Goal: Task Accomplishment & Management: Manage account settings

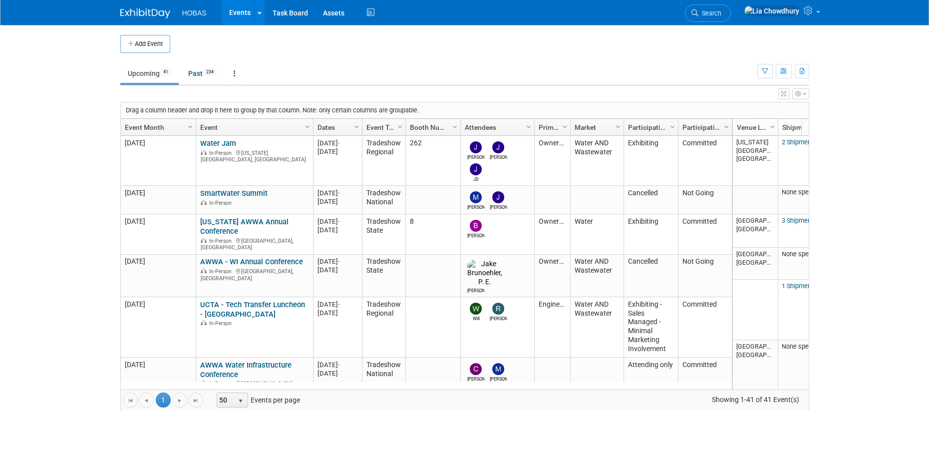
click at [801, 92] on button "button" at bounding box center [800, 93] width 17 height 11
click at [637, 78] on ul "Upcoming 41 Past 234 All Events 275 Past and Upcoming Grouped Annually Events g…" at bounding box center [438, 74] width 637 height 22
click at [802, 72] on icon "button" at bounding box center [802, 71] width 5 height 6
click at [713, 116] on link "Export All (275 Events)" at bounding box center [747, 118] width 108 height 14
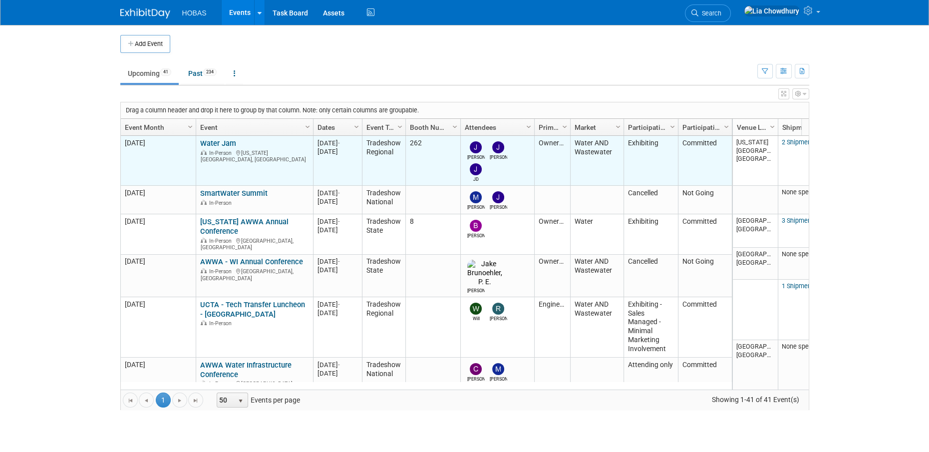
click at [217, 141] on link "Water Jam" at bounding box center [218, 143] width 36 height 9
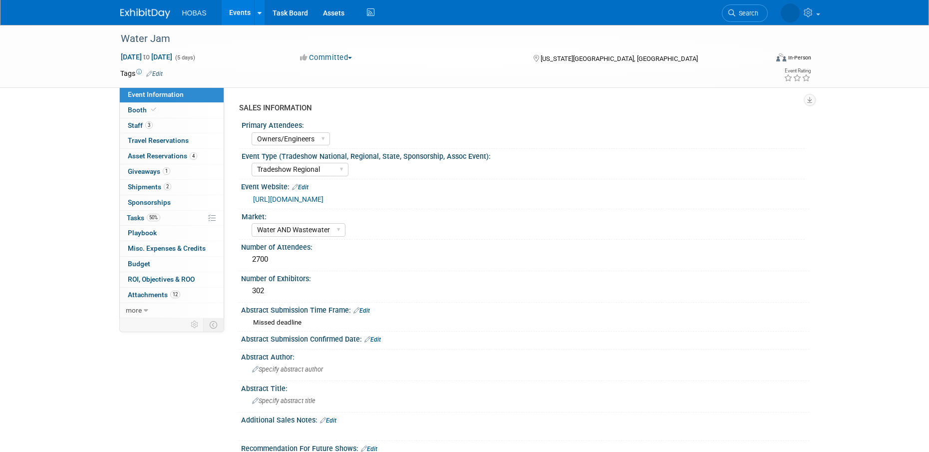
select select "Owners/Engineers"
select select "Tradeshow Regional"
select select "Water AND Wastewater"
select select "Exhibiting"
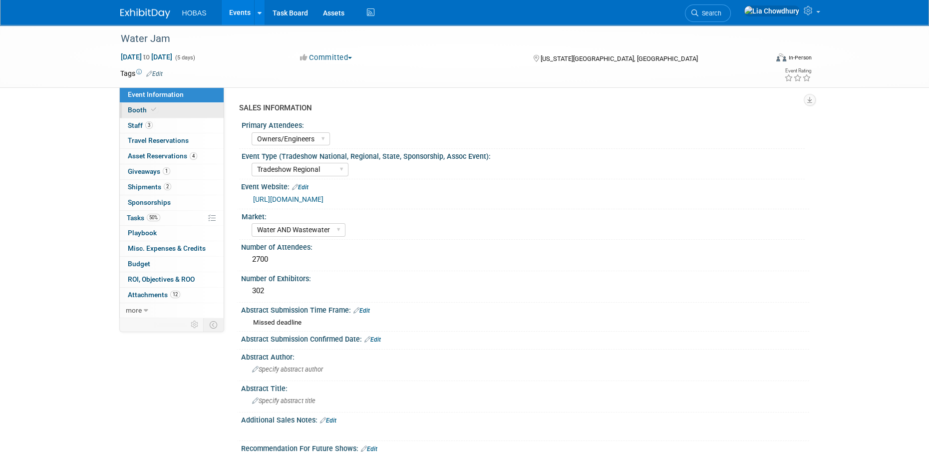
click at [154, 111] on icon at bounding box center [153, 109] width 5 height 5
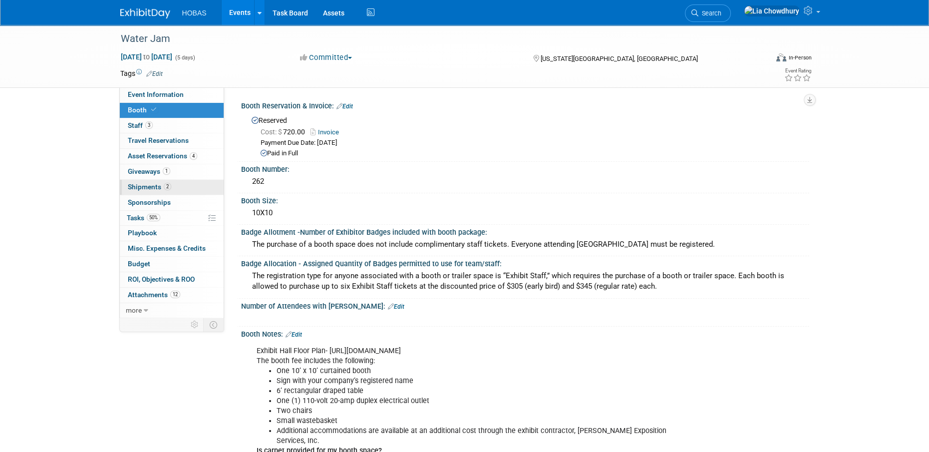
click at [141, 184] on span "Shipments 2" at bounding box center [149, 187] width 43 height 8
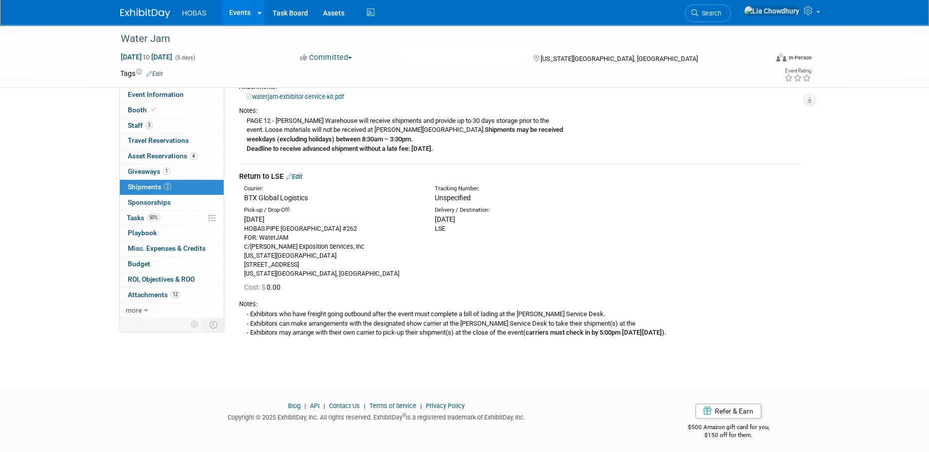
scroll to position [204, 0]
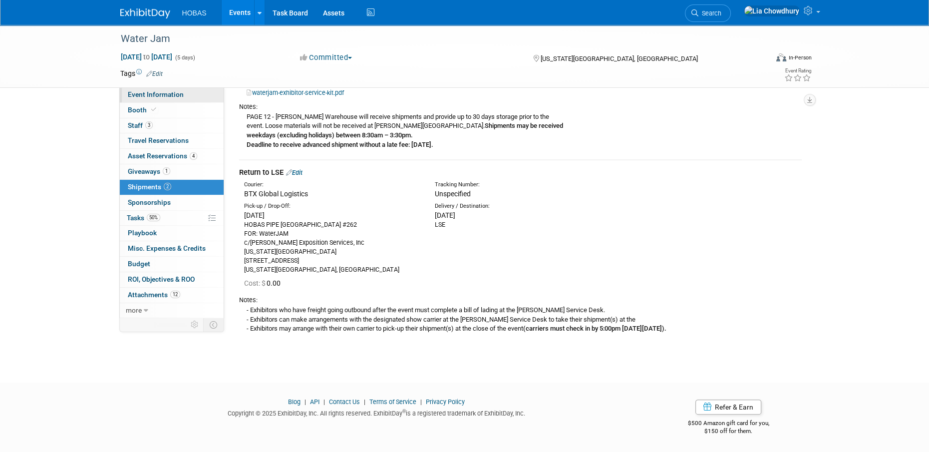
click at [147, 92] on span "Event Information" at bounding box center [156, 94] width 56 height 8
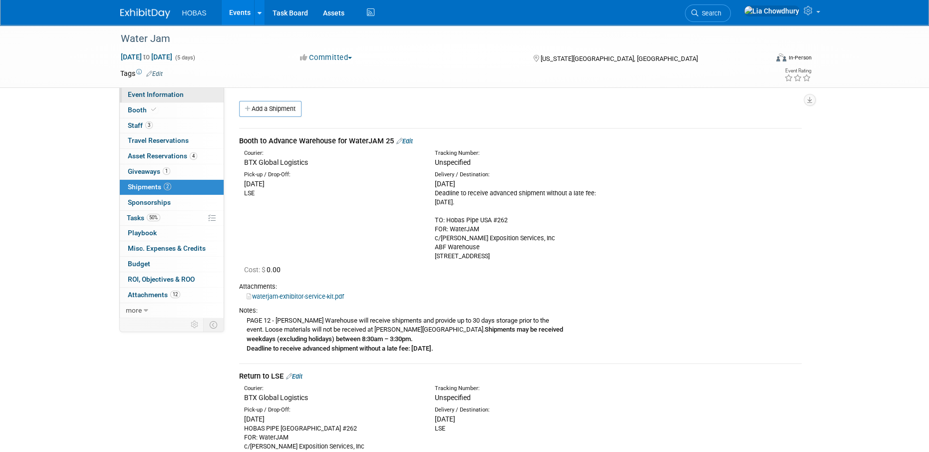
select select "Owners/Engineers"
select select "Tradeshow Regional"
select select "Water AND Wastewater"
select select "Exhibiting"
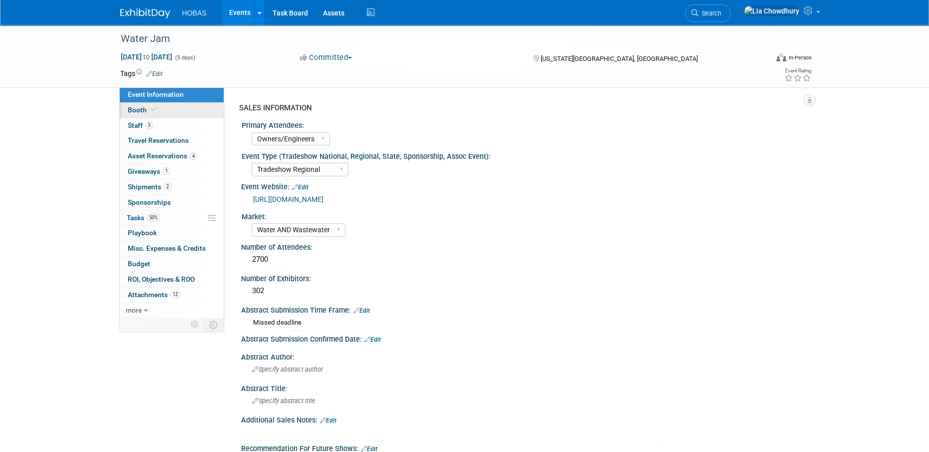
click at [134, 114] on span "Booth" at bounding box center [143, 110] width 30 height 8
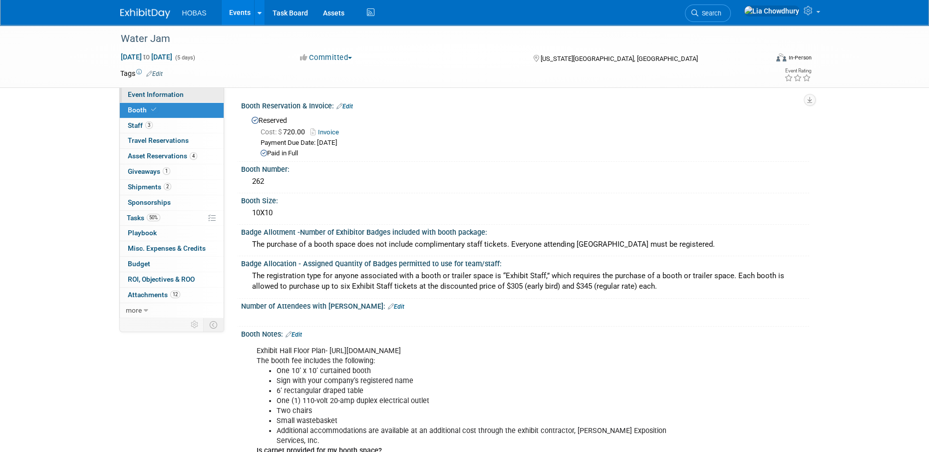
click at [147, 93] on span "Event Information" at bounding box center [156, 94] width 56 height 8
select select "Owners/Engineers"
select select "Tradeshow Regional"
select select "Water AND Wastewater"
select select "Exhibiting"
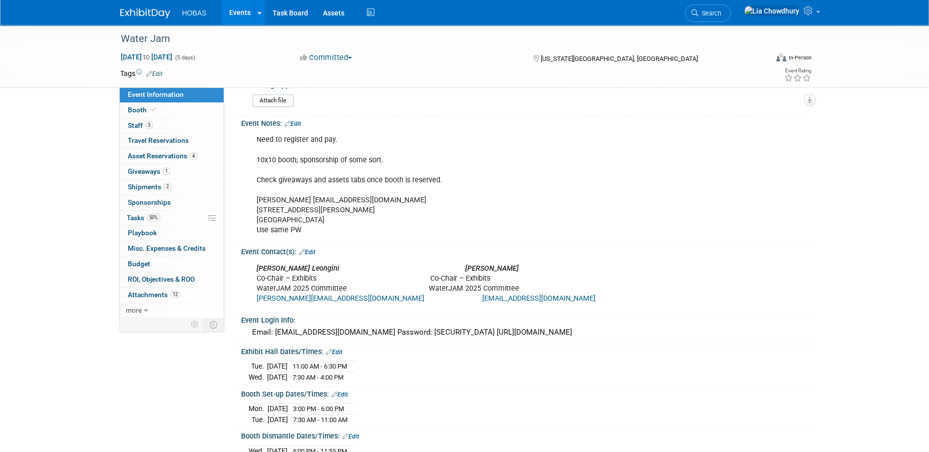
scroll to position [549, 0]
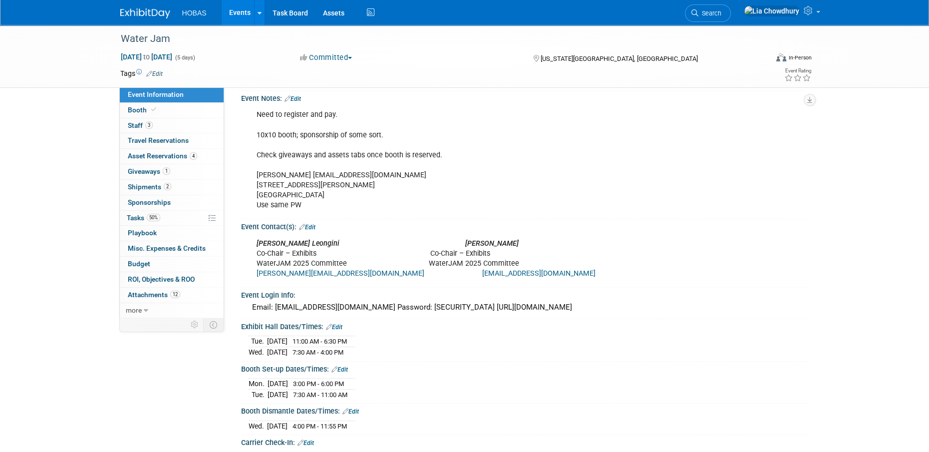
click at [246, 14] on link "Events" at bounding box center [240, 12] width 36 height 25
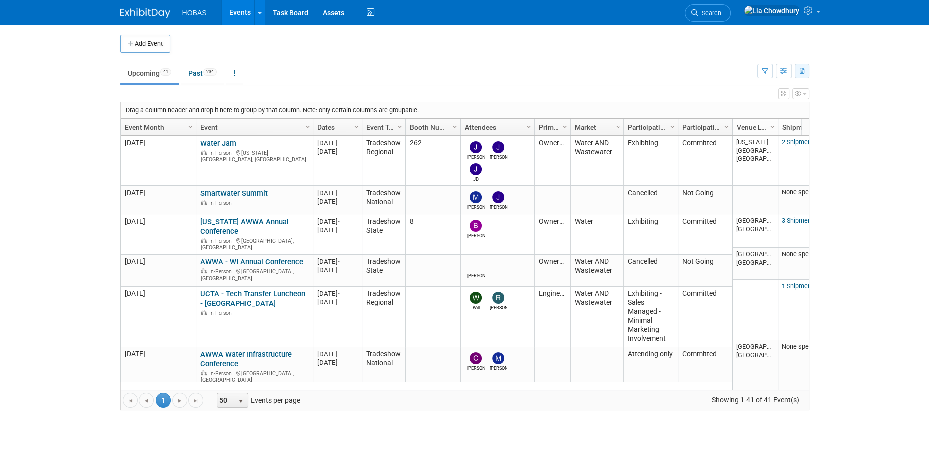
click at [801, 70] on icon "button" at bounding box center [802, 71] width 5 height 6
click at [712, 117] on link "Export All (275 Events)" at bounding box center [747, 118] width 108 height 14
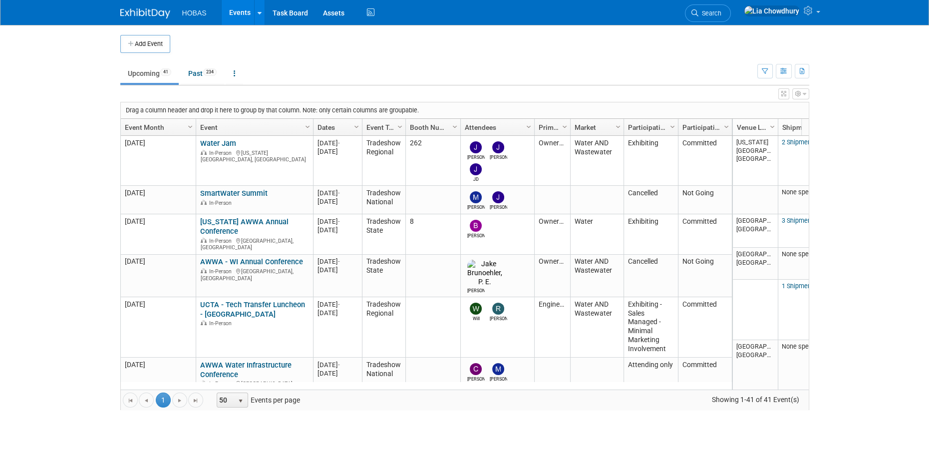
click at [448, 80] on ul "Upcoming 41 Past 234 All Events 275 Past and Upcoming Grouped Annually Events g…" at bounding box center [438, 74] width 637 height 22
click at [721, 13] on span "Search" at bounding box center [709, 12] width 23 height 7
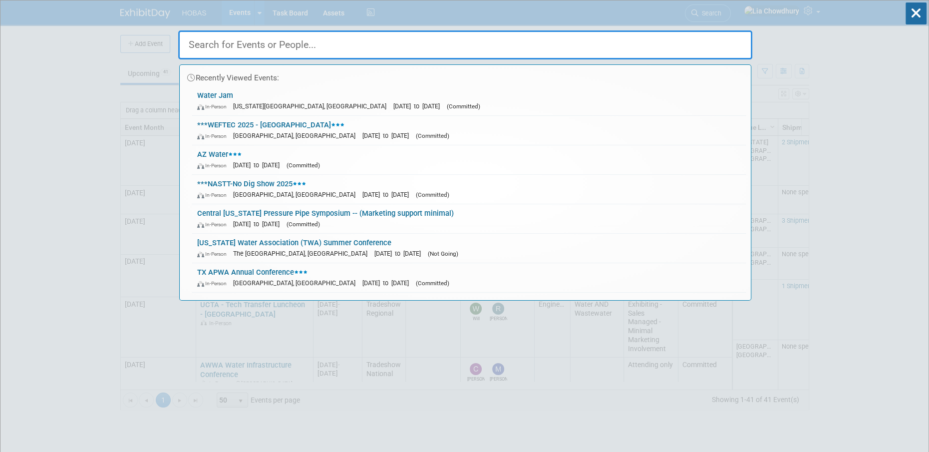
paste input "South Dakota Rural Water - Annual Technical Conference"
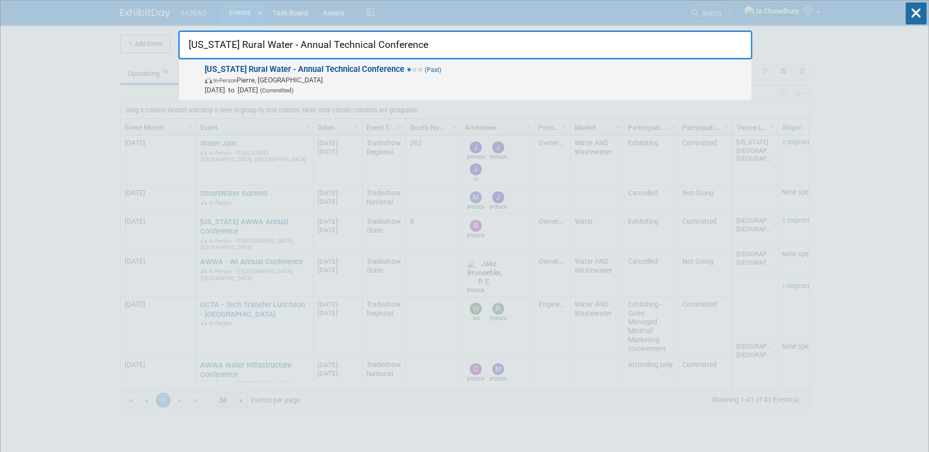
type input "South Dakota Rural Water - Annual Technical Conference"
click at [277, 63] on div "South Dakota Rural Water - Annual Technical Conference (Past) In-Person Pierre,…" at bounding box center [465, 79] width 572 height 41
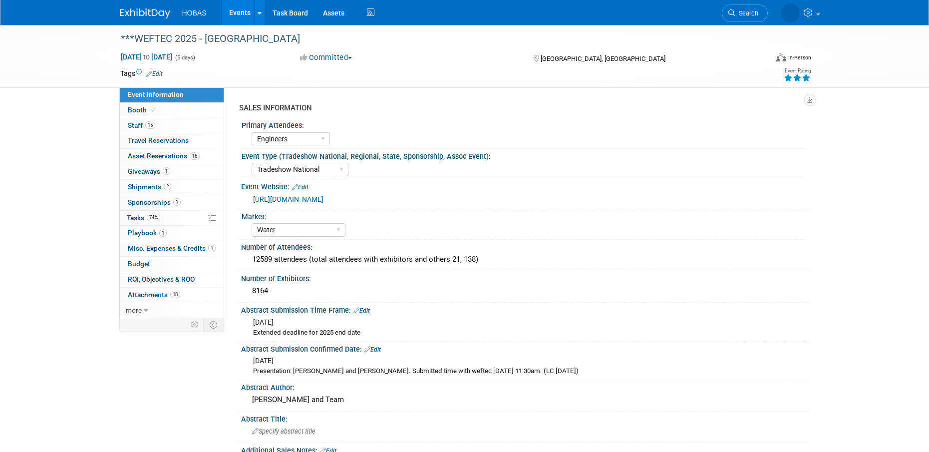
select select "Engineers"
select select "Tradeshow National"
select select "Water"
select select "Exhibiting and Sponsoring"
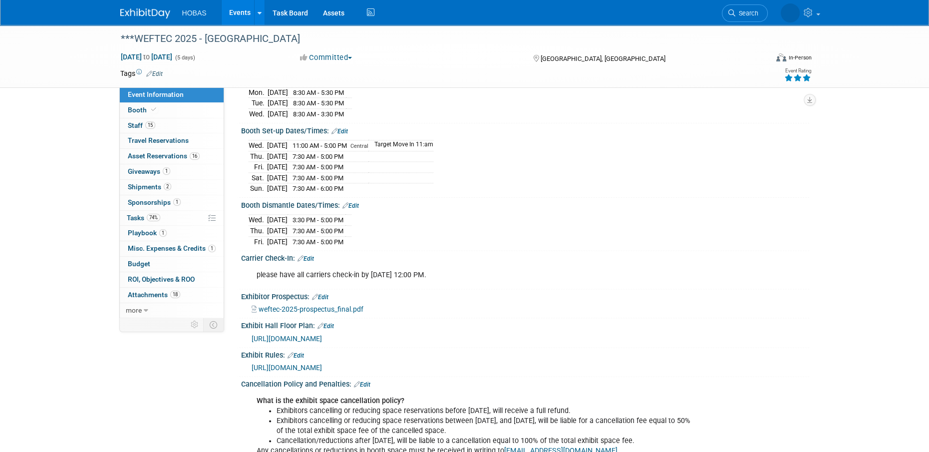
scroll to position [1498, 0]
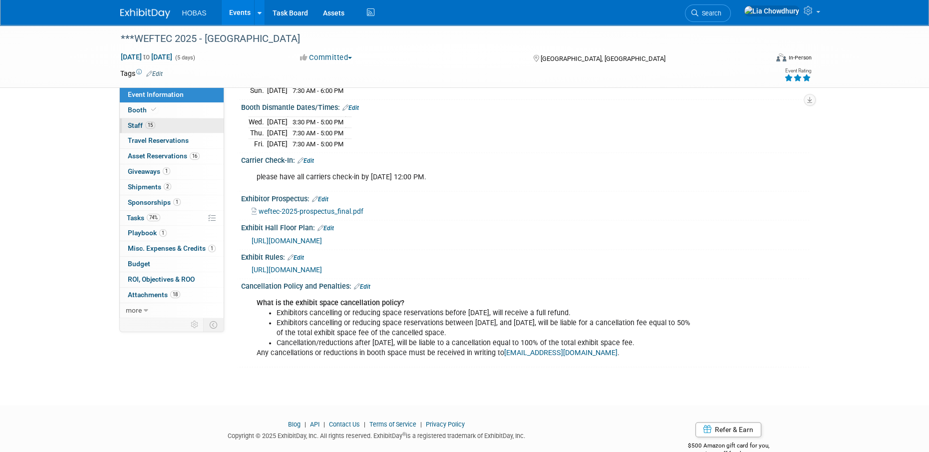
click at [132, 129] on span "Staff 15" at bounding box center [141, 125] width 27 height 8
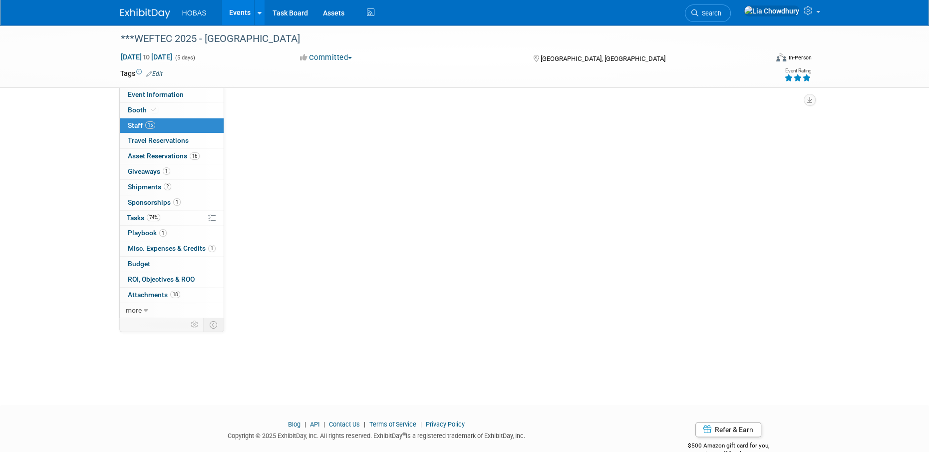
scroll to position [0, 0]
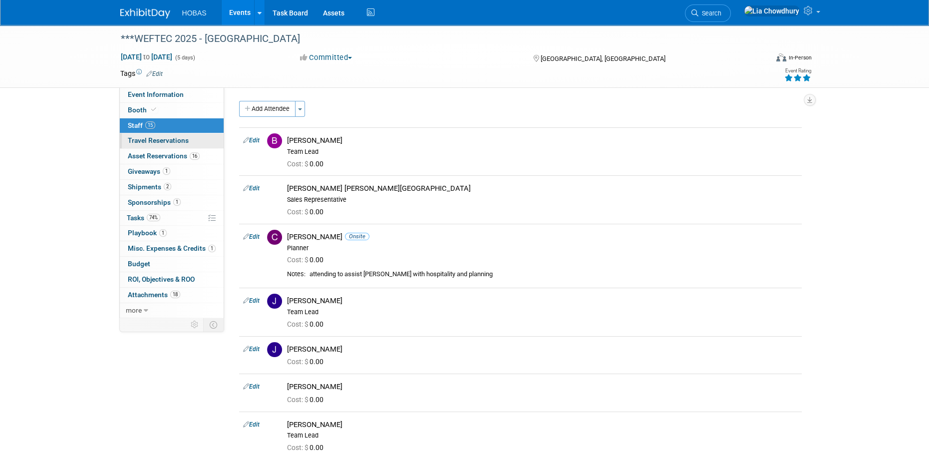
click at [152, 135] on link "0 Travel Reservations 0" at bounding box center [172, 140] width 104 height 15
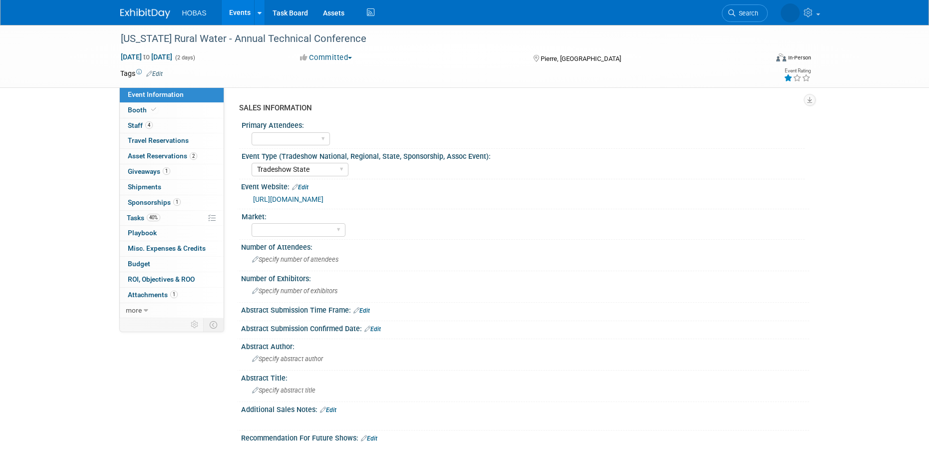
select select "Tradeshow State"
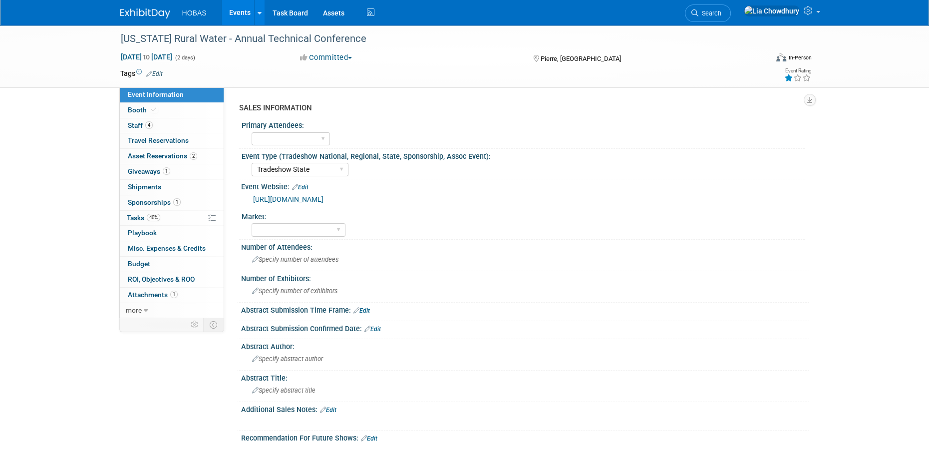
click at [731, 5] on link "Search" at bounding box center [708, 12] width 46 height 17
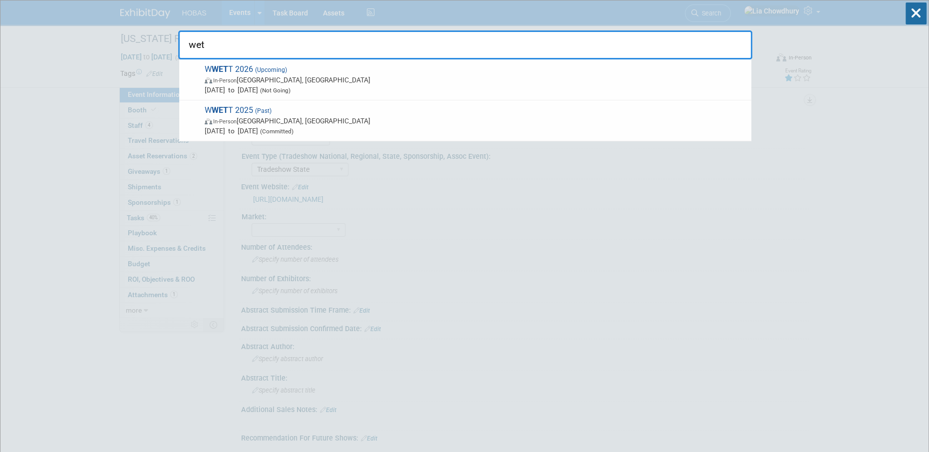
drag, startPoint x: 196, startPoint y: 51, endPoint x: 240, endPoint y: 44, distance: 45.1
click at [240, 44] on input "wet" at bounding box center [465, 44] width 574 height 29
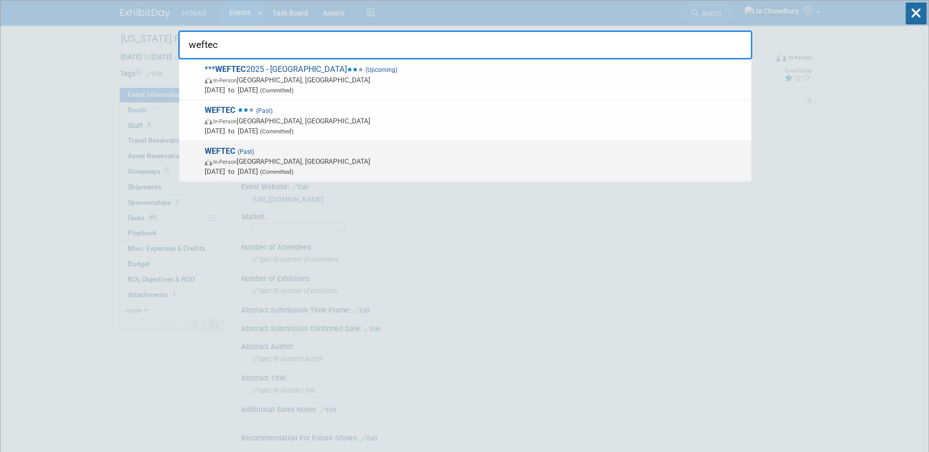
type input "weftec"
click at [293, 164] on span "In-Person Chicago, IL" at bounding box center [476, 161] width 542 height 10
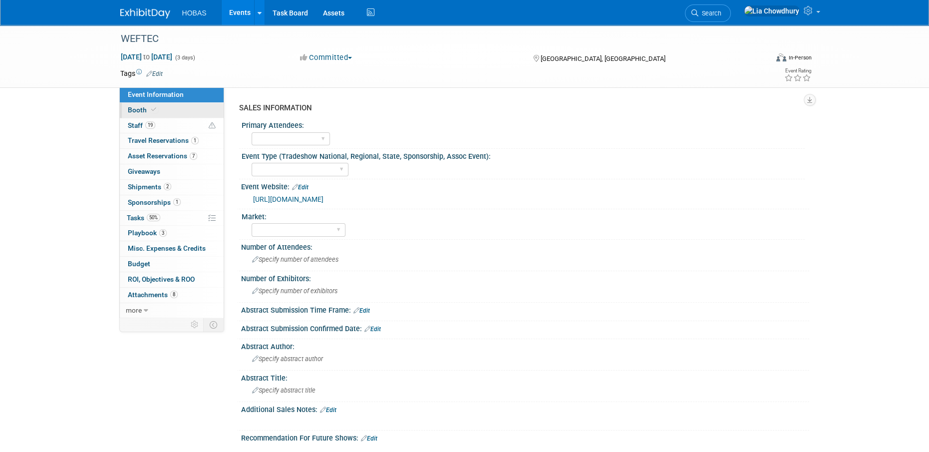
click at [154, 108] on icon at bounding box center [153, 109] width 5 height 5
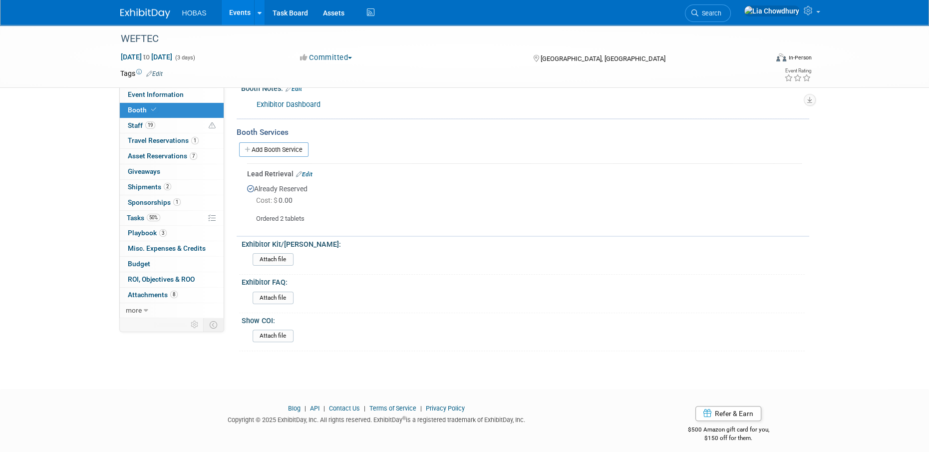
scroll to position [221, 0]
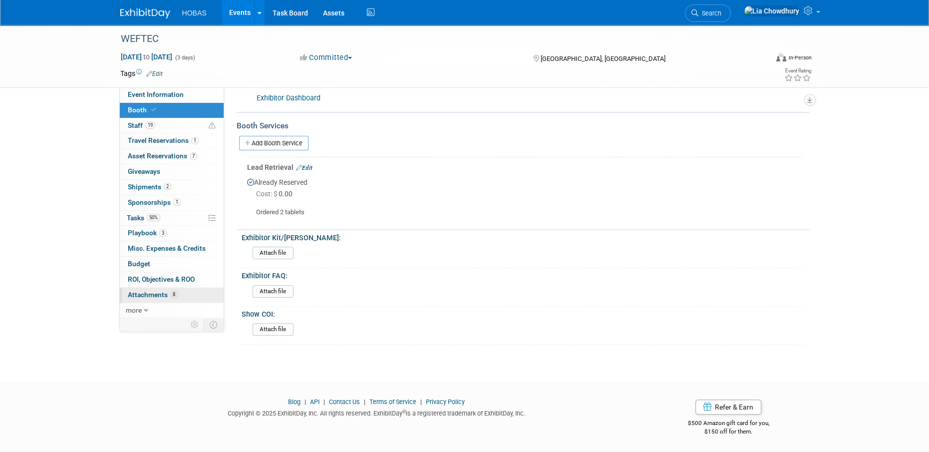
click at [141, 292] on span "Attachments 8" at bounding box center [153, 295] width 50 height 8
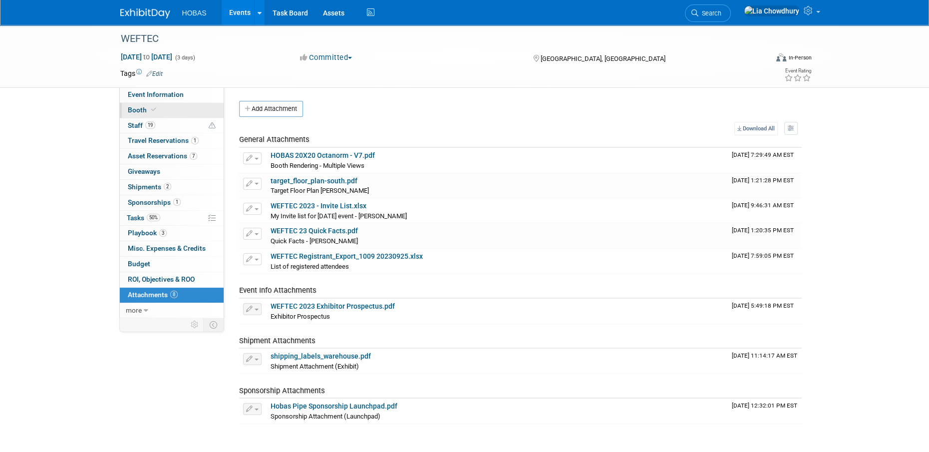
click at [138, 111] on span "Booth" at bounding box center [143, 110] width 30 height 8
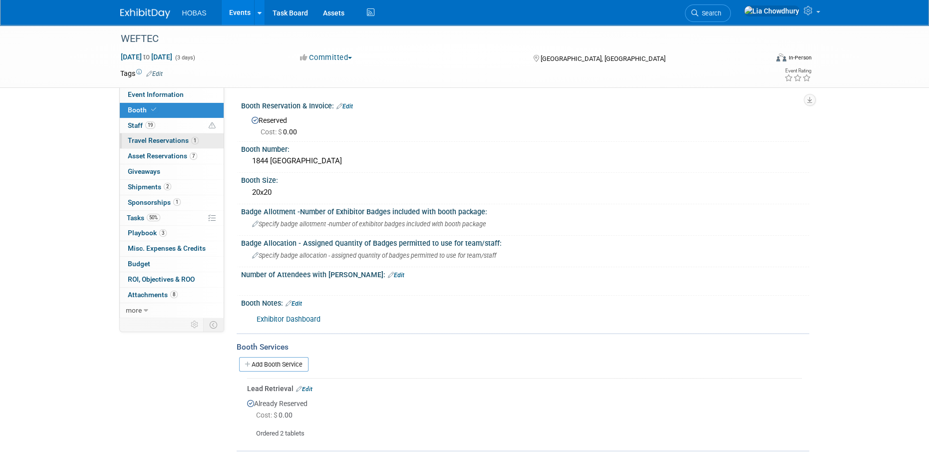
click at [179, 140] on span "Travel Reservations 1" at bounding box center [163, 140] width 71 height 8
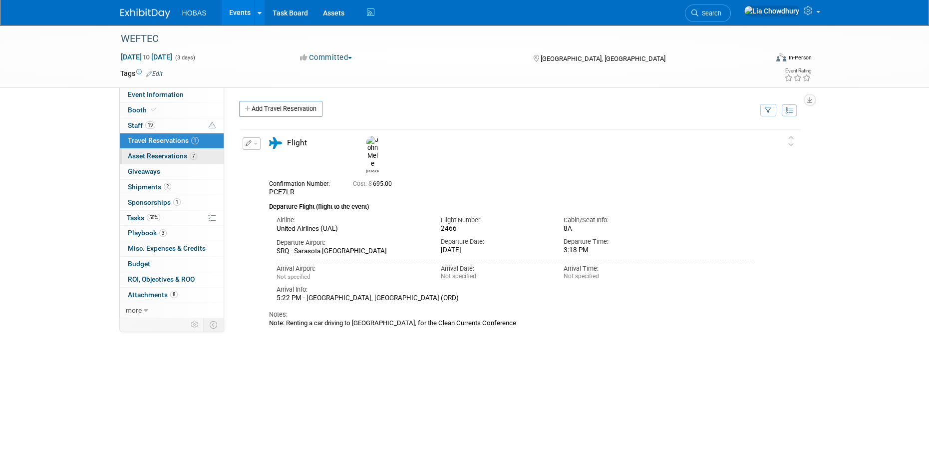
click at [179, 155] on span "Asset Reservations 7" at bounding box center [162, 156] width 69 height 8
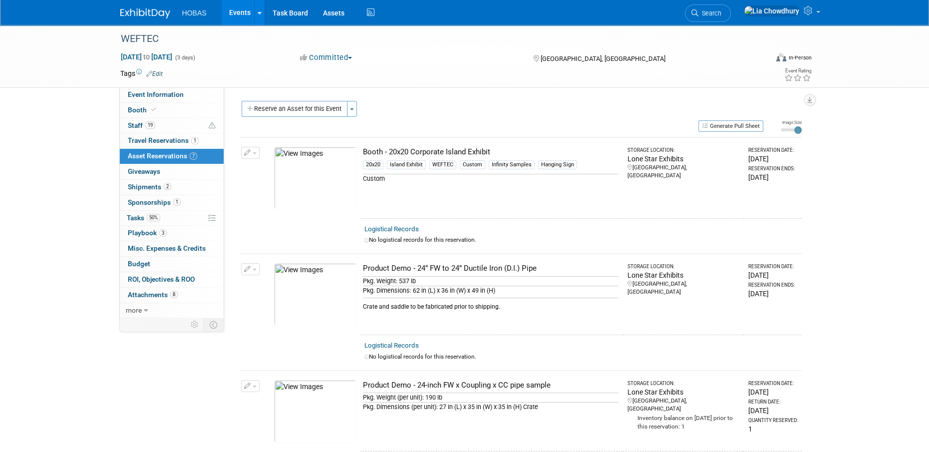
click at [297, 145] on td "10045144-10710619-c7805da7-fccd-4e78-b4ce-01ec697969df.jpg" at bounding box center [315, 177] width 90 height 81
click at [311, 178] on img at bounding box center [315, 178] width 82 height 62
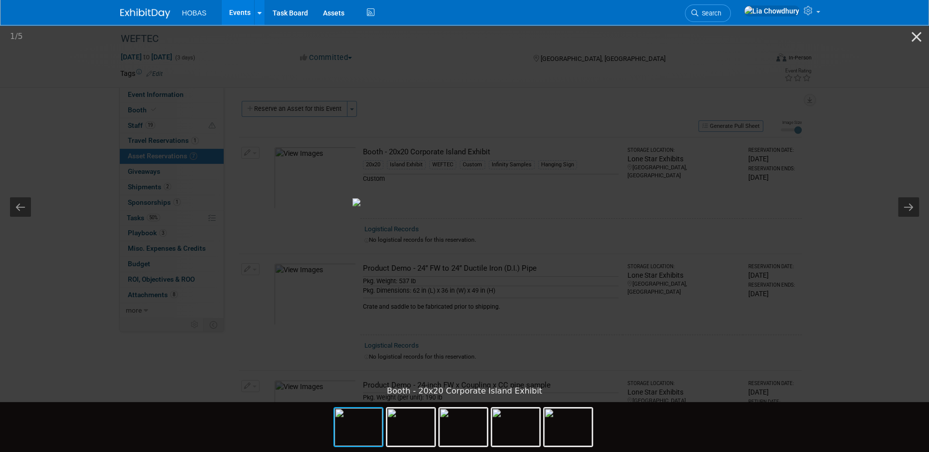
click at [522, 198] on img at bounding box center [464, 202] width 225 height 8
drag, startPoint x: 467, startPoint y: 120, endPoint x: 380, endPoint y: 431, distance: 323.4
click at [380, 431] on img at bounding box center [358, 427] width 48 height 38
click at [396, 424] on img at bounding box center [411, 427] width 48 height 38
click at [459, 420] on img at bounding box center [463, 427] width 48 height 38
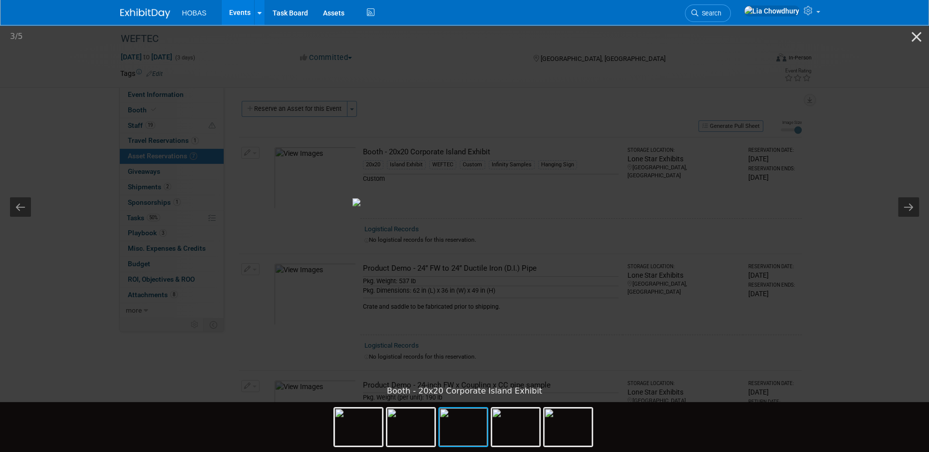
click at [465, 429] on img at bounding box center [463, 427] width 48 height 38
click at [464, 430] on img at bounding box center [463, 427] width 48 height 38
click at [530, 427] on img at bounding box center [516, 427] width 48 height 38
click at [520, 427] on img at bounding box center [516, 427] width 48 height 38
click at [573, 431] on img at bounding box center [568, 427] width 48 height 38
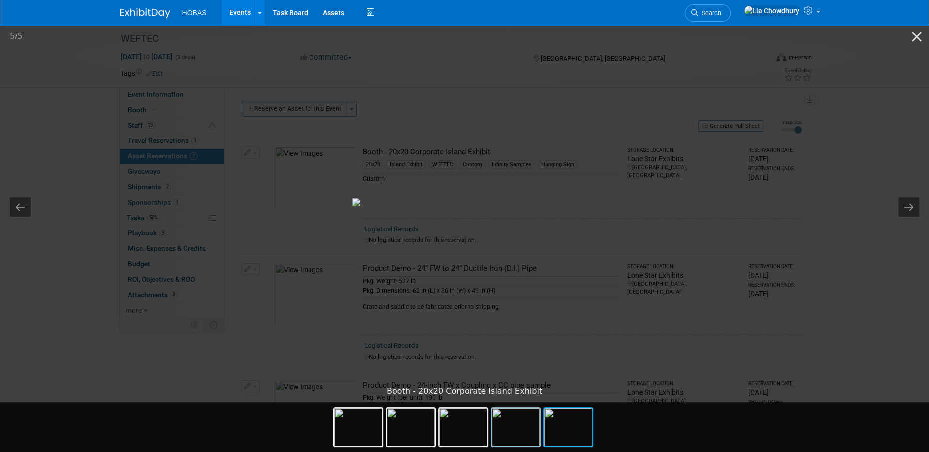
click at [504, 432] on img at bounding box center [516, 427] width 48 height 38
click at [470, 440] on img at bounding box center [463, 427] width 48 height 38
click at [450, 443] on img at bounding box center [463, 427] width 48 height 38
click at [409, 426] on img at bounding box center [411, 427] width 48 height 38
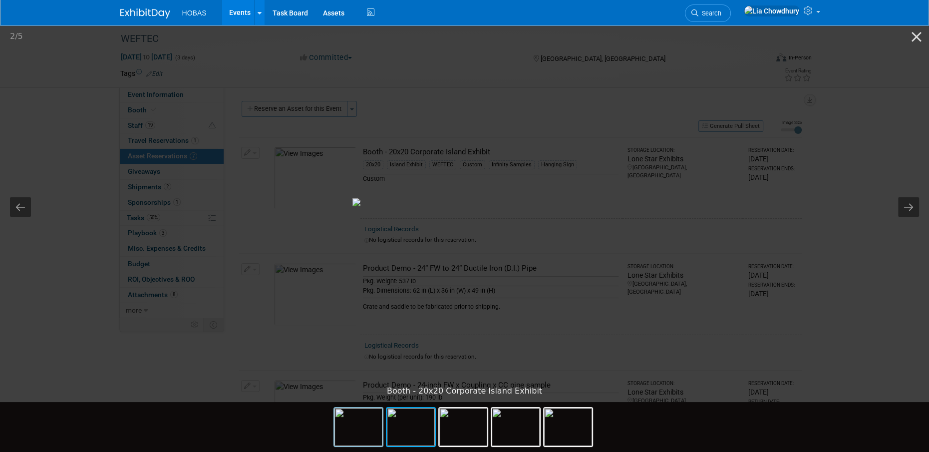
click at [368, 434] on img at bounding box center [358, 427] width 48 height 38
click at [793, 74] on picture at bounding box center [464, 201] width 929 height 357
click at [917, 36] on button "Close gallery" at bounding box center [916, 36] width 25 height 23
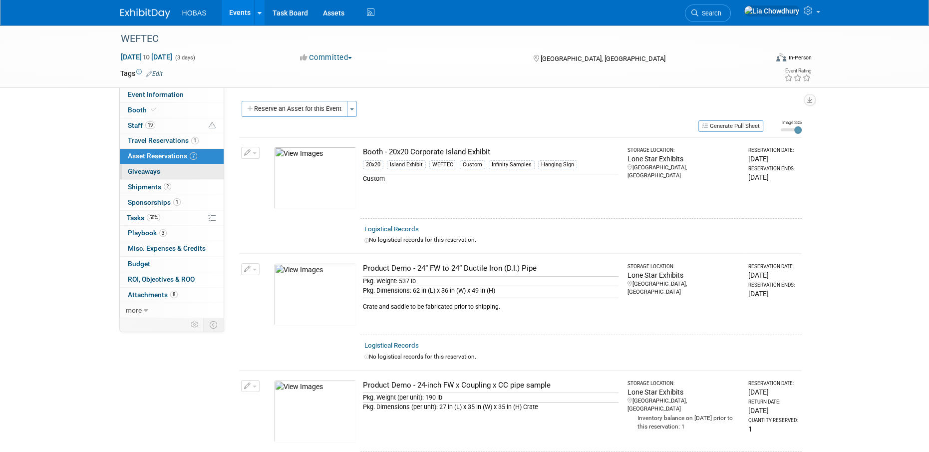
click at [140, 177] on link "0 Giveaways 0" at bounding box center [172, 171] width 104 height 15
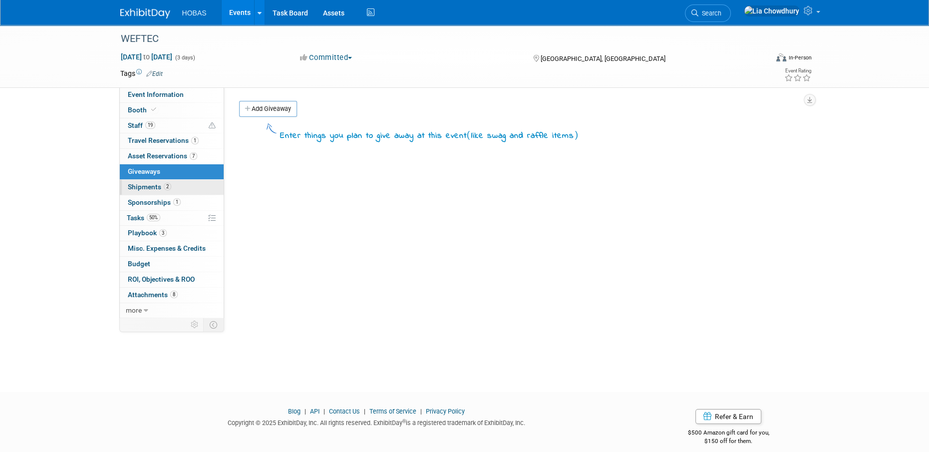
click at [145, 181] on link "2 Shipments 2" at bounding box center [172, 187] width 104 height 15
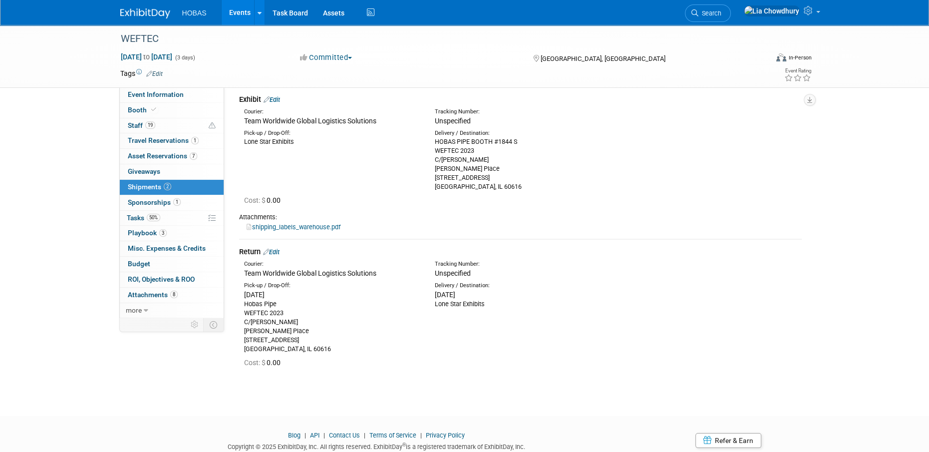
scroll to position [75, 0]
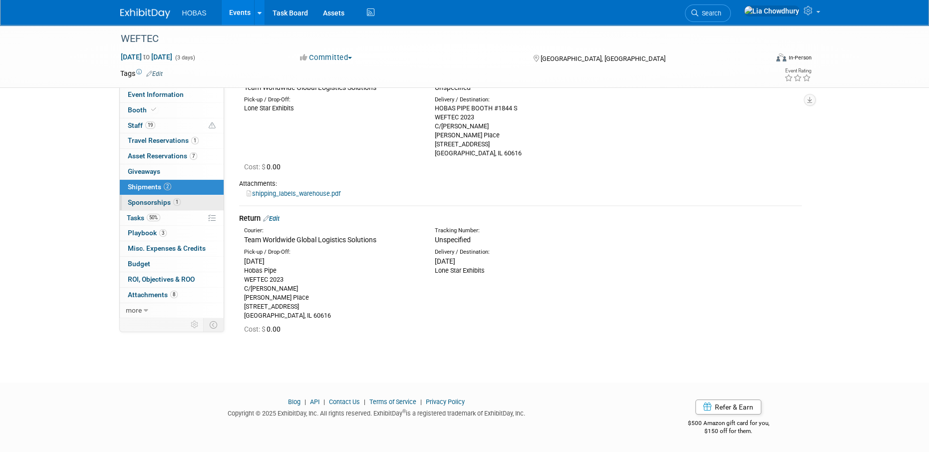
click at [167, 201] on span "Sponsorships 1" at bounding box center [154, 202] width 53 height 8
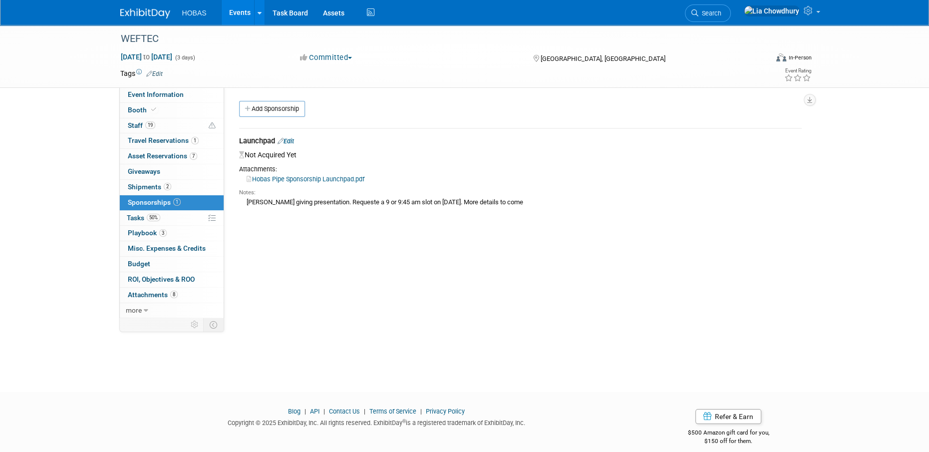
click at [313, 174] on div "Hobas Pipe Sponsorship Launchpad.pdf" at bounding box center [520, 179] width 563 height 10
click at [332, 180] on link "Hobas Pipe Sponsorship Launchpad.pdf" at bounding box center [306, 178] width 118 height 7
click at [146, 215] on span "Tasks 50%" at bounding box center [143, 218] width 33 height 8
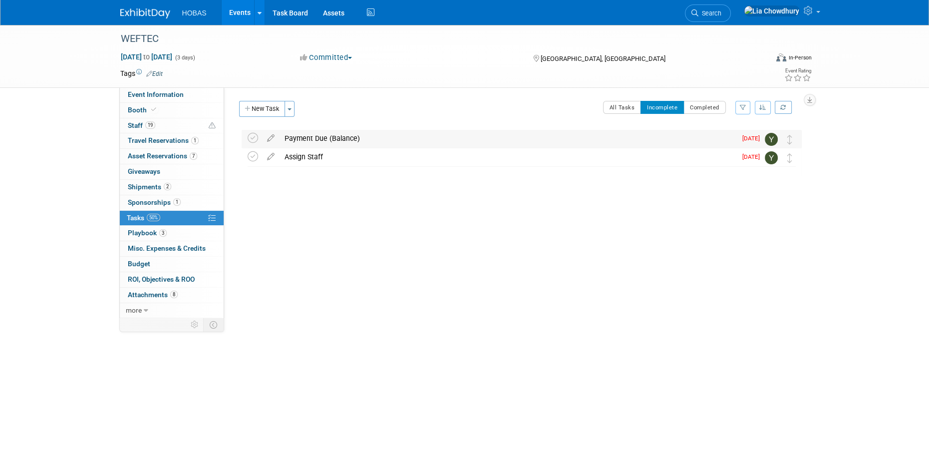
click at [292, 140] on div "Payment Due (Balance)" at bounding box center [508, 138] width 457 height 17
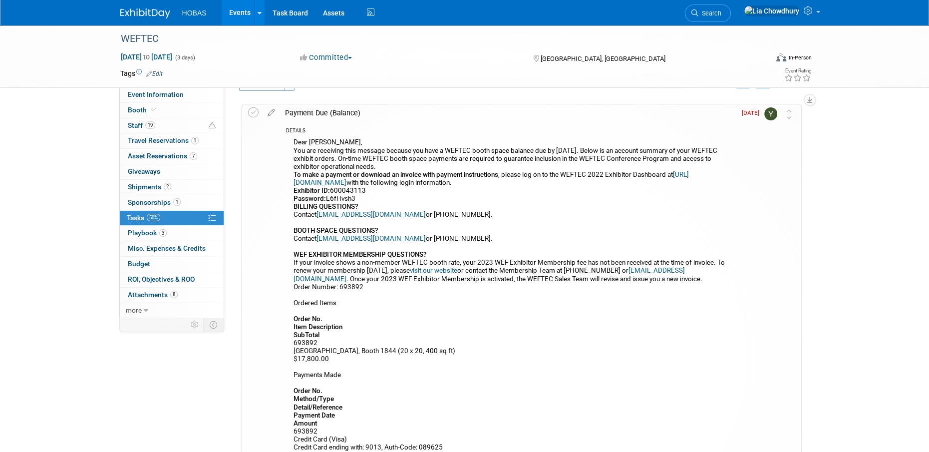
scroll to position [50, 0]
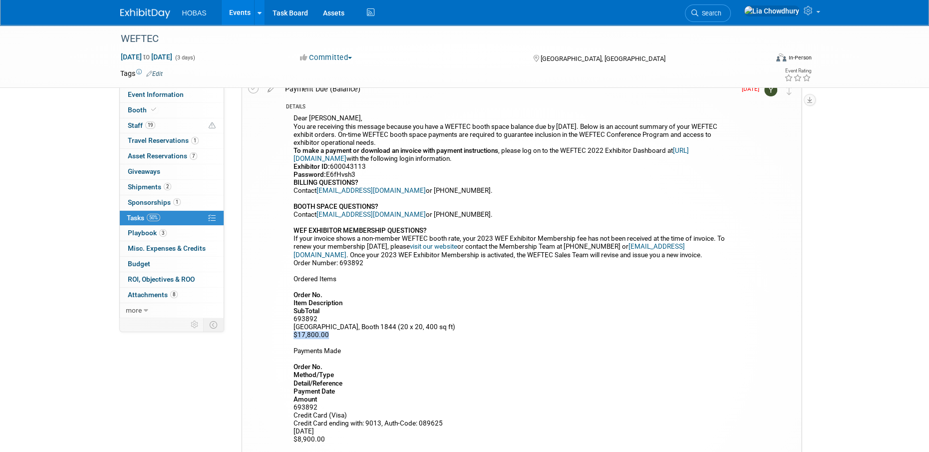
drag, startPoint x: 332, startPoint y: 341, endPoint x: 291, endPoint y: 345, distance: 41.1
click at [291, 345] on div "Dear John, You are receiving this message because you have a WEFTEC booth space…" at bounding box center [511, 316] width 450 height 408
copy div "$17,800.00"
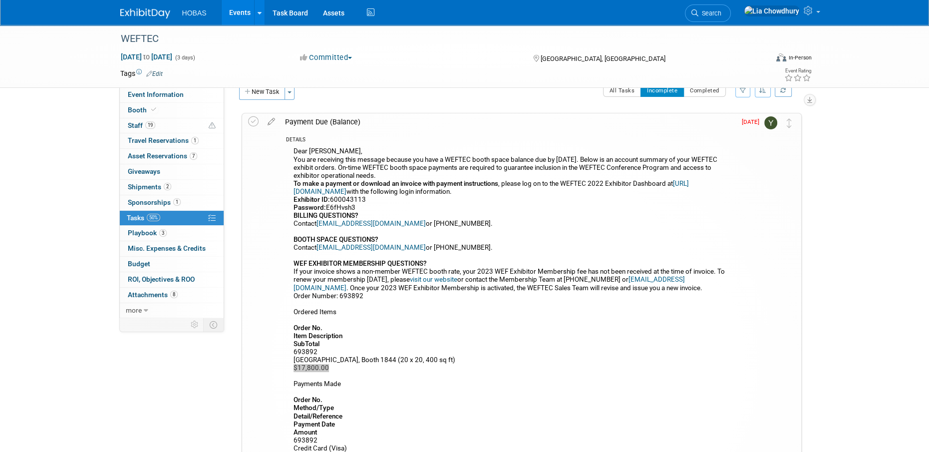
scroll to position [0, 0]
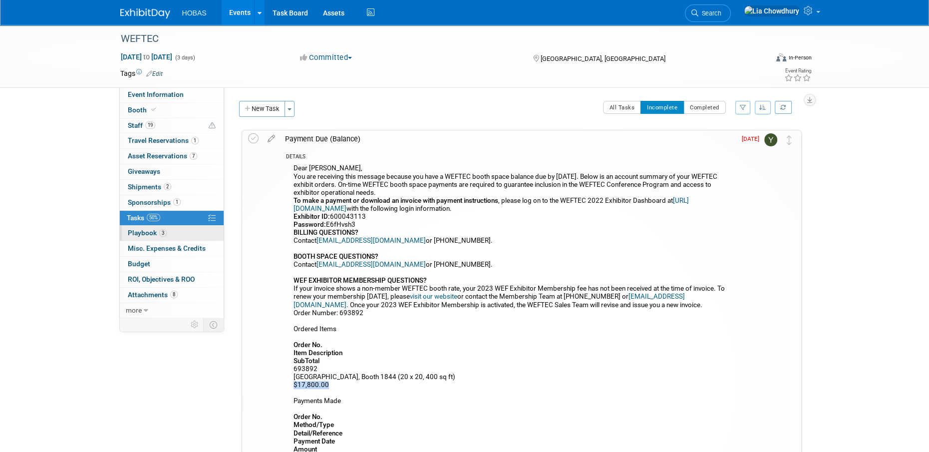
click at [147, 234] on span "Playbook 3" at bounding box center [147, 233] width 39 height 8
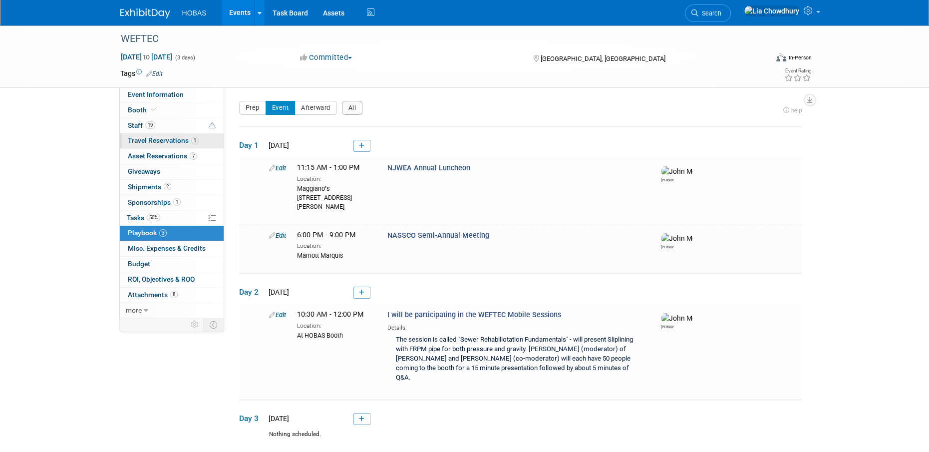
click at [166, 138] on span "Travel Reservations 1" at bounding box center [163, 140] width 71 height 8
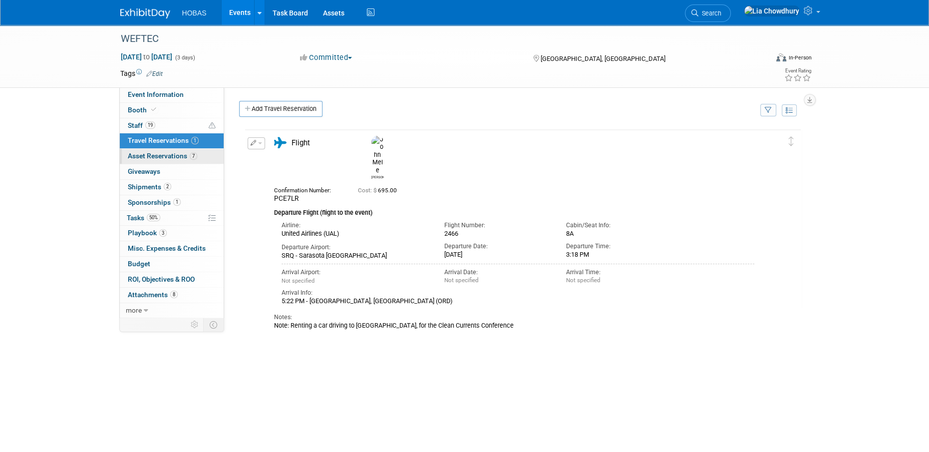
click at [155, 149] on link "7 Asset Reservations 7" at bounding box center [172, 156] width 104 height 15
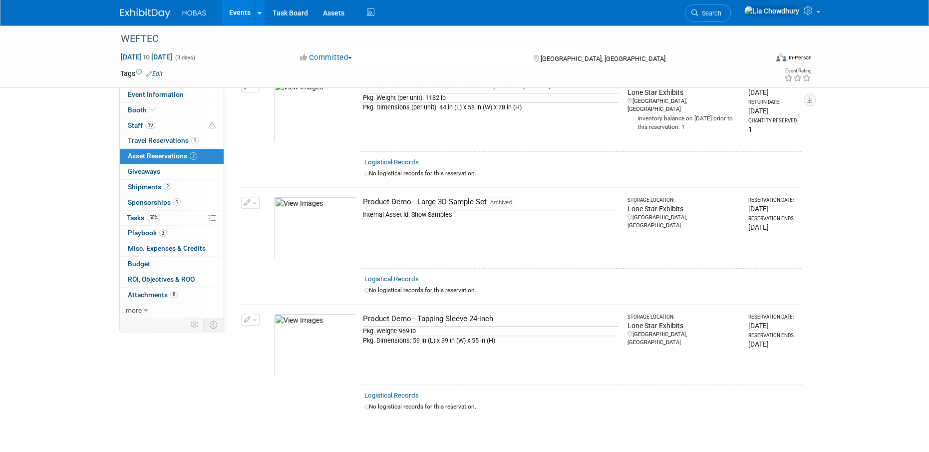
scroll to position [605, 0]
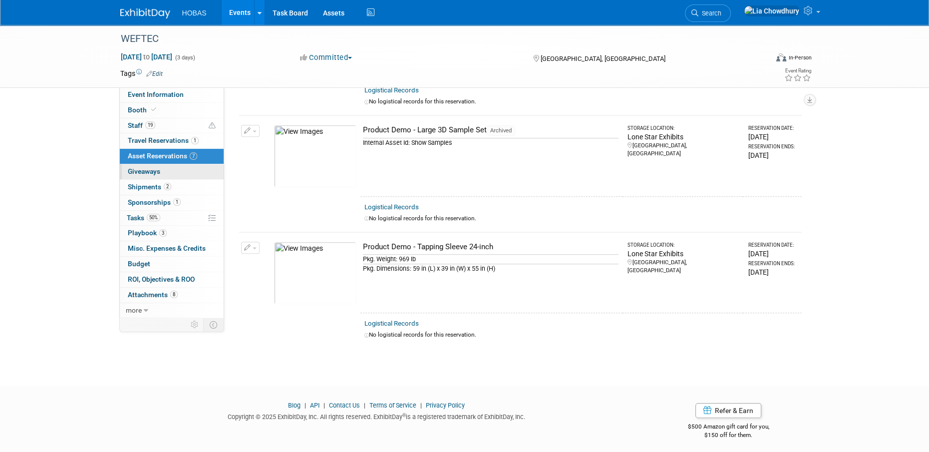
click at [142, 174] on span "Giveaways 0" at bounding box center [144, 171] width 32 height 8
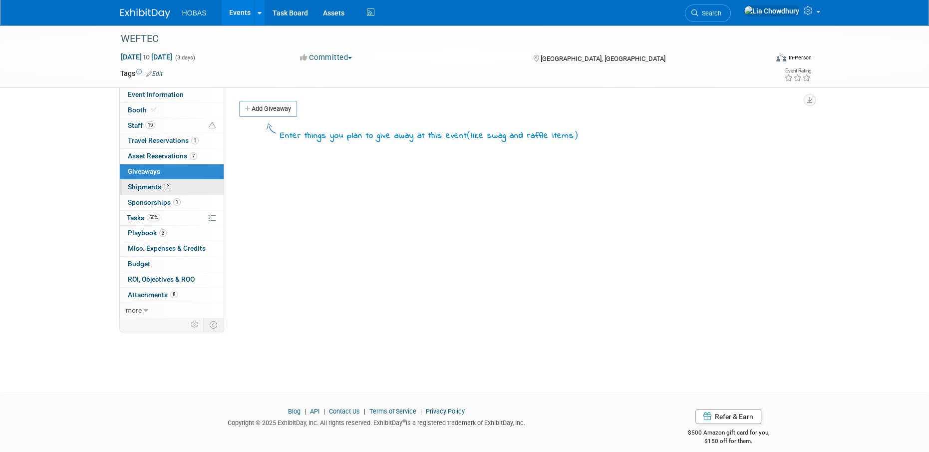
click at [143, 180] on link "2 Shipments 2" at bounding box center [172, 187] width 104 height 15
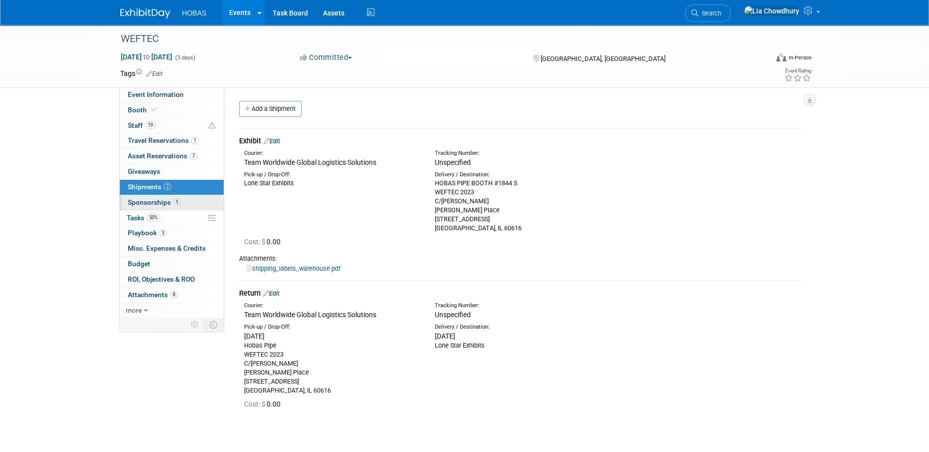
click at [150, 202] on span "Sponsorships 1" at bounding box center [154, 202] width 53 height 8
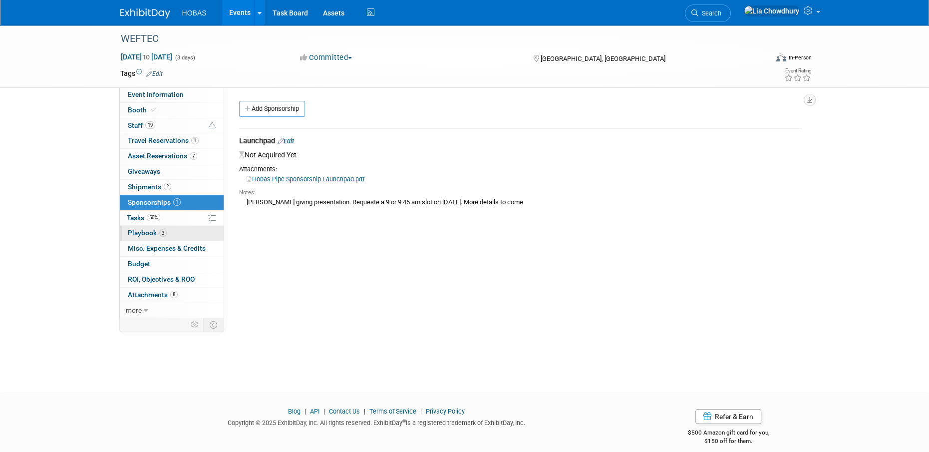
click at [136, 232] on span "Playbook 3" at bounding box center [147, 233] width 39 height 8
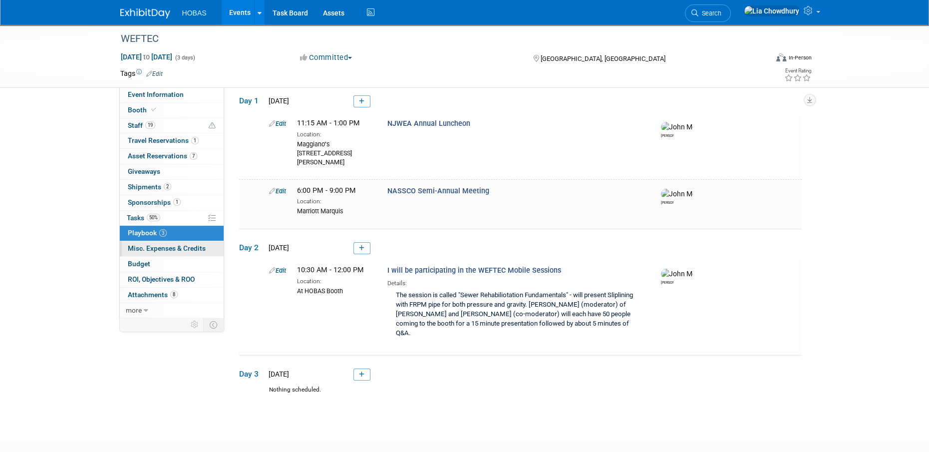
scroll to position [84, 0]
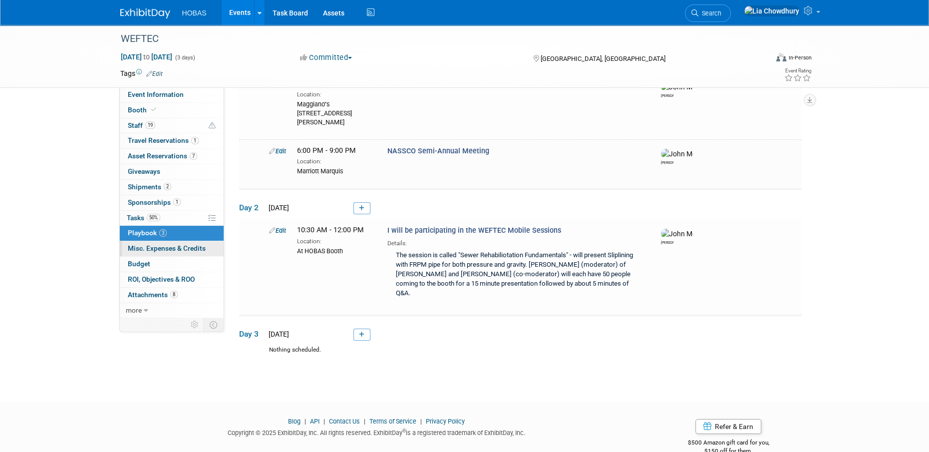
click at [145, 250] on span "Misc. Expenses & Credits 0" at bounding box center [167, 248] width 78 height 8
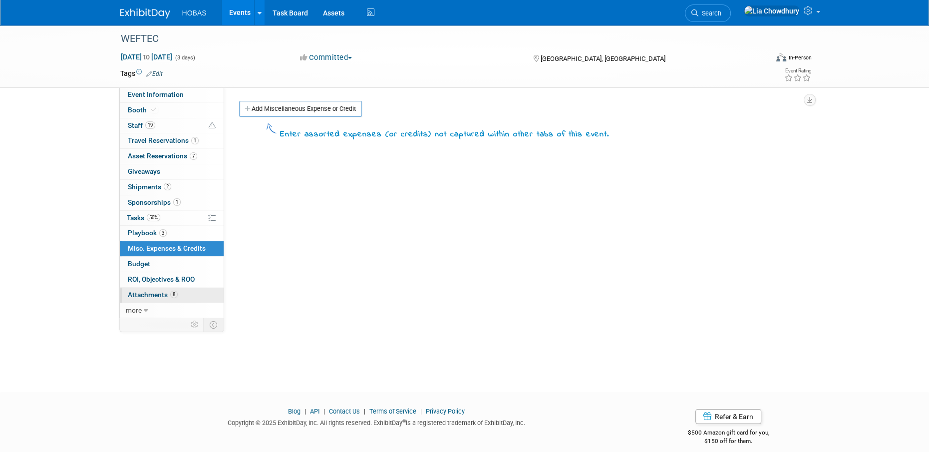
click at [145, 298] on span "Attachments 8" at bounding box center [153, 295] width 50 height 8
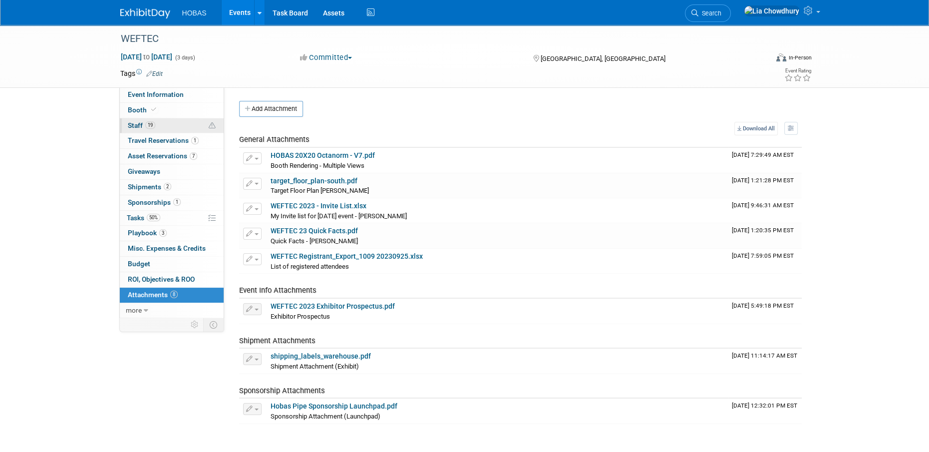
click at [130, 118] on link "19 Staff 19" at bounding box center [172, 125] width 104 height 15
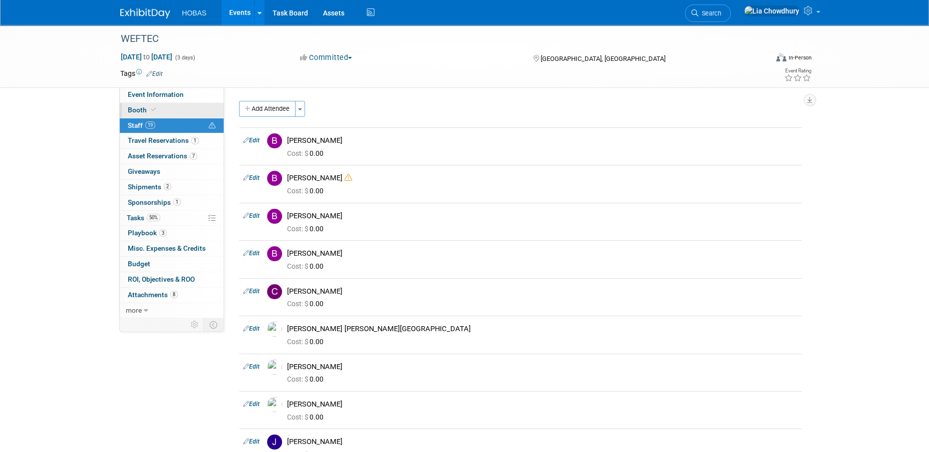
click at [136, 108] on span "Booth" at bounding box center [143, 110] width 30 height 8
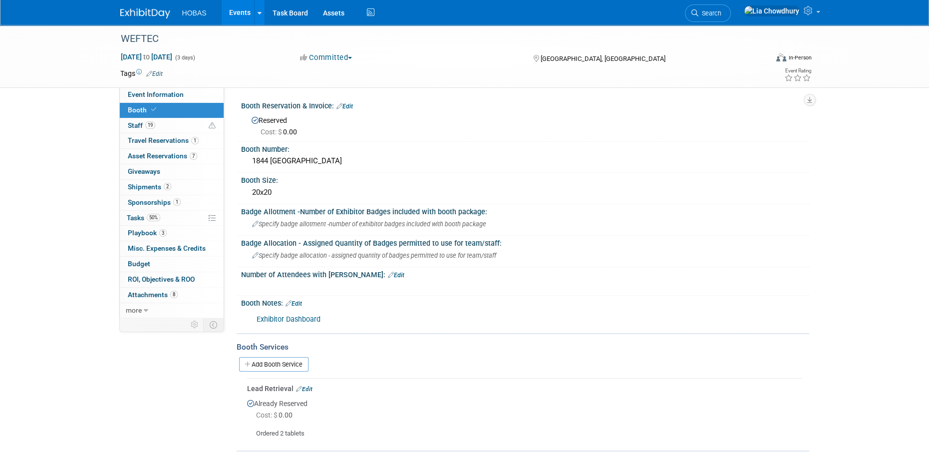
click at [349, 104] on link "Edit" at bounding box center [344, 106] width 16 height 7
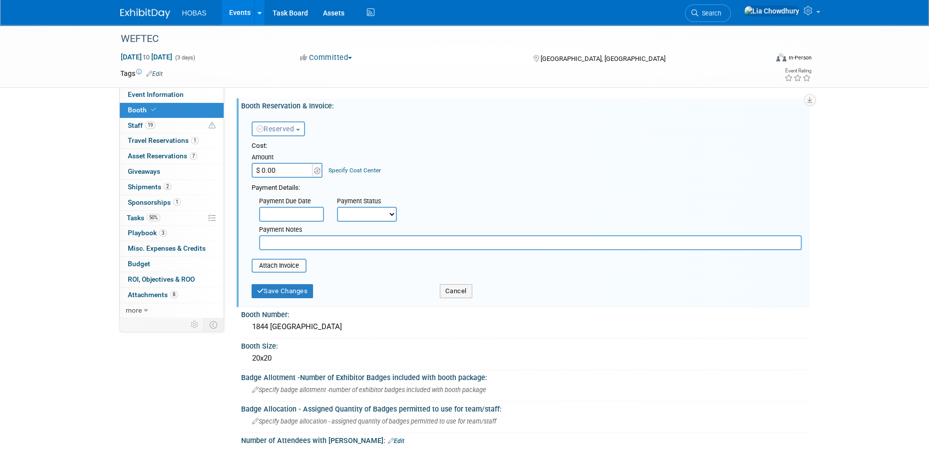
click at [282, 172] on input "$ 0.00" at bounding box center [283, 170] width 62 height 15
type input "$ 17,800.00"
click at [362, 219] on select "Not Paid Yet Partially Paid Paid in Full" at bounding box center [367, 214] width 60 height 15
select select "1"
click at [337, 207] on select "Not Paid Yet Partially Paid Paid in Full" at bounding box center [367, 214] width 60 height 15
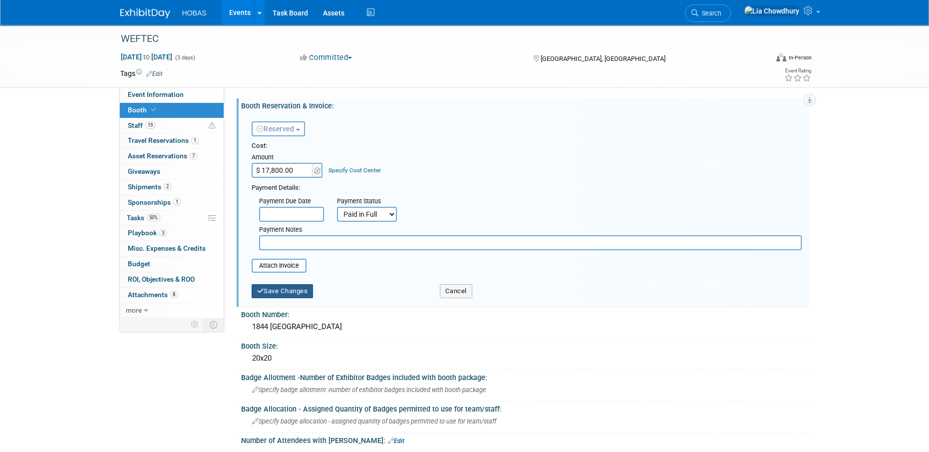
click at [294, 290] on button "Save Changes" at bounding box center [283, 291] width 62 height 14
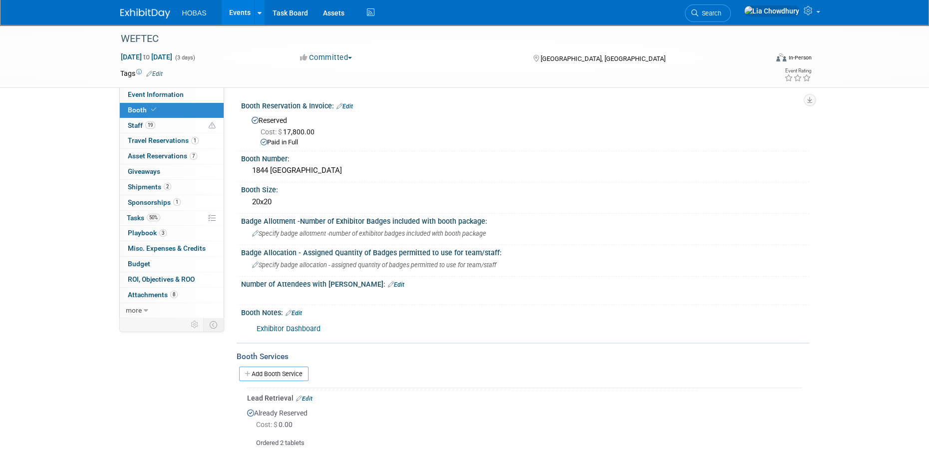
click at [149, 202] on span "Sponsorships 1" at bounding box center [154, 202] width 53 height 8
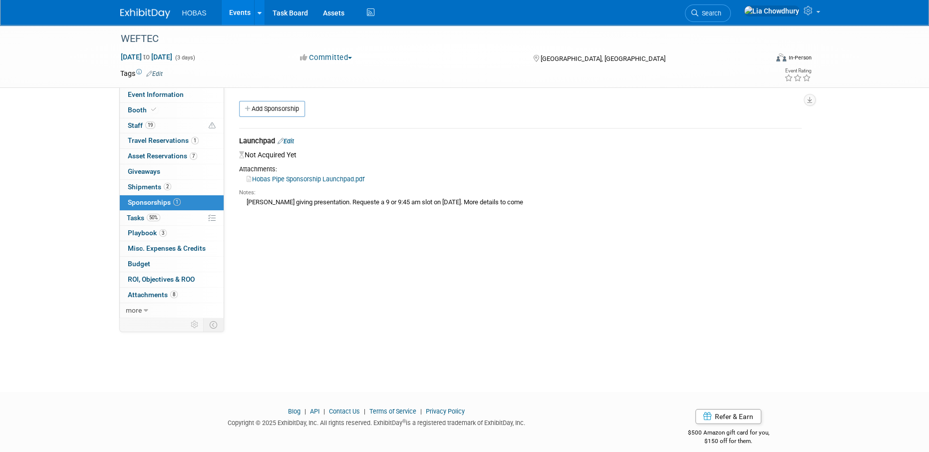
click at [293, 140] on link "Edit" at bounding box center [286, 140] width 16 height 7
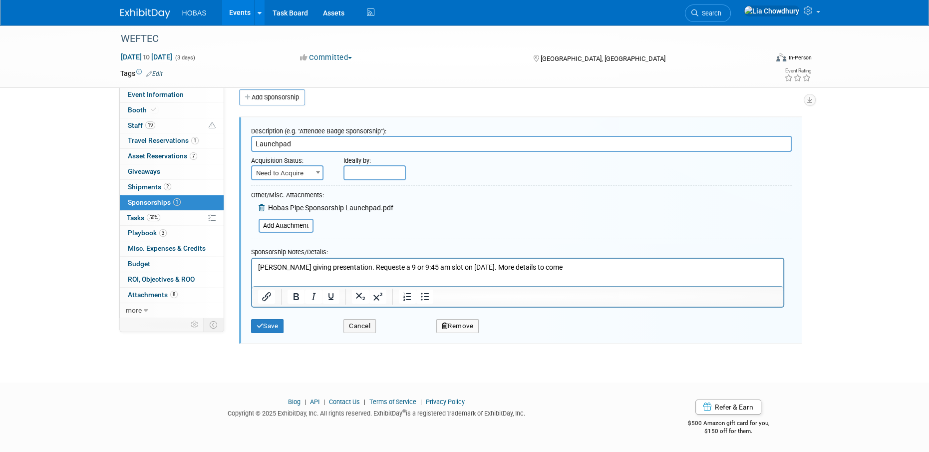
click at [313, 172] on span "Need to Acquire" at bounding box center [287, 172] width 72 height 15
click at [347, 147] on input "Launchpad" at bounding box center [521, 144] width 541 height 16
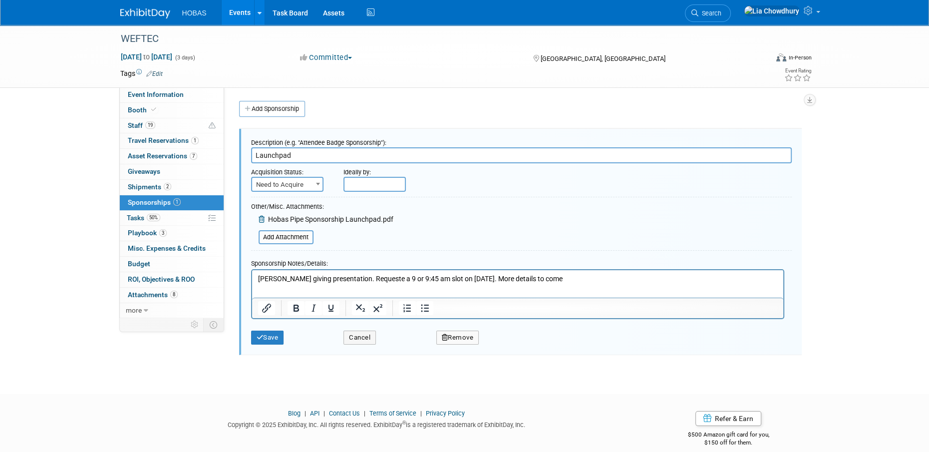
click at [308, 179] on span "Need to Acquire" at bounding box center [287, 185] width 70 height 14
select select "2"
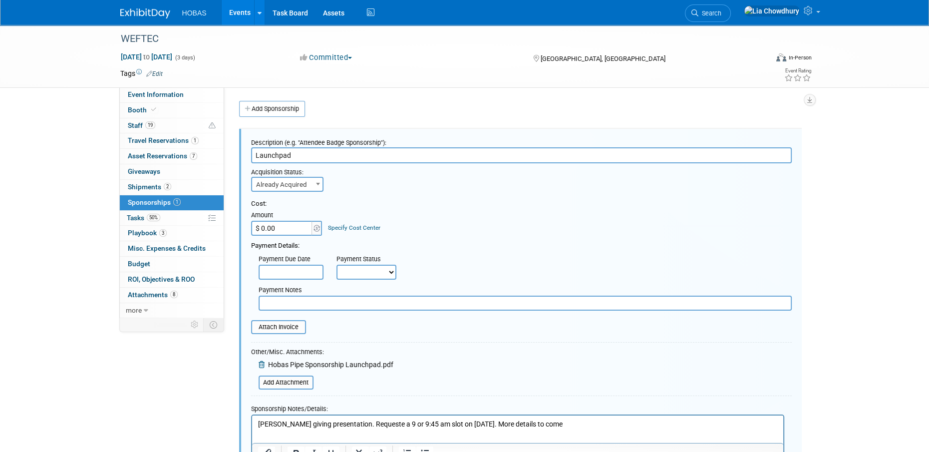
click at [287, 229] on input "$ 0.00" at bounding box center [282, 228] width 62 height 15
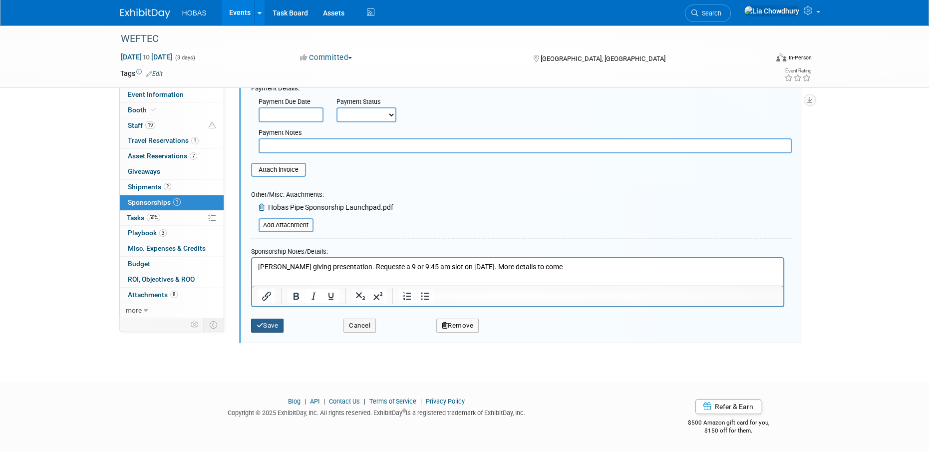
type input "$ 12,000.00"
click at [273, 327] on button "Save" at bounding box center [267, 326] width 33 height 14
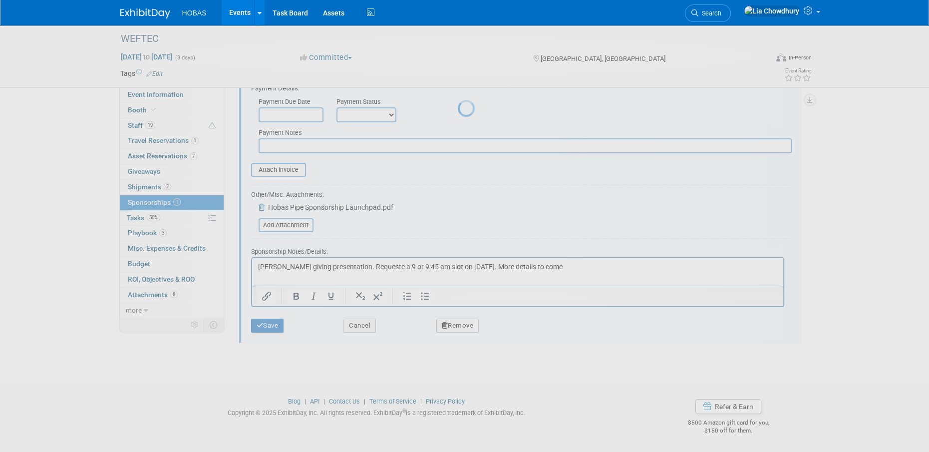
scroll to position [10, 0]
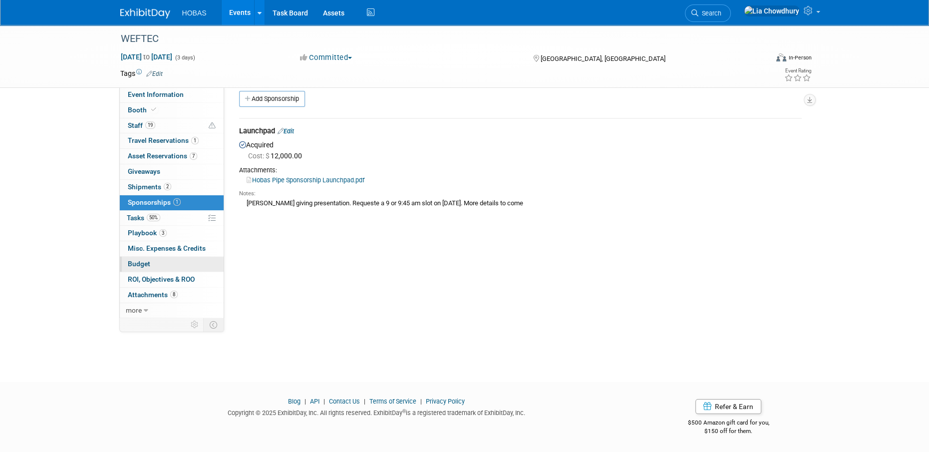
click at [139, 266] on span "Budget" at bounding box center [139, 264] width 22 height 8
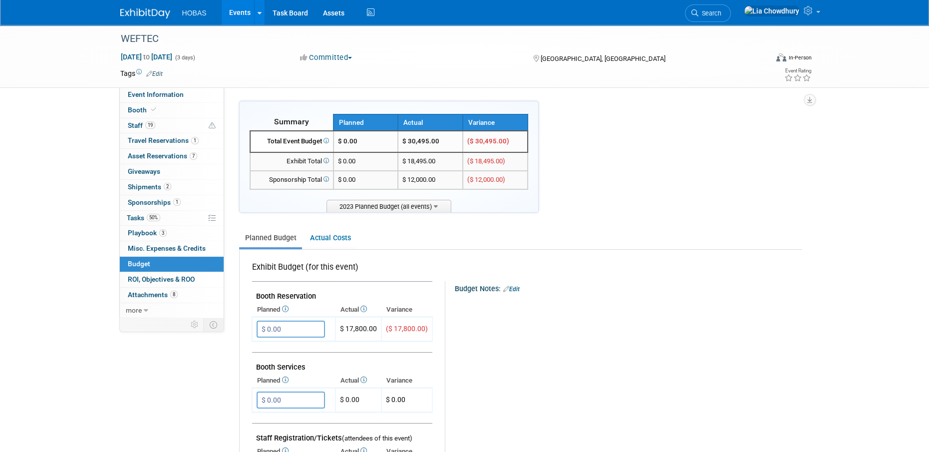
click at [143, 258] on link "Budget" at bounding box center [172, 264] width 104 height 15
click at [143, 244] on link "0 Misc. Expenses & Credits 0" at bounding box center [172, 248] width 104 height 15
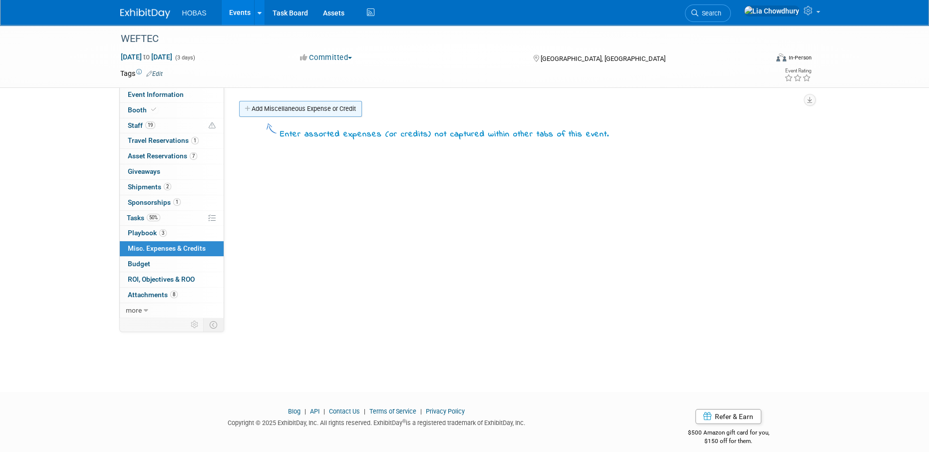
click at [273, 104] on link "Add Miscellaneous Expense or Credit" at bounding box center [300, 109] width 123 height 16
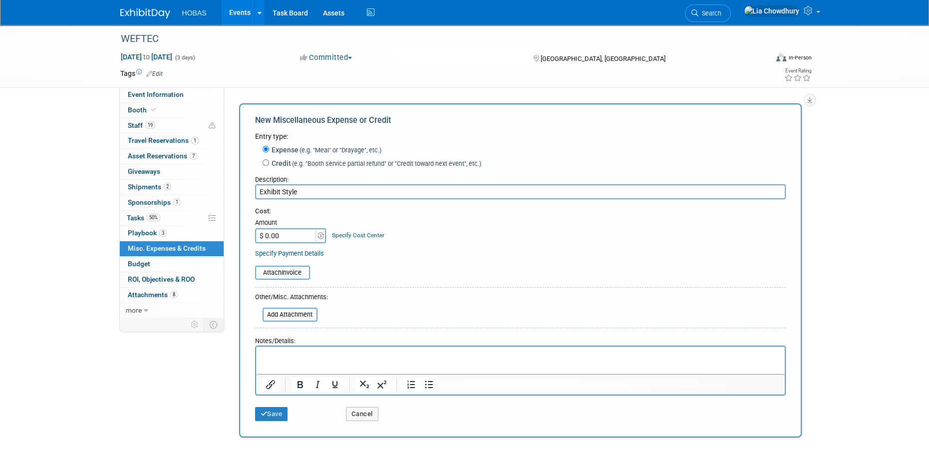
type input "Exhibit Style"
type input "$ 15,279.00"
drag, startPoint x: 359, startPoint y: 408, endPoint x: 359, endPoint y: 419, distance: 10.5
click at [359, 412] on div "Cancel" at bounding box center [383, 410] width 91 height 20
click at [360, 418] on button "Cancel" at bounding box center [362, 414] width 32 height 14
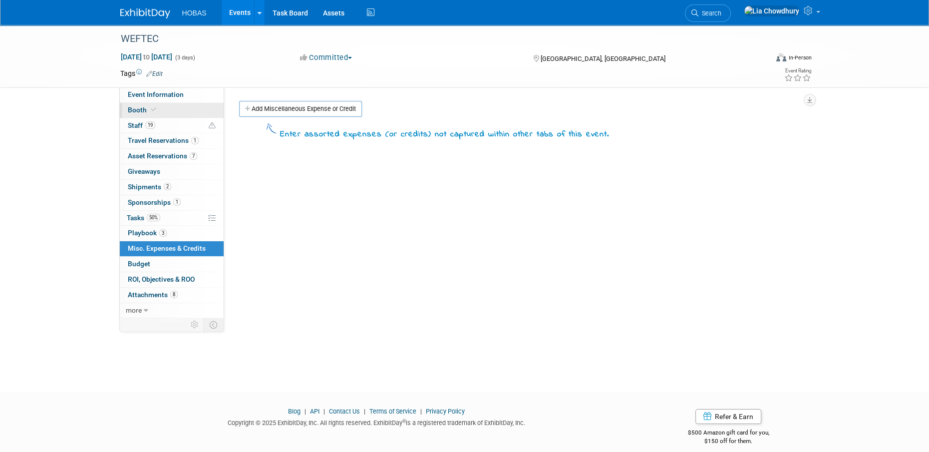
click at [139, 115] on link "Booth" at bounding box center [172, 110] width 104 height 15
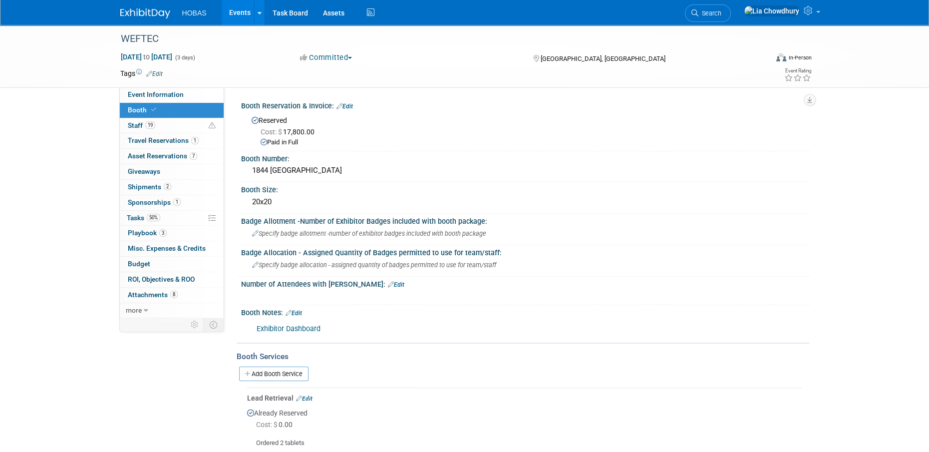
scroll to position [100, 0]
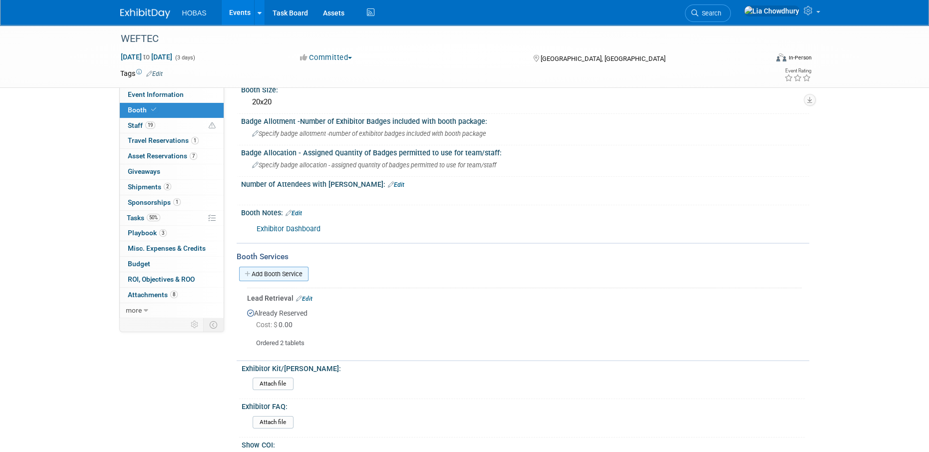
click at [288, 273] on link "Add Booth Service" at bounding box center [273, 274] width 69 height 14
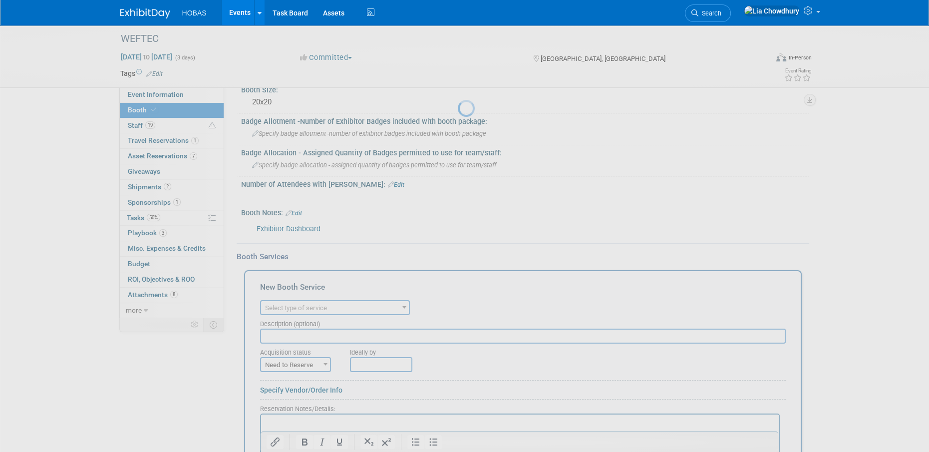
scroll to position [0, 0]
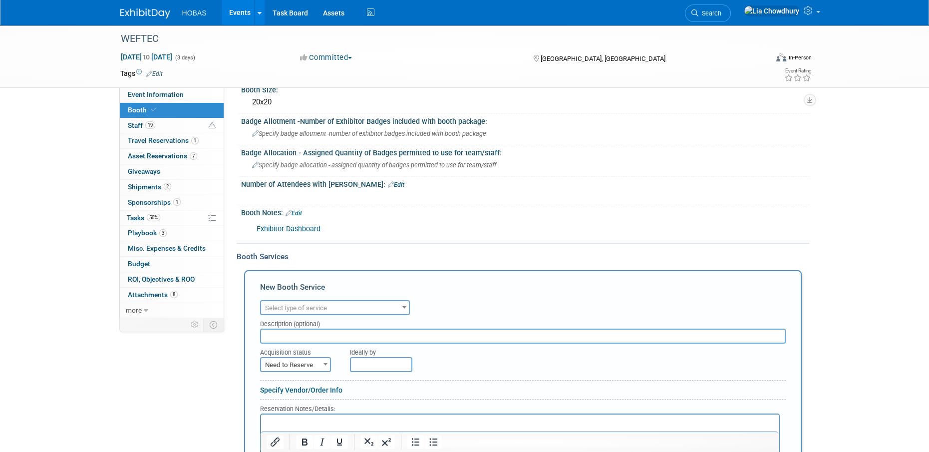
click at [294, 312] on span "Select type of service" at bounding box center [335, 308] width 148 height 14
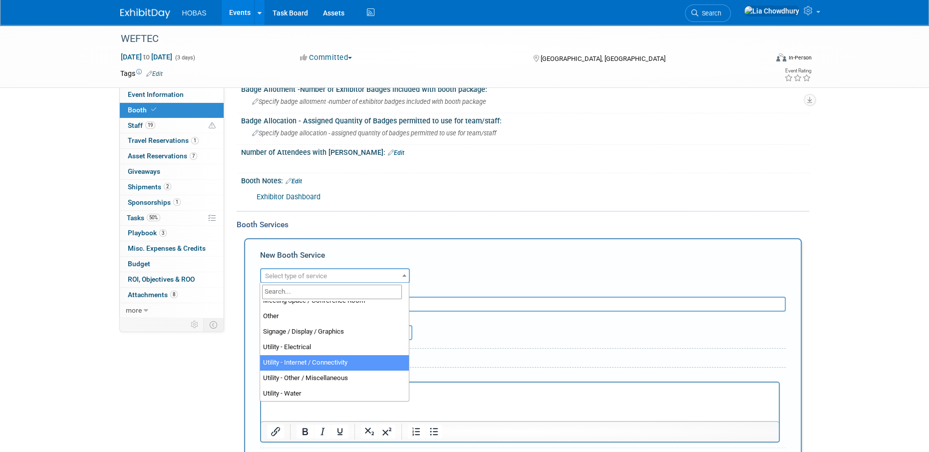
scroll to position [150, 0]
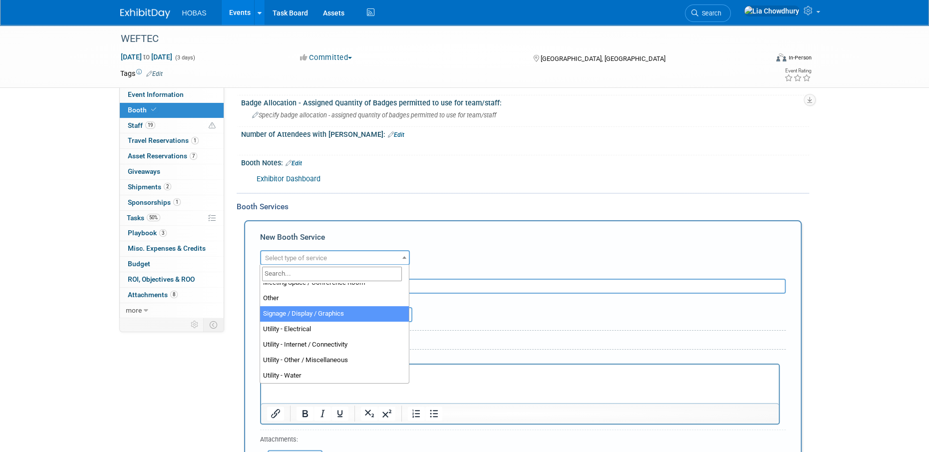
select select "3"
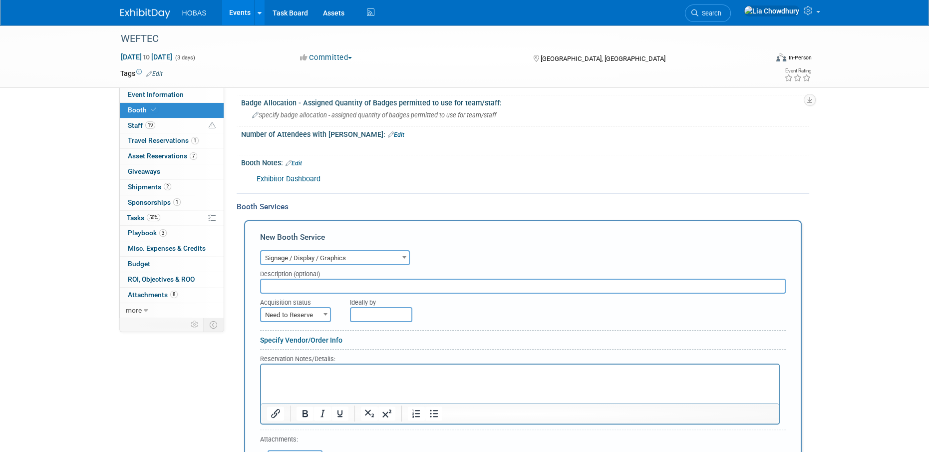
click at [349, 285] on input "text" at bounding box center [523, 286] width 526 height 15
type input "Exhibit Styles"
click at [277, 327] on form "Audio / Video Carpet / Flooring Catering / Food / Beverage Floral / Decorative …" at bounding box center [523, 376] width 526 height 257
click at [280, 320] on span "Need to Reserve" at bounding box center [295, 315] width 69 height 14
select select "2"
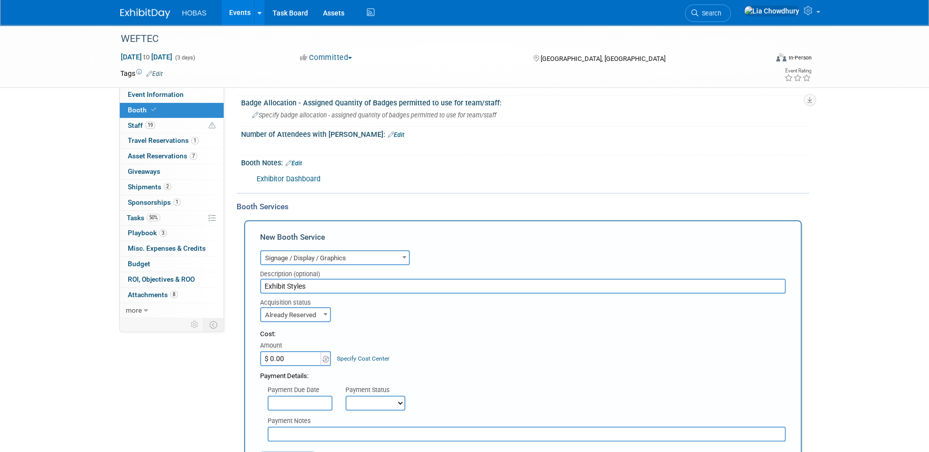
click at [297, 351] on td "Amount $ 0.00" at bounding box center [296, 352] width 72 height 27
click at [296, 362] on input "$ 0.00" at bounding box center [291, 358] width 62 height 15
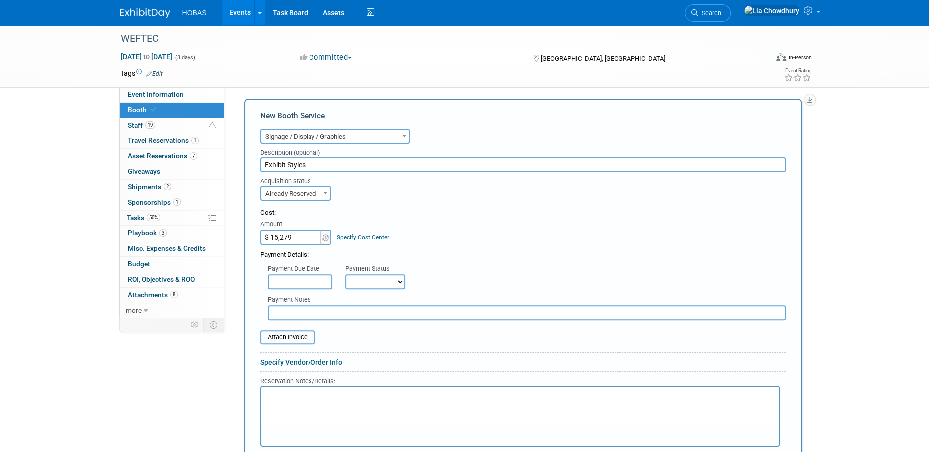
scroll to position [300, 0]
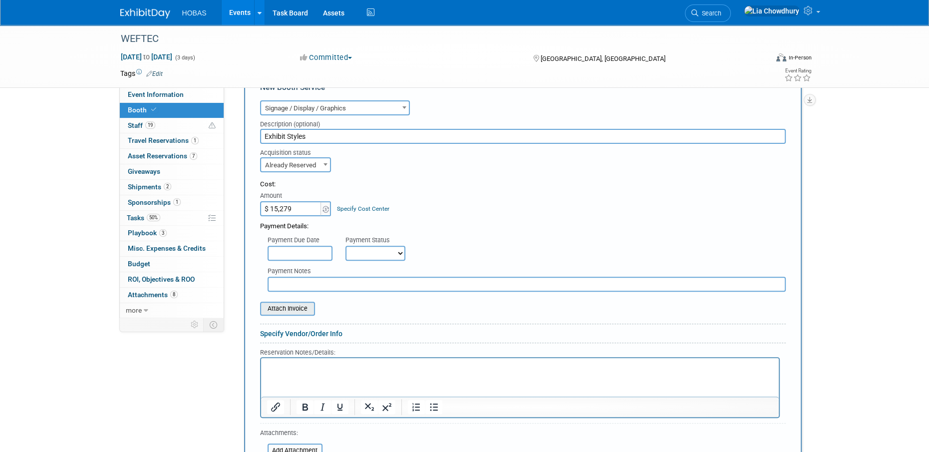
type input "$ 15,279.00"
click at [287, 312] on input "file" at bounding box center [254, 309] width 119 height 12
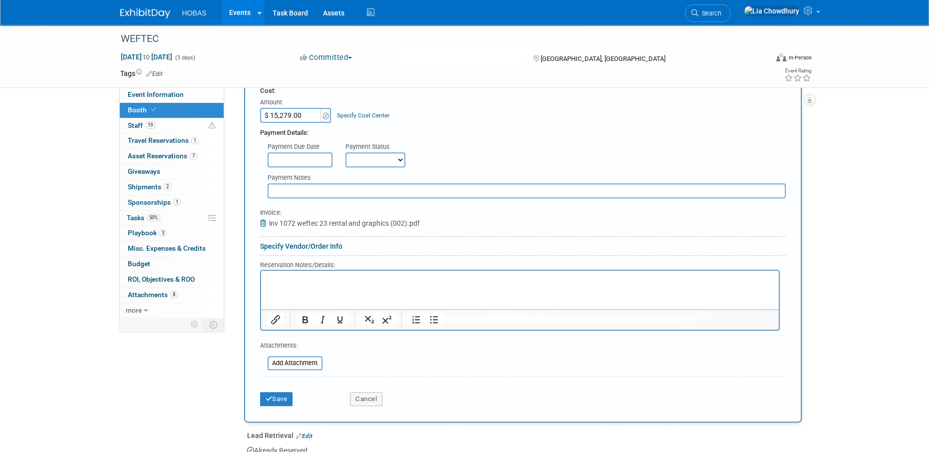
scroll to position [399, 0]
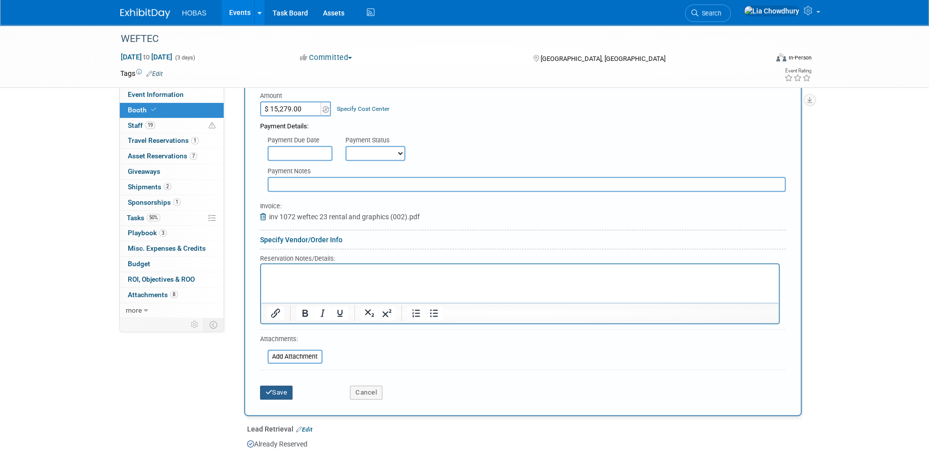
click at [263, 395] on button "Save" at bounding box center [276, 392] width 33 height 14
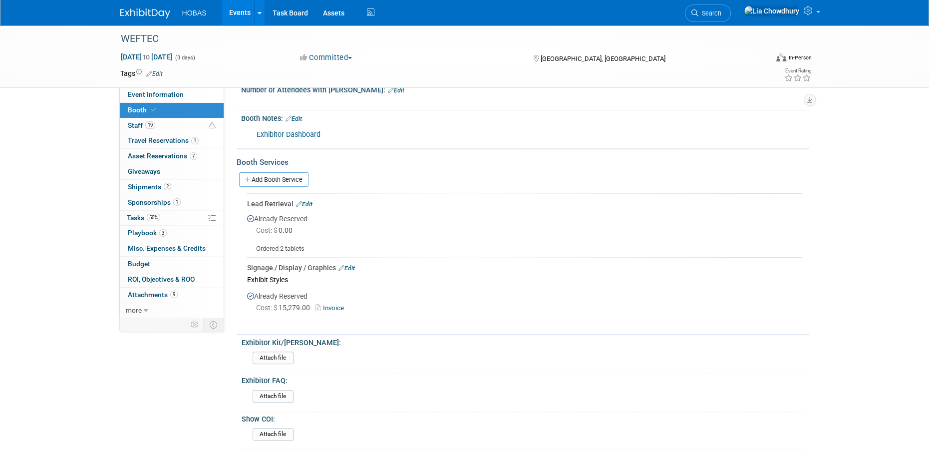
scroll to position [98, 0]
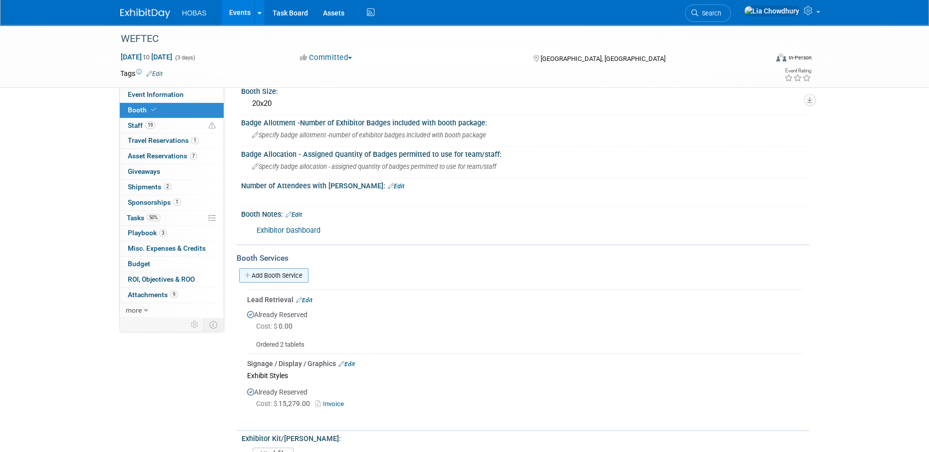
click at [271, 275] on link "Add Booth Service" at bounding box center [273, 275] width 69 height 14
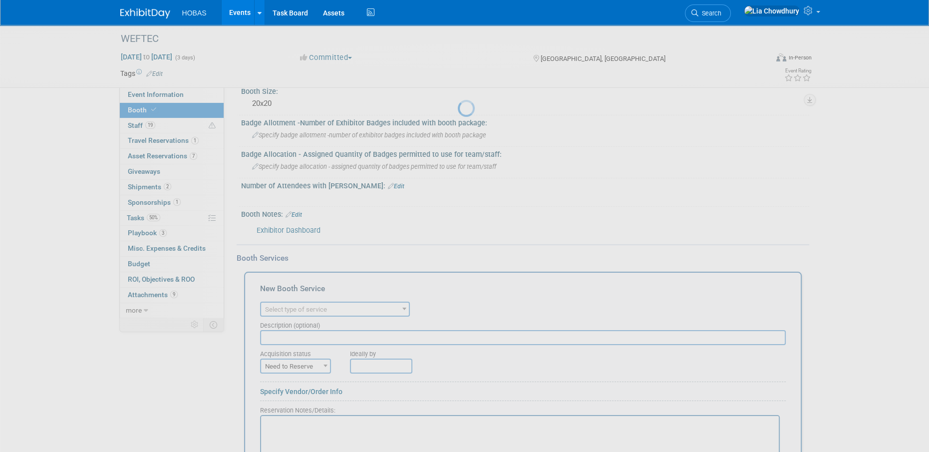
scroll to position [0, 0]
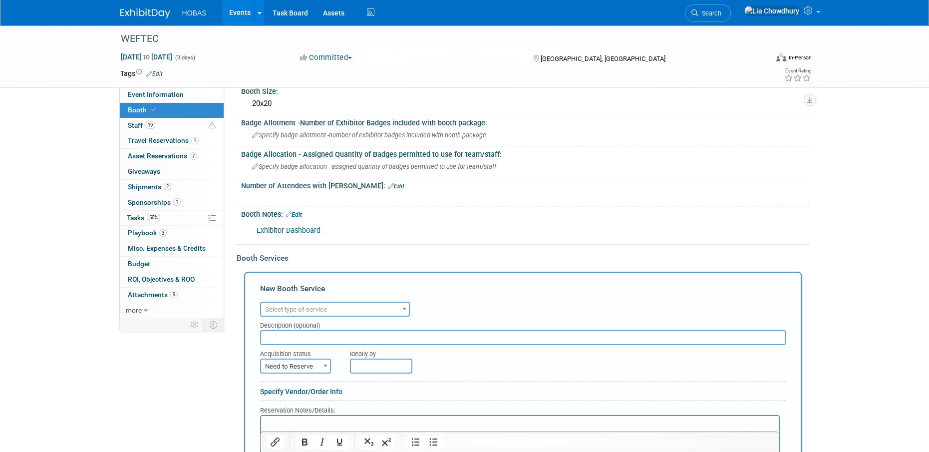
click at [284, 307] on span "Select type of service" at bounding box center [296, 309] width 62 height 7
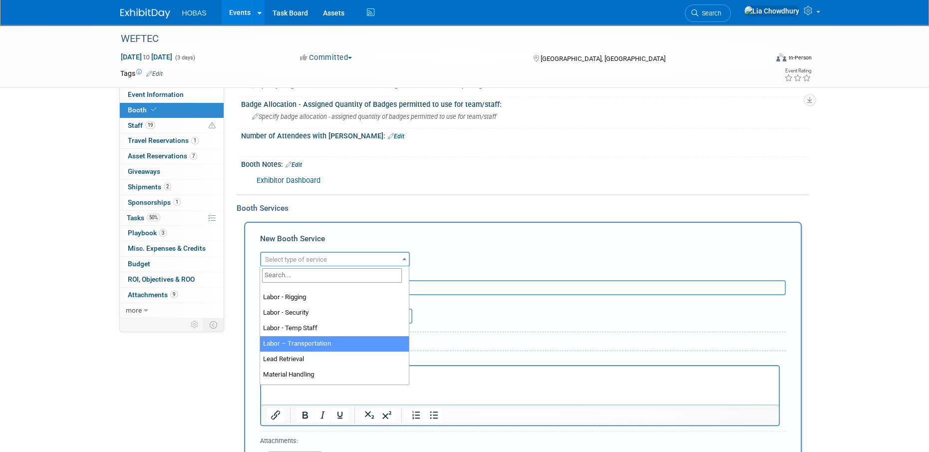
scroll to position [100, 0]
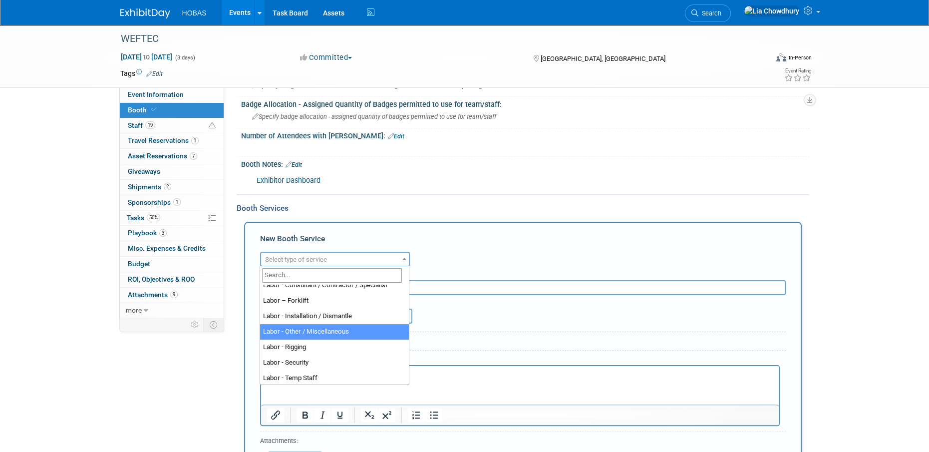
select select "19"
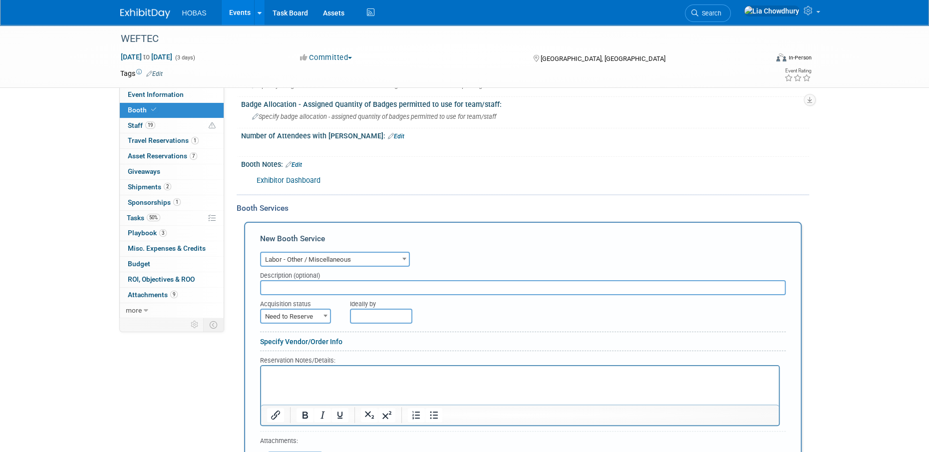
click at [318, 289] on input "text" at bounding box center [523, 287] width 526 height 15
type input "Exhibit Style"
click at [296, 310] on span "Need to Reserve" at bounding box center [295, 317] width 69 height 14
select select "2"
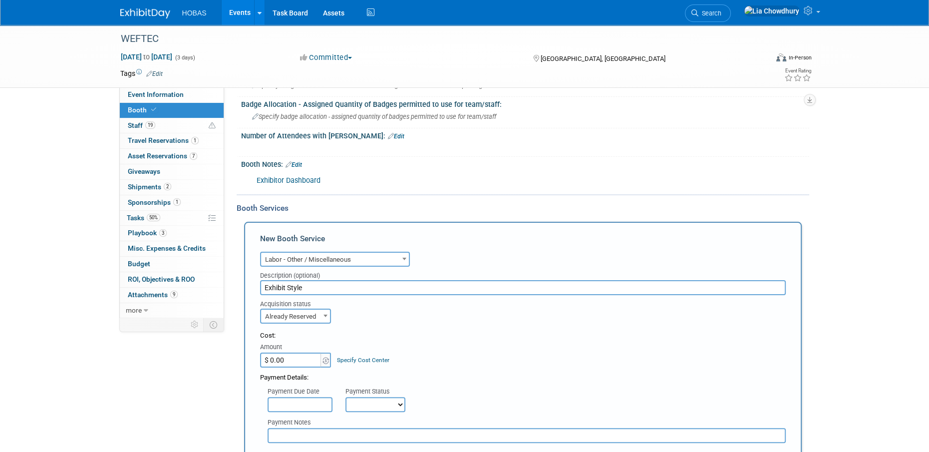
click at [303, 359] on input "$ 0.00" at bounding box center [291, 359] width 62 height 15
paste input "42,308"
type input "$ 42,308.00"
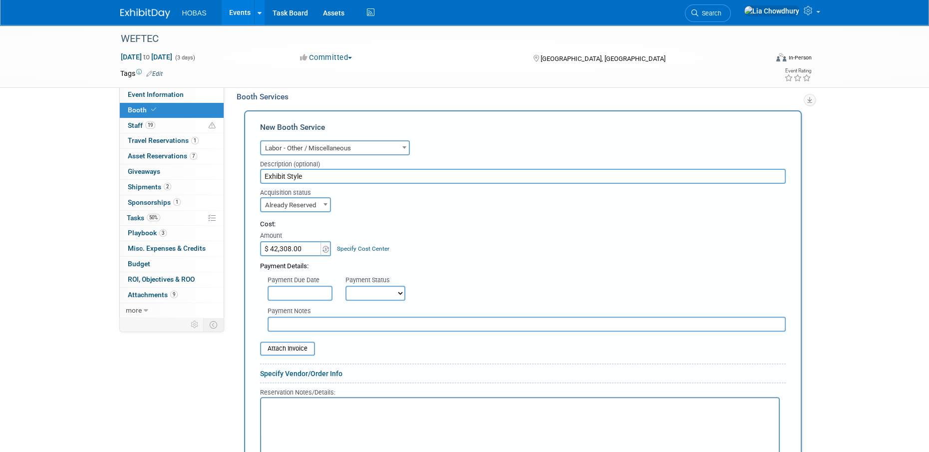
scroll to position [398, 0]
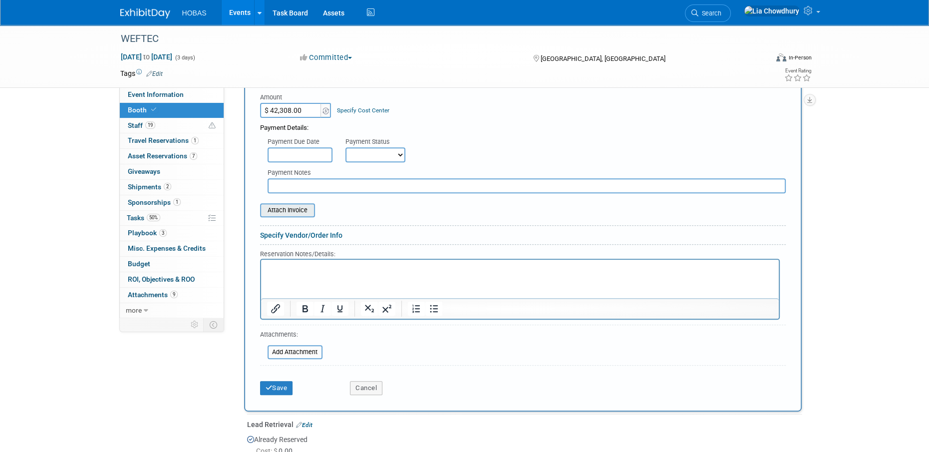
click at [282, 217] on div "Attach Invoice" at bounding box center [287, 210] width 55 height 14
click at [279, 209] on input "file" at bounding box center [254, 210] width 119 height 12
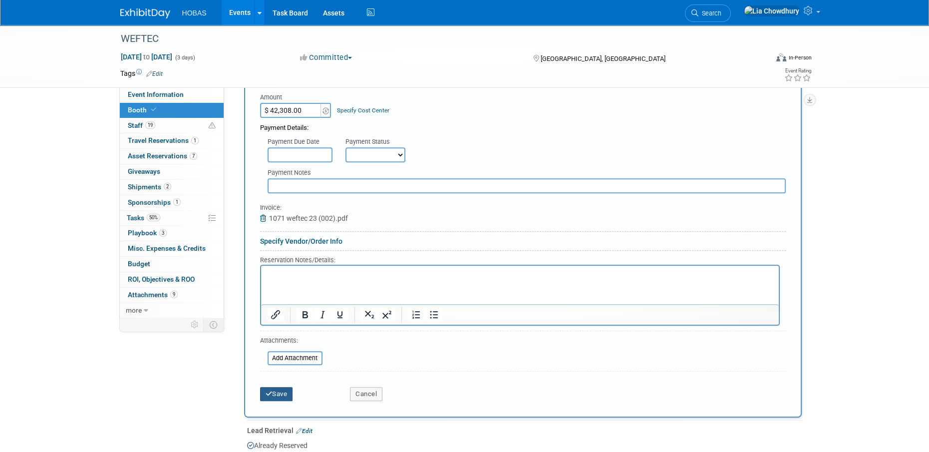
click at [276, 390] on button "Save" at bounding box center [276, 394] width 33 height 14
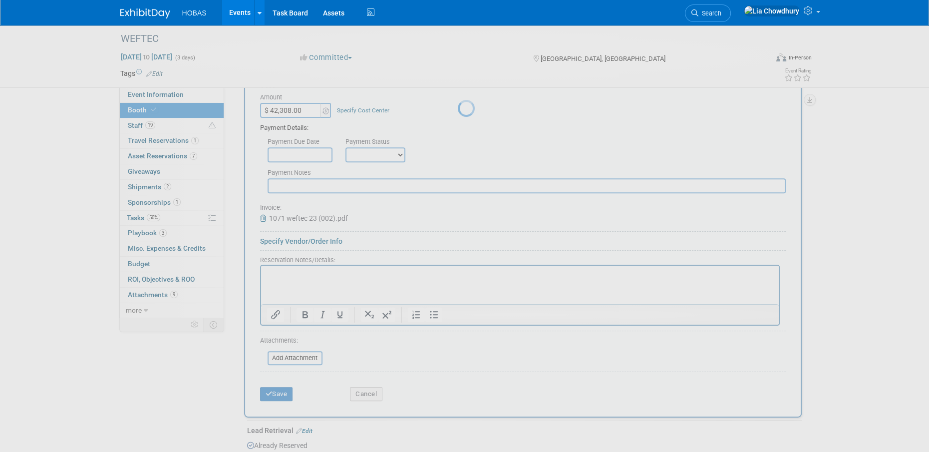
scroll to position [366, 0]
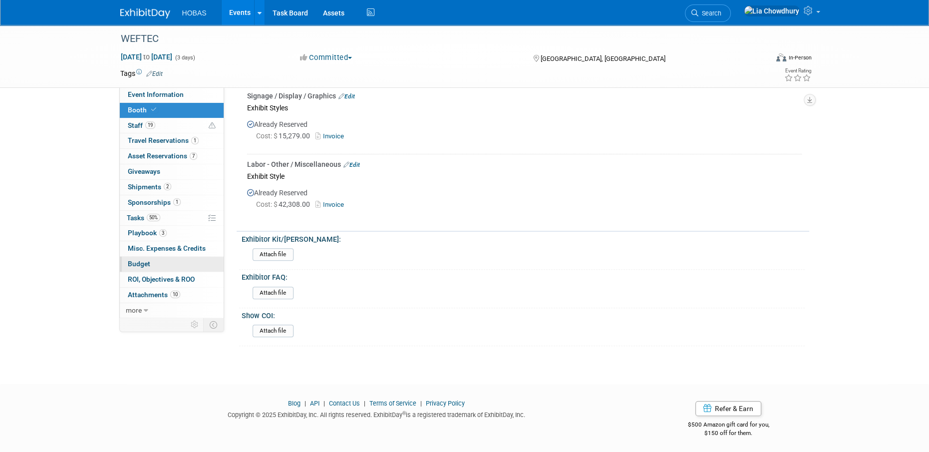
click at [136, 259] on link "Budget" at bounding box center [172, 264] width 104 height 15
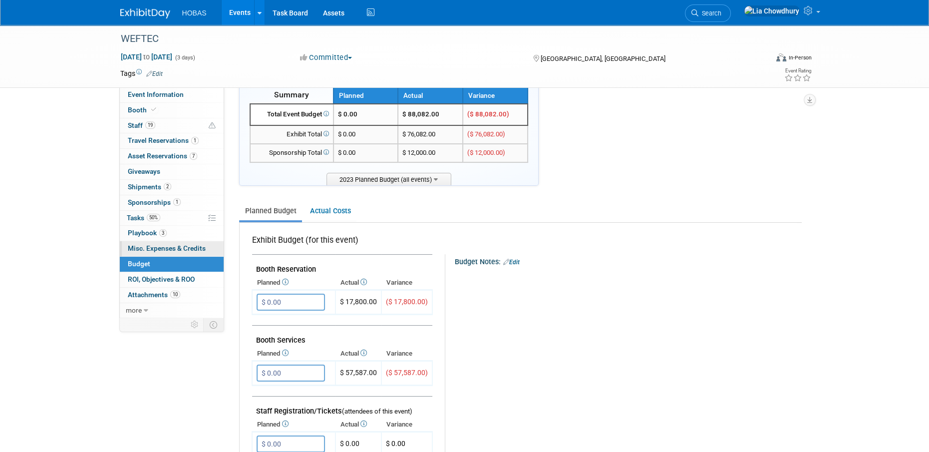
scroll to position [50, 0]
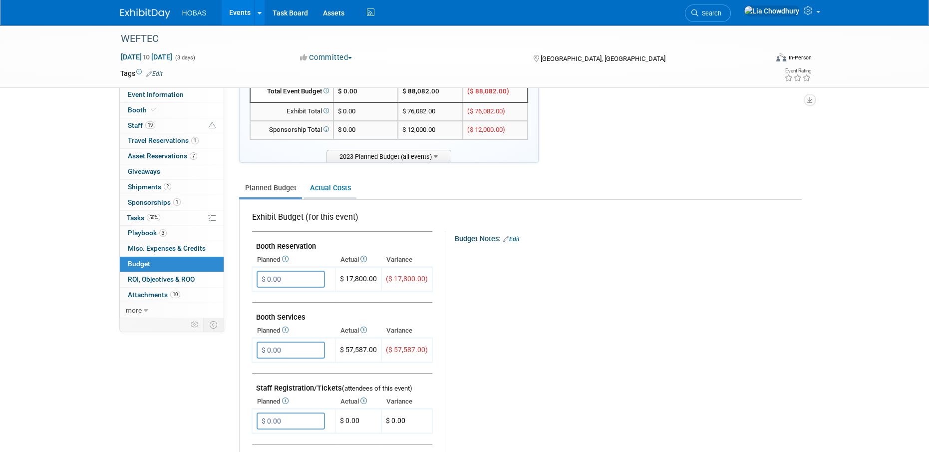
click at [335, 191] on link "Actual Costs" at bounding box center [330, 188] width 52 height 18
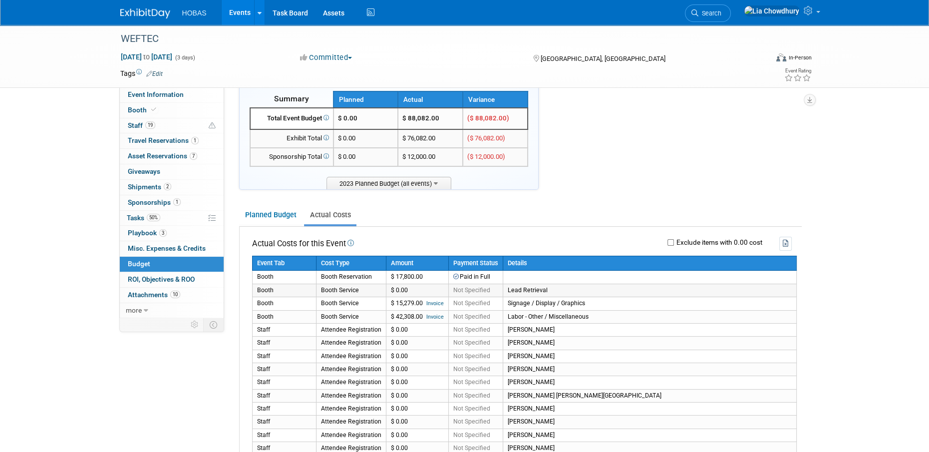
scroll to position [0, 0]
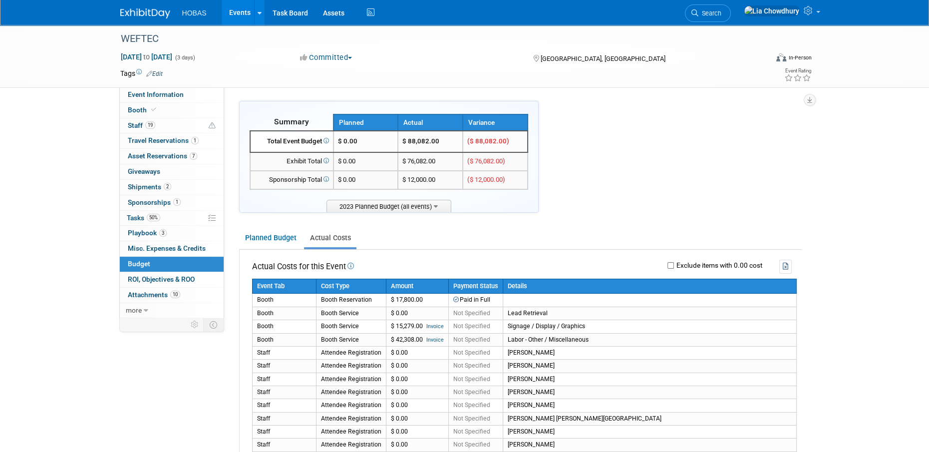
click at [179, 347] on div "Event Information Event Info Booth Booth 19 Staff 19 Staff 1 Travel Reservation…" at bounding box center [465, 387] width 704 height 724
click at [148, 184] on span "Shipments 2" at bounding box center [149, 187] width 43 height 8
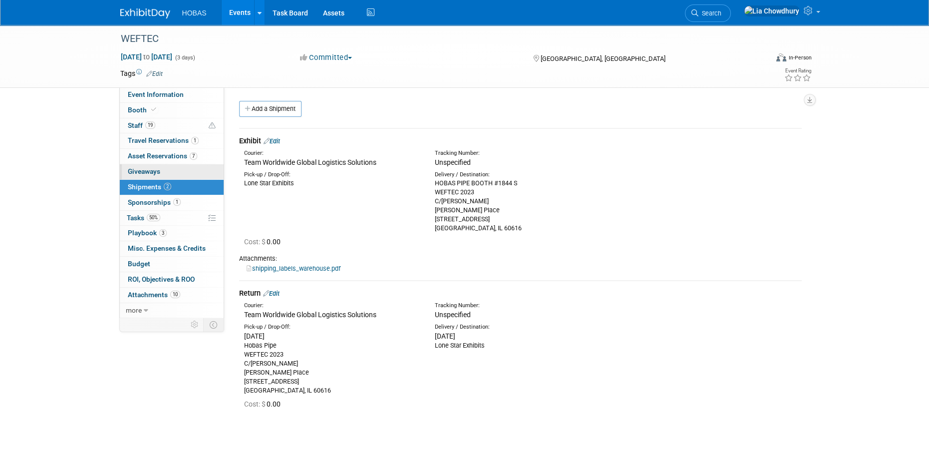
click at [148, 171] on span "Giveaways 0" at bounding box center [144, 171] width 32 height 8
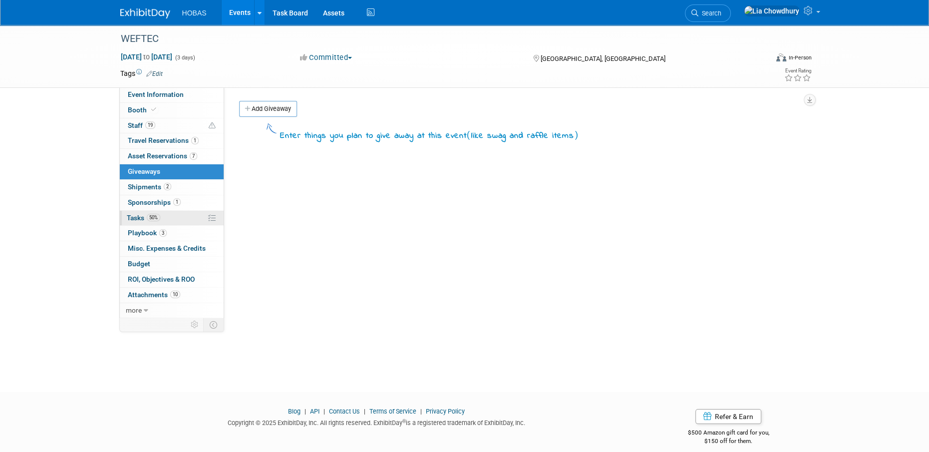
click at [139, 218] on span "Tasks 50%" at bounding box center [143, 218] width 33 height 8
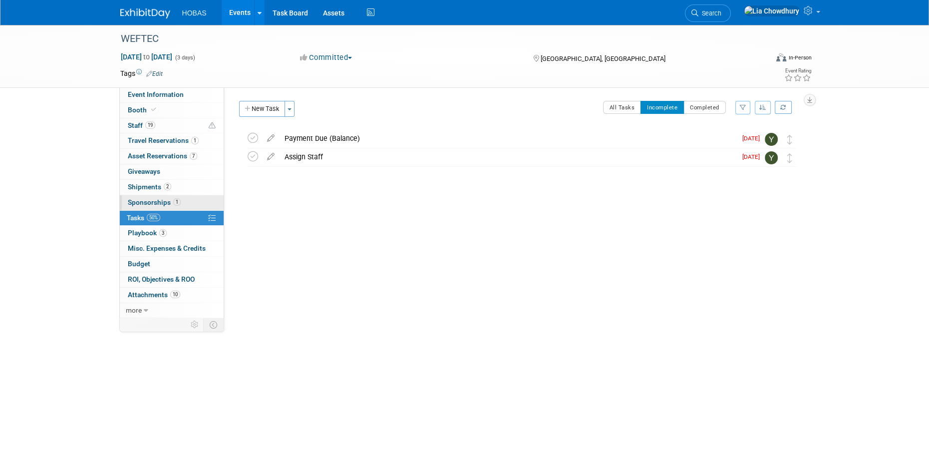
click at [143, 202] on span "Sponsorships 1" at bounding box center [154, 202] width 53 height 8
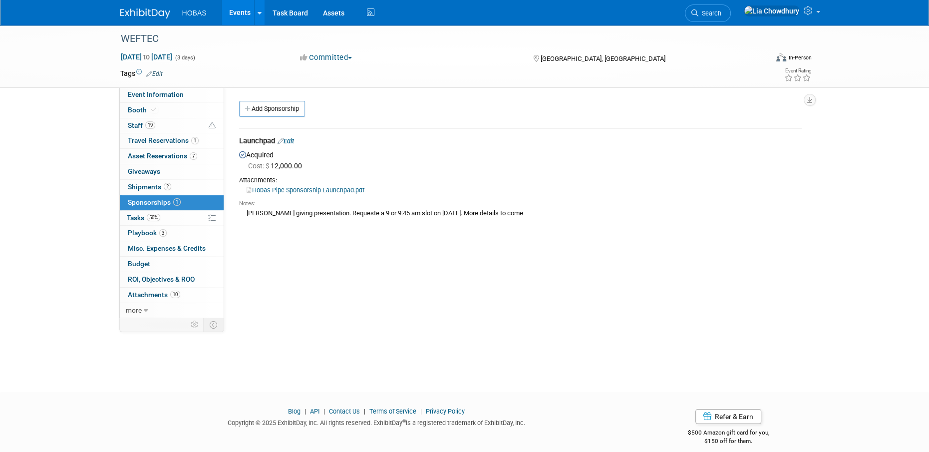
click at [372, 383] on body "HOBAS Events Add Event Bulk Upload Events Shareable Event Boards Recently Viewe…" at bounding box center [464, 226] width 929 height 452
click at [159, 44] on div "WEFTEC" at bounding box center [435, 39] width 636 height 18
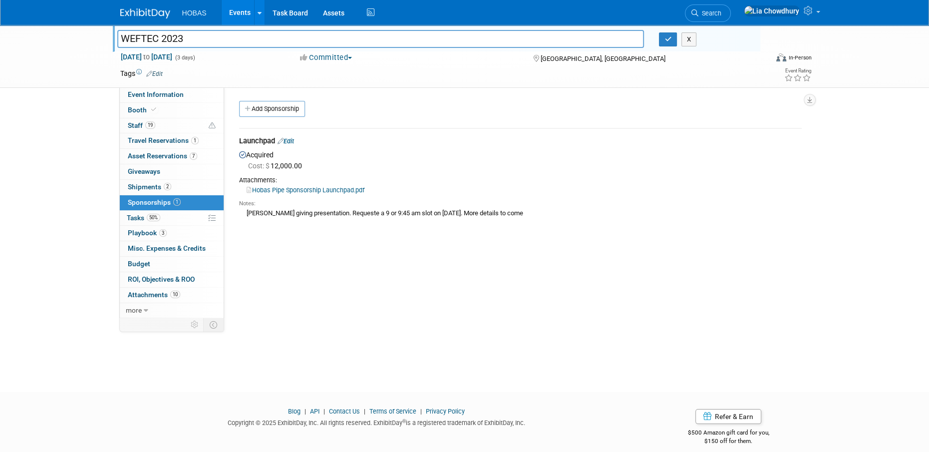
type input "WEFTEC 2023"
click at [56, 153] on div "WEFTEC WEFTEC 2023 X Oct 2, 2023 to Oct 4, 2023 (3 days) Oct 2, 2023 to Oct 4, …" at bounding box center [464, 199] width 929 height 349
click at [670, 48] on div "WEFTEC WEFTEC 2023 X" at bounding box center [438, 40] width 643 height 16
click at [670, 46] on button "button" at bounding box center [668, 39] width 18 height 14
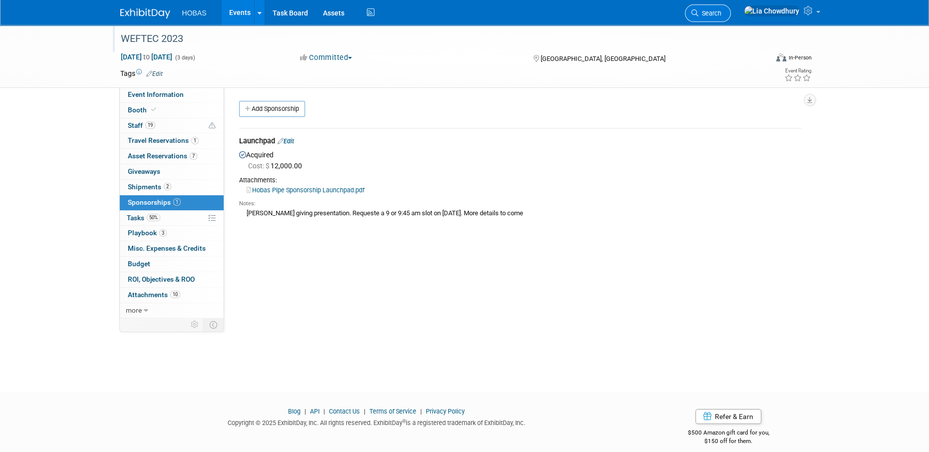
click at [698, 14] on icon at bounding box center [694, 12] width 7 height 7
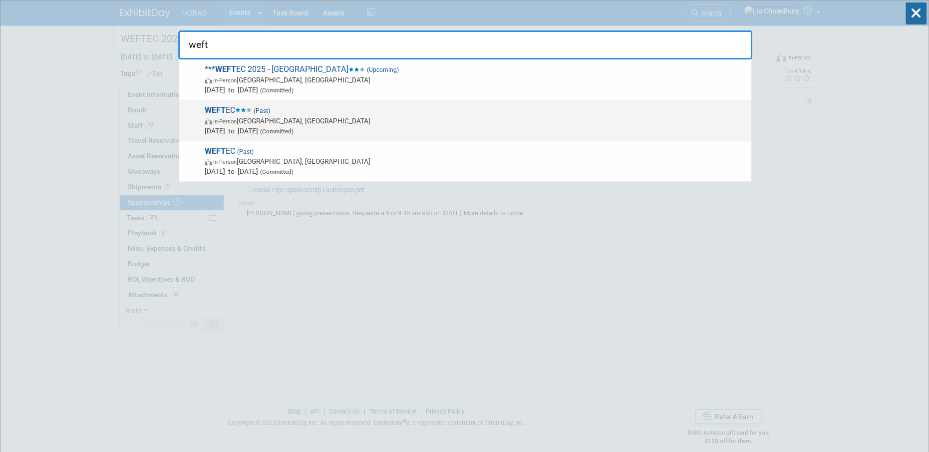
type input "weft"
click at [270, 112] on span "(Past)" at bounding box center [261, 110] width 18 height 7
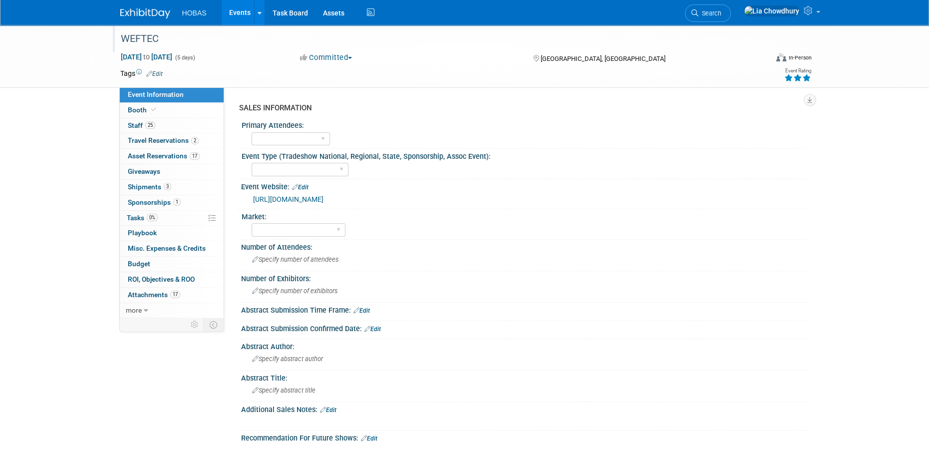
click at [188, 42] on div "WEFTEC" at bounding box center [435, 39] width 636 height 18
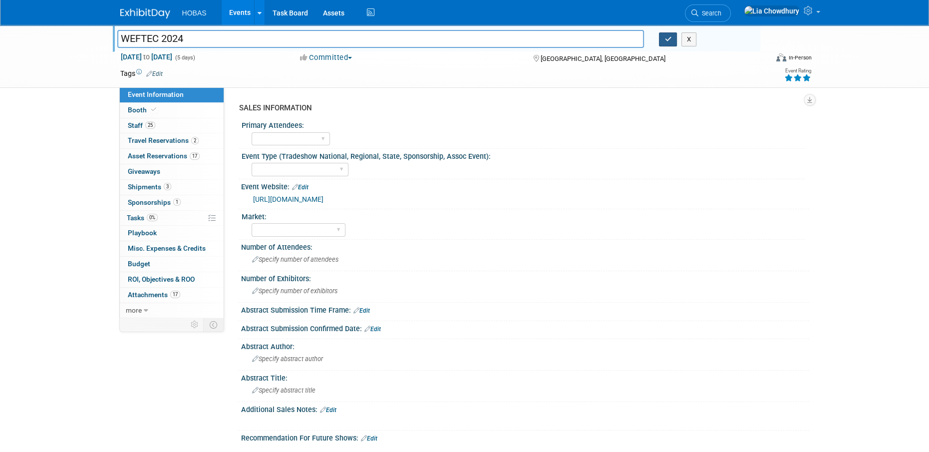
type input "WEFTEC 2024"
click at [667, 37] on icon "button" at bounding box center [668, 39] width 7 height 6
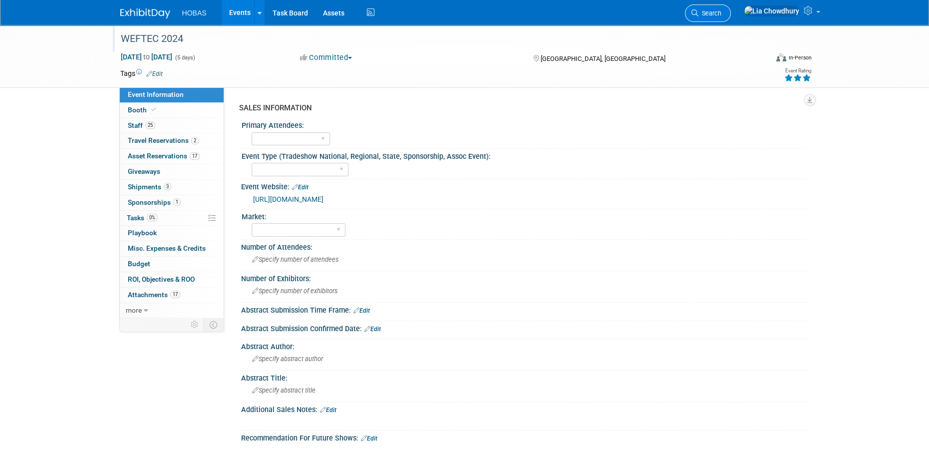
click at [731, 4] on link "Search" at bounding box center [708, 12] width 46 height 17
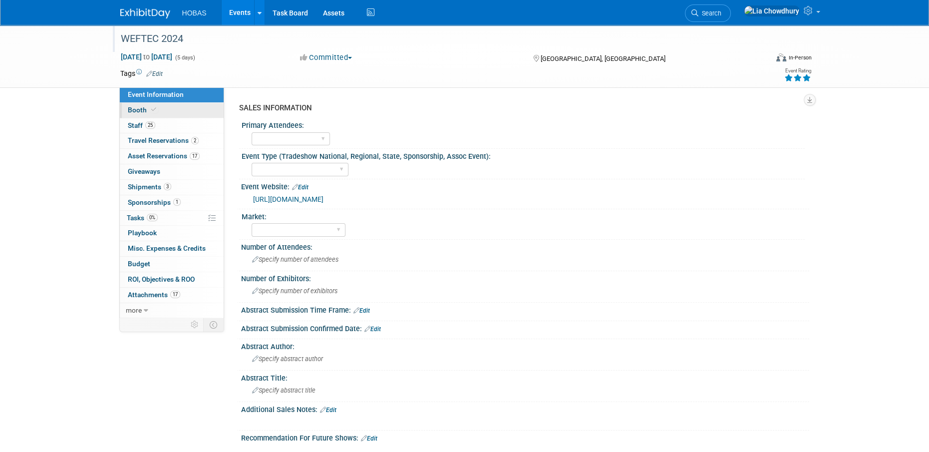
click at [139, 112] on span "Booth" at bounding box center [143, 110] width 30 height 8
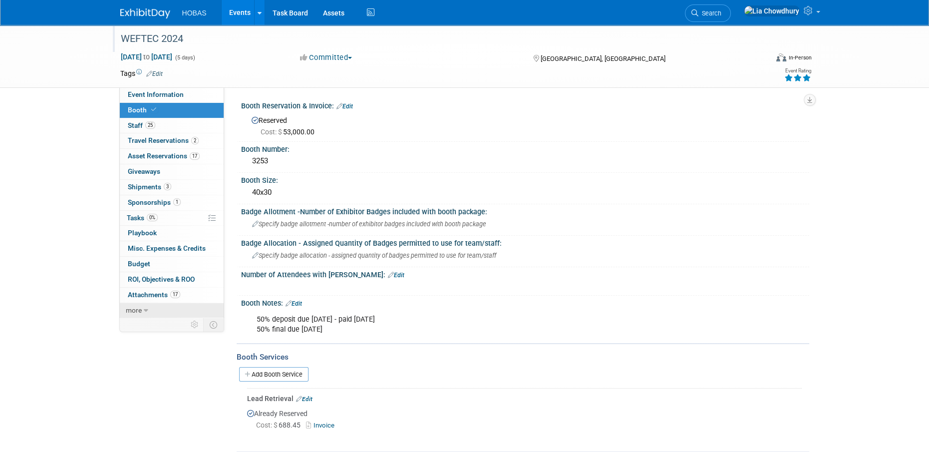
click at [144, 311] on icon at bounding box center [146, 310] width 4 height 7
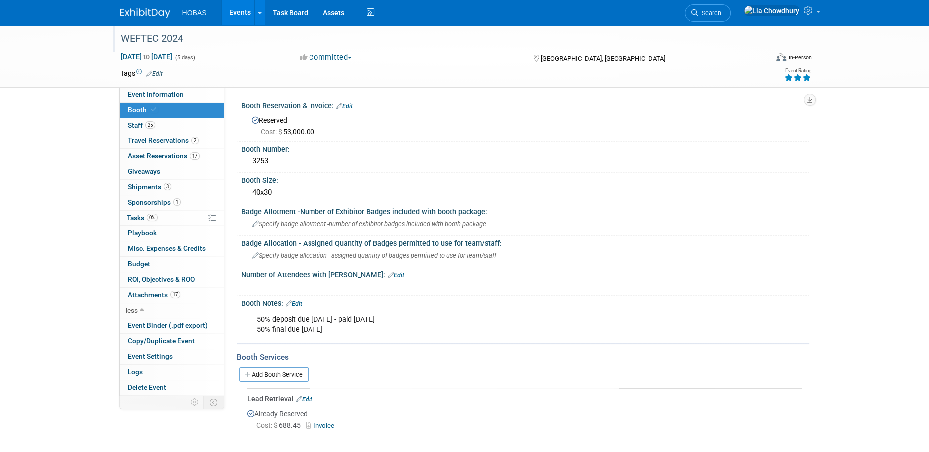
click at [315, 426] on link "Invoice" at bounding box center [322, 424] width 32 height 7
click at [347, 108] on link "Edit" at bounding box center [344, 106] width 16 height 7
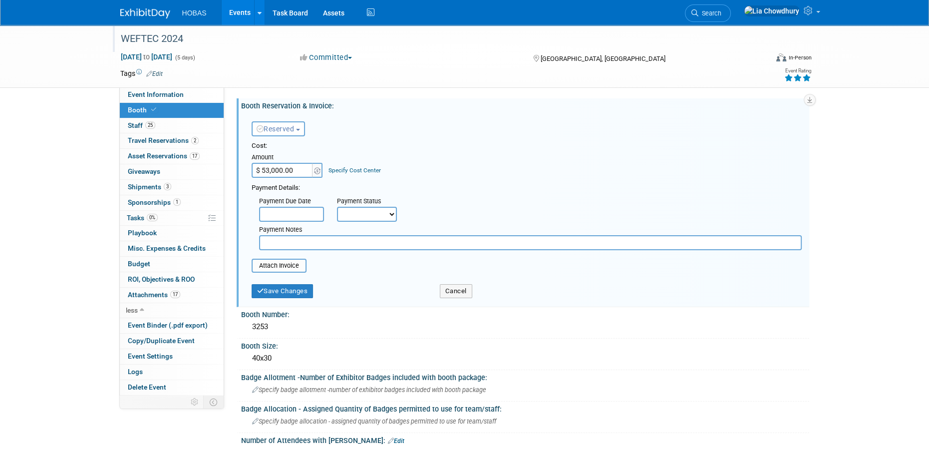
click at [299, 176] on input "$ 53,000.00" at bounding box center [283, 170] width 62 height 15
type input "$ 52,600.00"
click at [392, 216] on select "Not Paid Yet Partially Paid Paid in Full" at bounding box center [367, 214] width 60 height 15
select select "1"
click at [337, 207] on select "Not Paid Yet Partially Paid Paid in Full" at bounding box center [367, 214] width 60 height 15
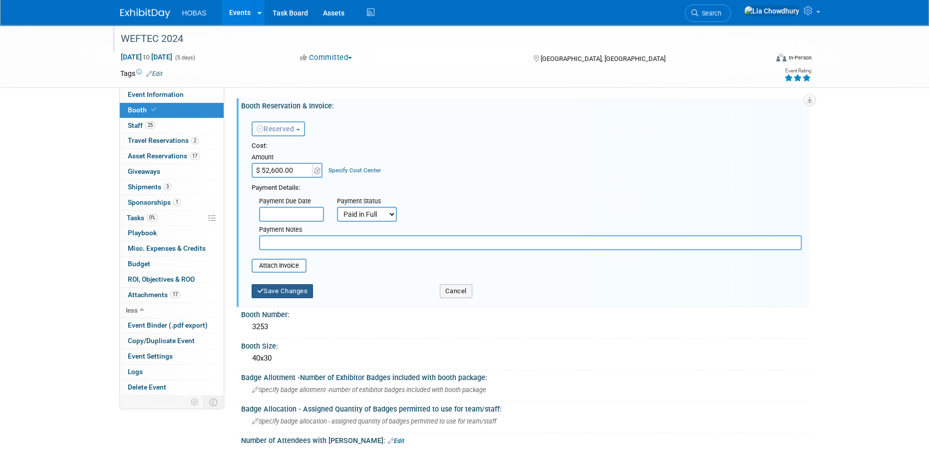
click at [302, 290] on button "Save Changes" at bounding box center [283, 291] width 62 height 14
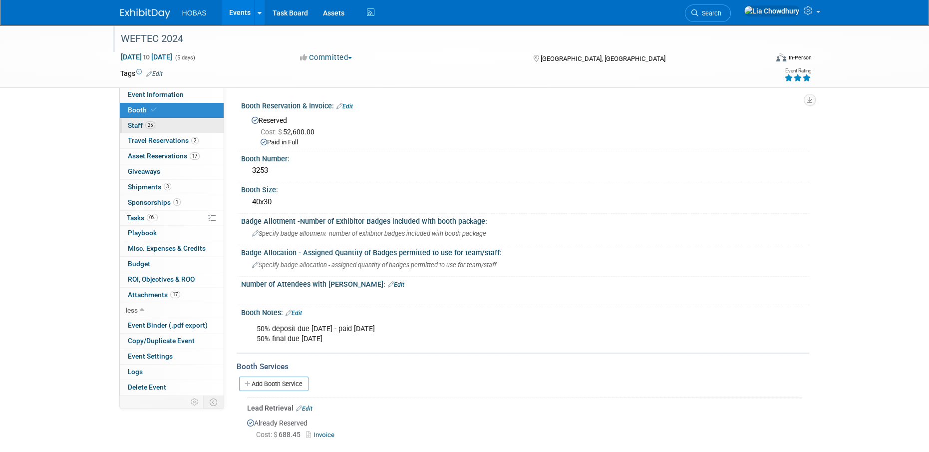
click at [133, 124] on span "Staff 25" at bounding box center [141, 125] width 27 height 8
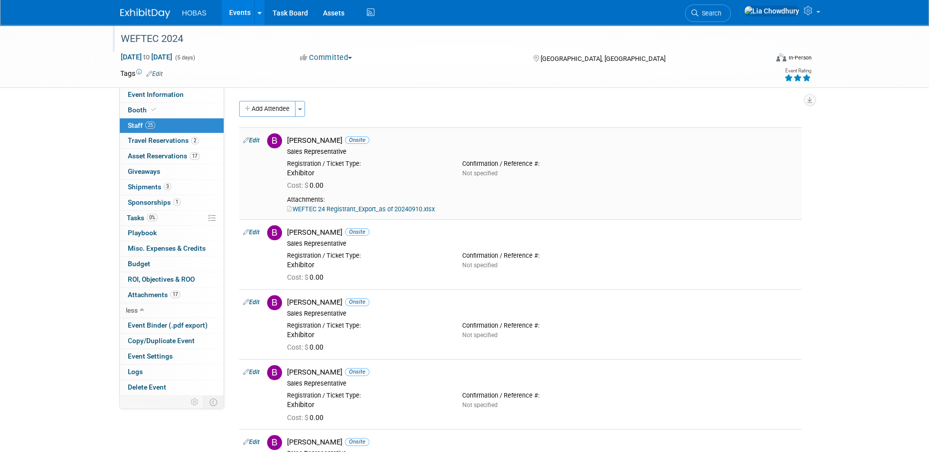
click at [324, 211] on link "WEFTEC 24 Registrant_Export_as of 20240910.xlsx" at bounding box center [361, 208] width 148 height 7
click at [162, 147] on link "2 Travel Reservations 2" at bounding box center [172, 140] width 104 height 15
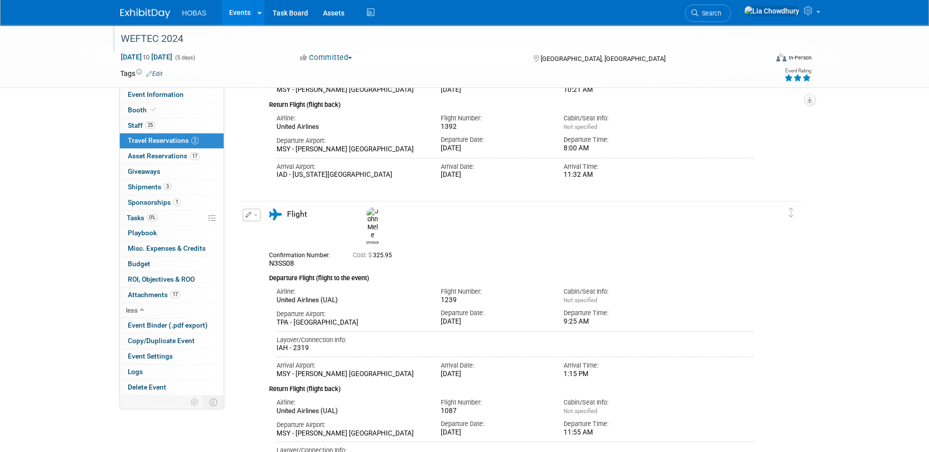
scroll to position [315, 0]
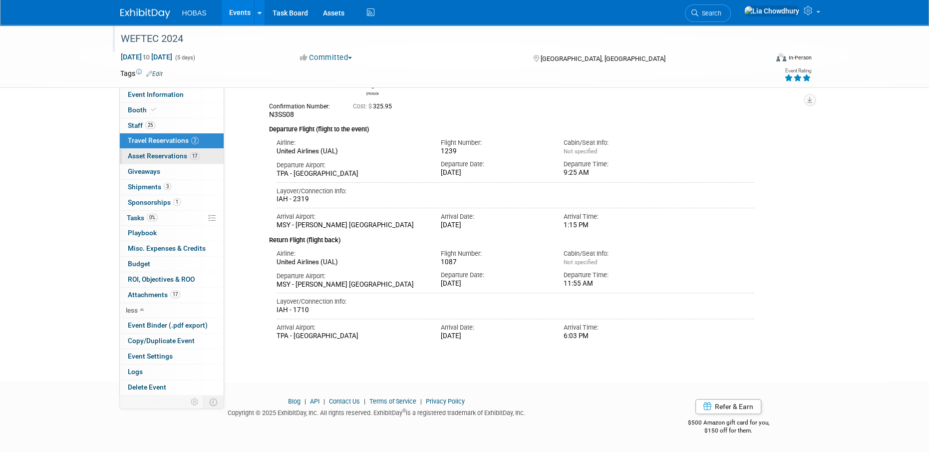
click at [172, 151] on link "17 Asset Reservations 17" at bounding box center [172, 156] width 104 height 15
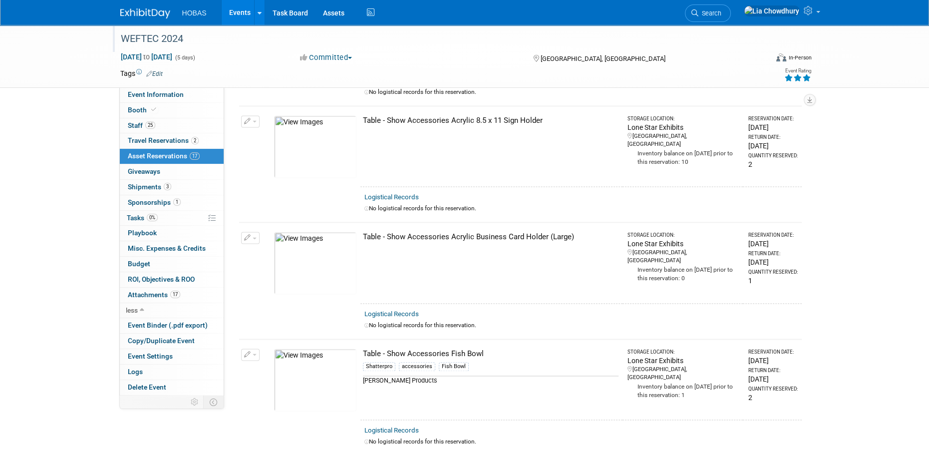
scroll to position [1765, 0]
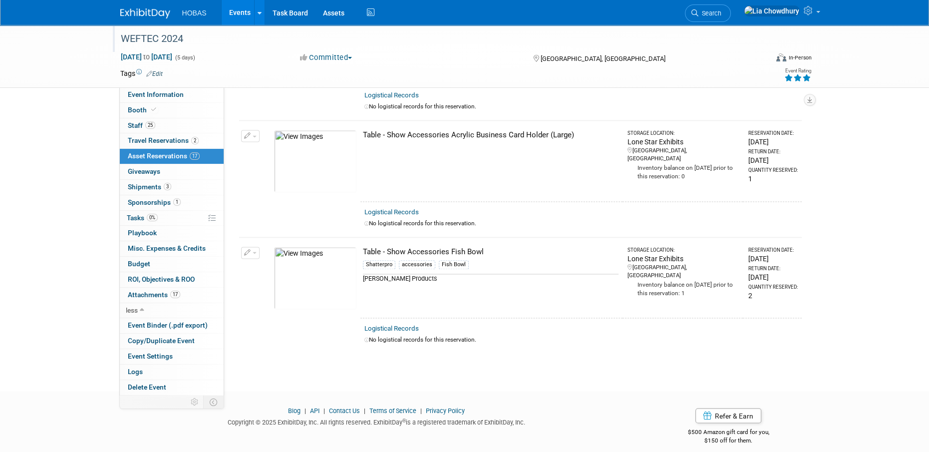
click at [142, 162] on link "17 Asset Reservations 17" at bounding box center [172, 156] width 104 height 15
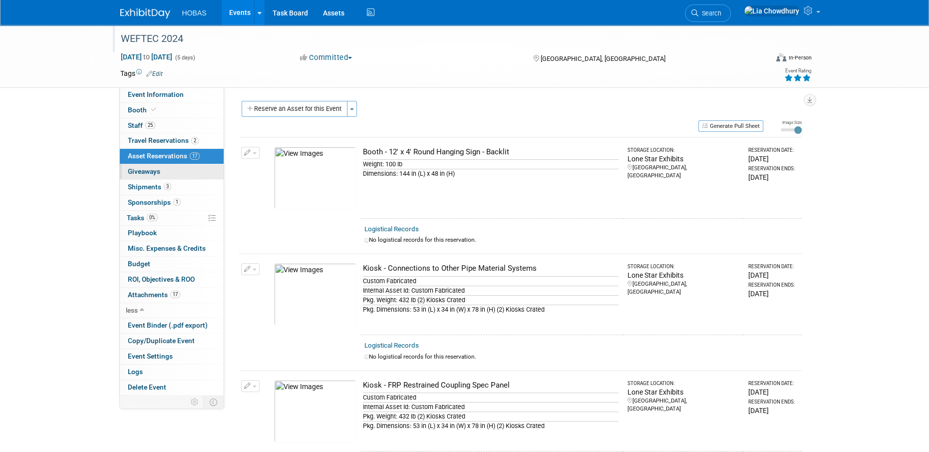
click at [135, 178] on link "0 Giveaways 0" at bounding box center [172, 171] width 104 height 15
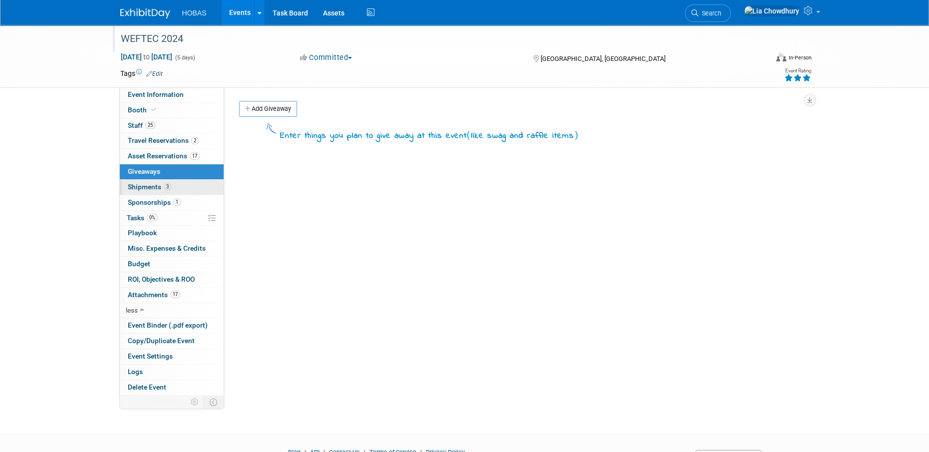
click at [151, 189] on span "Shipments 3" at bounding box center [149, 187] width 43 height 8
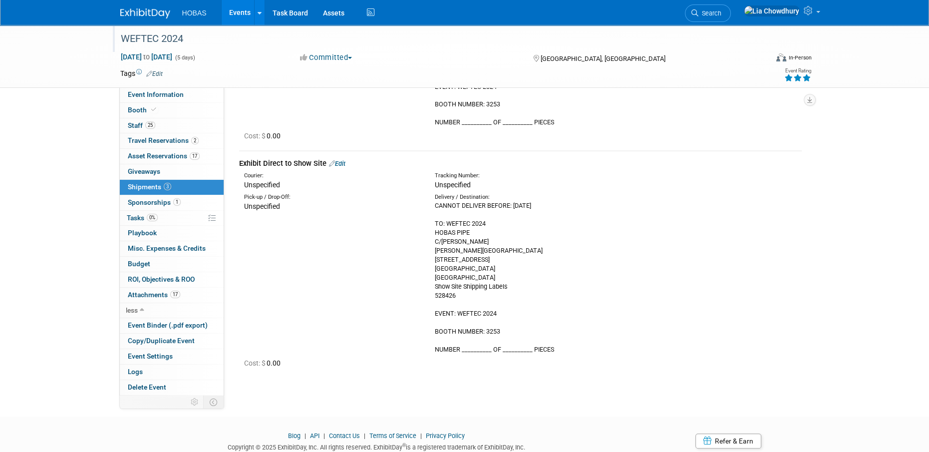
scroll to position [484, 0]
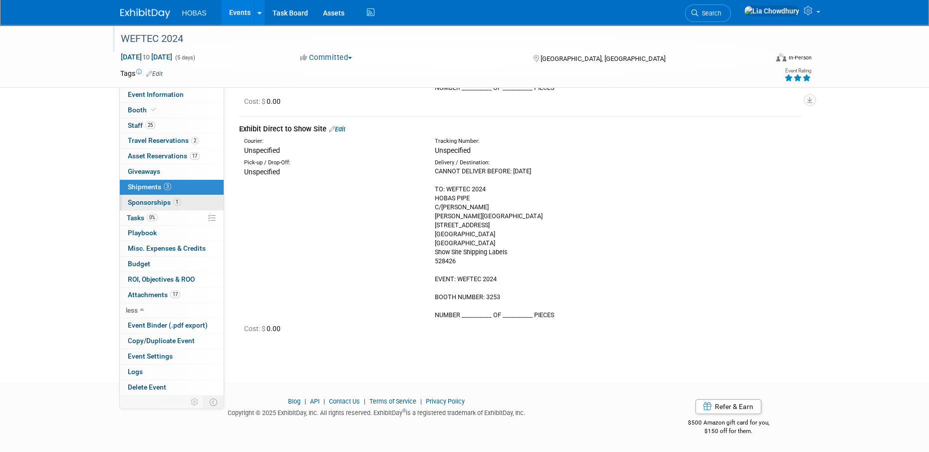
click at [123, 205] on link "1 Sponsorships 1" at bounding box center [172, 202] width 104 height 15
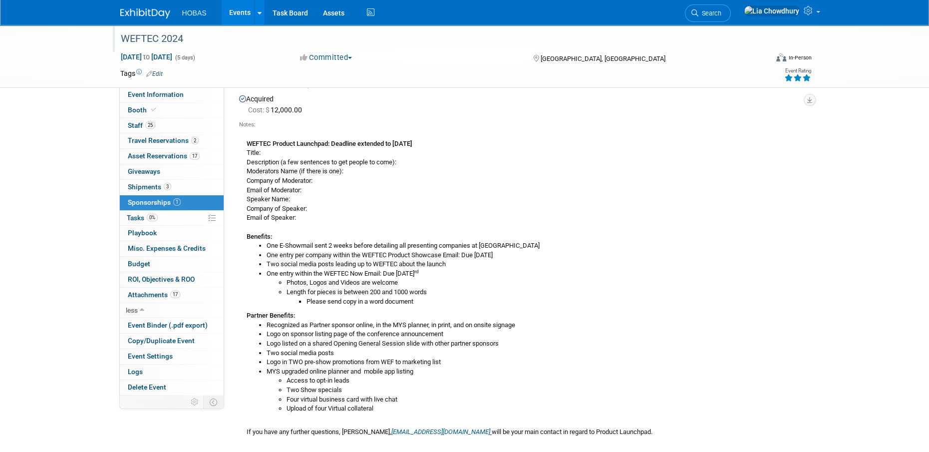
scroll to position [159, 0]
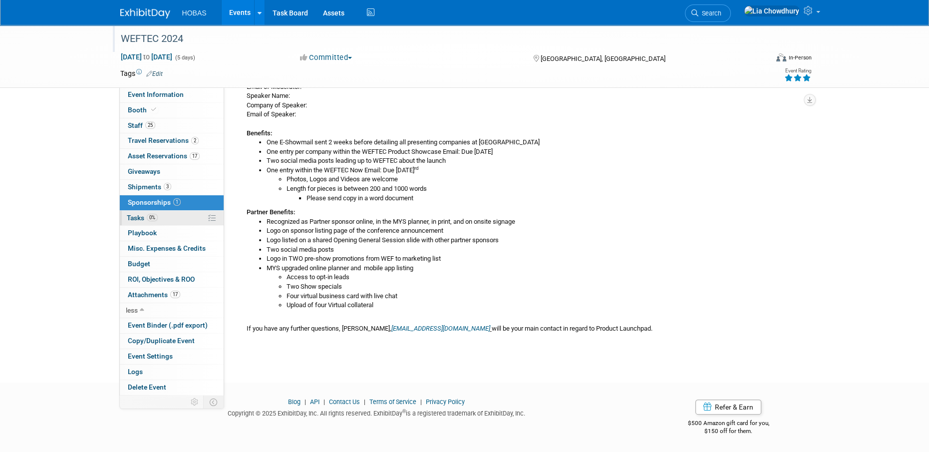
click at [143, 213] on link "0% Tasks 0%" at bounding box center [172, 218] width 104 height 15
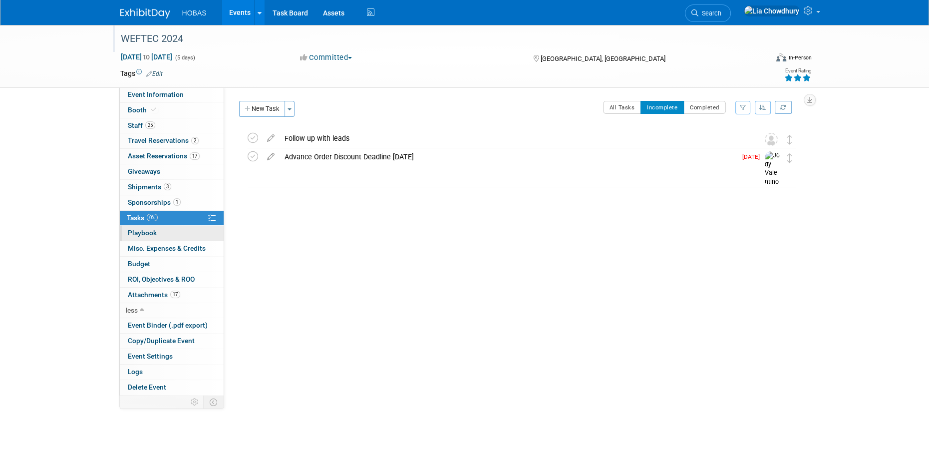
click at [142, 227] on link "0 Playbook 0" at bounding box center [172, 233] width 104 height 15
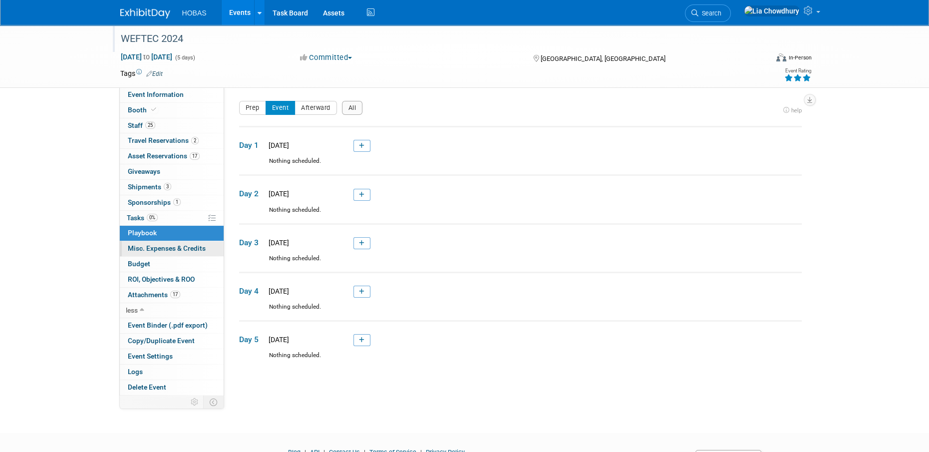
click at [144, 241] on link "0 Misc. Expenses & Credits 0" at bounding box center [172, 248] width 104 height 15
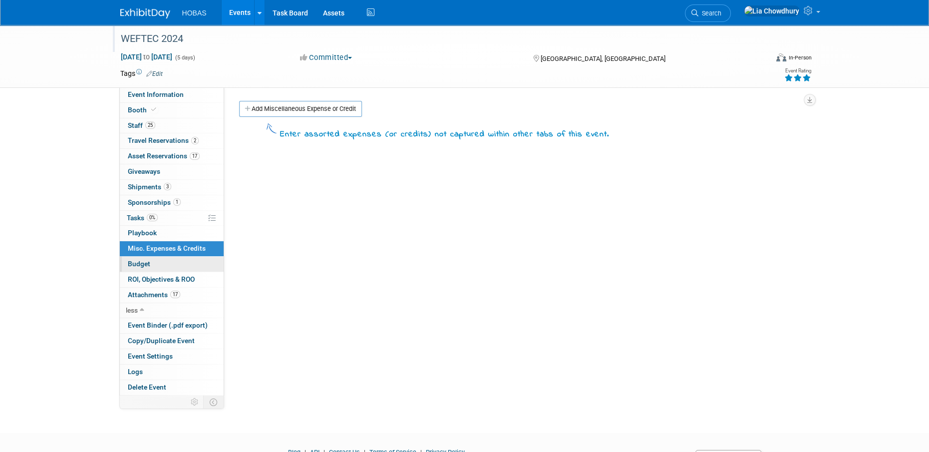
click at [146, 264] on span "Budget" at bounding box center [139, 264] width 22 height 8
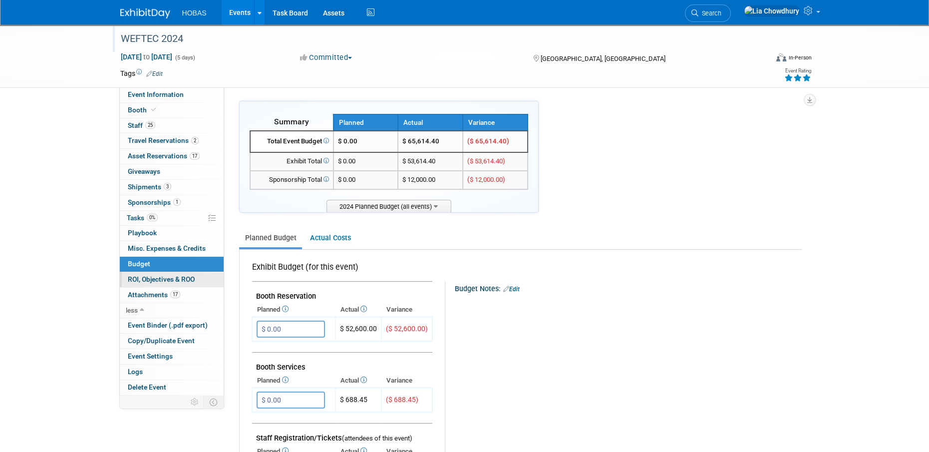
click at [160, 280] on span "ROI, Objectives & ROO 0" at bounding box center [161, 279] width 67 height 8
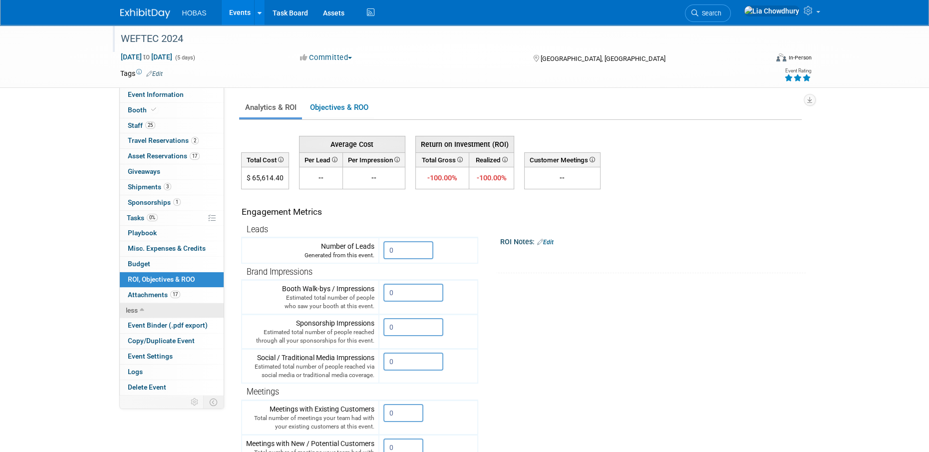
click at [141, 309] on icon at bounding box center [142, 310] width 4 height 7
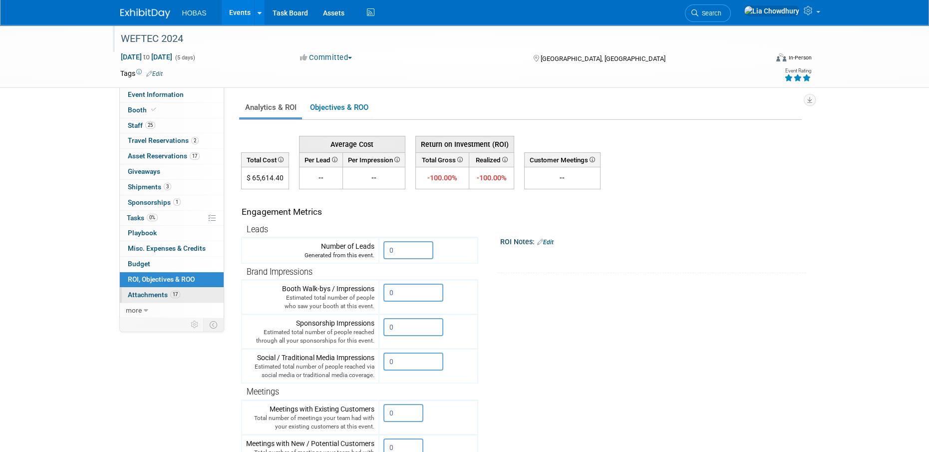
click at [141, 293] on span "Attachments 17" at bounding box center [154, 295] width 52 height 8
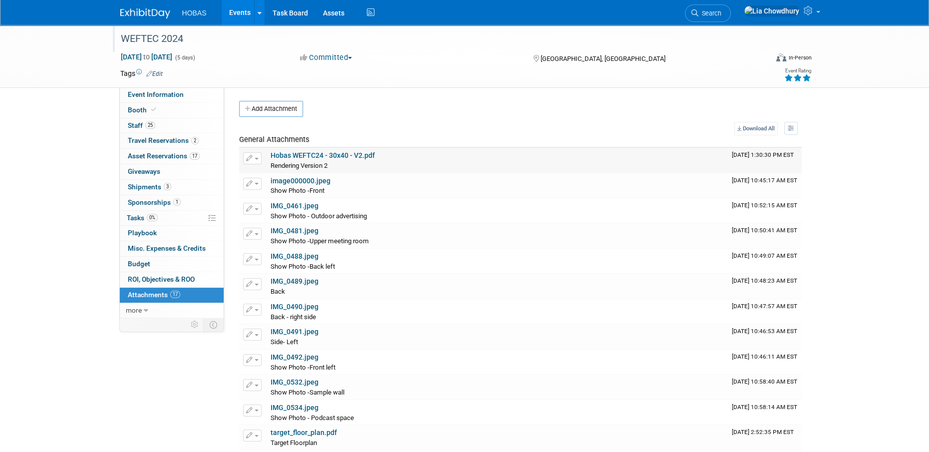
click at [305, 151] on link "Hobas WEFTC24 - 30x40 - V2.pdf" at bounding box center [323, 155] width 104 height 8
click at [309, 211] on div "Show Photo - Outdoor advertising Show Photo - Outdoor advertising X" at bounding box center [497, 216] width 453 height 10
click at [309, 207] on link "IMG_0461.jpeg" at bounding box center [295, 206] width 48 height 8
click at [281, 183] on link "image000000.jpeg" at bounding box center [301, 181] width 60 height 8
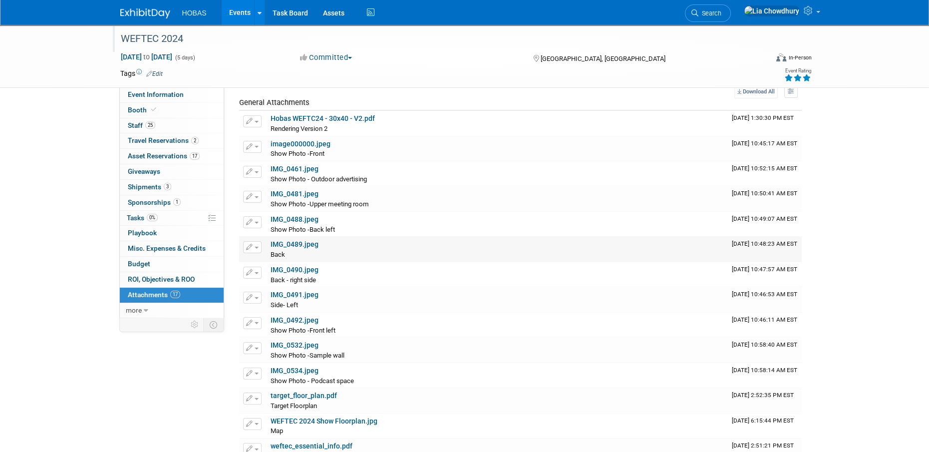
scroll to position [100, 0]
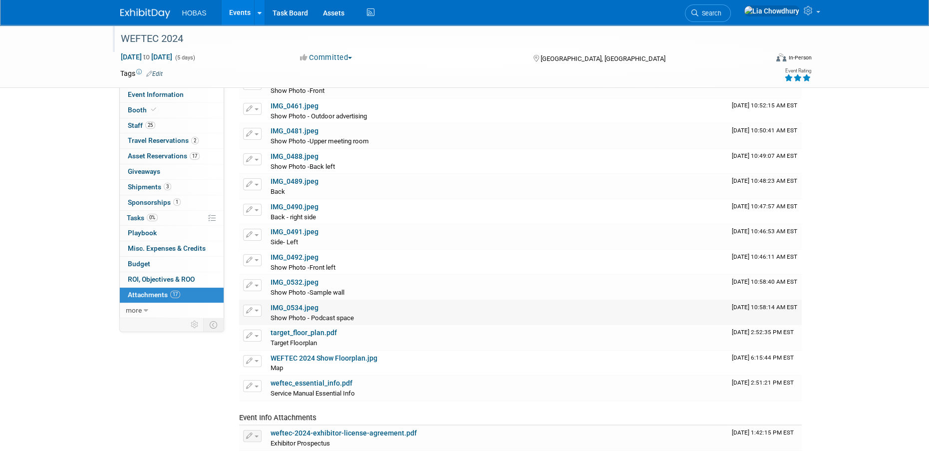
click at [298, 311] on link "IMG_0534.jpeg" at bounding box center [295, 308] width 48 height 8
click at [314, 381] on link "weftec_essential_info.pdf" at bounding box center [312, 383] width 82 height 8
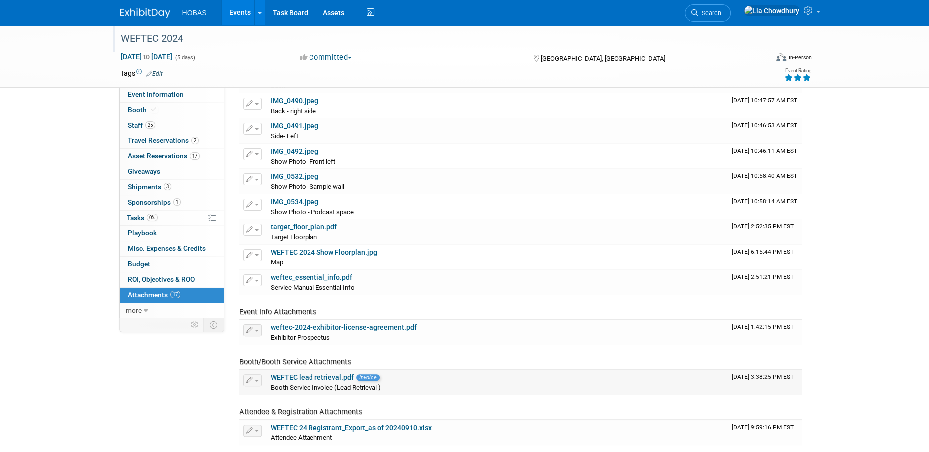
scroll to position [300, 0]
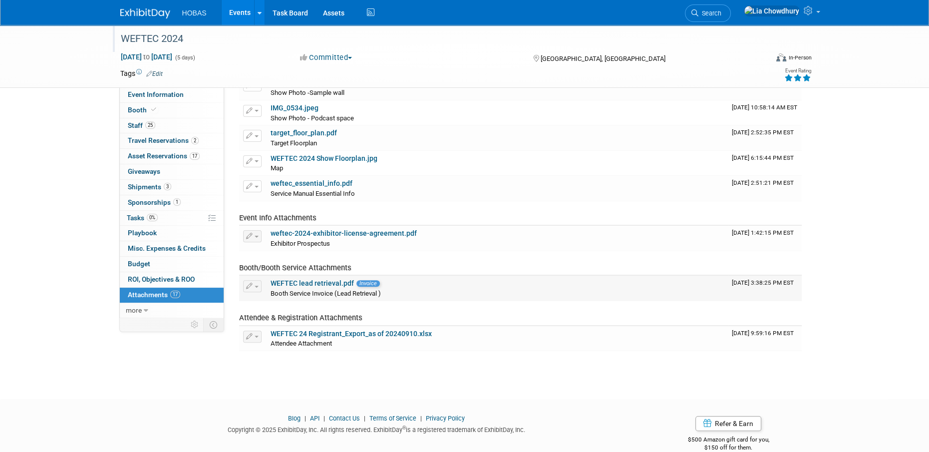
click at [328, 286] on link "WEFTEC lead retrieval.pdf" at bounding box center [312, 283] width 83 height 8
click at [852, 49] on div "WEFTEC 2024 Oct 5, 2024 to Oct 9, 2024 (5 days) Oct 5, 2024 to Oct 9, 2024 Comm…" at bounding box center [464, 56] width 929 height 63
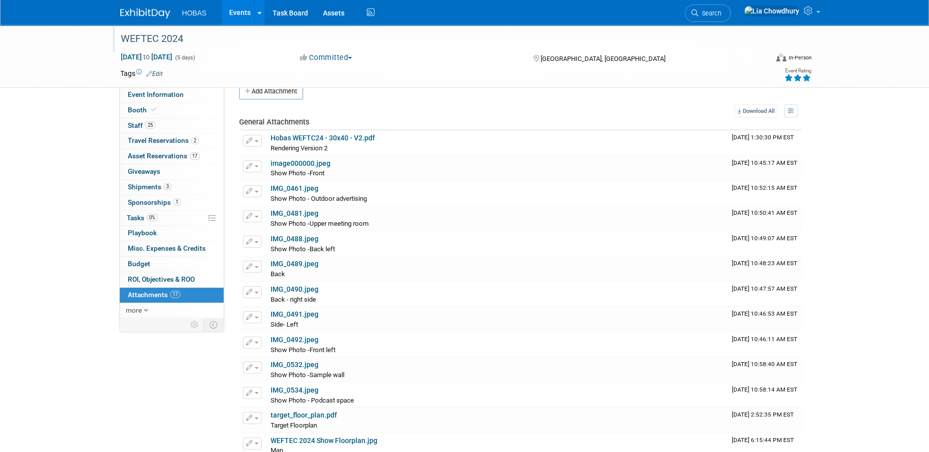
scroll to position [0, 0]
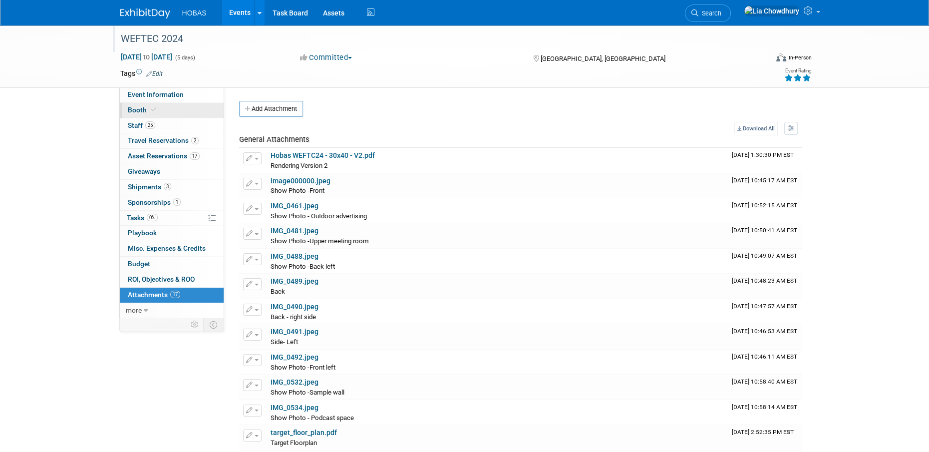
click at [139, 113] on span "Booth" at bounding box center [143, 110] width 30 height 8
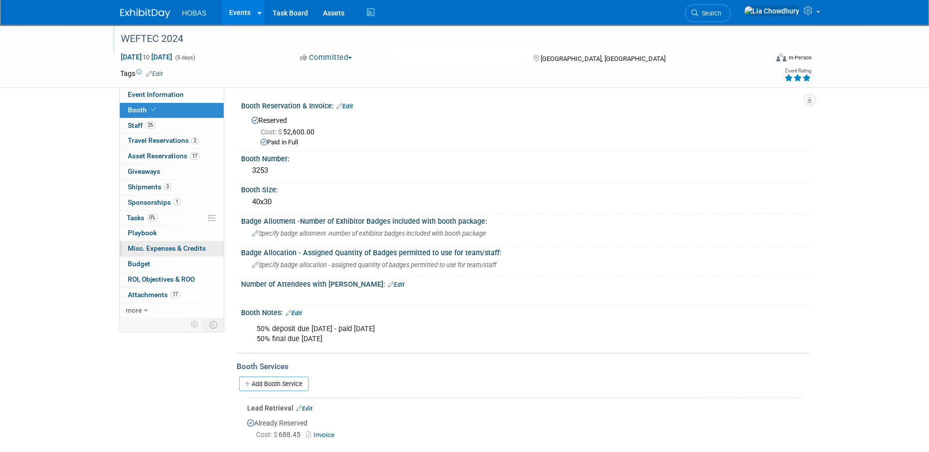
click at [141, 247] on span "Misc. Expenses & Credits 0" at bounding box center [167, 248] width 78 height 8
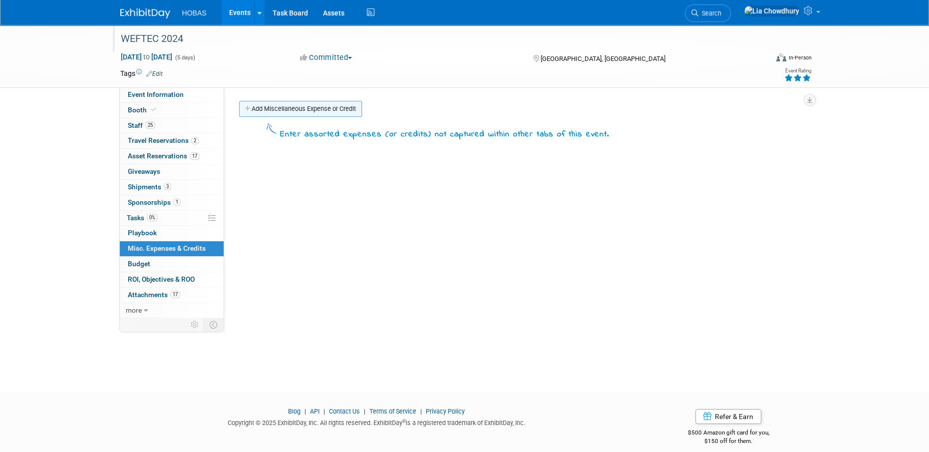
click at [280, 115] on link "Add Miscellaneous Expense or Credit" at bounding box center [300, 109] width 123 height 16
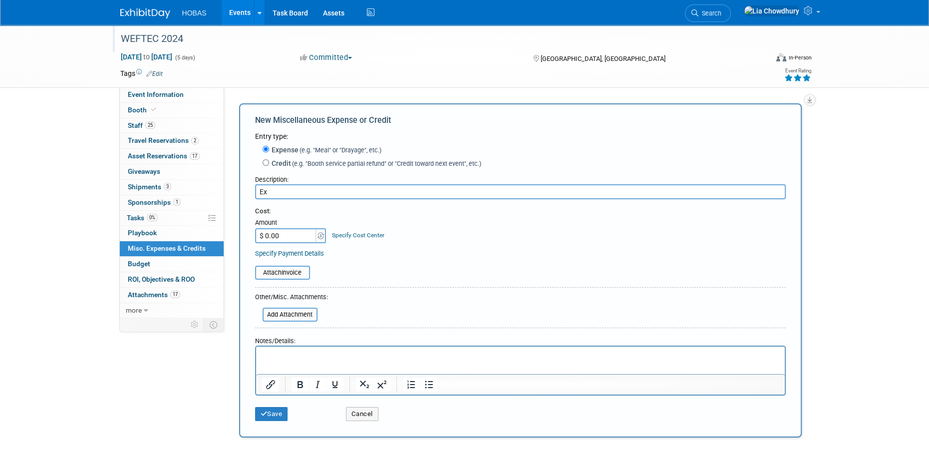
type input "E"
click at [146, 105] on link "Booth" at bounding box center [172, 110] width 104 height 15
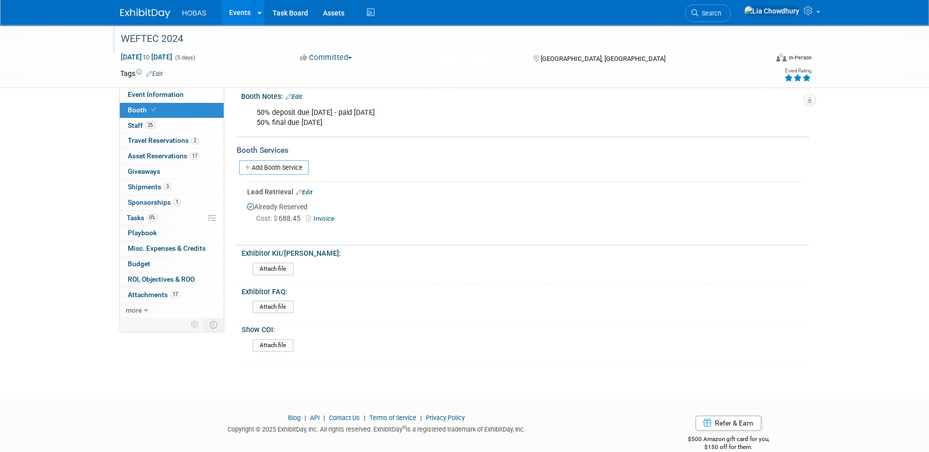
scroll to position [231, 0]
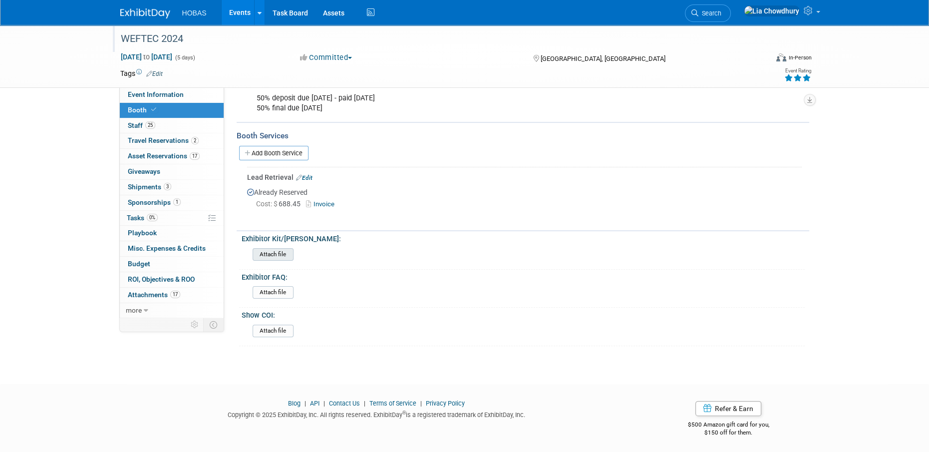
click at [283, 255] on input "file" at bounding box center [225, 254] width 136 height 11
click at [282, 152] on link "Add Booth Service" at bounding box center [273, 153] width 69 height 14
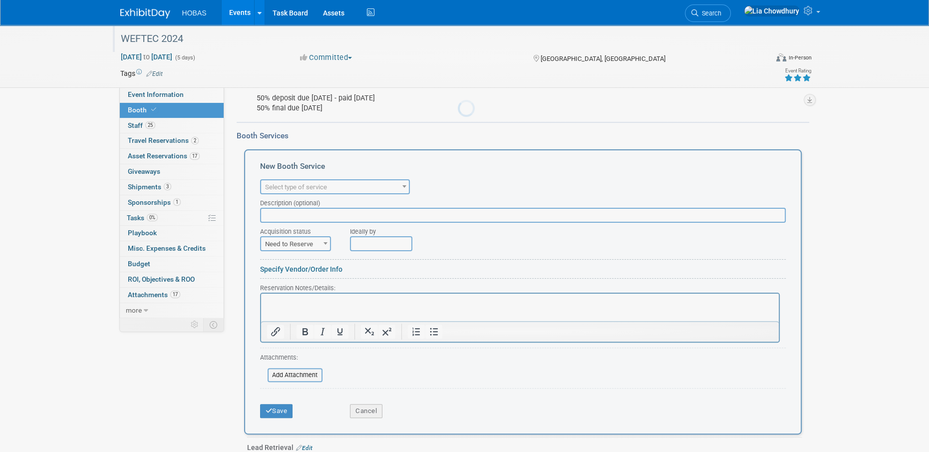
scroll to position [0, 0]
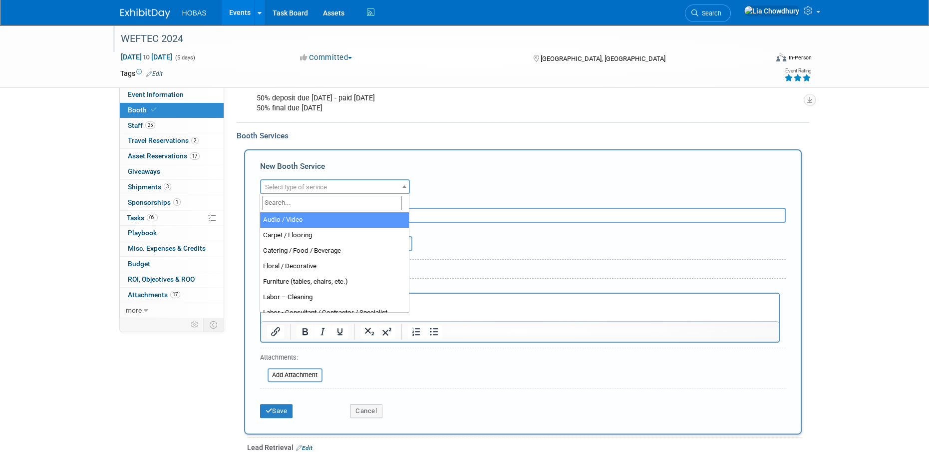
click at [295, 183] on span "Select type of service" at bounding box center [296, 186] width 62 height 7
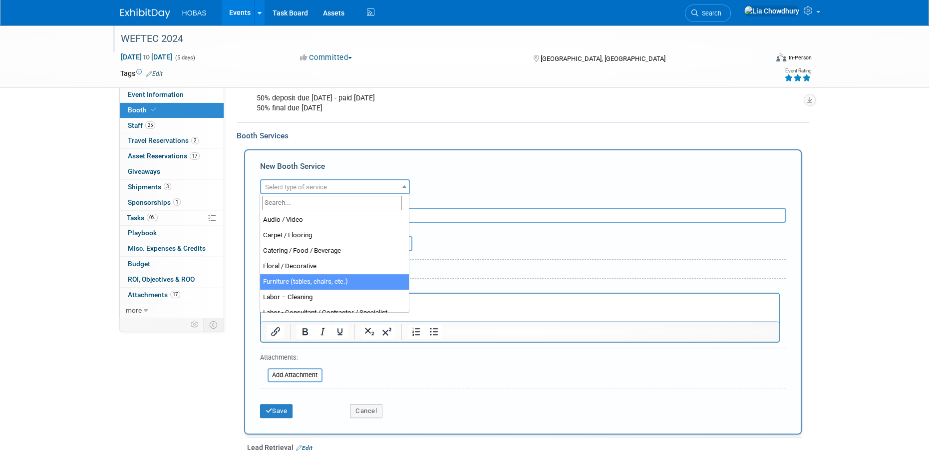
select select "6"
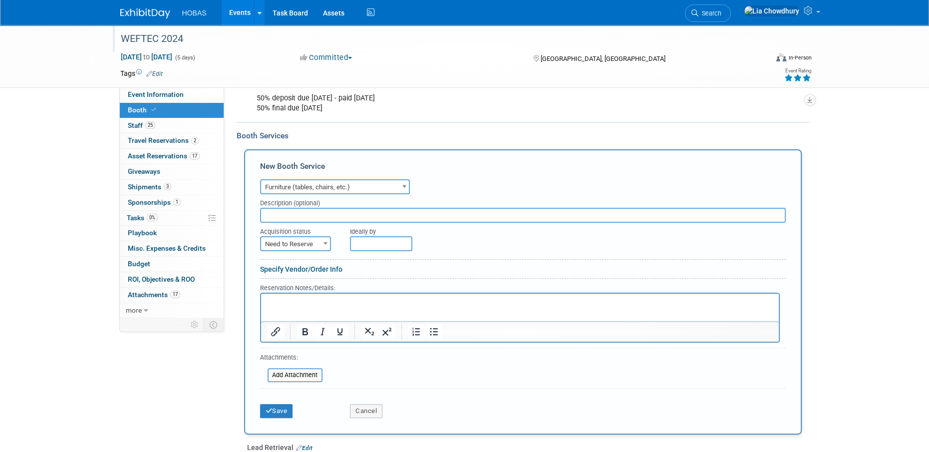
click at [333, 209] on input "text" at bounding box center [523, 215] width 526 height 15
type input "Exhibit Styles"
click at [273, 240] on span "Need to Reserve" at bounding box center [295, 244] width 69 height 14
select select "2"
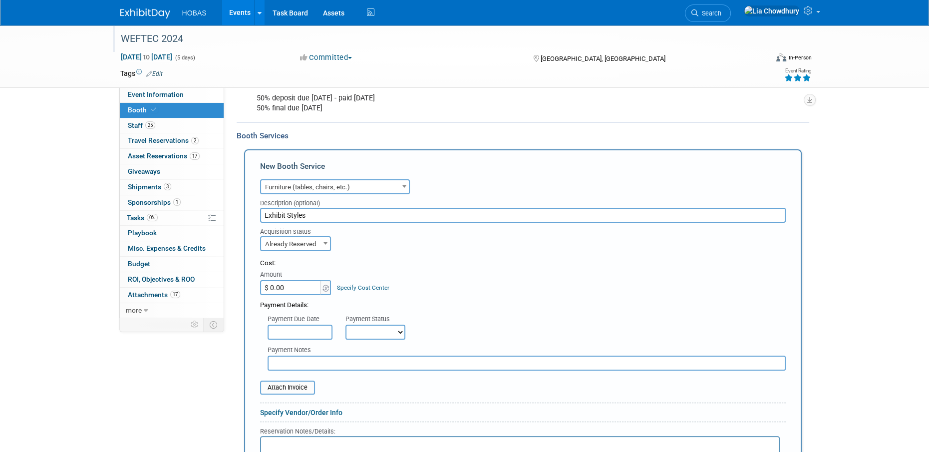
click at [306, 287] on input "$ 0.00" at bounding box center [291, 287] width 62 height 15
click at [354, 214] on input "Exhibit Styles" at bounding box center [523, 215] width 526 height 15
type input "Exhibit Styles: Installation, furniture, travel etc.."
click at [300, 288] on input "$ 0.00" at bounding box center [291, 287] width 62 height 15
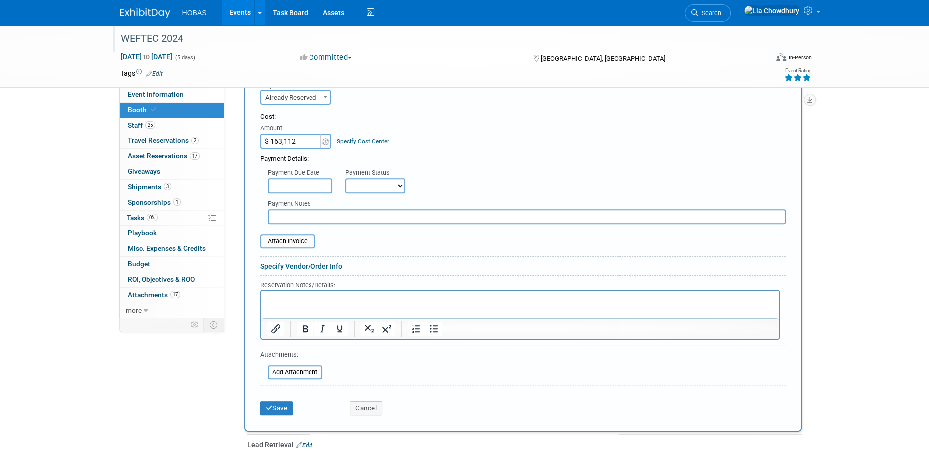
scroll to position [380, 0]
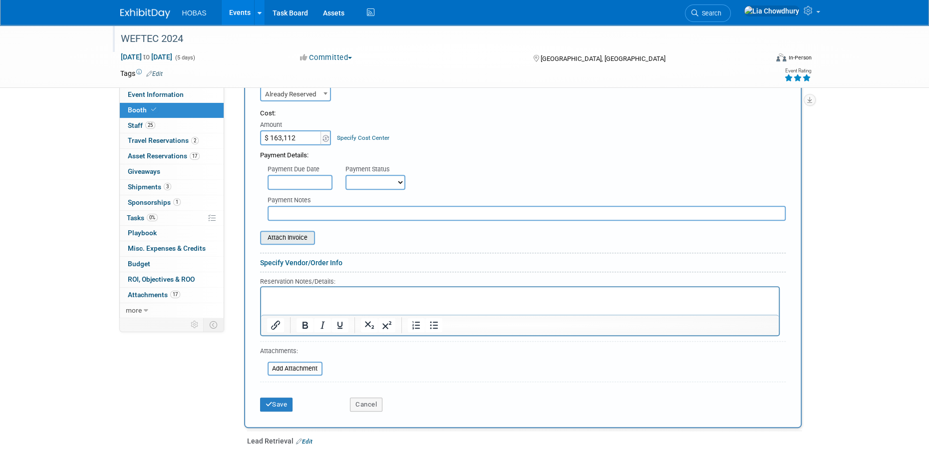
type input "$ 163,112.00"
click at [294, 233] on input "file" at bounding box center [254, 238] width 119 height 12
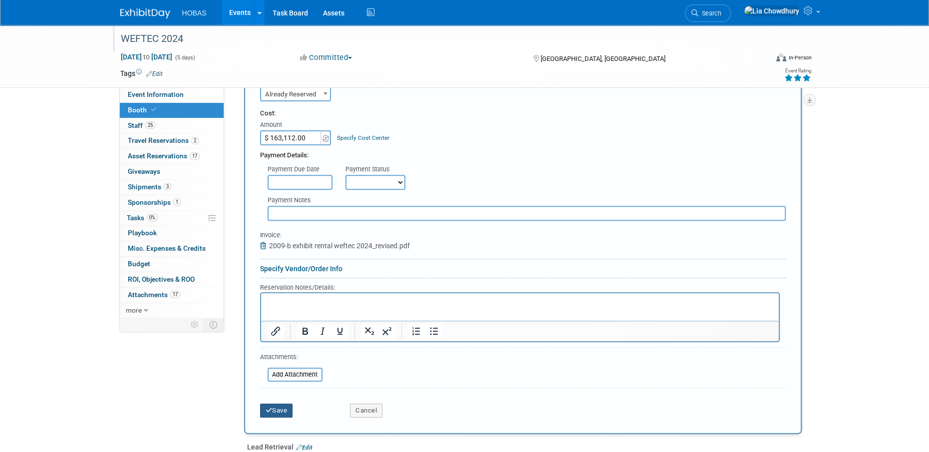
click at [266, 414] on button "Save" at bounding box center [276, 410] width 33 height 14
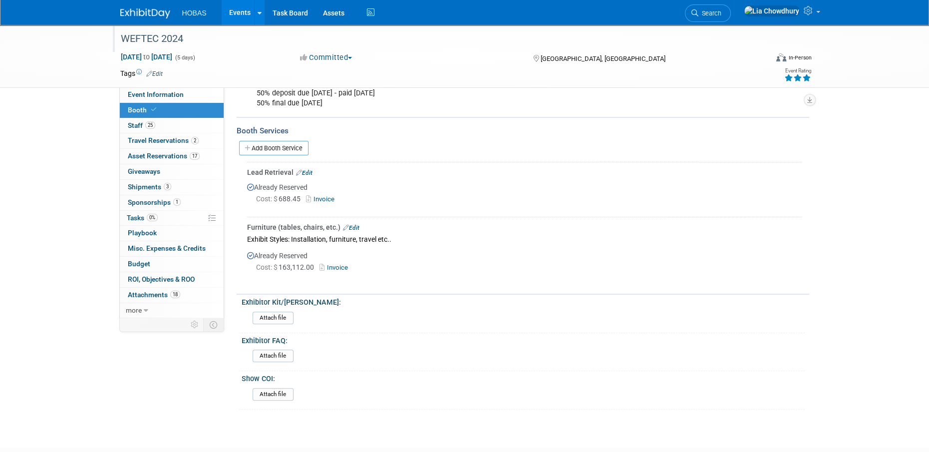
scroll to position [249, 0]
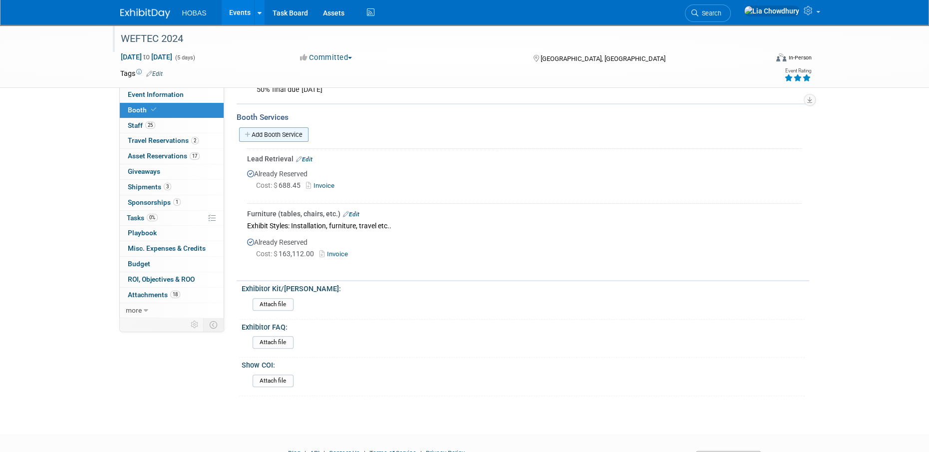
click at [287, 137] on link "Add Booth Service" at bounding box center [273, 134] width 69 height 14
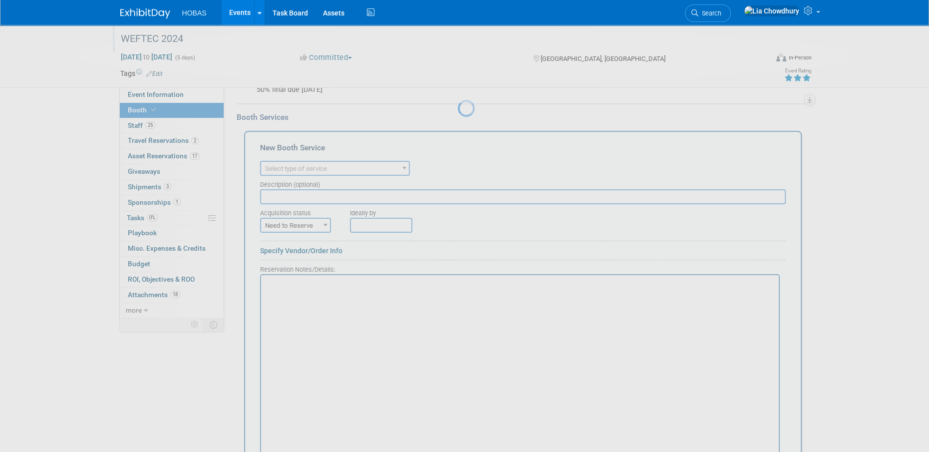
scroll to position [0, 0]
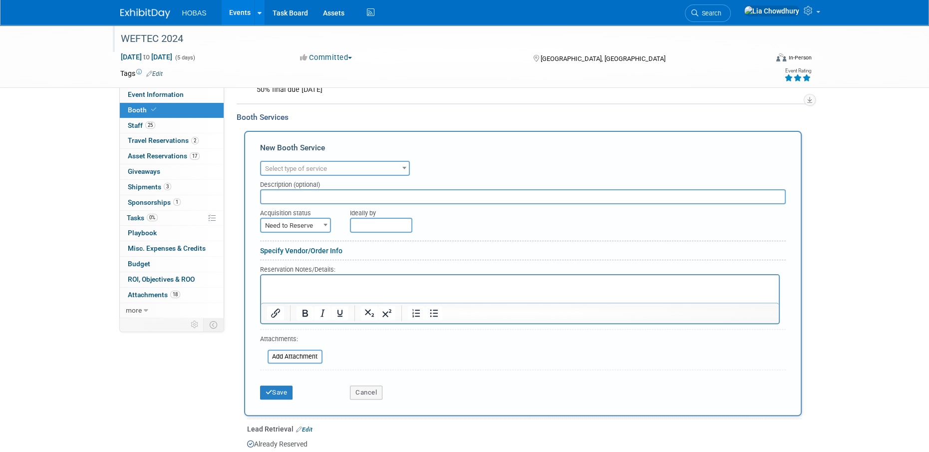
click at [289, 163] on span "Select type of service" at bounding box center [335, 168] width 150 height 15
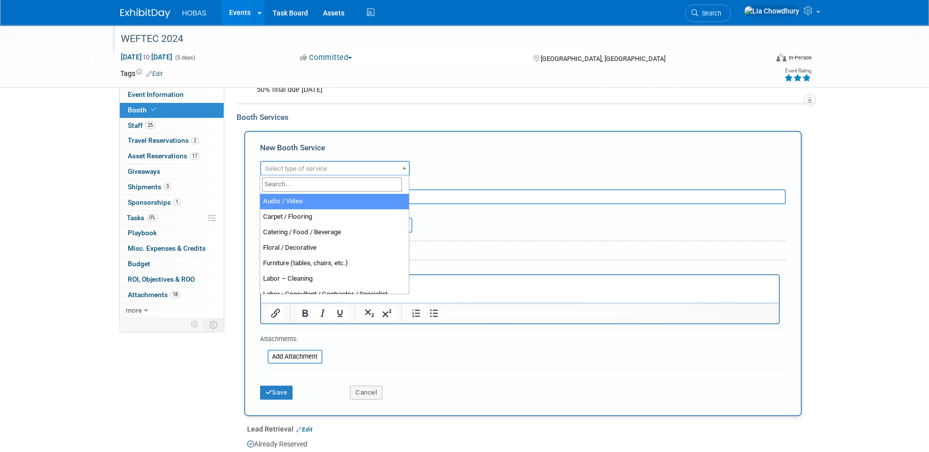
click at [291, 168] on span "Select type of service" at bounding box center [296, 168] width 62 height 7
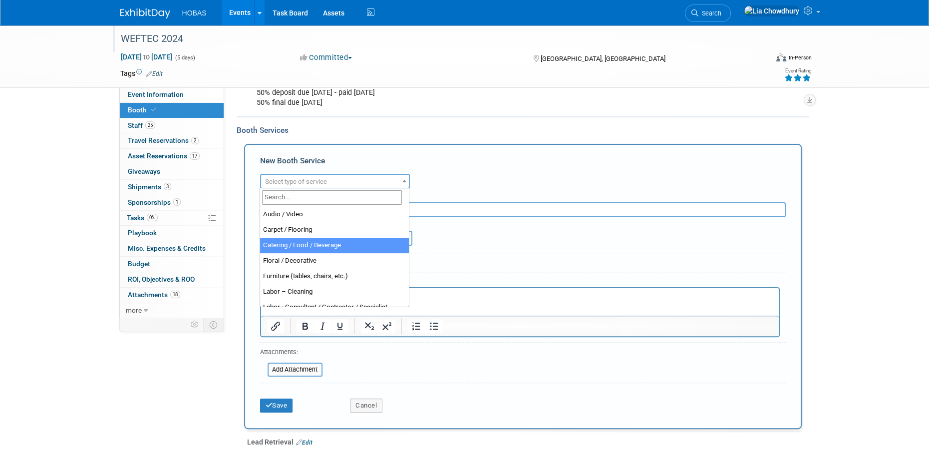
scroll to position [199, 0]
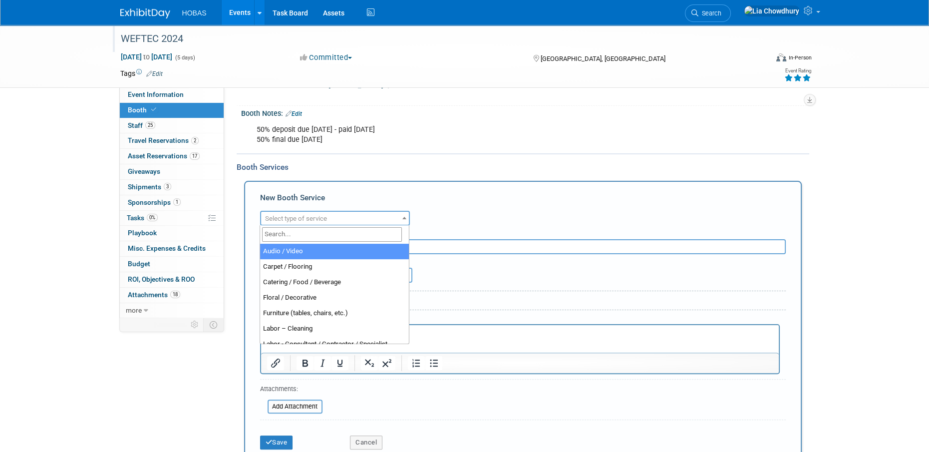
select select "2"
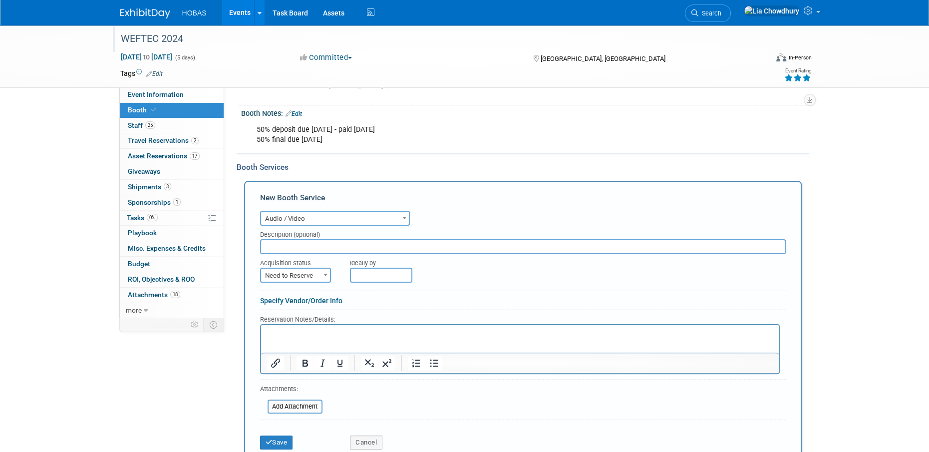
click at [294, 246] on input "text" at bounding box center [523, 246] width 526 height 15
type input "Exhibit Styles: AV/Services/Shipping"
click at [273, 277] on span "Need to Reserve" at bounding box center [295, 276] width 69 height 14
select select "2"
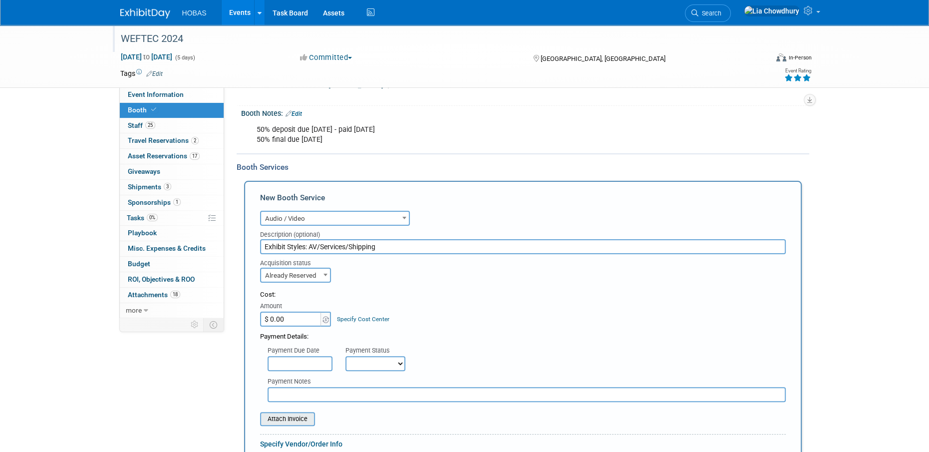
click at [273, 421] on input "file" at bounding box center [254, 419] width 119 height 12
click at [291, 320] on input "$ 0.00" at bounding box center [291, 319] width 62 height 15
type input "$ 22,390.64"
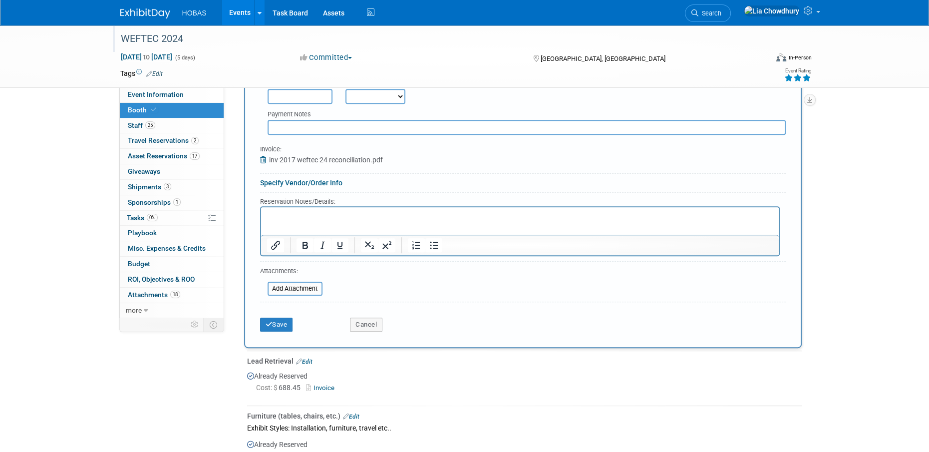
scroll to position [449, 0]
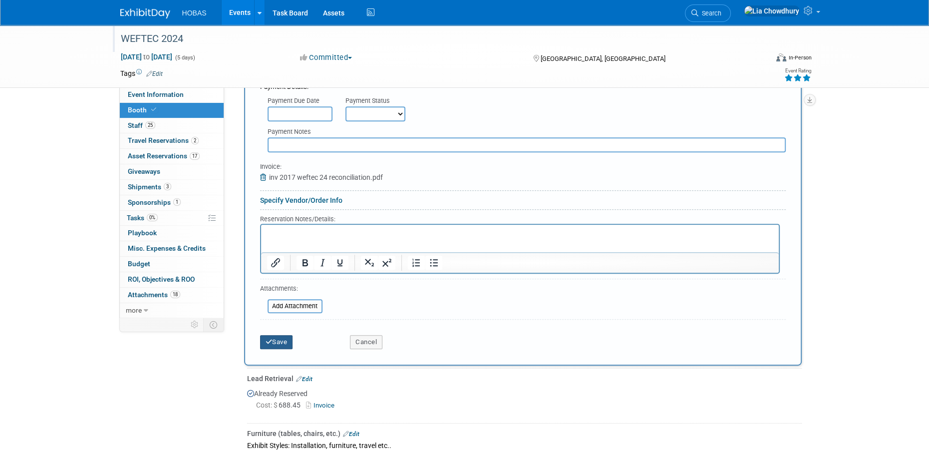
click at [285, 344] on button "Save" at bounding box center [276, 342] width 33 height 14
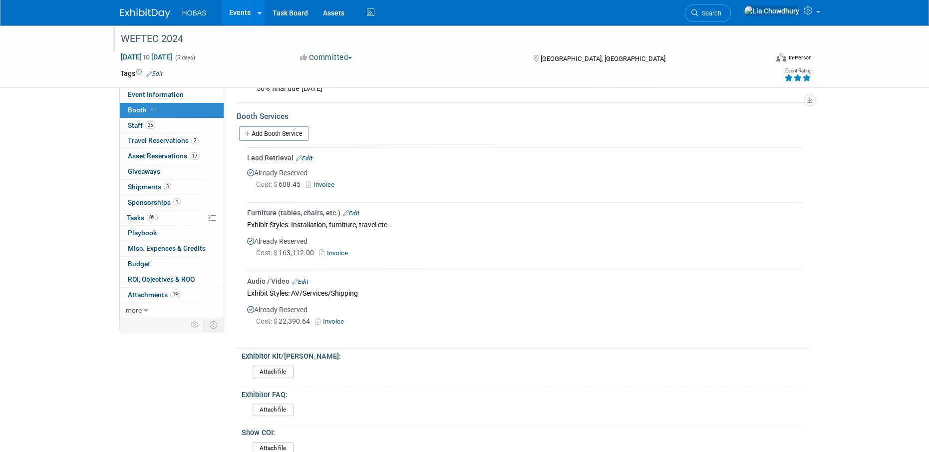
scroll to position [167, 0]
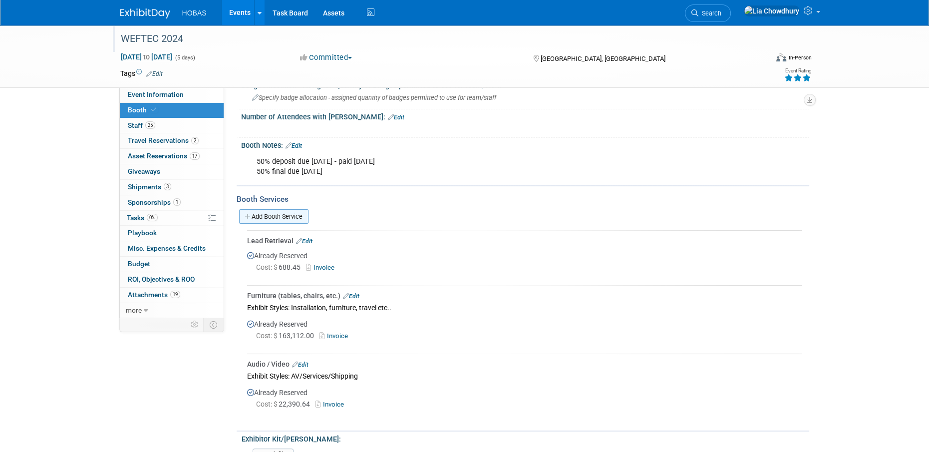
click at [265, 209] on link "Add Booth Service" at bounding box center [273, 216] width 69 height 14
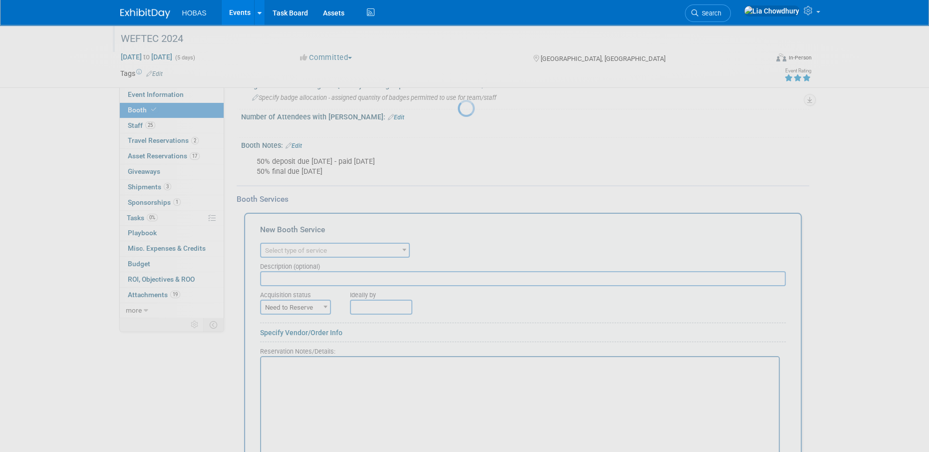
scroll to position [0, 0]
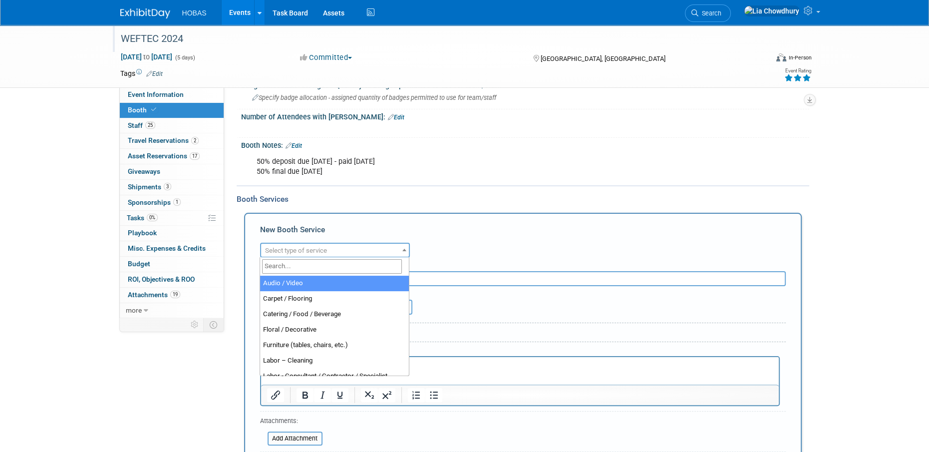
click at [288, 251] on span "Select type of service" at bounding box center [296, 250] width 62 height 7
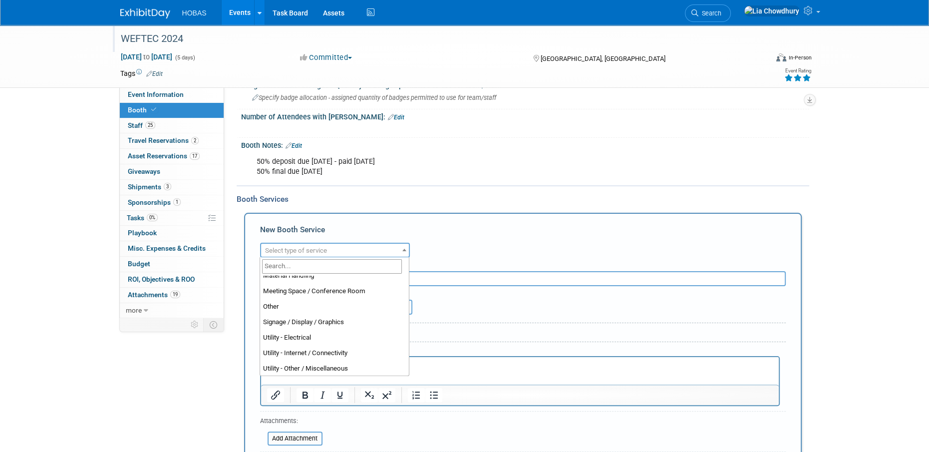
scroll to position [256, 0]
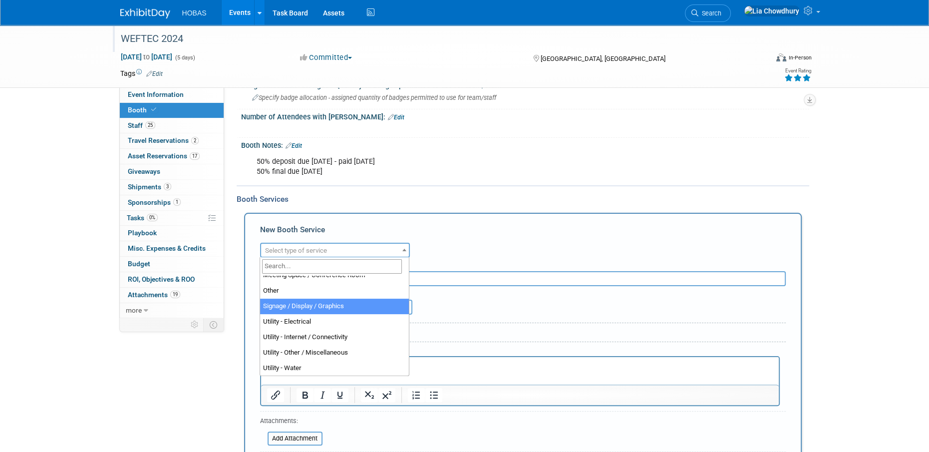
select select "3"
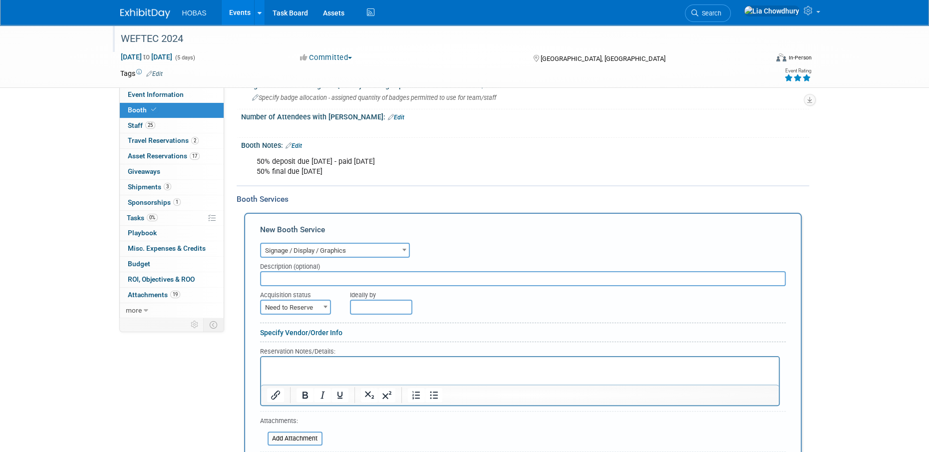
click at [353, 280] on input "text" at bounding box center [523, 278] width 526 height 15
type input "Exhibit Styles: Exhibit Booth Rentals and shelving"
click at [322, 303] on span at bounding box center [326, 306] width 10 height 13
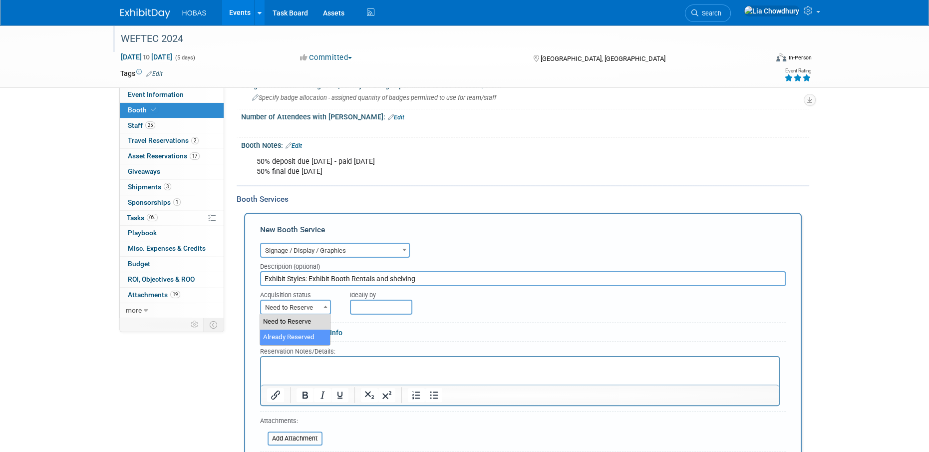
select select "2"
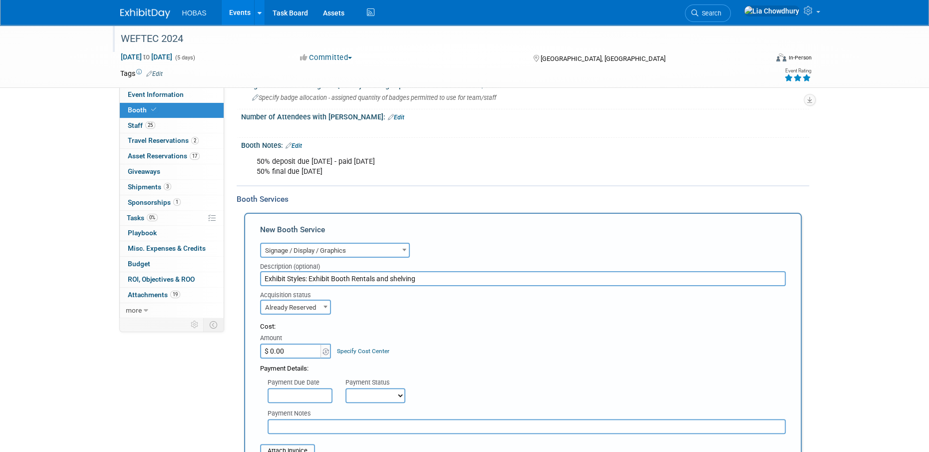
click at [278, 354] on input "$ 0.00" at bounding box center [291, 350] width 62 height 15
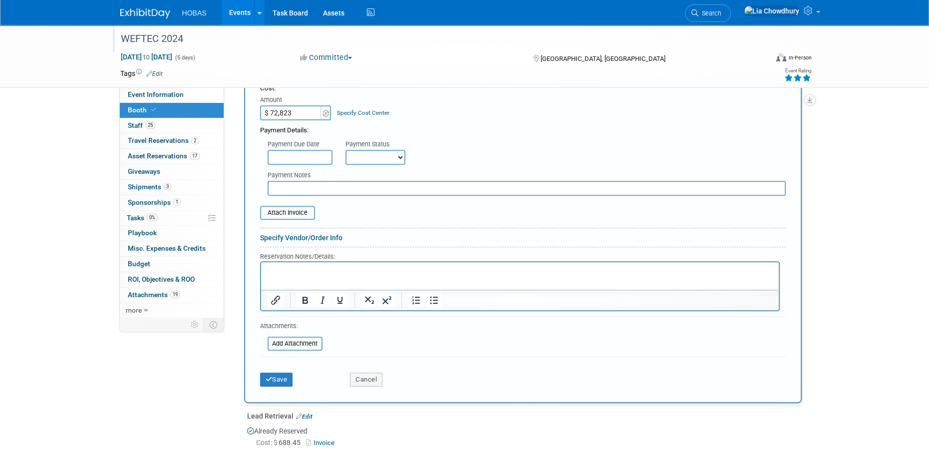
scroll to position [517, 0]
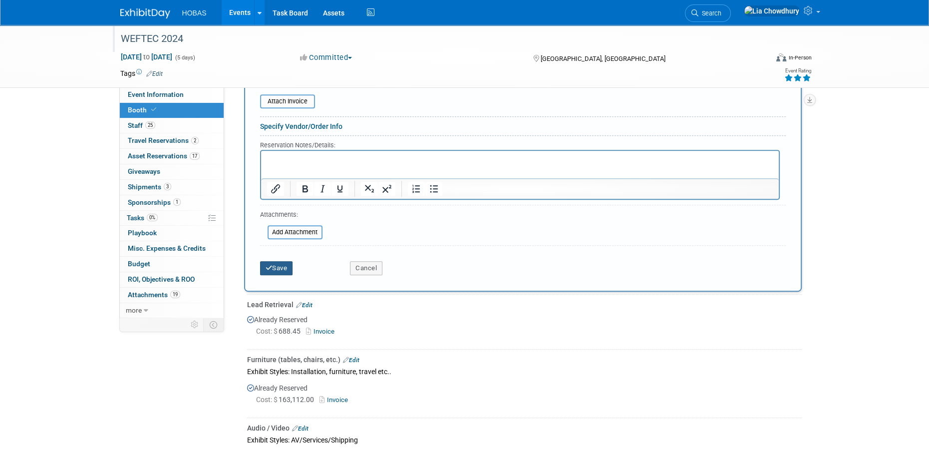
type input "$ 72,823.00"
click at [271, 268] on icon "submit" at bounding box center [269, 268] width 7 height 6
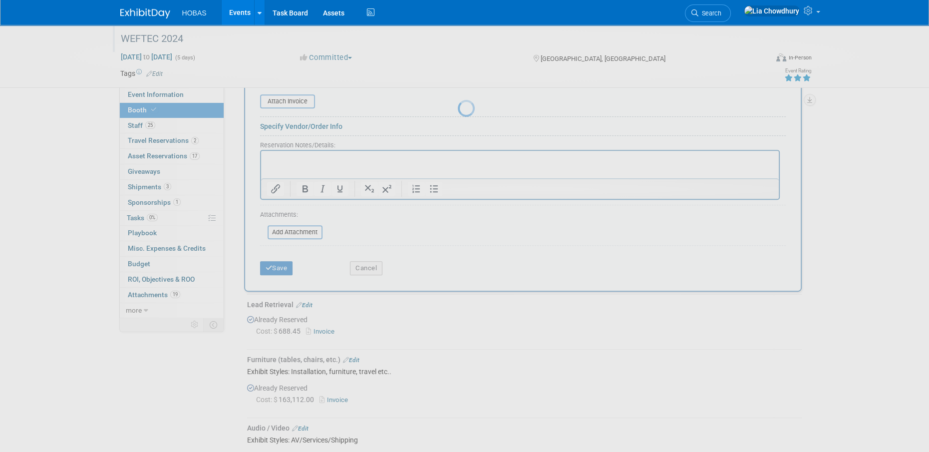
scroll to position [434, 0]
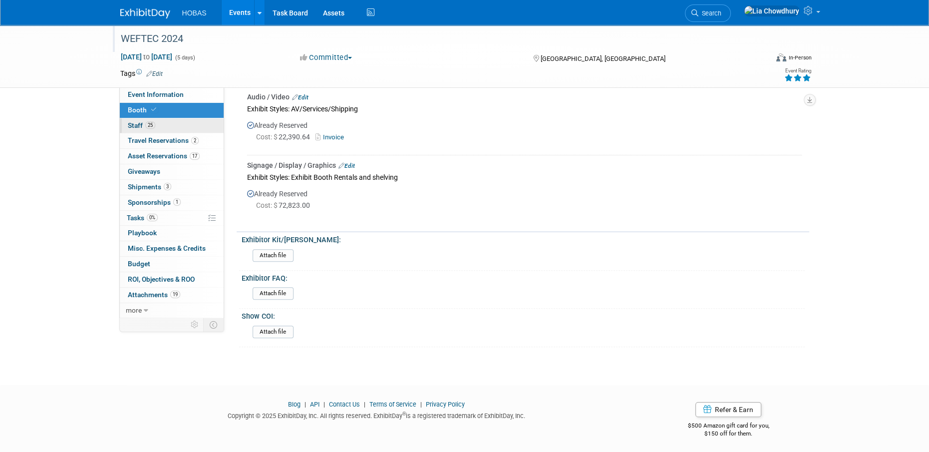
click at [140, 120] on link "25 Staff 25" at bounding box center [172, 125] width 104 height 15
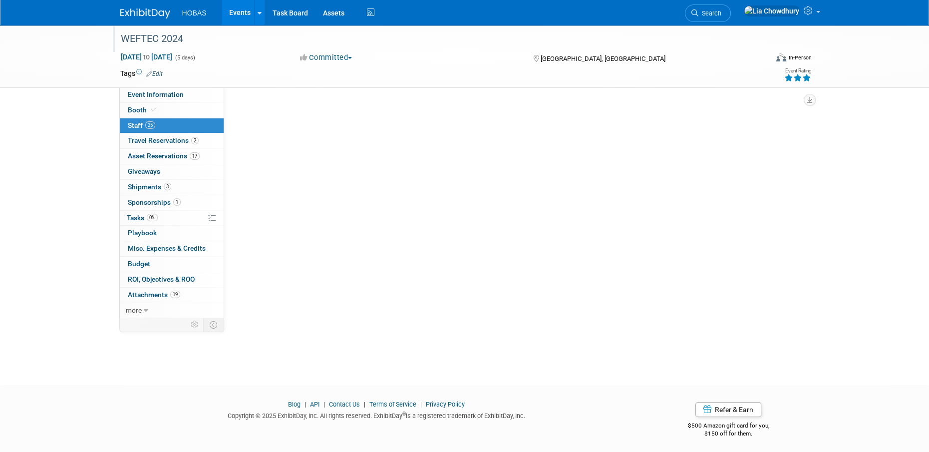
scroll to position [0, 0]
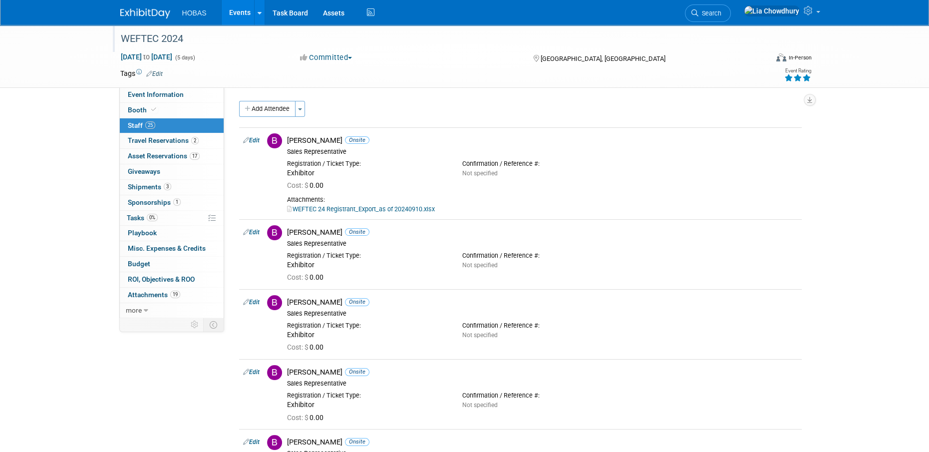
click at [238, 9] on link "Events" at bounding box center [240, 12] width 36 height 25
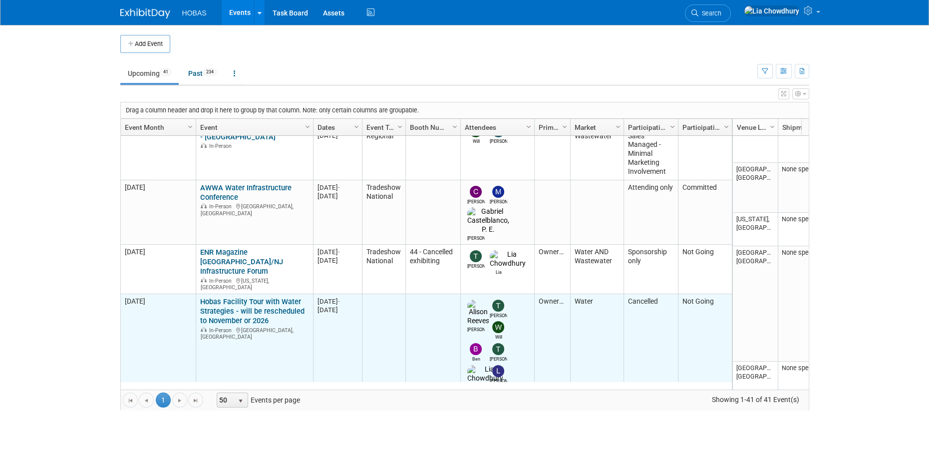
scroll to position [296, 0]
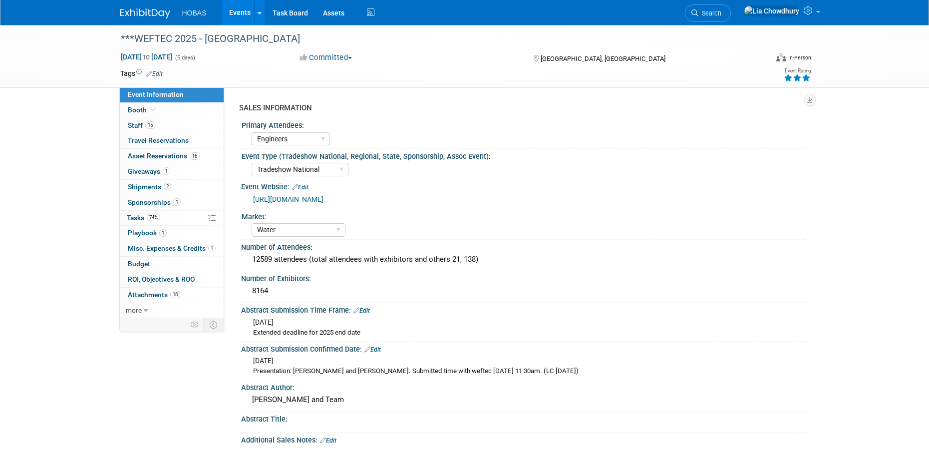
select select "Engineers"
select select "Tradeshow National"
select select "Water"
select select "Exhibiting and Sponsoring"
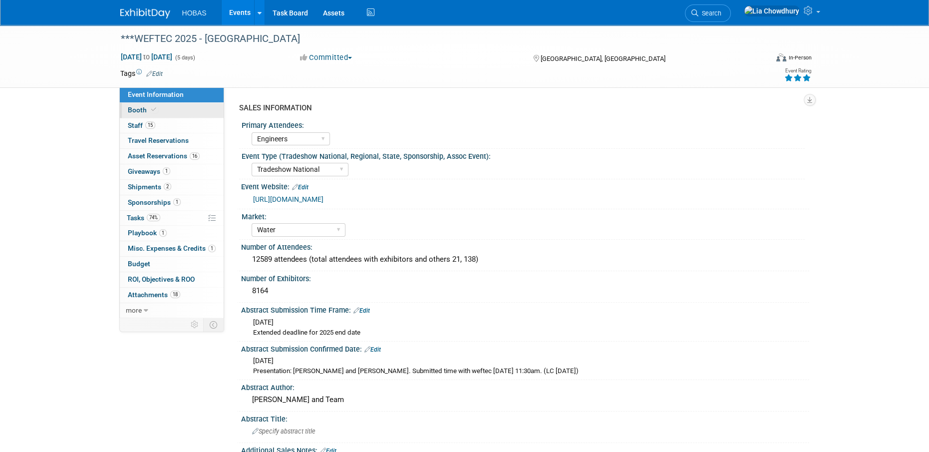
click at [136, 107] on span "Booth" at bounding box center [143, 110] width 30 height 8
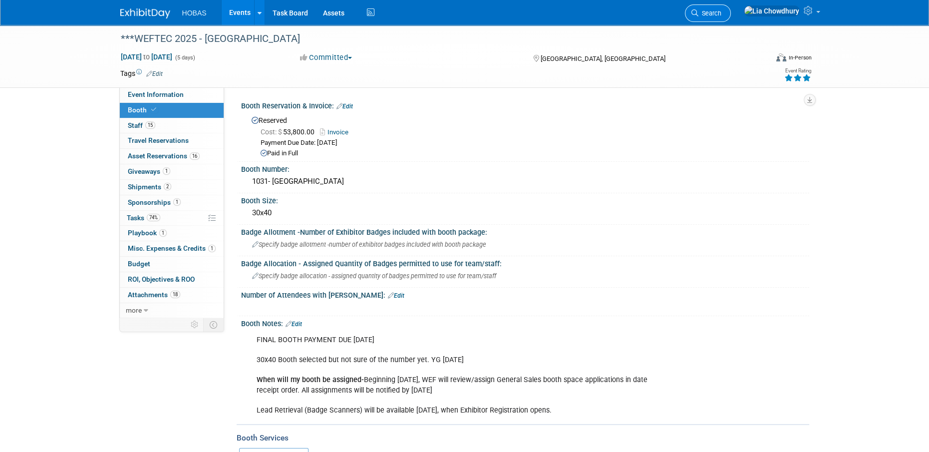
click at [721, 11] on span "Search" at bounding box center [709, 12] width 23 height 7
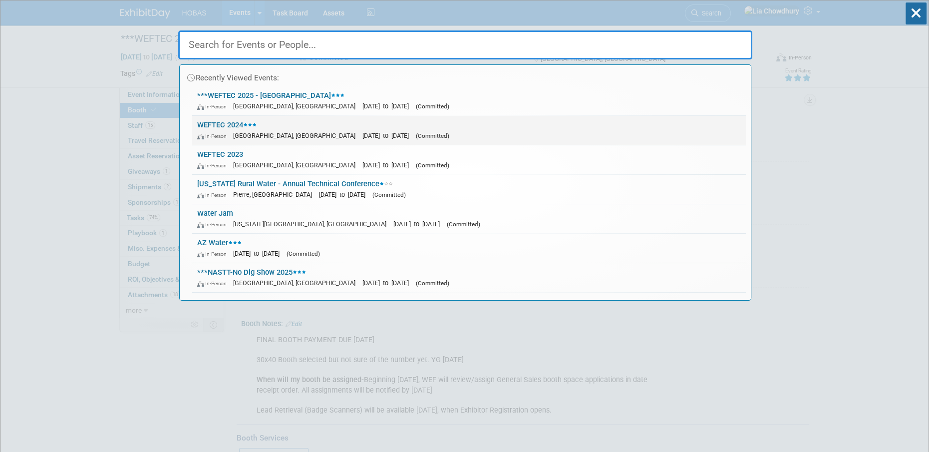
click at [216, 122] on link "WEFTEC 2024 In-Person [GEOGRAPHIC_DATA], [GEOGRAPHIC_DATA] [DATE] to [DATE] (Co…" at bounding box center [469, 130] width 554 height 29
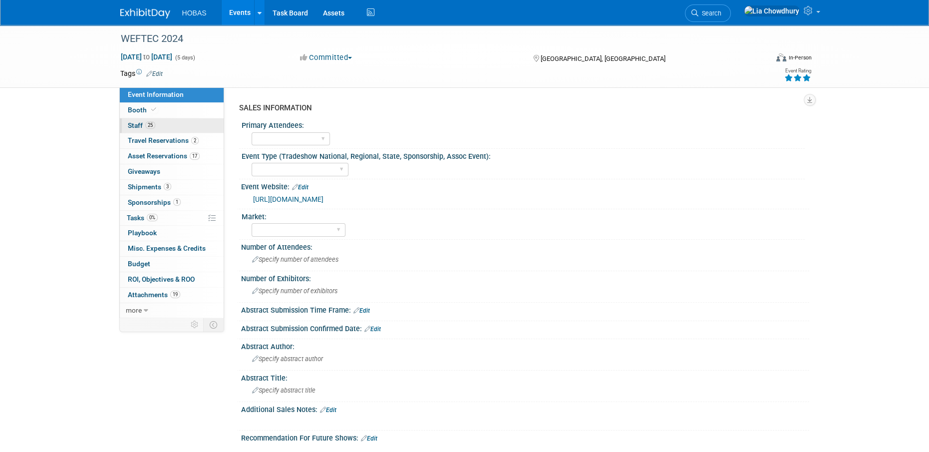
click at [136, 128] on span "Staff 25" at bounding box center [141, 125] width 27 height 8
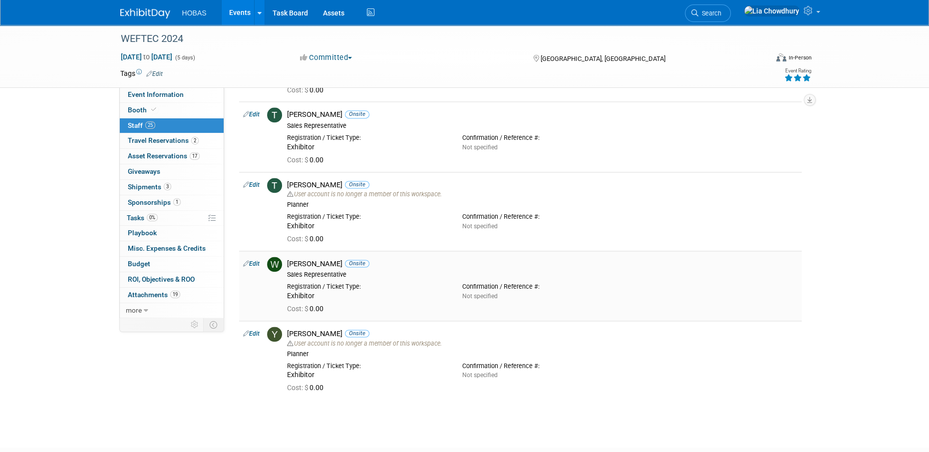
scroll to position [1569, 0]
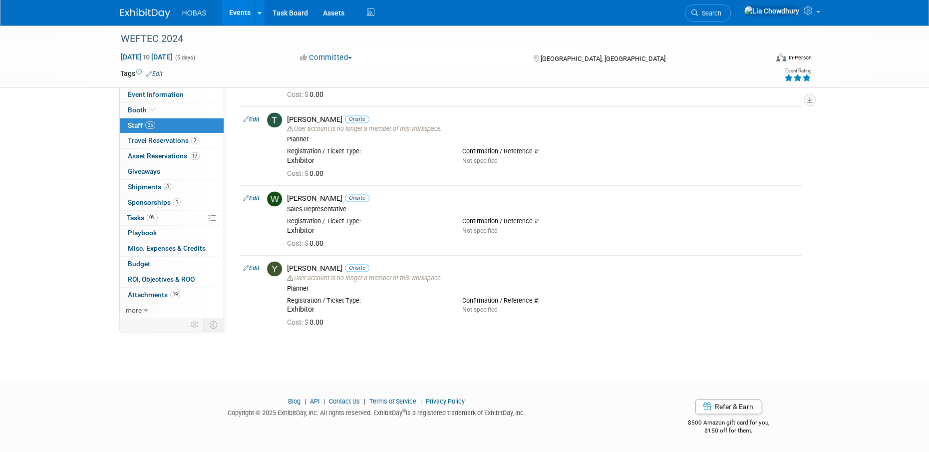
click at [229, 13] on link "Events" at bounding box center [240, 12] width 36 height 25
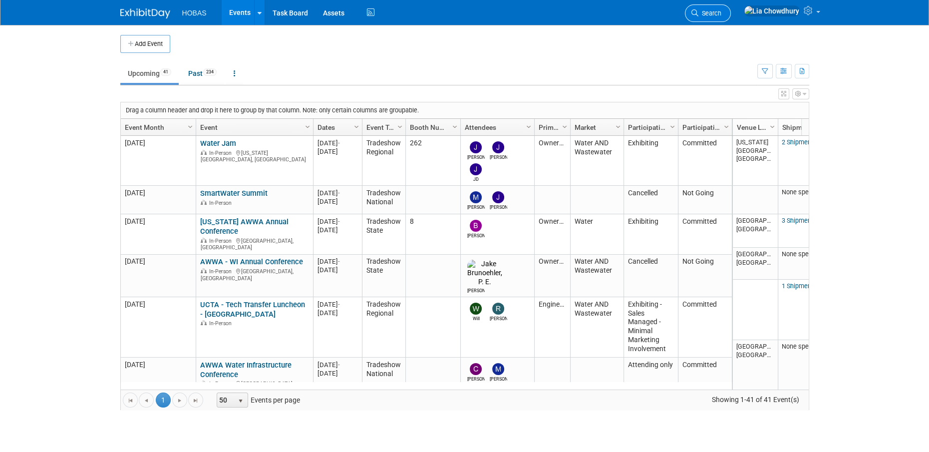
click at [731, 8] on link "Search" at bounding box center [708, 12] width 46 height 17
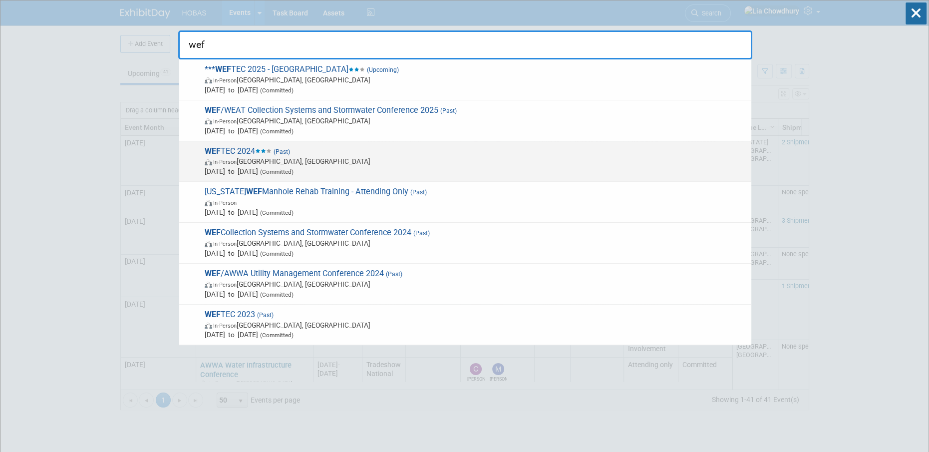
type input "wef"
click at [338, 160] on span "In-Person New Orleans, LA" at bounding box center [476, 161] width 542 height 10
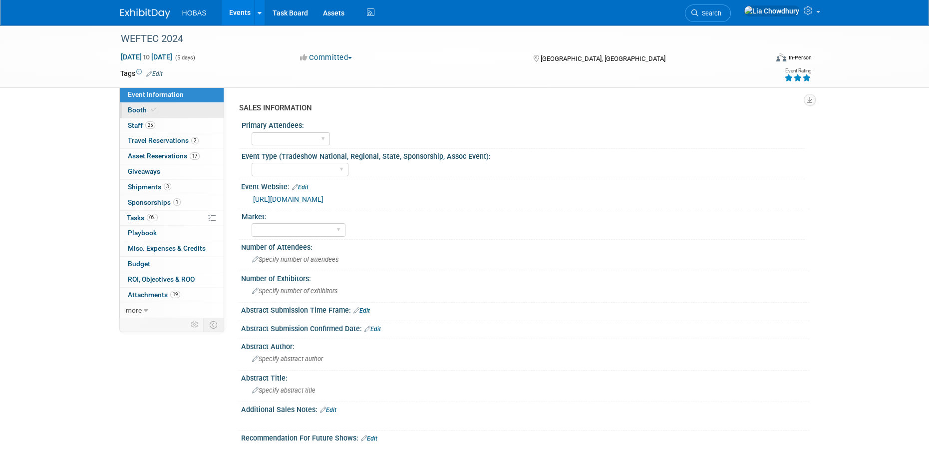
click at [138, 115] on link "Booth" at bounding box center [172, 110] width 104 height 15
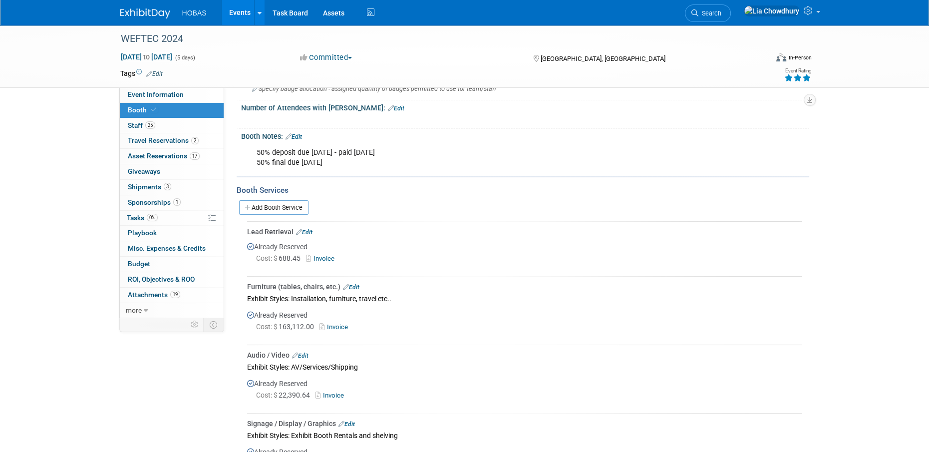
scroll to position [250, 0]
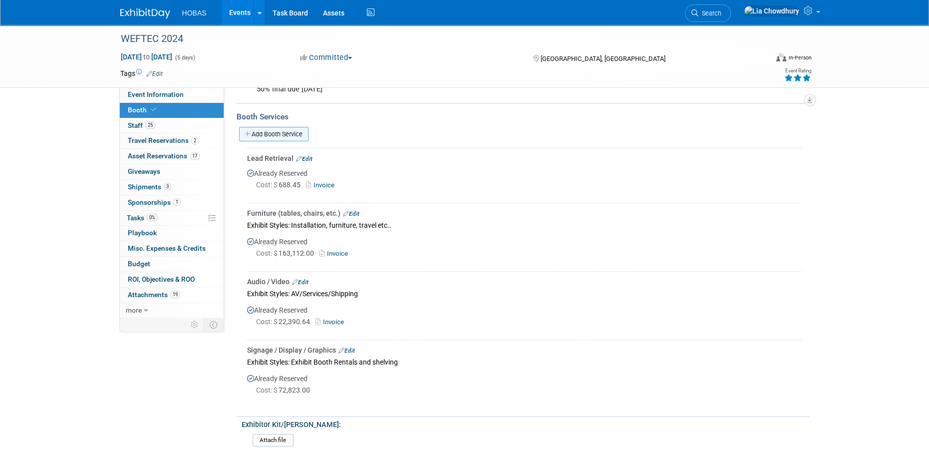
click at [273, 139] on link "Add Booth Service" at bounding box center [273, 134] width 69 height 14
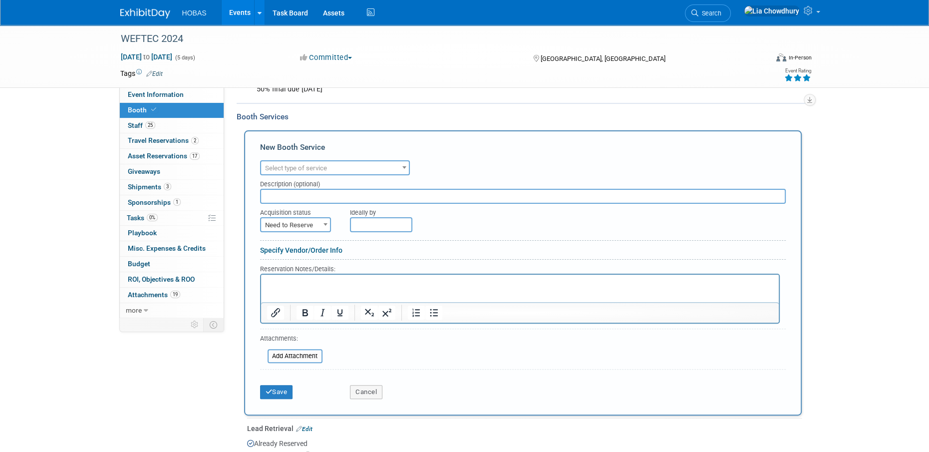
scroll to position [0, 0]
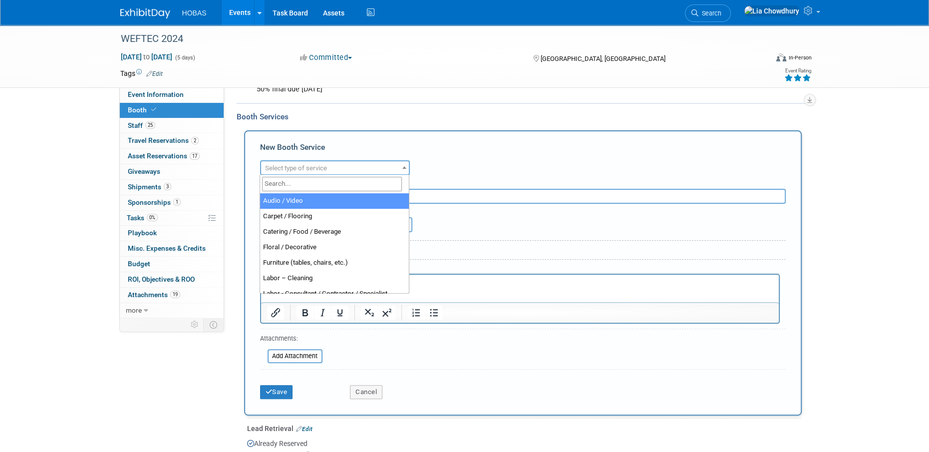
click at [290, 162] on span "Select type of service" at bounding box center [335, 168] width 148 height 14
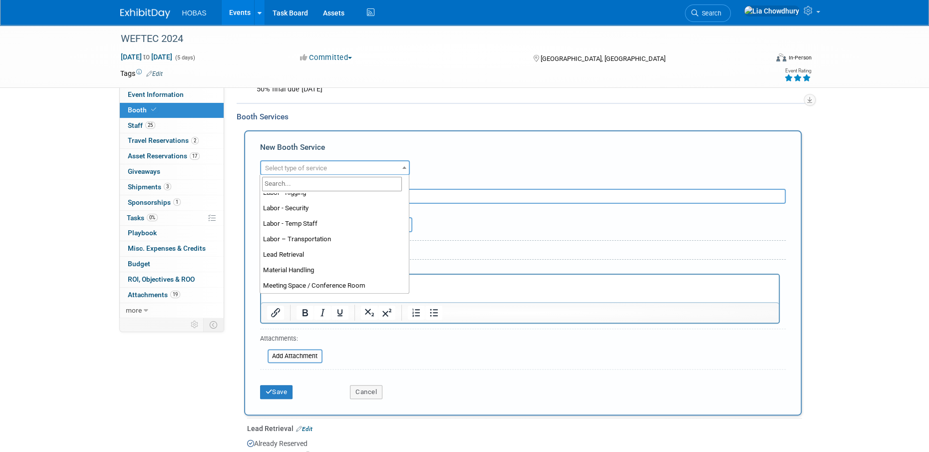
scroll to position [156, 0]
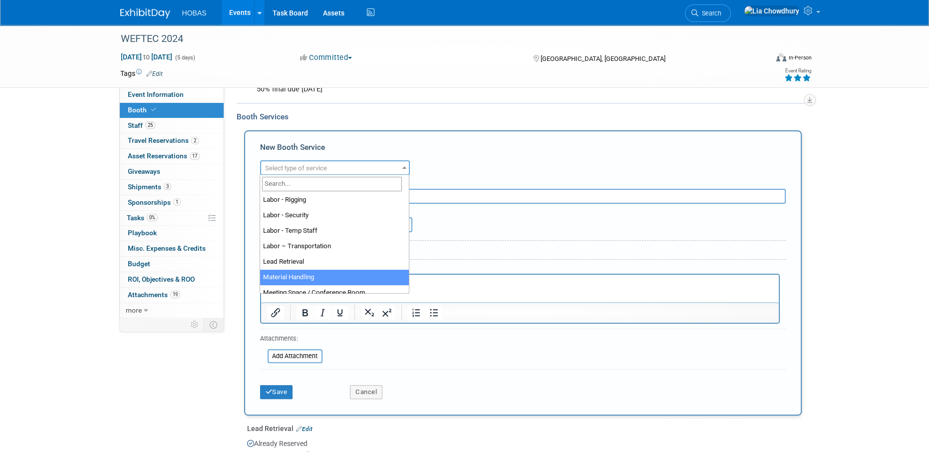
select select "10"
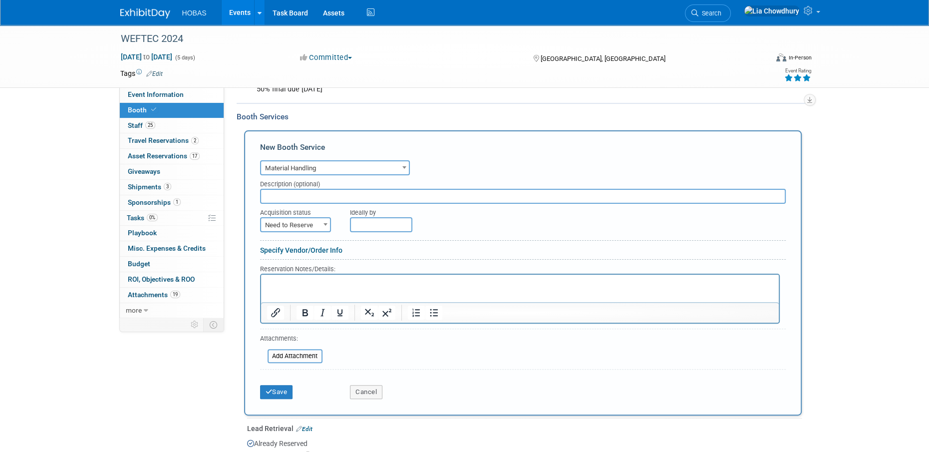
click at [301, 200] on input "text" at bounding box center [523, 196] width 526 height 15
type input "[PERSON_NAME]"
click at [281, 222] on span "Need to Reserve" at bounding box center [295, 225] width 69 height 14
select select "2"
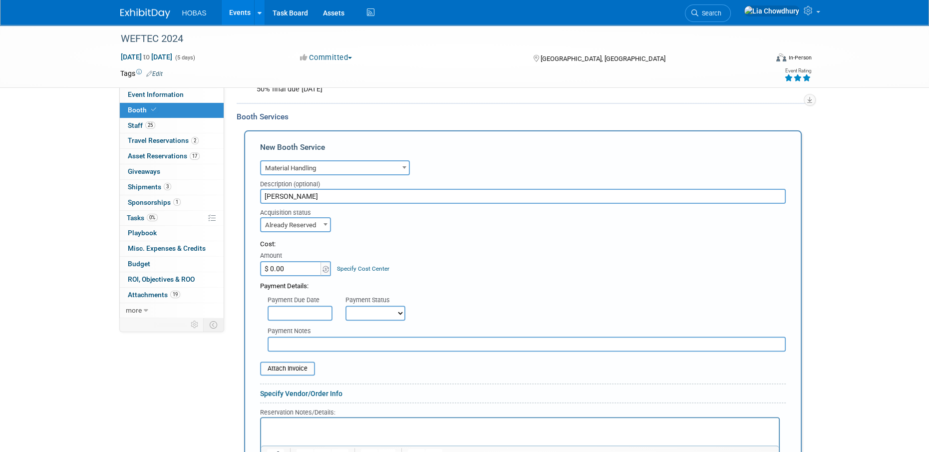
click at [279, 267] on input "$ 0.00" at bounding box center [291, 268] width 62 height 15
click at [325, 267] on img at bounding box center [326, 269] width 6 height 7
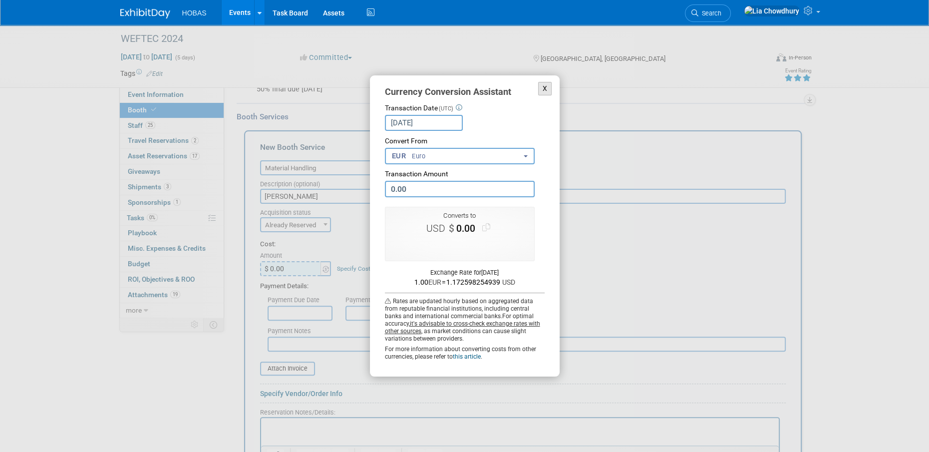
click at [547, 91] on button "X" at bounding box center [545, 88] width 14 height 13
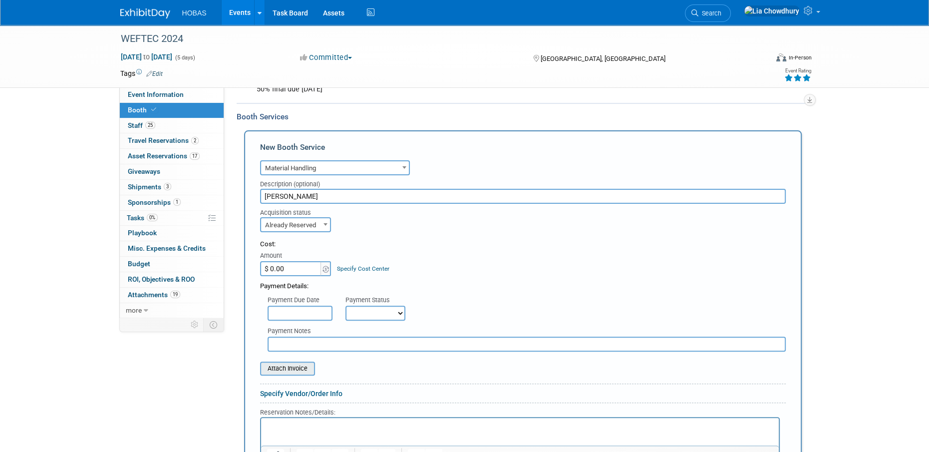
click at [305, 371] on input "file" at bounding box center [254, 368] width 119 height 12
type input "C:\fakepath\Inv 2017 WEFTEC 24 Reconciliation.pdf"
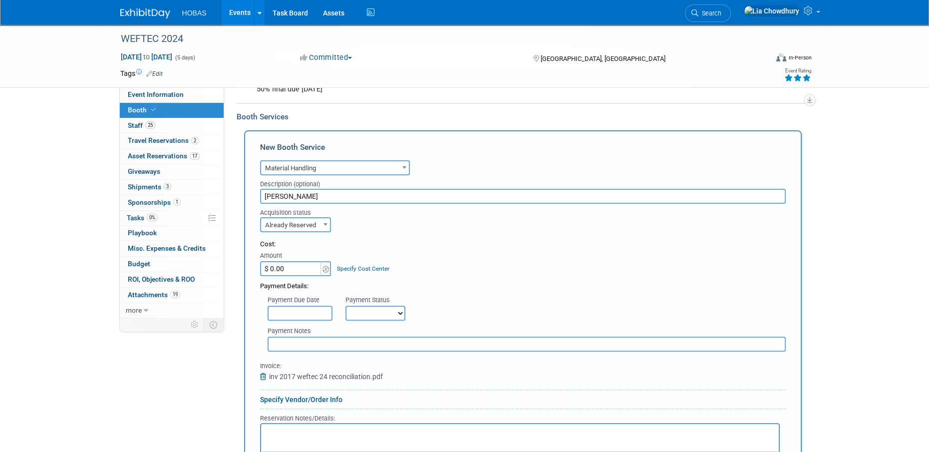
click at [262, 375] on icon at bounding box center [264, 376] width 9 height 7
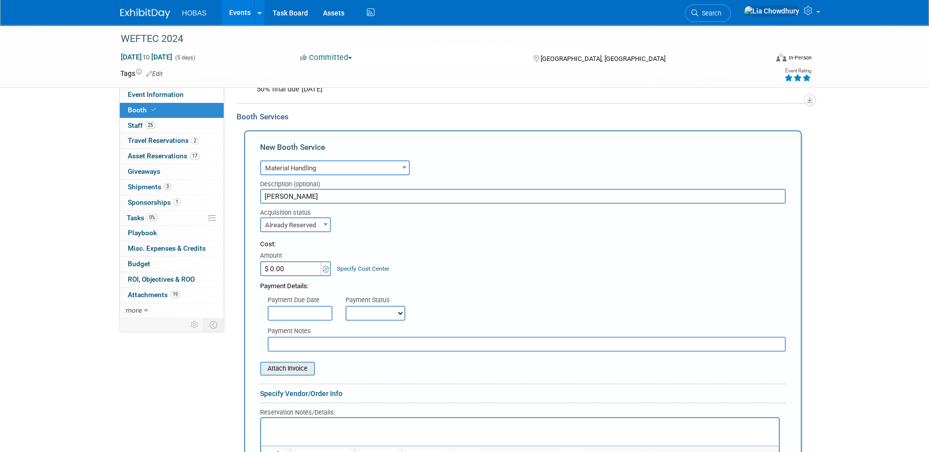
click at [271, 369] on input "file" at bounding box center [254, 368] width 119 height 12
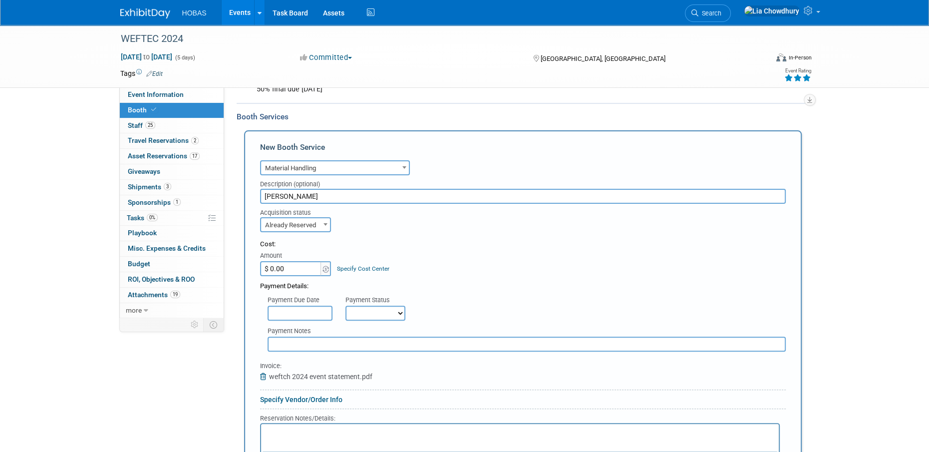
click at [301, 273] on input "$ 0.00" at bounding box center [291, 268] width 62 height 15
type input "$ 24,792.22"
click at [354, 310] on select "Not Paid Yet Partially Paid Paid in Full" at bounding box center [375, 313] width 60 height 15
select select "1"
click at [345, 306] on select "Not Paid Yet Partially Paid Paid in Full" at bounding box center [375, 313] width 60 height 15
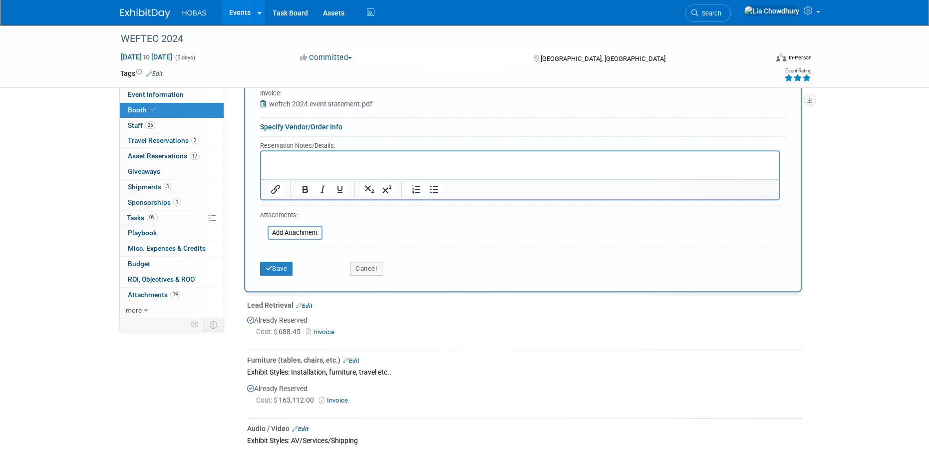
scroll to position [499, 0]
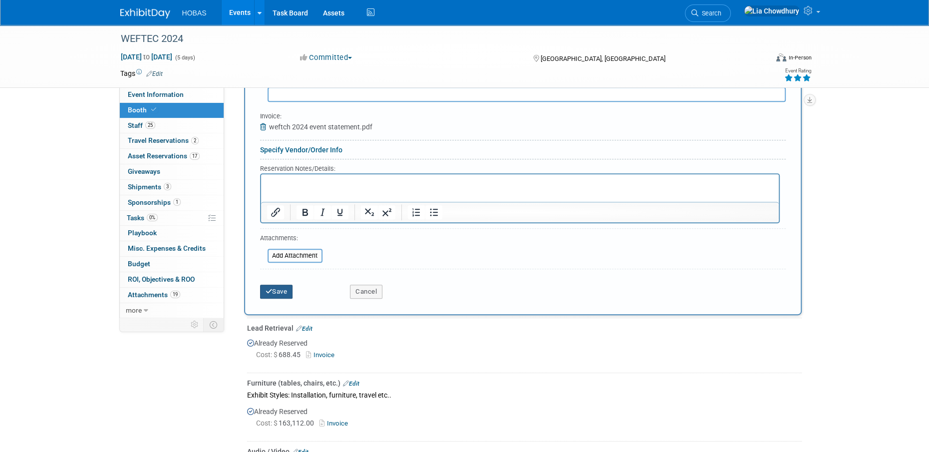
click at [279, 290] on button "Save" at bounding box center [276, 292] width 33 height 14
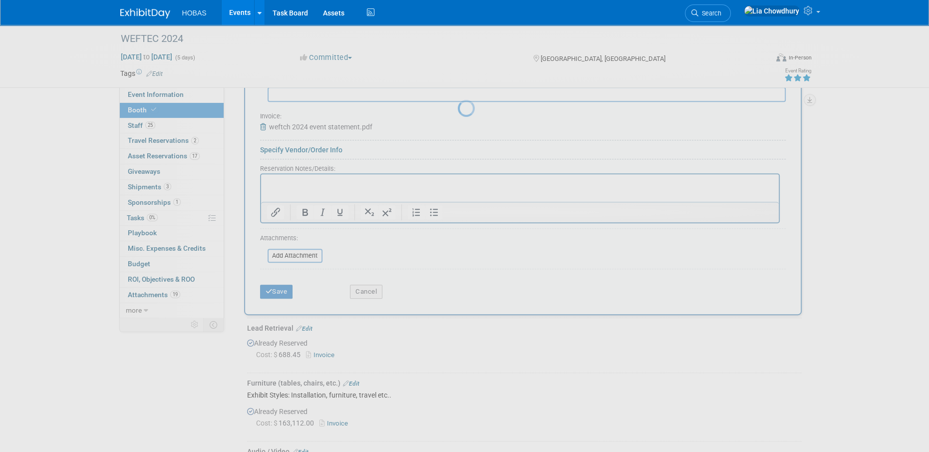
scroll to position [512, 0]
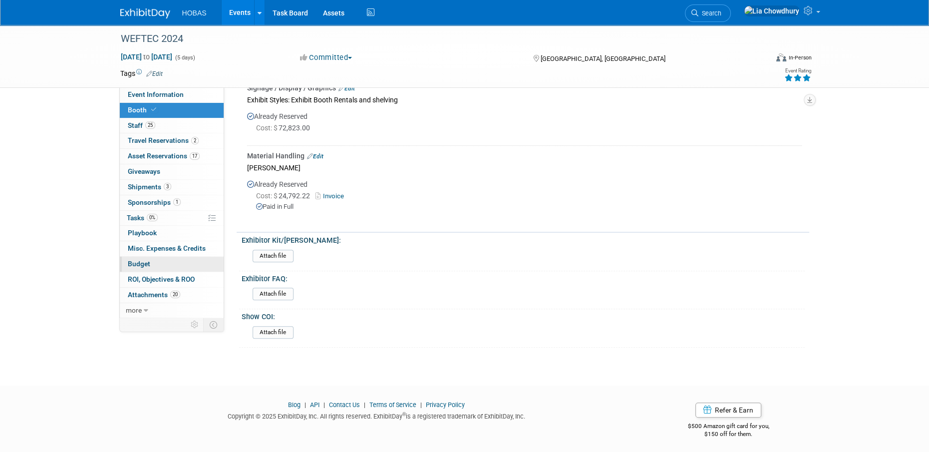
click at [148, 261] on span "Budget" at bounding box center [139, 264] width 22 height 8
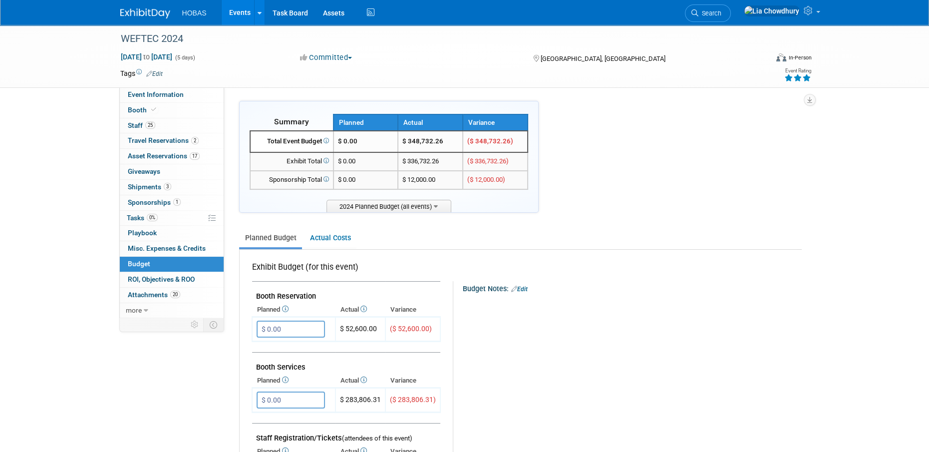
click at [526, 286] on link "Edit" at bounding box center [519, 289] width 16 height 7
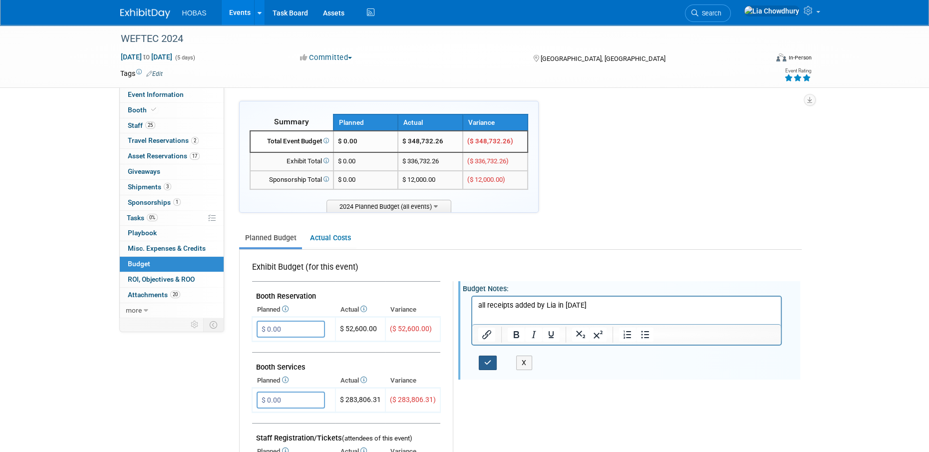
click at [483, 365] on button "button" at bounding box center [488, 362] width 18 height 14
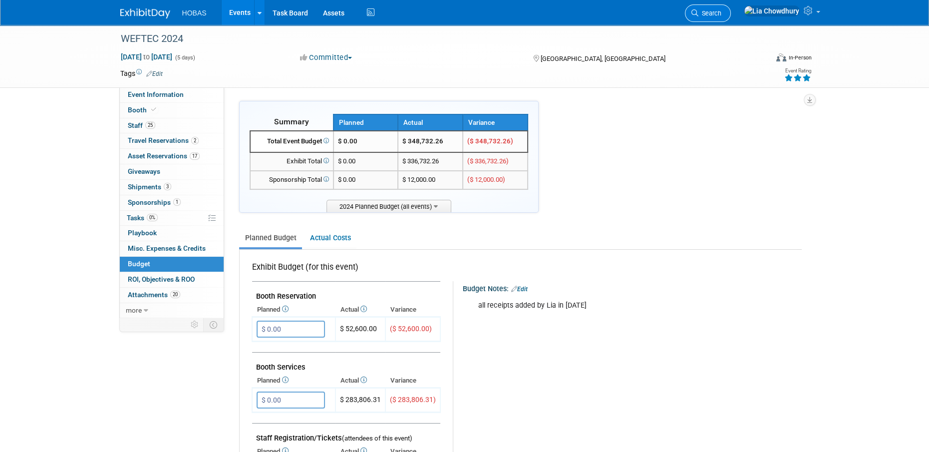
click at [698, 12] on icon at bounding box center [694, 12] width 7 height 7
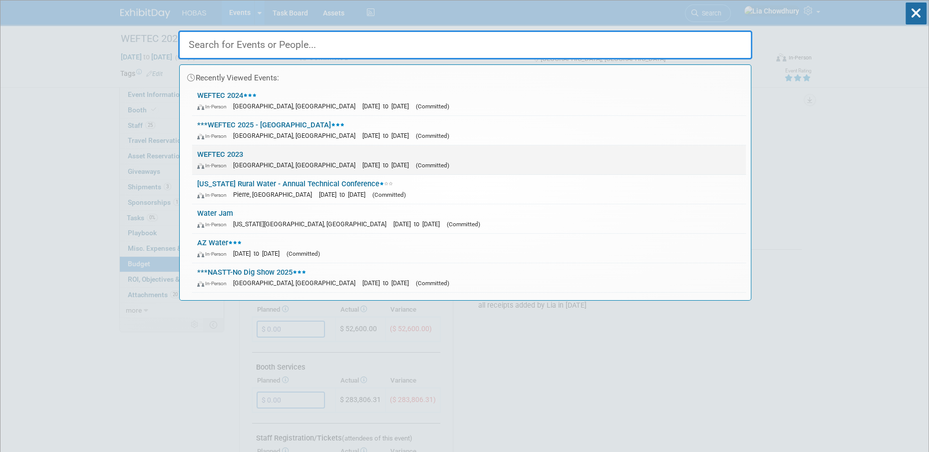
click at [233, 153] on link "WEFTEC 2023 In-Person Chicago, IL Oct 2, 2023 to Oct 4, 2023 (Committed)" at bounding box center [469, 159] width 554 height 29
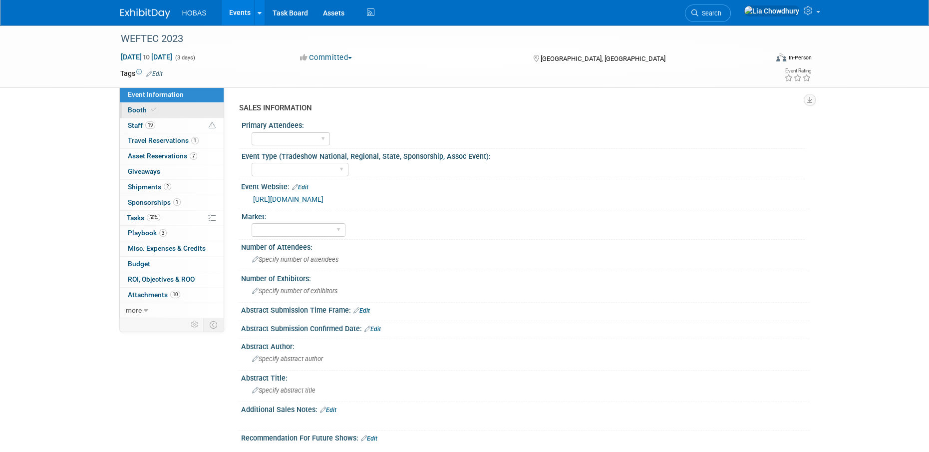
click at [136, 112] on span "Booth" at bounding box center [143, 110] width 30 height 8
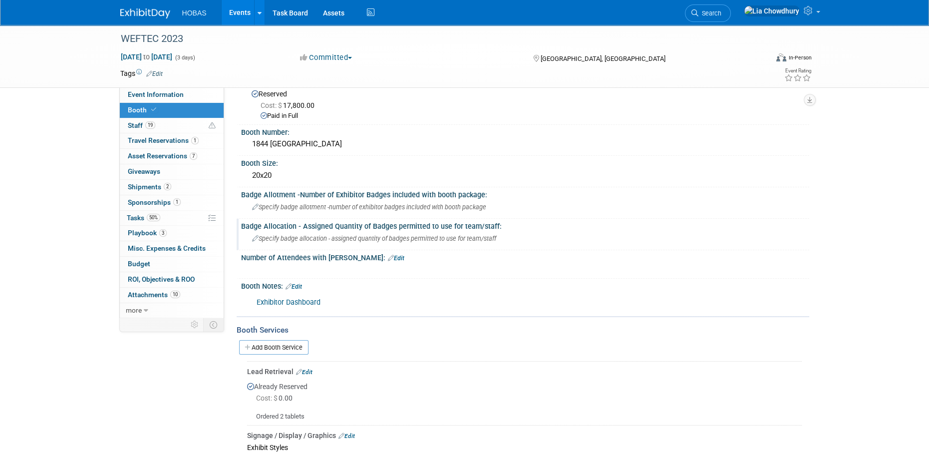
scroll to position [50, 0]
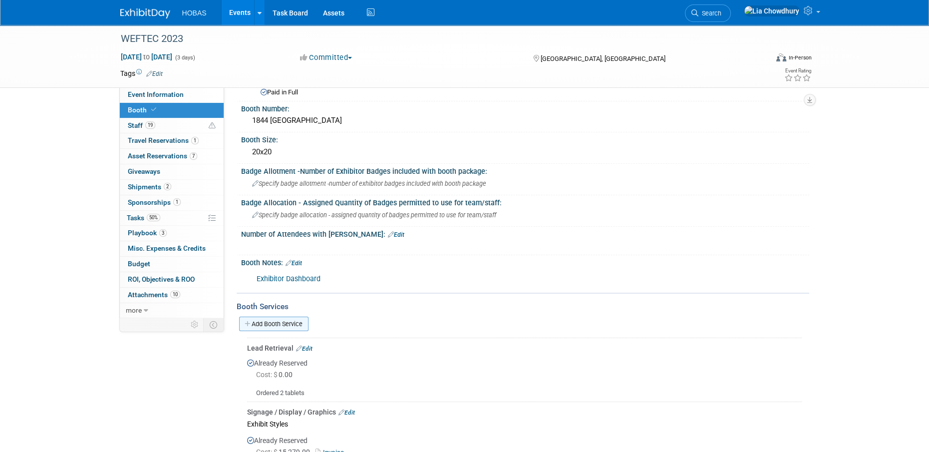
click at [283, 318] on link "Add Booth Service" at bounding box center [273, 324] width 69 height 14
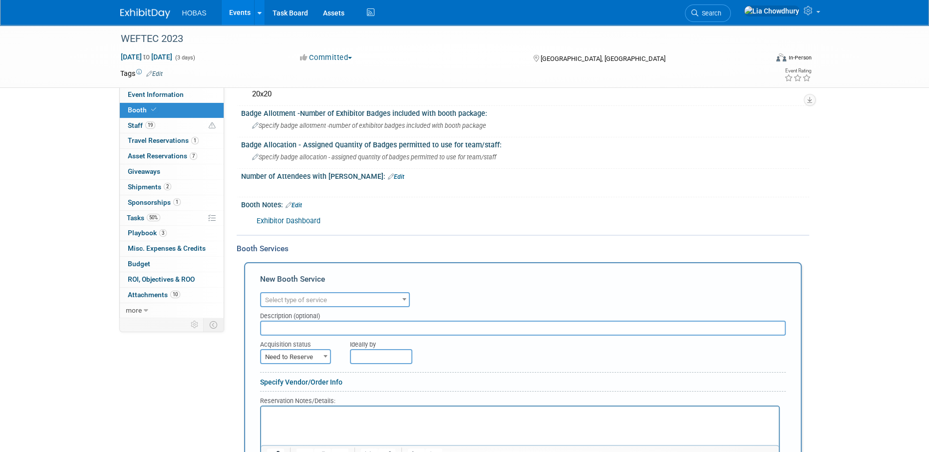
scroll to position [150, 0]
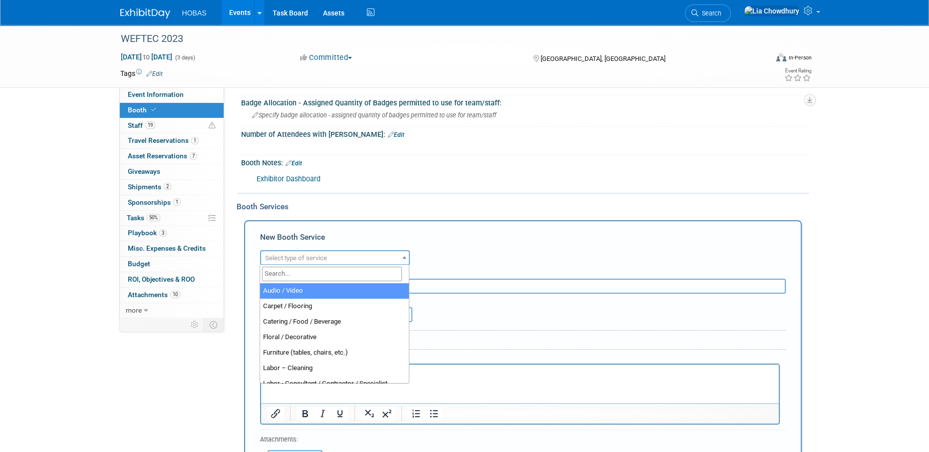
click at [278, 264] on span "Select type of service" at bounding box center [335, 258] width 148 height 14
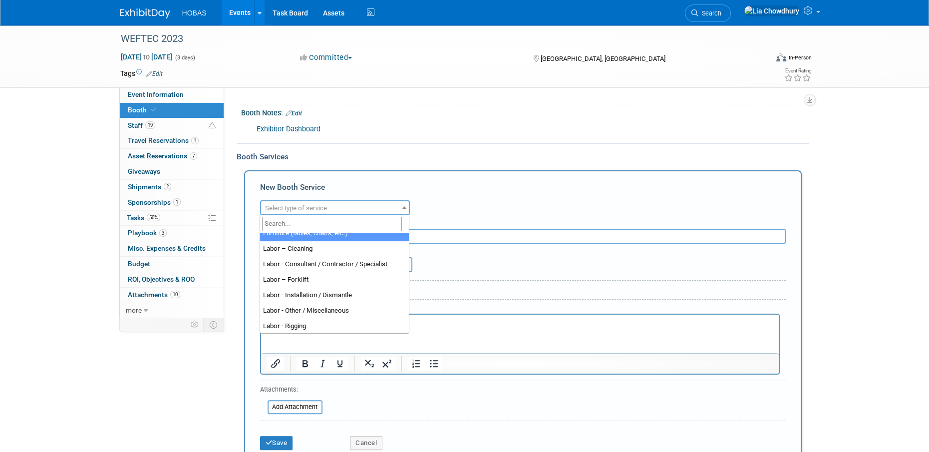
scroll to position [200, 0]
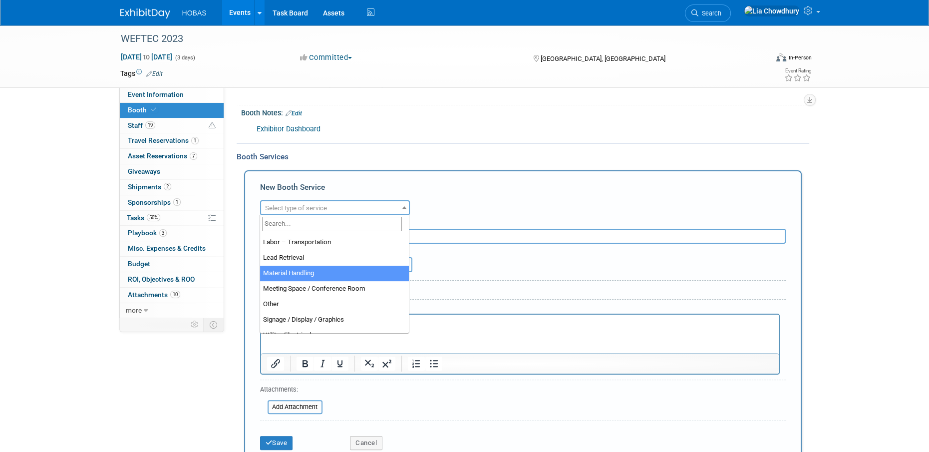
select select "10"
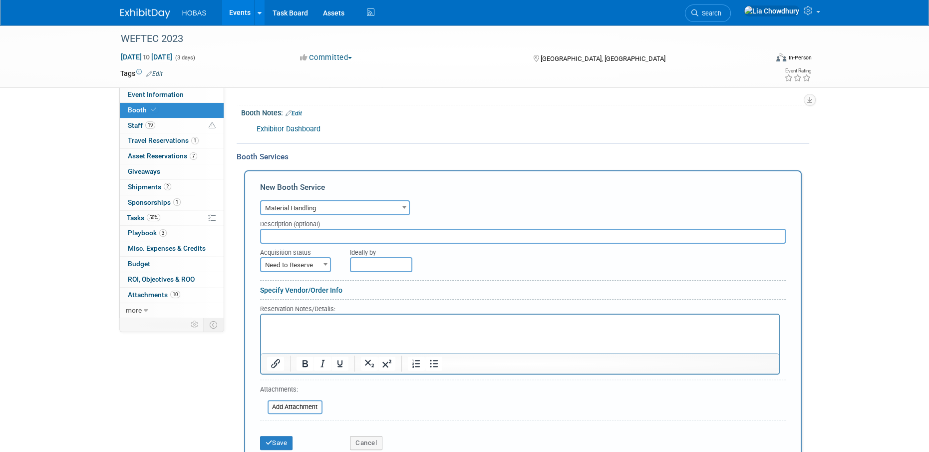
click at [295, 242] on input "text" at bounding box center [523, 236] width 526 height 15
type input "[PERSON_NAME]"
click at [288, 262] on span "Need to Reserve" at bounding box center [295, 265] width 69 height 14
select select "2"
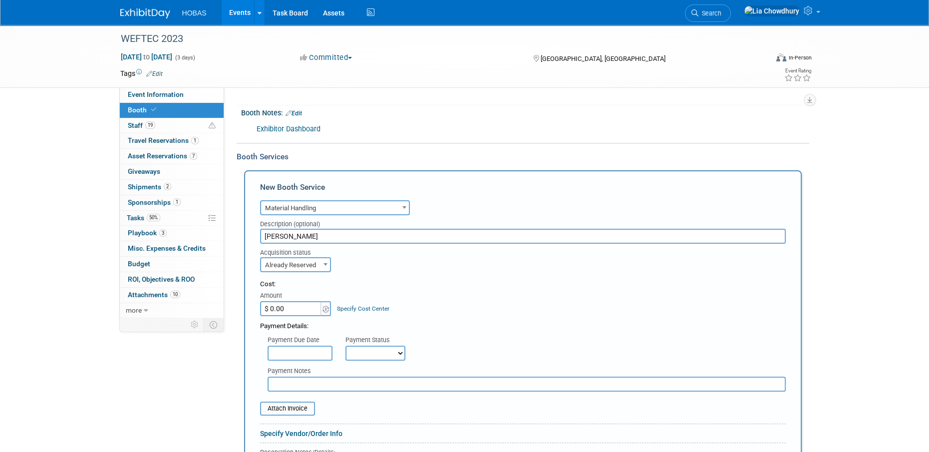
click at [385, 356] on select "Not Paid Yet Partially Paid Paid in Full" at bounding box center [375, 352] width 60 height 15
select select "1"
click at [345, 345] on select "Not Paid Yet Partially Paid Paid in Full" at bounding box center [375, 352] width 60 height 15
click at [288, 310] on input "$ 0.00" at bounding box center [291, 308] width 62 height 15
type input "$ 25,469.71"
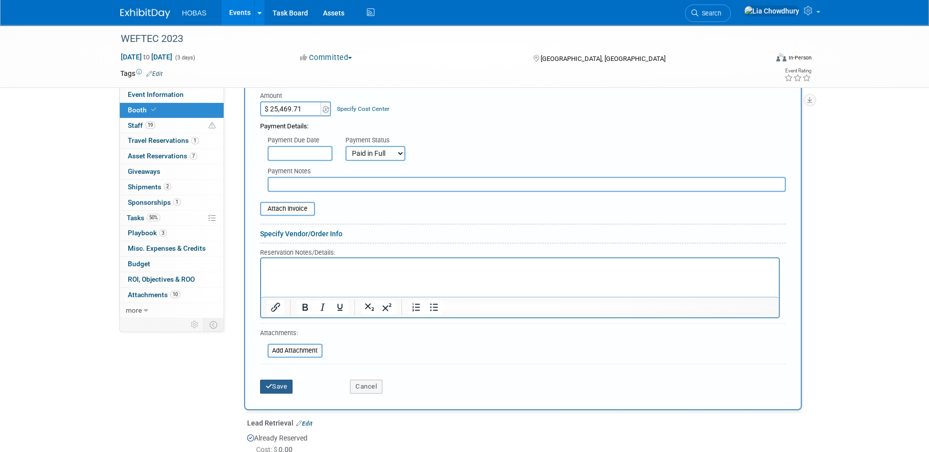
click at [283, 384] on button "Save" at bounding box center [276, 386] width 33 height 14
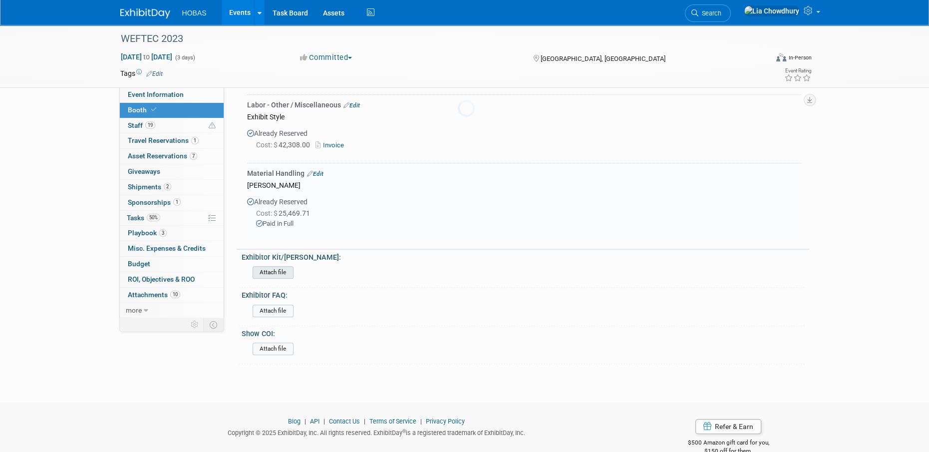
scroll to position [443, 0]
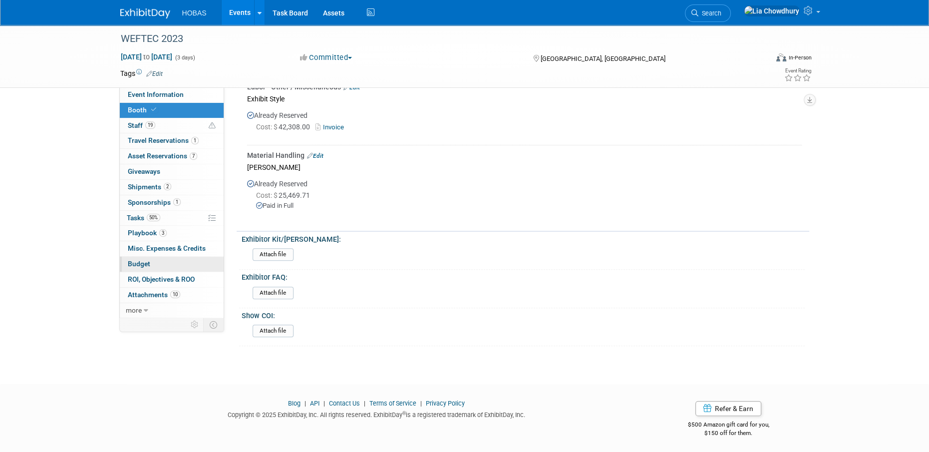
click at [123, 262] on link "Budget" at bounding box center [172, 264] width 104 height 15
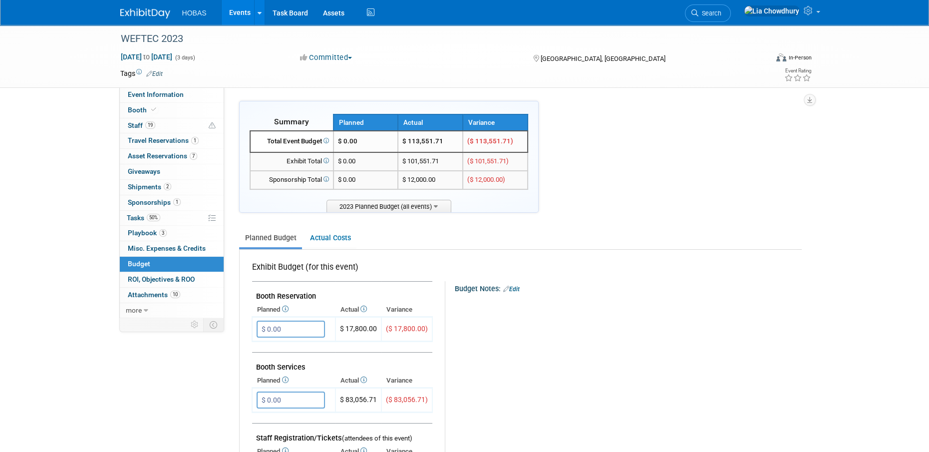
click at [243, 12] on link "Events" at bounding box center [240, 12] width 36 height 25
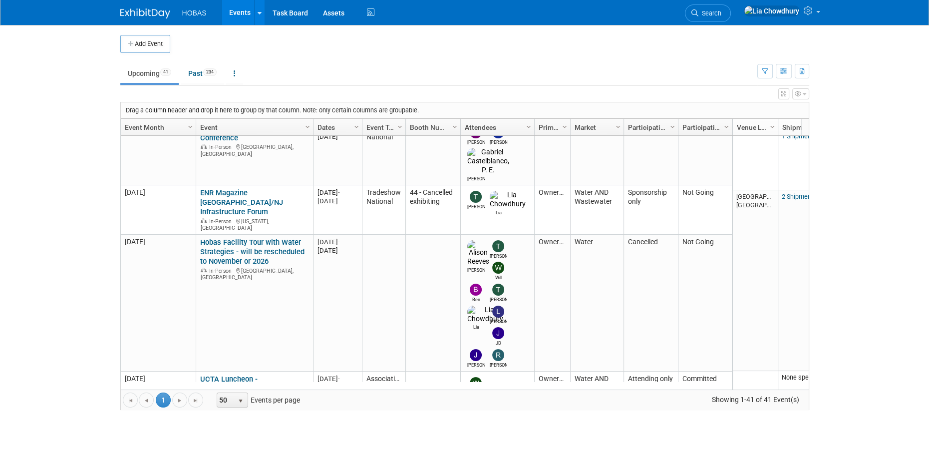
scroll to position [474, 0]
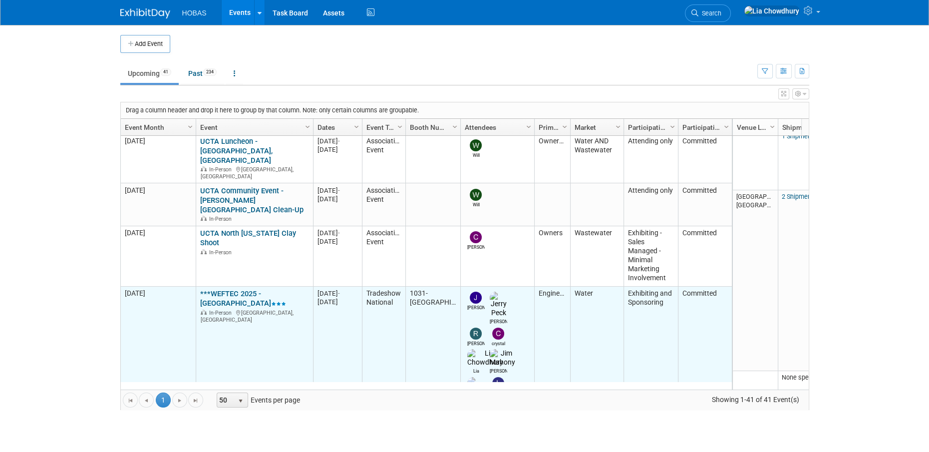
click at [214, 289] on link "***WEFTEC 2025 - [GEOGRAPHIC_DATA]" at bounding box center [243, 298] width 86 height 18
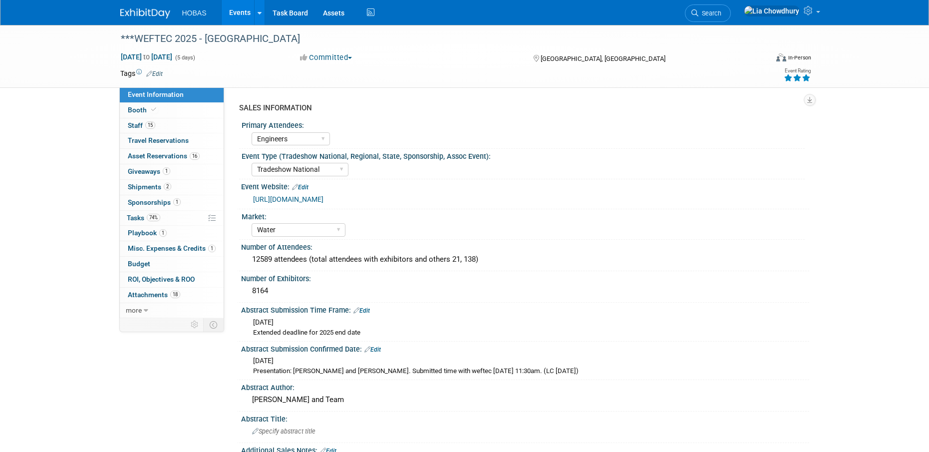
select select "Engineers"
select select "Tradeshow National"
select select "Water"
select select "Exhibiting and Sponsoring"
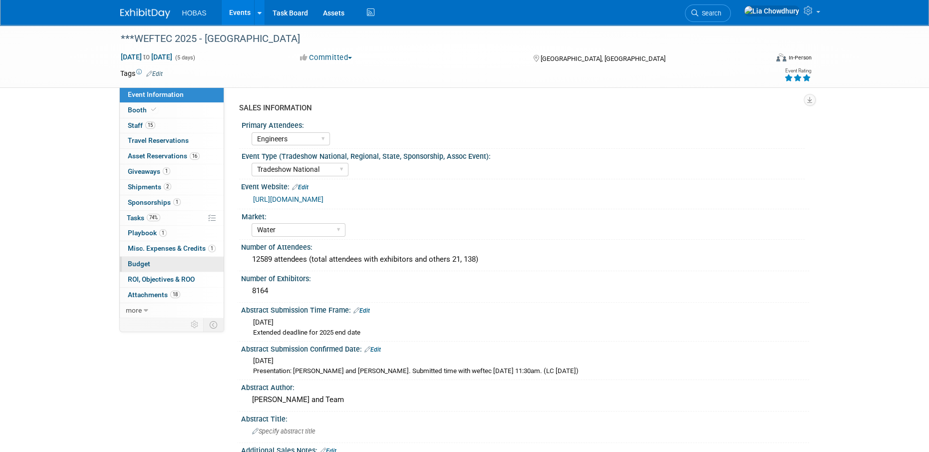
click at [138, 263] on span "Budget" at bounding box center [139, 264] width 22 height 8
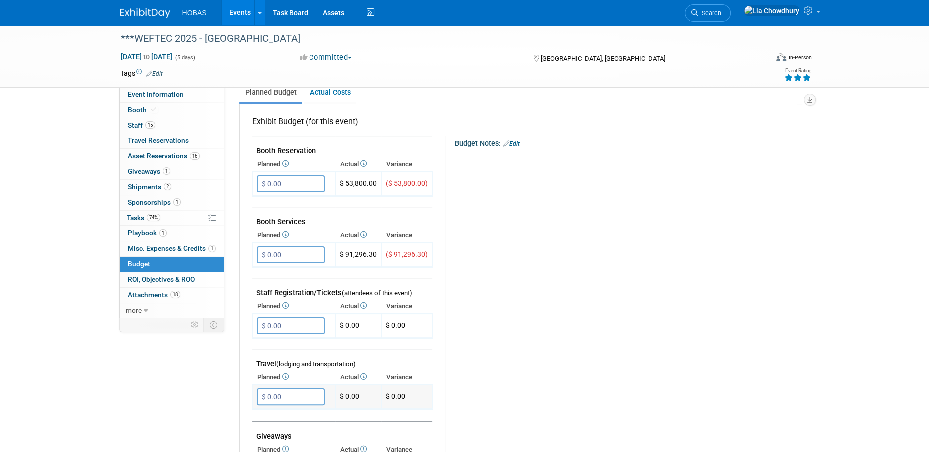
scroll to position [200, 0]
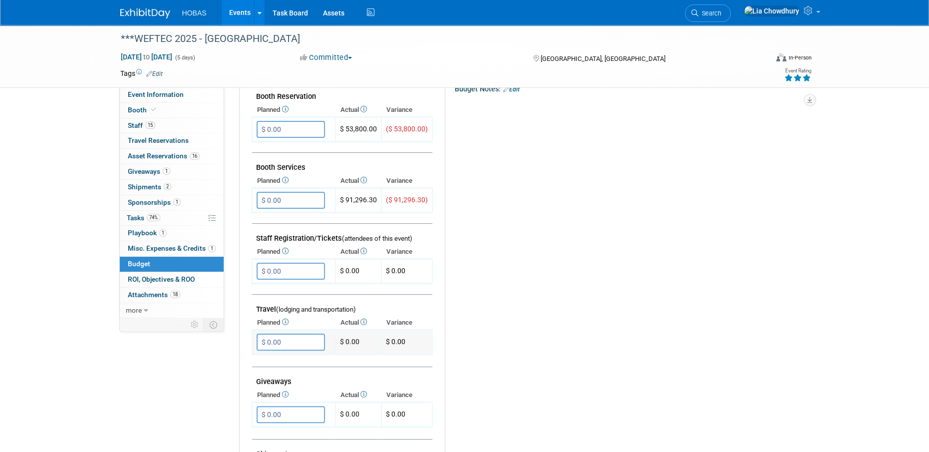
click at [288, 338] on input "$ 0.00" at bounding box center [291, 341] width 68 height 17
type input "$ 7,000.00"
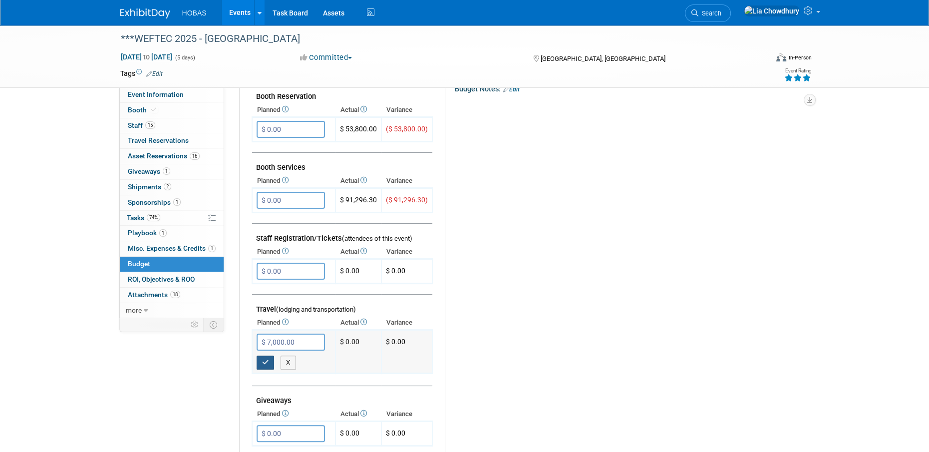
click at [263, 367] on button "button" at bounding box center [266, 362] width 18 height 14
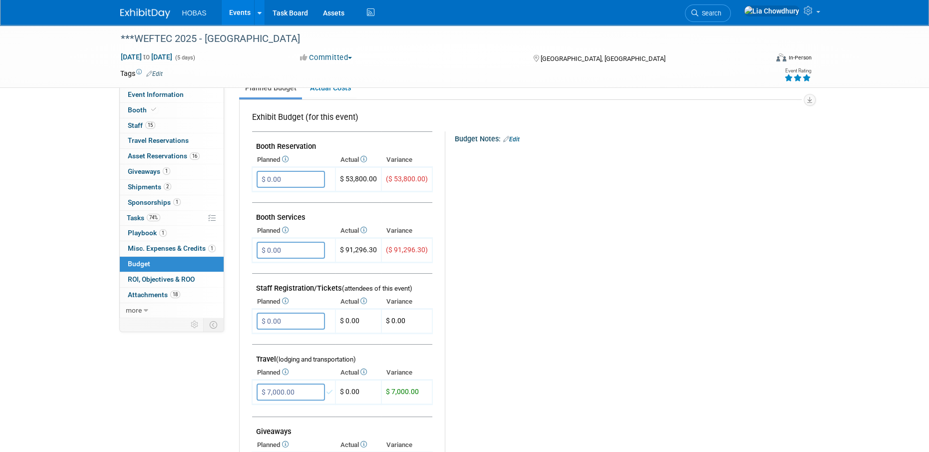
scroll to position [0, 0]
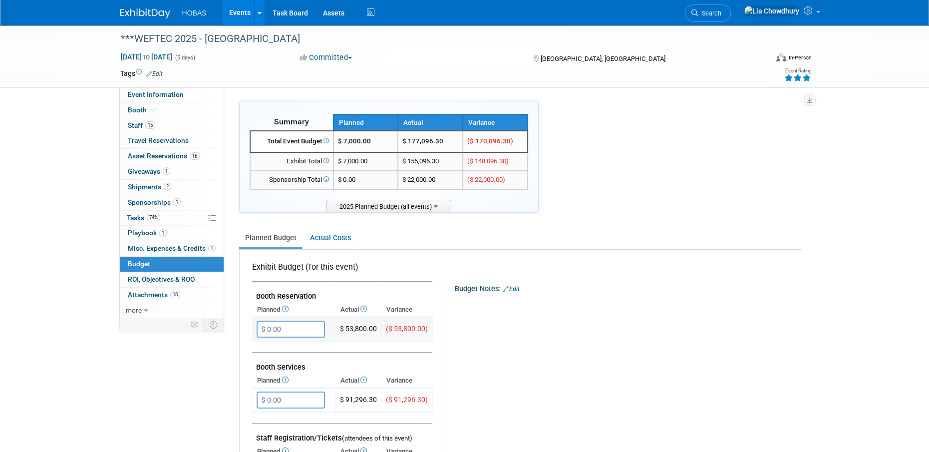
click at [289, 333] on input "$ 0.00" at bounding box center [291, 329] width 68 height 17
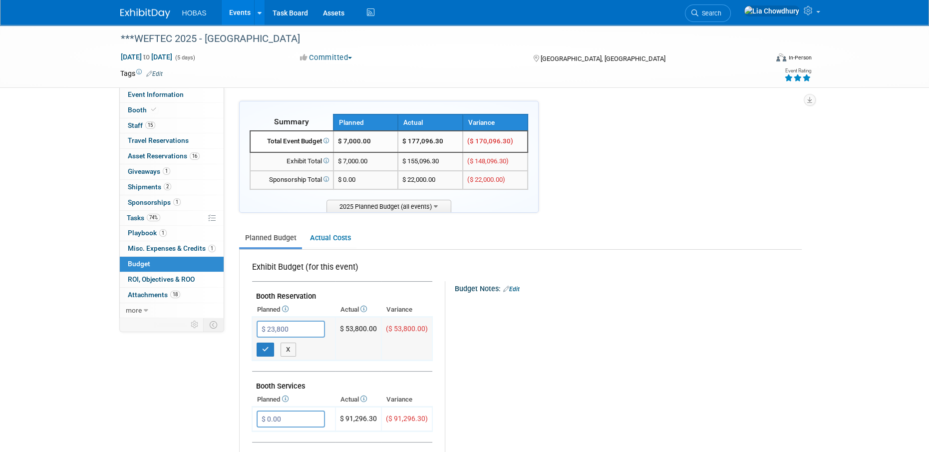
drag, startPoint x: 312, startPoint y: 321, endPoint x: 309, endPoint y: 327, distance: 6.9
click at [309, 327] on input "$ 23,800" at bounding box center [291, 329] width 68 height 17
drag, startPoint x: 309, startPoint y: 327, endPoint x: 236, endPoint y: 328, distance: 72.9
type input "$ 53,800.00"
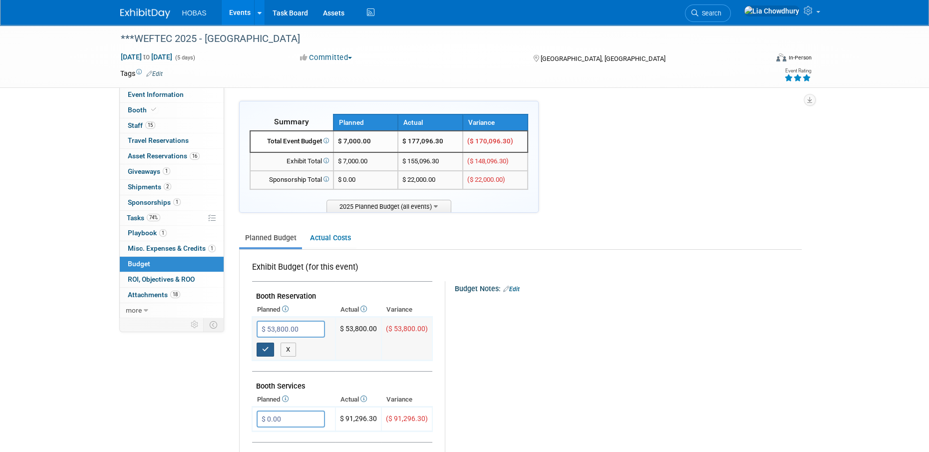
click at [269, 350] on button "button" at bounding box center [266, 349] width 18 height 14
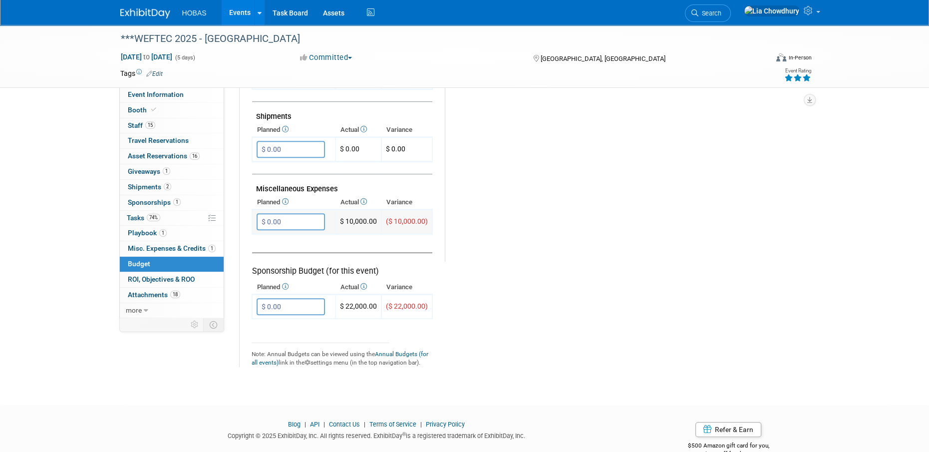
scroll to position [559, 0]
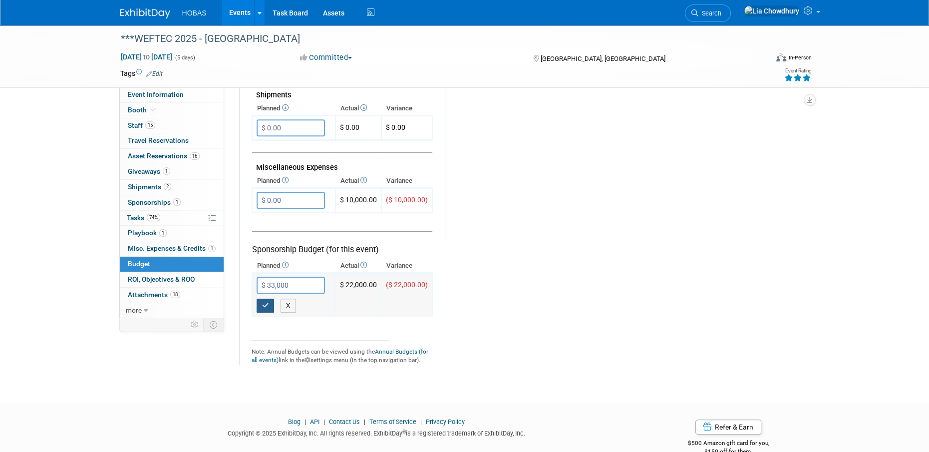
type input "$ 33,000.00"
click at [262, 303] on icon "button" at bounding box center [265, 305] width 7 height 6
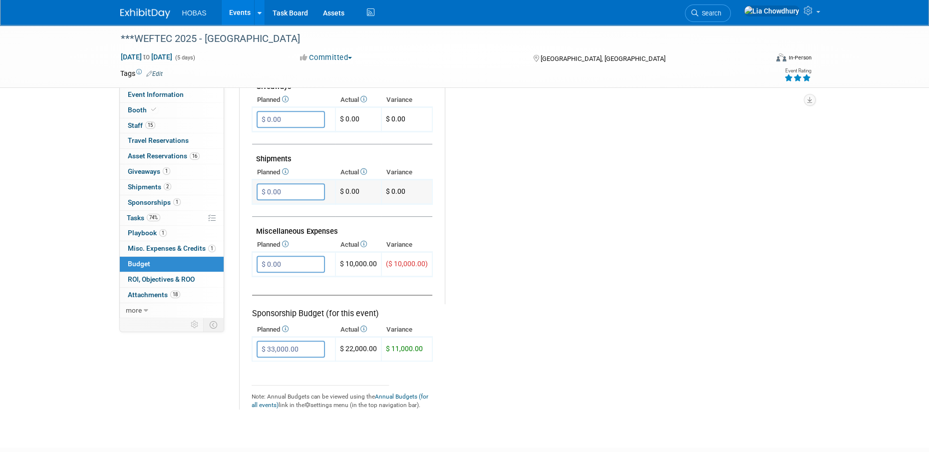
scroll to position [499, 0]
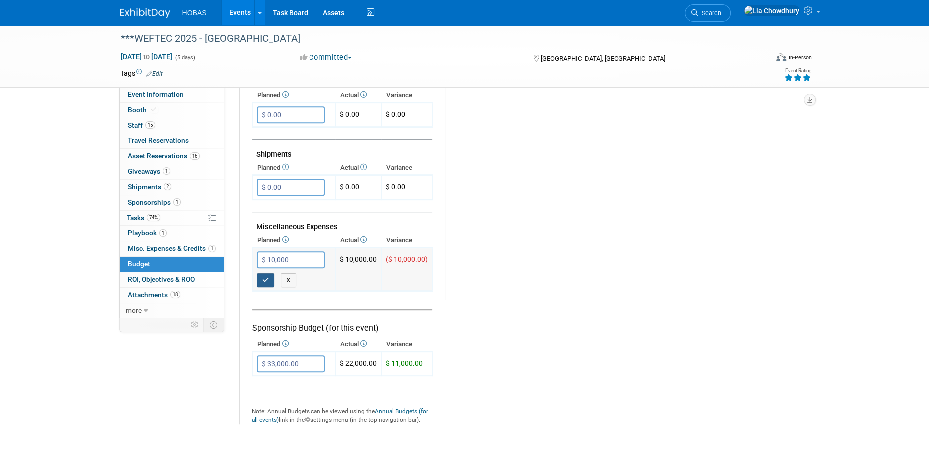
type input "$ 10,000.00"
click at [260, 278] on button "button" at bounding box center [266, 280] width 18 height 14
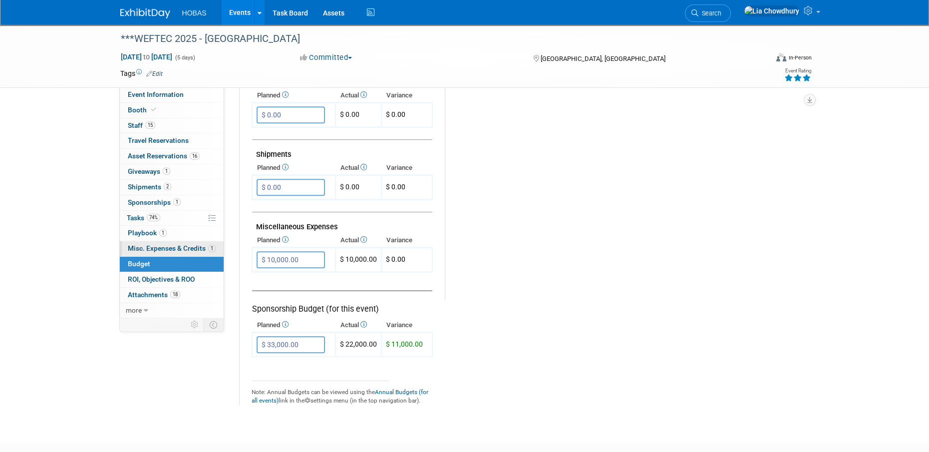
click at [171, 247] on span "Misc. Expenses & Credits 1" at bounding box center [172, 248] width 88 height 8
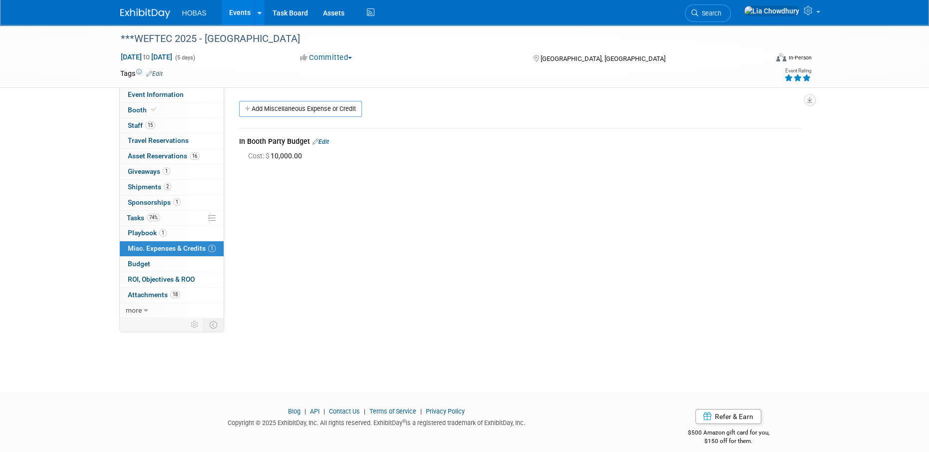
click at [325, 141] on link "Edit" at bounding box center [321, 141] width 16 height 7
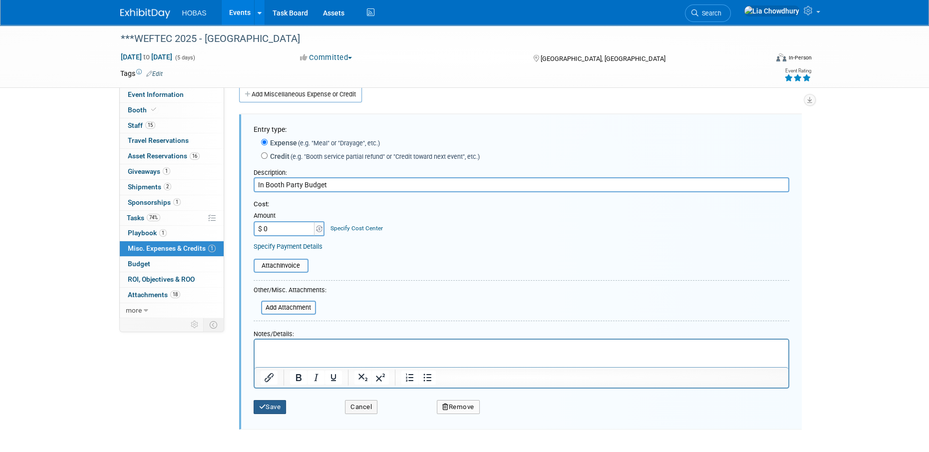
type input "$ 0.00"
click at [259, 400] on button "Save" at bounding box center [270, 407] width 33 height 14
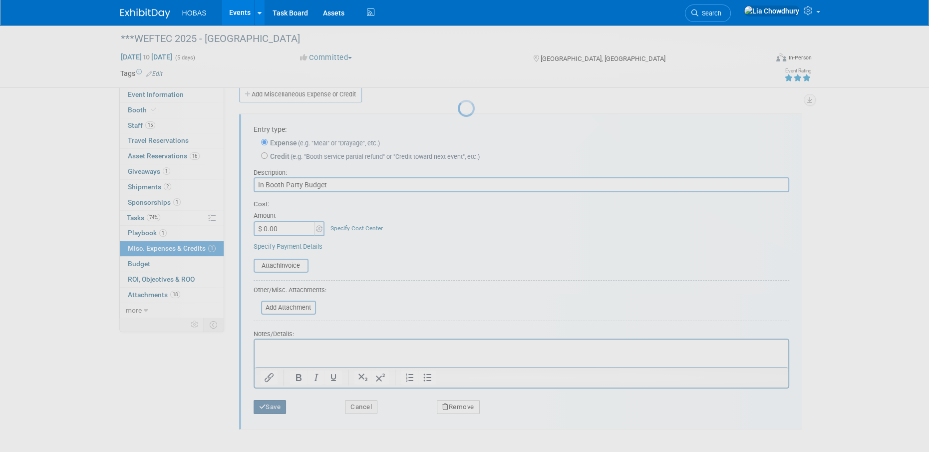
scroll to position [10, 0]
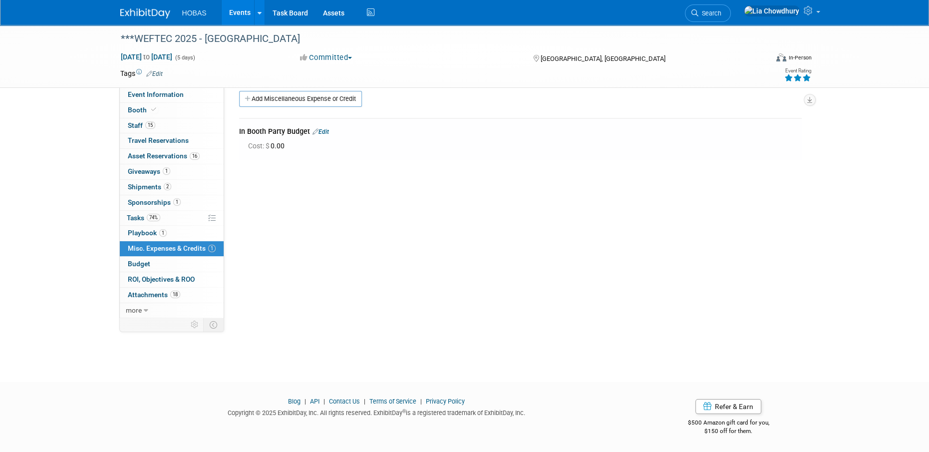
click at [325, 133] on link "Edit" at bounding box center [321, 131] width 16 height 7
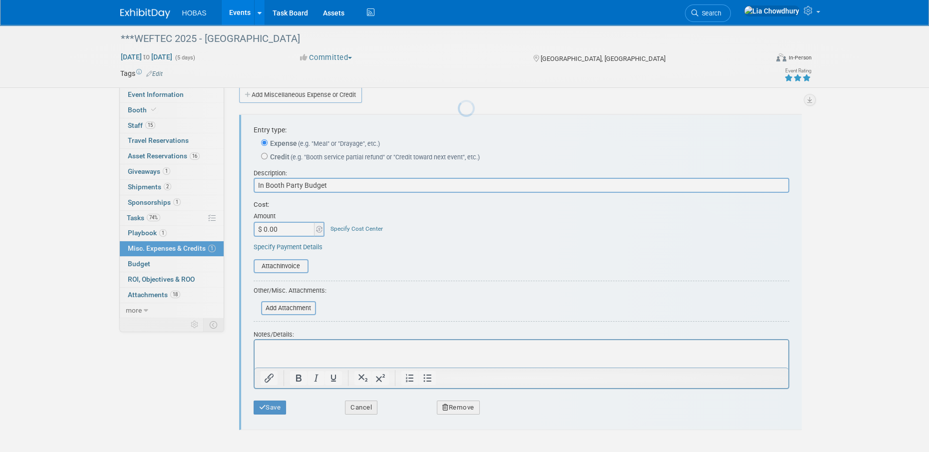
scroll to position [0, 0]
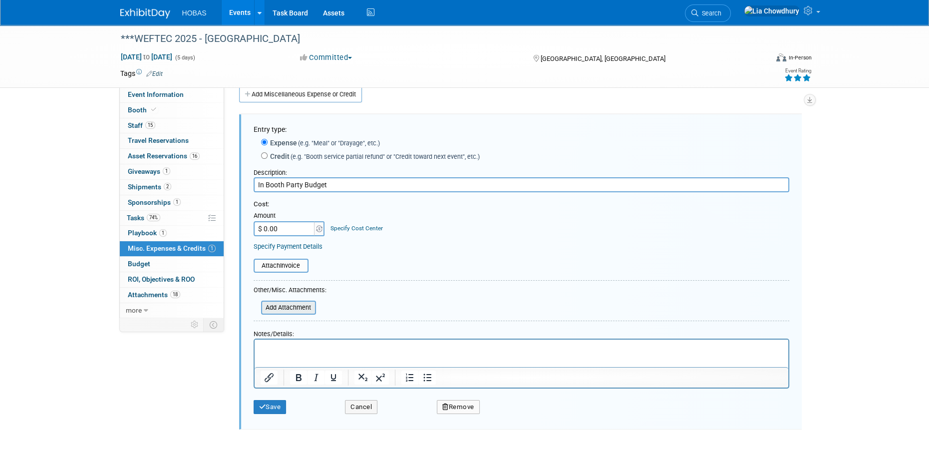
click at [298, 312] on input "file" at bounding box center [255, 308] width 119 height 12
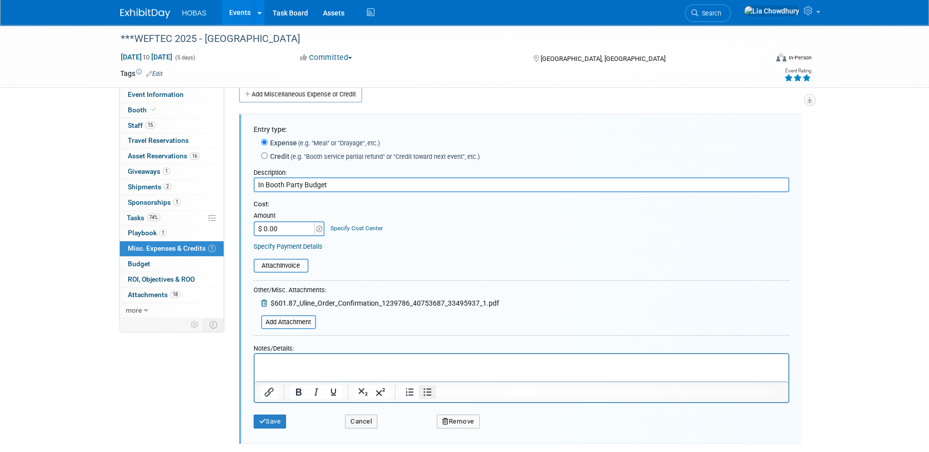
click at [429, 397] on div at bounding box center [418, 392] width 46 height 16
click at [425, 388] on icon "Bullet list" at bounding box center [427, 392] width 12 height 12
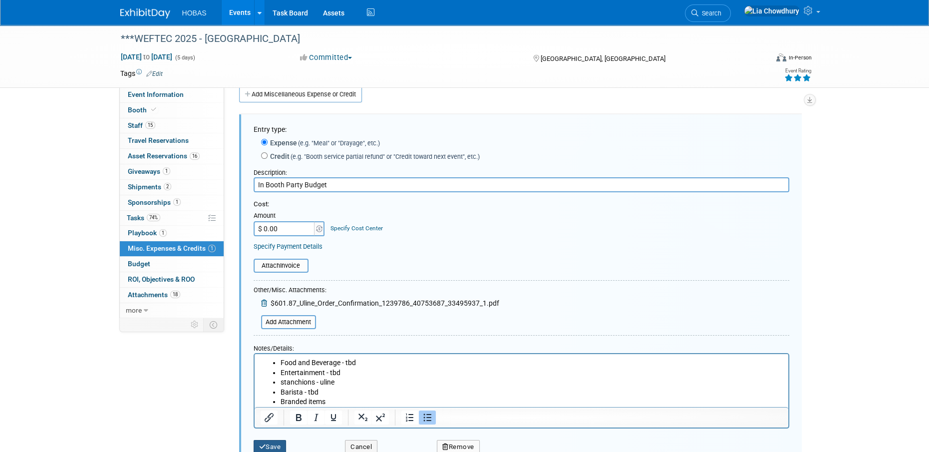
click at [279, 446] on button "Save" at bounding box center [270, 447] width 33 height 14
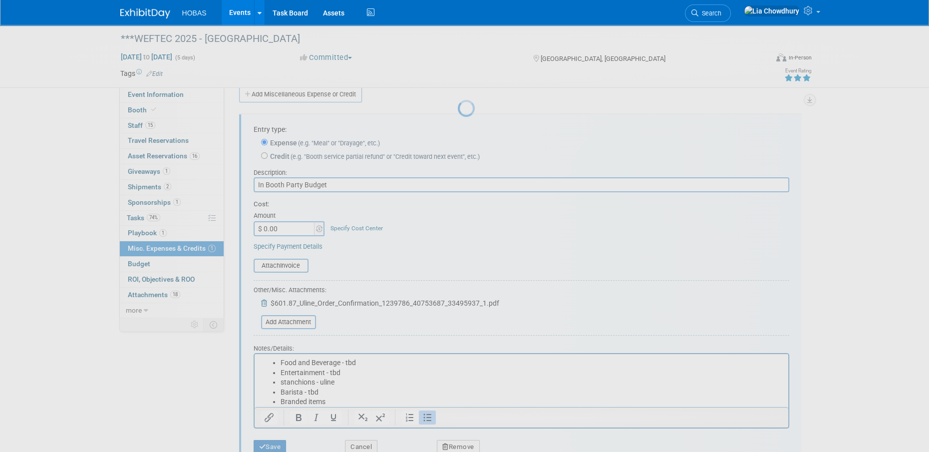
scroll to position [10, 0]
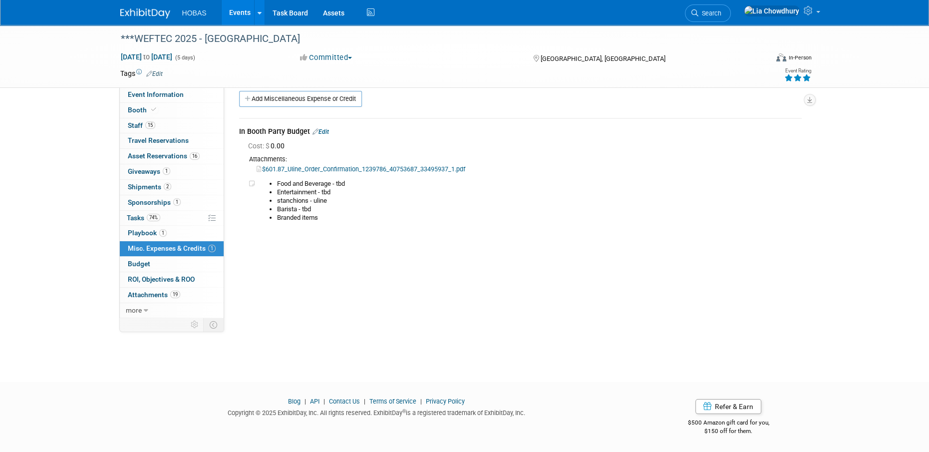
click at [273, 148] on span "Cost: $ 0.00" at bounding box center [268, 146] width 40 height 8
click at [329, 131] on link "Edit" at bounding box center [321, 131] width 16 height 7
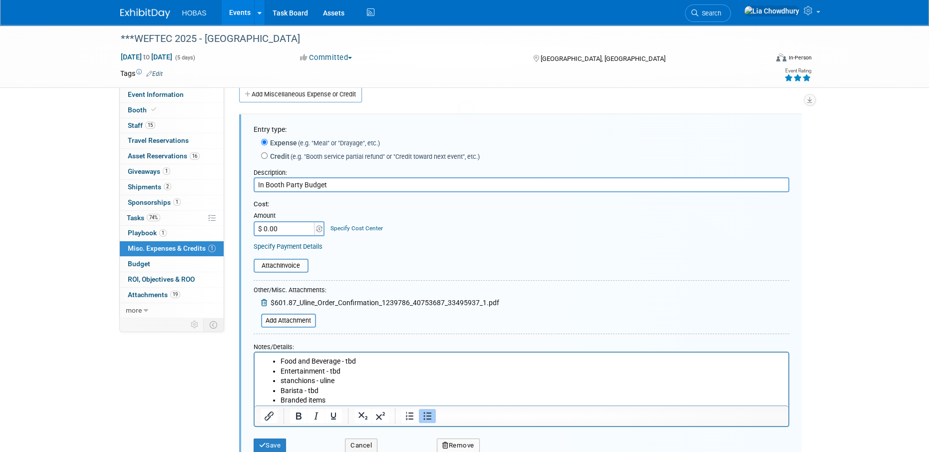
scroll to position [0, 0]
type input "$ 681.87"
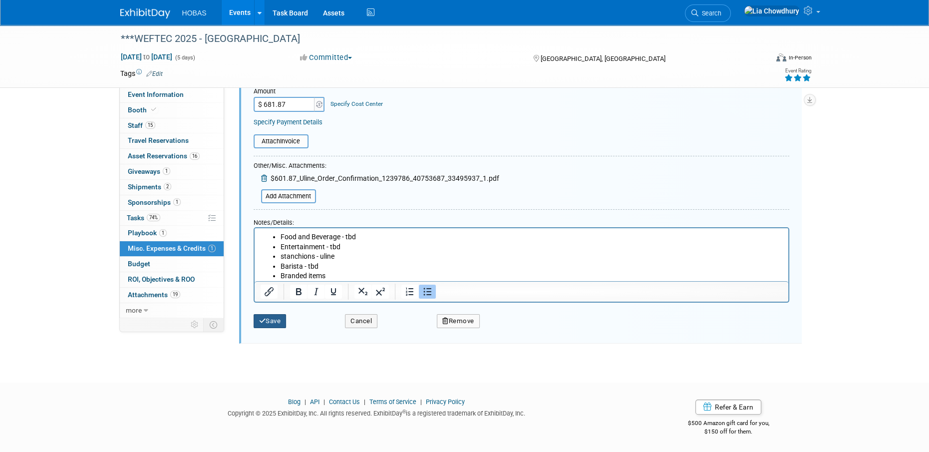
click at [262, 321] on icon "submit" at bounding box center [262, 321] width 7 height 6
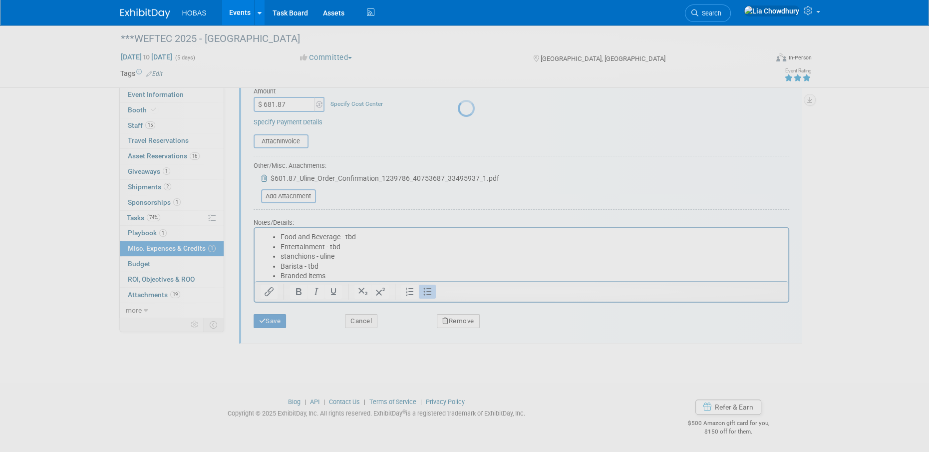
scroll to position [10, 0]
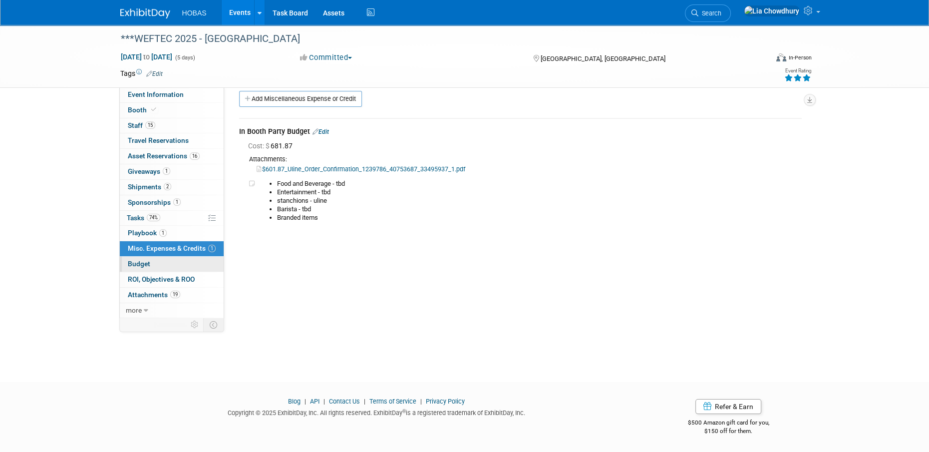
click at [134, 262] on span "Budget" at bounding box center [139, 264] width 22 height 8
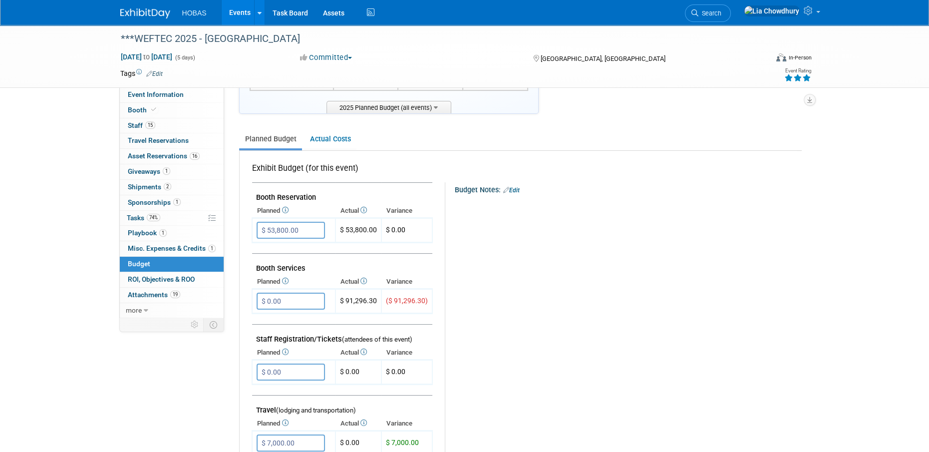
scroll to position [100, 0]
click at [306, 304] on input "$ 0.00" at bounding box center [291, 300] width 68 height 17
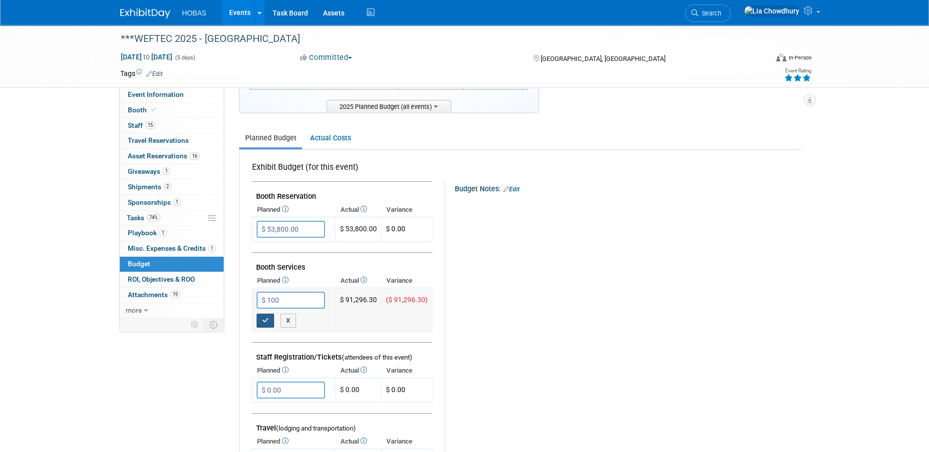
type input "$ 100.00"
click at [260, 322] on button "button" at bounding box center [266, 321] width 18 height 14
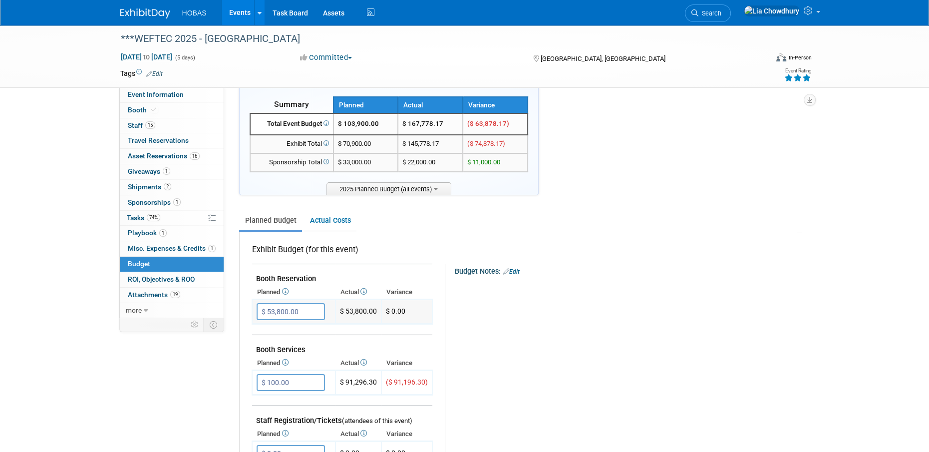
scroll to position [0, 0]
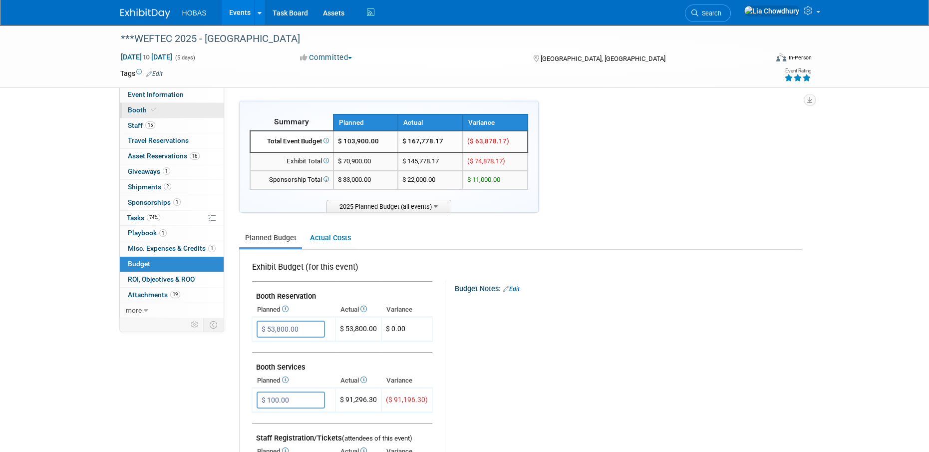
click at [132, 111] on span "Booth" at bounding box center [143, 110] width 30 height 8
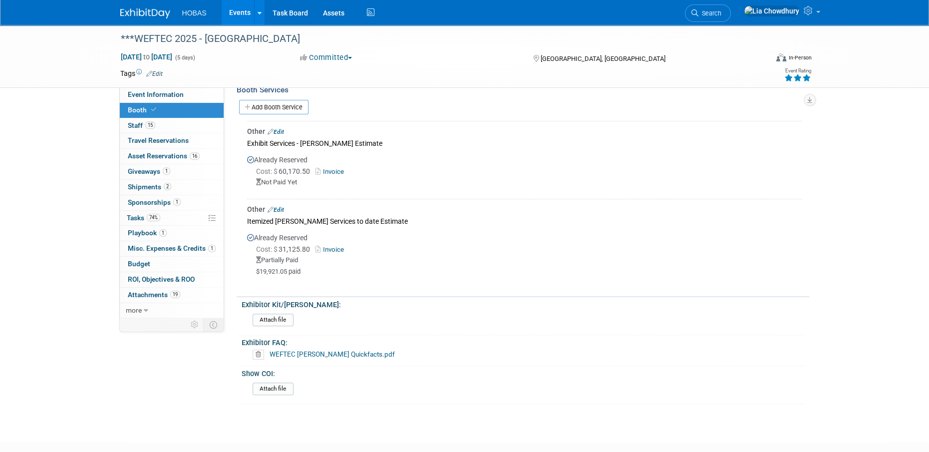
scroll to position [349, 0]
click at [160, 290] on link "19 Attachments 19" at bounding box center [172, 295] width 104 height 15
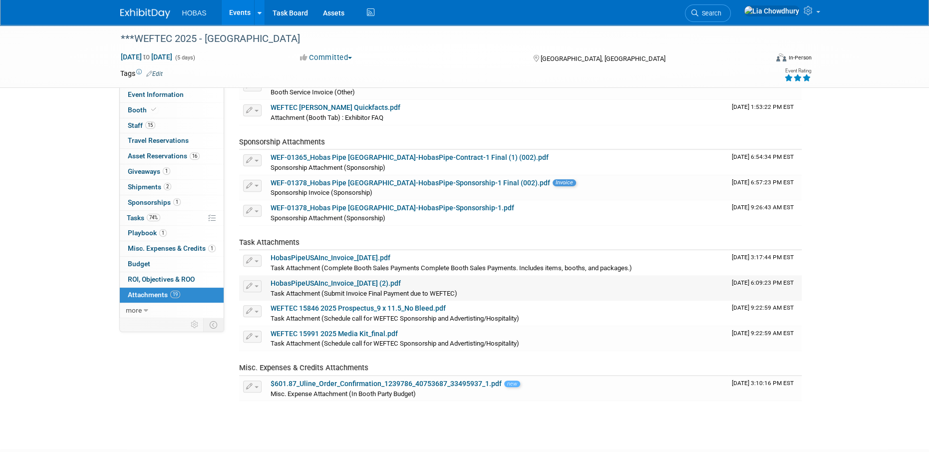
click at [332, 282] on link "HobasPipeUSAInc_Invoice_[DATE] (2).pdf" at bounding box center [336, 283] width 130 height 8
click at [143, 111] on span "Booth" at bounding box center [143, 110] width 30 height 8
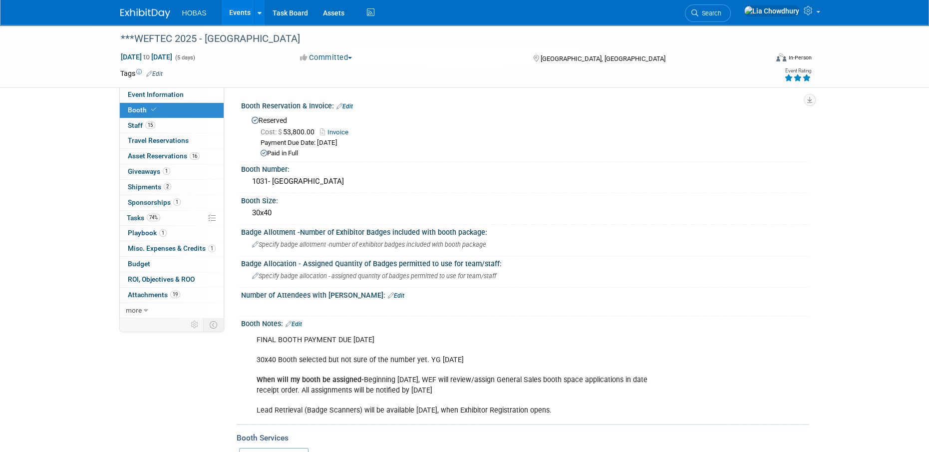
click at [233, 11] on link "Events" at bounding box center [240, 12] width 36 height 25
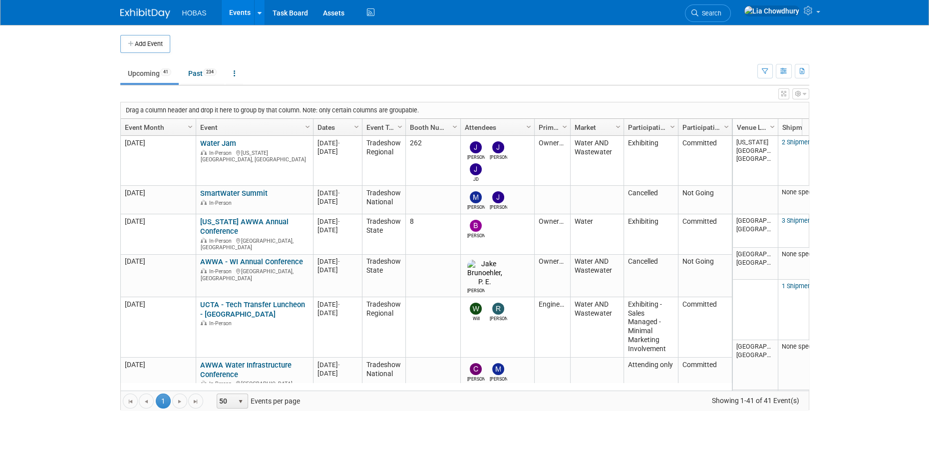
click at [230, 140] on link "Water Jam" at bounding box center [218, 143] width 36 height 9
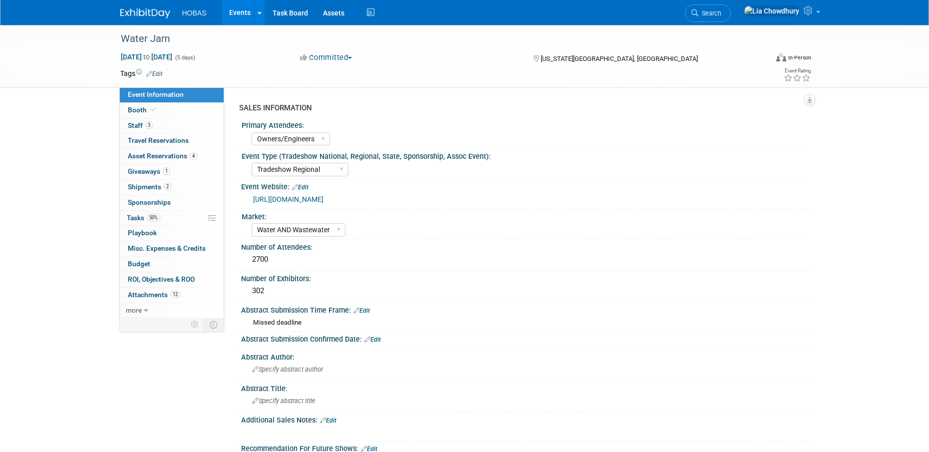
select select "Owners/Engineers"
select select "Tradeshow Regional"
select select "Water AND Wastewater"
select select "Exhibiting"
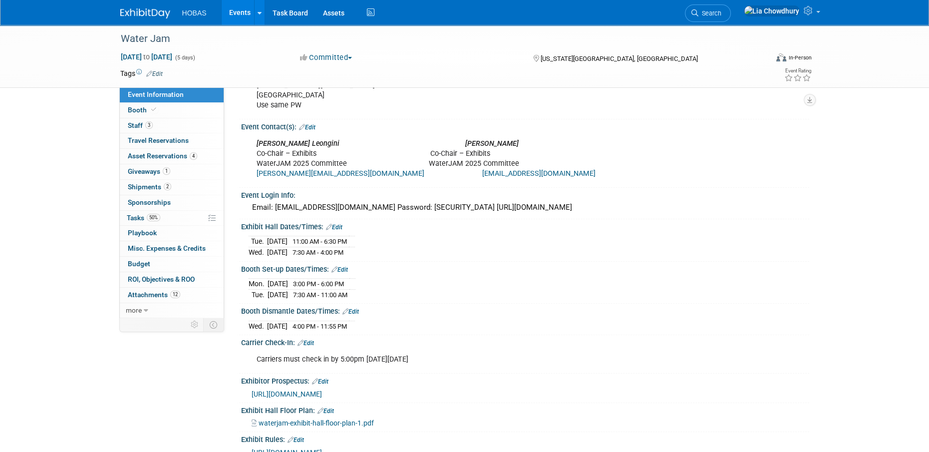
scroll to position [799, 0]
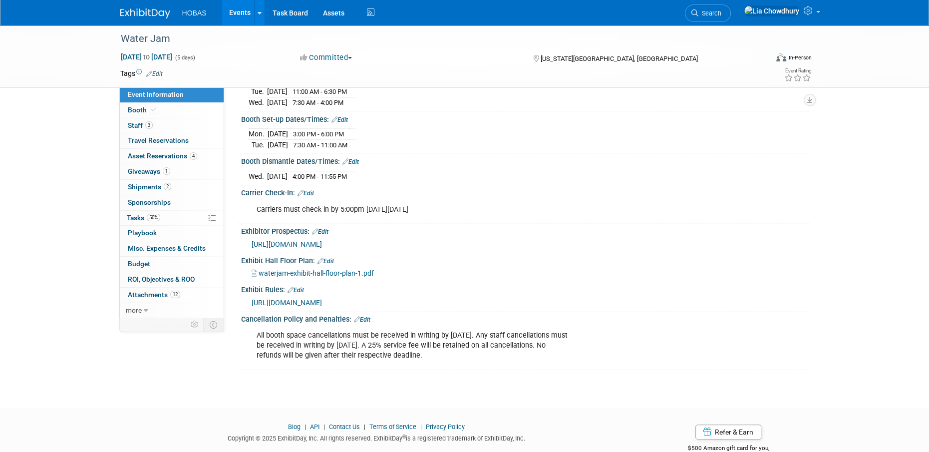
drag, startPoint x: 269, startPoint y: 155, endPoint x: 390, endPoint y: 144, distance: 121.8
click at [403, 148] on div "Mon. Sep 8, 2025 3:00 PM - 6:00 PM Tue. Sep 9, 2025 7:30 AM - 11:00 AM" at bounding box center [525, 138] width 553 height 24
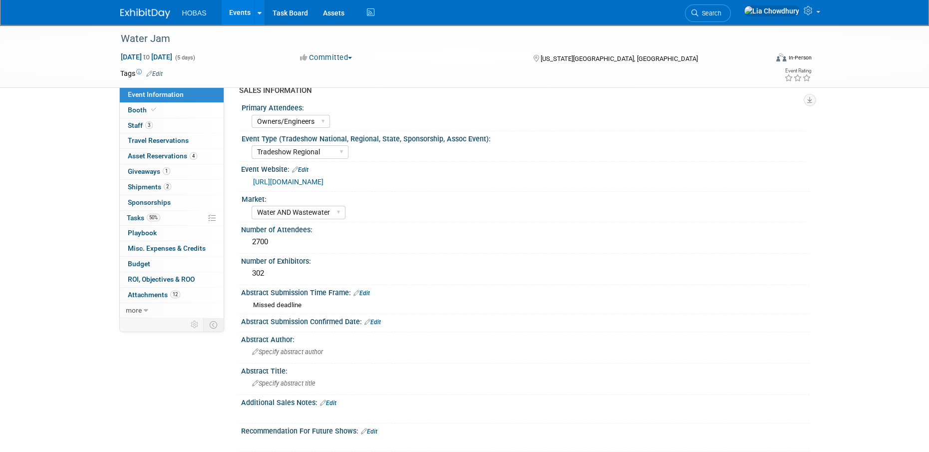
scroll to position [0, 0]
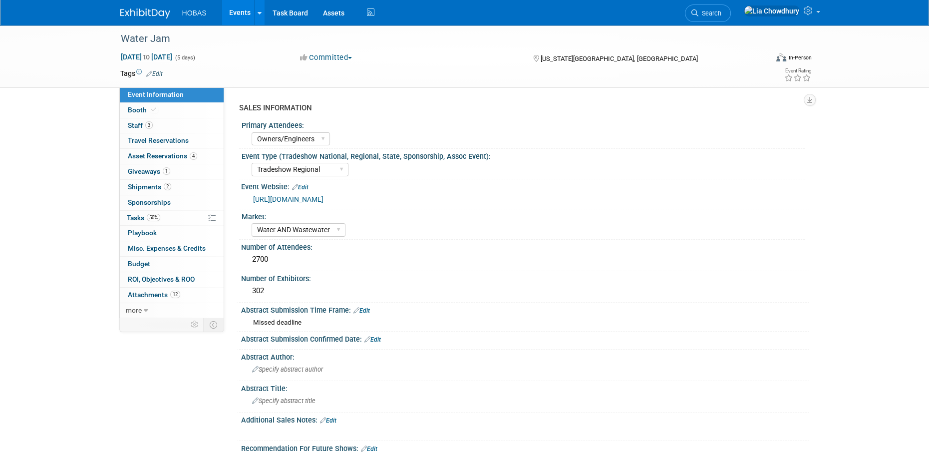
click at [324, 201] on link "https://site.pheedloop.com/event/WaterJAM/home" at bounding box center [288, 199] width 70 height 8
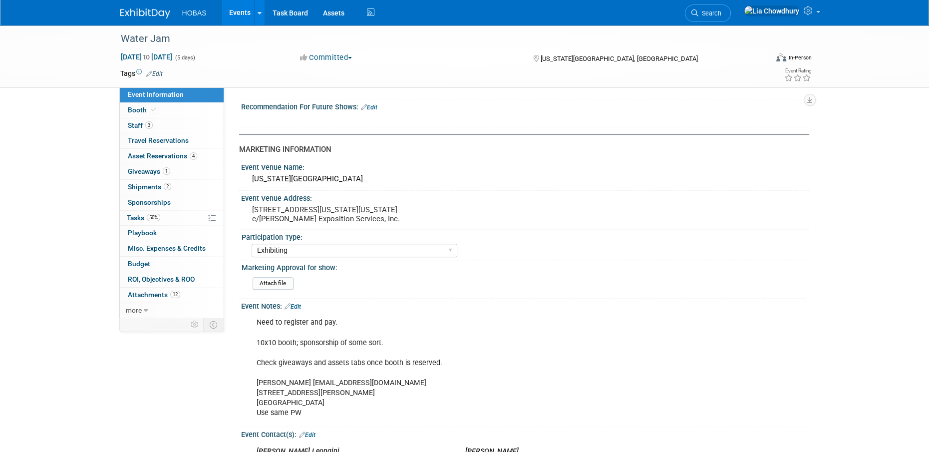
scroll to position [340, 0]
click at [324, 175] on div "Virginia Beach Convention Center" at bounding box center [525, 180] width 553 height 15
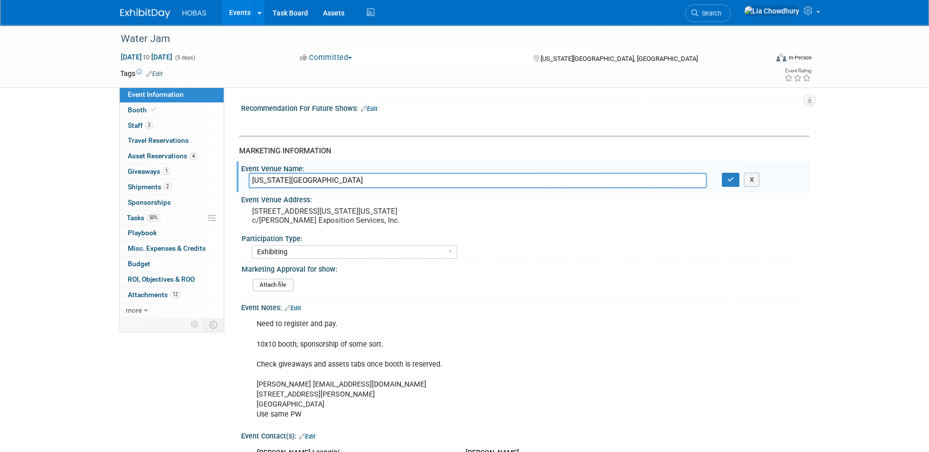
click at [324, 175] on input "Virginia Beach Convention Center" at bounding box center [478, 180] width 458 height 15
click at [725, 181] on button "button" at bounding box center [731, 180] width 18 height 14
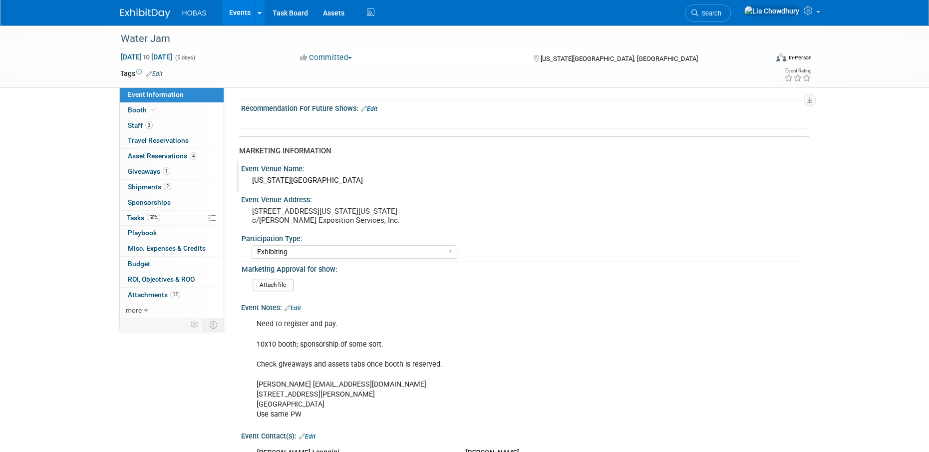
drag, startPoint x: 285, startPoint y: 179, endPoint x: 440, endPoint y: 176, distance: 155.8
click at [440, 176] on div "Virginia Beach Convention Center" at bounding box center [525, 180] width 553 height 15
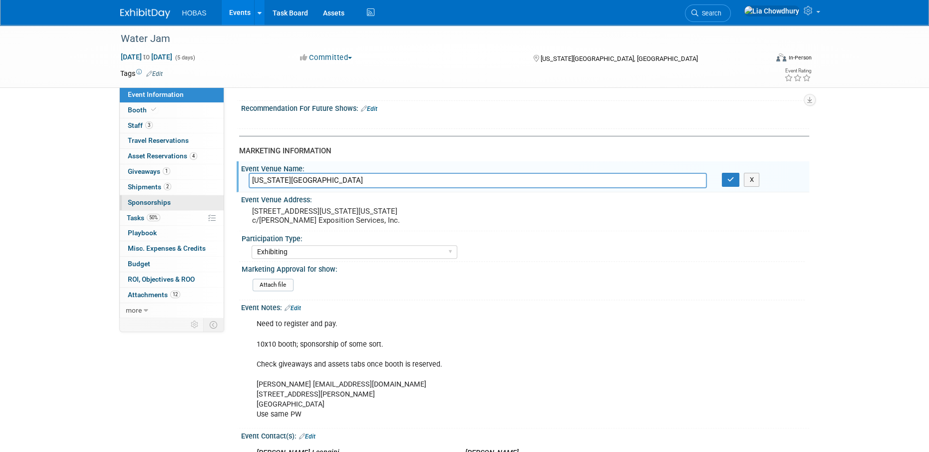
drag, startPoint x: 383, startPoint y: 179, endPoint x: 189, endPoint y: 199, distance: 194.7
click at [189, 199] on div "Event Information Event Info Booth Booth 3 Staff 3 Staff 0 Travel Reservations …" at bounding box center [465, 256] width 704 height 1143
click at [147, 106] on link "Booth" at bounding box center [172, 110] width 104 height 15
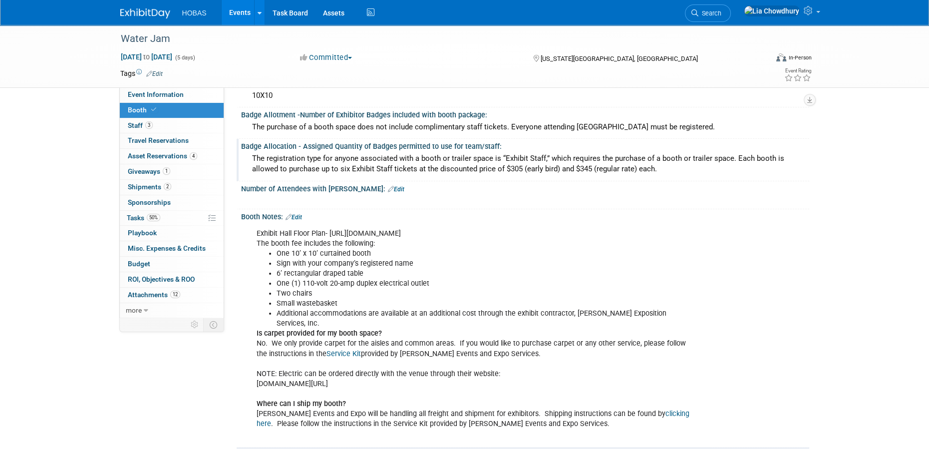
scroll to position [200, 0]
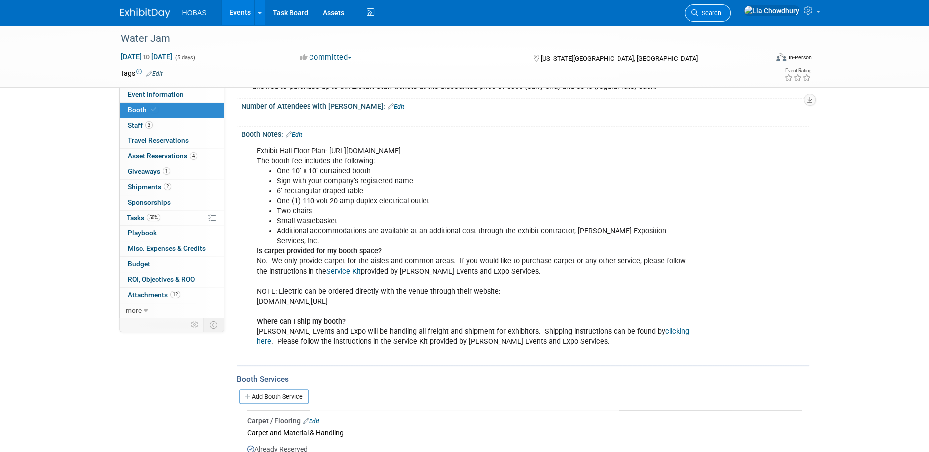
click at [721, 9] on span "Search" at bounding box center [709, 12] width 23 height 7
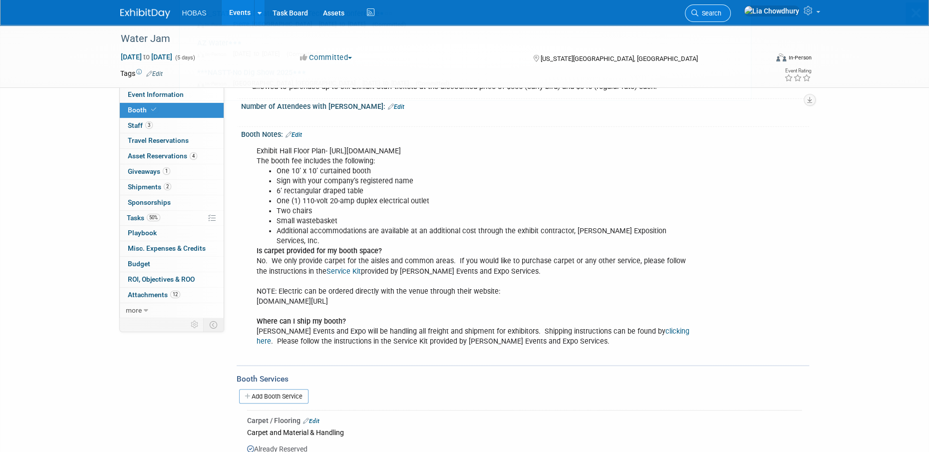
scroll to position [0, 0]
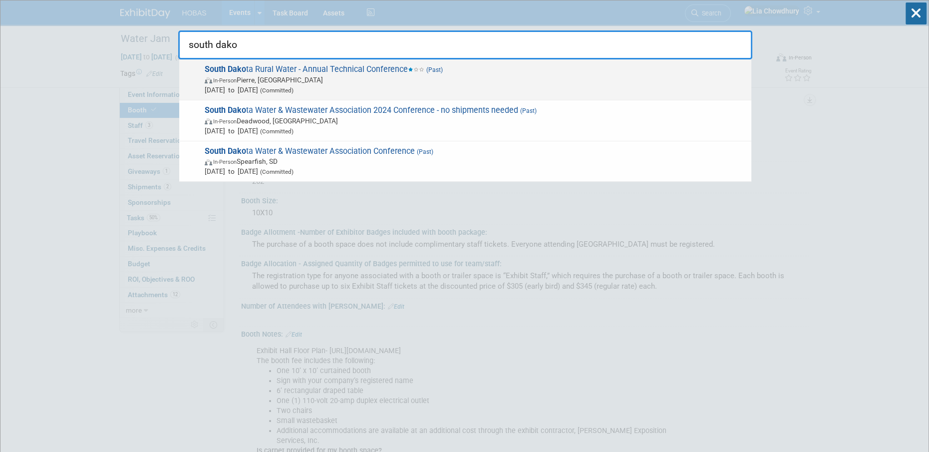
type input "south dako"
click at [341, 70] on span "South Dako ta Rural Water - Annual Technical Conference (Past) In-Person Pierre…" at bounding box center [474, 79] width 545 height 30
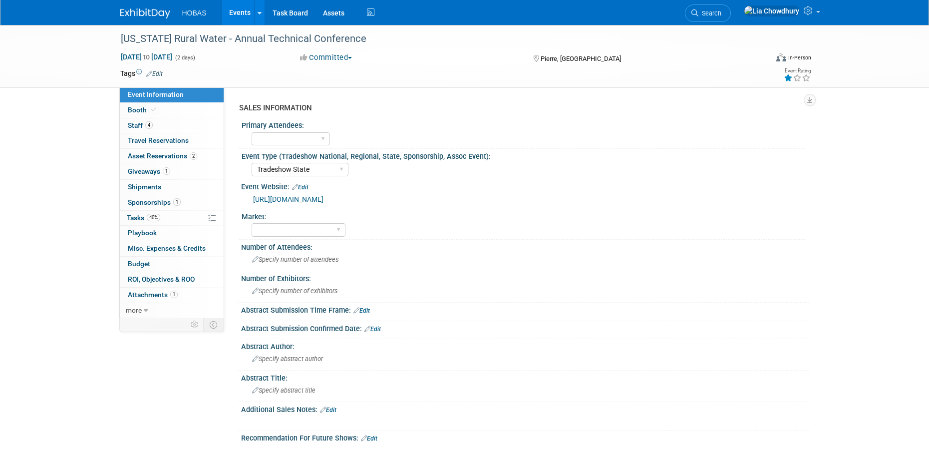
select select "Tradeshow State"
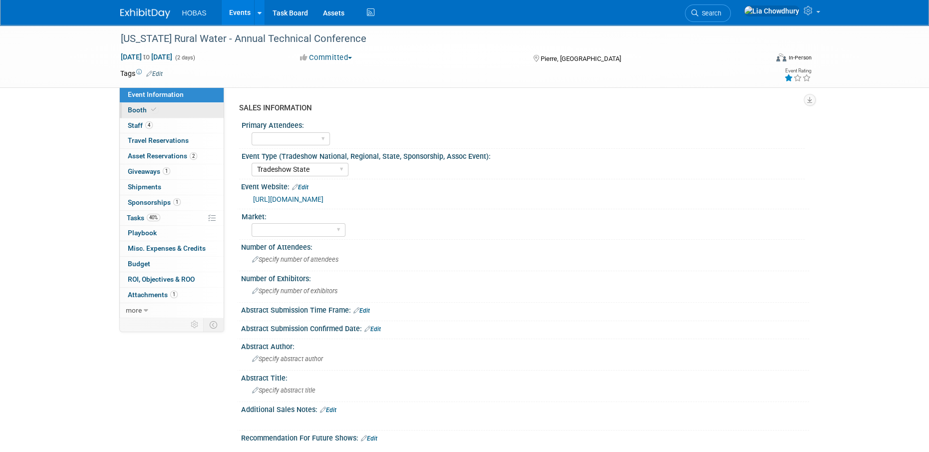
click at [128, 111] on span "Booth" at bounding box center [143, 110] width 30 height 8
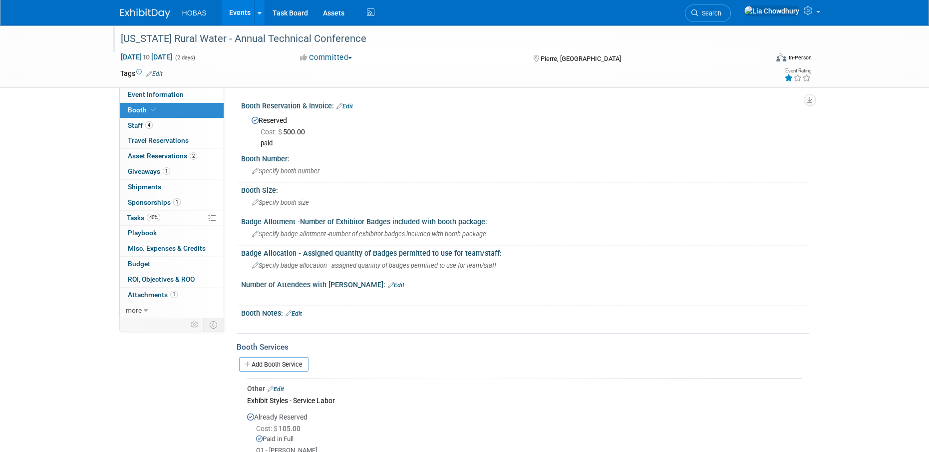
click at [242, 33] on div "[US_STATE] Rural Water - Annual Technical Conference" at bounding box center [435, 39] width 636 height 18
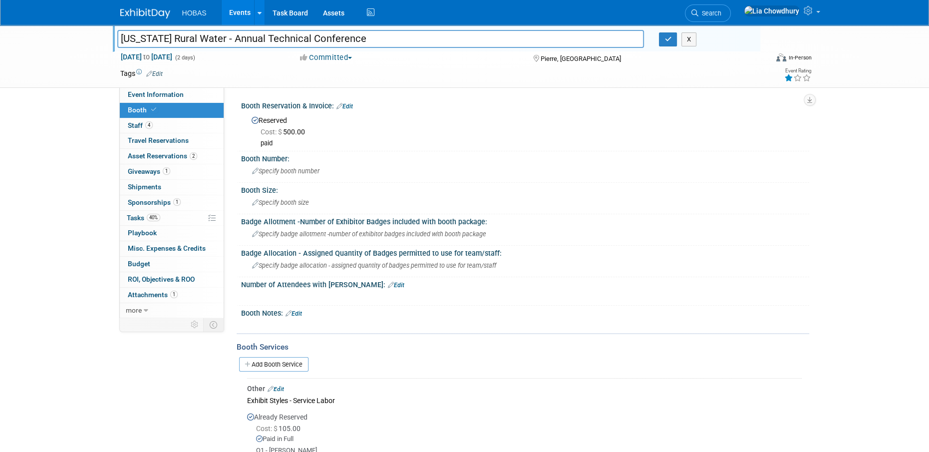
click at [242, 33] on input "[US_STATE] Rural Water - Annual Technical Conference" at bounding box center [380, 38] width 527 height 17
click at [131, 128] on span "Staff 4" at bounding box center [140, 125] width 25 height 8
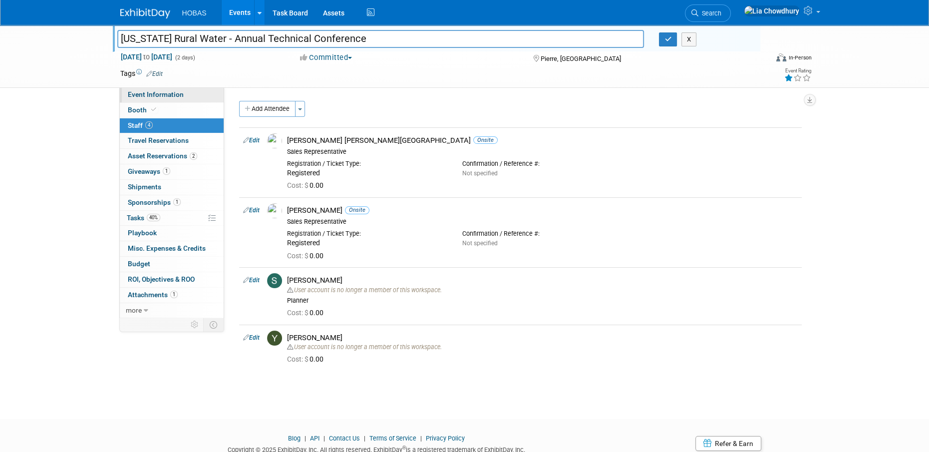
click at [135, 89] on link "Event Information" at bounding box center [172, 94] width 104 height 15
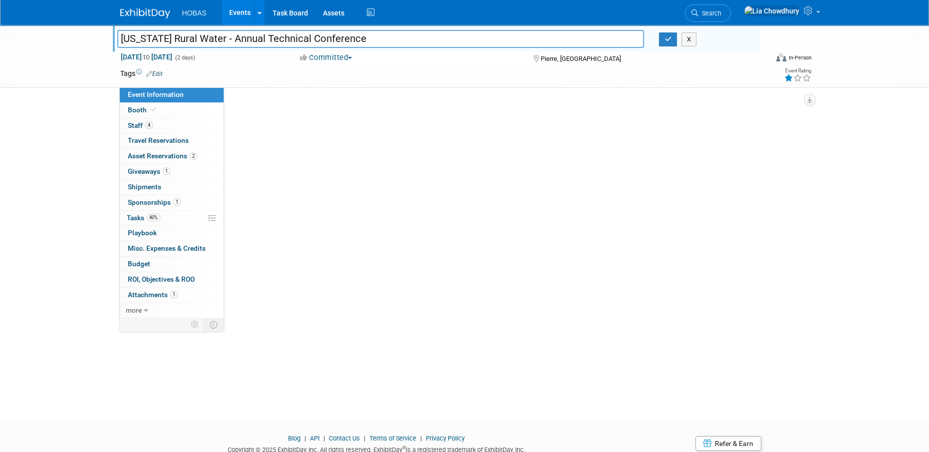
select select "Tradeshow State"
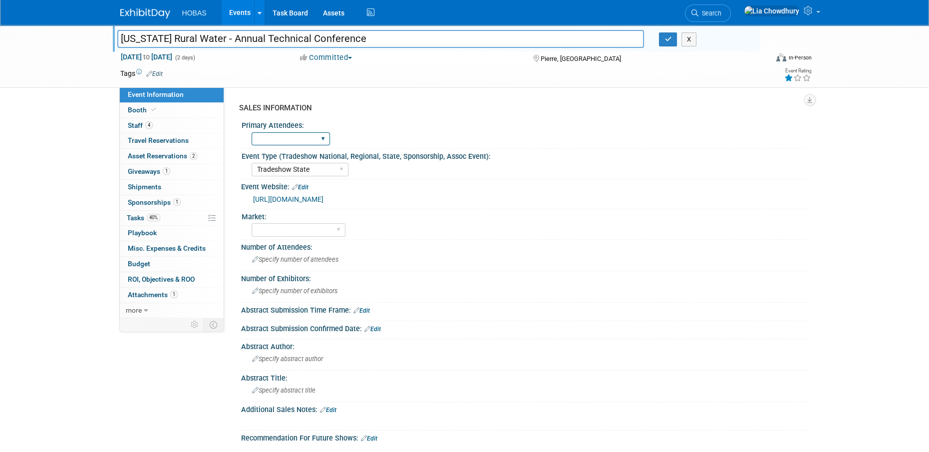
click at [288, 135] on select "Owners Engineers Contractors Owners/Engineers" at bounding box center [291, 138] width 78 height 13
click at [357, 108] on div "SALES INFORMATION" at bounding box center [520, 108] width 563 height 10
click at [279, 232] on select "Wastewater Water Water AND Wastewater Trenchless Hydro Power Irrigation Other" at bounding box center [299, 229] width 94 height 13
select select "Water AND Wastewater"
click at [252, 223] on select "Wastewater Water Water AND Wastewater Trenchless Hydro Power Irrigation Other" at bounding box center [299, 229] width 94 height 13
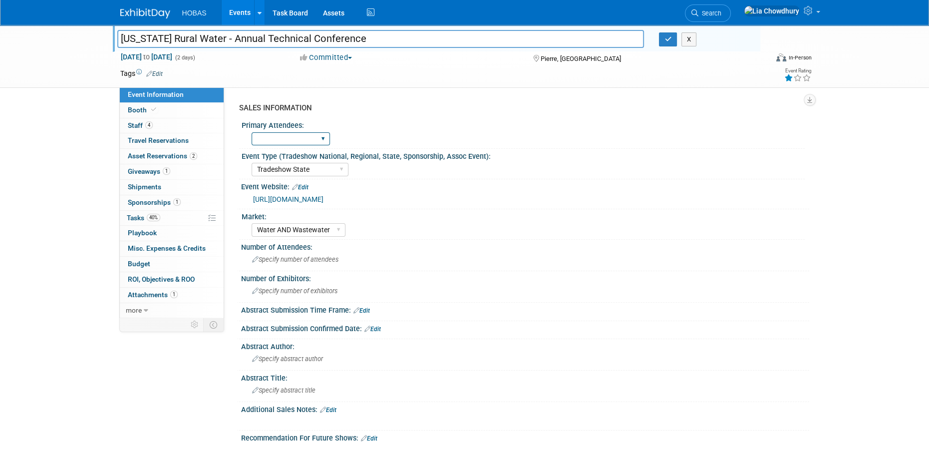
click at [282, 137] on select "Owners Engineers Contractors Owners/Engineers" at bounding box center [291, 138] width 78 height 13
click at [295, 142] on select "Owners Engineers Contractors Owners/Engineers" at bounding box center [291, 138] width 78 height 13
select select "Owners/Engineers"
click at [252, 132] on select "Owners Engineers Contractors Owners/Engineers" at bounding box center [291, 138] width 78 height 13
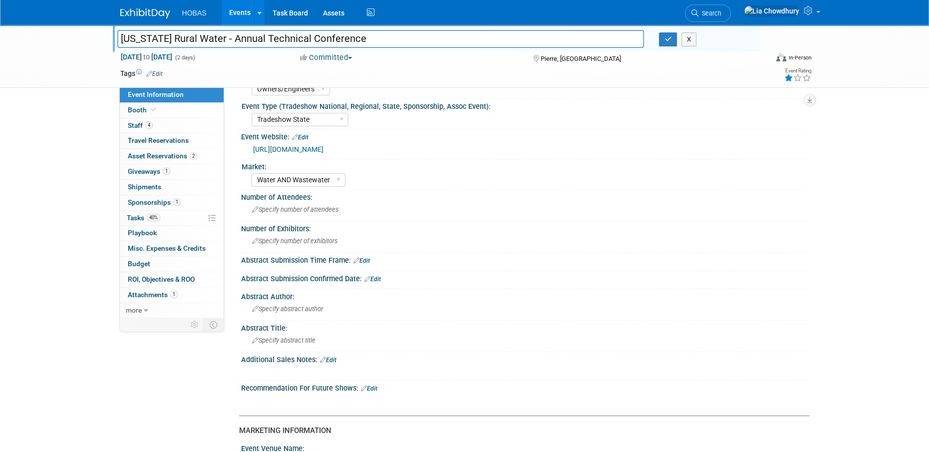
click at [324, 150] on link "[URL][DOMAIN_NAME]" at bounding box center [288, 149] width 70 height 8
click at [108, 111] on div "[US_STATE] Rural Water - Annual Technical Conference [US_STATE] Rural Water - A…" at bounding box center [464, 445] width 929 height 941
click at [130, 106] on span "Booth" at bounding box center [143, 110] width 30 height 8
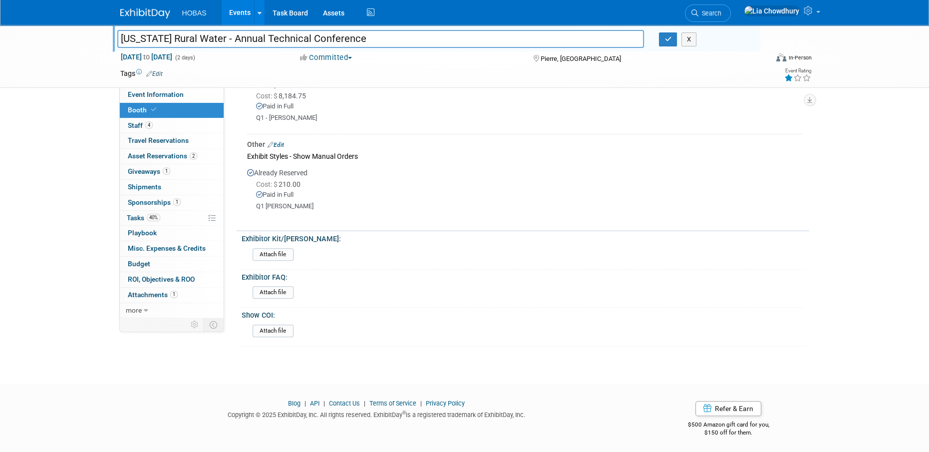
scroll to position [422, 0]
click at [161, 91] on span "Event Information" at bounding box center [156, 94] width 56 height 8
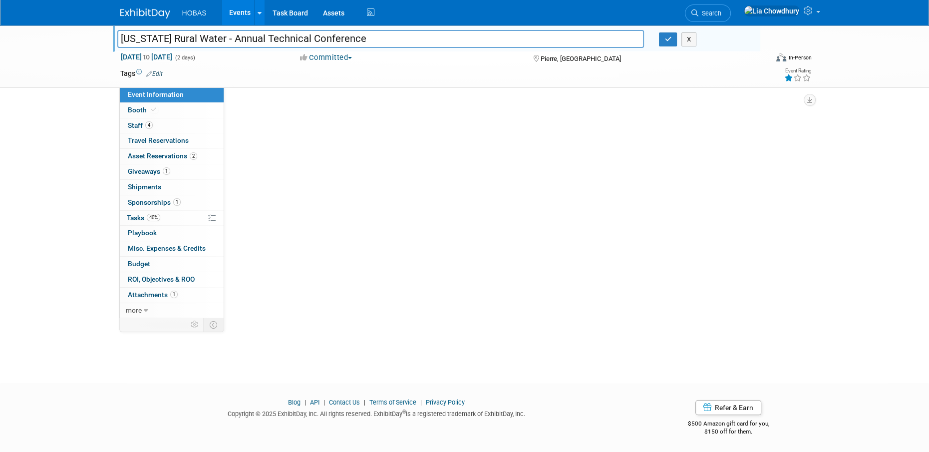
scroll to position [0, 0]
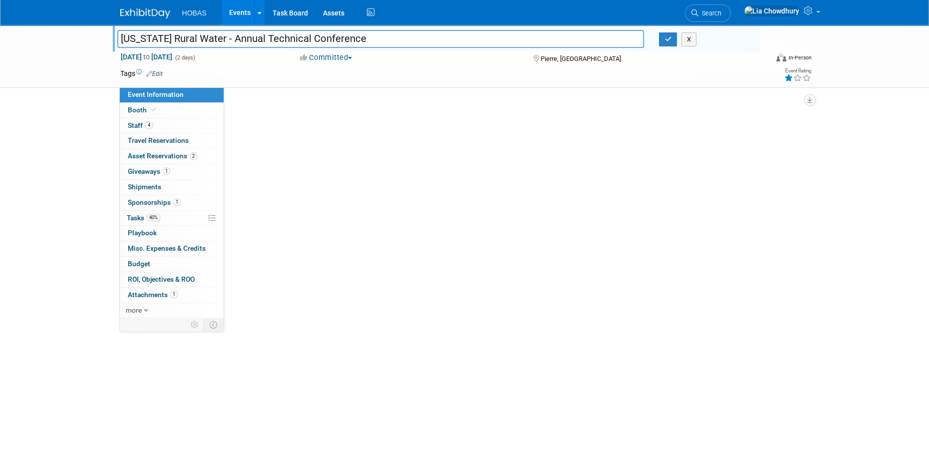
select select "Owners/Engineers"
select select "Tradeshow State"
select select "Water AND Wastewater"
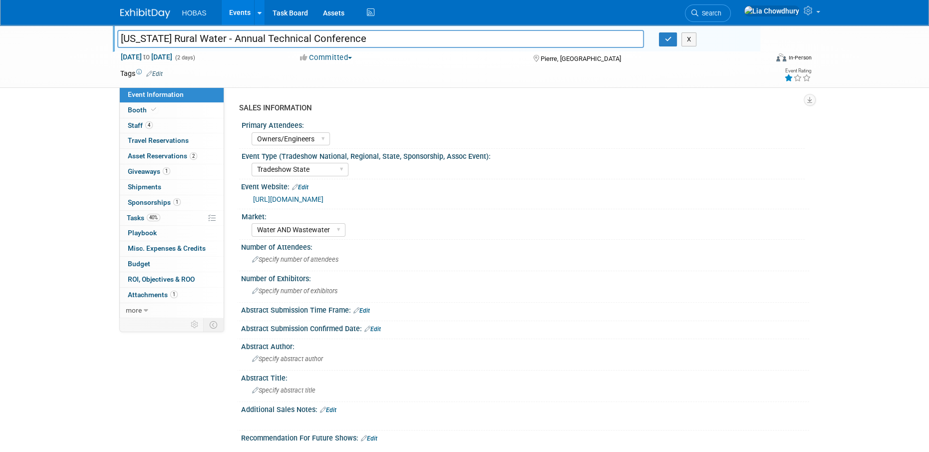
click at [324, 196] on link "[URL][DOMAIN_NAME]" at bounding box center [288, 199] width 70 height 8
click at [167, 289] on link "1 Attachments 1" at bounding box center [172, 295] width 104 height 15
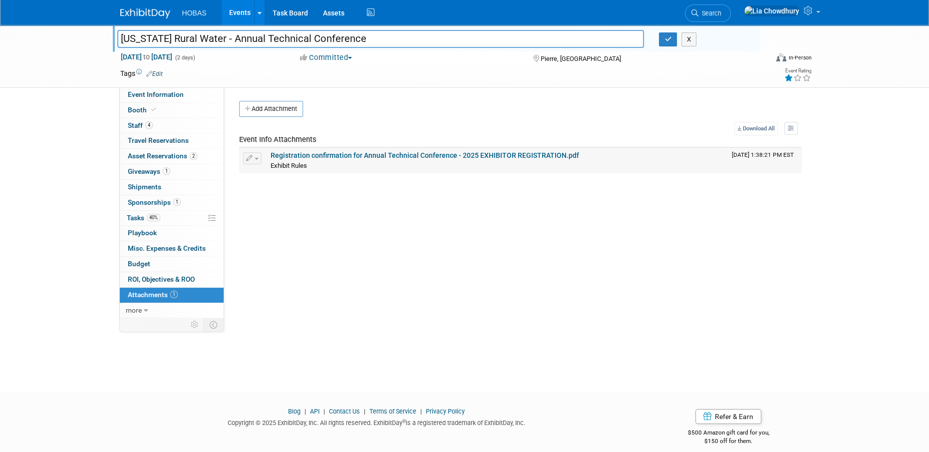
click at [322, 158] on link "Registration confirmation for Annual Technical Conference - 2025 EXHIBITOR REGI…" at bounding box center [425, 155] width 309 height 8
click at [154, 200] on span "Sponsorships 1" at bounding box center [154, 202] width 53 height 8
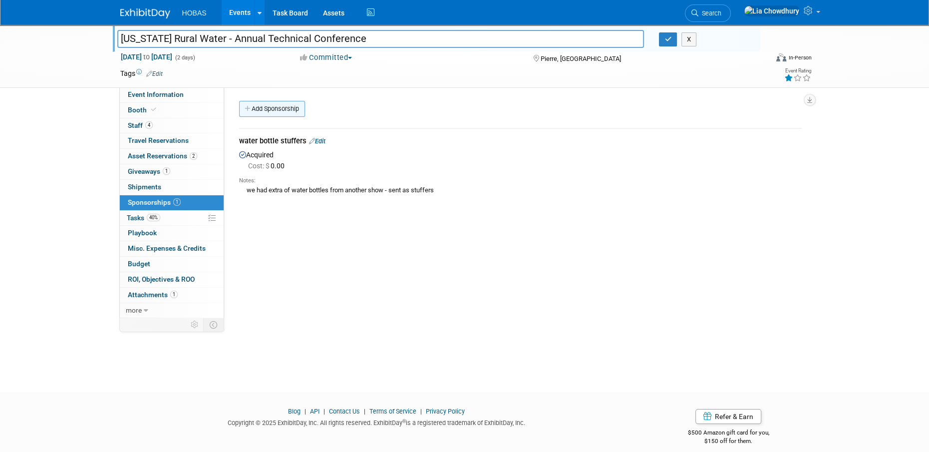
click at [282, 107] on link "Add Sponsorship" at bounding box center [272, 109] width 66 height 16
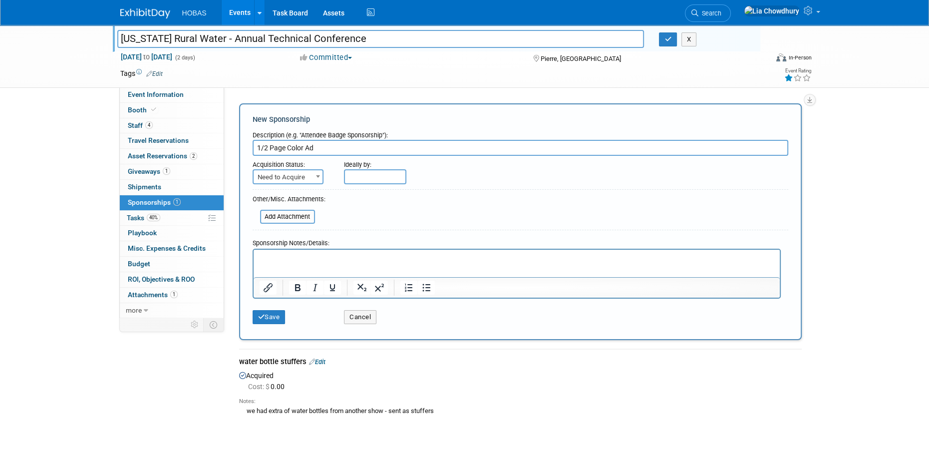
type input "1/2 Page Color Ad"
click at [282, 172] on span "Need to Acquire" at bounding box center [288, 177] width 69 height 14
select select "2"
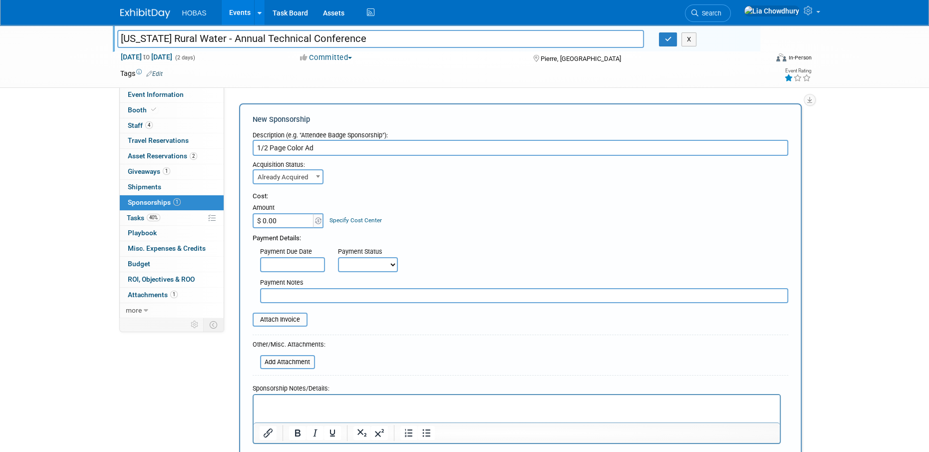
click at [269, 220] on input "$ 0.00" at bounding box center [284, 220] width 62 height 15
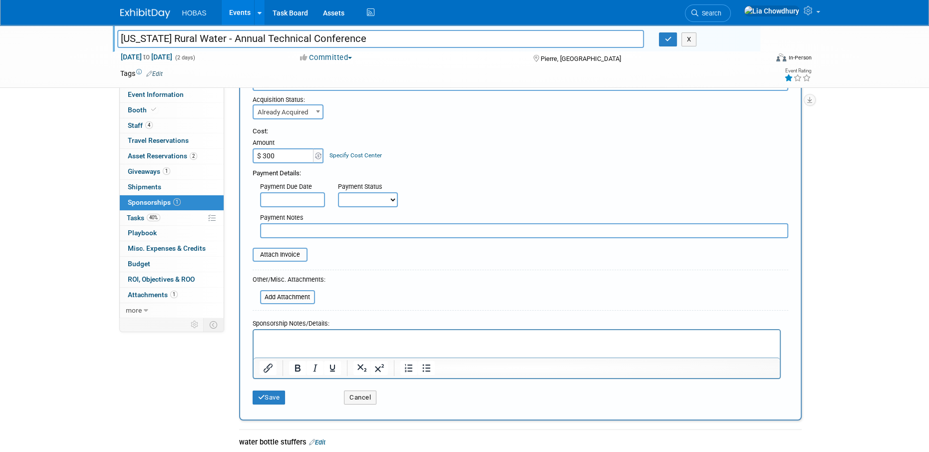
scroll to position [228, 0]
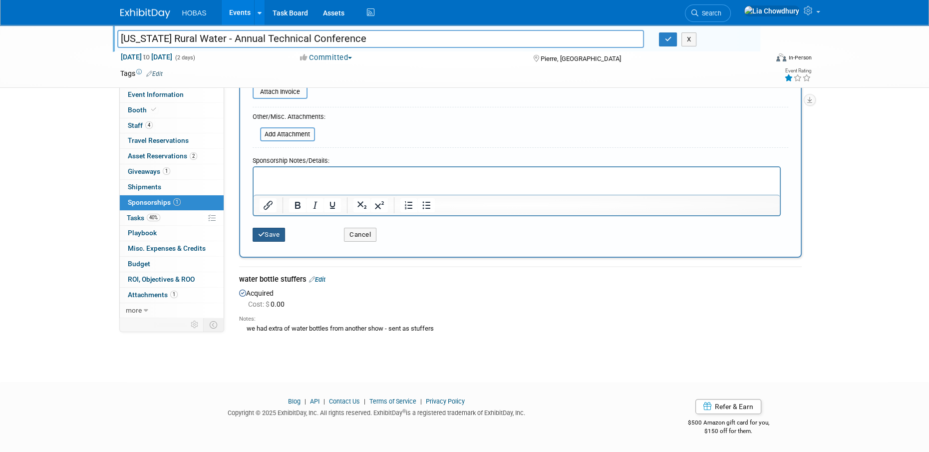
type input "$ 300.00"
click at [264, 240] on button "Save" at bounding box center [269, 235] width 33 height 14
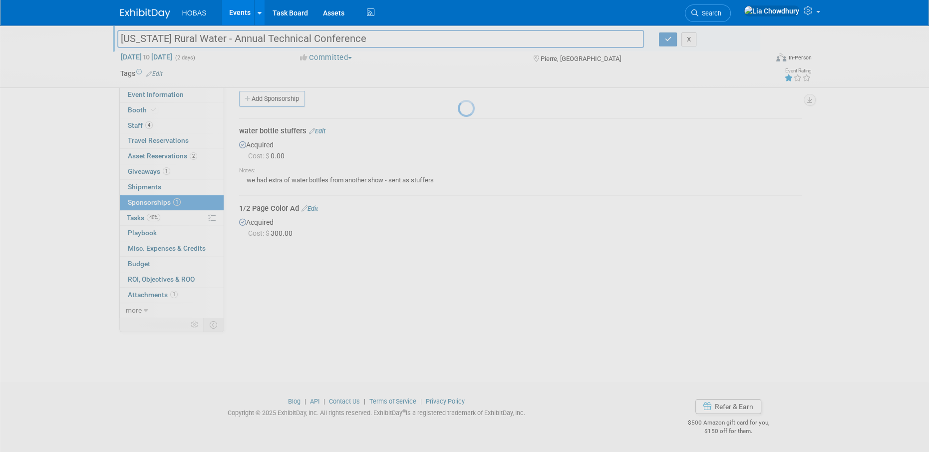
scroll to position [10, 0]
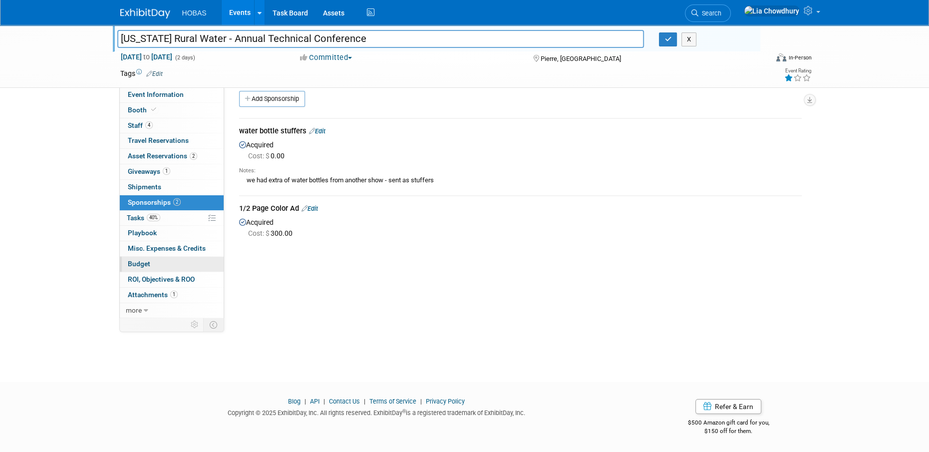
click at [140, 266] on span "Budget" at bounding box center [139, 264] width 22 height 8
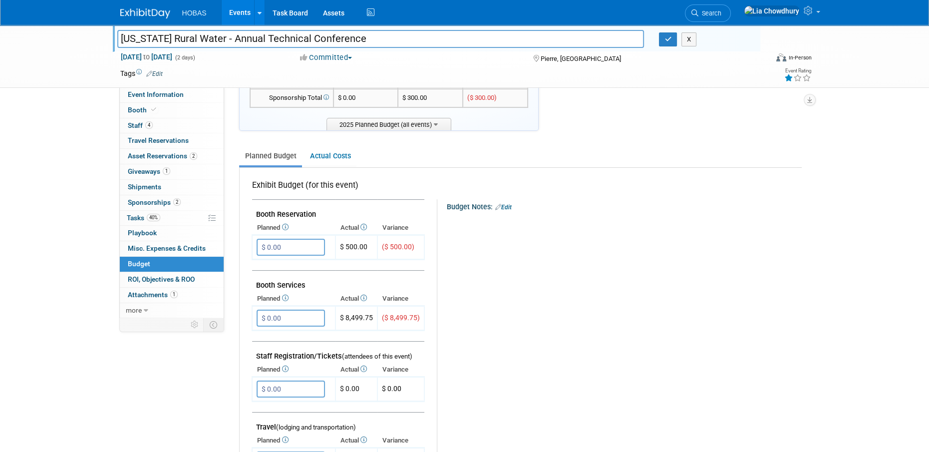
scroll to position [200, 0]
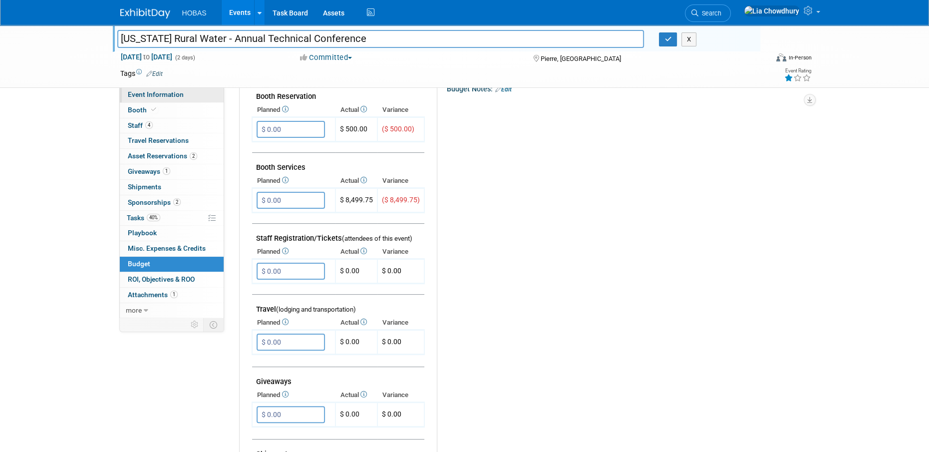
click at [141, 100] on link "Event Information" at bounding box center [172, 94] width 104 height 15
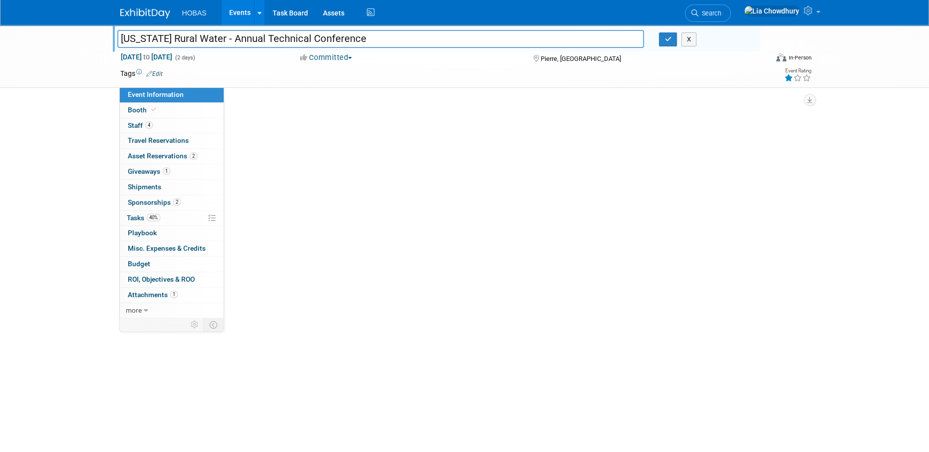
scroll to position [0, 0]
select select "Owners/Engineers"
select select "Tradeshow State"
select select "Water AND Wastewater"
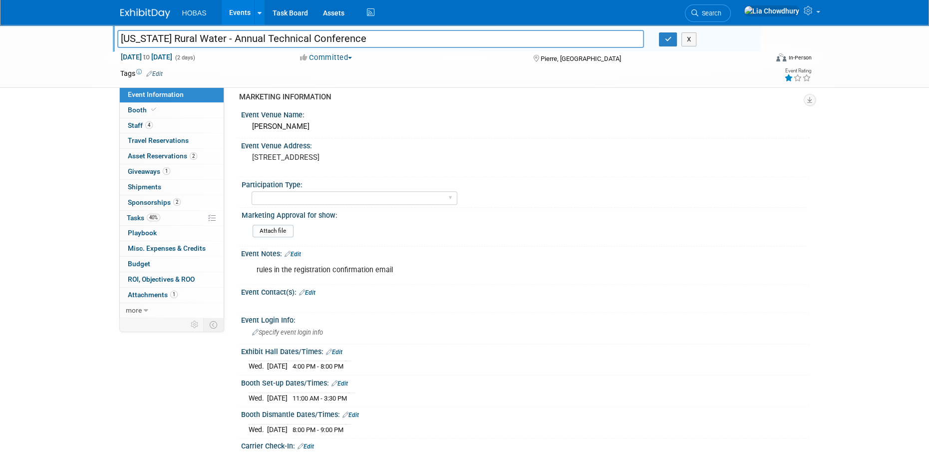
scroll to position [449, 0]
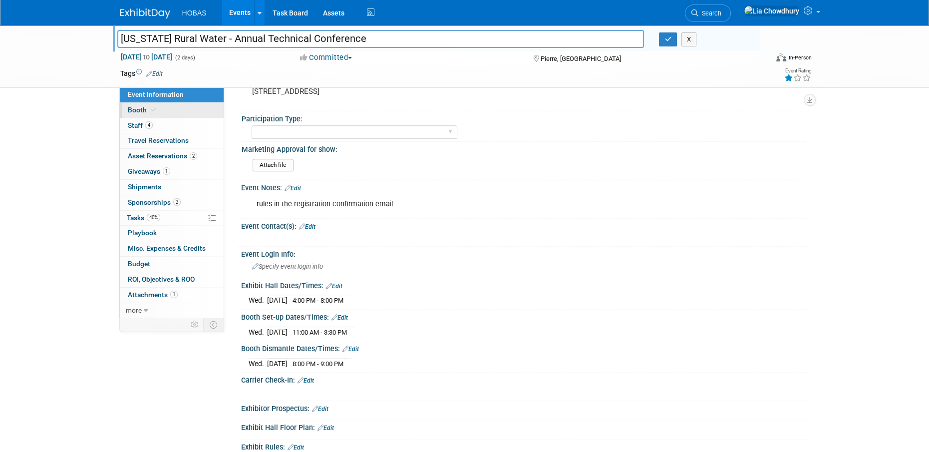
click at [146, 107] on span "Booth" at bounding box center [143, 110] width 30 height 8
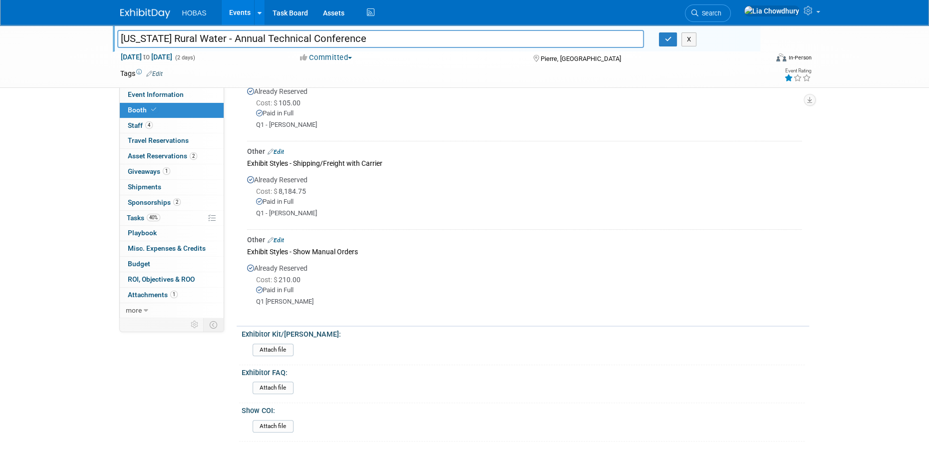
scroll to position [422, 0]
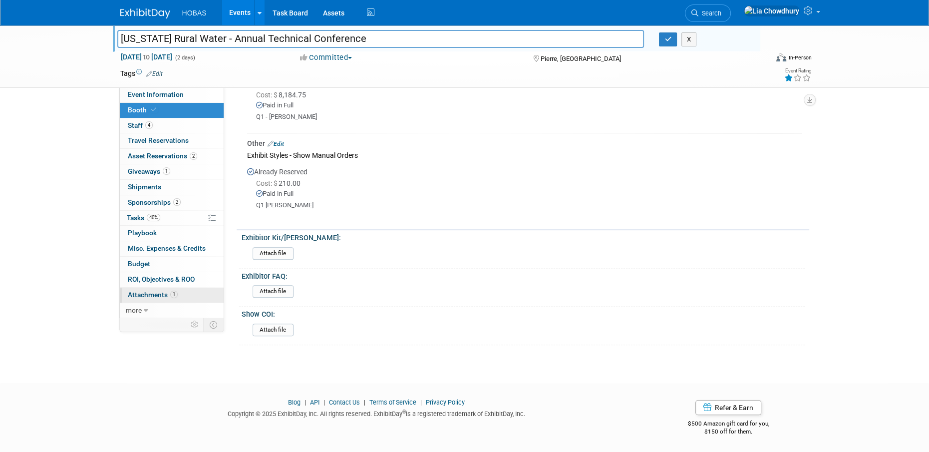
click at [161, 290] on link "1 Attachments 1" at bounding box center [172, 295] width 104 height 15
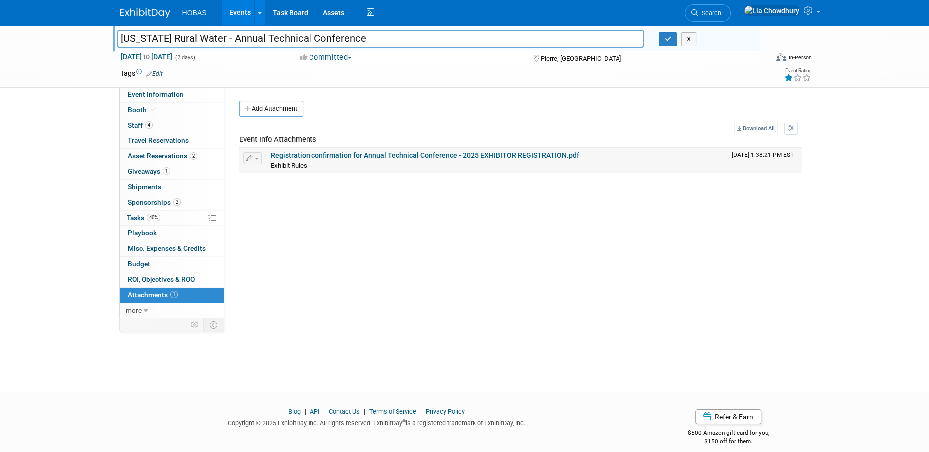
click at [325, 151] on link "Registration confirmation for Annual Technical Conference - 2025 EXHIBITOR REGI…" at bounding box center [425, 155] width 309 height 8
click at [140, 105] on link "Booth" at bounding box center [172, 110] width 104 height 15
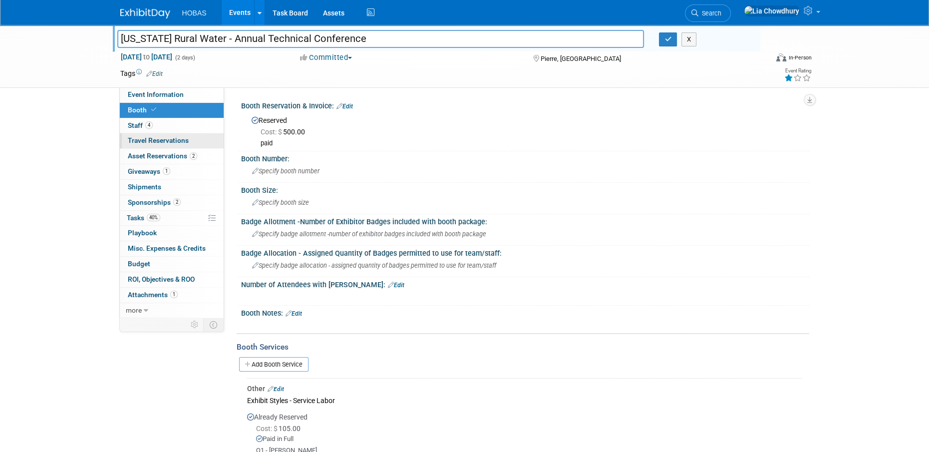
click at [140, 139] on span "Travel Reservations 0" at bounding box center [158, 140] width 61 height 8
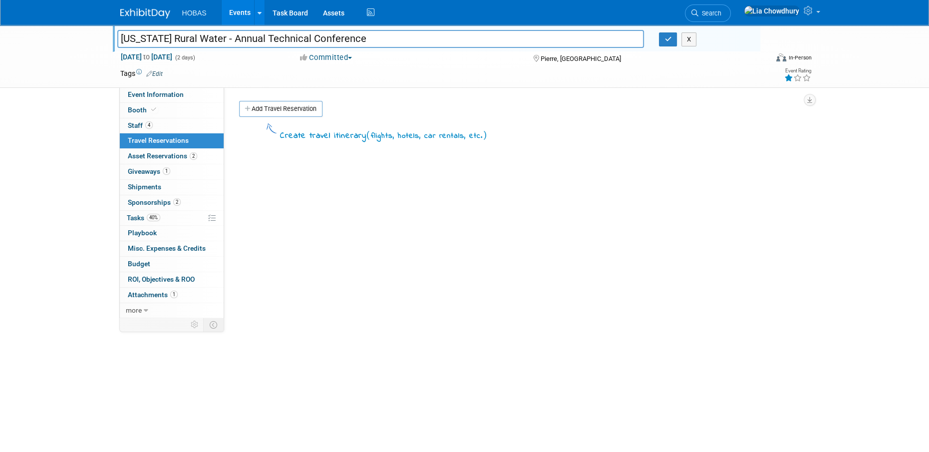
click at [144, 148] on link "0 Travel Reservations 0" at bounding box center [172, 140] width 104 height 15
click at [144, 157] on span "Asset Reservations 2" at bounding box center [162, 156] width 69 height 8
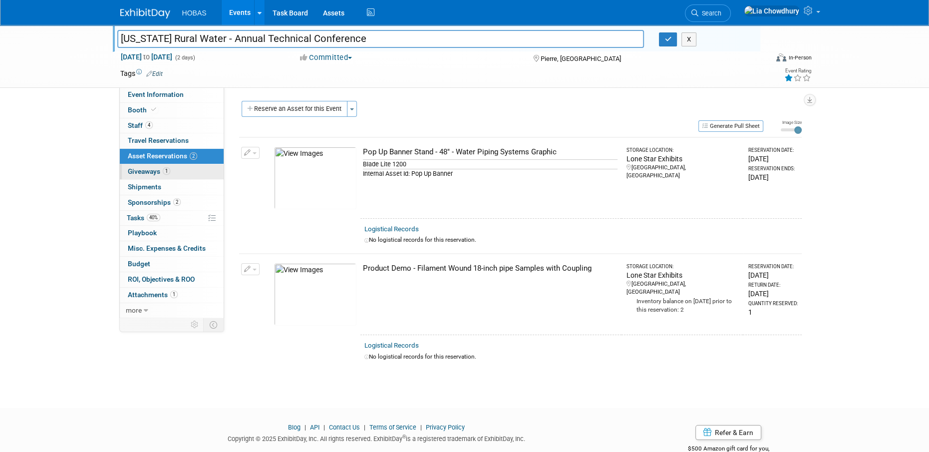
click at [141, 170] on span "Giveaways 1" at bounding box center [149, 171] width 42 height 8
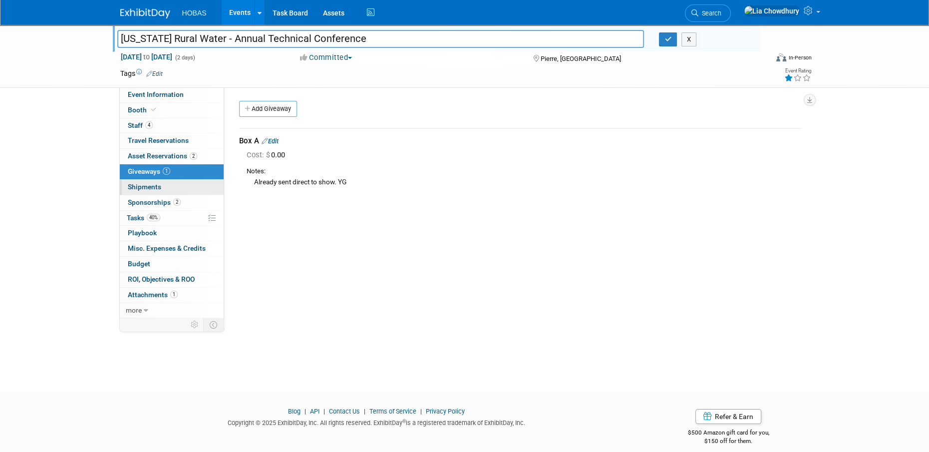
click at [149, 181] on link "0 Shipments 0" at bounding box center [172, 187] width 104 height 15
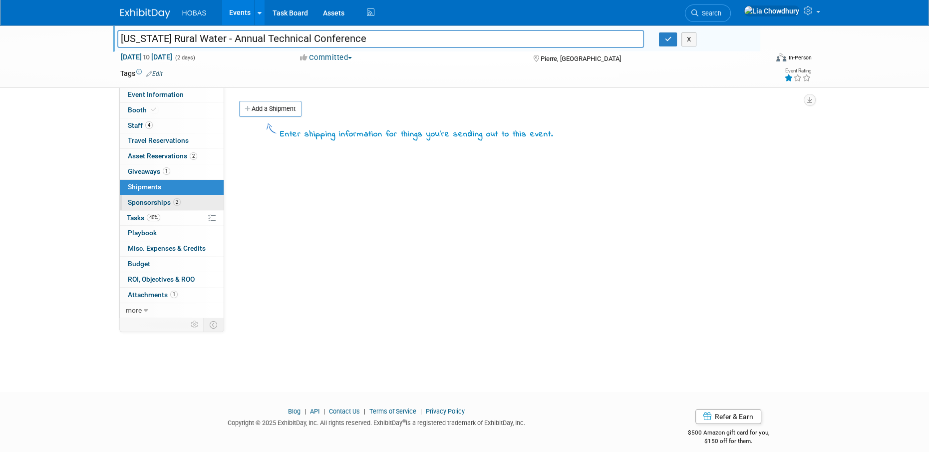
click at [148, 206] on span "Sponsorships 2" at bounding box center [154, 202] width 53 height 8
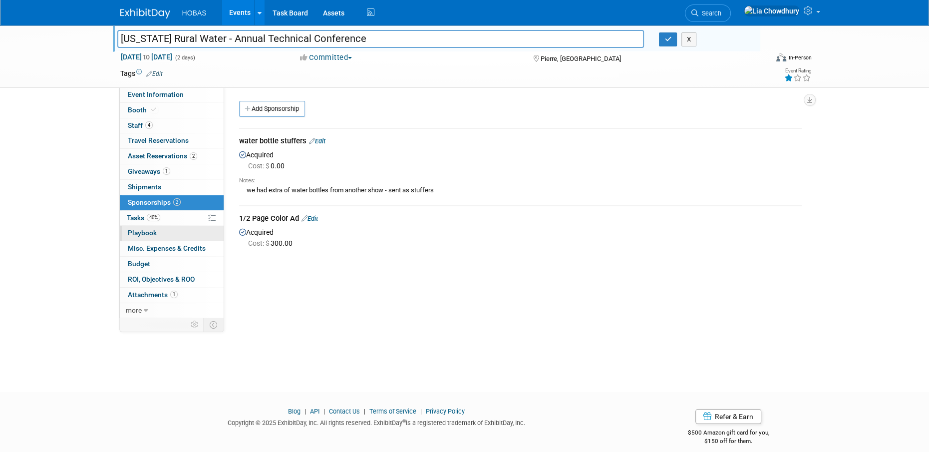
click at [149, 233] on span "Playbook 0" at bounding box center [142, 233] width 29 height 8
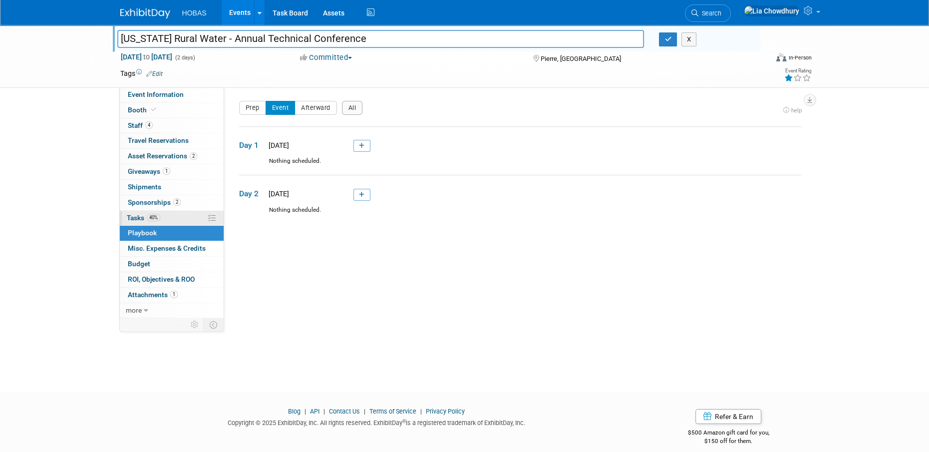
click at [142, 217] on span "Tasks 40%" at bounding box center [143, 218] width 33 height 8
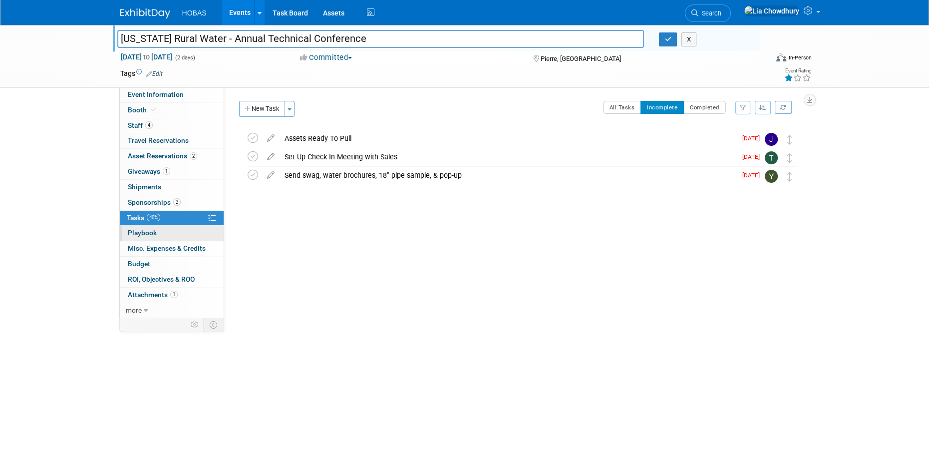
click at [180, 228] on link "0 Playbook 0" at bounding box center [172, 233] width 104 height 15
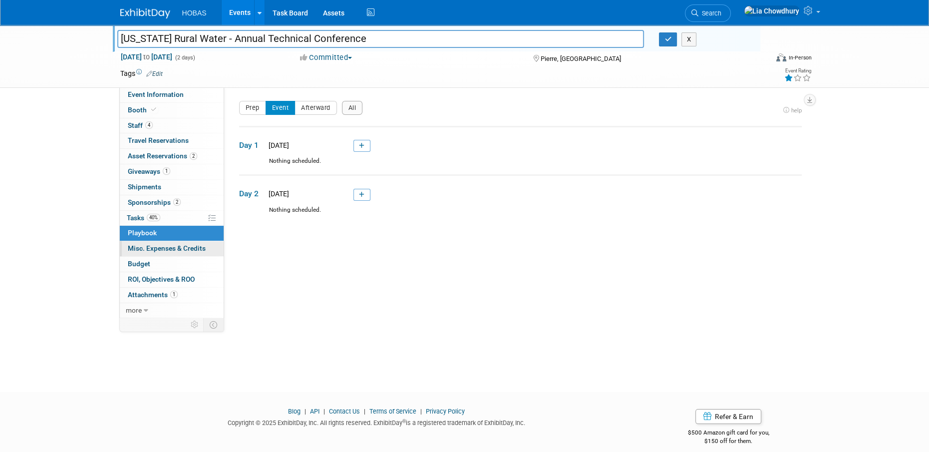
click at [158, 243] on link "0 Misc. Expenses & Credits 0" at bounding box center [172, 248] width 104 height 15
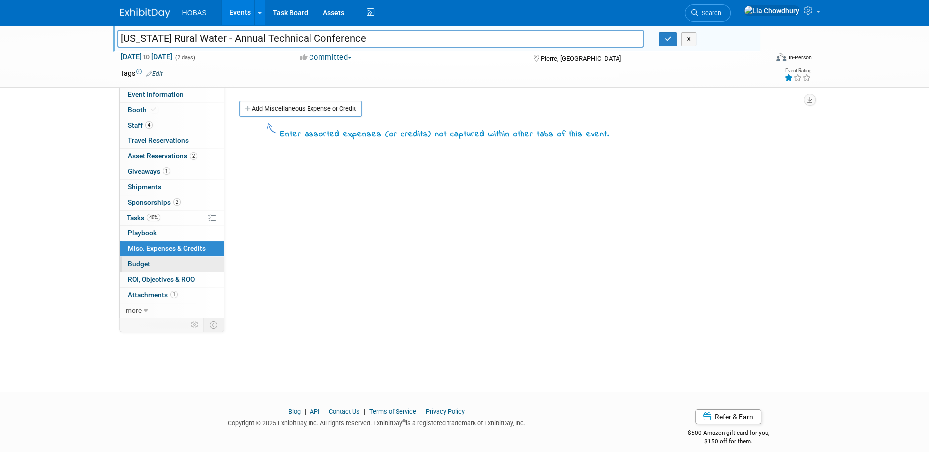
click at [138, 267] on span "Budget" at bounding box center [139, 264] width 22 height 8
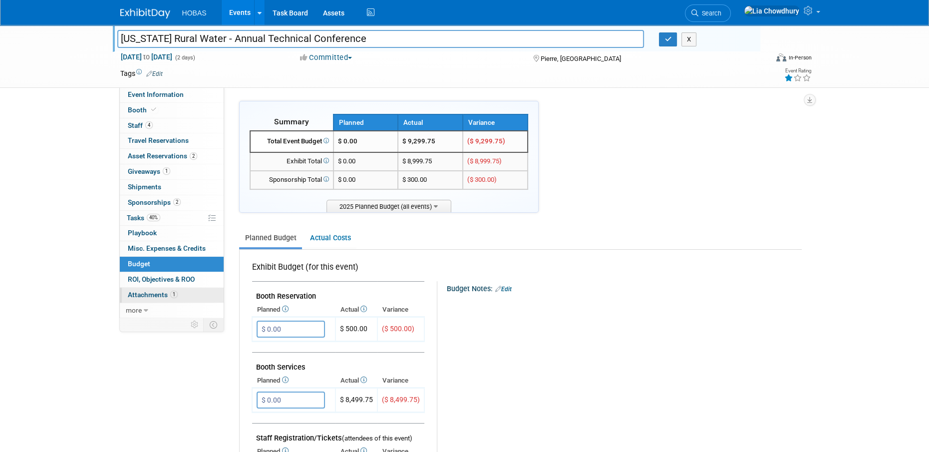
click at [145, 291] on span "Attachments 1" at bounding box center [153, 295] width 50 height 8
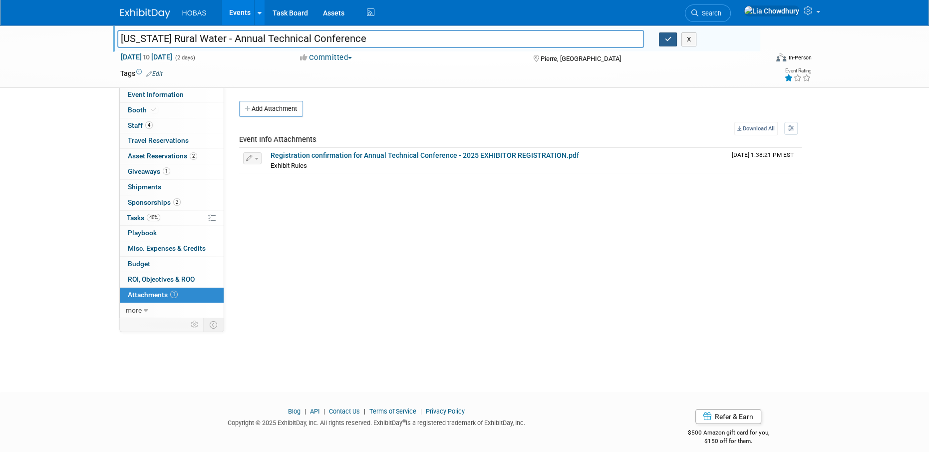
click at [667, 39] on icon "button" at bounding box center [668, 39] width 7 height 6
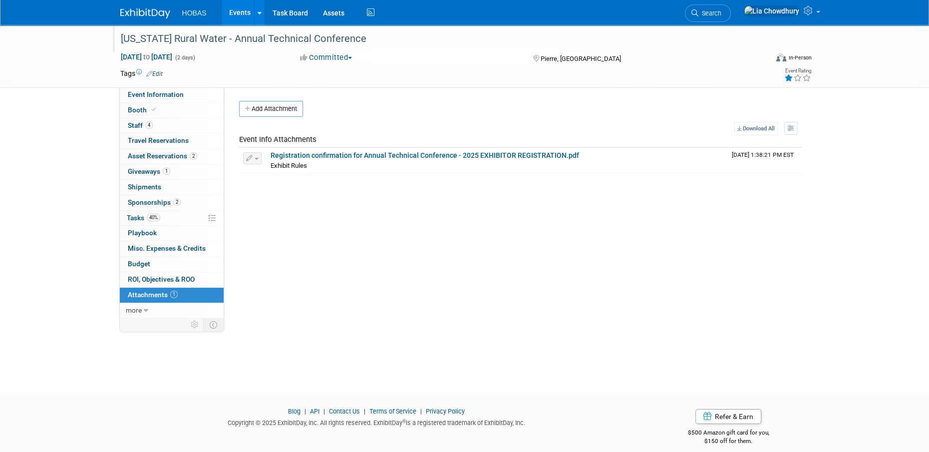
click at [247, 9] on link "Events" at bounding box center [240, 12] width 36 height 25
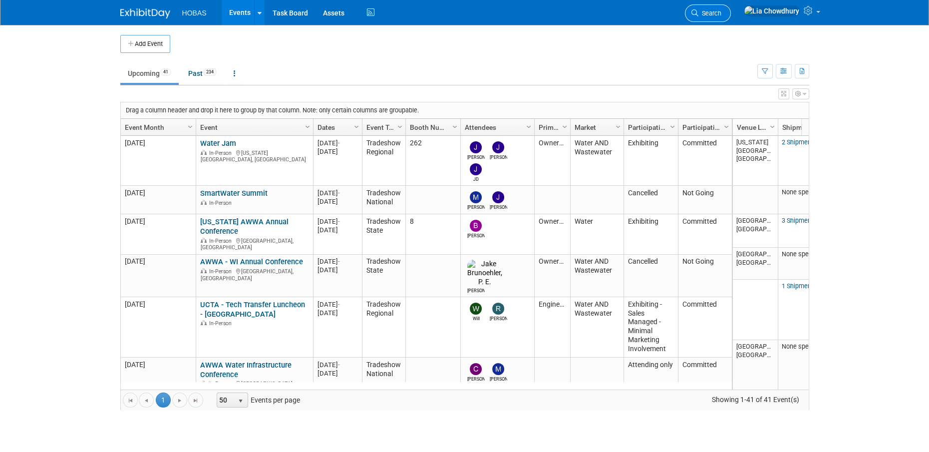
click at [726, 6] on link "Search" at bounding box center [708, 12] width 46 height 17
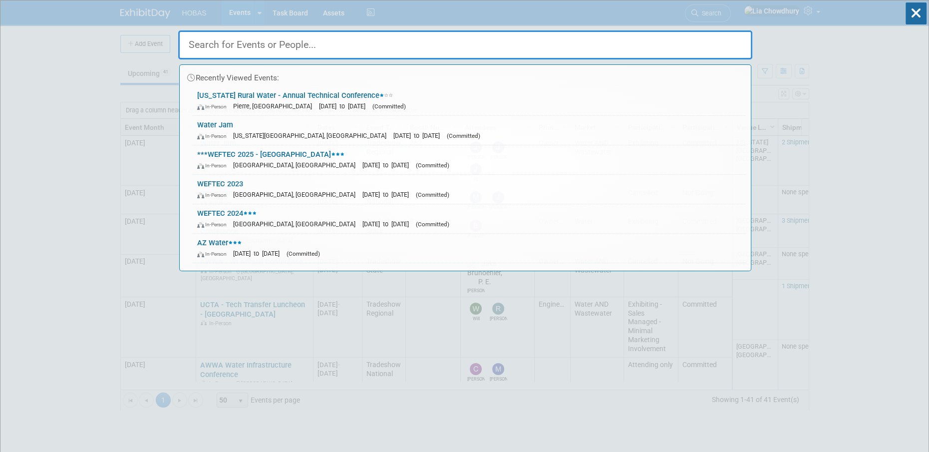
click at [739, 8] on div "Recently Viewed Events: [US_STATE] Rural Water - Annual Technical Conference In…" at bounding box center [465, 135] width 574 height 271
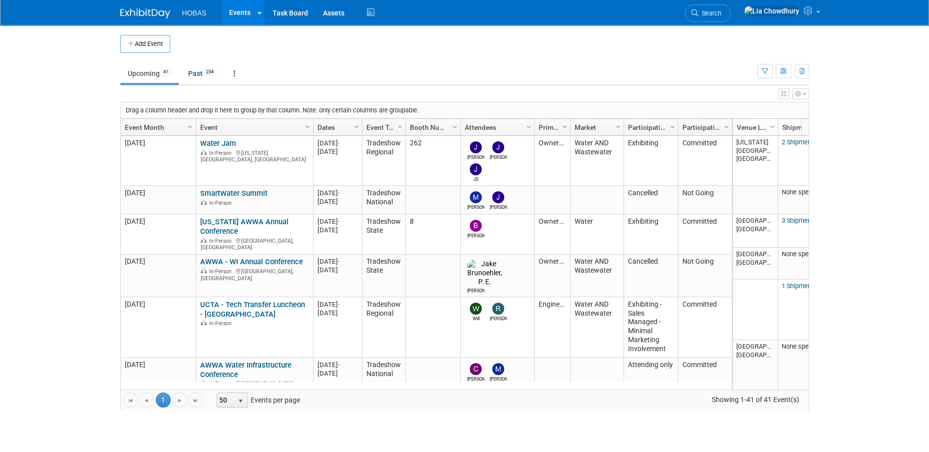
click at [619, 46] on td at bounding box center [473, 44] width 606 height 18
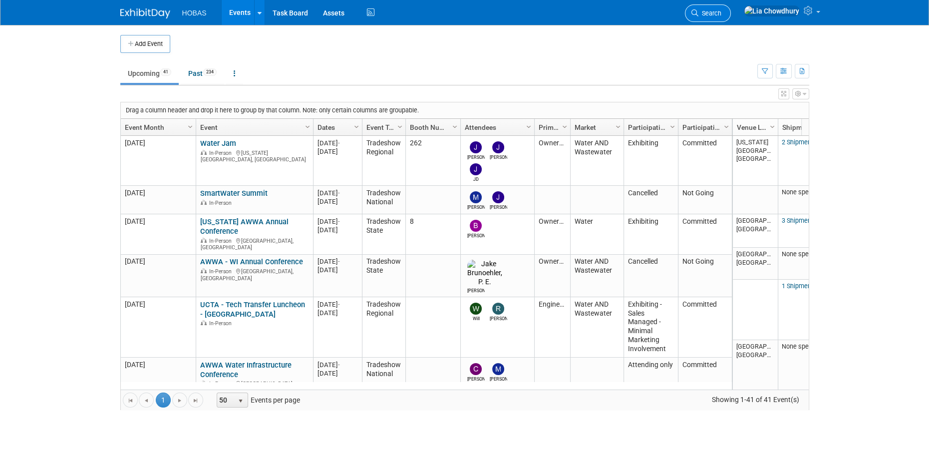
click at [721, 13] on span "Search" at bounding box center [709, 12] width 23 height 7
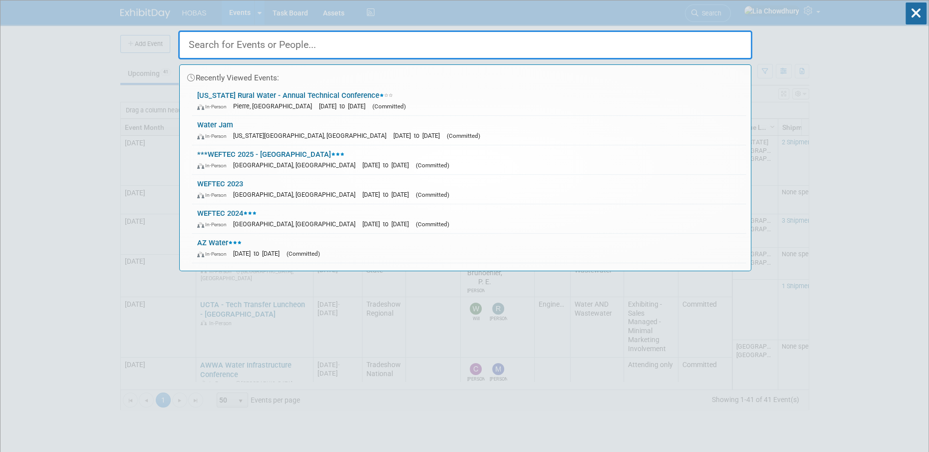
click at [605, 60] on div "Recently Viewed Events: [US_STATE] Rural Water - Annual Technical Conference In…" at bounding box center [465, 148] width 574 height 246
click at [606, 48] on input "text" at bounding box center [465, 44] width 574 height 29
paste input "UCTA Luncheon"
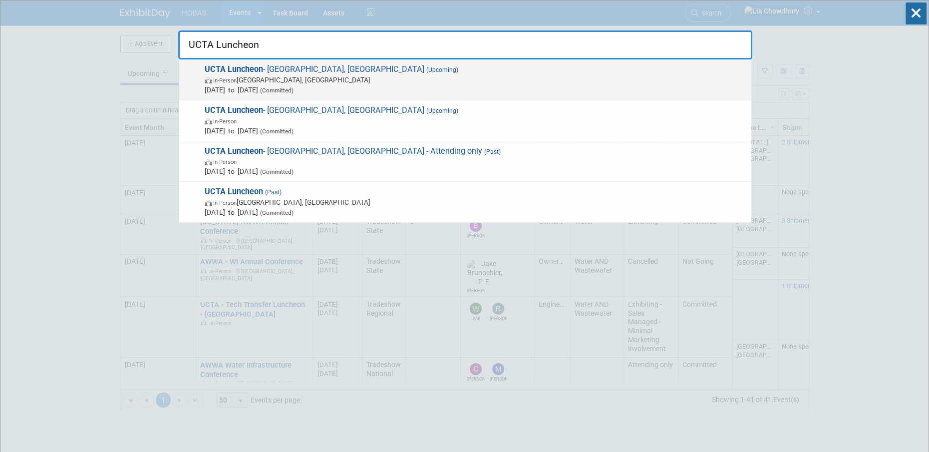
type input "UCTA Luncheon"
click at [244, 61] on div "UCTA Luncheon - [GEOGRAPHIC_DATA], [GEOGRAPHIC_DATA] (Upcoming) In-Person [GEOG…" at bounding box center [465, 79] width 572 height 41
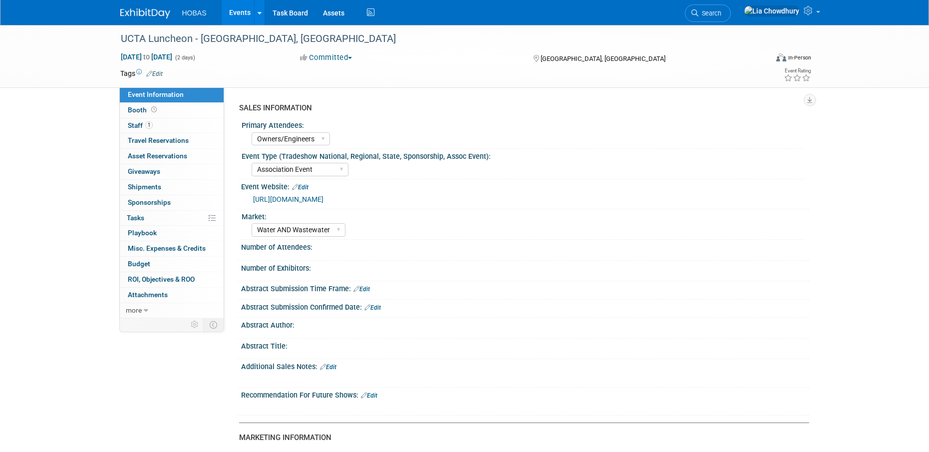
select select "Owners/Engineers"
select select "Association Event"
select select "Water AND Wastewater"
select select "Attending only"
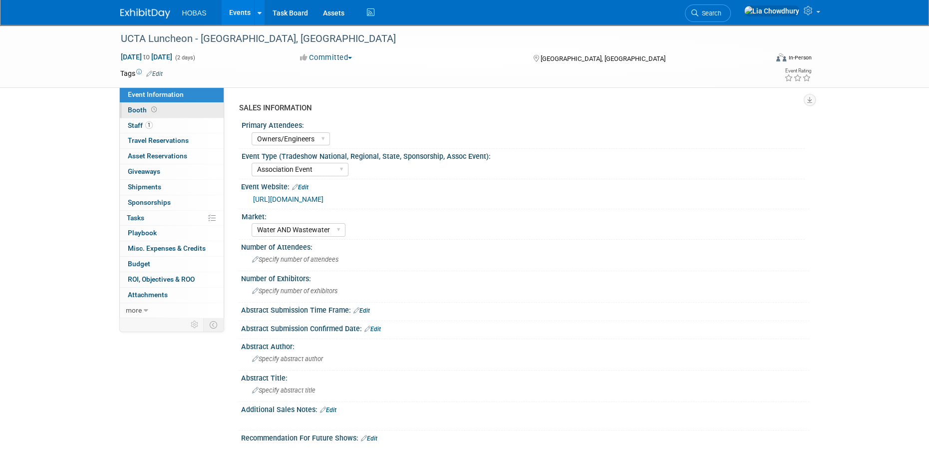
click at [148, 114] on link "Booth" at bounding box center [172, 110] width 104 height 15
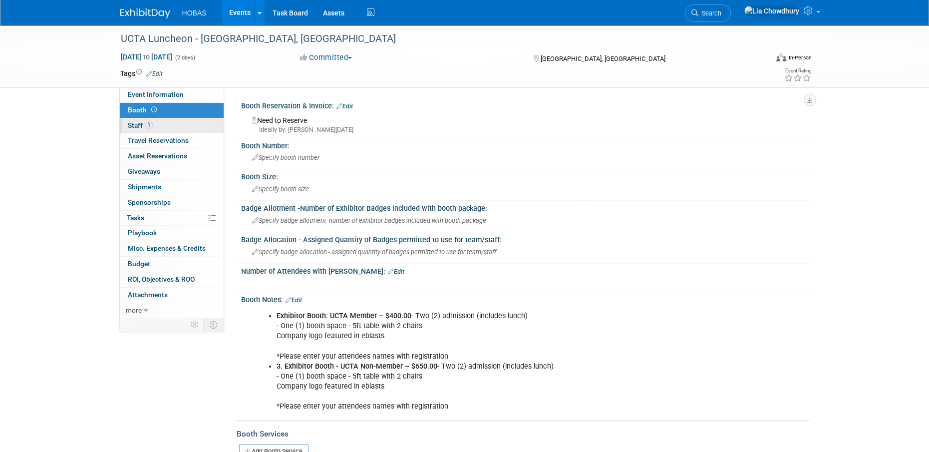
click at [149, 118] on link "1 Staff 1" at bounding box center [172, 125] width 104 height 15
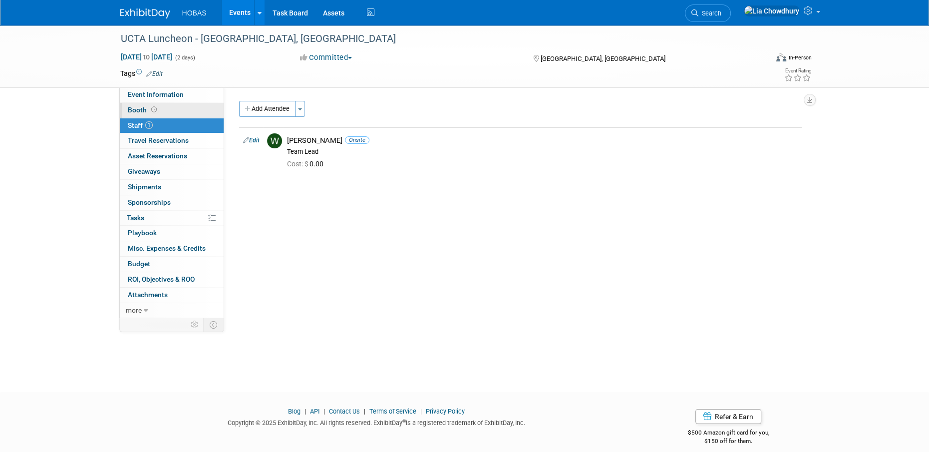
click at [146, 105] on link "Booth" at bounding box center [172, 110] width 104 height 15
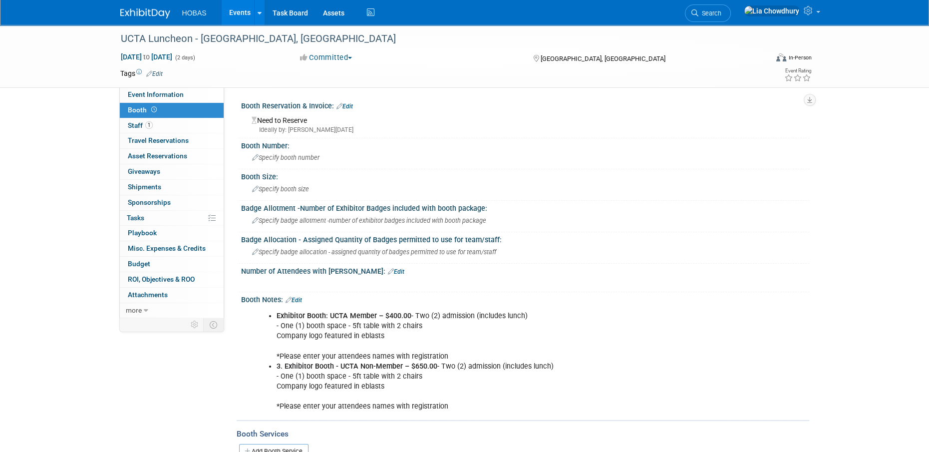
scroll to position [200, 0]
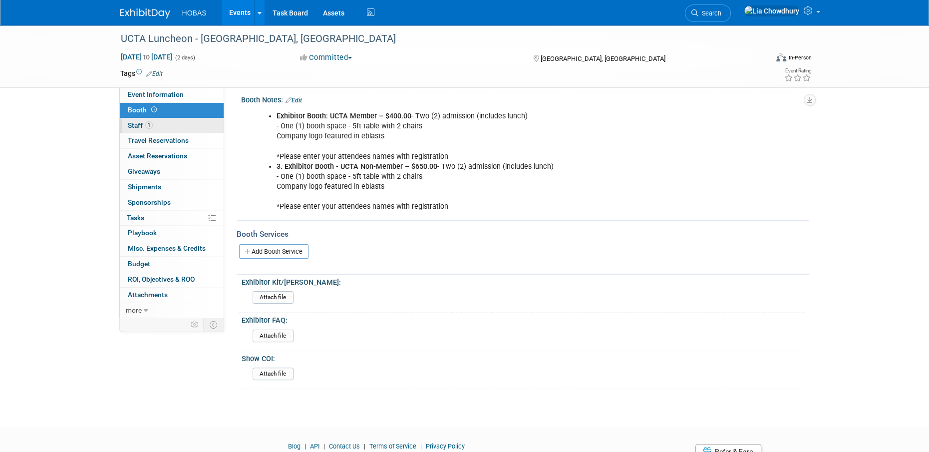
click at [152, 124] on span "1" at bounding box center [148, 124] width 7 height 7
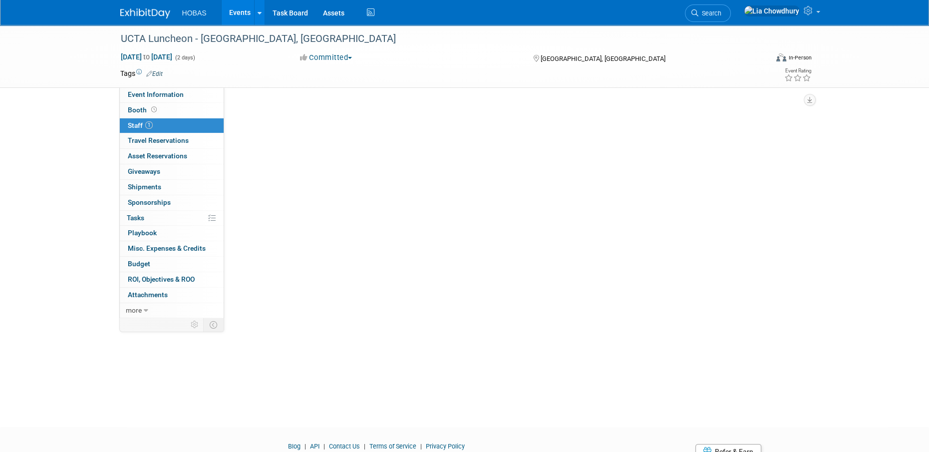
scroll to position [0, 0]
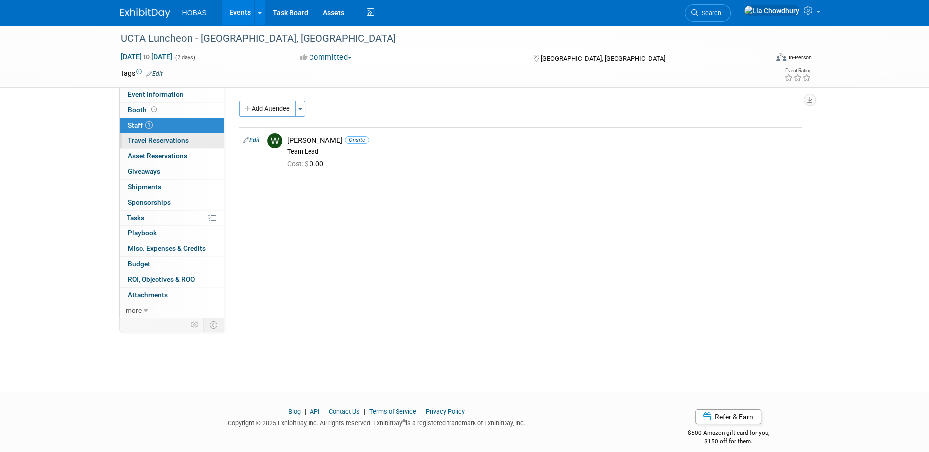
click at [160, 140] on span "Travel Reservations 0" at bounding box center [158, 140] width 61 height 8
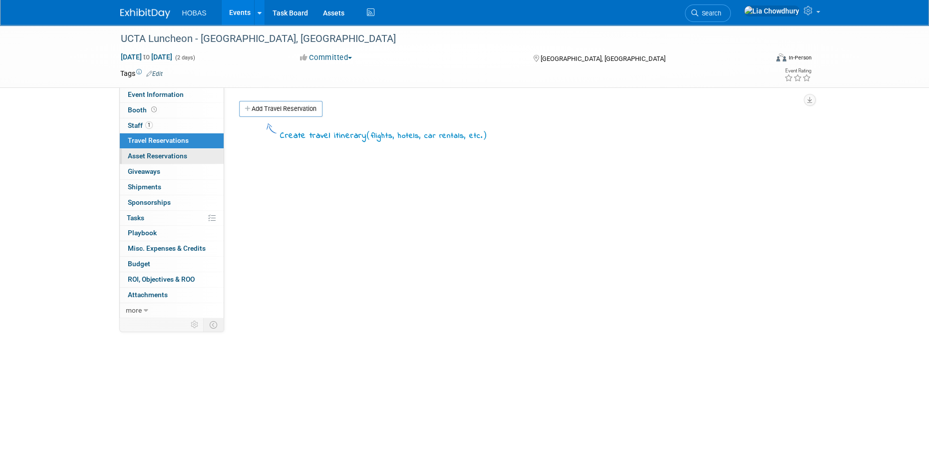
click at [166, 159] on span "Asset Reservations 0" at bounding box center [157, 156] width 59 height 8
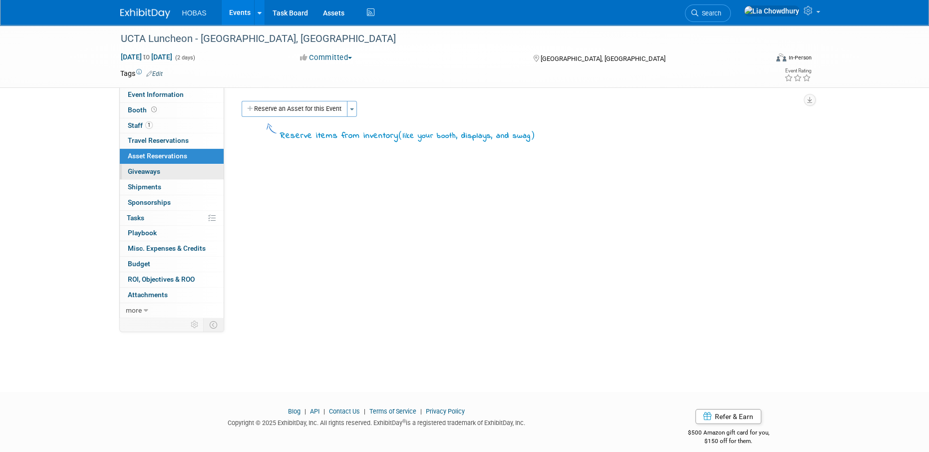
click at [164, 168] on link "0 Giveaways 0" at bounding box center [172, 171] width 104 height 15
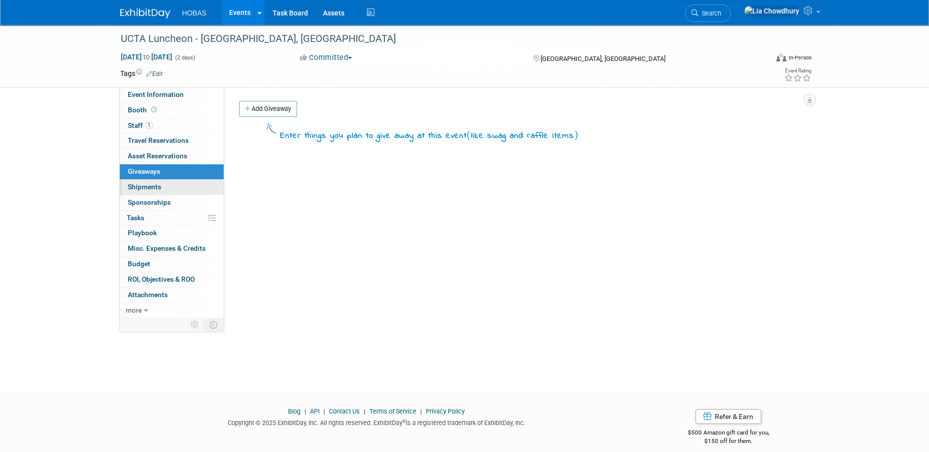
click at [164, 184] on link "0 Shipments 0" at bounding box center [172, 187] width 104 height 15
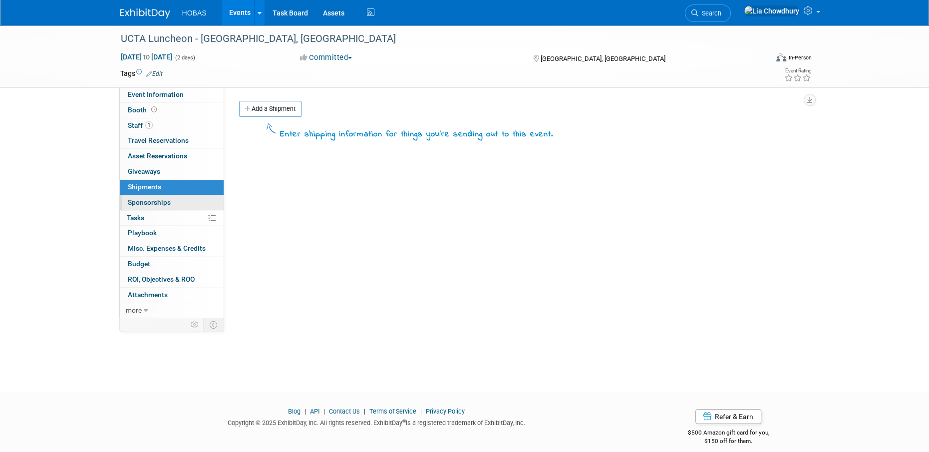
click at [164, 207] on link "0 Sponsorships 0" at bounding box center [172, 202] width 104 height 15
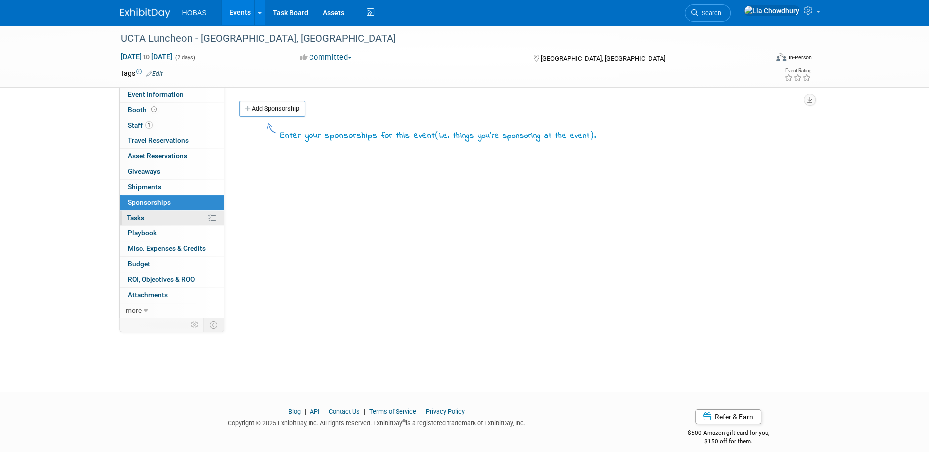
click at [150, 224] on div "Event Information Event Info Booth Booth 1 Staff 1 Staff 0 Travel Reservations …" at bounding box center [171, 202] width 105 height 231
click at [146, 220] on link "0% Tasks 0%" at bounding box center [172, 218] width 104 height 15
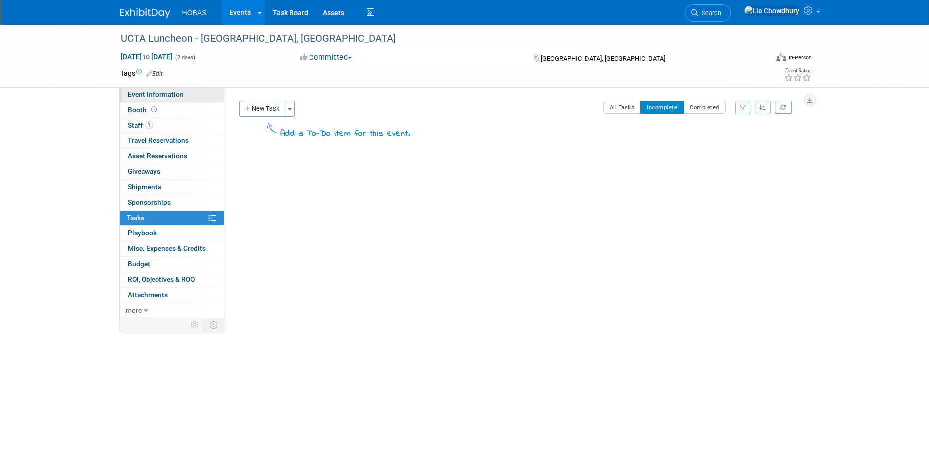
click at [133, 98] on span "Event Information" at bounding box center [156, 94] width 56 height 8
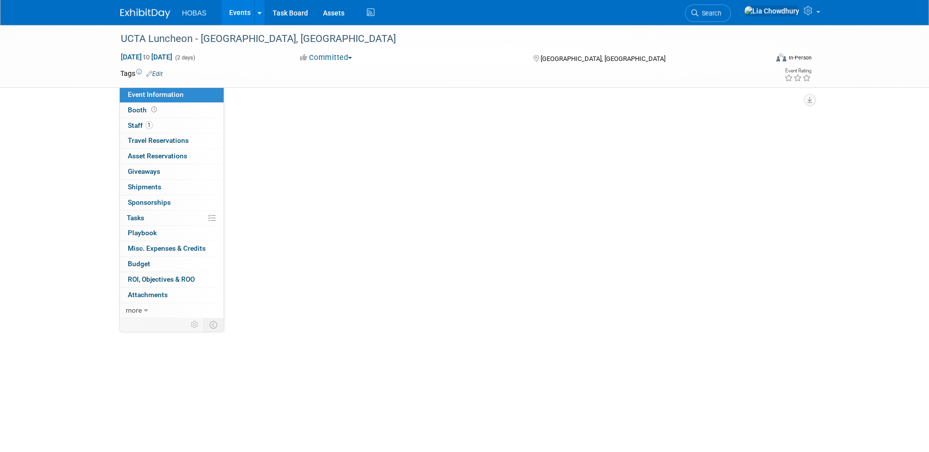
select select "Owners/Engineers"
select select "Association Event"
select select "Water AND Wastewater"
select select "Attending only"
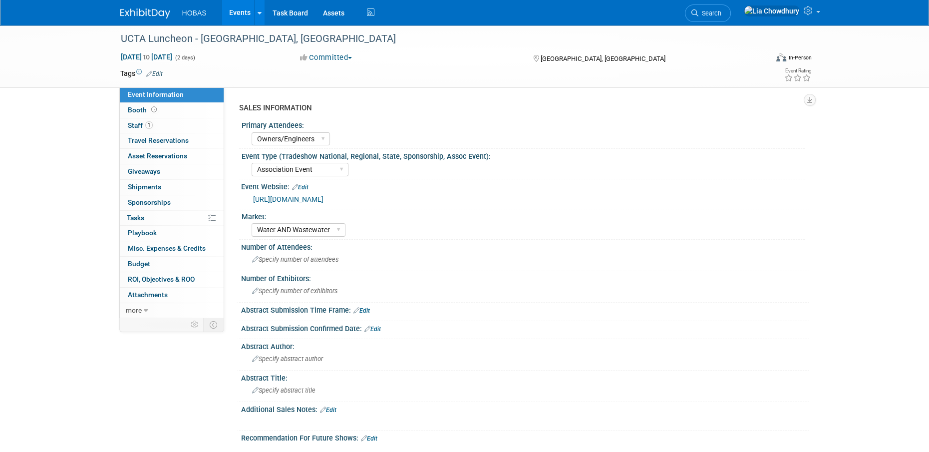
click at [309, 203] on link "https://uctaonline.org/EmailTracker/LinkTracker.ashx?linkAndRecipientCode=2HsW4…" at bounding box center [288, 199] width 70 height 8
click at [150, 298] on span "Attachments 0" at bounding box center [148, 295] width 40 height 8
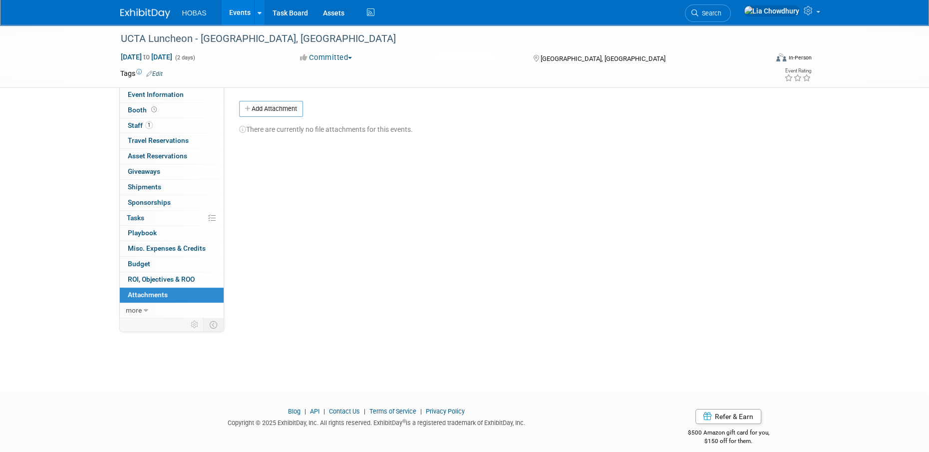
click at [281, 52] on div "Sep 18, 2025 to Sep 19, 2025 (2 days)" at bounding box center [201, 57] width 162 height 10
click at [721, 15] on span "Search" at bounding box center [709, 12] width 23 height 7
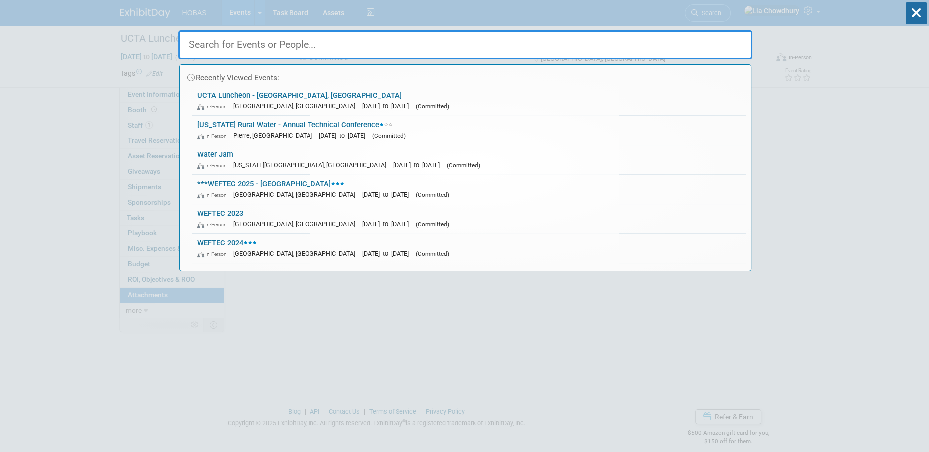
paste input "Irrigation Leader Workshop"
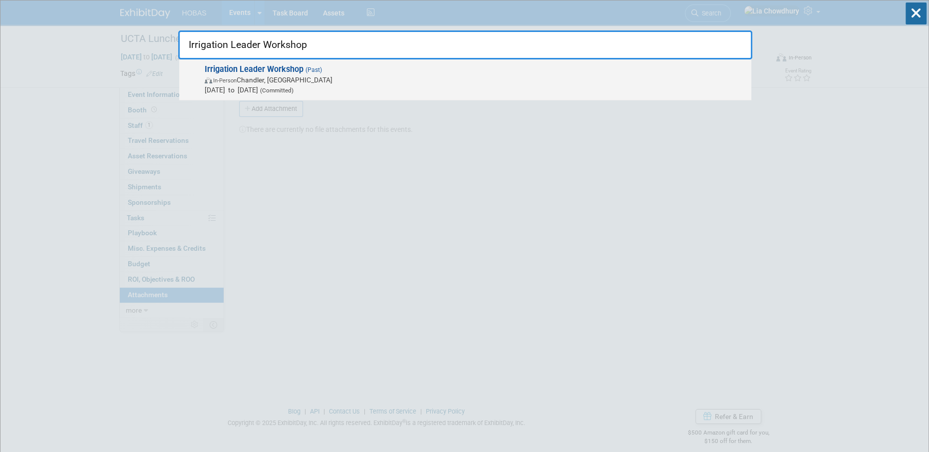
type input "Irrigation Leader Workshop"
click at [259, 68] on strong "Irrigation Leader Workshop" at bounding box center [254, 68] width 99 height 9
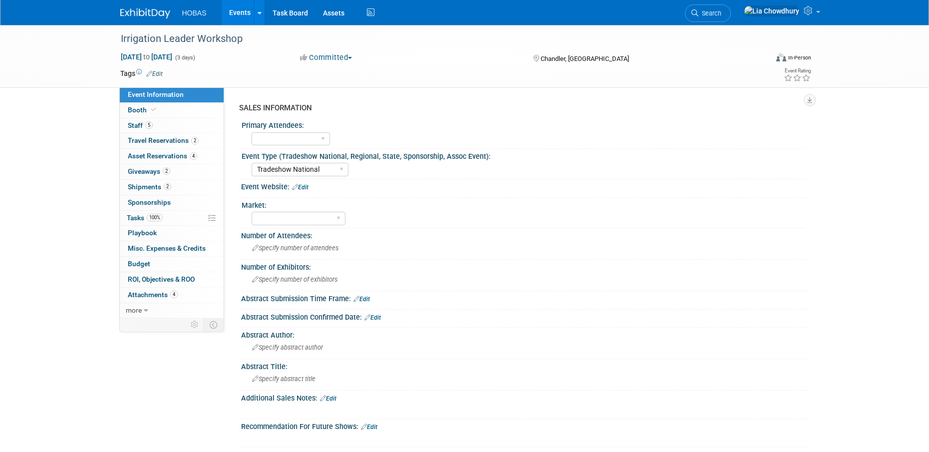
select select "Tradeshow National"
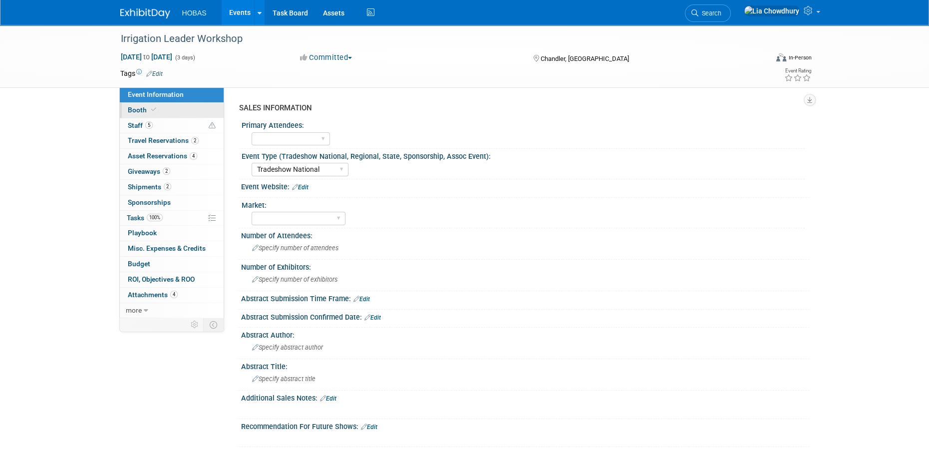
click at [140, 108] on span "Booth" at bounding box center [143, 110] width 30 height 8
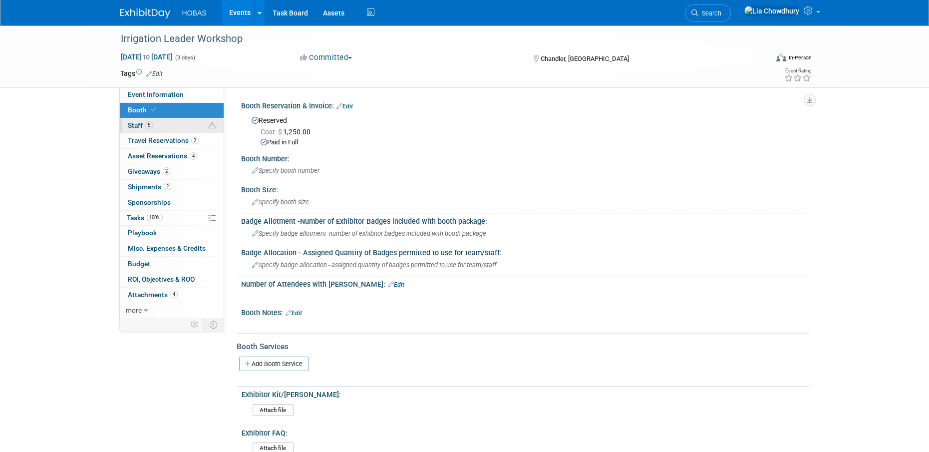
click at [150, 120] on link "5 Staff 5" at bounding box center [172, 125] width 104 height 15
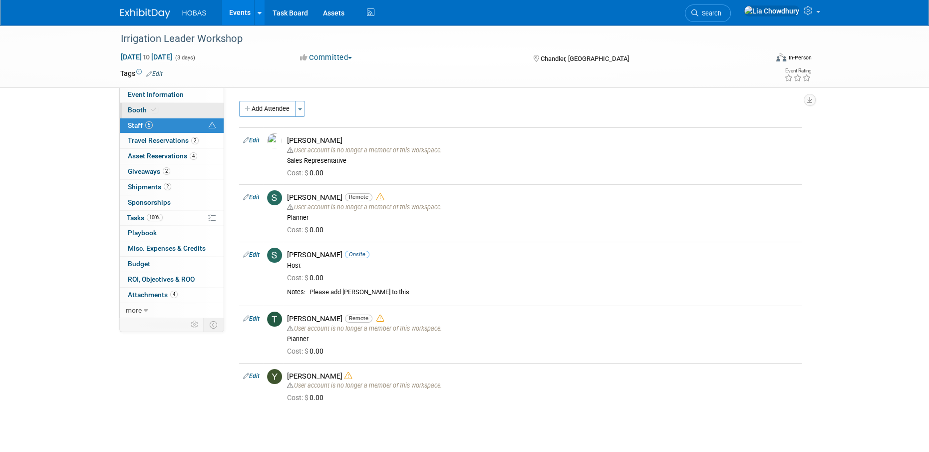
click at [145, 109] on span "Booth" at bounding box center [143, 110] width 30 height 8
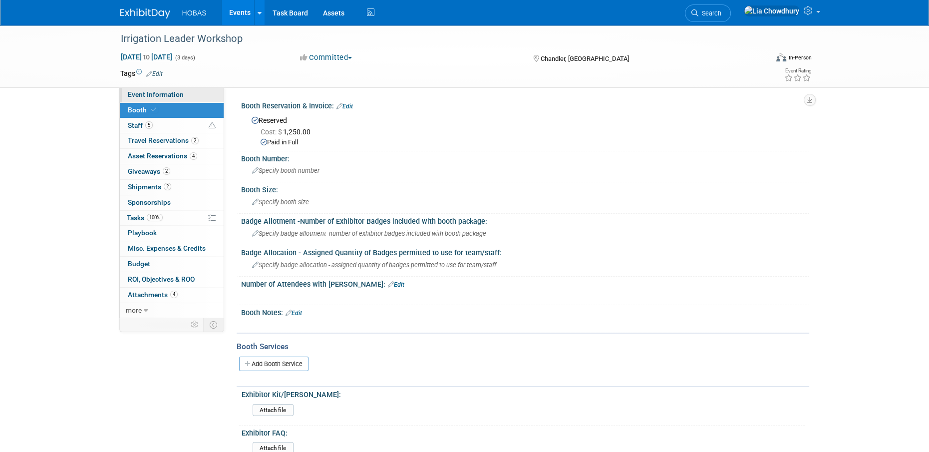
click at [153, 99] on link "Event Information" at bounding box center [172, 94] width 104 height 15
select select "Tradeshow National"
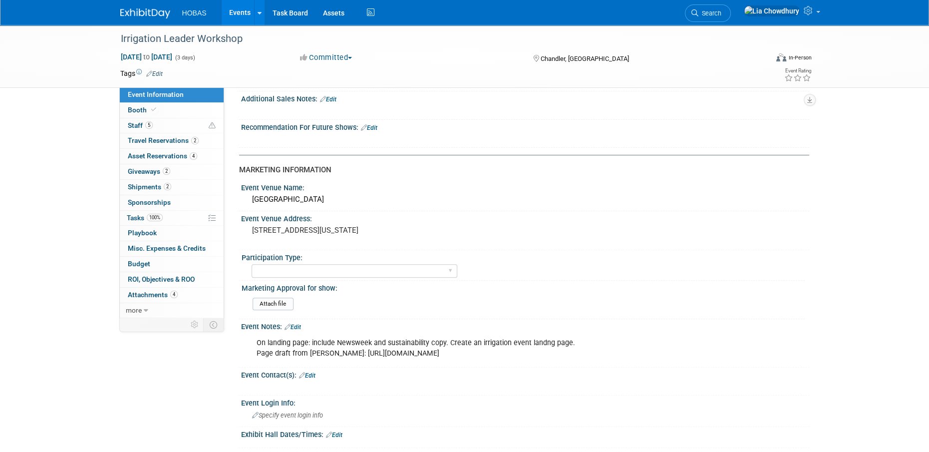
scroll to position [300, 0]
click at [365, 354] on div "On landing page: include Newsweek and sustainability copy. Create an irrigation…" at bounding box center [475, 348] width 450 height 30
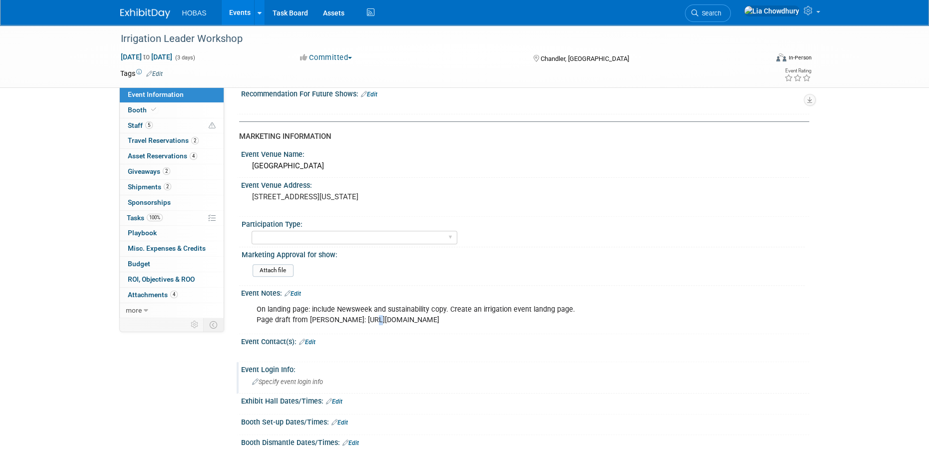
scroll to position [349, 0]
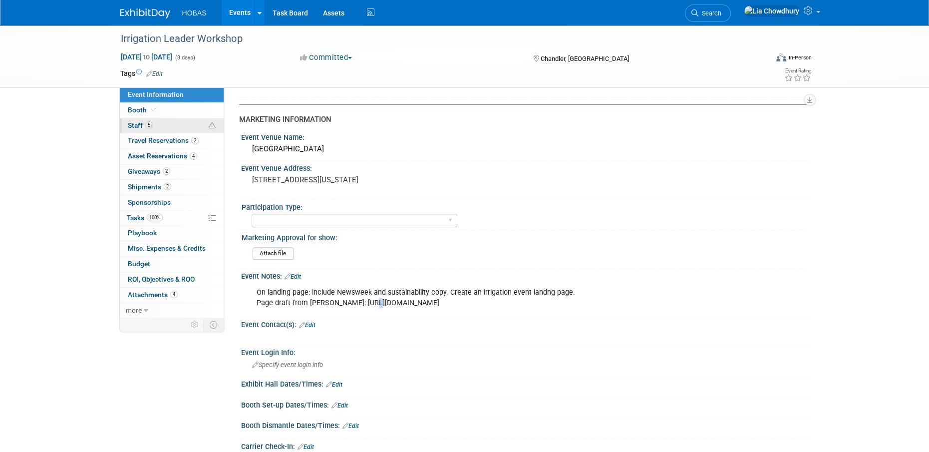
click at [129, 124] on span "Staff 5" at bounding box center [140, 125] width 25 height 8
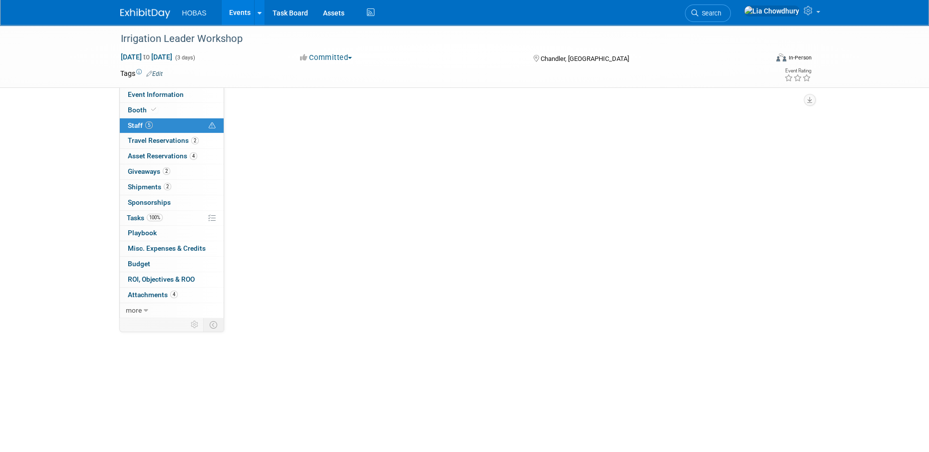
scroll to position [0, 0]
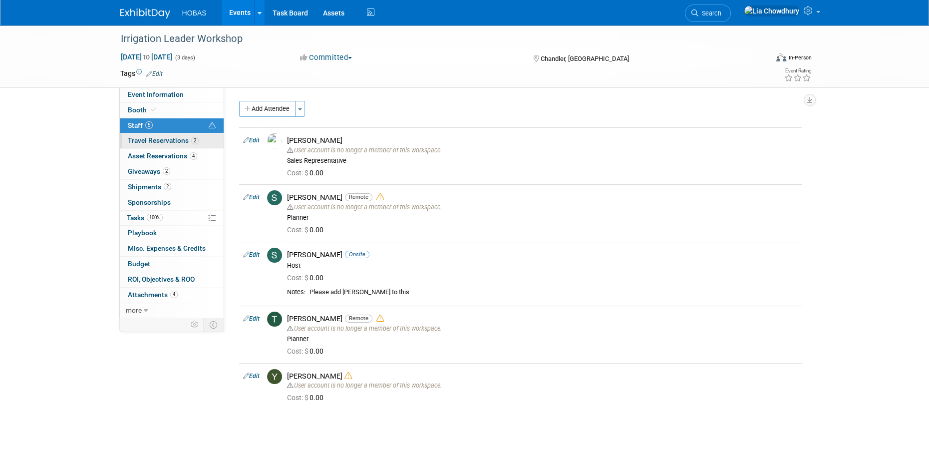
click at [140, 144] on span "Travel Reservations 2" at bounding box center [163, 140] width 71 height 8
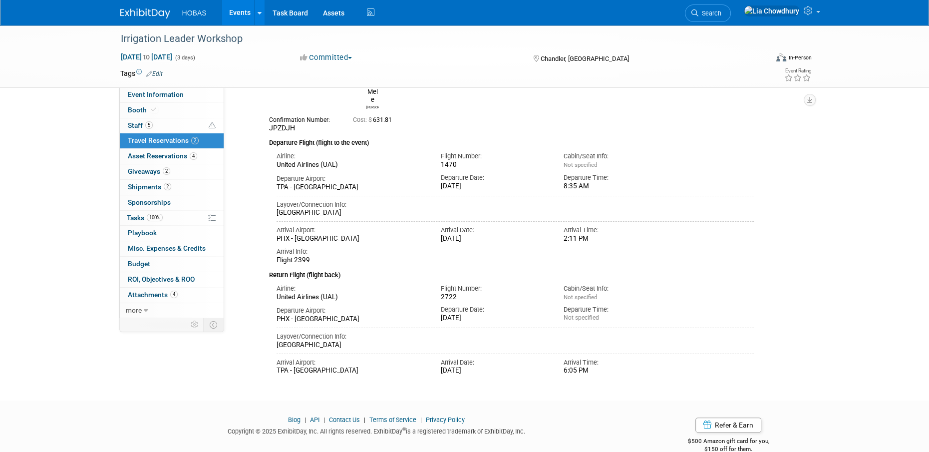
scroll to position [150, 0]
click at [163, 158] on span "Asset Reservations 4" at bounding box center [162, 156] width 69 height 8
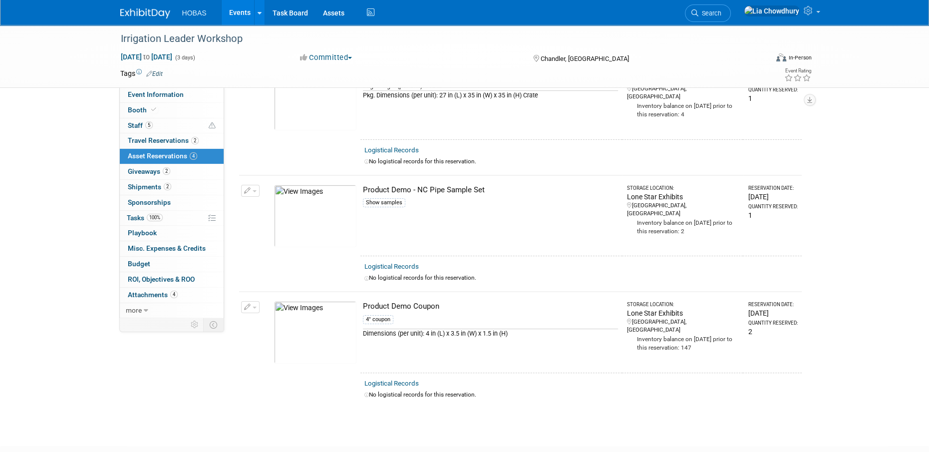
scroll to position [250, 0]
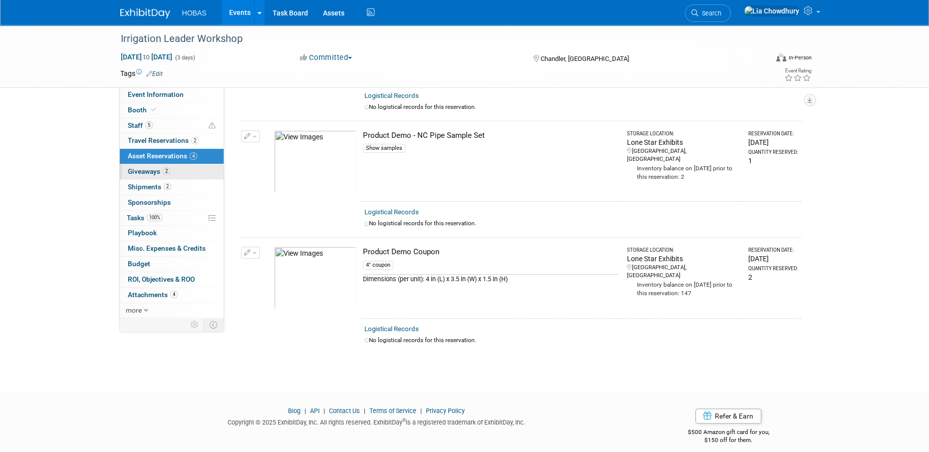
click at [145, 170] on span "Giveaways 2" at bounding box center [149, 171] width 42 height 8
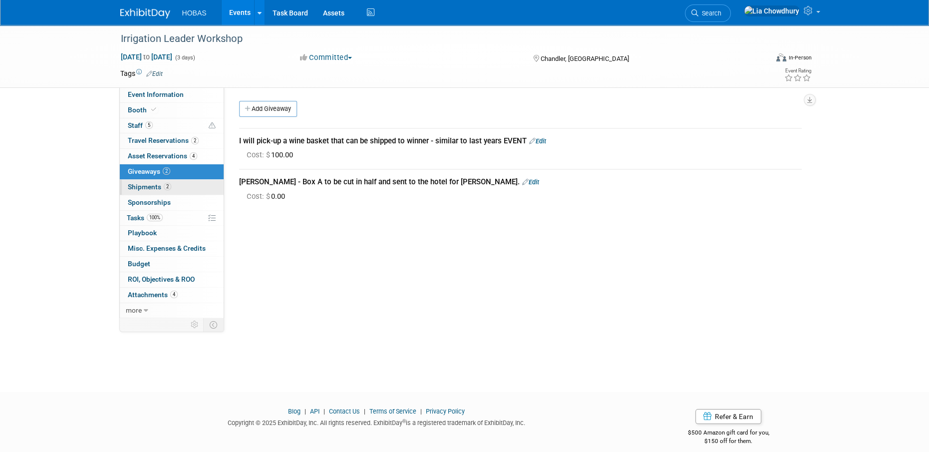
click at [149, 190] on span "Shipments 2" at bounding box center [149, 187] width 43 height 8
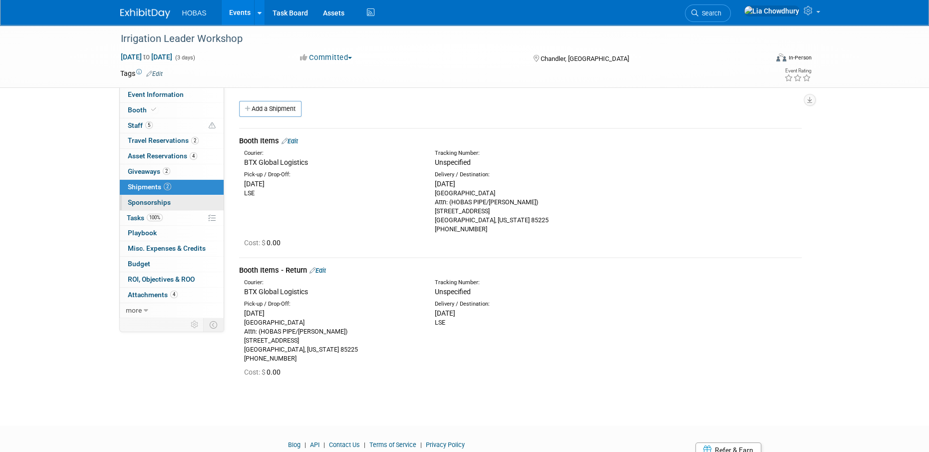
click at [132, 208] on link "0 Sponsorships 0" at bounding box center [172, 202] width 104 height 15
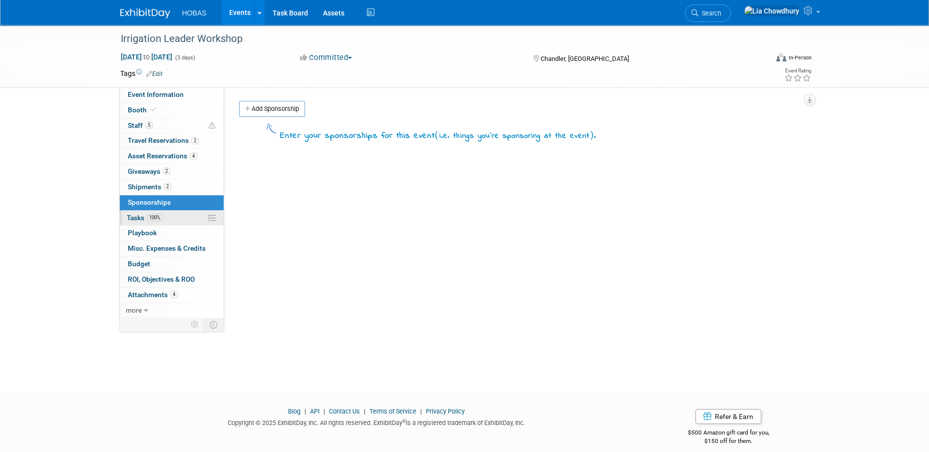
click at [132, 224] on link "100% Tasks 100%" at bounding box center [172, 218] width 104 height 15
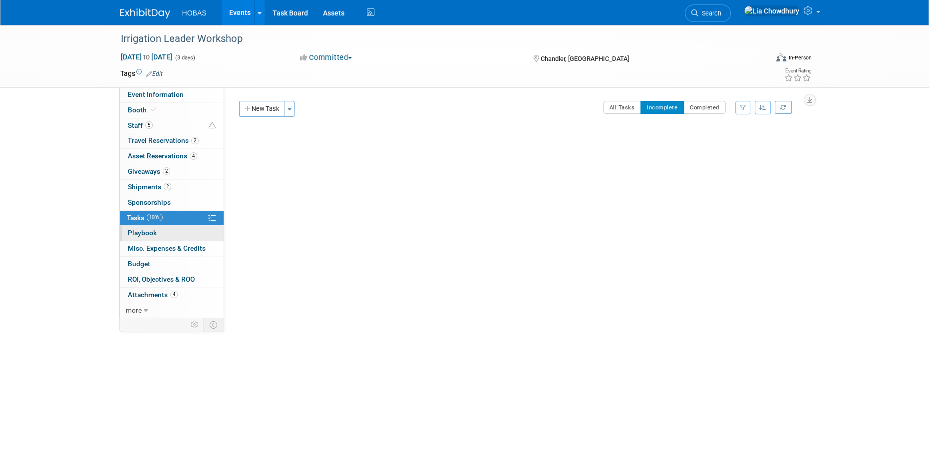
click at [137, 240] on link "0 Playbook 0" at bounding box center [172, 233] width 104 height 15
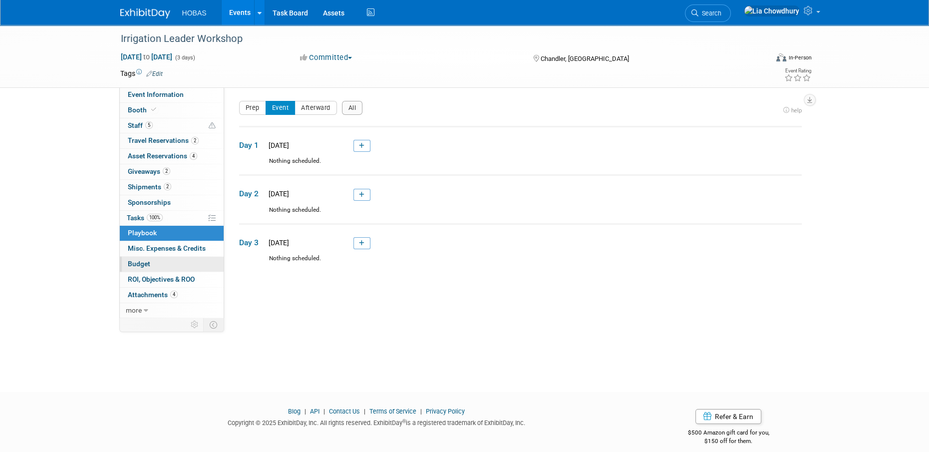
click at [132, 267] on span "Budget" at bounding box center [139, 264] width 22 height 8
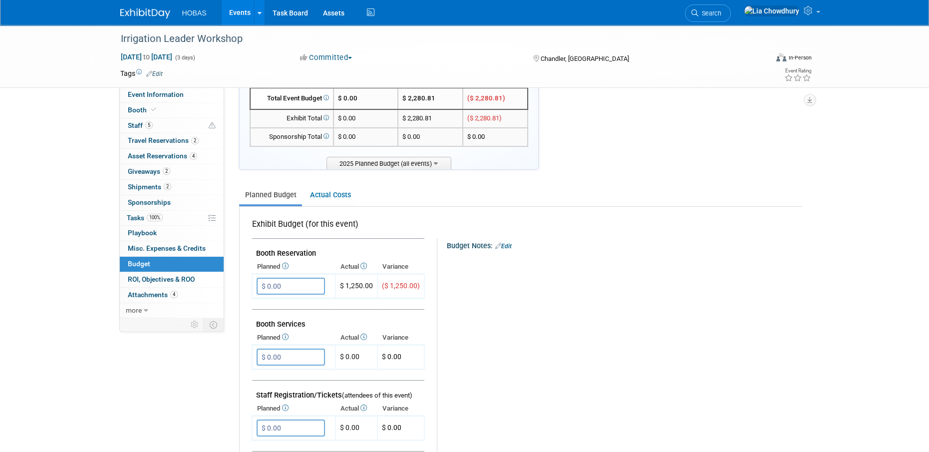
scroll to position [150, 0]
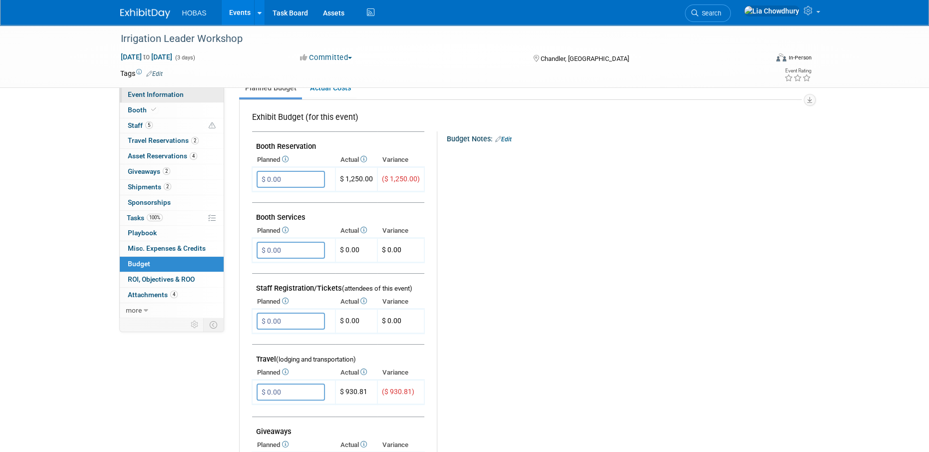
click at [154, 91] on span "Event Information" at bounding box center [156, 94] width 56 height 8
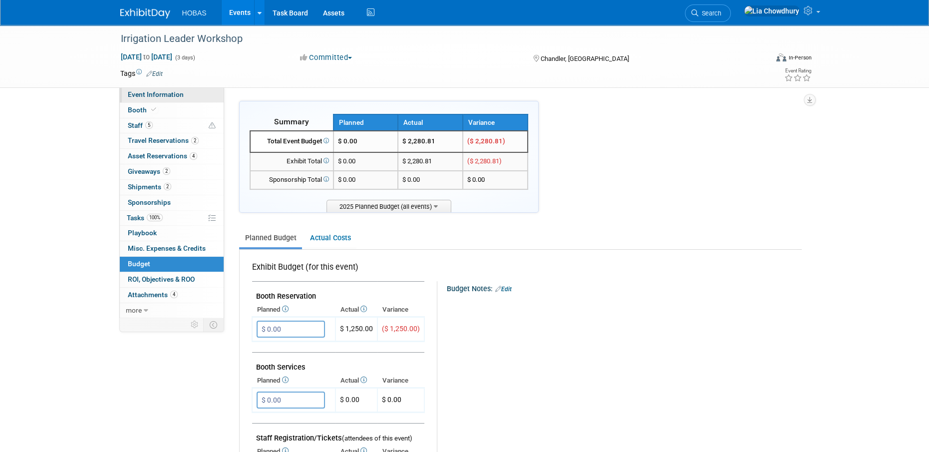
select select "Tradeshow National"
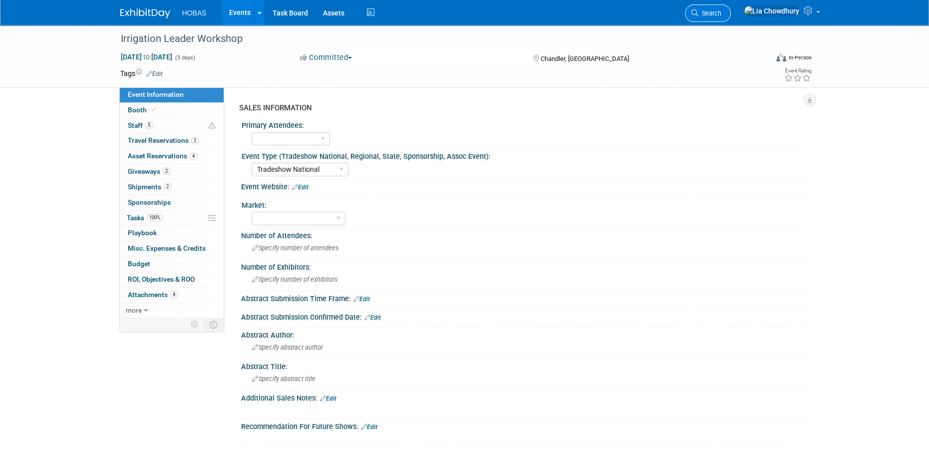
click at [721, 11] on span "Search" at bounding box center [709, 12] width 23 height 7
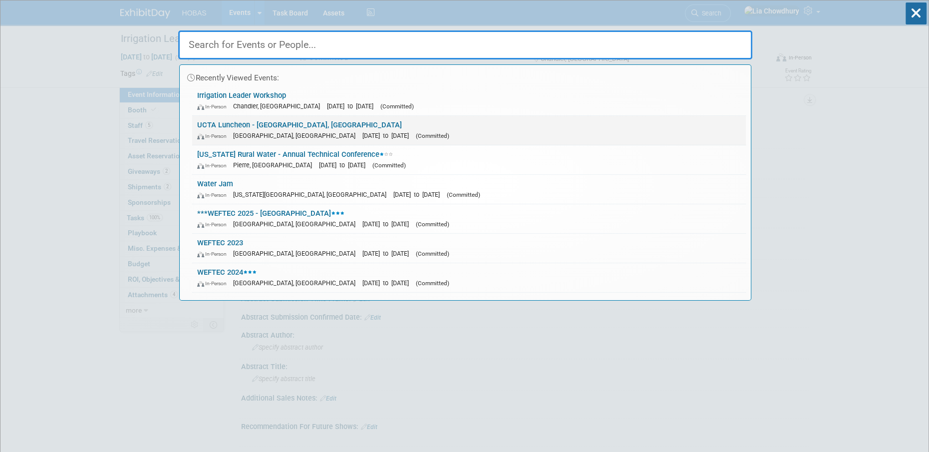
click at [209, 130] on div "In-Person Austin, TX Sep 18, 2025 to Sep 19, 2025 (Committed)" at bounding box center [469, 135] width 544 height 10
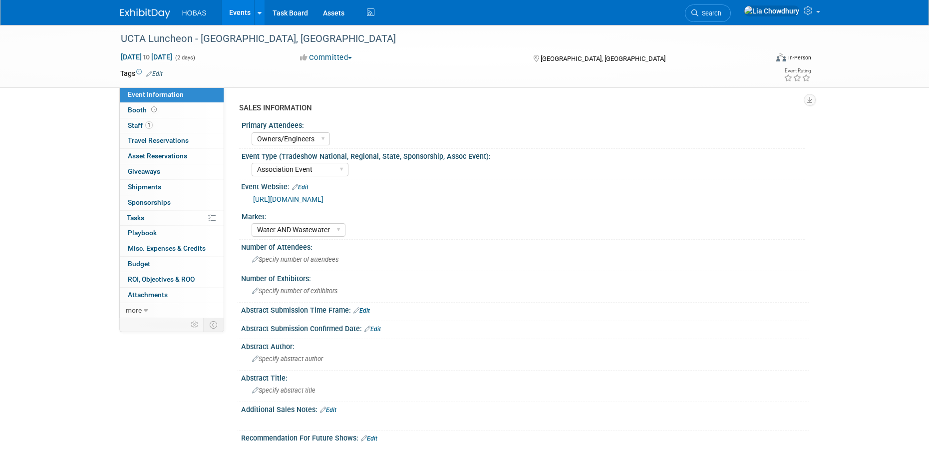
select select "Owners/Engineers"
select select "Association Event"
select select "Water AND Wastewater"
select select "Attending only"
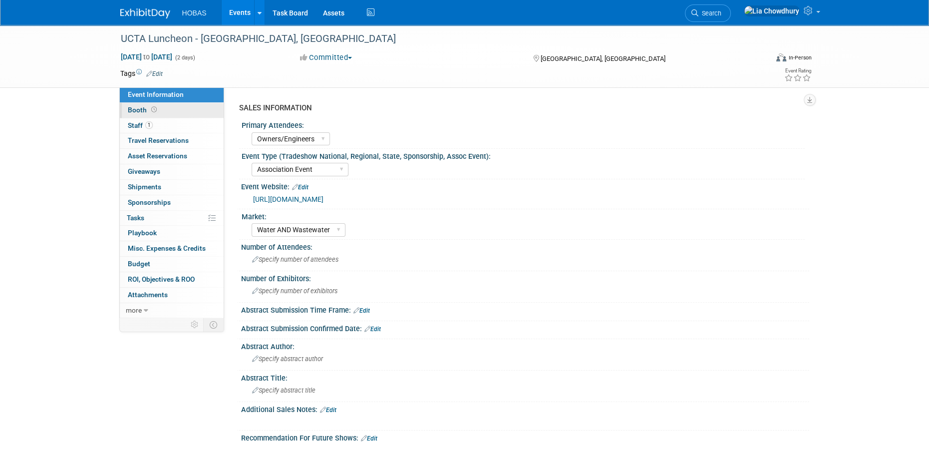
click at [133, 112] on span "Booth" at bounding box center [143, 110] width 31 height 8
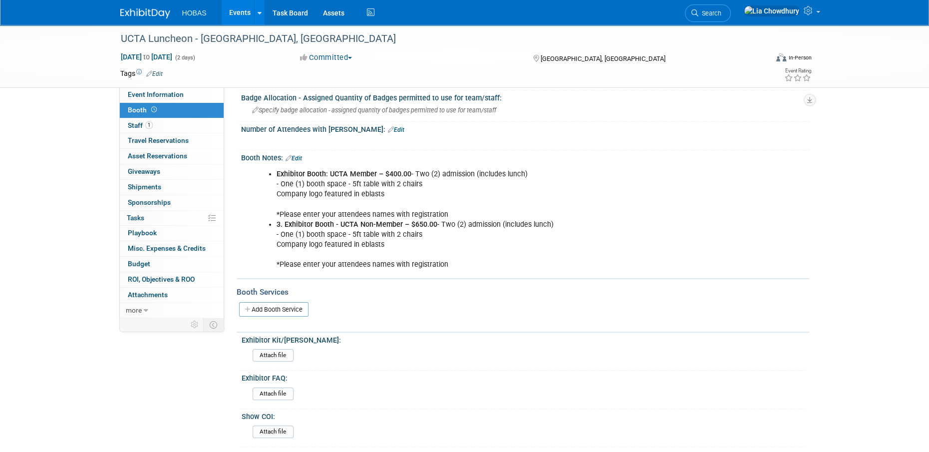
scroll to position [244, 0]
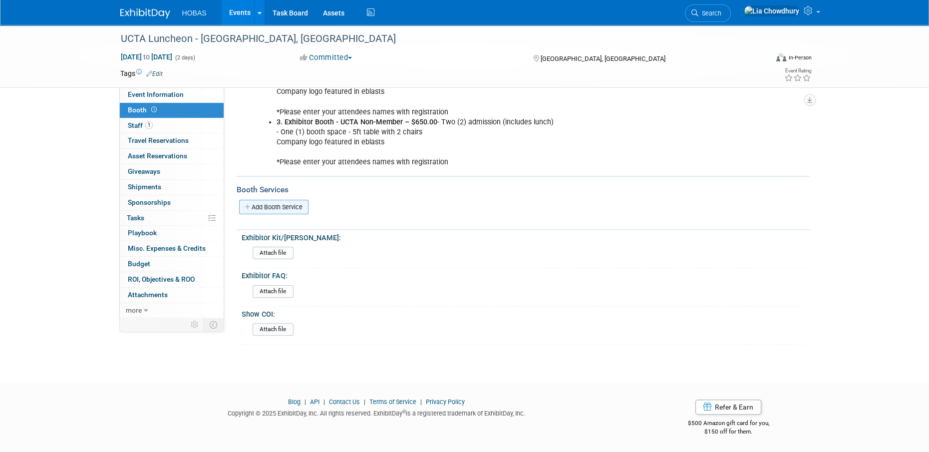
click at [253, 203] on link "Add Booth Service" at bounding box center [273, 207] width 69 height 14
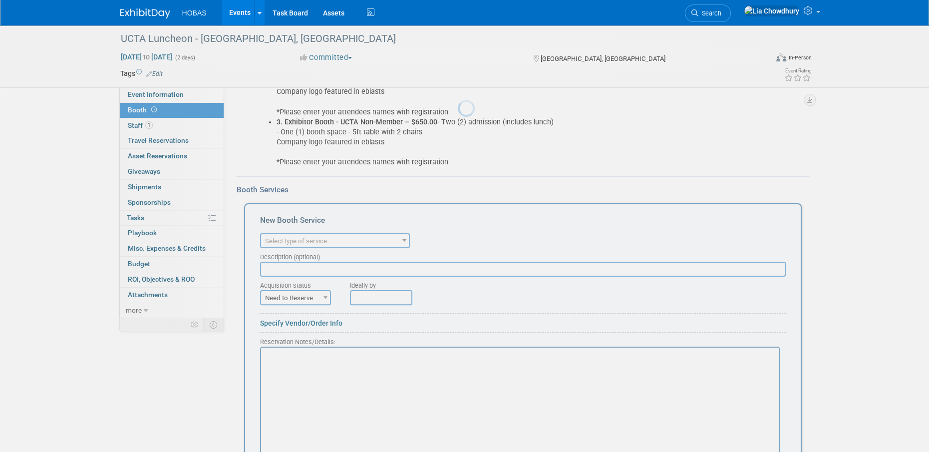
scroll to position [0, 0]
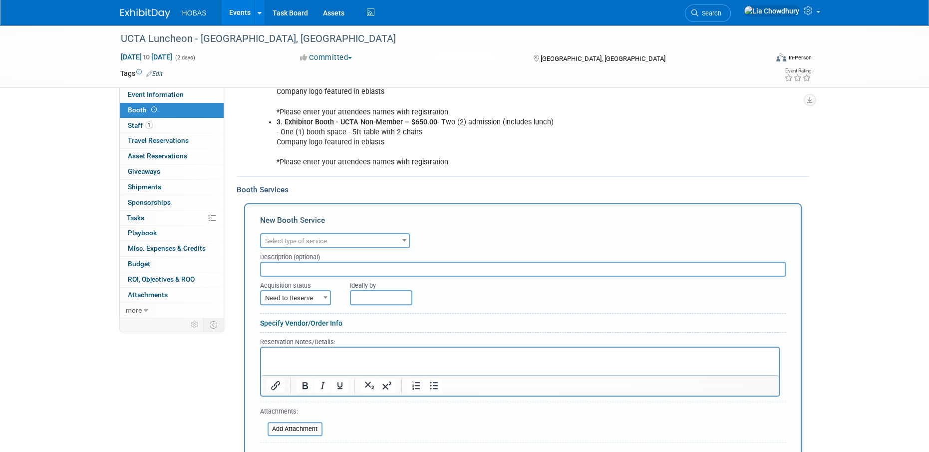
click at [284, 240] on span "Select type of service" at bounding box center [296, 240] width 62 height 7
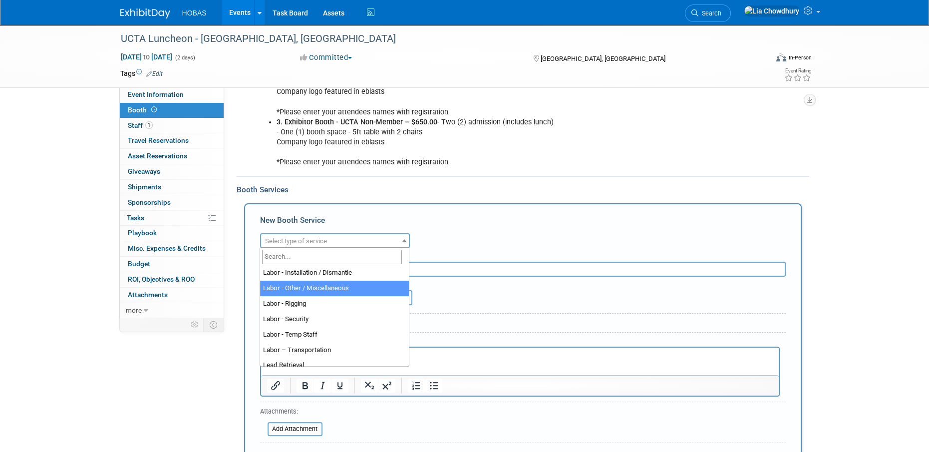
scroll to position [200, 0]
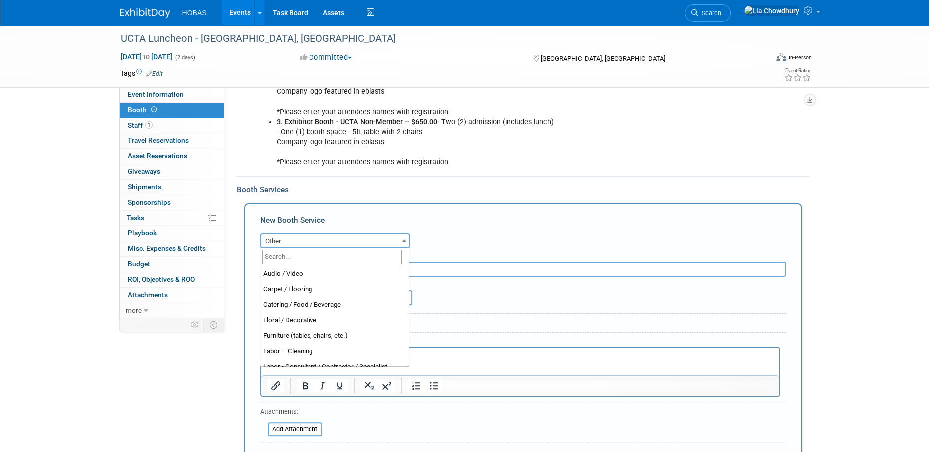
click at [287, 240] on span "Other" at bounding box center [335, 241] width 148 height 14
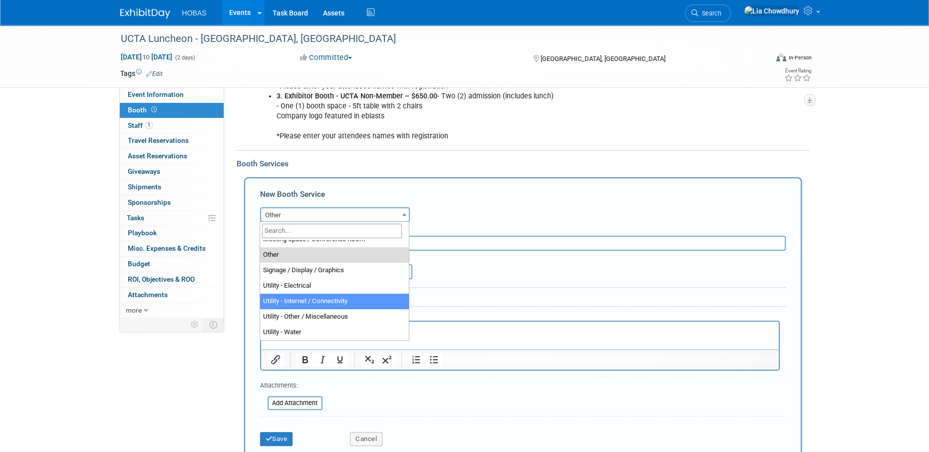
scroll to position [294, 0]
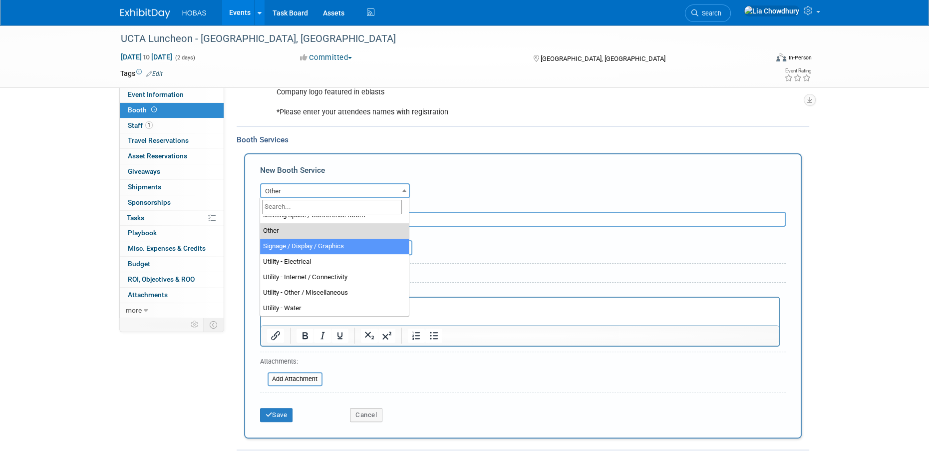
select select "3"
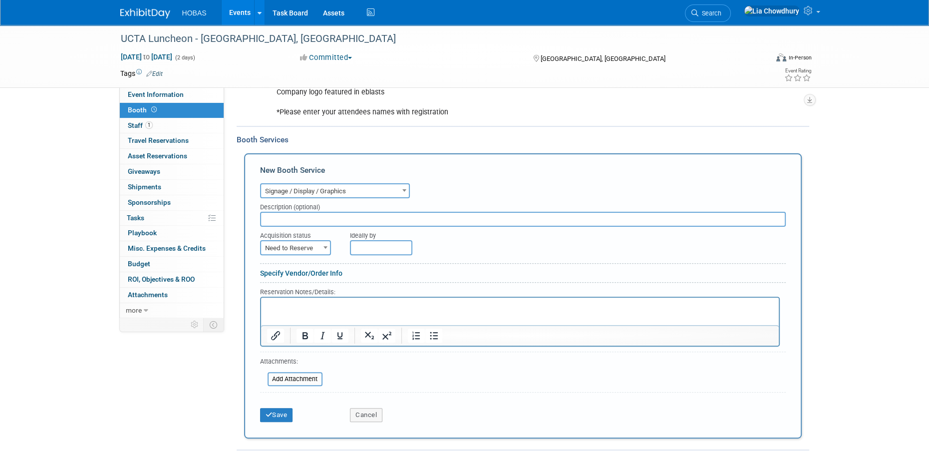
click at [302, 220] on input "text" at bounding box center [523, 219] width 526 height 15
type input "e"
type input "Exhibit Style"
click at [339, 306] on p "Rich Text Area. Press ALT-0 for help." at bounding box center [520, 306] width 506 height 9
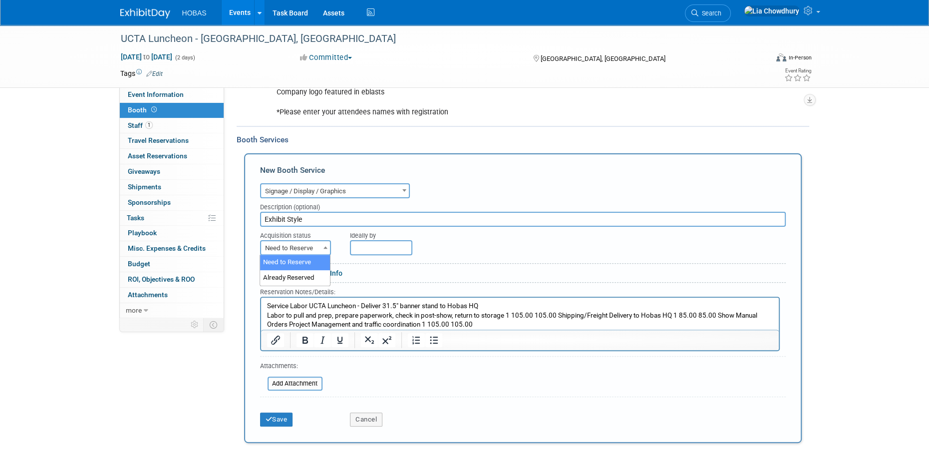
click at [302, 249] on span "Need to Reserve" at bounding box center [295, 248] width 69 height 14
select select "2"
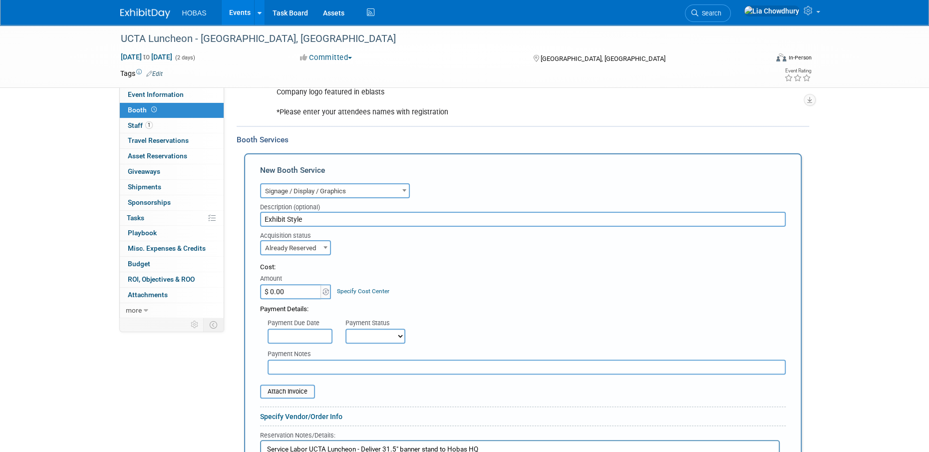
click at [280, 288] on input "$ 0.00" at bounding box center [291, 291] width 62 height 15
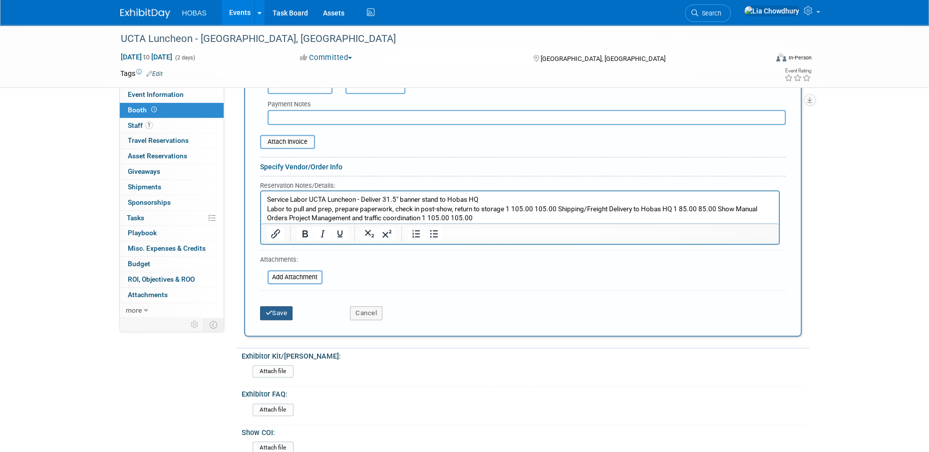
type input "$ 295.00"
click at [290, 310] on button "Save" at bounding box center [276, 313] width 33 height 14
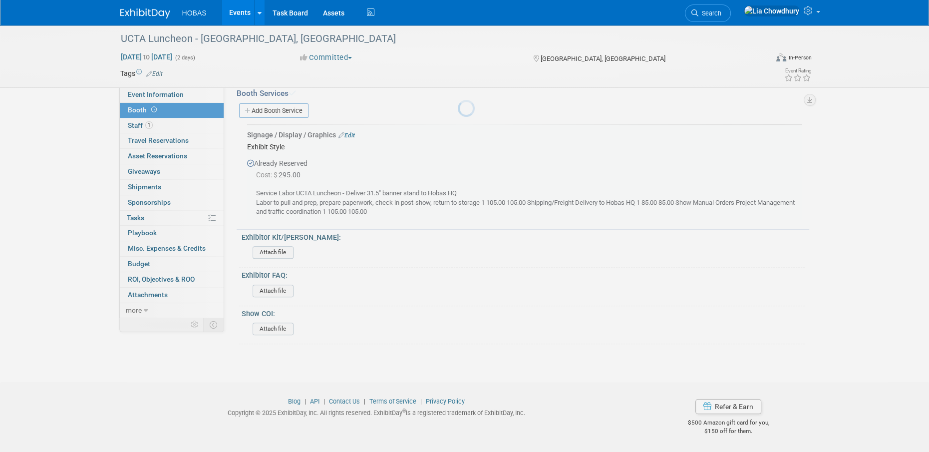
scroll to position [339, 0]
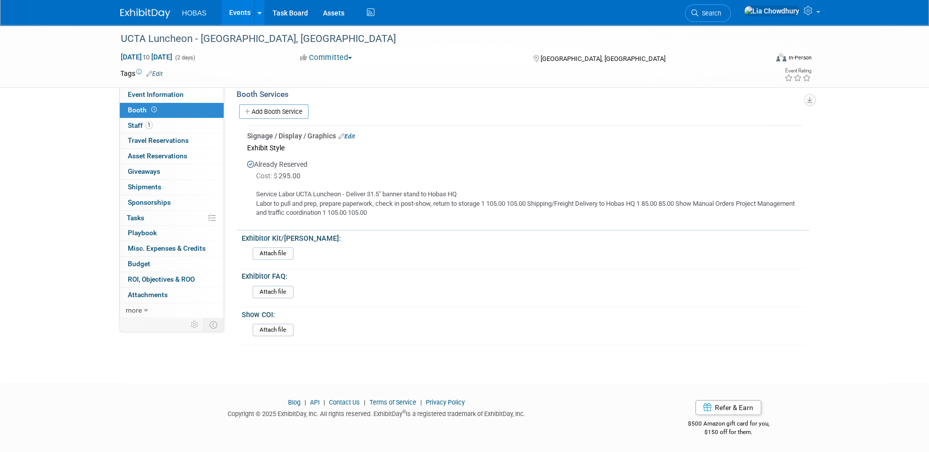
click at [721, 14] on span "Search" at bounding box center [709, 12] width 23 height 7
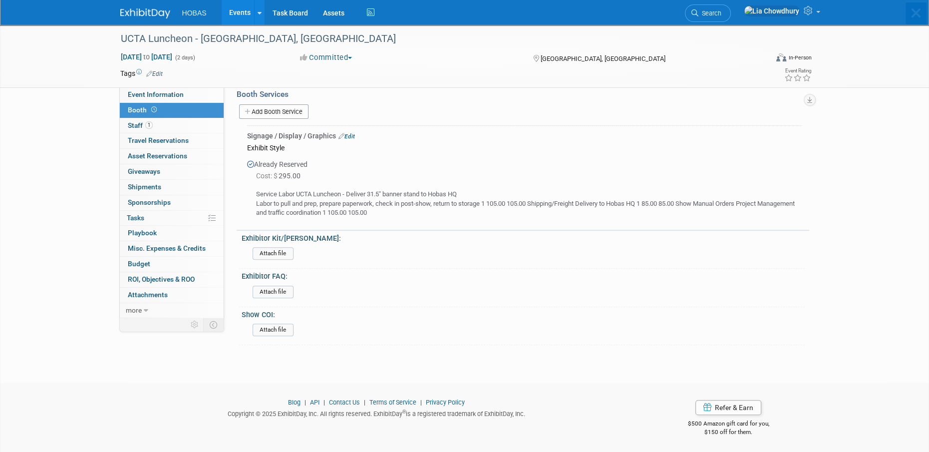
scroll to position [0, 0]
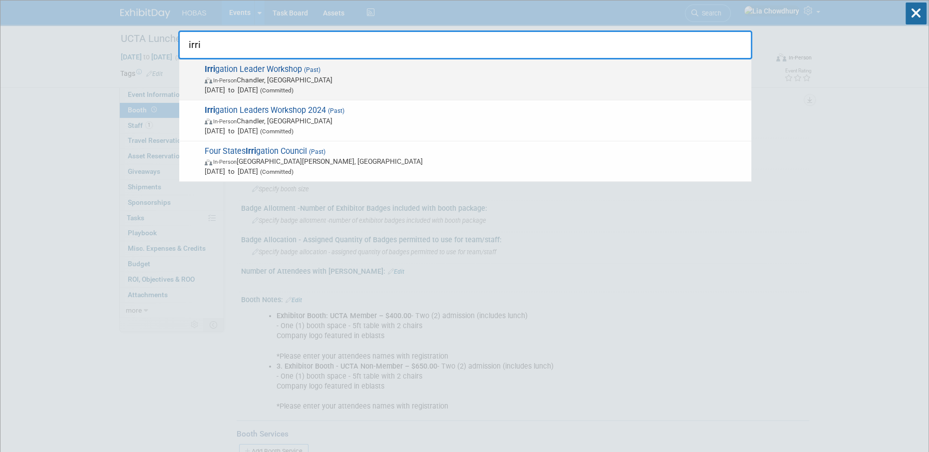
type input "irri"
click at [294, 76] on span "In-Person Chandler, AZ" at bounding box center [476, 80] width 542 height 10
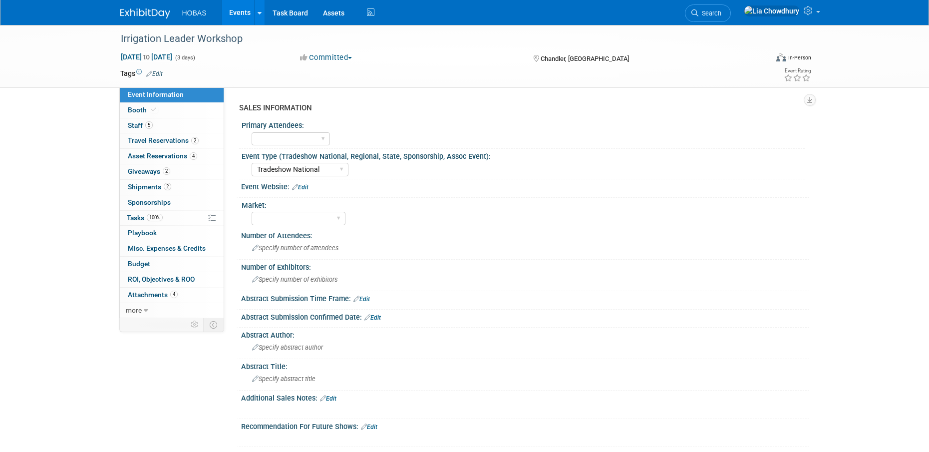
select select "Tradeshow National"
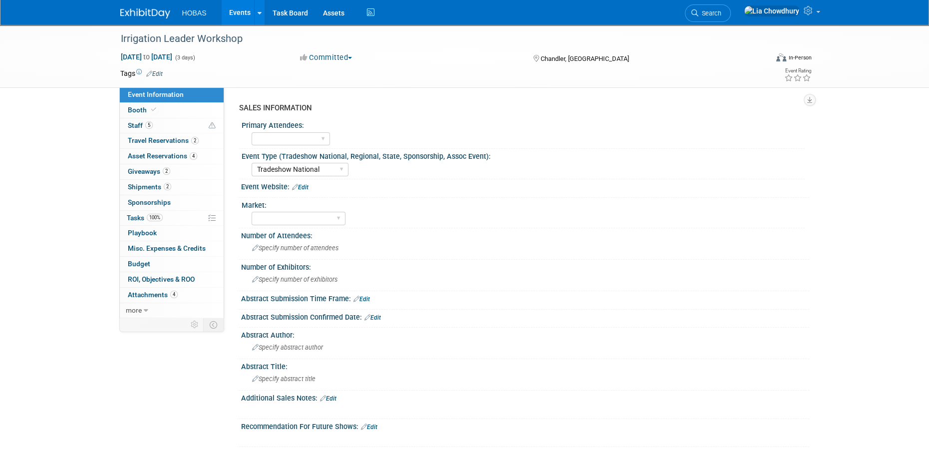
click at [167, 100] on link "Event Information" at bounding box center [172, 94] width 104 height 15
select select "Tradeshow National"
click at [170, 104] on link "Booth" at bounding box center [172, 110] width 104 height 15
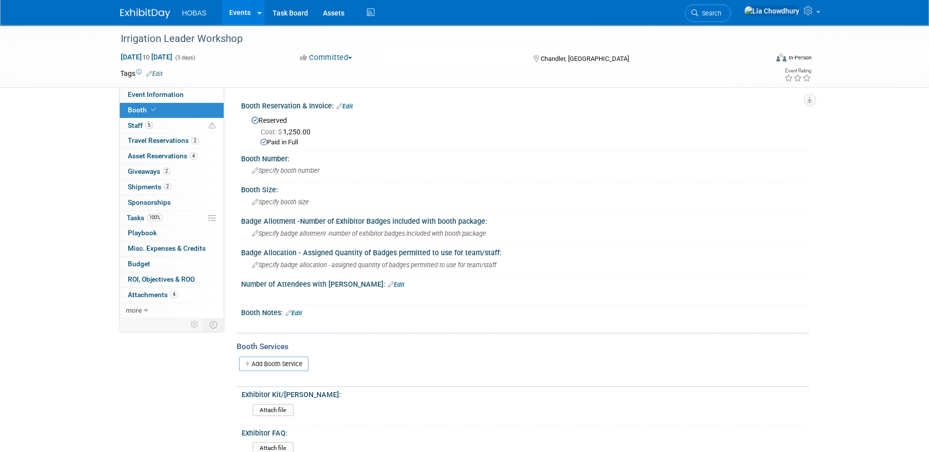
click at [295, 313] on link "Edit" at bounding box center [294, 313] width 16 height 7
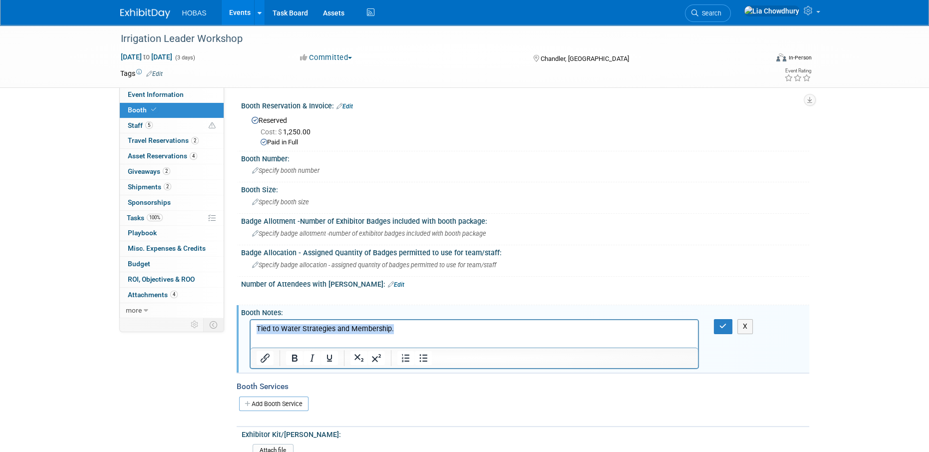
drag, startPoint x: 426, startPoint y: 328, endPoint x: 165, endPoint y: 347, distance: 261.3
click at [250, 334] on html "Tied to Water Strategies and Membership." at bounding box center [474, 327] width 448 height 14
click at [169, 89] on link "Event Information" at bounding box center [172, 94] width 104 height 15
select select "Tradeshow National"
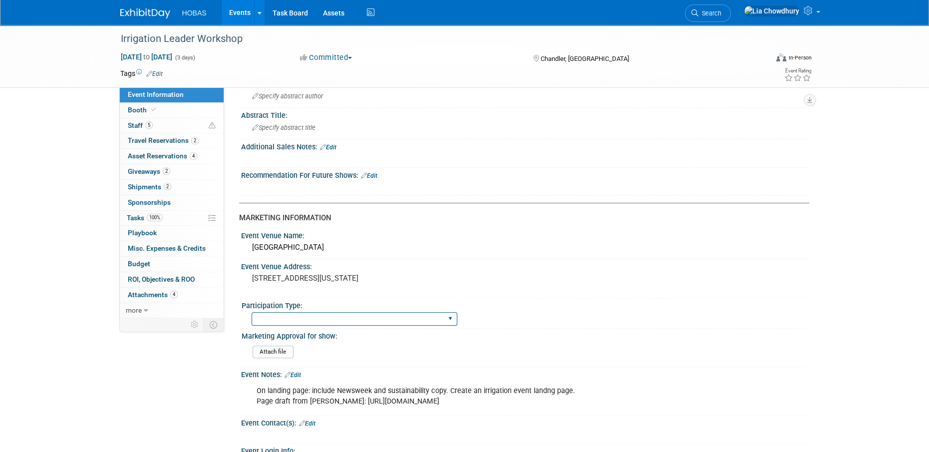
scroll to position [250, 0]
click at [372, 174] on link "Edit" at bounding box center [369, 177] width 16 height 7
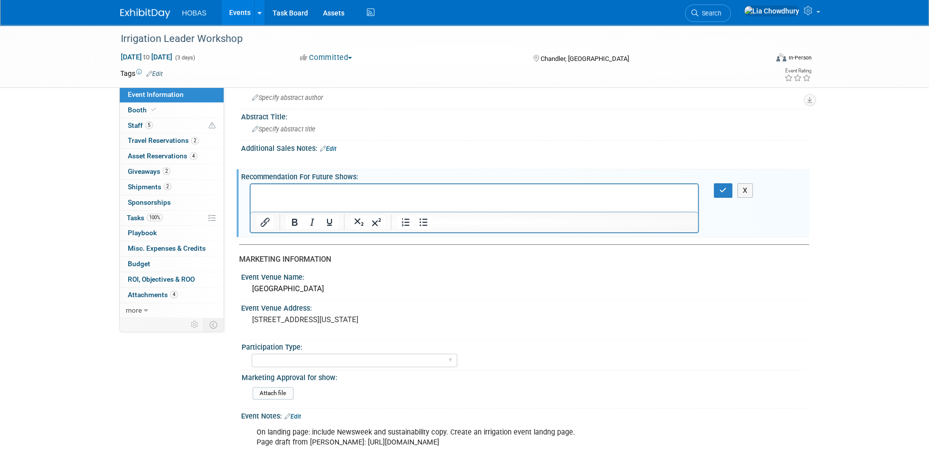
scroll to position [0, 0]
click at [705, 191] on div at bounding box center [478, 208] width 457 height 50
click at [717, 187] on button "button" at bounding box center [723, 190] width 18 height 14
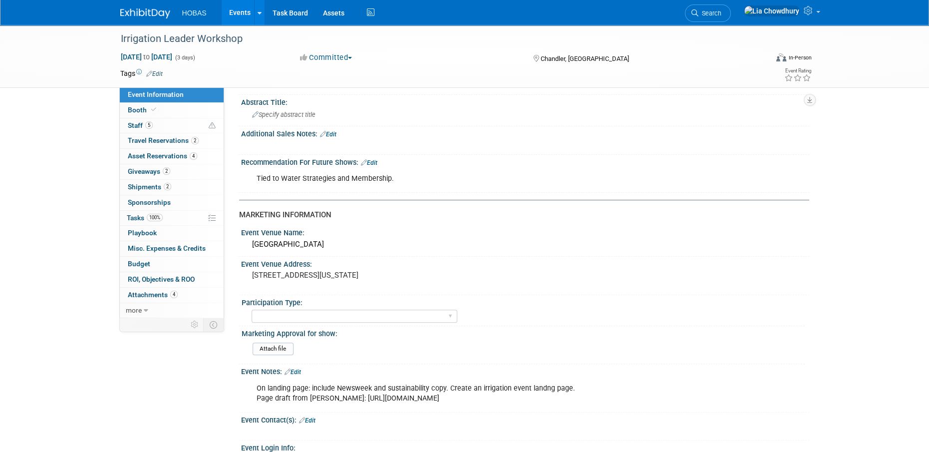
scroll to position [250, 0]
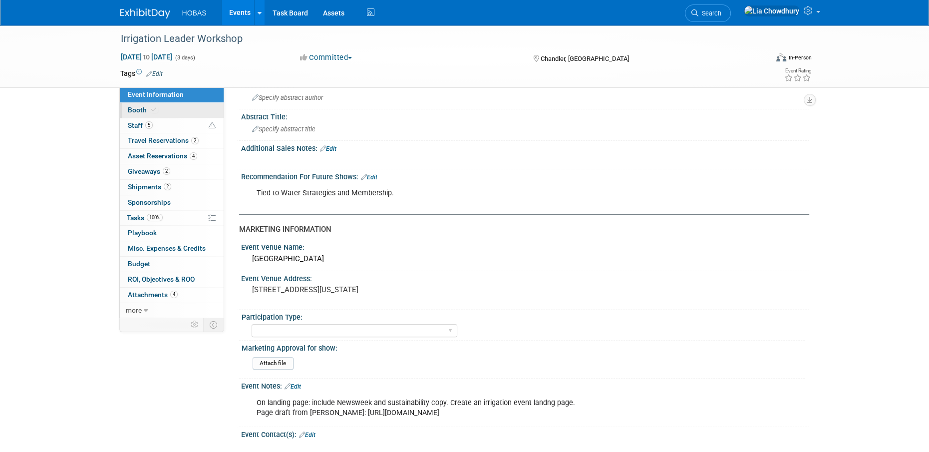
click at [141, 110] on span "Booth" at bounding box center [143, 110] width 30 height 8
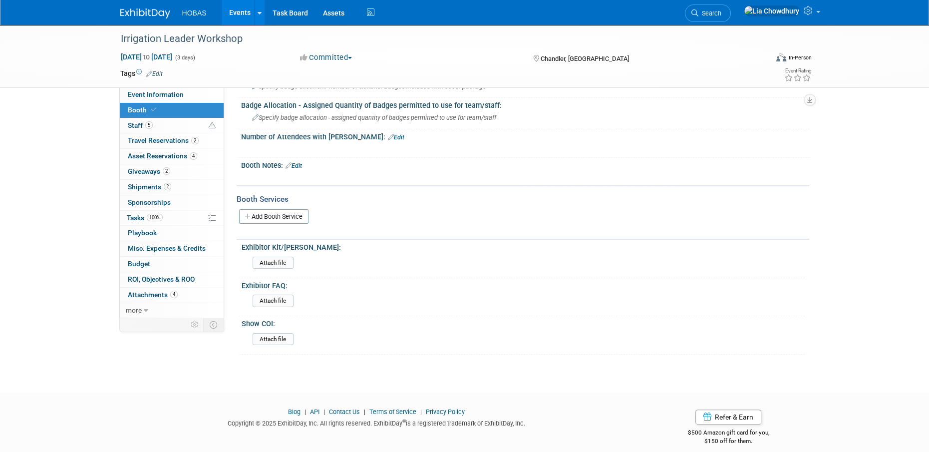
scroll to position [156, 0]
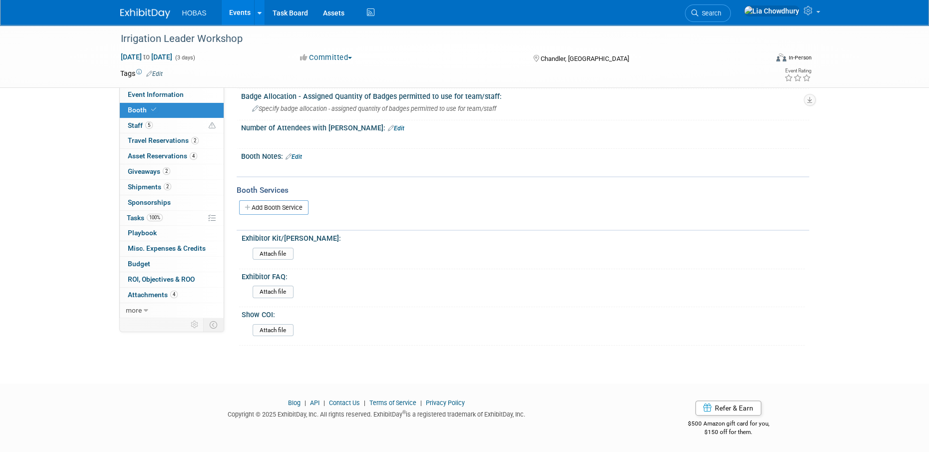
click at [271, 197] on div "Add Booth Service" at bounding box center [523, 207] width 573 height 23
click at [271, 203] on link "Add Booth Service" at bounding box center [273, 207] width 69 height 14
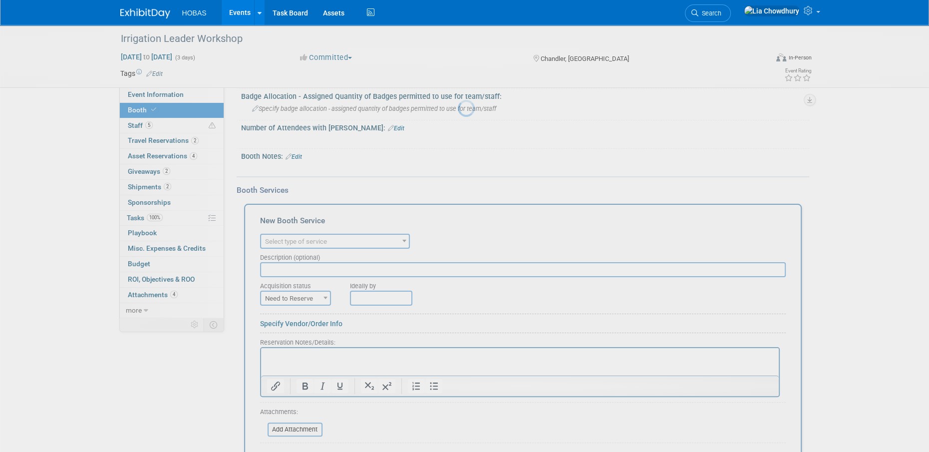
scroll to position [0, 0]
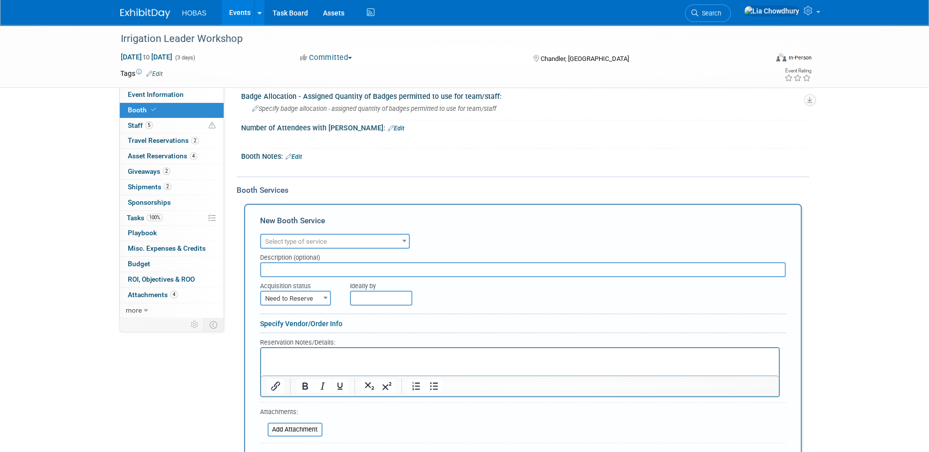
click at [363, 357] on p "Rich Text Area. Press ALT-0 for help." at bounding box center [520, 356] width 506 height 9
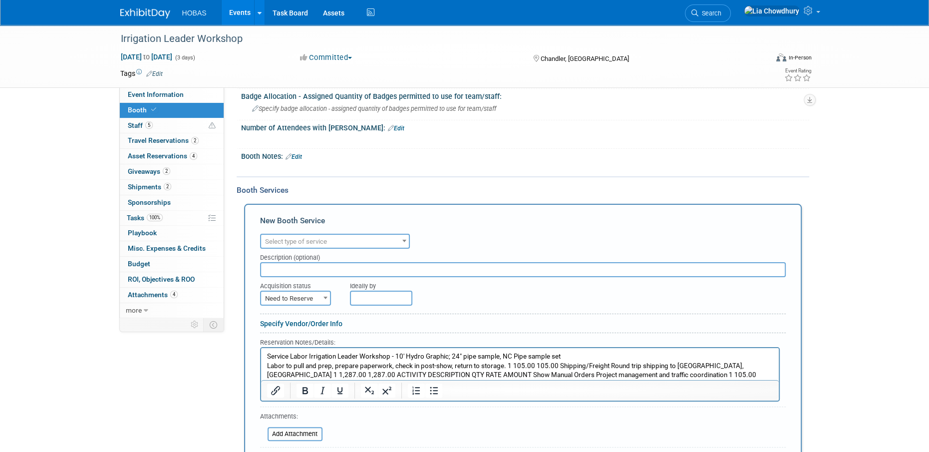
click at [554, 364] on p "Service Labor Irrigation Leader Workshop - 10' Hydro Graphic; 24" pipe sample, …" at bounding box center [520, 370] width 506 height 37
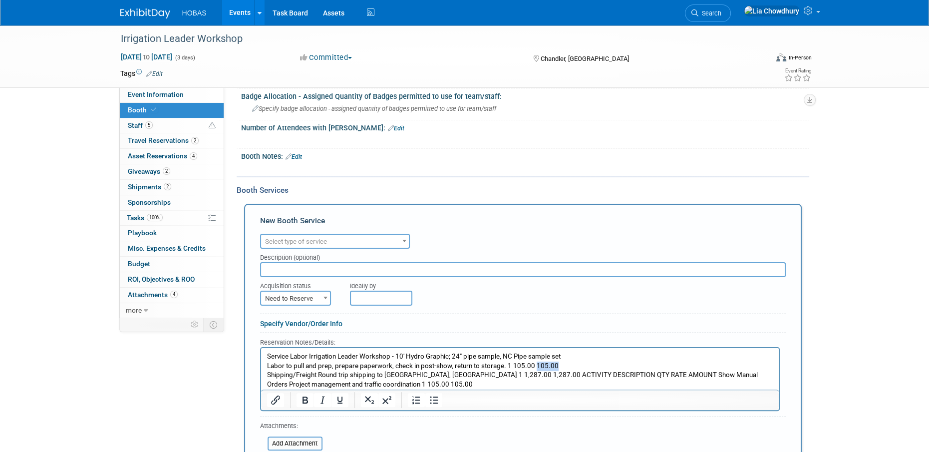
drag, startPoint x: 533, startPoint y: 362, endPoint x: 571, endPoint y: 362, distance: 37.9
click at [571, 362] on p "Service Labor Irrigation Leader Workshop - 10' Hydro Graphic; 24" pipe sample, …" at bounding box center [520, 361] width 506 height 18
drag, startPoint x: 458, startPoint y: 375, endPoint x: 483, endPoint y: 375, distance: 25.0
click at [483, 375] on p "Shipping/Freight Round trip shipping to Chandler, AZ 1 1,287.00 1,287.00 ACTIVI…" at bounding box center [520, 379] width 506 height 18
click at [493, 385] on p "Shipping/Freight Round trip shipping to Chandler, AZ 1 1,287.00 1,287.00 ACTIVI…" at bounding box center [520, 379] width 506 height 18
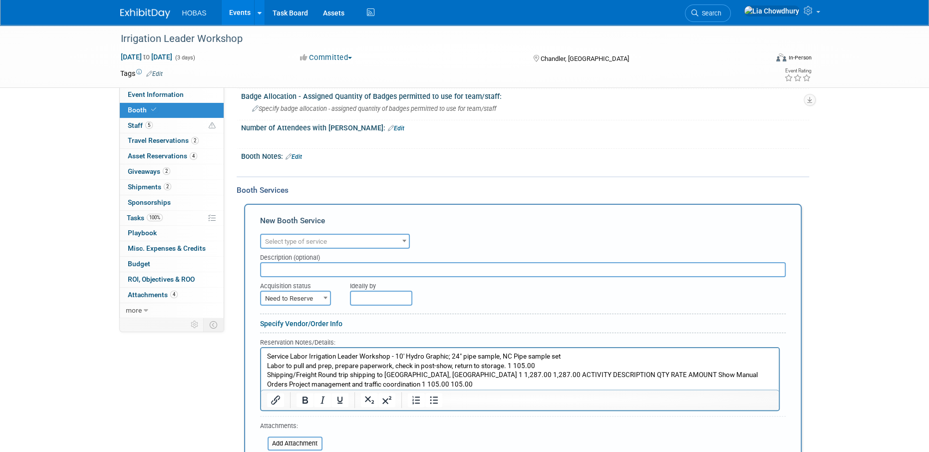
click at [486, 374] on p "Shipping/Freight Round trip shipping to Chandler, AZ 1 1,287.00 1,287.00 ACTIVI…" at bounding box center [520, 379] width 506 height 18
click at [477, 368] on p "Service Labor Irrigation Leader Workshop - 10' Hydro Graphic; 24" pipe sample, …" at bounding box center [520, 361] width 506 height 18
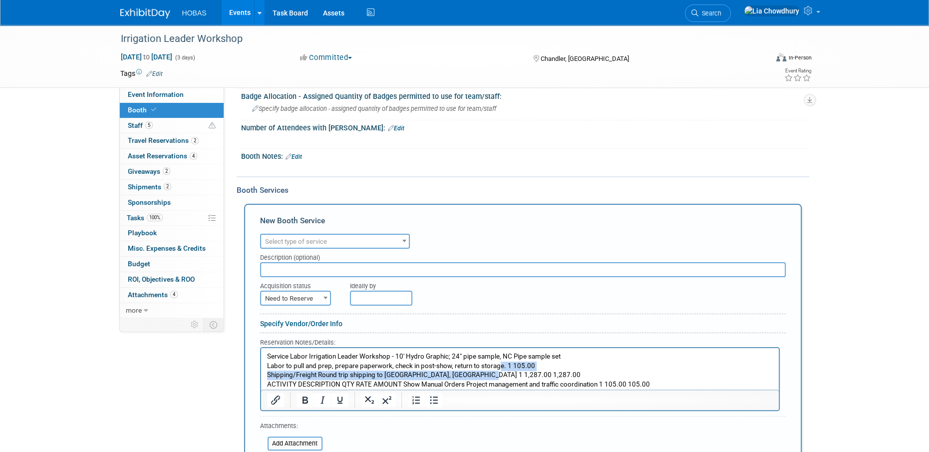
drag, startPoint x: 498, startPoint y: 368, endPoint x: 476, endPoint y: 372, distance: 22.7
click at [476, 372] on body "Service Labor Irrigation Leader Workshop - 10' Hydro Graphic; 24" pipe sample, …" at bounding box center [519, 370] width 507 height 37
click at [483, 381] on p "ACTIVITY DESCRIPTION QTY RATE AMOUNT Show Manual Orders Project management and …" at bounding box center [520, 384] width 506 height 9
drag, startPoint x: 488, startPoint y: 376, endPoint x: 457, endPoint y: 374, distance: 31.5
click at [457, 374] on p "Shipping/Freight Round trip shipping to Chandler, AZ 1 1,287.00 1,287.00" at bounding box center [520, 374] width 506 height 9
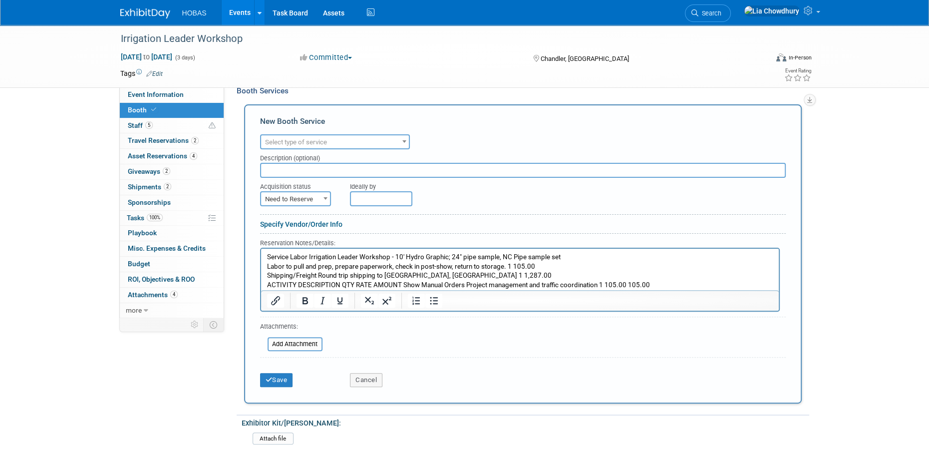
scroll to position [256, 0]
click at [687, 287] on p "ACTIVITY DESCRIPTION QTY RATE AMOUNT Show Manual Orders Project management and …" at bounding box center [520, 284] width 506 height 9
drag, startPoint x: 663, startPoint y: 282, endPoint x: 168, endPoint y: 264, distance: 495.6
click at [261, 264] on html "Service Labor Irrigation Leader Workshop - 10' Hydro Graphic; 24" pipe sample, …" at bounding box center [520, 268] width 518 height 41
click at [270, 258] on p "Service Labor Irrigation Leader Workshop - 10' Hydro Graphic; 24" pipe sample, …" at bounding box center [520, 261] width 506 height 18
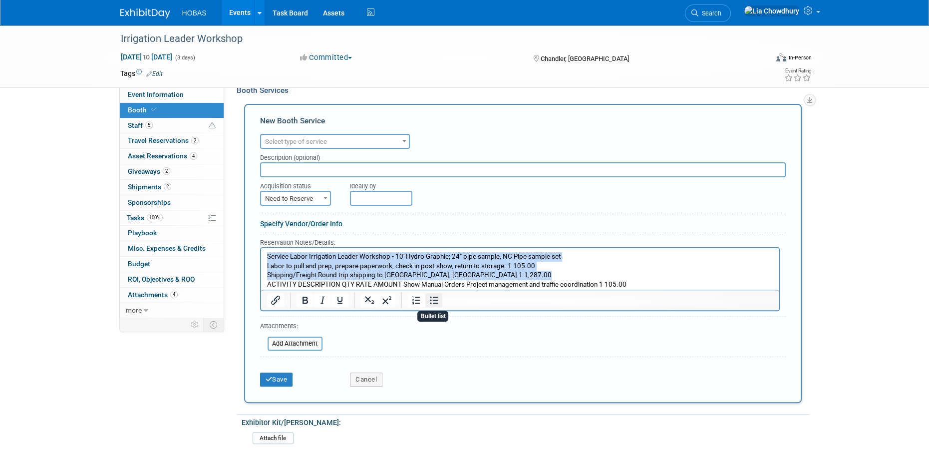
click at [427, 296] on icon "Bullet list" at bounding box center [433, 300] width 12 height 12
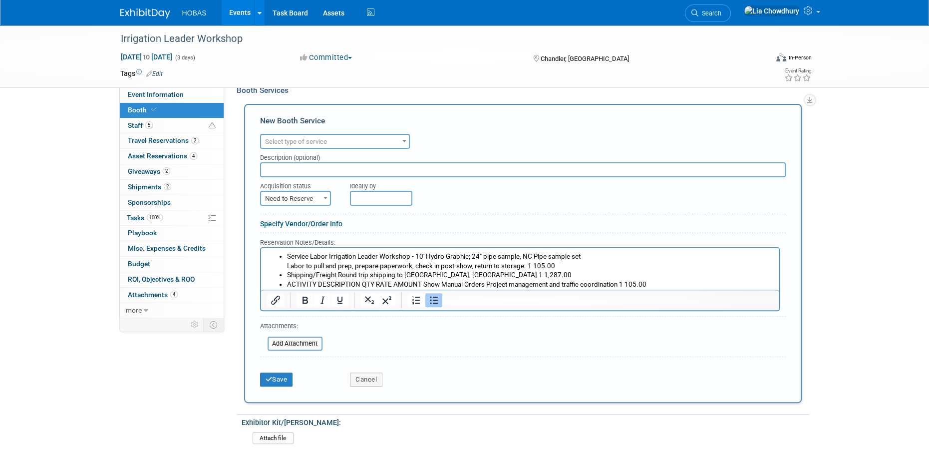
click at [289, 162] on input "text" at bounding box center [523, 169] width 526 height 15
type input "Exhibit Style"
click at [306, 197] on span "Need to Reserve" at bounding box center [295, 199] width 69 height 14
select select "2"
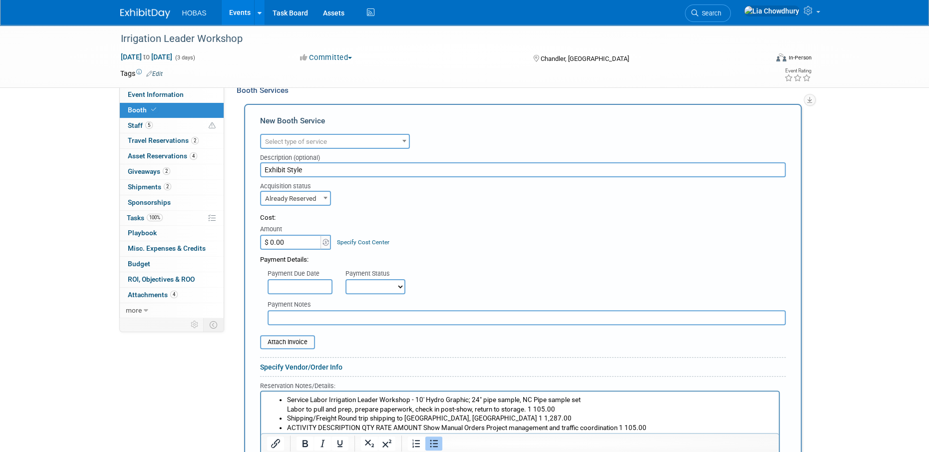
click at [291, 237] on input "$ 0.00" at bounding box center [291, 242] width 62 height 15
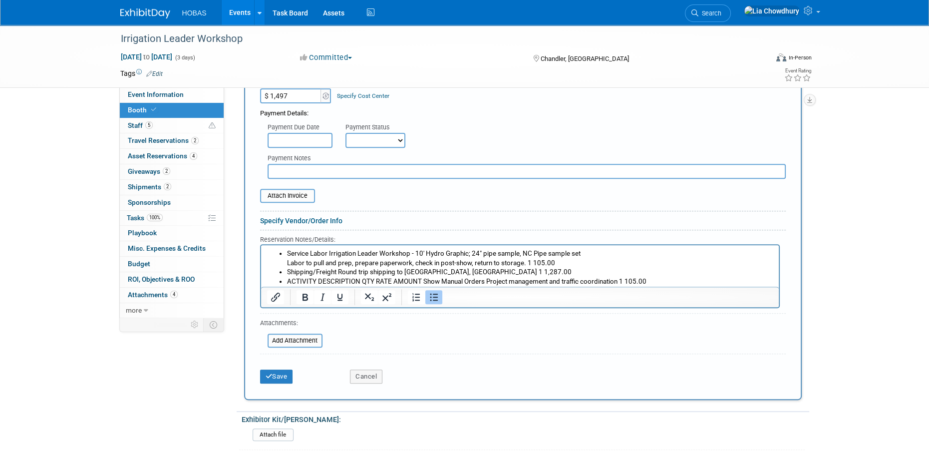
scroll to position [506, 0]
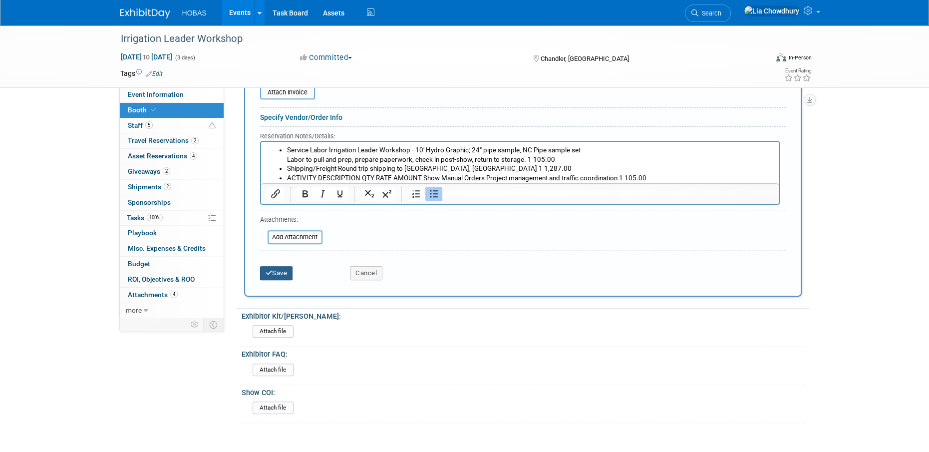
type input "$ 1,497.00"
click at [274, 275] on button "Save" at bounding box center [276, 273] width 33 height 14
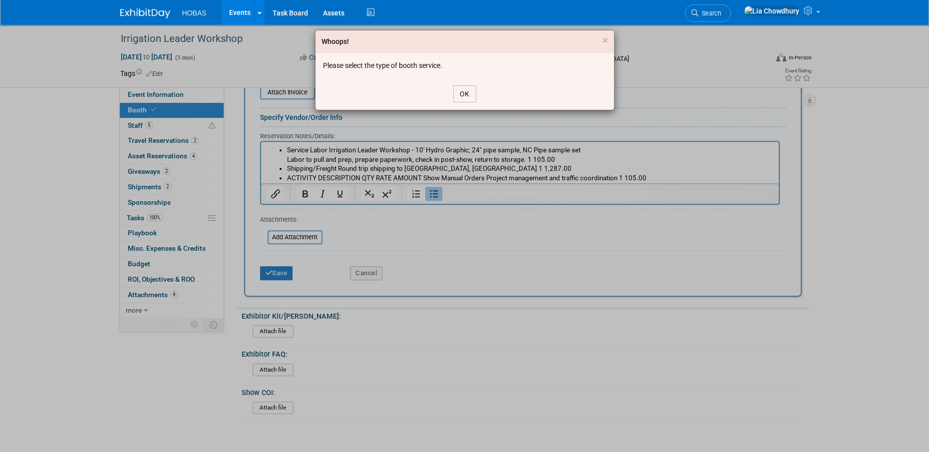
click at [469, 89] on button "OK" at bounding box center [464, 93] width 23 height 17
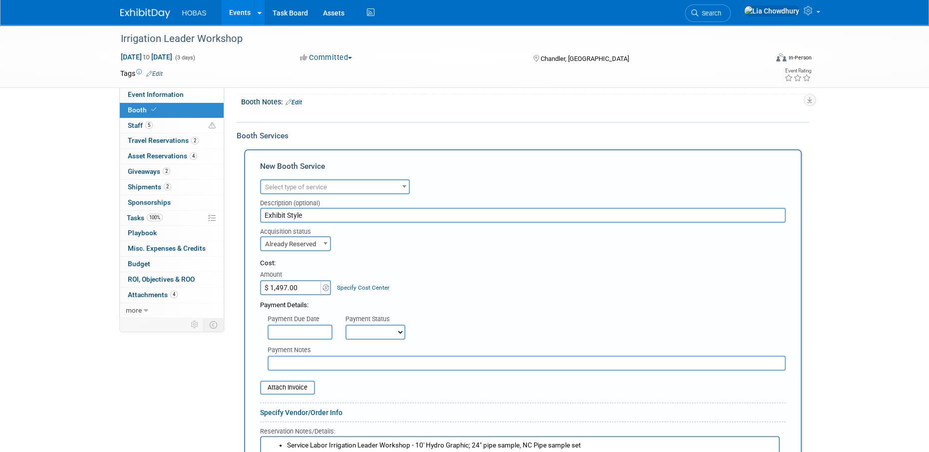
scroll to position [206, 0]
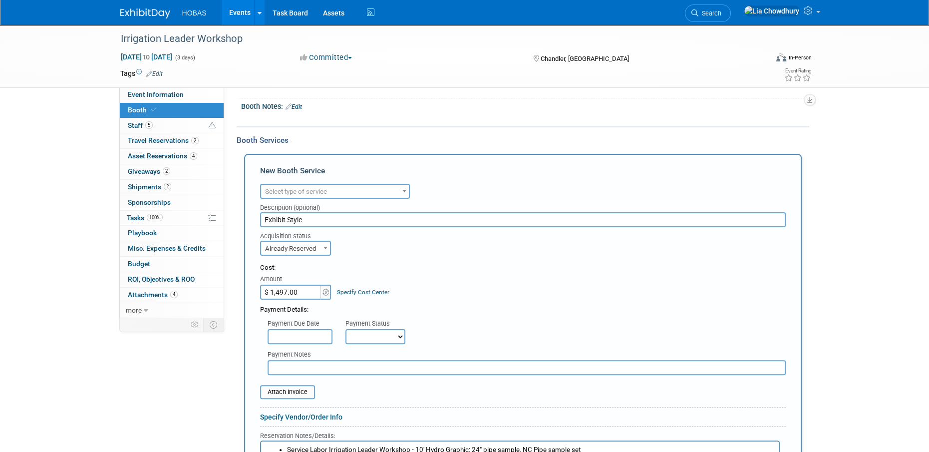
click at [308, 188] on span "Select type of service" at bounding box center [296, 191] width 62 height 7
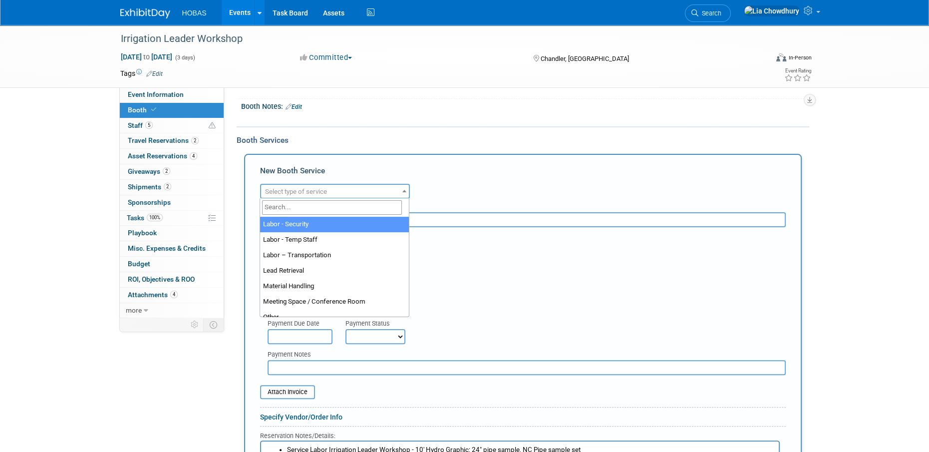
scroll to position [250, 0]
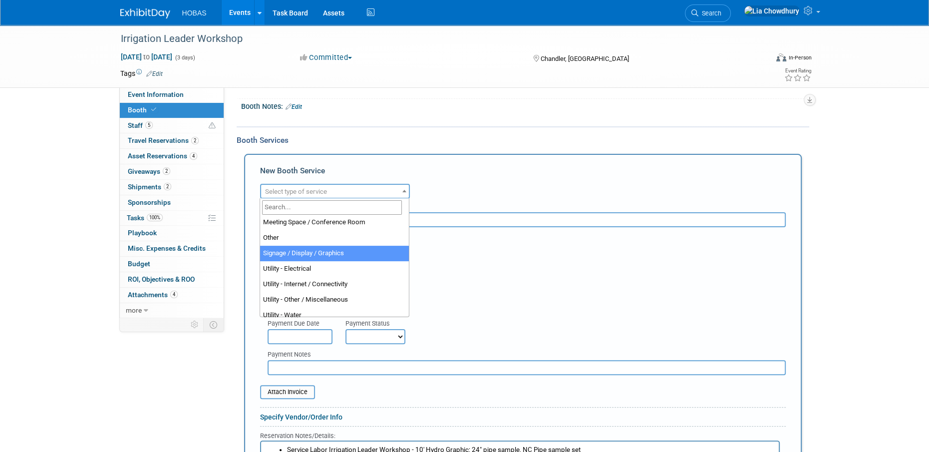
select select "3"
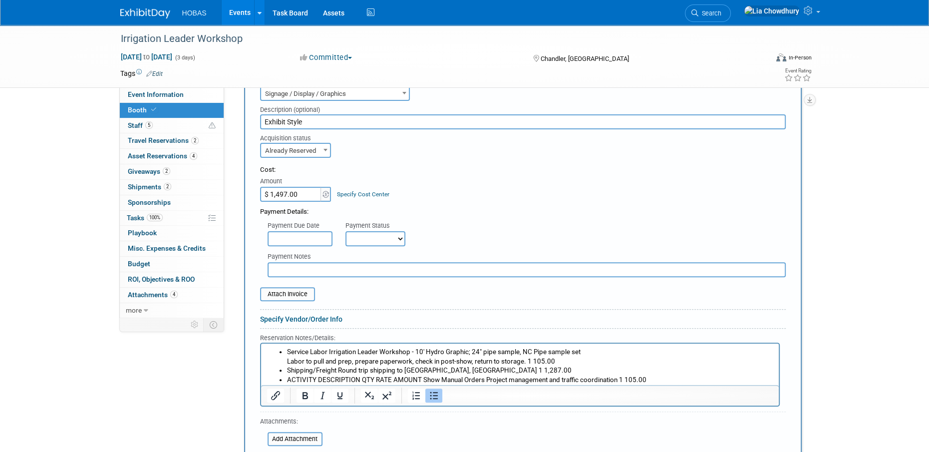
scroll to position [406, 0]
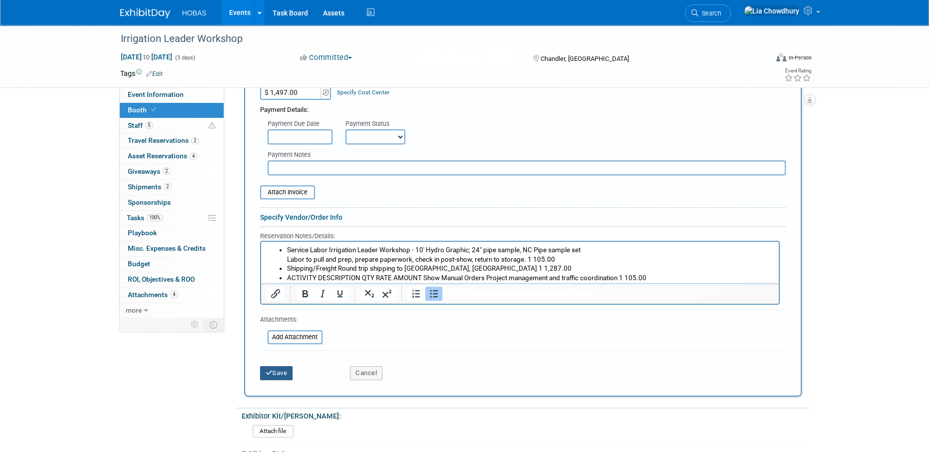
click at [277, 369] on button "Save" at bounding box center [276, 373] width 33 height 14
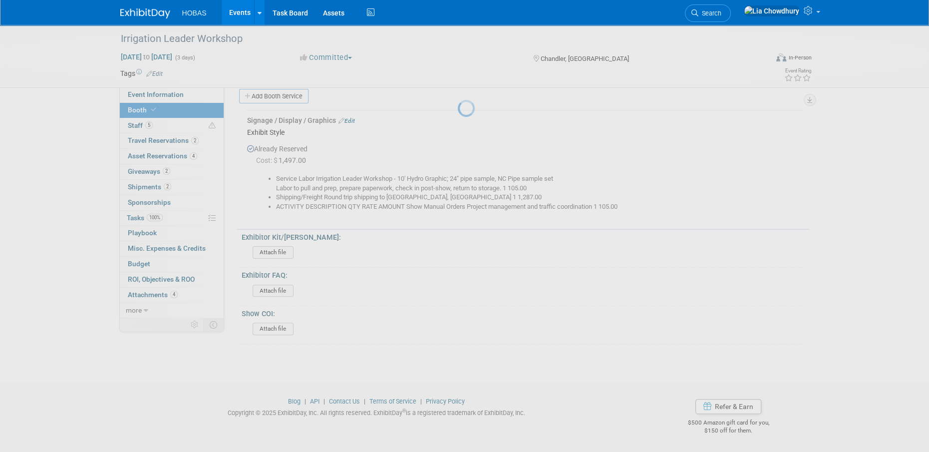
scroll to position [267, 0]
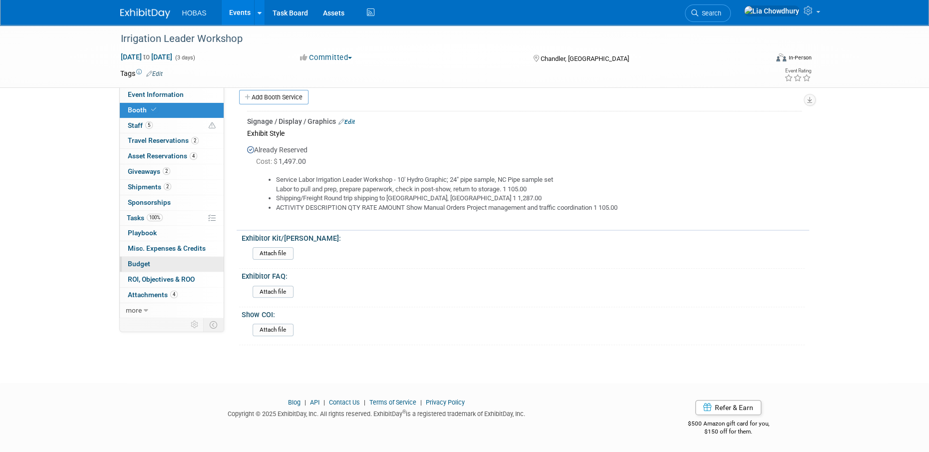
click at [151, 261] on link "Budget" at bounding box center [172, 264] width 104 height 15
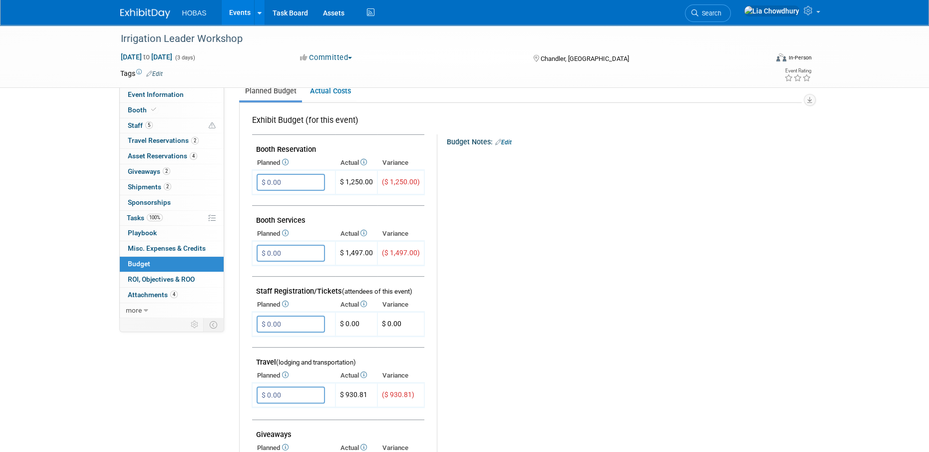
scroll to position [50, 0]
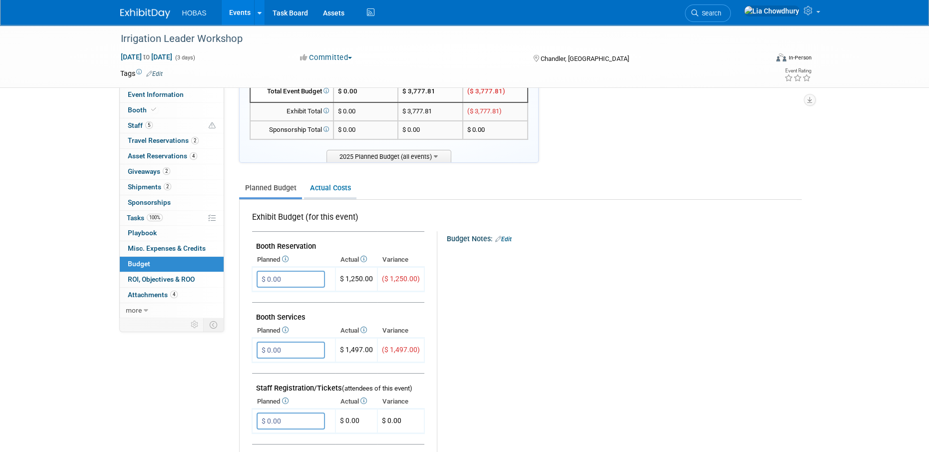
click at [340, 188] on link "Actual Costs" at bounding box center [330, 188] width 52 height 18
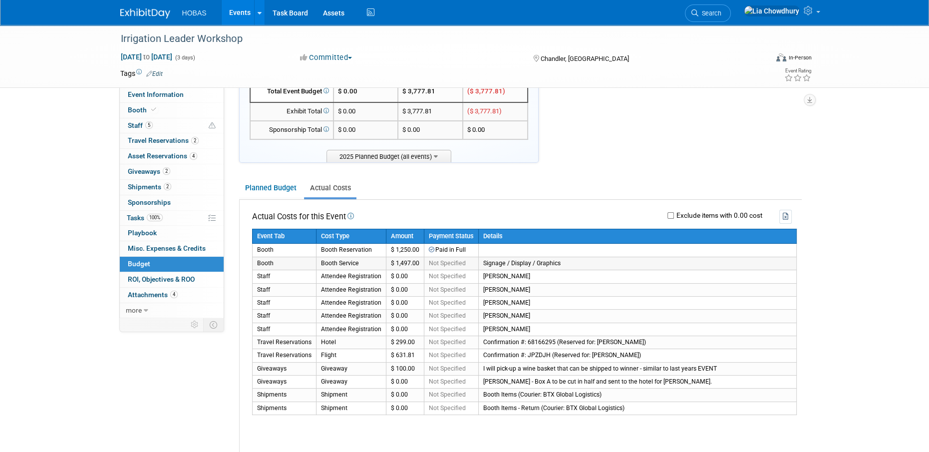
click at [279, 259] on td "Booth" at bounding box center [284, 263] width 64 height 13
click at [132, 107] on span "Booth" at bounding box center [143, 110] width 30 height 8
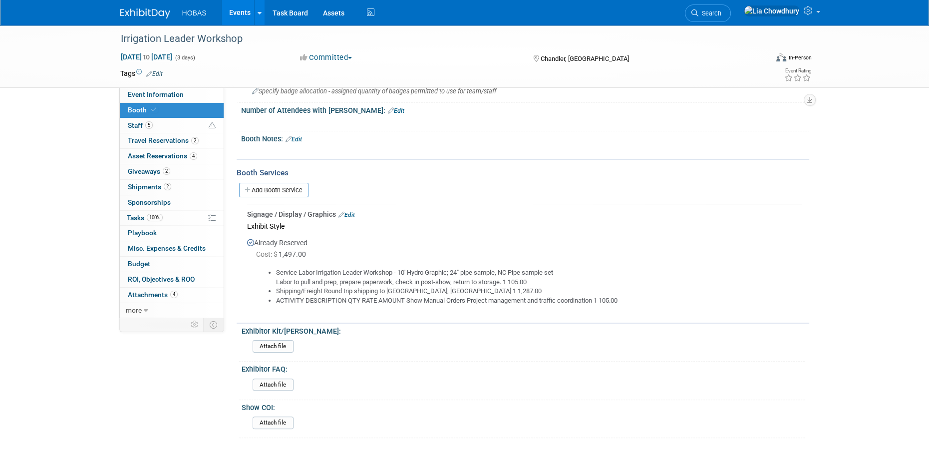
scroll to position [200, 0]
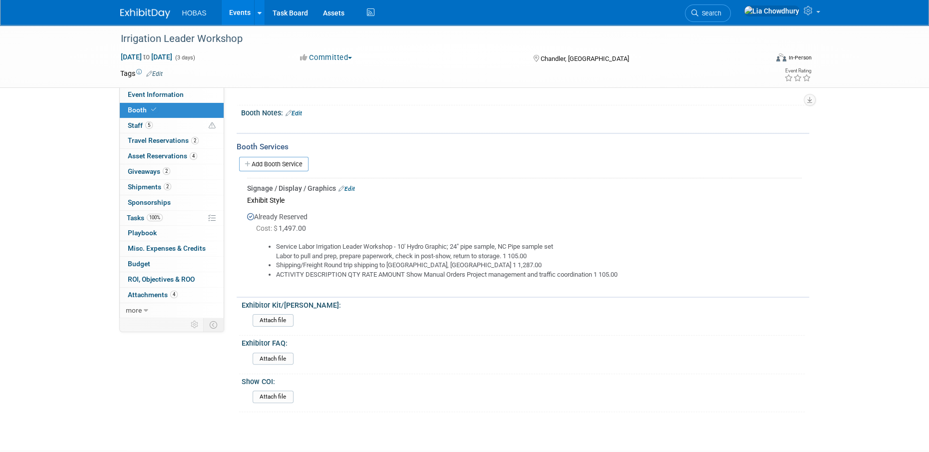
click at [352, 185] on link "Edit" at bounding box center [346, 188] width 16 height 7
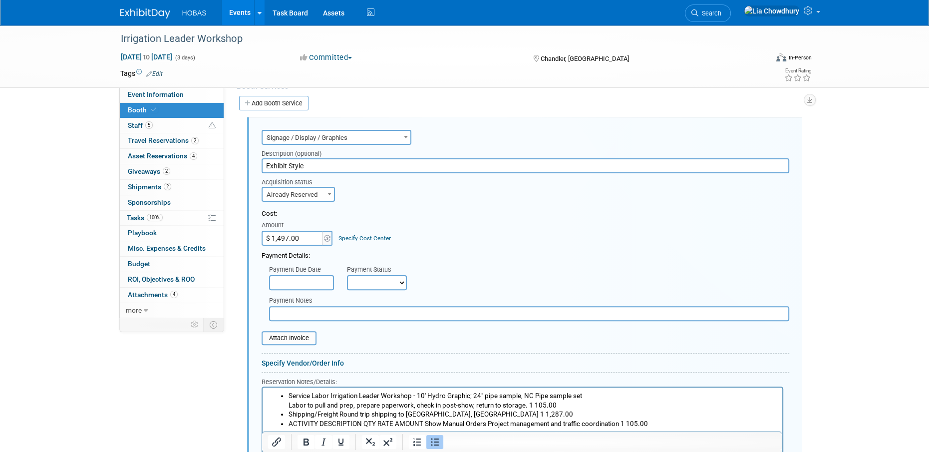
scroll to position [264, 0]
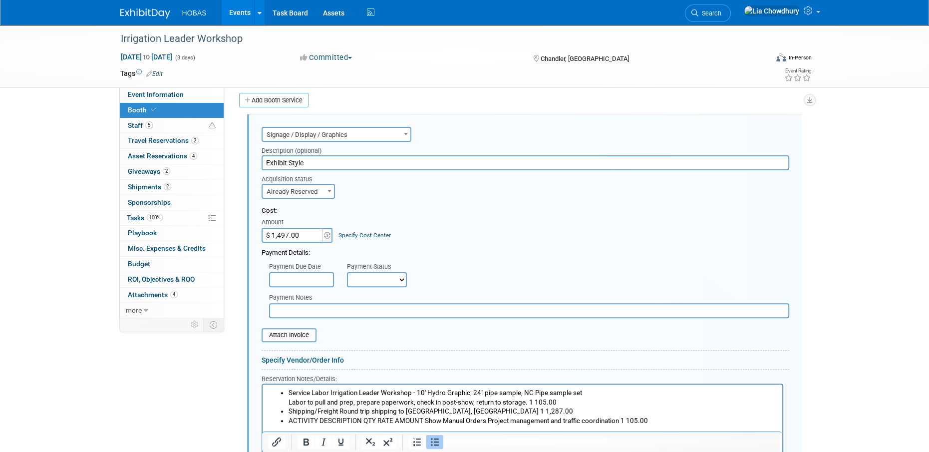
click at [369, 280] on select "Not Paid Yet Partially Paid Paid in Full" at bounding box center [377, 279] width 60 height 15
select select "1"
click at [347, 272] on select "Not Paid Yet Partially Paid Paid in Full" at bounding box center [377, 279] width 60 height 15
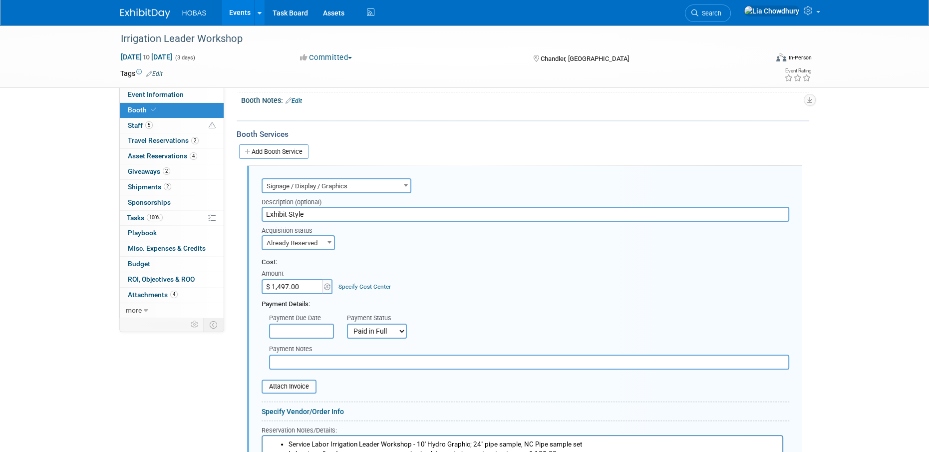
scroll to position [164, 0]
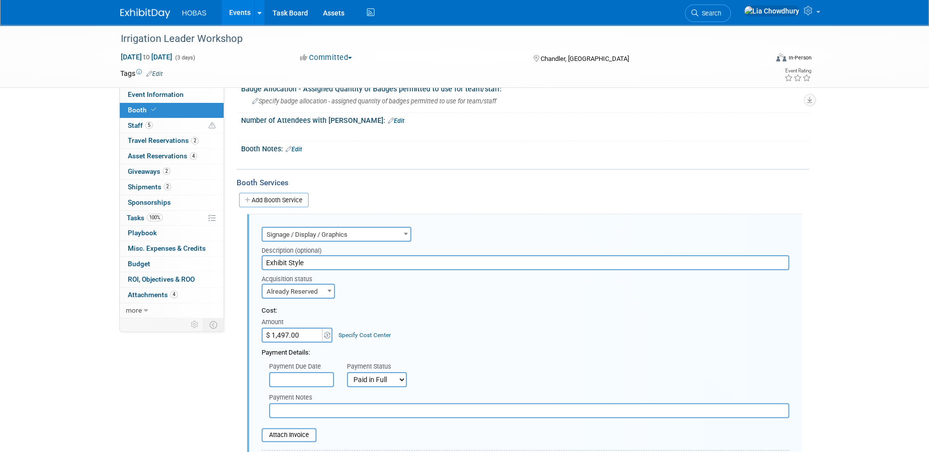
click at [308, 237] on span "Signage / Display / Graphics" at bounding box center [337, 235] width 148 height 14
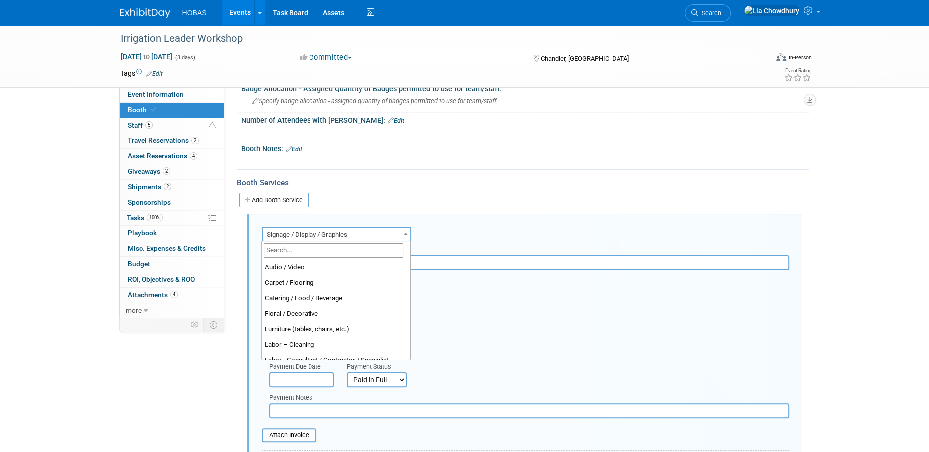
scroll to position [247, 0]
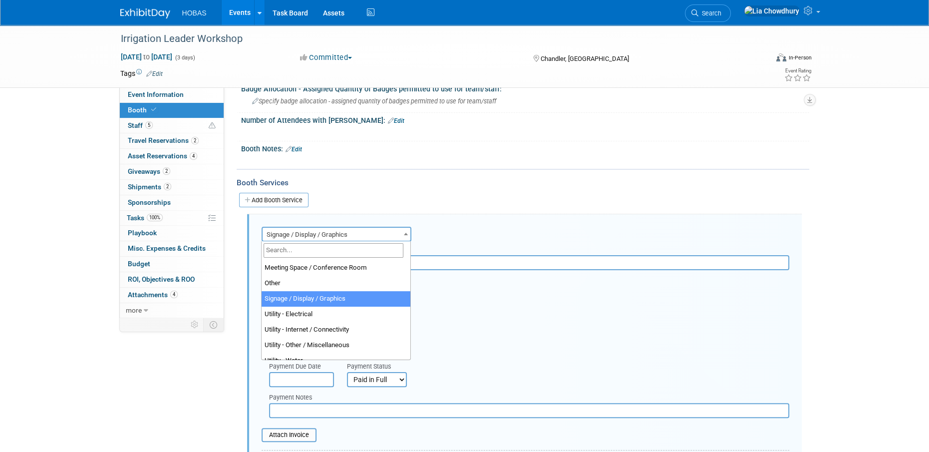
click at [306, 249] on input "search" at bounding box center [334, 250] width 140 height 14
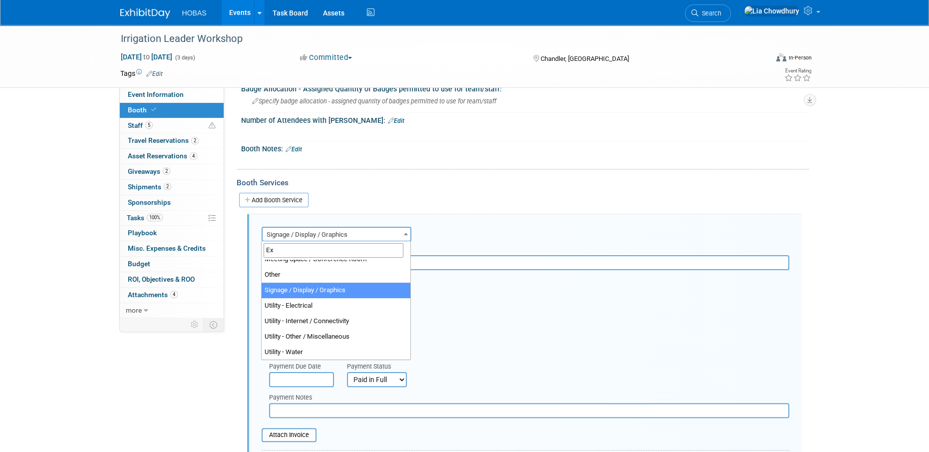
scroll to position [0, 0]
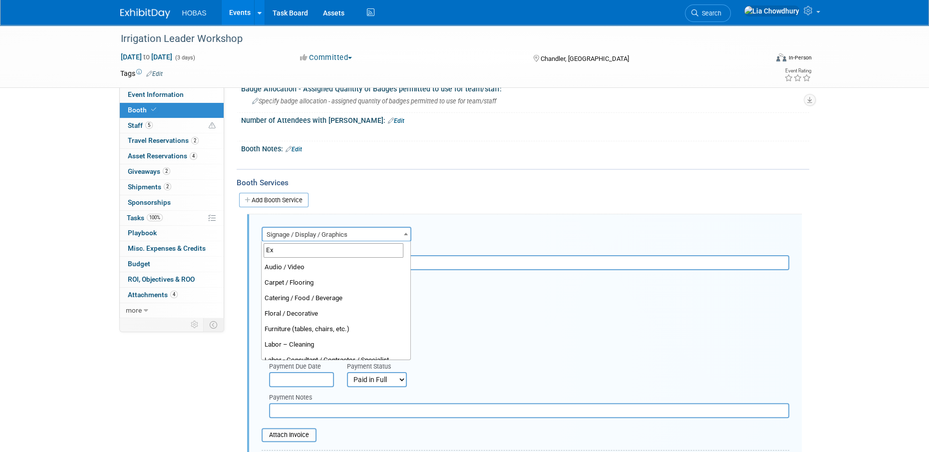
type input "E"
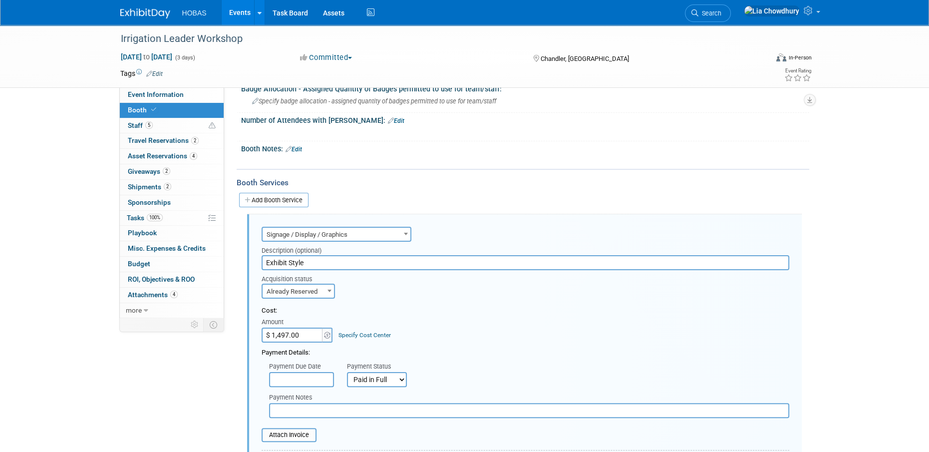
click at [417, 210] on div "Add Booth Service" at bounding box center [523, 199] width 573 height 23
drag, startPoint x: 332, startPoint y: 263, endPoint x: 170, endPoint y: 273, distance: 162.6
click at [170, 273] on div "Event Information Event Info Booth Booth 5 Staff 5 Staff 2 Travel Reservations …" at bounding box center [465, 316] width 704 height 910
click at [319, 414] on input "text" at bounding box center [529, 410] width 520 height 15
paste input "Exhibit Style"
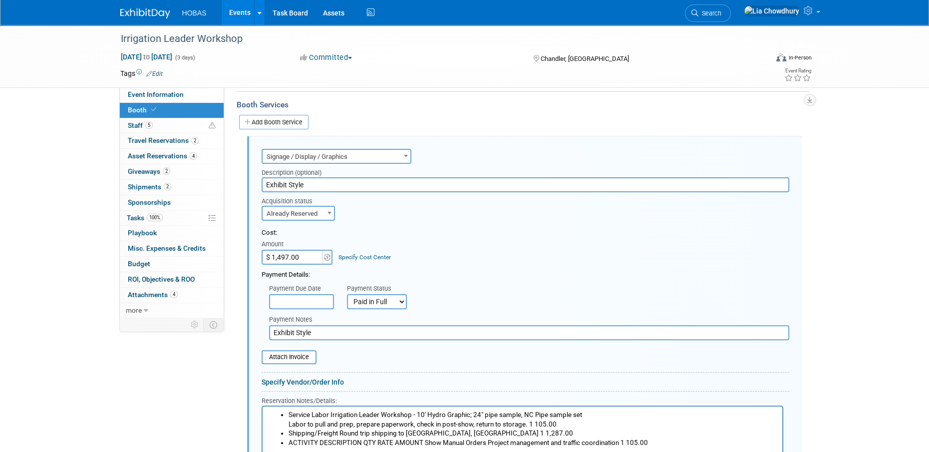
scroll to position [363, 0]
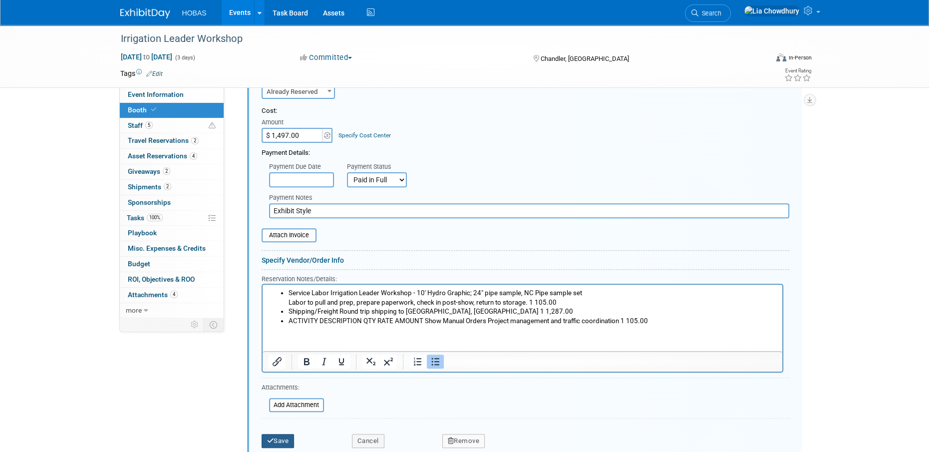
type input "Exhibit Style"
click at [271, 439] on icon "submit" at bounding box center [270, 440] width 7 height 6
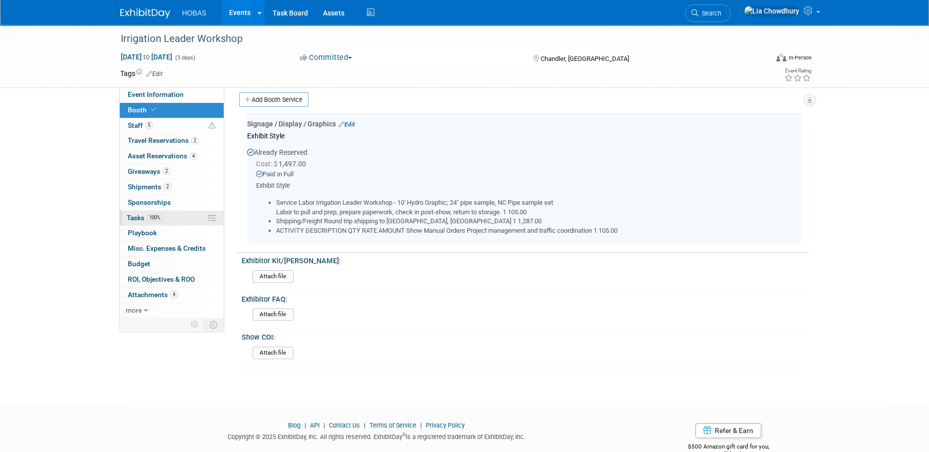
scroll to position [264, 0]
click at [130, 263] on span "Budget" at bounding box center [139, 264] width 22 height 8
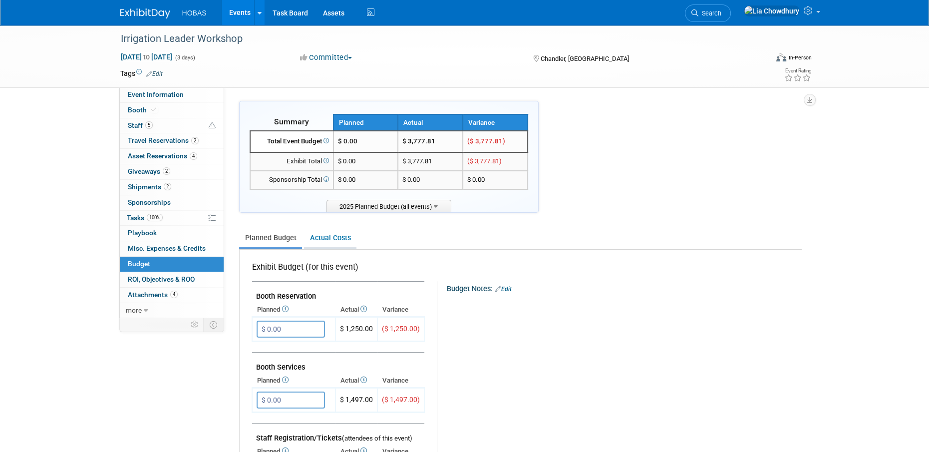
click at [332, 238] on link "Actual Costs" at bounding box center [330, 238] width 52 height 18
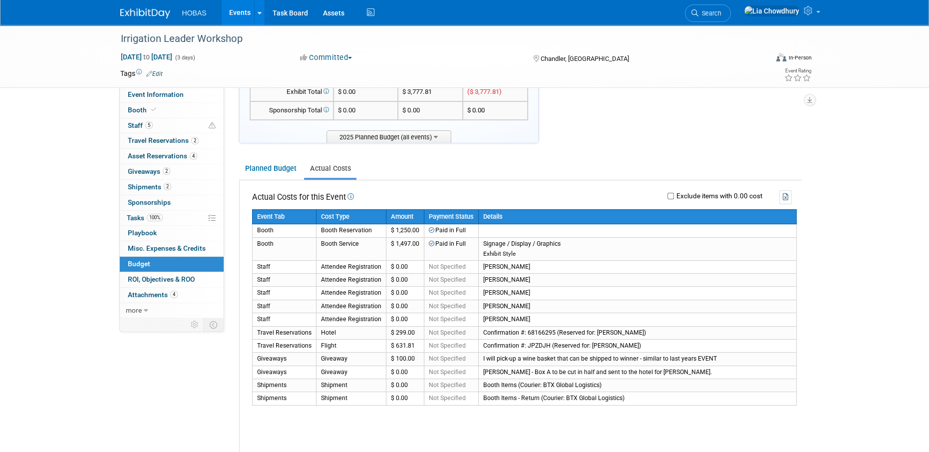
scroll to position [200, 0]
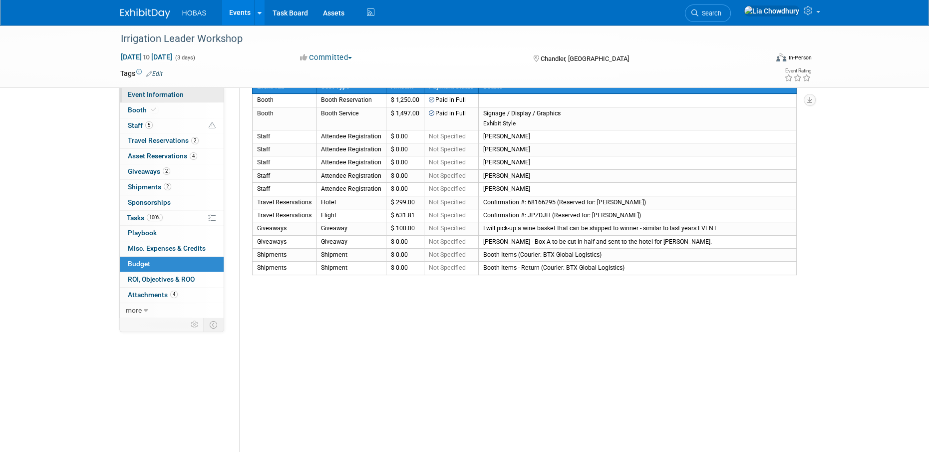
click at [154, 95] on span "Event Information" at bounding box center [156, 94] width 56 height 8
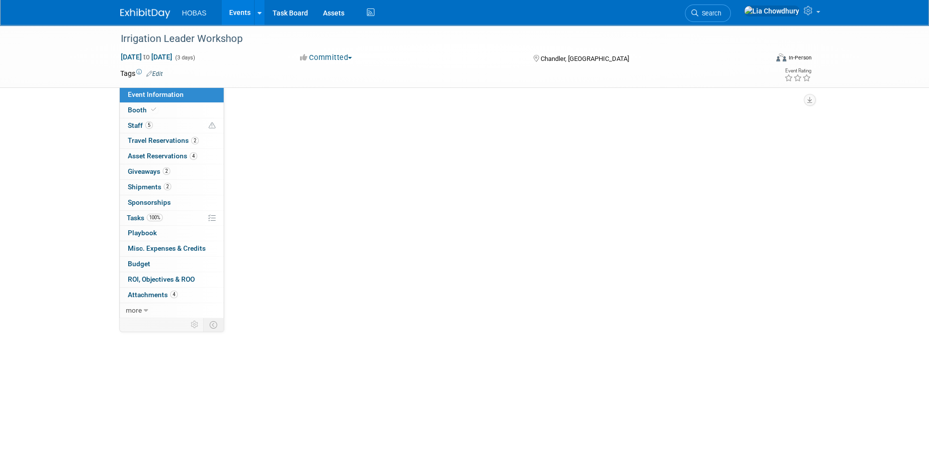
scroll to position [0, 0]
select select "Tradeshow National"
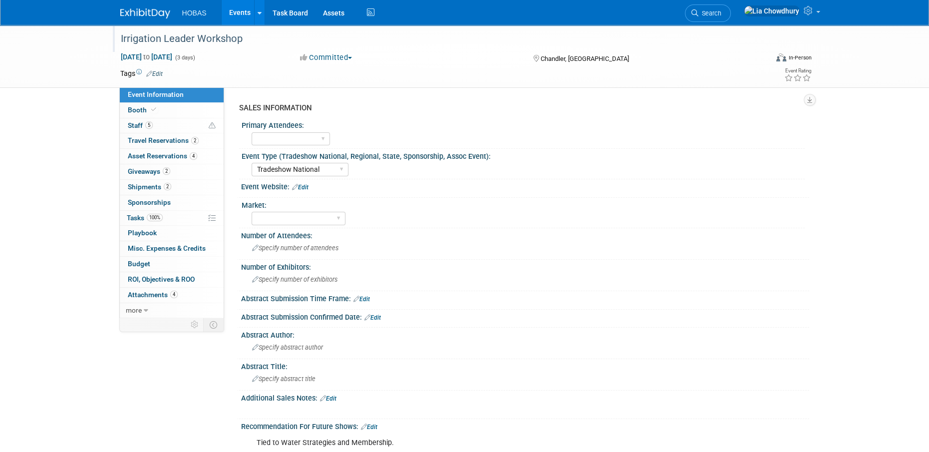
click at [211, 42] on div "Irrigation Leader Workshop" at bounding box center [435, 39] width 636 height 18
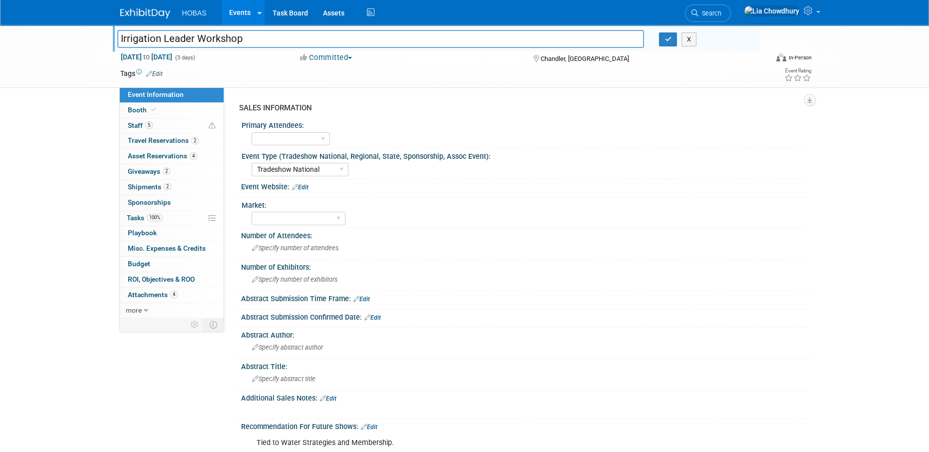
click at [211, 42] on input "Irrigation Leader Workshop" at bounding box center [380, 38] width 527 height 17
click at [659, 46] on button "button" at bounding box center [668, 39] width 18 height 14
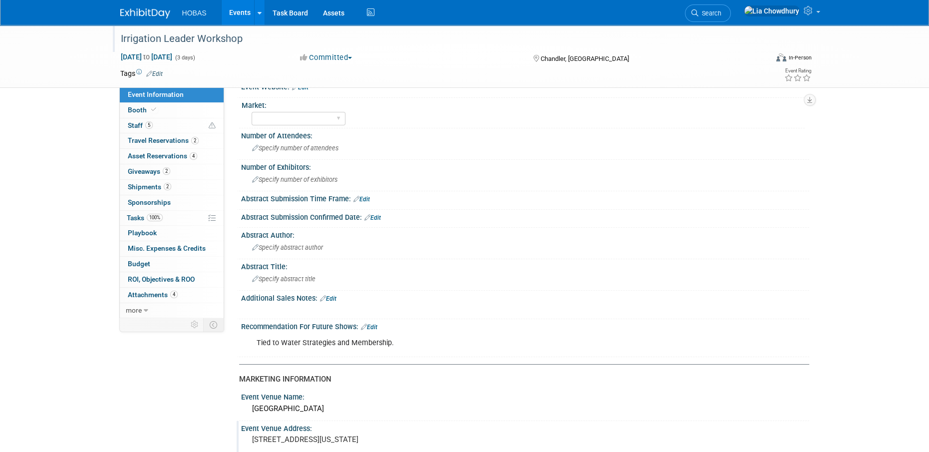
scroll to position [499, 0]
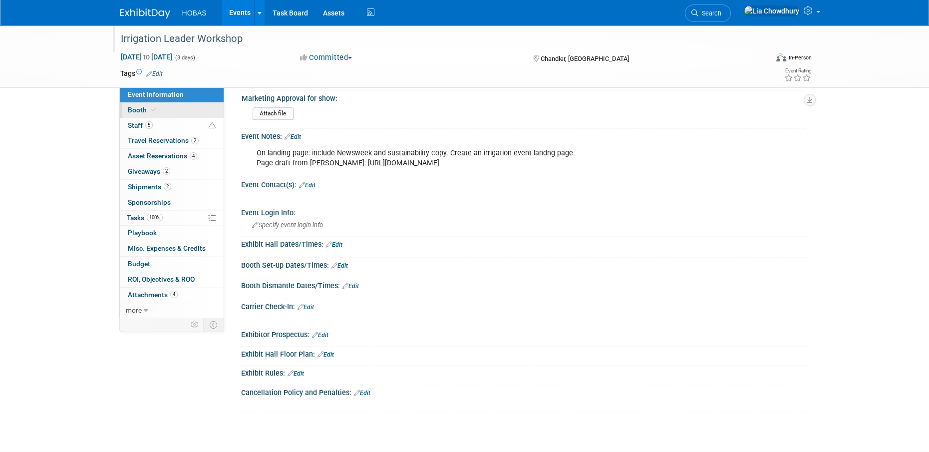
click at [144, 108] on span "Booth" at bounding box center [143, 110] width 30 height 8
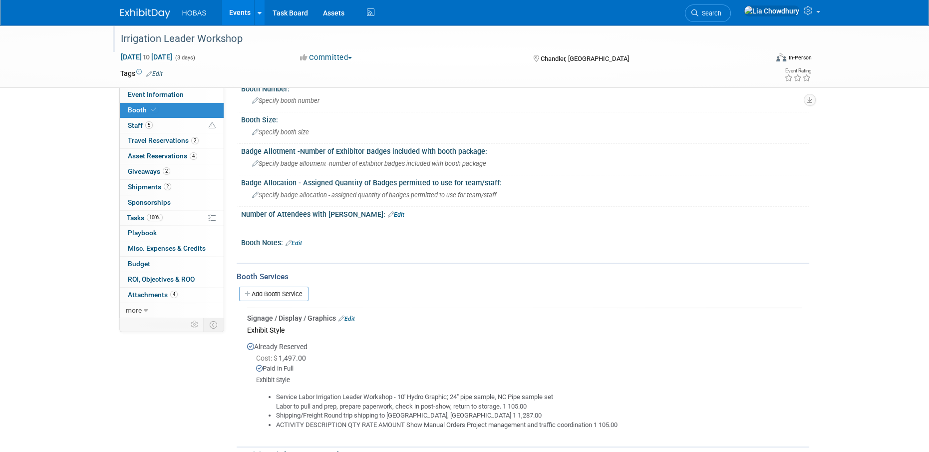
scroll to position [150, 0]
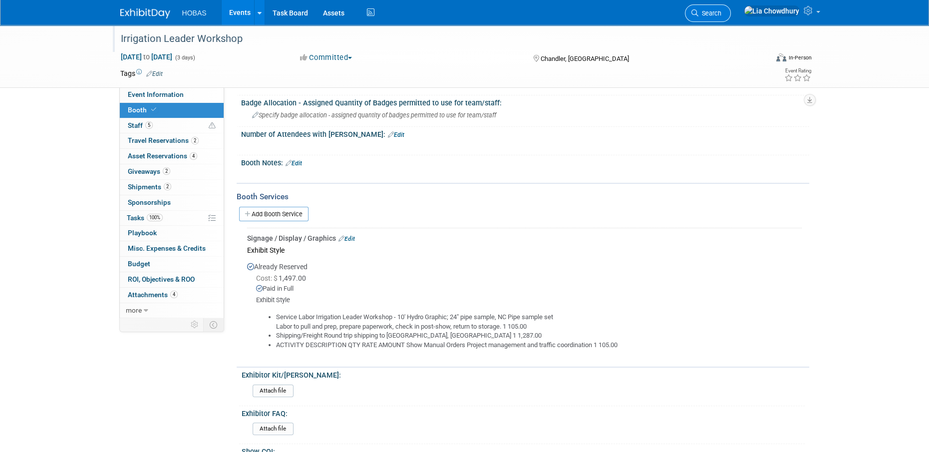
click at [731, 10] on link "Search" at bounding box center [708, 12] width 46 height 17
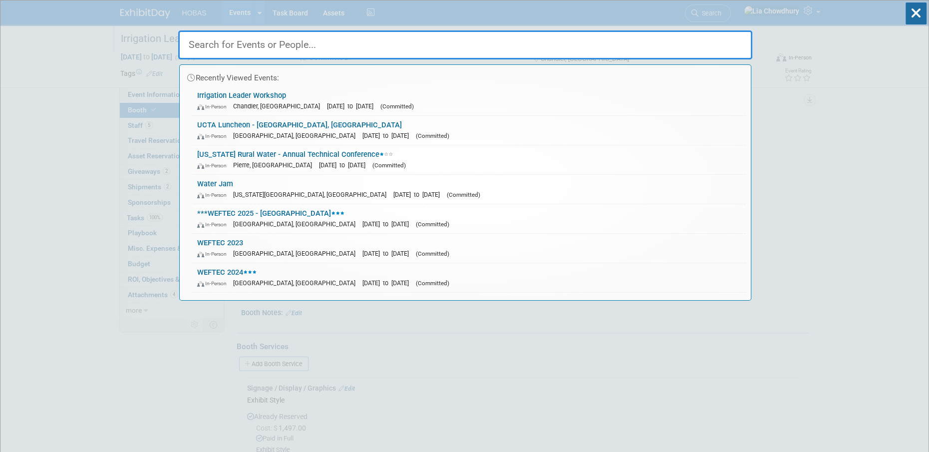
click at [651, 39] on input "text" at bounding box center [465, 44] width 574 height 29
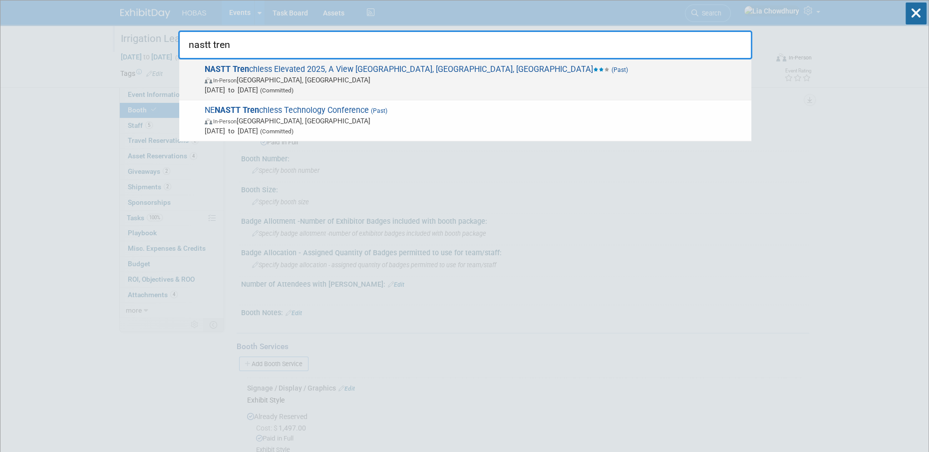
type input "nastt tren"
click at [272, 75] on span "In-Person Waterloo, NE" at bounding box center [476, 80] width 542 height 10
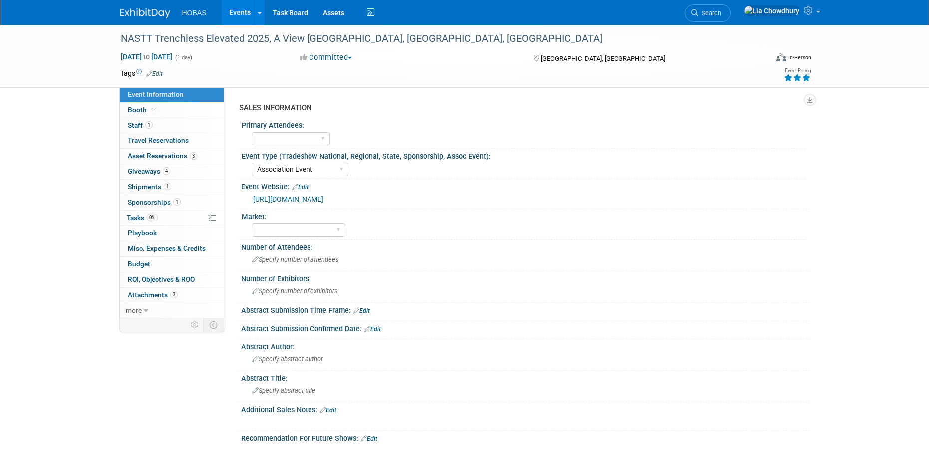
select select "Association Event"
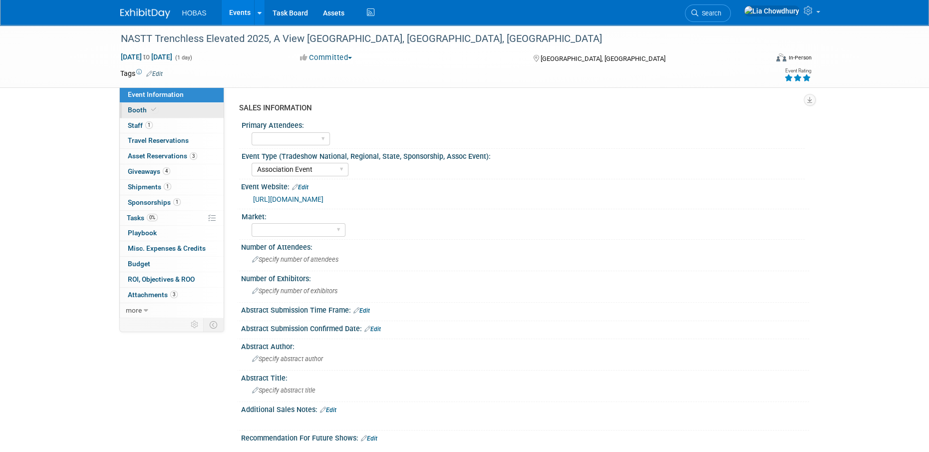
click at [136, 107] on span "Booth" at bounding box center [143, 110] width 30 height 8
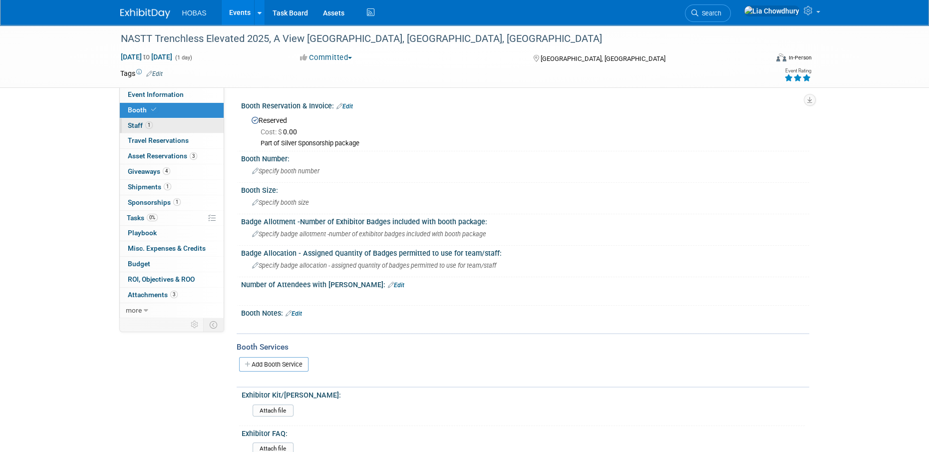
click at [130, 129] on link "1 Staff 1" at bounding box center [172, 125] width 104 height 15
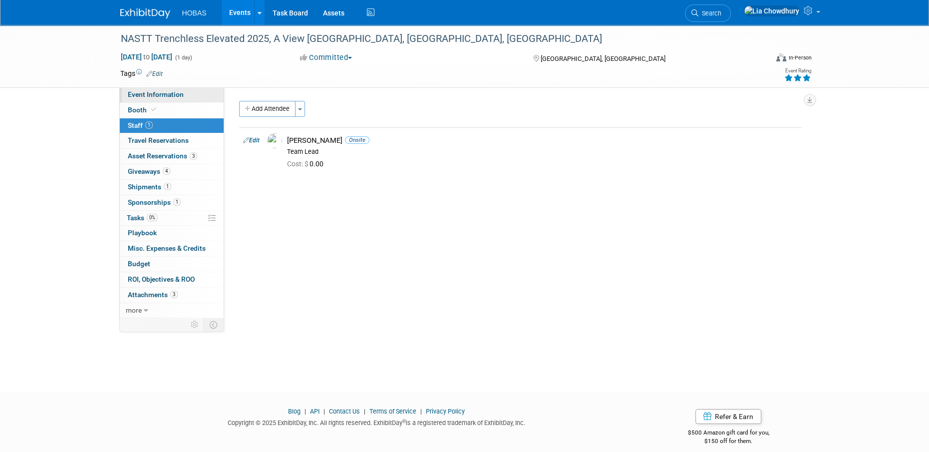
click at [132, 94] on span "Event Information" at bounding box center [156, 94] width 56 height 8
select select "Association Event"
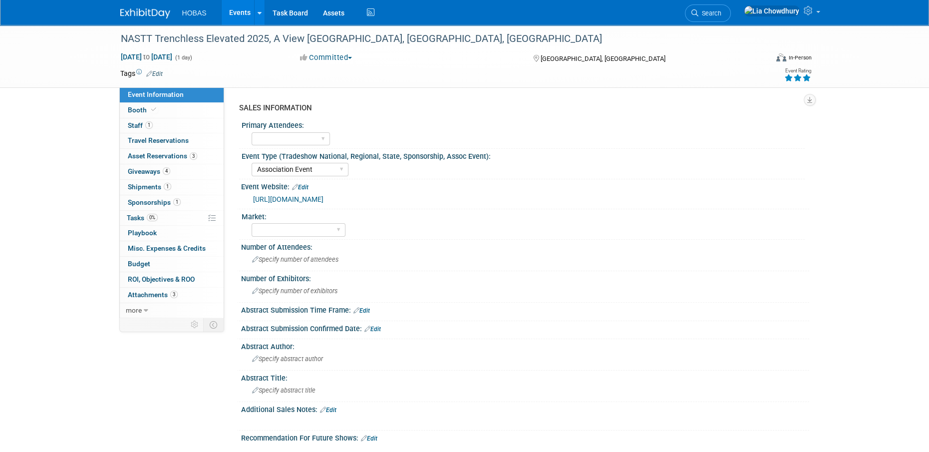
click at [306, 200] on link "[URL][DOMAIN_NAME]" at bounding box center [288, 199] width 70 height 8
click at [277, 140] on select "Owners Engineers Contractors Owners/Engineers" at bounding box center [291, 138] width 78 height 13
select select "Contractors"
click at [252, 132] on select "Owners Engineers Contractors Owners/Engineers" at bounding box center [291, 138] width 78 height 13
click at [302, 174] on select "Tradeshow International Tradeshow National Tradeshow Regional Tradeshow State S…" at bounding box center [300, 169] width 97 height 13
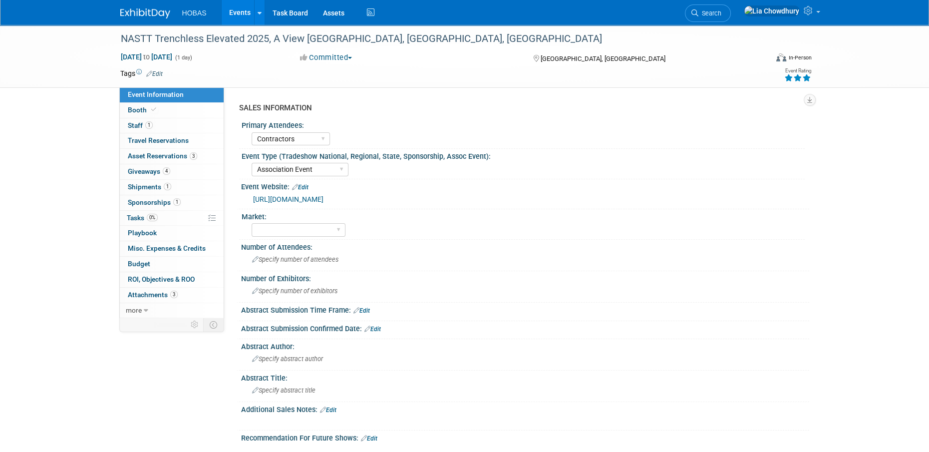
click at [456, 162] on div "Tradeshow International Tradeshow National Tradeshow Regional Tradeshow State S…" at bounding box center [528, 168] width 553 height 16
click at [299, 223] on select "Wastewater Water Water AND Wastewater Trenchless Hydro Power Irrigation Other" at bounding box center [299, 229] width 94 height 13
select select "Trenchless"
click at [252, 223] on select "Wastewater Water Water AND Wastewater Trenchless Hydro Power Irrigation Other" at bounding box center [299, 229] width 94 height 13
click at [423, 250] on div "Number of Attendees: Specify number of attendees" at bounding box center [523, 255] width 573 height 31
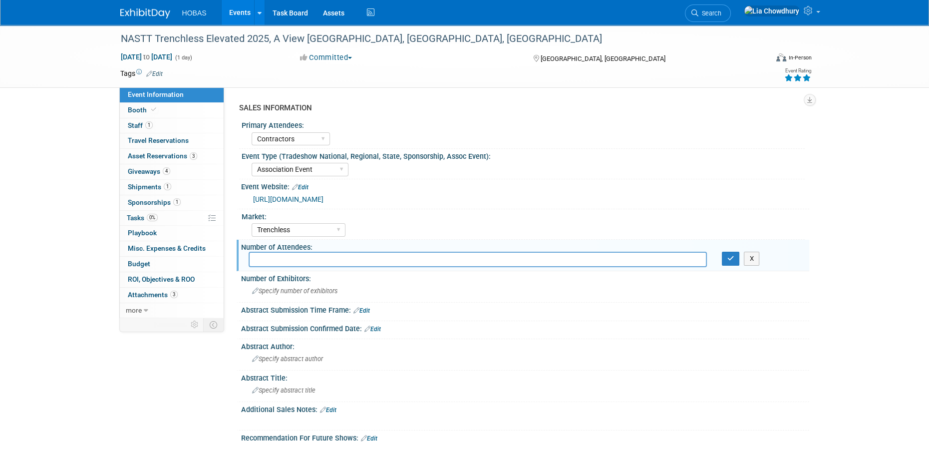
click at [500, 125] on div "Primary Attendees:" at bounding box center [523, 124] width 563 height 12
click at [286, 140] on select "Owners Engineers Contractors Owners/Engineers" at bounding box center [291, 138] width 78 height 13
click at [252, 132] on select "Owners Engineers Contractors Owners/Engineers" at bounding box center [291, 138] width 78 height 13
click at [282, 142] on select "Owners Engineers Contractors Owners/Engineers" at bounding box center [291, 138] width 78 height 13
click at [252, 132] on select "Owners Engineers Contractors Owners/Engineers" at bounding box center [291, 138] width 78 height 13
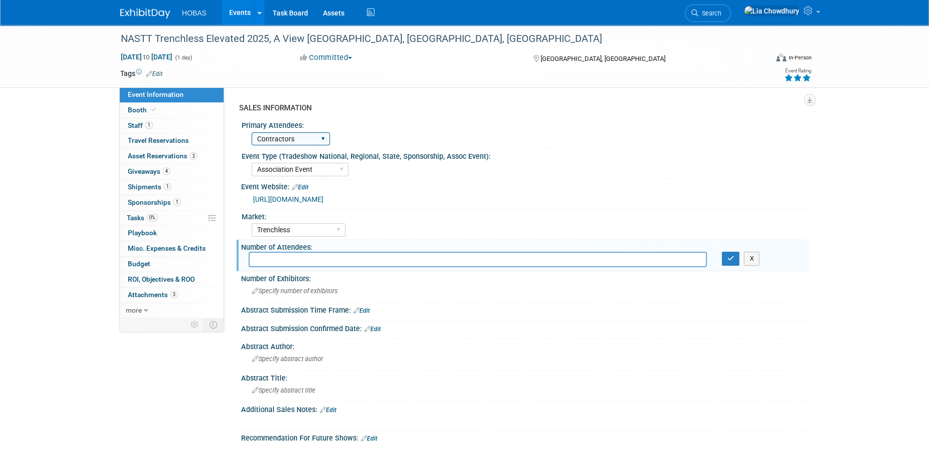
click at [299, 134] on select "Owners Engineers Contractors Owners/Engineers" at bounding box center [291, 138] width 78 height 13
select select "Owners/Engineers"
click at [252, 132] on select "Owners Engineers Contractors Owners/Engineers" at bounding box center [291, 138] width 78 height 13
click at [279, 139] on select "Owners Engineers Contractors Owners/Engineers" at bounding box center [291, 138] width 78 height 13
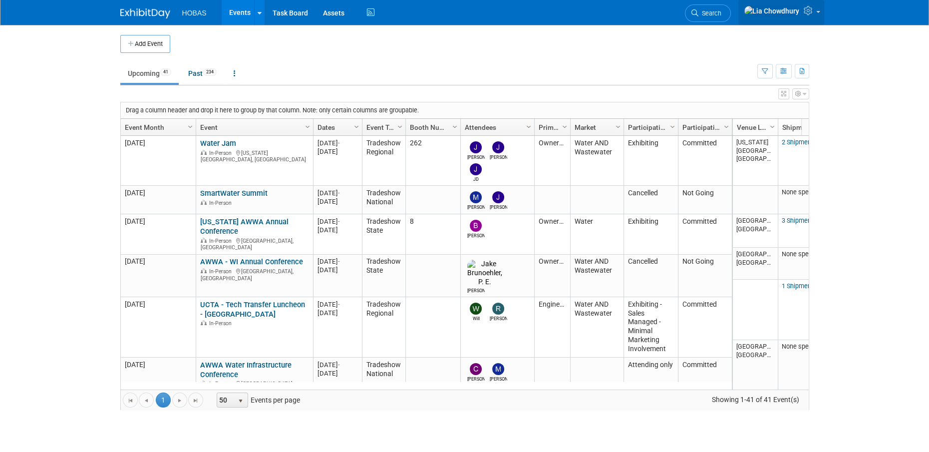
click at [807, 12] on icon at bounding box center [809, 10] width 11 height 9
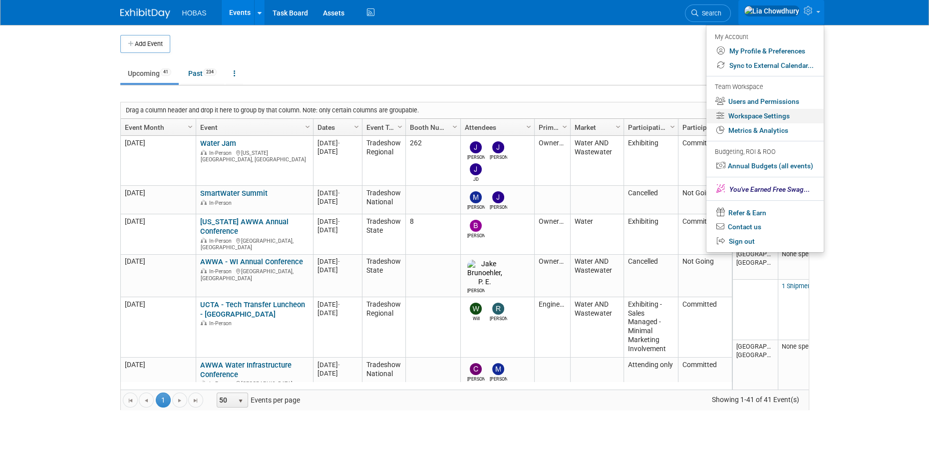
click at [784, 111] on link "Workspace Settings" at bounding box center [764, 116] width 117 height 14
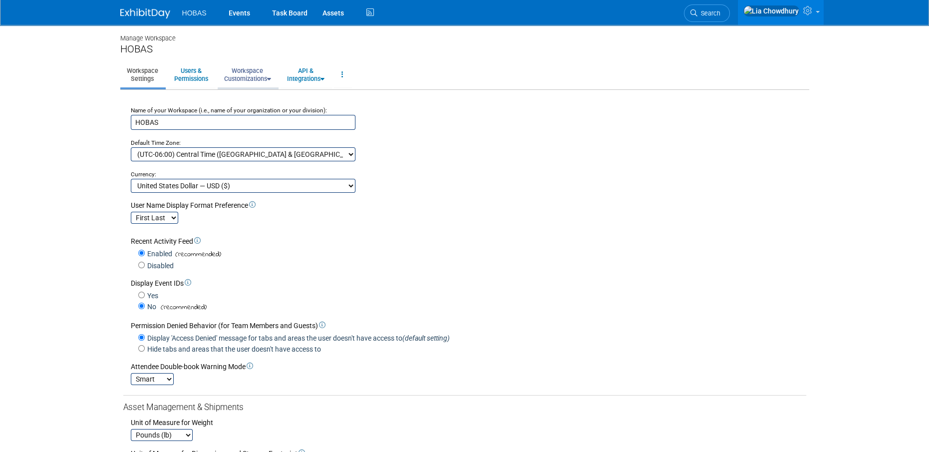
click at [250, 75] on link "Workspace Customizations" at bounding box center [248, 74] width 60 height 24
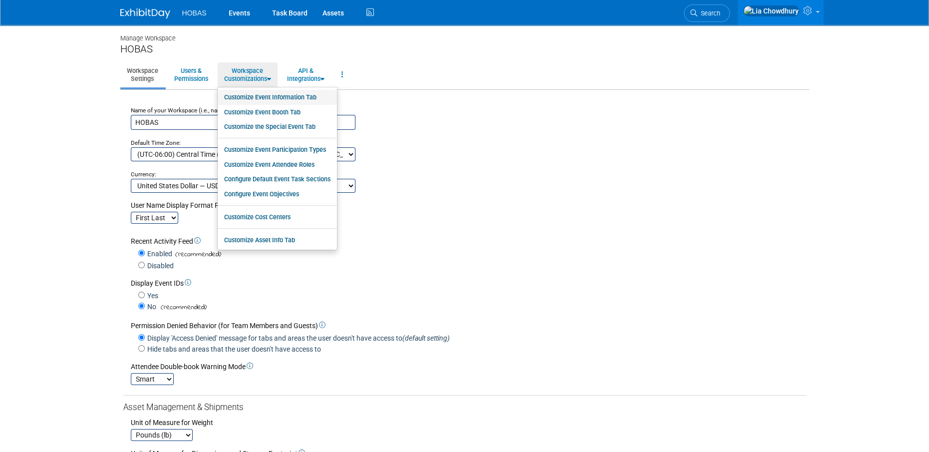
click at [251, 91] on link "Customize Event Information Tab" at bounding box center [277, 97] width 119 height 15
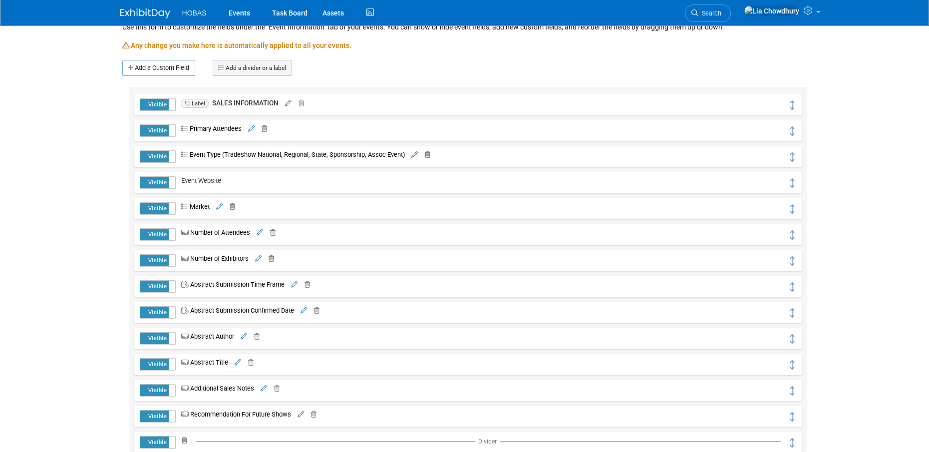
scroll to position [100, 0]
click at [185, 126] on icon at bounding box center [185, 128] width 8 height 6
click at [253, 131] on link at bounding box center [250, 127] width 8 height 7
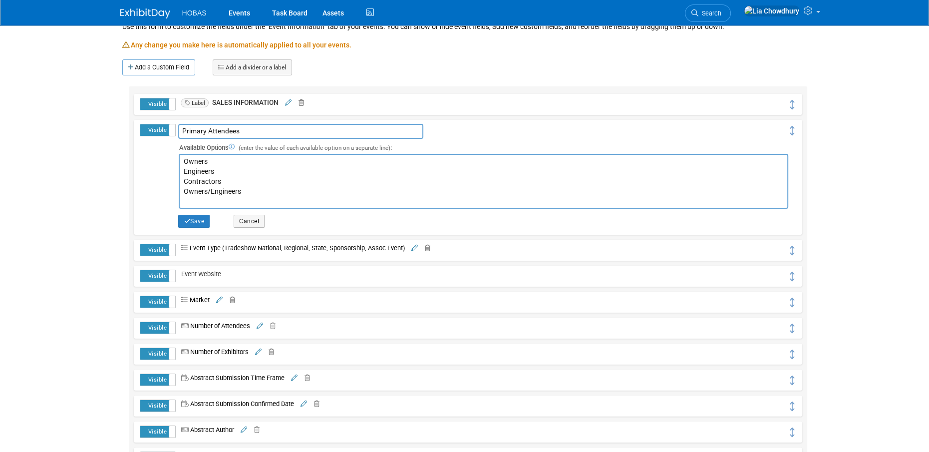
click at [253, 191] on textarea "Owners Engineers Contractors Owners/Engineers" at bounding box center [483, 181] width 609 height 55
type textarea "Owners Engineers Contractors Owners/Engineers Owners, Engineers & Contractors"
click at [200, 221] on button "Save" at bounding box center [193, 221] width 31 height 13
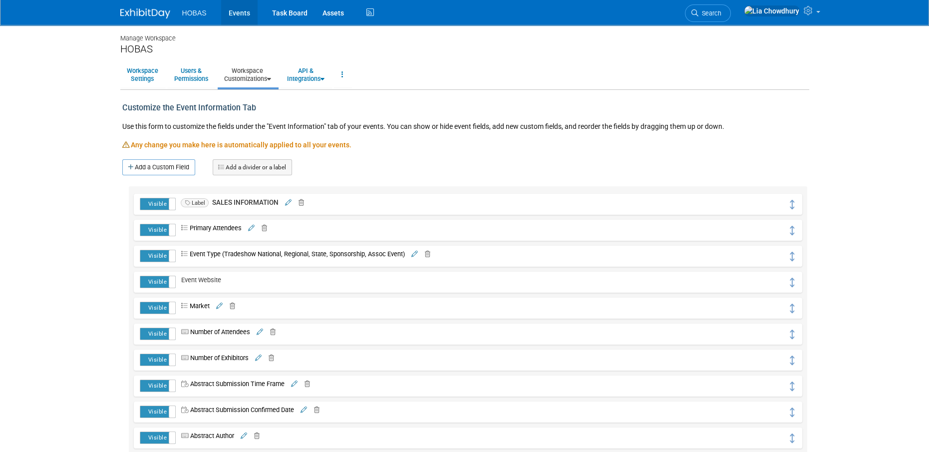
click at [235, 8] on link "Events" at bounding box center [239, 12] width 36 height 25
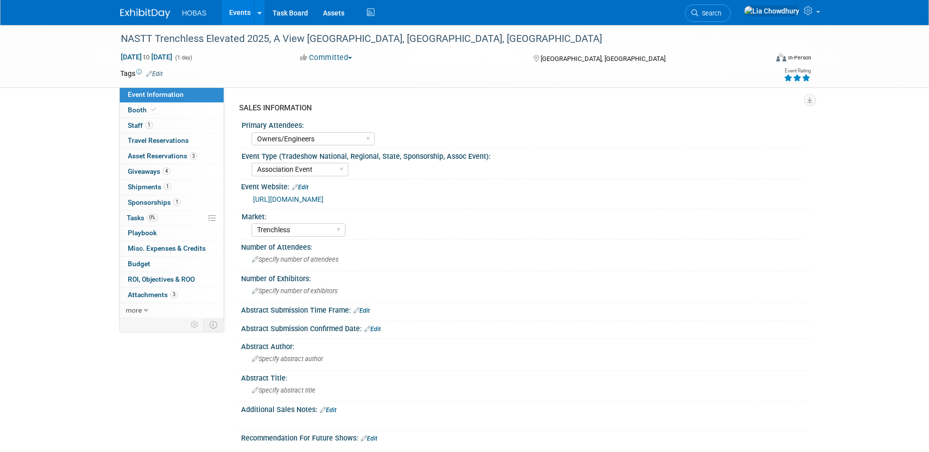
select select "Owners/Engineers"
select select "Association Event"
select select "Trenchless"
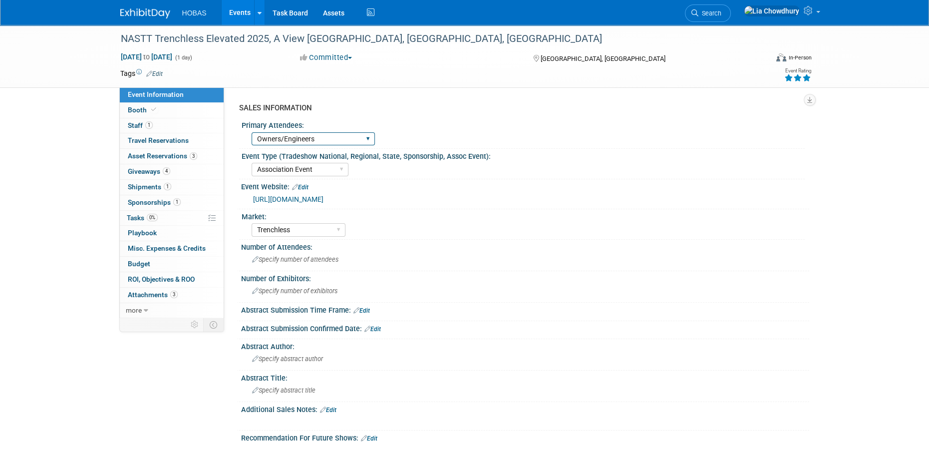
click at [340, 136] on select "Owners Engineers Contractors Owners/Engineers Owners, Engineers & Contractors" at bounding box center [313, 138] width 123 height 13
select select "Owners, Engineers & Contractors"
click at [252, 132] on select "Owners Engineers Contractors Owners/Engineers Owners, Engineers & Contractors" at bounding box center [313, 138] width 123 height 13
click at [523, 190] on div "Event Website: Edit" at bounding box center [525, 185] width 568 height 13
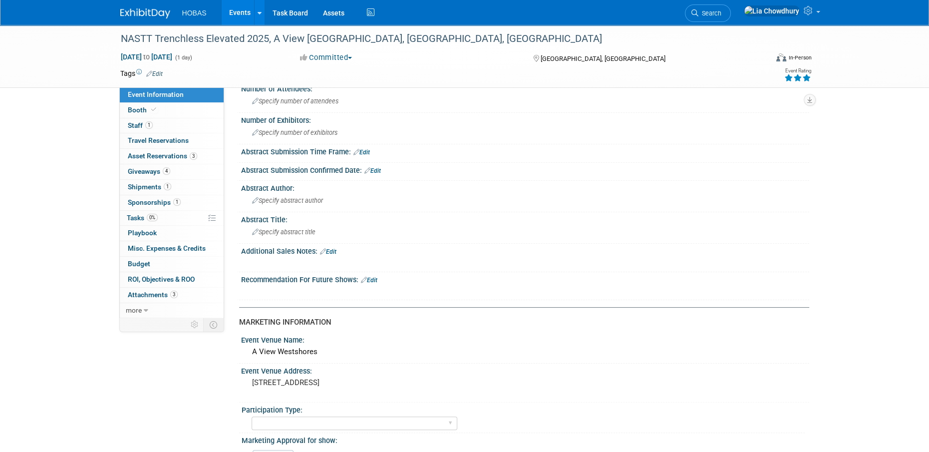
scroll to position [200, 0]
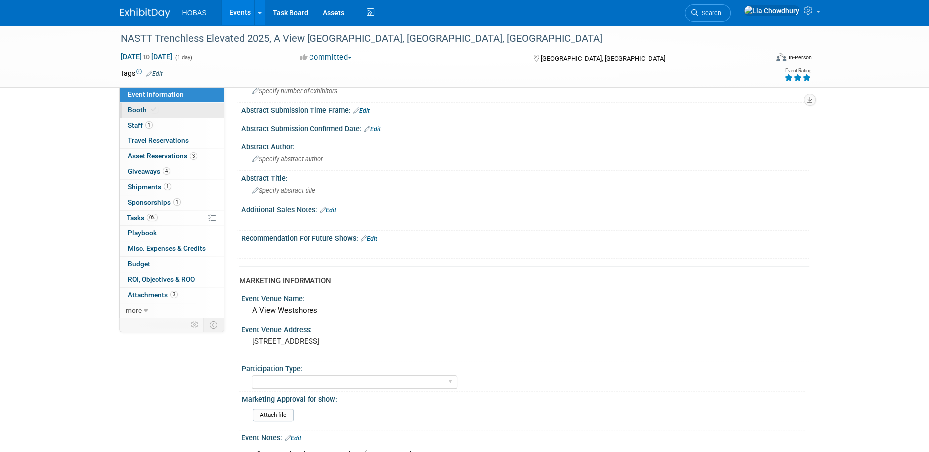
click at [142, 105] on link "Booth" at bounding box center [172, 110] width 104 height 15
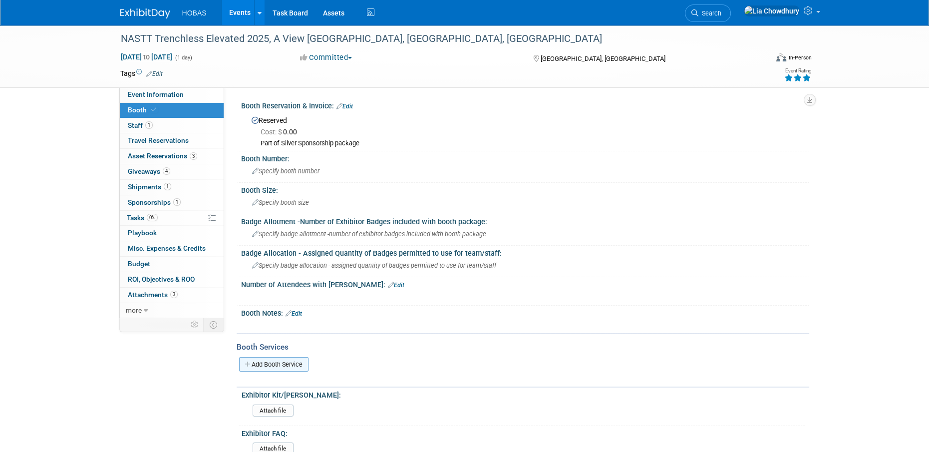
click at [277, 361] on link "Add Booth Service" at bounding box center [273, 364] width 69 height 14
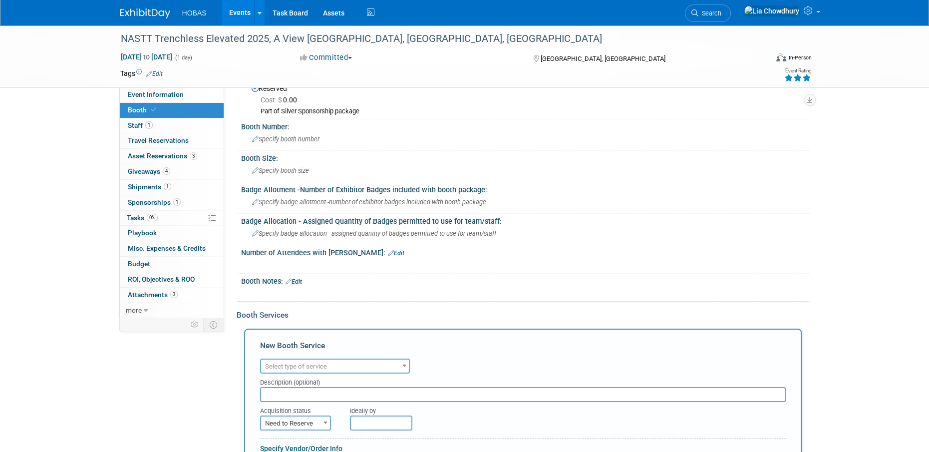
scroll to position [50, 0]
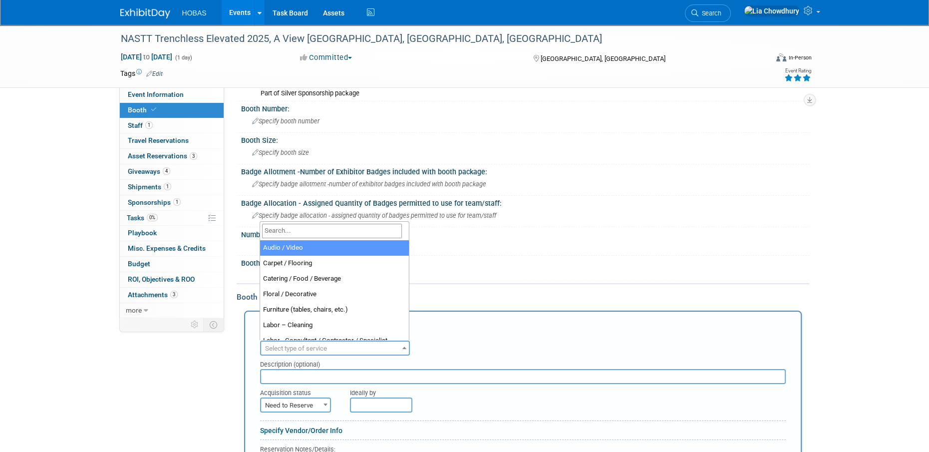
click at [283, 341] on span "Select type of service" at bounding box center [335, 348] width 148 height 14
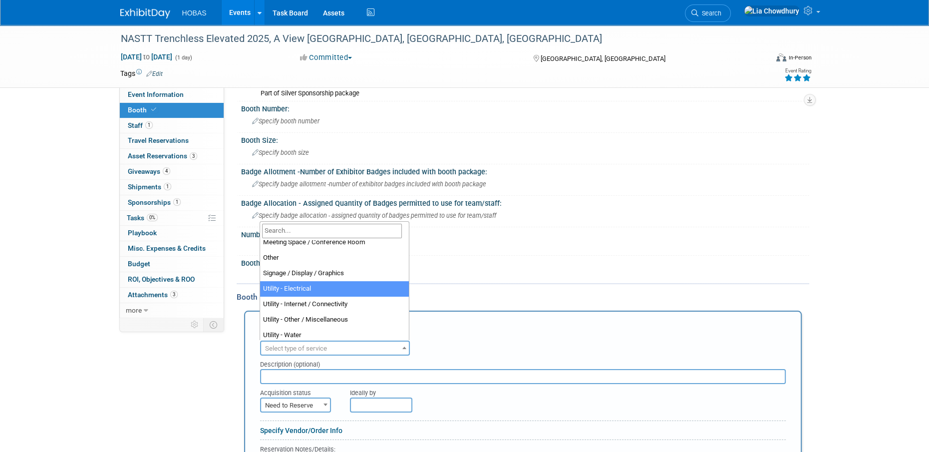
scroll to position [256, 0]
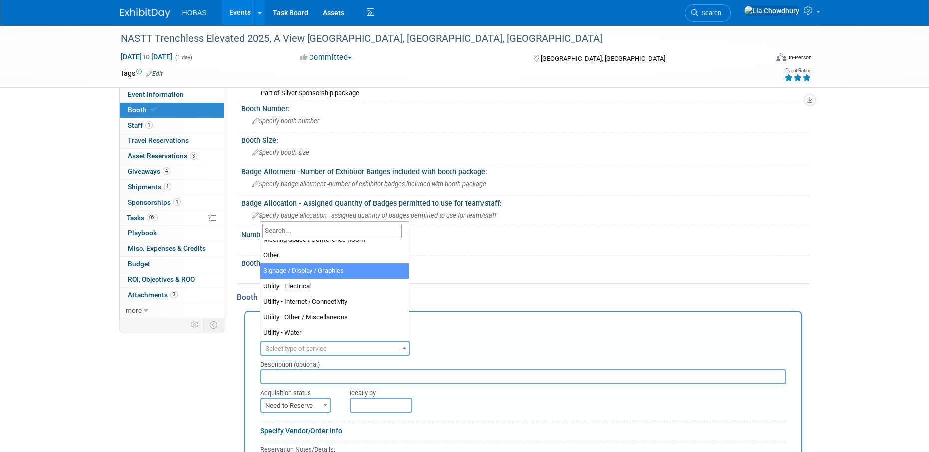
select select "3"
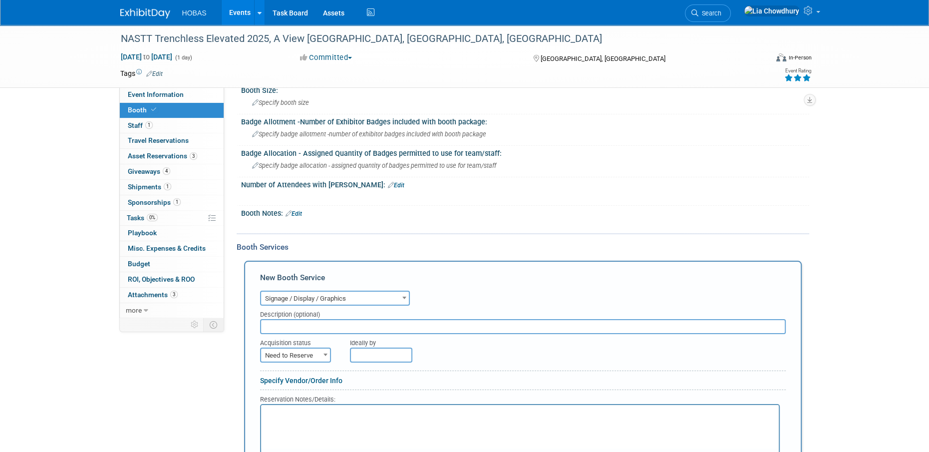
scroll to position [200, 0]
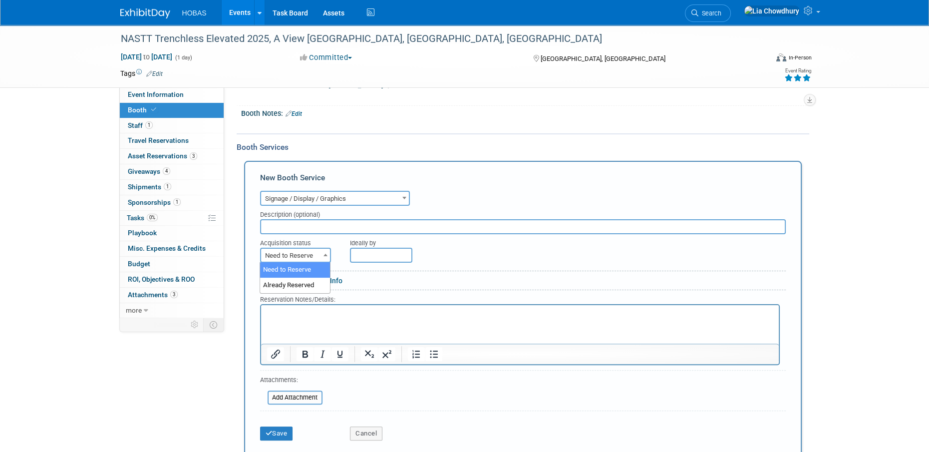
click at [305, 255] on span "Need to Reserve" at bounding box center [295, 256] width 69 height 14
select select "2"
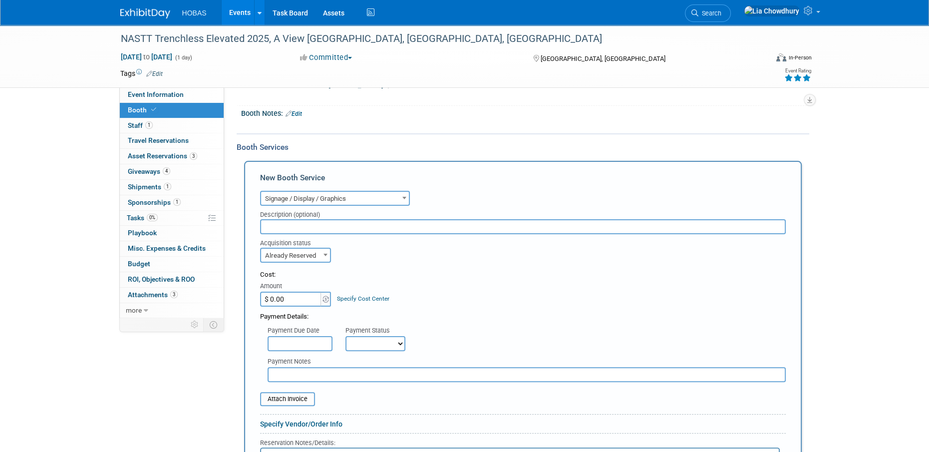
click at [286, 371] on input "text" at bounding box center [527, 374] width 518 height 15
type input "Exhibit Style"
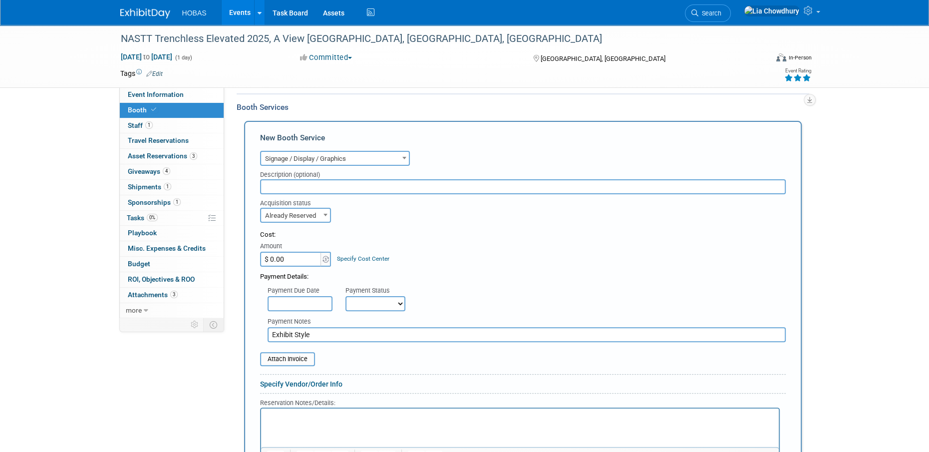
scroll to position [300, 0]
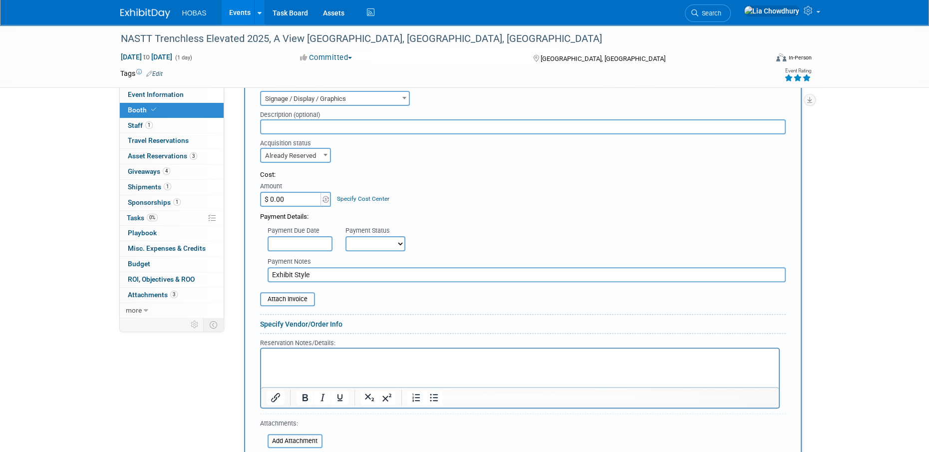
click at [370, 358] on p "Rich Text Area. Press ALT-0 for help." at bounding box center [520, 356] width 506 height 9
click at [398, 360] on p "Rich Text Area. Press ALT-0 for help." at bounding box center [520, 356] width 506 height 9
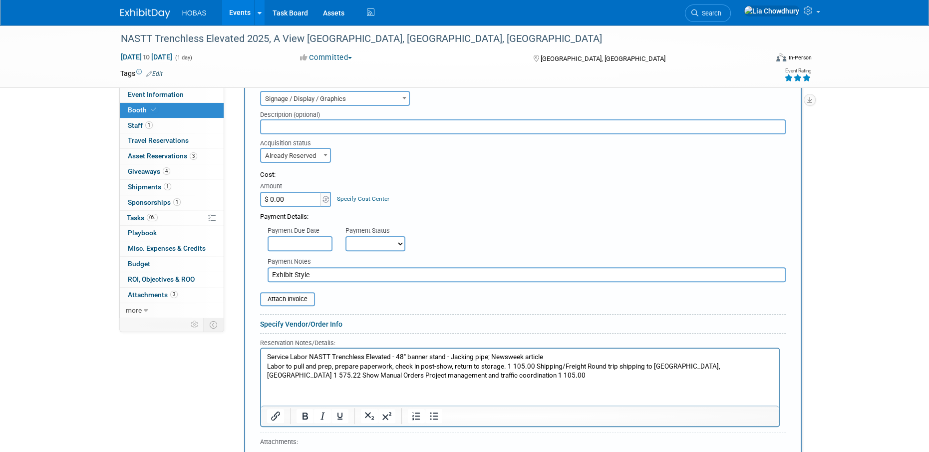
drag, startPoint x: 460, startPoint y: 380, endPoint x: 513, endPoint y: 691, distance: 315.9
click at [261, 348] on html "Service Labor NASTT Trenchless Elevated - 48" banner stand - Jacking pipe; News…" at bounding box center [520, 364] width 518 height 32
click at [261, 360] on html "Service Labor NASTT Trenchless Elevated - 48" banner stand - Jacking pipe; News…" at bounding box center [520, 364] width 518 height 32
click at [275, 357] on p "Service Labor NASTT Trenchless Elevated - 48" banner stand - Jacking pipe; News…" at bounding box center [520, 366] width 506 height 28
click at [428, 410] on icon "Bullet list" at bounding box center [433, 416] width 12 height 12
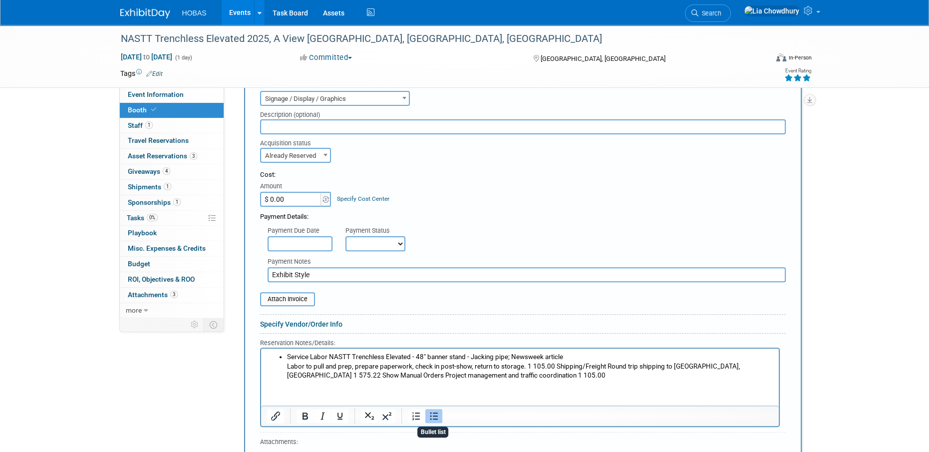
drag, startPoint x: 369, startPoint y: 398, endPoint x: 375, endPoint y: 374, distance: 24.1
click at [368, 380] on html "Service Labor NASTT Trenchless Elevated - 48" banner stand - Jacking pipe; News…" at bounding box center [520, 364] width 518 height 32
click at [551, 364] on li "Service Labor NASTT Trenchless Elevated - 48" banner stand - Jacking pipe; News…" at bounding box center [530, 366] width 486 height 28
click at [489, 369] on li "Service Labor NASTT Trenchless Elevated - 48" banner stand - Jacking pipe; News…" at bounding box center [530, 361] width 486 height 18
click at [489, 375] on li "Shipping/Freight Round trip shipping to Overland Park, KS 1 575.22 Show Manual …" at bounding box center [530, 379] width 486 height 18
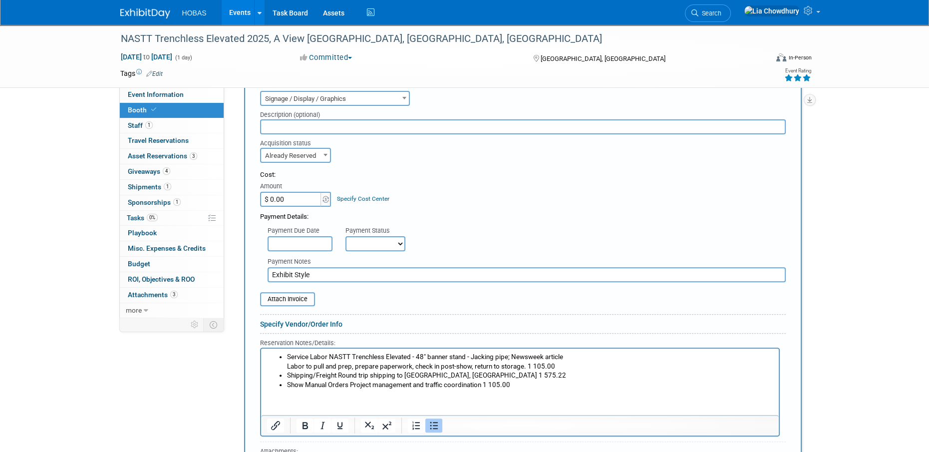
click at [277, 214] on div "Payment Details:" at bounding box center [523, 214] width 526 height 15
click at [281, 197] on input "$ 0.00" at bounding box center [291, 199] width 62 height 15
type input "$ 785.22"
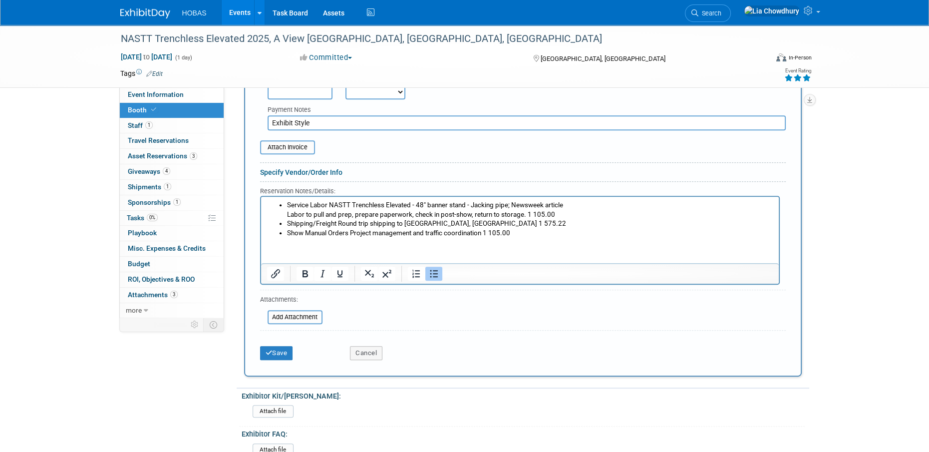
scroll to position [599, 0]
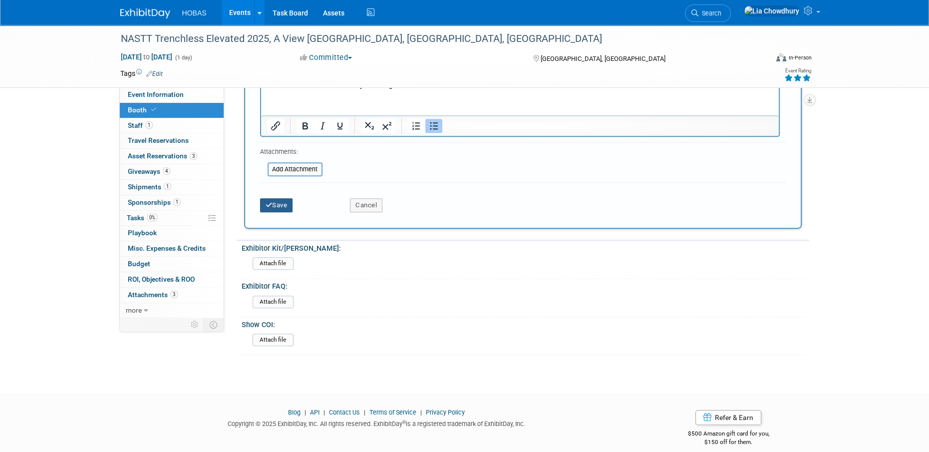
click at [280, 204] on button "Save" at bounding box center [276, 205] width 33 height 14
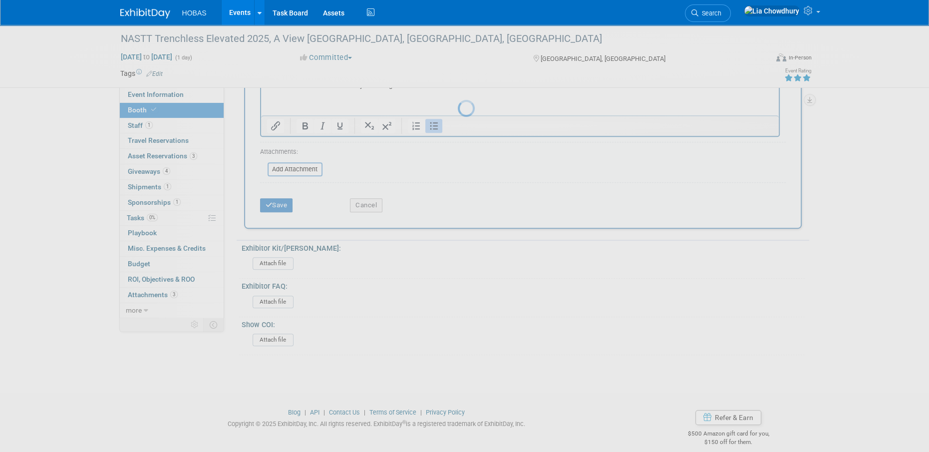
scroll to position [264, 0]
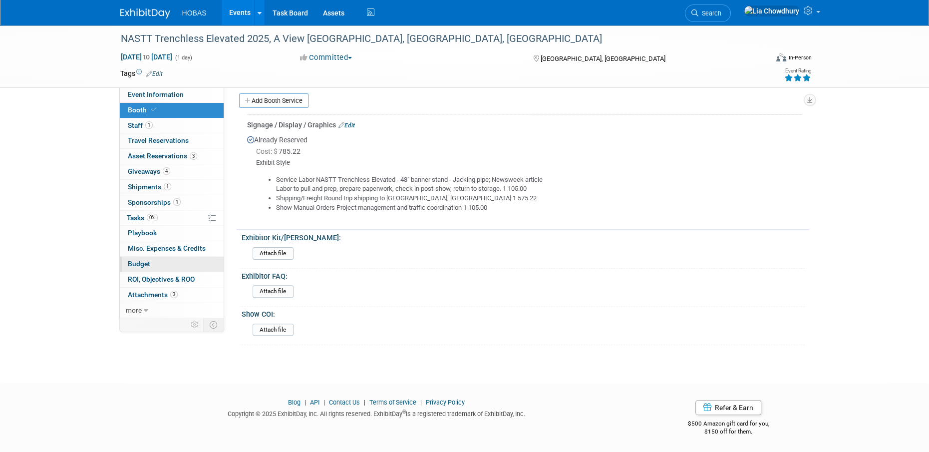
click at [140, 259] on link "Budget" at bounding box center [172, 264] width 104 height 15
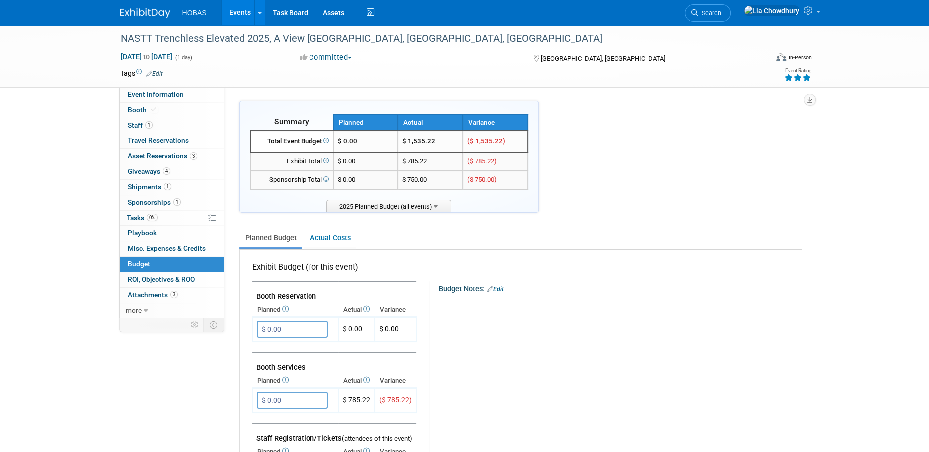
scroll to position [50, 0]
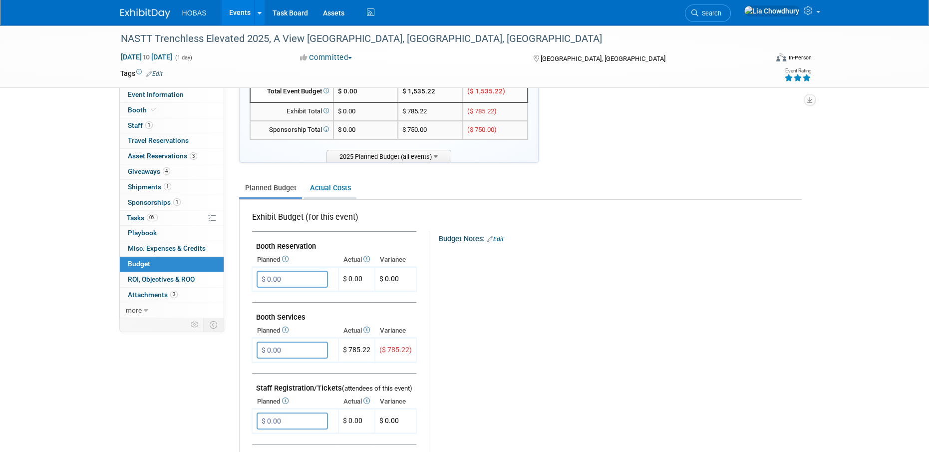
drag, startPoint x: 320, startPoint y: 177, endPoint x: 322, endPoint y: 186, distance: 9.7
click at [321, 178] on ul "Planned Budget Actual Costs" at bounding box center [520, 189] width 563 height 22
click at [322, 186] on link "Actual Costs" at bounding box center [330, 188] width 52 height 18
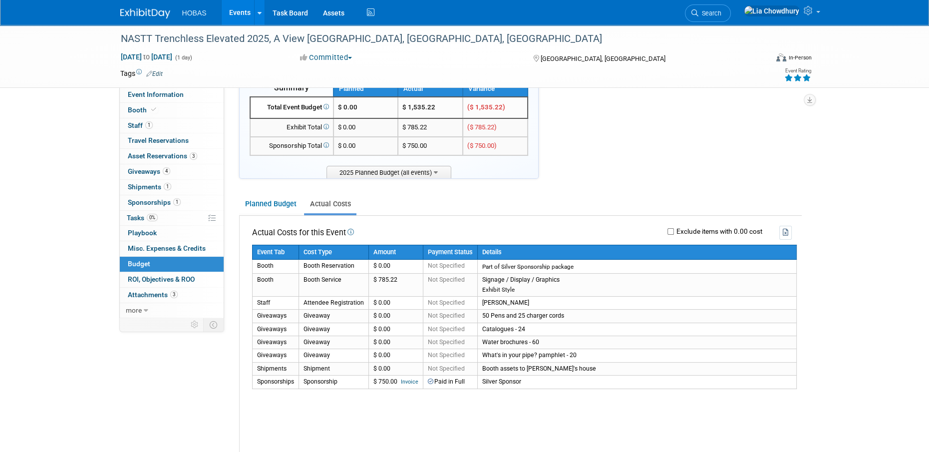
scroll to position [100, 0]
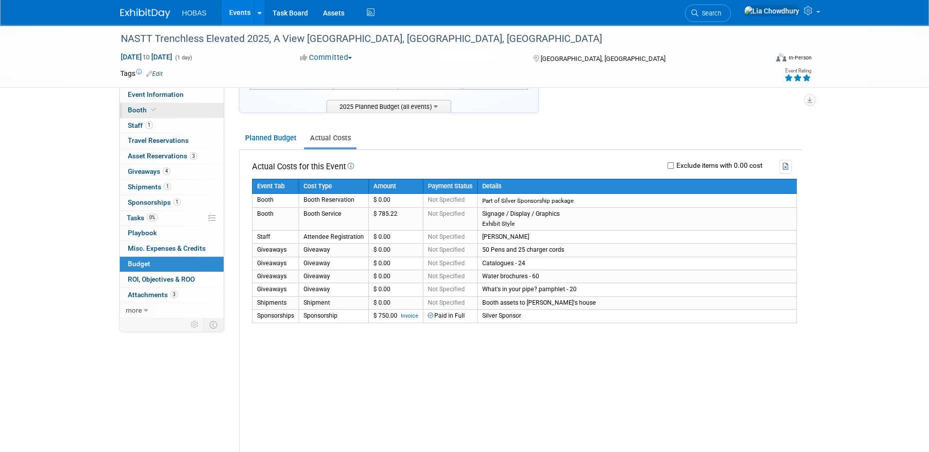
click at [128, 104] on link "Booth" at bounding box center [172, 110] width 104 height 15
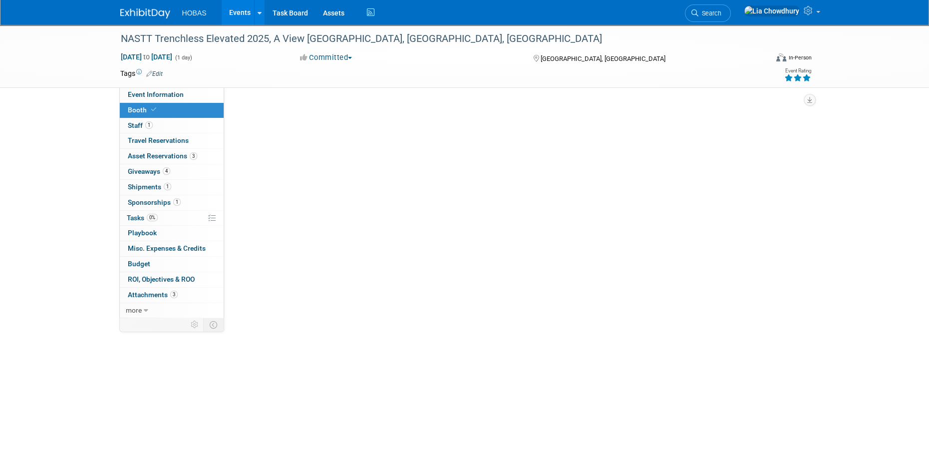
scroll to position [0, 0]
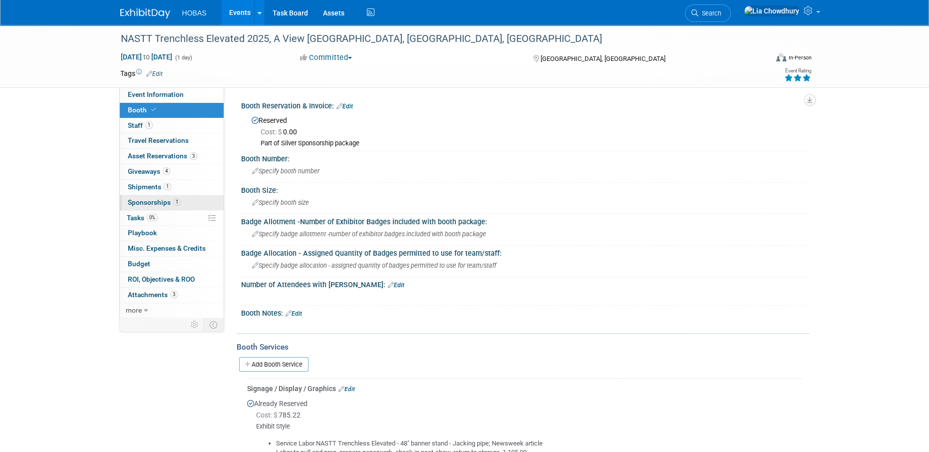
click at [137, 196] on link "1 Sponsorships 1" at bounding box center [172, 202] width 104 height 15
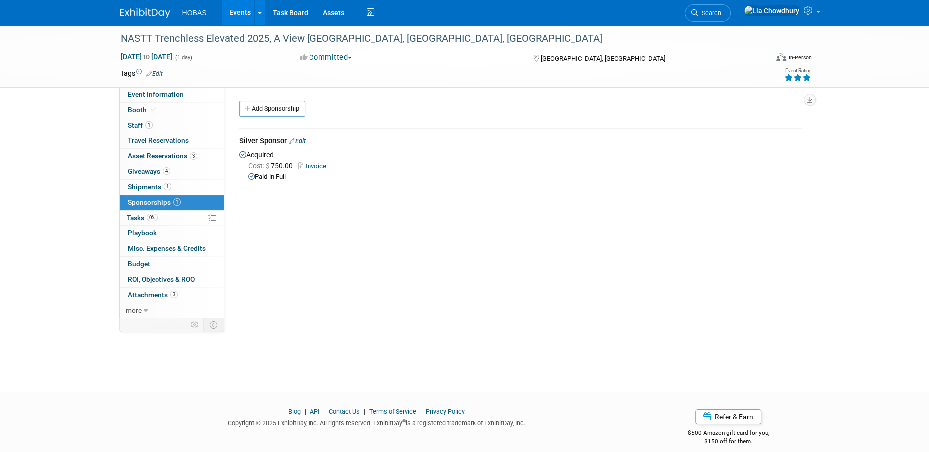
click at [315, 166] on link "Invoice" at bounding box center [314, 165] width 32 height 7
click at [299, 141] on link "Edit" at bounding box center [297, 140] width 16 height 7
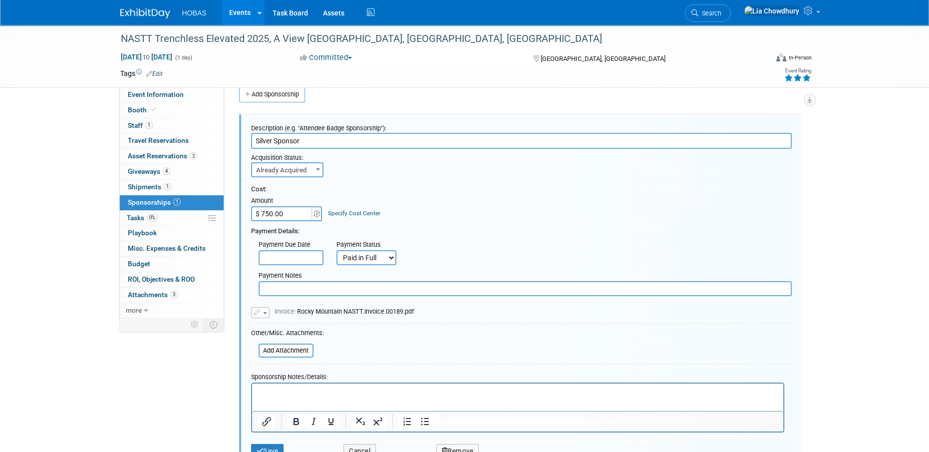
click at [350, 140] on input "Silver Sponsor" at bounding box center [521, 141] width 541 height 16
type input "Silver Sponsor - Rocky Mountain NASTT"
click at [264, 447] on button "Save" at bounding box center [267, 451] width 33 height 14
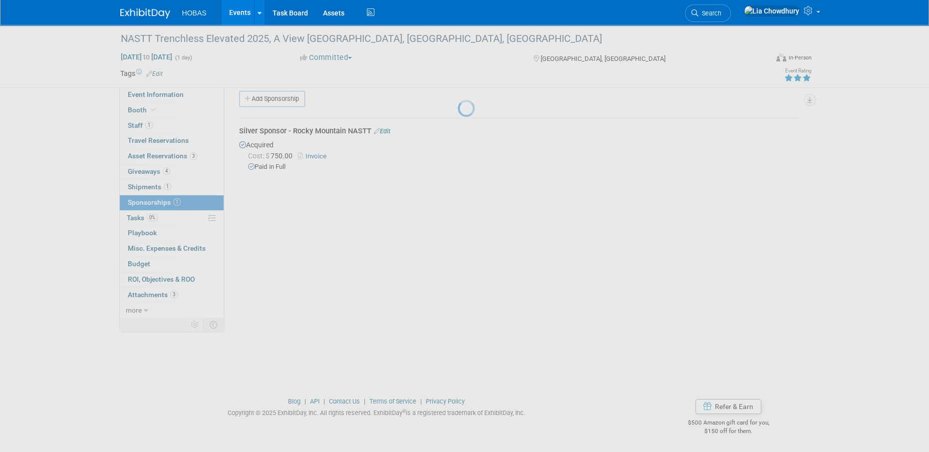
scroll to position [10, 0]
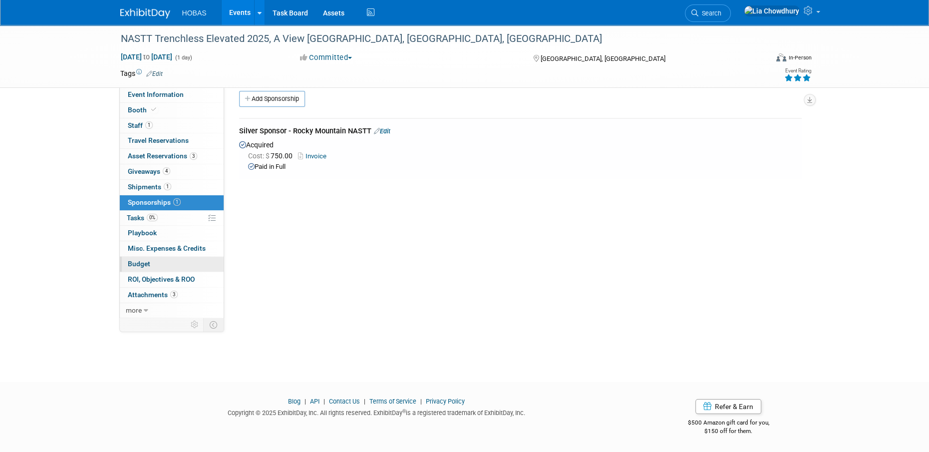
click at [139, 261] on span "Budget" at bounding box center [139, 264] width 22 height 8
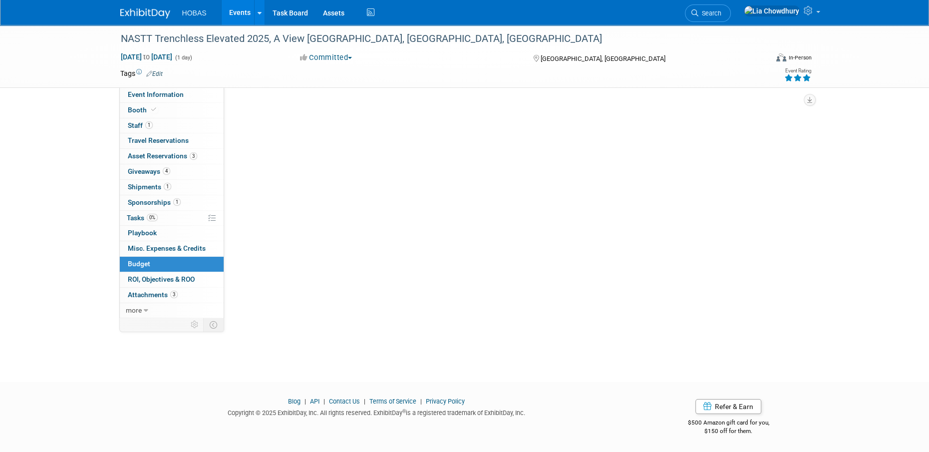
scroll to position [0, 0]
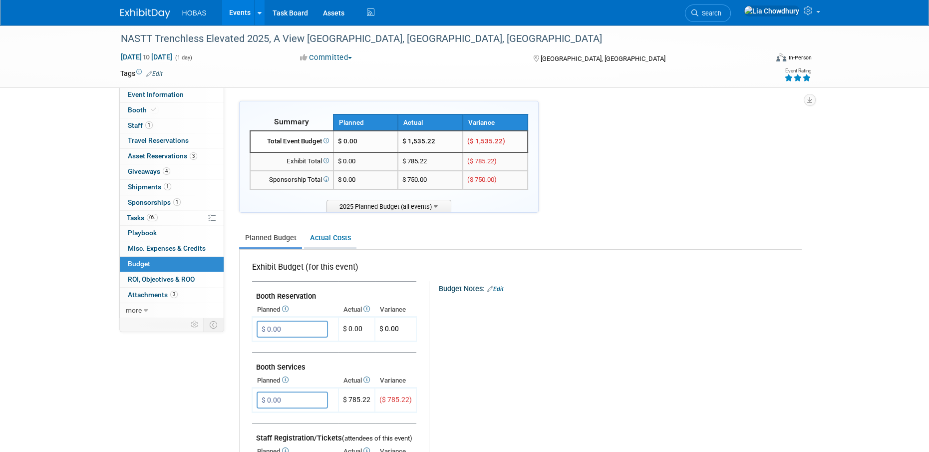
click at [333, 237] on link "Actual Costs" at bounding box center [330, 238] width 52 height 18
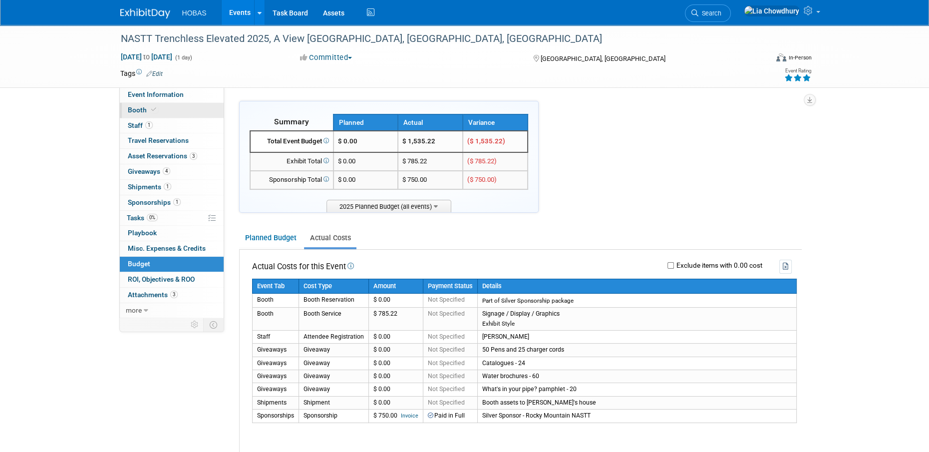
click at [151, 109] on icon at bounding box center [153, 109] width 5 height 5
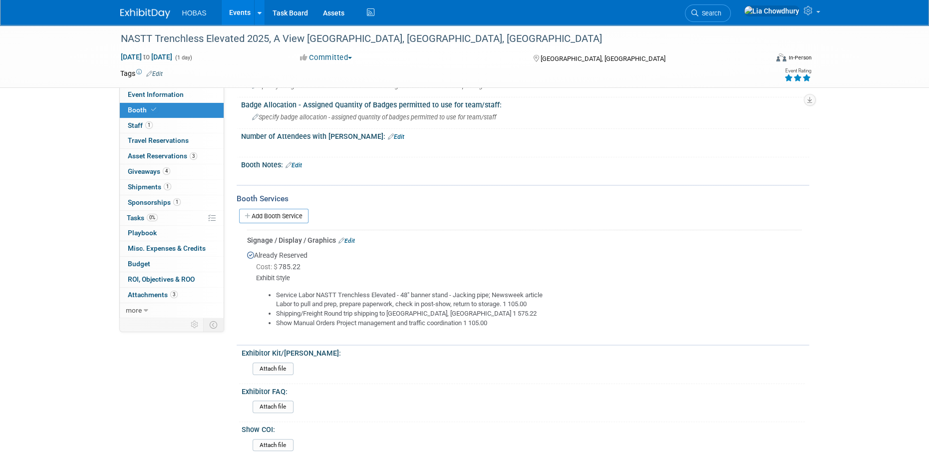
scroll to position [150, 0]
click at [351, 234] on div "Signage / Display / Graphics Edit" at bounding box center [524, 239] width 555 height 10
click at [351, 238] on link "Edit" at bounding box center [346, 239] width 16 height 7
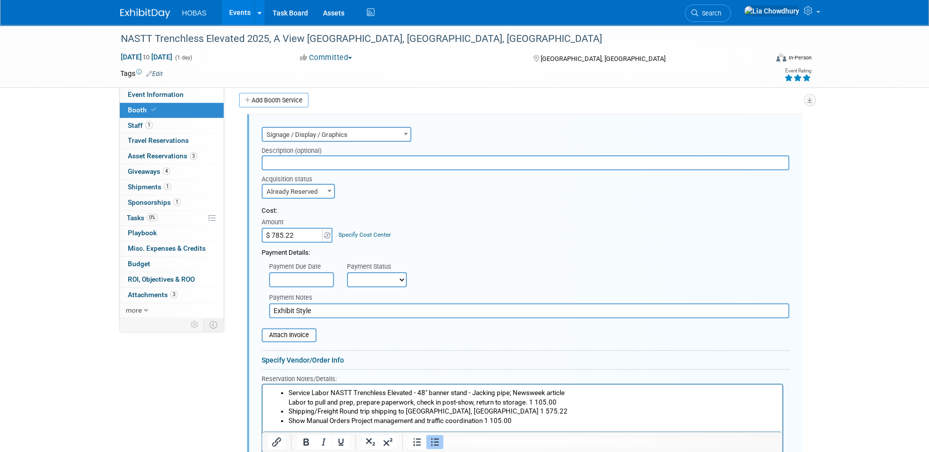
scroll to position [0, 0]
click at [372, 273] on select "Not Paid Yet Partially Paid Paid in Full" at bounding box center [377, 279] width 60 height 15
select select "1"
click at [347, 272] on select "Not Paid Yet Partially Paid Paid in Full" at bounding box center [377, 279] width 60 height 15
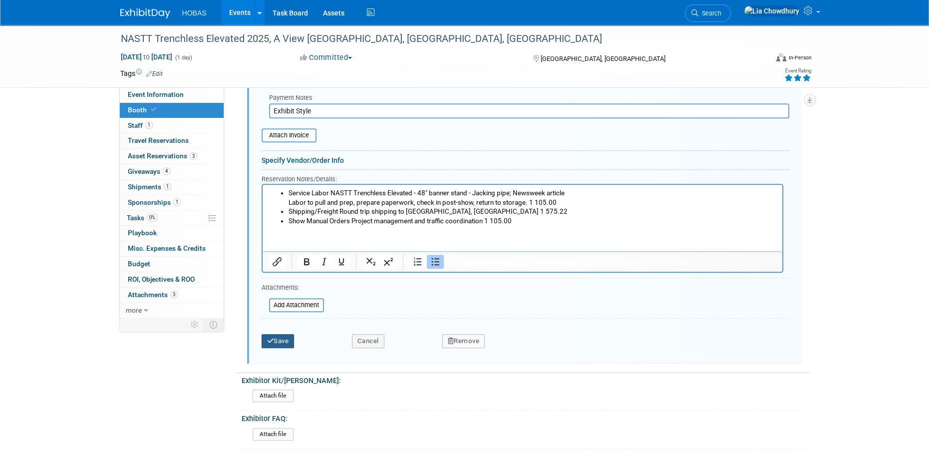
click at [280, 341] on button "Save" at bounding box center [278, 341] width 33 height 14
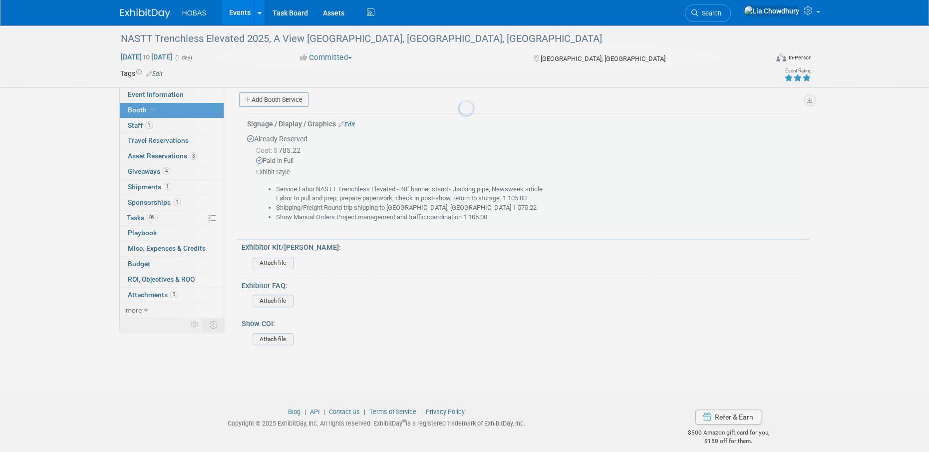
scroll to position [264, 0]
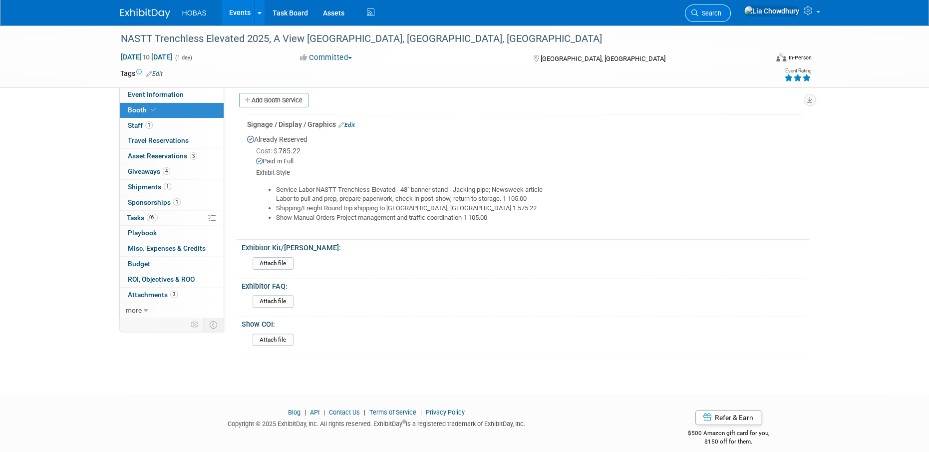
click at [721, 11] on span "Search" at bounding box center [709, 12] width 23 height 7
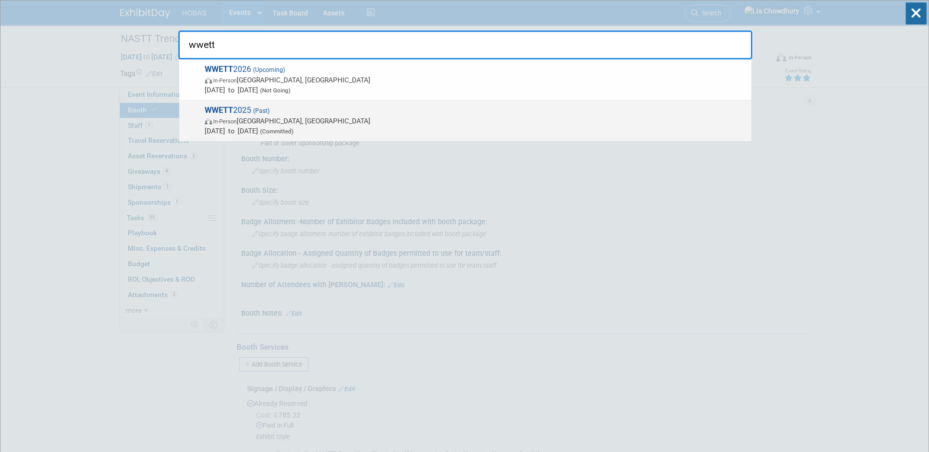
type input "wwett"
click at [277, 121] on span "In-Person Indianapolis, IN" at bounding box center [476, 121] width 542 height 10
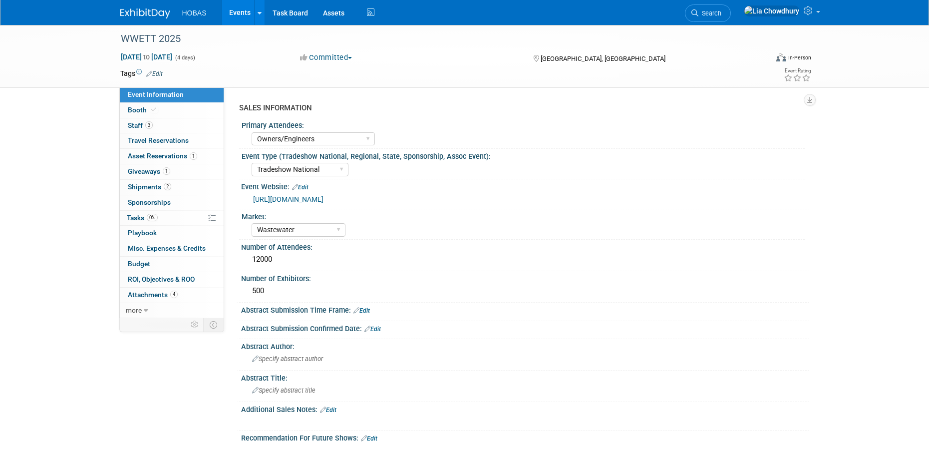
select select "Owners/Engineers"
select select "Tradeshow National"
select select "Wastewater"
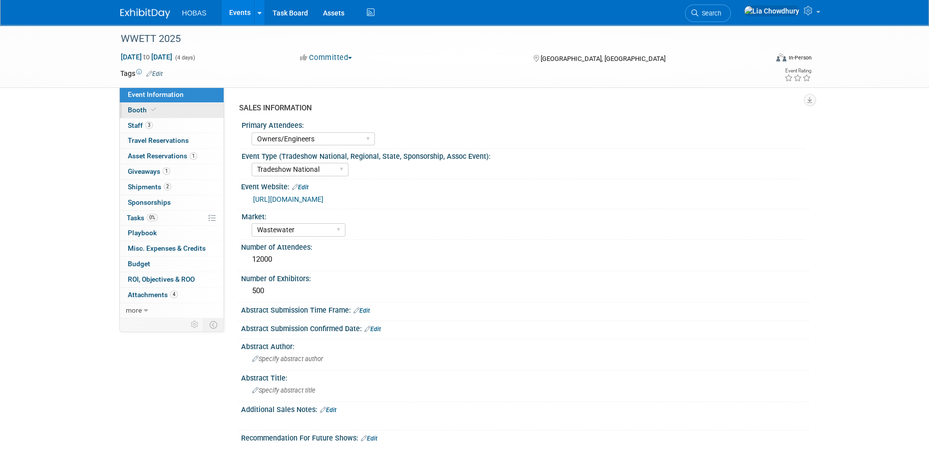
click at [156, 110] on span at bounding box center [153, 109] width 9 height 7
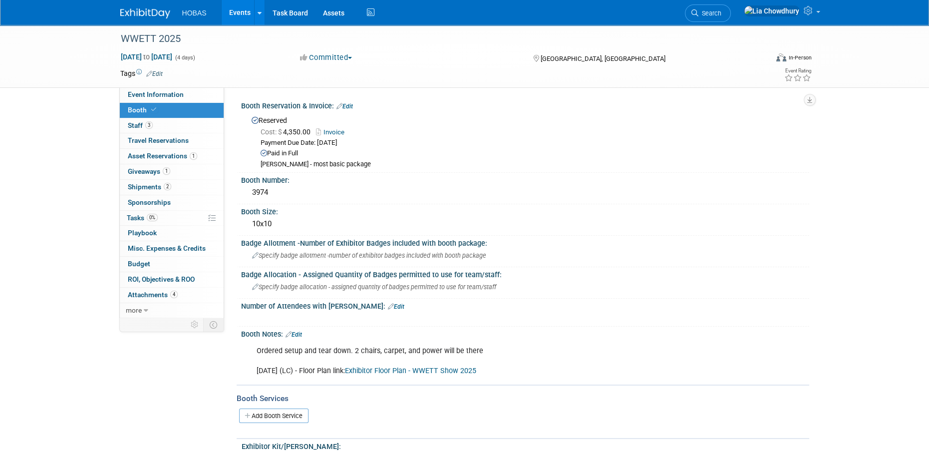
click at [336, 130] on link "Invoice" at bounding box center [332, 131] width 33 height 7
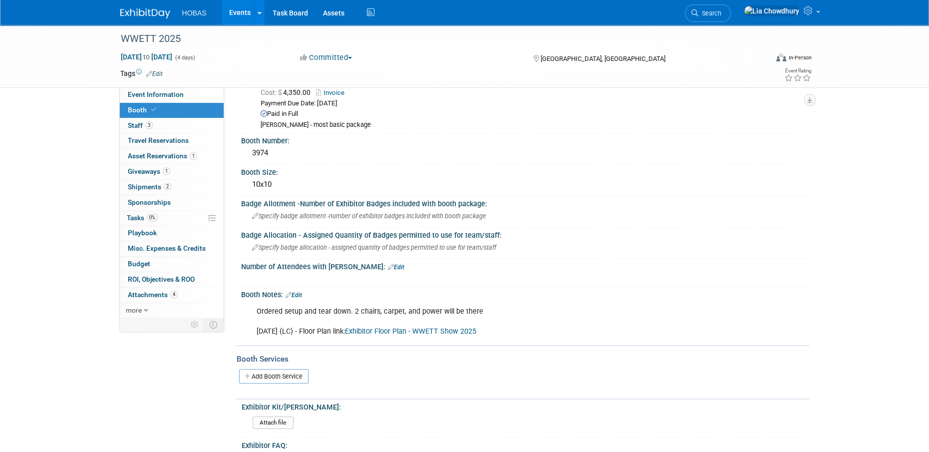
scroll to position [150, 0]
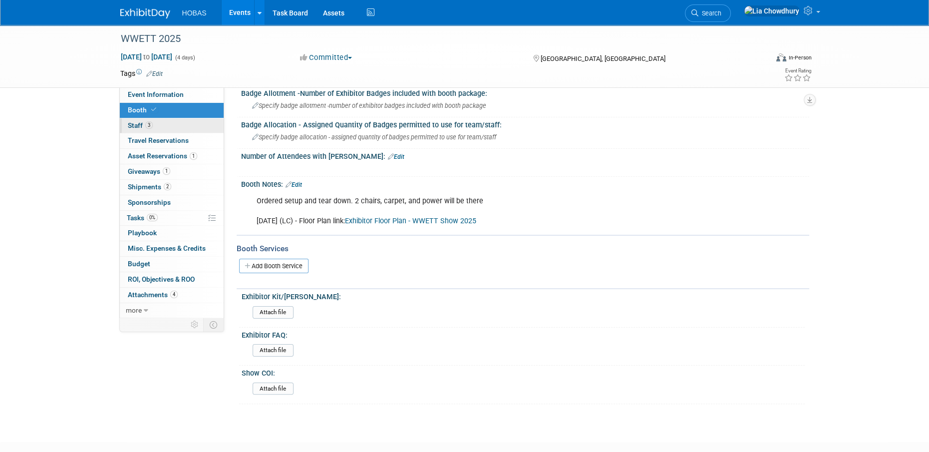
click at [133, 123] on span "Staff 3" at bounding box center [140, 125] width 25 height 8
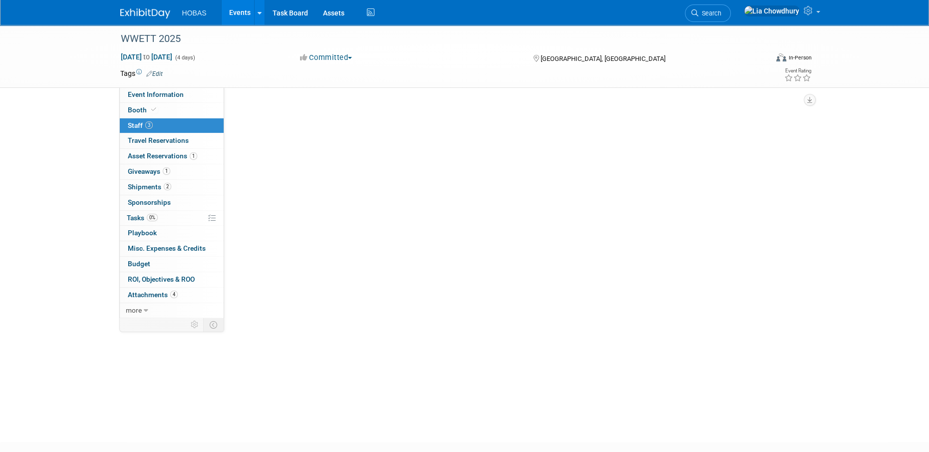
scroll to position [0, 0]
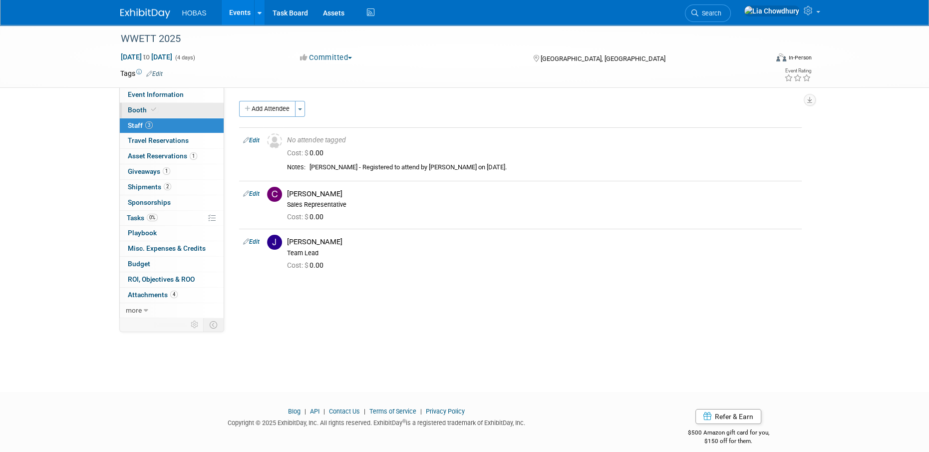
click at [121, 105] on link "Booth" at bounding box center [172, 110] width 104 height 15
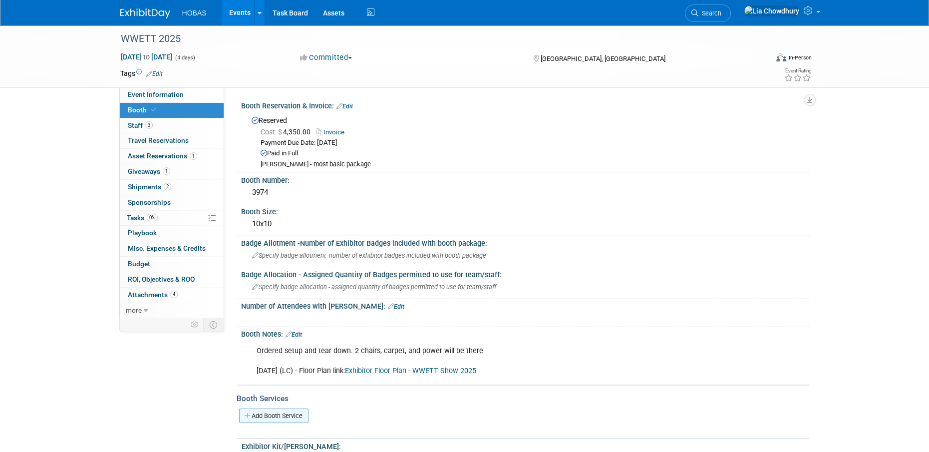
click at [274, 416] on link "Add Booth Service" at bounding box center [273, 415] width 69 height 14
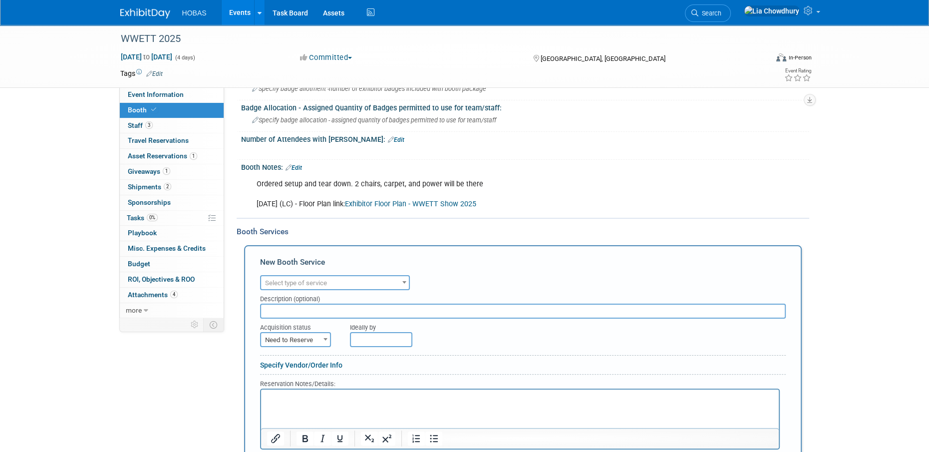
scroll to position [250, 0]
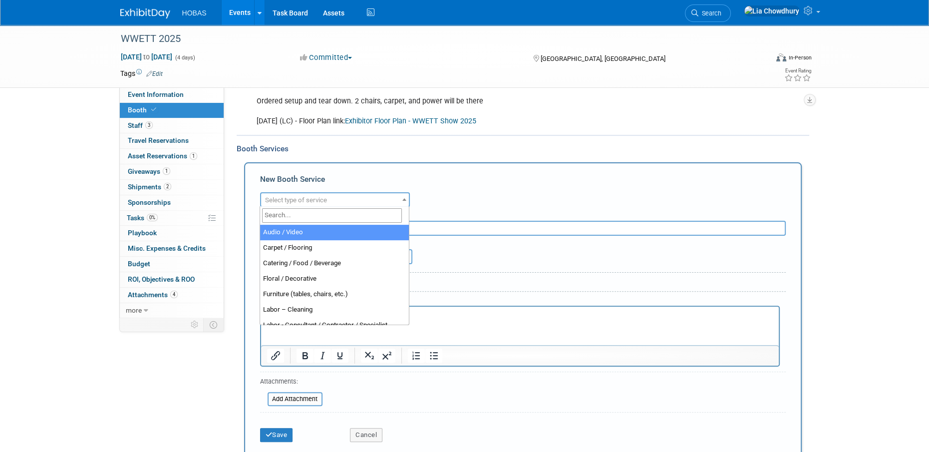
click at [290, 196] on span "Select type of service" at bounding box center [296, 199] width 62 height 7
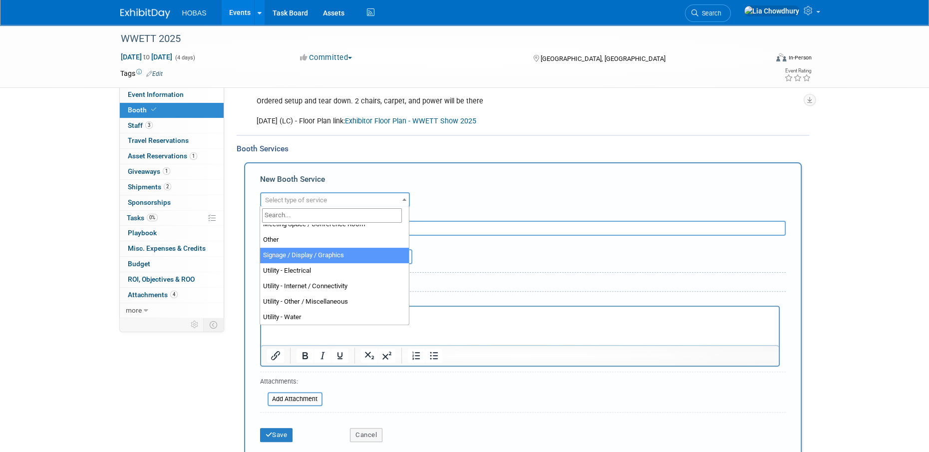
select select "3"
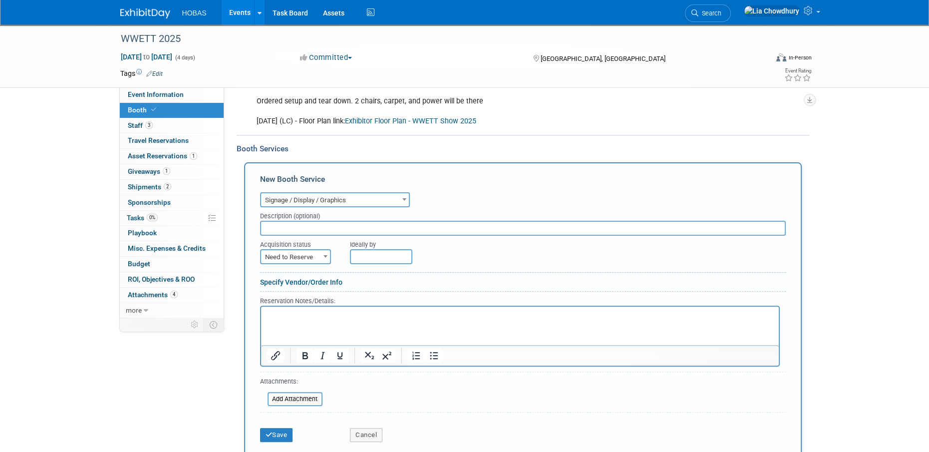
click at [320, 225] on input "text" at bounding box center [523, 228] width 526 height 15
click at [312, 249] on span "Need to Reserve" at bounding box center [295, 256] width 71 height 15
select select "2"
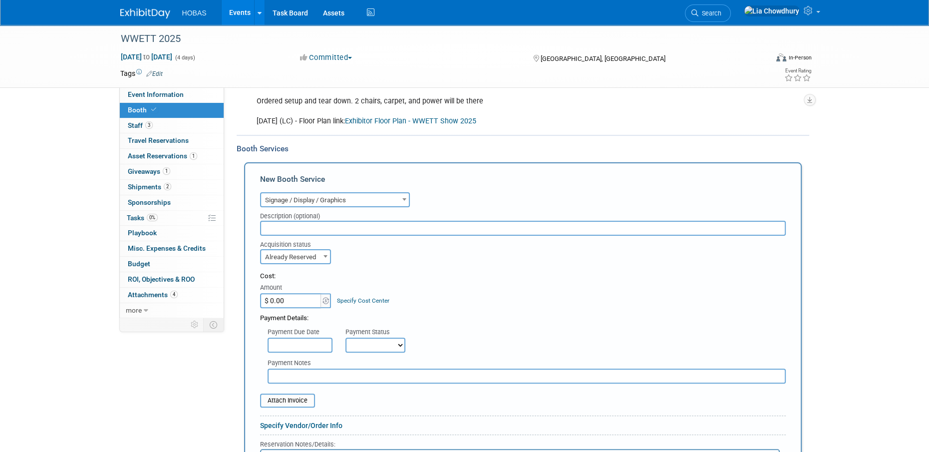
click at [389, 347] on select "Not Paid Yet Partially Paid Paid in Full" at bounding box center [375, 344] width 60 height 15
select select "1"
click at [345, 337] on select "Not Paid Yet Partially Paid Paid in Full" at bounding box center [375, 344] width 60 height 15
click at [345, 375] on input "text" at bounding box center [527, 375] width 518 height 15
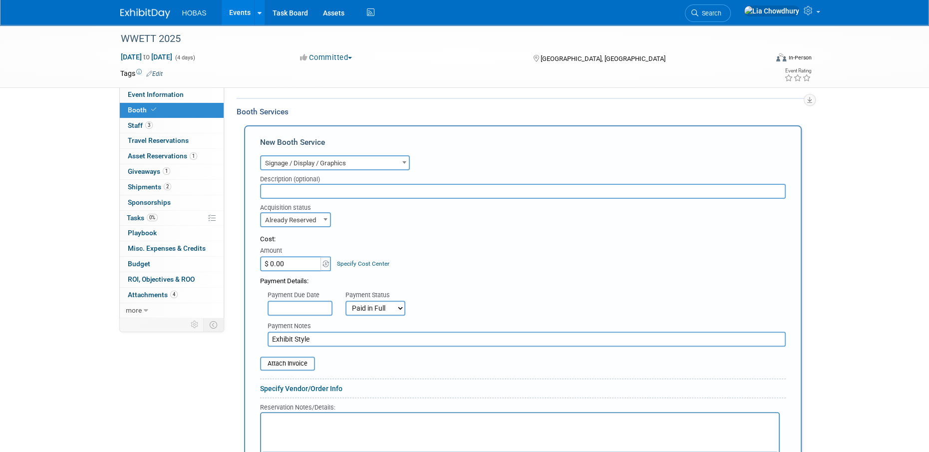
scroll to position [349, 0]
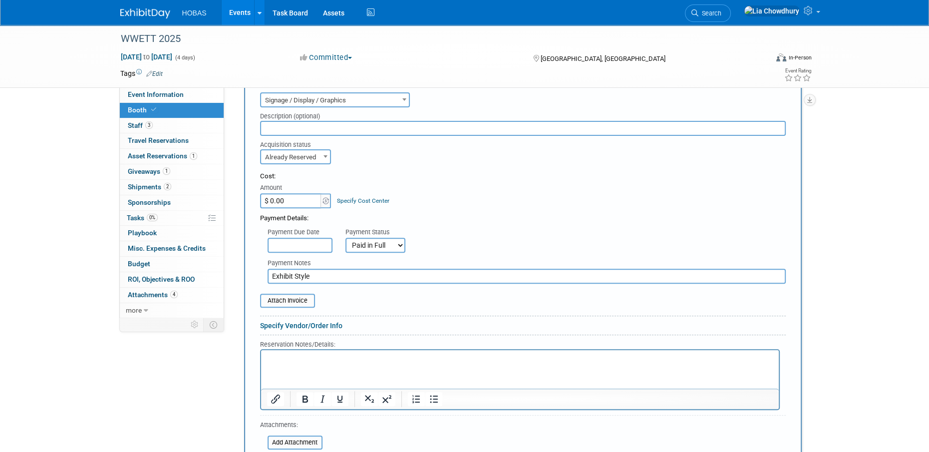
type input "Exhibit Style"
click at [366, 358] on p "Rich Text Area. Press ALT-0 for help." at bounding box center [520, 358] width 506 height 9
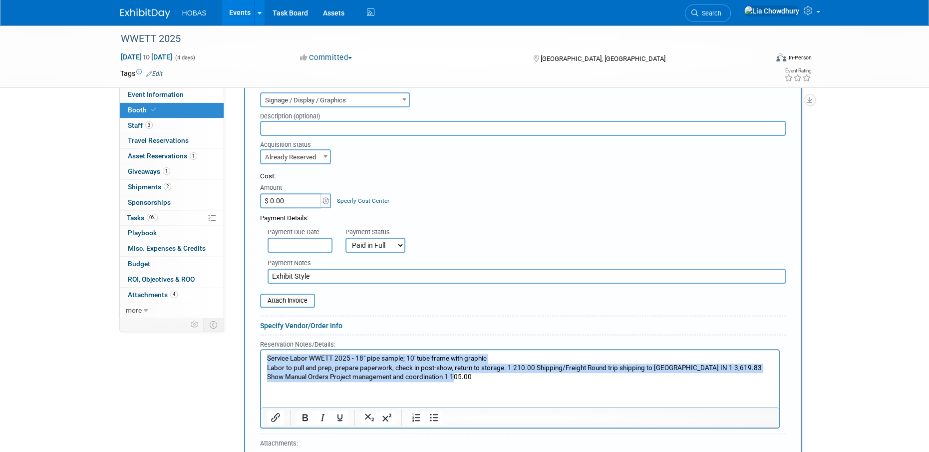
drag, startPoint x: 437, startPoint y: 374, endPoint x: 246, endPoint y: 350, distance: 192.2
click at [261, 350] on html "Service Labor WWETT 2025 - 18" pipe sample; 10' tube frame with graphic Labor t…" at bounding box center [520, 366] width 518 height 32
click at [437, 414] on icon "Bullet list" at bounding box center [433, 417] width 12 height 12
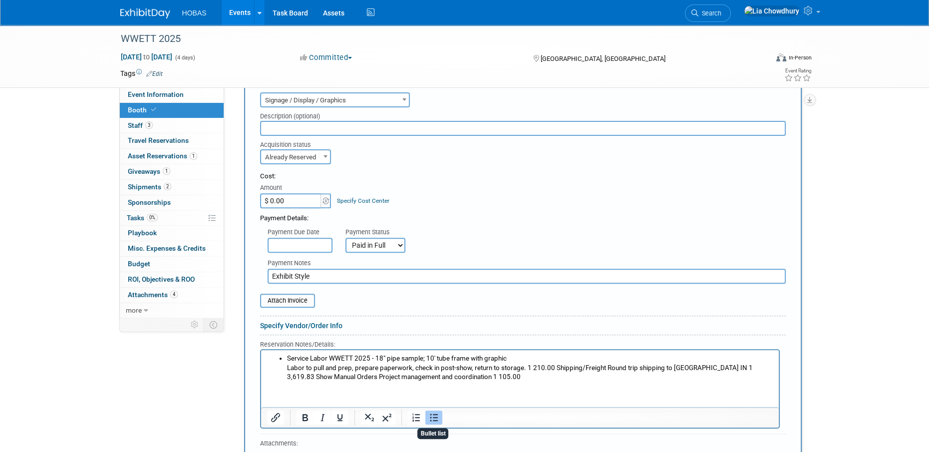
click at [430, 382] on html "Service Labor WWETT 2025 - 18" pipe sample; 10' tube frame with graphic Labor t…" at bounding box center [520, 366] width 518 height 32
click at [519, 354] on li "Service Labor WWETT 2025 - 18" pipe sample; 10' tube frame with graphic Labor t…" at bounding box center [530, 368] width 486 height 28
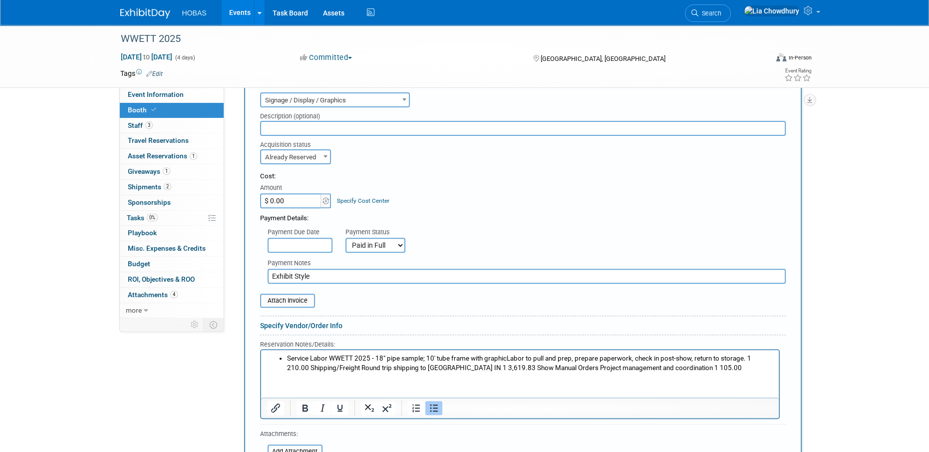
click at [481, 369] on li "Service Labor WWETT 2025 - 18" pipe sample; 10' tube frame with graphic Labor t…" at bounding box center [530, 363] width 486 height 18
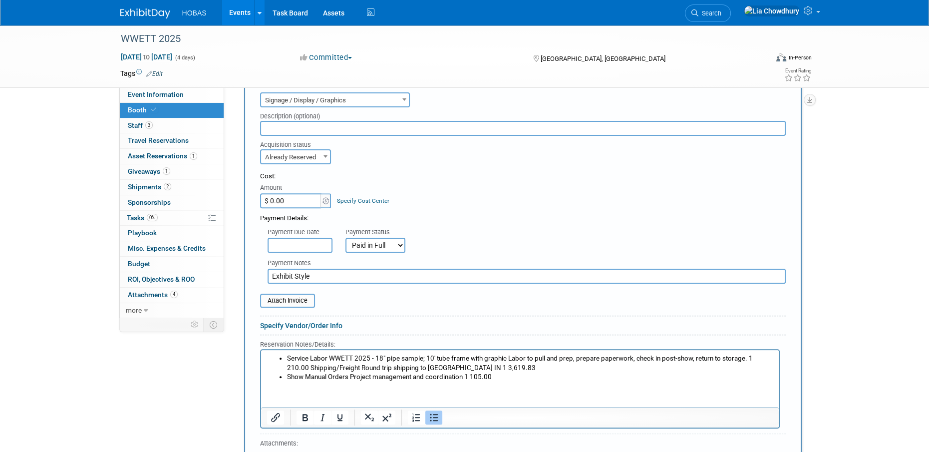
click at [772, 359] on li "Service Labor WWETT 2025 - 18" pipe sample; 10' tube frame with graphic Labor t…" at bounding box center [530, 363] width 486 height 18
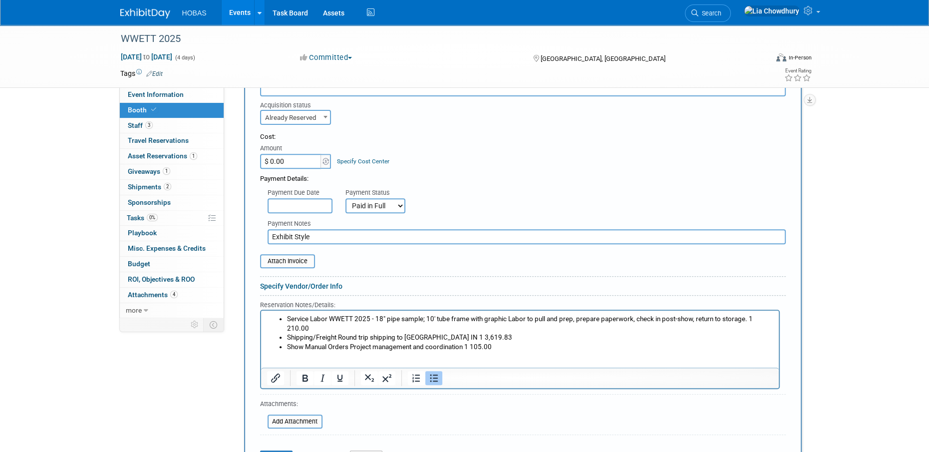
scroll to position [449, 0]
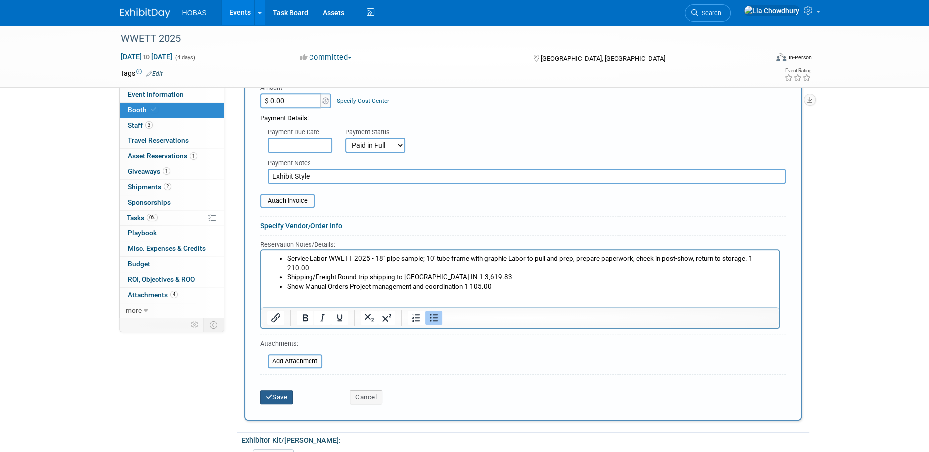
click at [281, 391] on button "Save" at bounding box center [276, 397] width 33 height 14
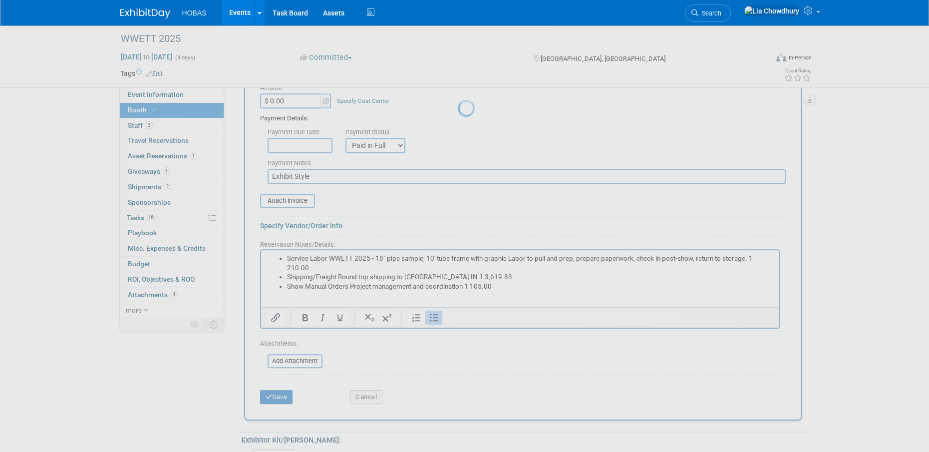
scroll to position [316, 0]
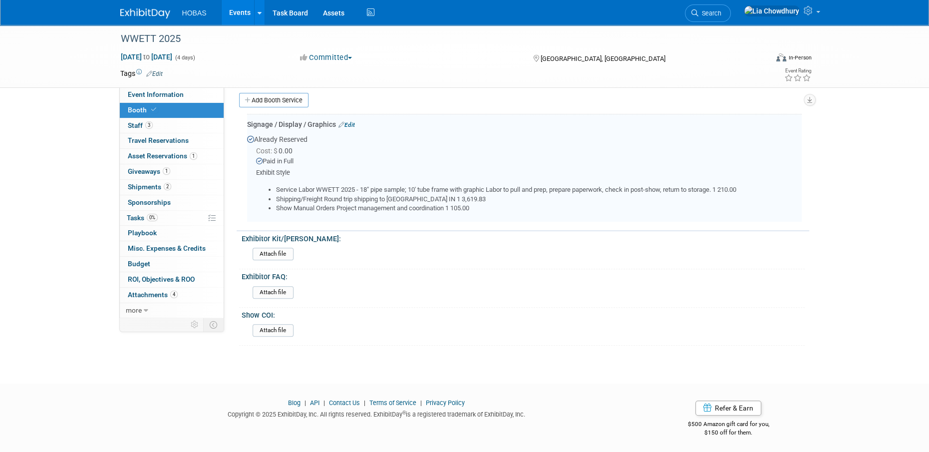
click at [352, 123] on link "Edit" at bounding box center [346, 124] width 16 height 7
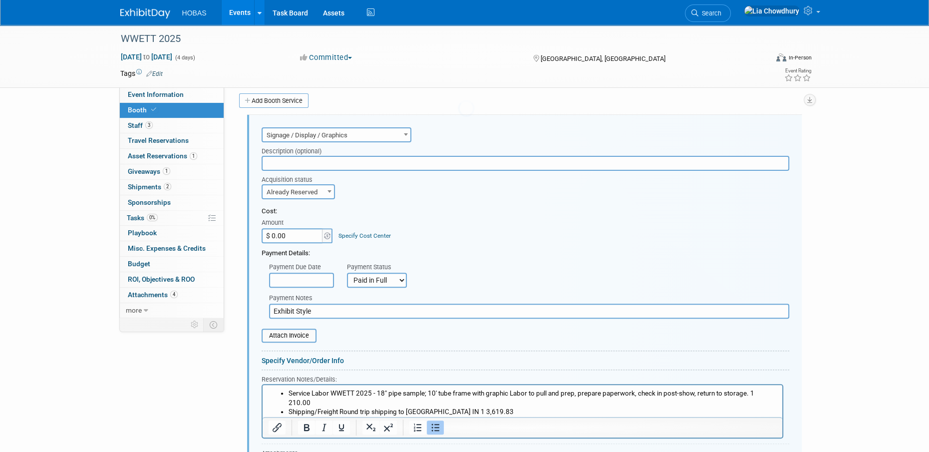
scroll to position [0, 0]
click at [320, 165] on input "text" at bounding box center [526, 163] width 528 height 15
type input "Labor/Shipping/Show Manual Orders"
click at [285, 228] on input "$ 0.00" at bounding box center [293, 235] width 62 height 15
type input "$ 3,934.83"
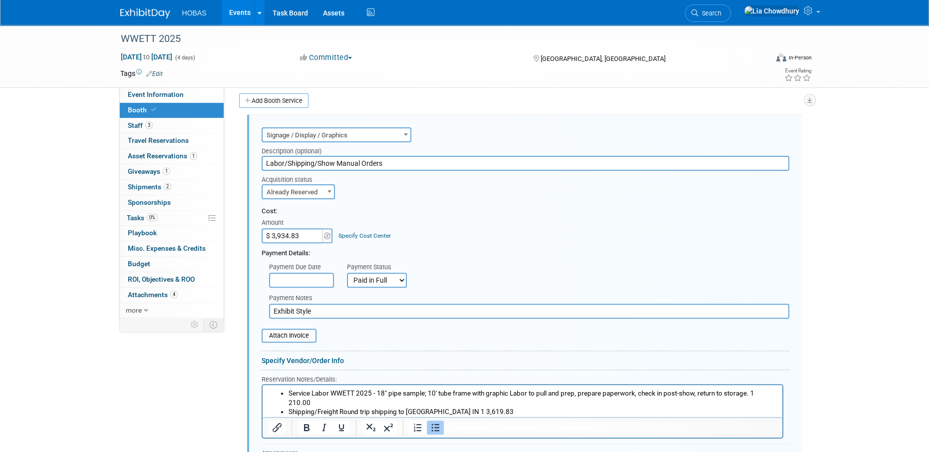
scroll to position [415, 0]
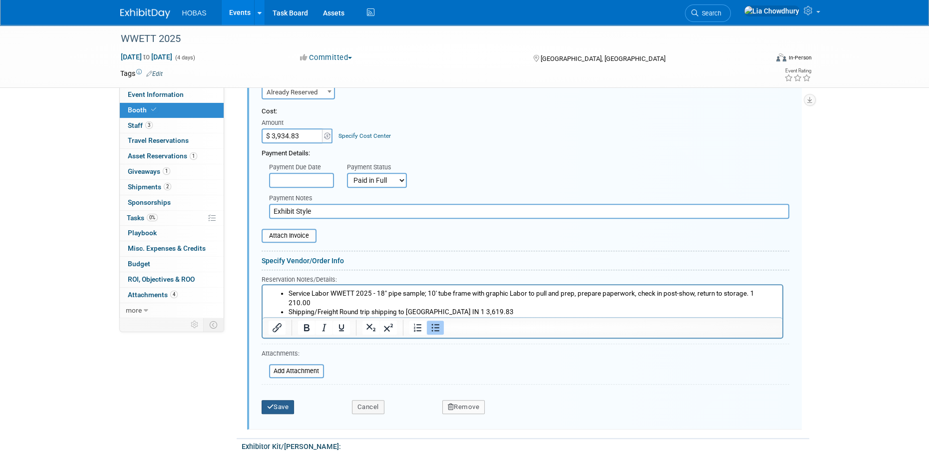
click at [287, 400] on button "Save" at bounding box center [278, 407] width 33 height 14
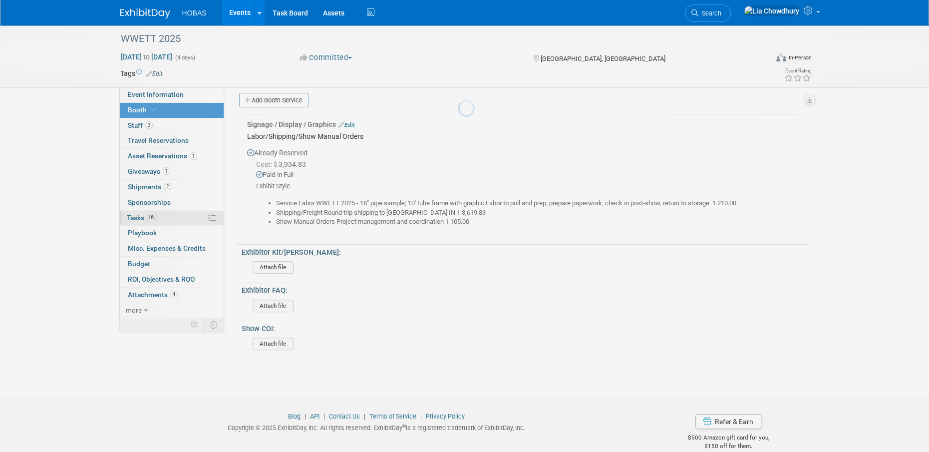
scroll to position [315, 0]
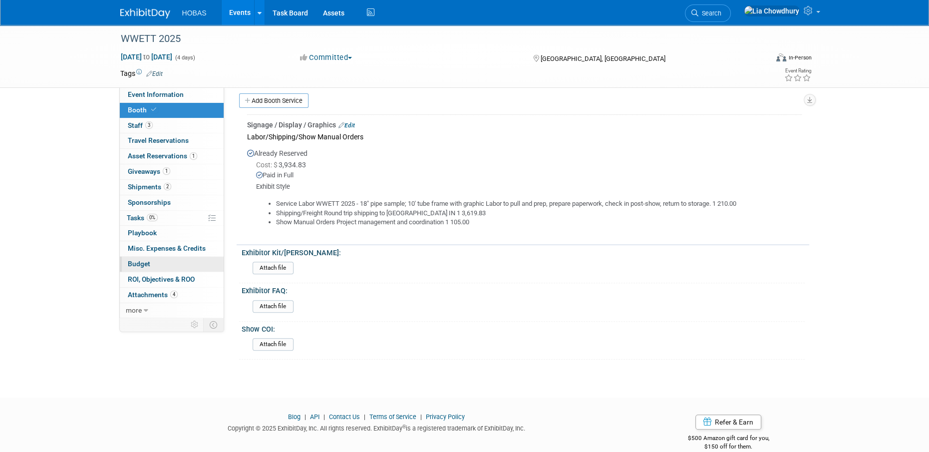
click at [130, 260] on span "Budget" at bounding box center [139, 264] width 22 height 8
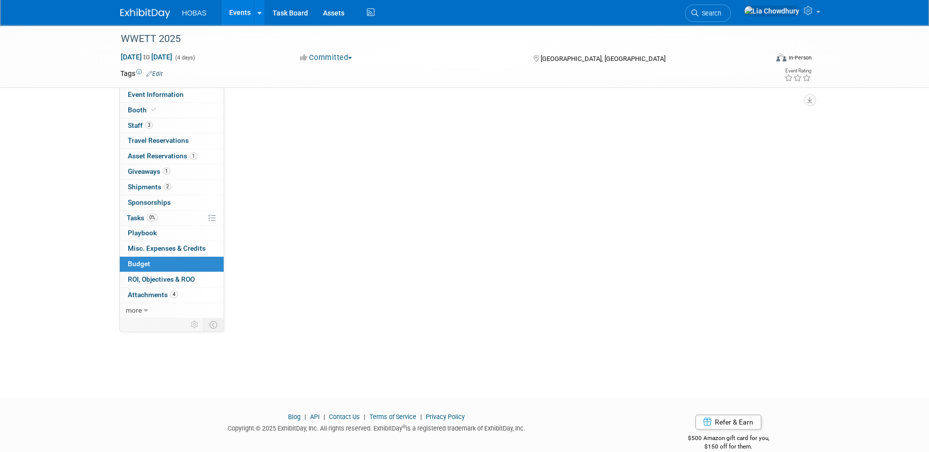
scroll to position [0, 0]
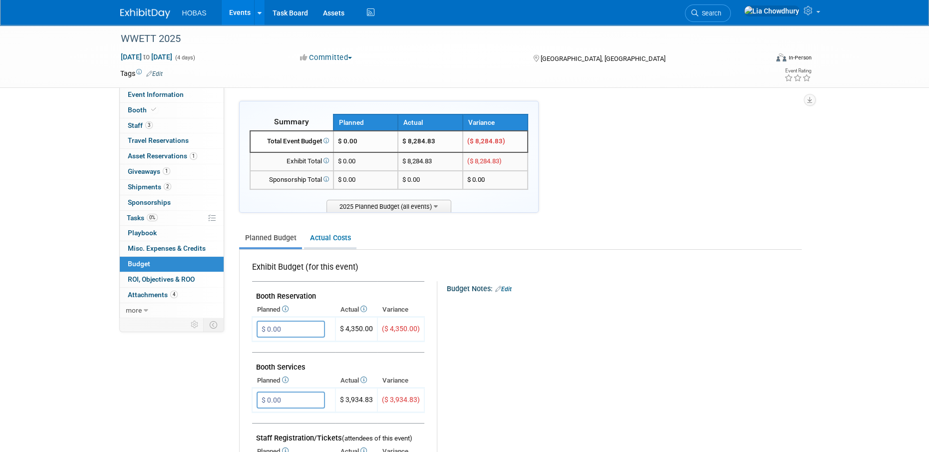
click at [334, 240] on link "Actual Costs" at bounding box center [330, 238] width 52 height 18
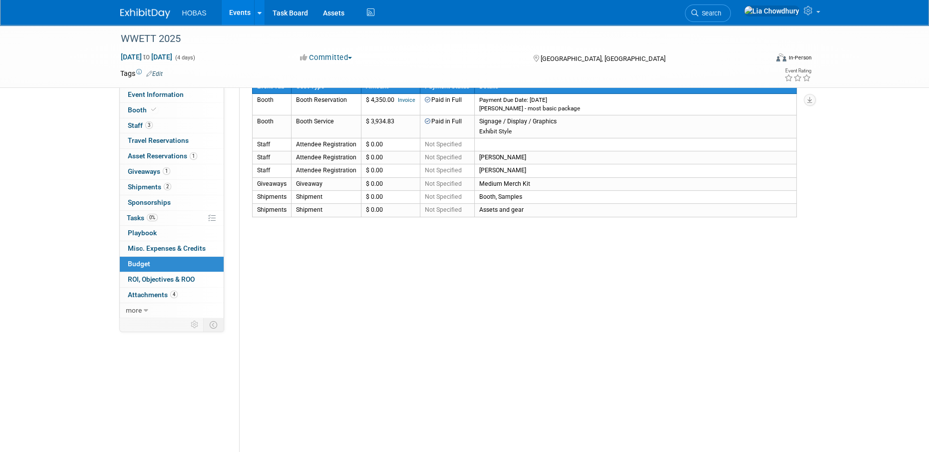
scroll to position [150, 0]
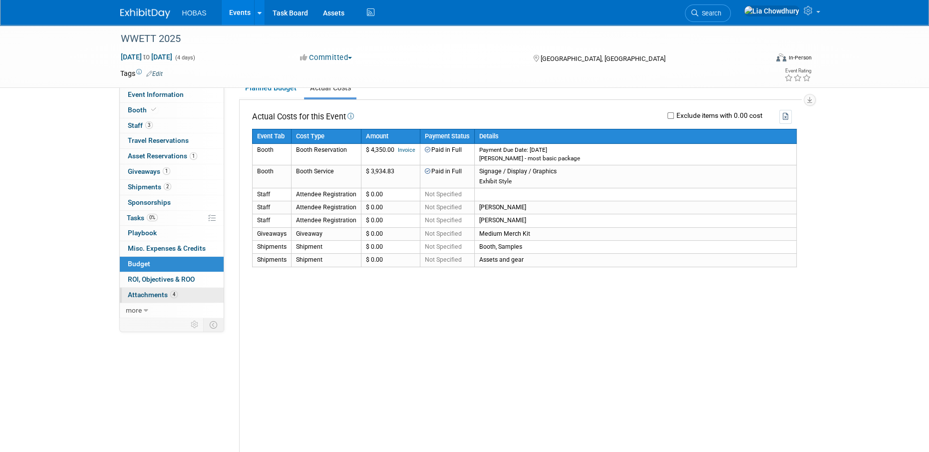
click at [130, 298] on span "Attachments 4" at bounding box center [153, 295] width 50 height 8
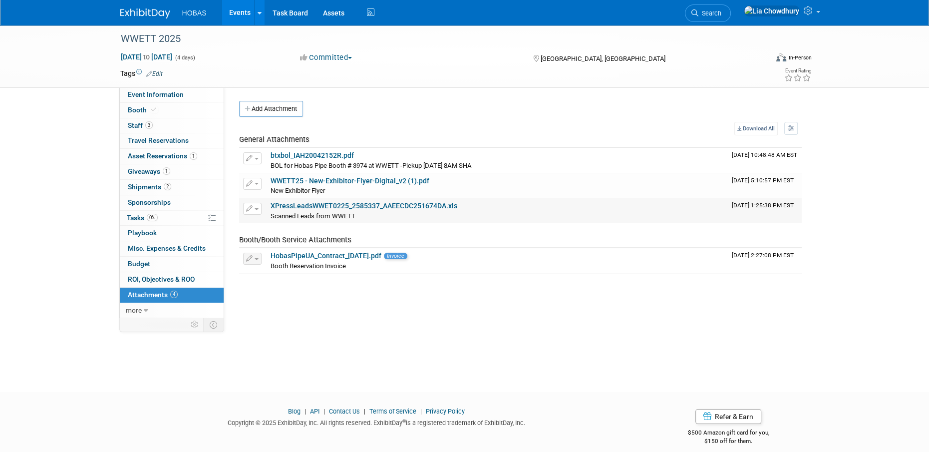
click at [293, 208] on link "XPressLeadsWWET0225_2585337_AAEECDC251674DA.xls" at bounding box center [364, 206] width 187 height 8
click at [312, 177] on link "WWETT25 - New-Exhibitor-Flyer-Digital_v2 (1).pdf" at bounding box center [350, 181] width 159 height 8
click at [307, 202] on link "XPressLeadsWWET0225_2585337_AAEECDC251674DA.xls" at bounding box center [364, 206] width 187 height 8
click at [310, 208] on link "XPressLeadsWWET0225_2585337_AAEECDC251674DA.xls" at bounding box center [364, 206] width 187 height 8
click at [305, 252] on link "HobasPipeUA_Contract_[DATE].pdf" at bounding box center [326, 256] width 111 height 8
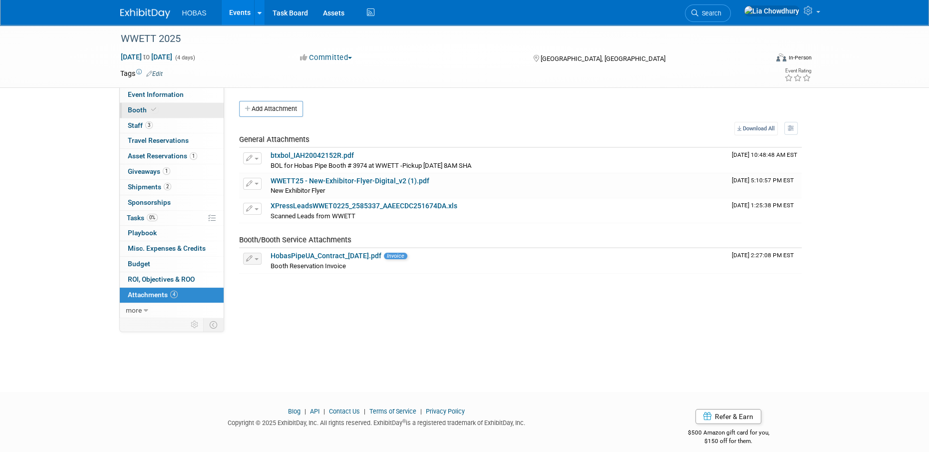
click at [143, 114] on span "Booth" at bounding box center [143, 110] width 30 height 8
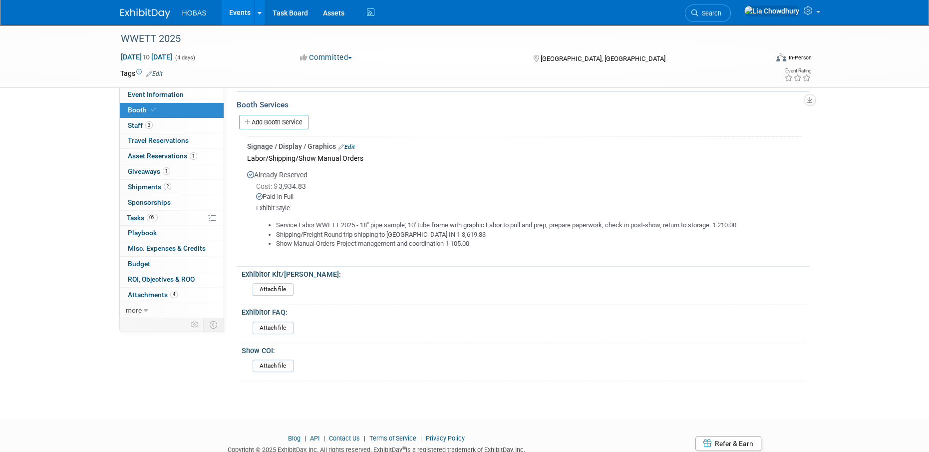
scroll to position [300, 0]
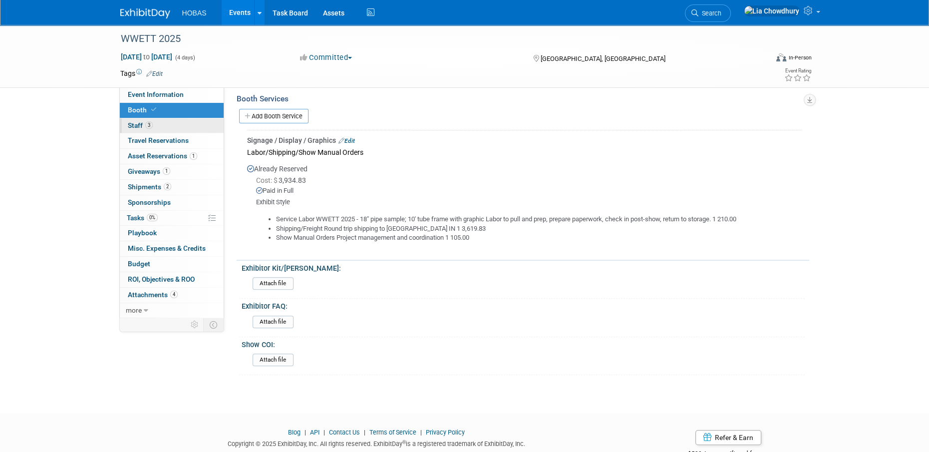
click at [172, 125] on link "3 Staff 3" at bounding box center [172, 125] width 104 height 15
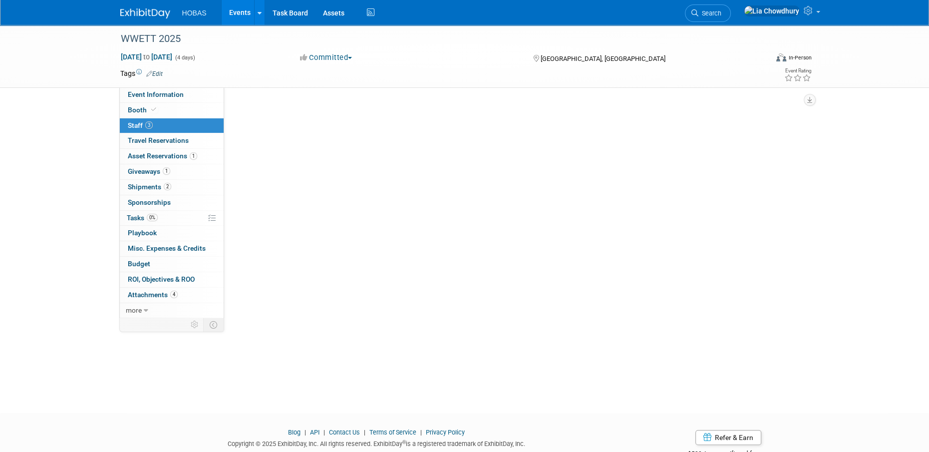
scroll to position [0, 0]
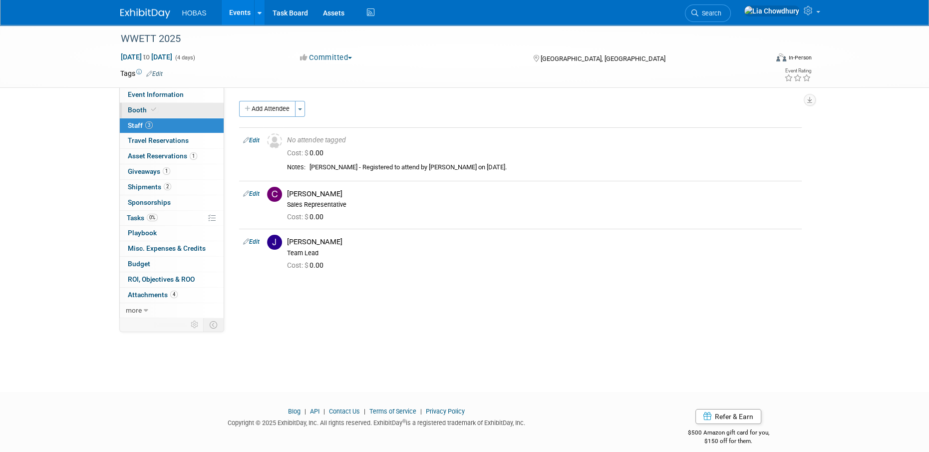
click at [142, 114] on span "Booth" at bounding box center [143, 110] width 30 height 8
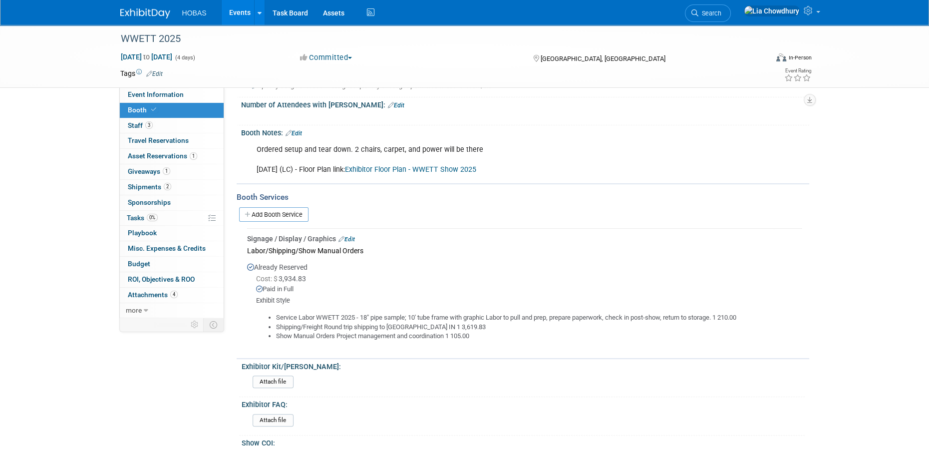
scroll to position [329, 0]
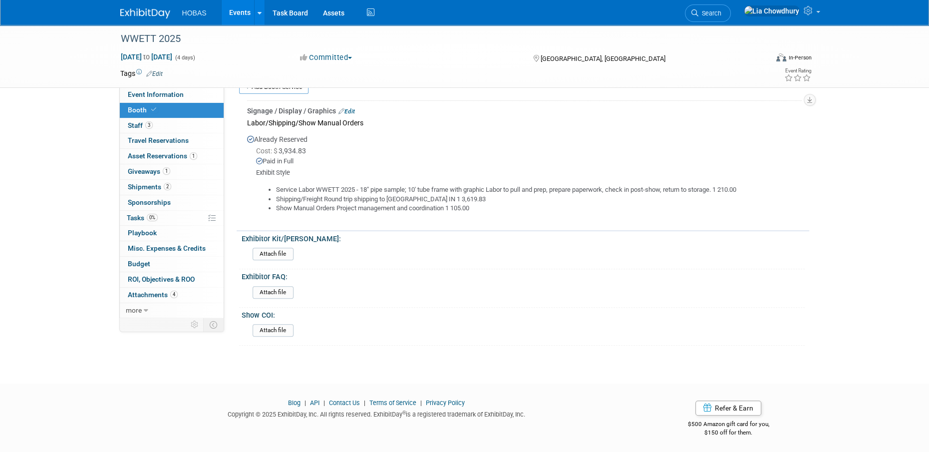
click at [359, 109] on div "Signage / Display / Graphics Edit" at bounding box center [524, 111] width 555 height 10
click at [352, 108] on link "Edit" at bounding box center [346, 111] width 16 height 7
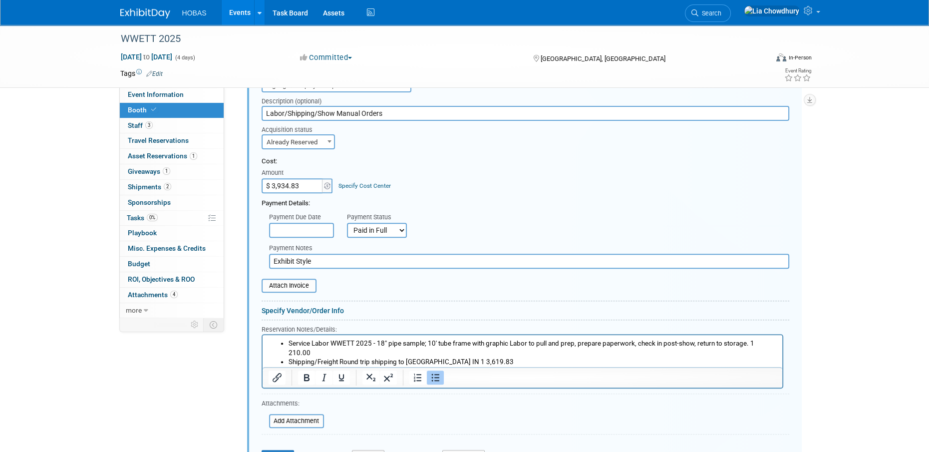
scroll to position [465, 0]
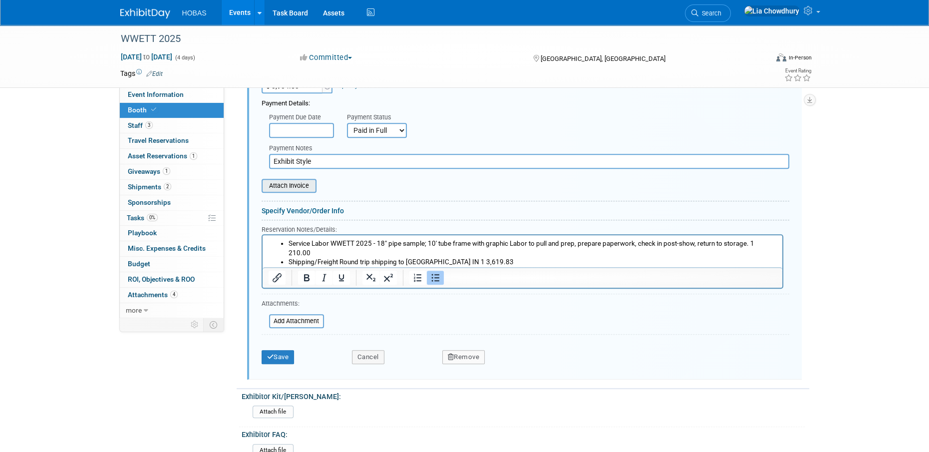
click at [308, 182] on input "file" at bounding box center [256, 186] width 119 height 12
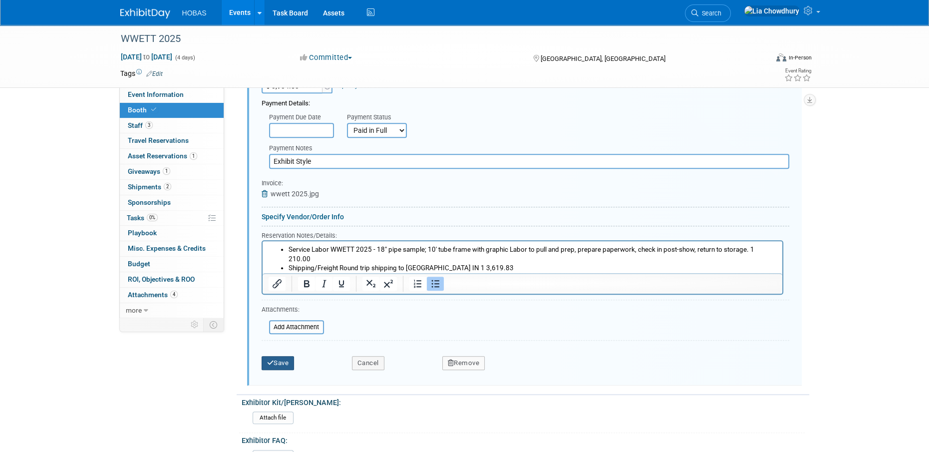
click at [273, 356] on button "Save" at bounding box center [278, 363] width 33 height 14
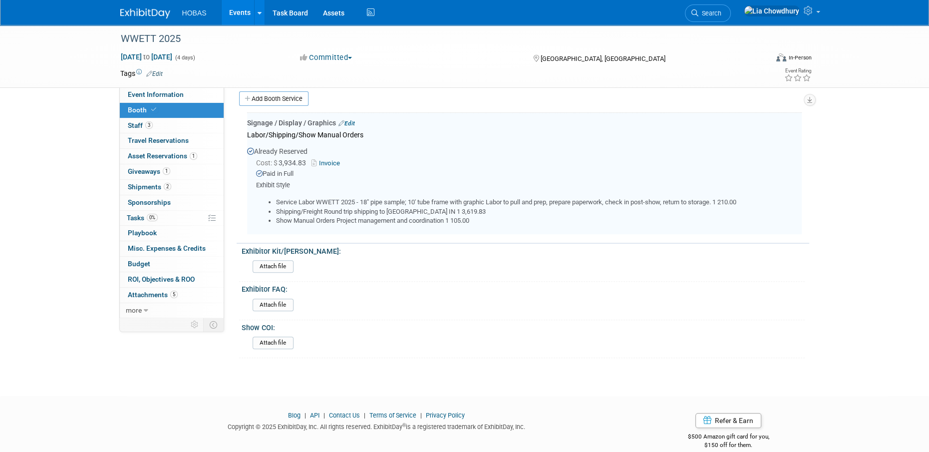
scroll to position [315, 0]
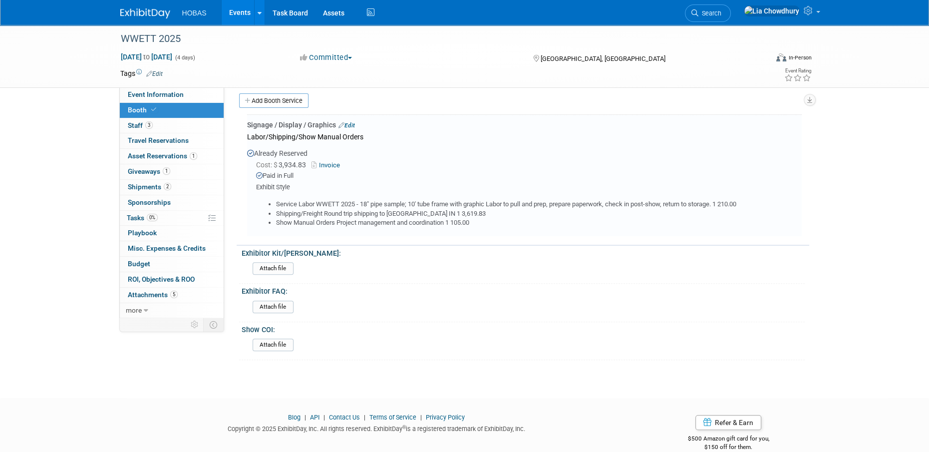
click at [330, 160] on div "Cost: $ 3,934.83 Invoice" at bounding box center [529, 165] width 546 height 10
click at [331, 164] on link "Invoice" at bounding box center [328, 164] width 32 height 7
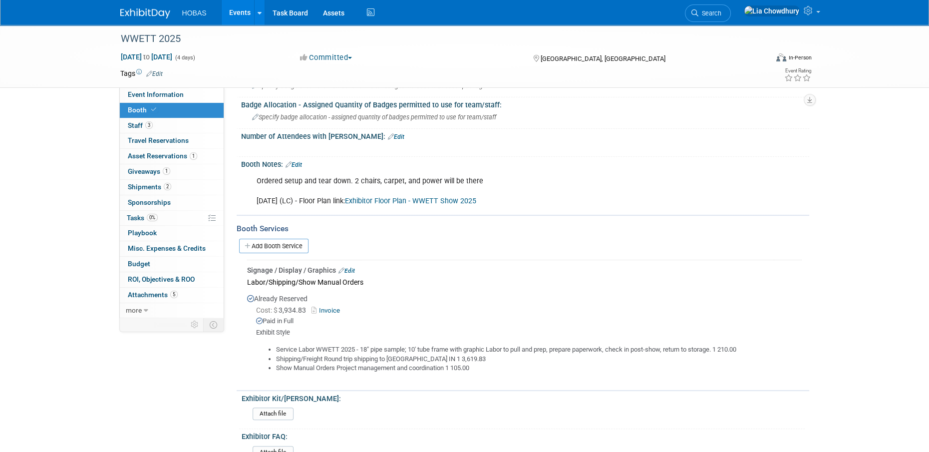
scroll to position [165, 0]
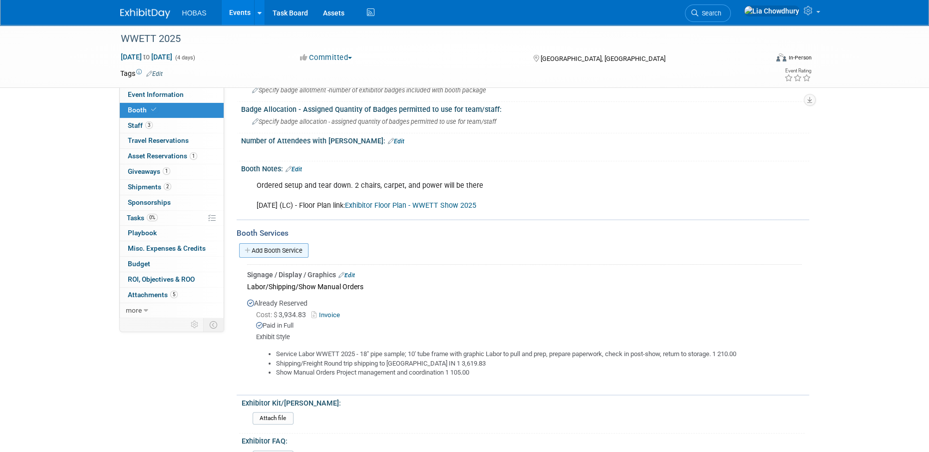
click at [280, 248] on link "Add Booth Service" at bounding box center [273, 250] width 69 height 14
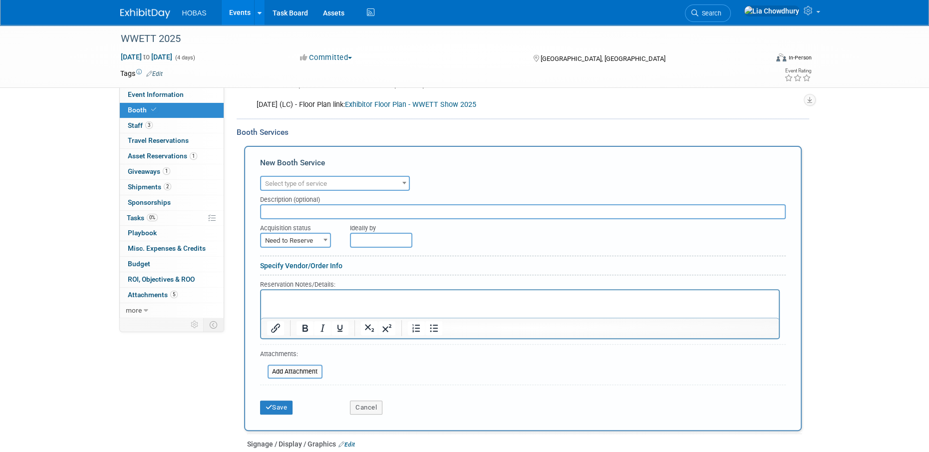
scroll to position [265, 0]
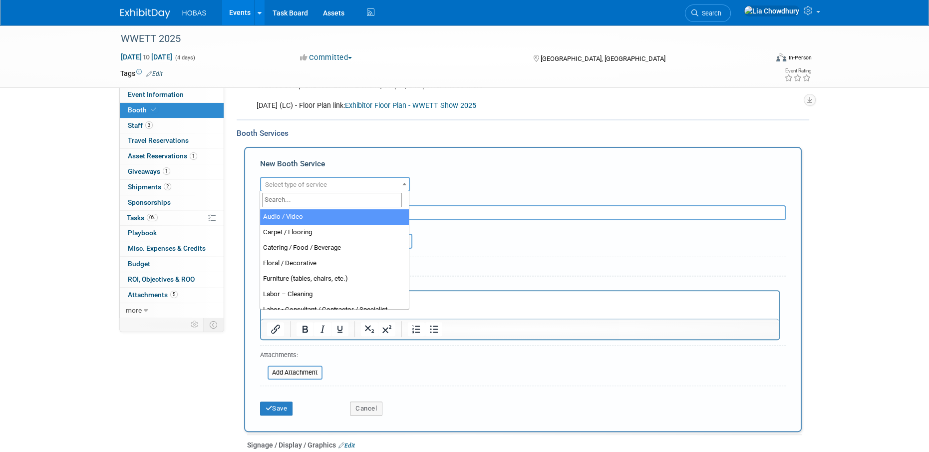
click at [335, 182] on span "Select type of service" at bounding box center [335, 185] width 148 height 14
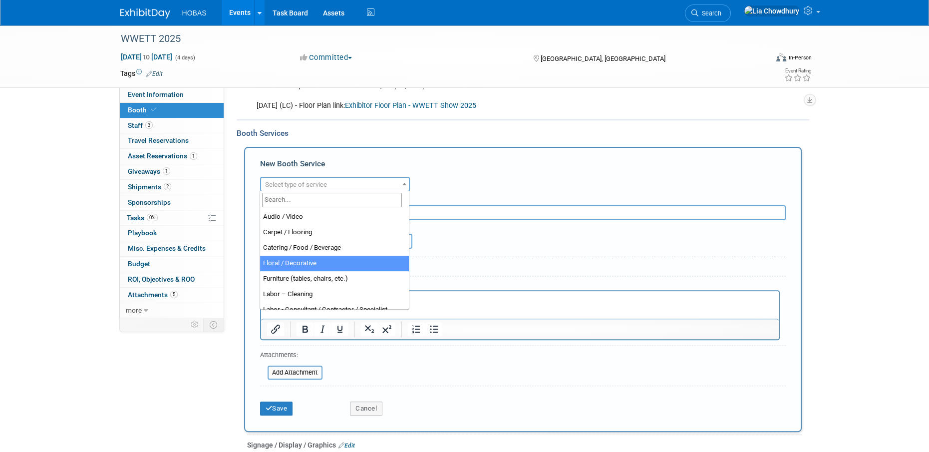
scroll to position [50, 0]
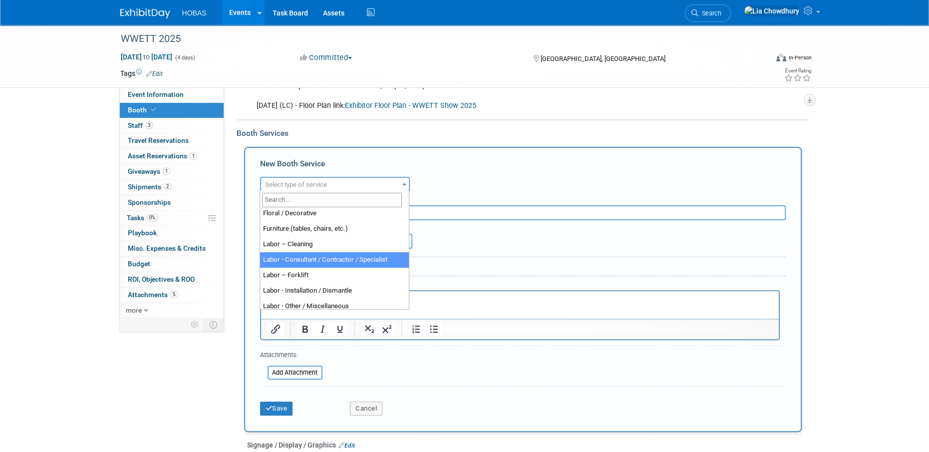
select select "12"
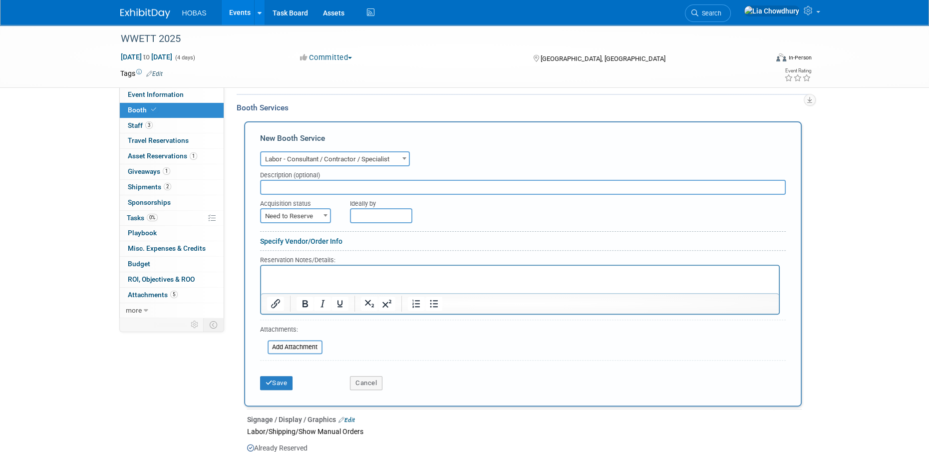
scroll to position [315, 0]
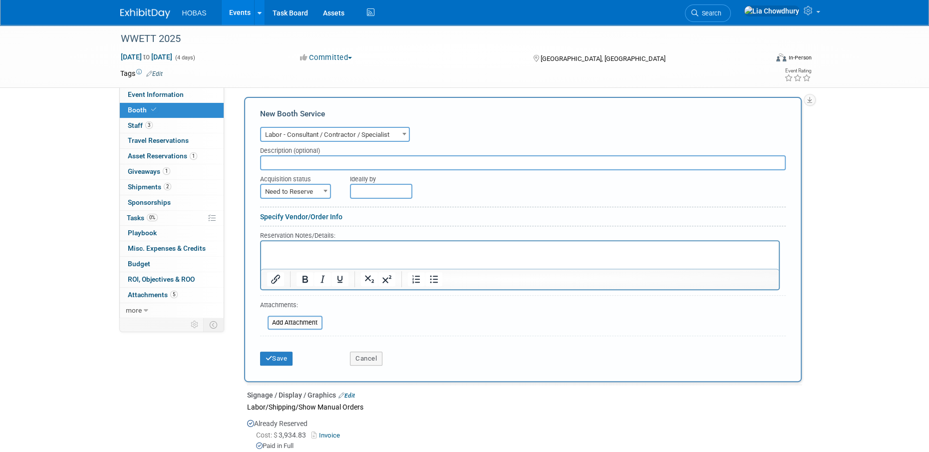
click at [308, 190] on span "Need to Reserve" at bounding box center [295, 192] width 69 height 14
drag, startPoint x: 314, startPoint y: 215, endPoint x: 331, endPoint y: 199, distance: 22.9
select select "2"
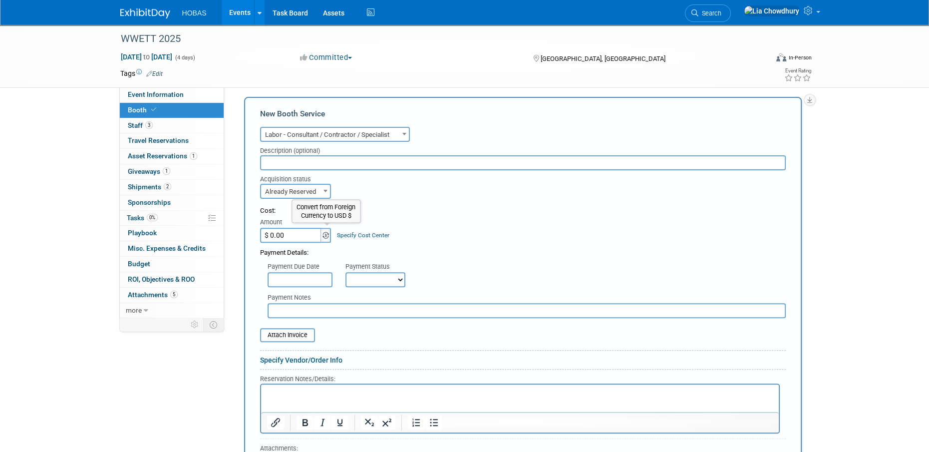
click at [323, 236] on img at bounding box center [326, 235] width 6 height 7
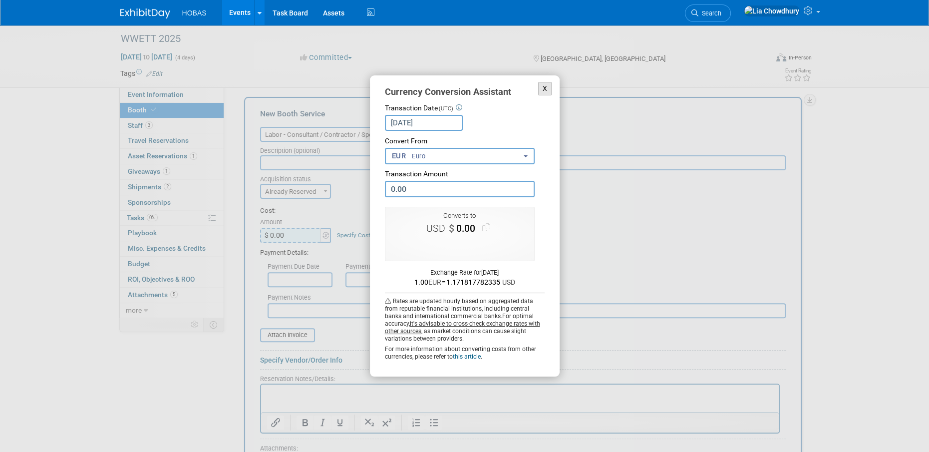
click at [547, 83] on button "X" at bounding box center [545, 88] width 14 height 13
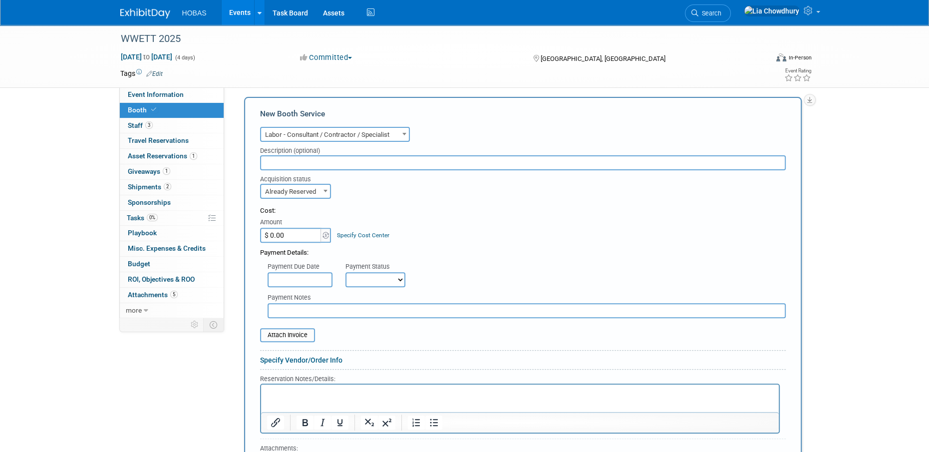
click at [375, 276] on select "Not Paid Yet Partially Paid Paid in Full" at bounding box center [375, 279] width 60 height 15
select select "1"
click at [345, 272] on select "Not Paid Yet Partially Paid Paid in Full" at bounding box center [375, 279] width 60 height 15
click at [311, 235] on input "$ 0.00" at bounding box center [291, 235] width 62 height 15
type input "$ 3,619.83"
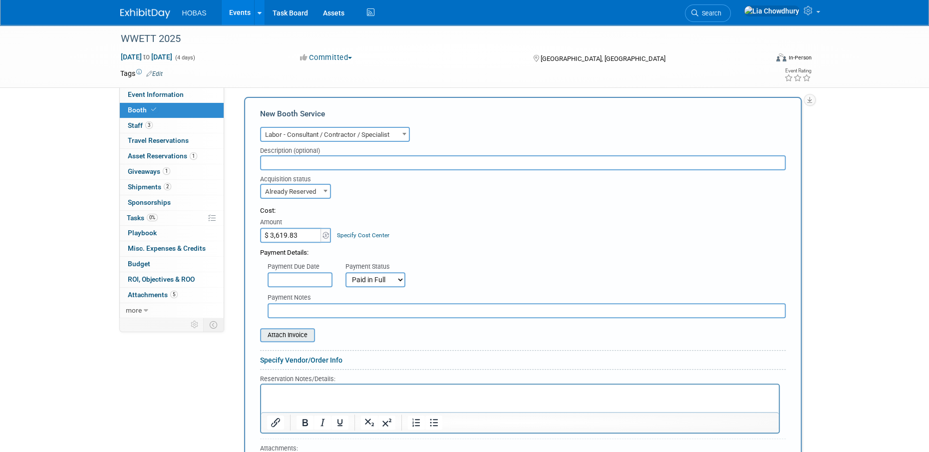
click at [293, 331] on input "file" at bounding box center [254, 335] width 119 height 12
click at [304, 313] on input "text" at bounding box center [527, 310] width 518 height 15
type input "Exhibit Style: Shipping/Freight"
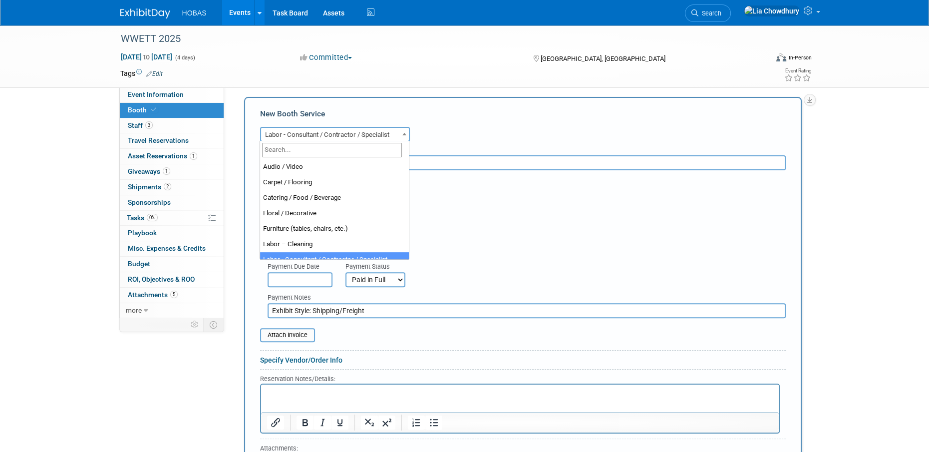
click at [310, 132] on span "Labor - Consultant / Contractor / Specialist" at bounding box center [335, 135] width 148 height 14
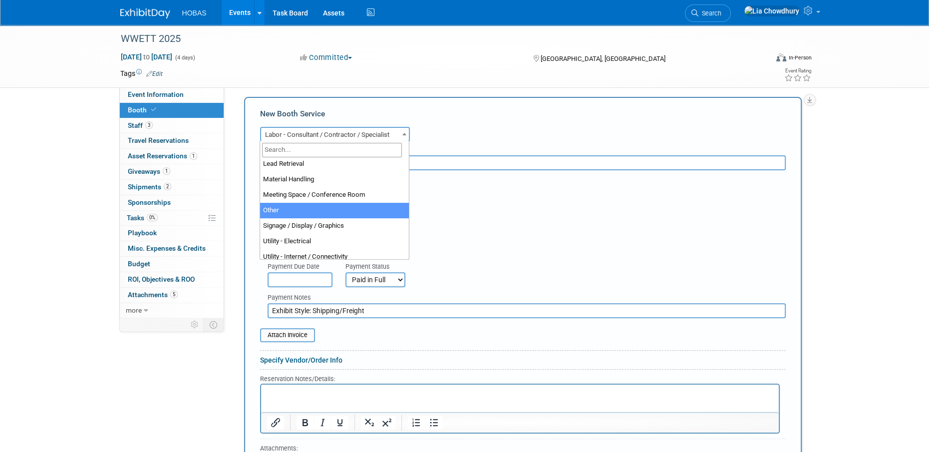
scroll to position [240, 0]
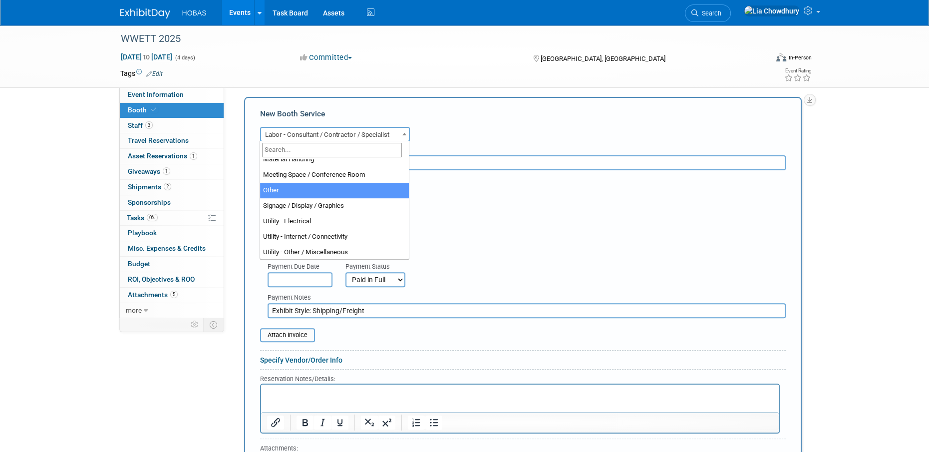
select select "1"
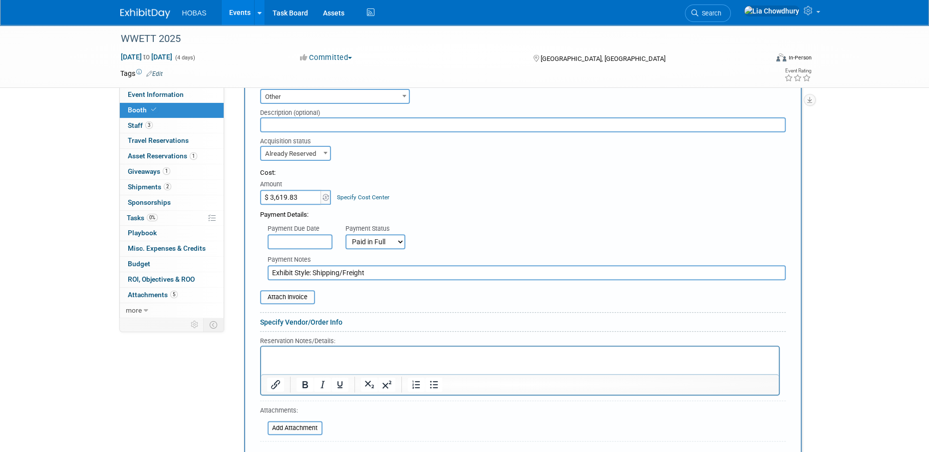
scroll to position [415, 0]
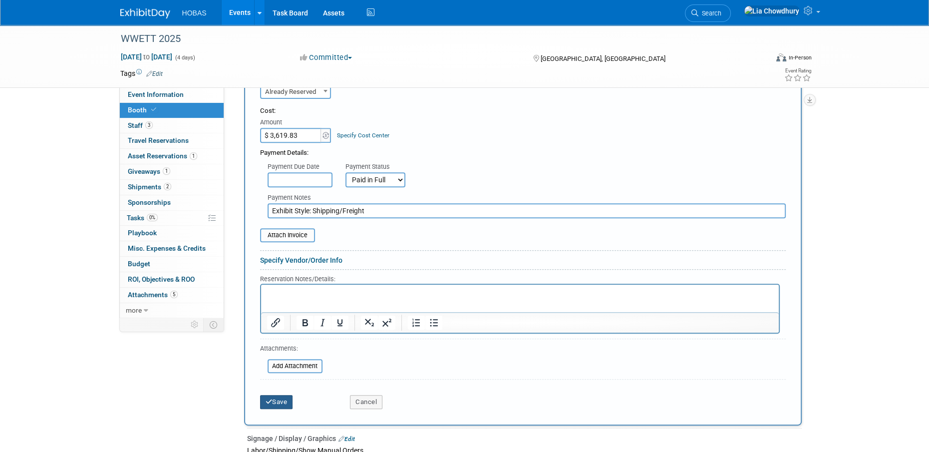
click at [289, 400] on button "Save" at bounding box center [276, 402] width 33 height 14
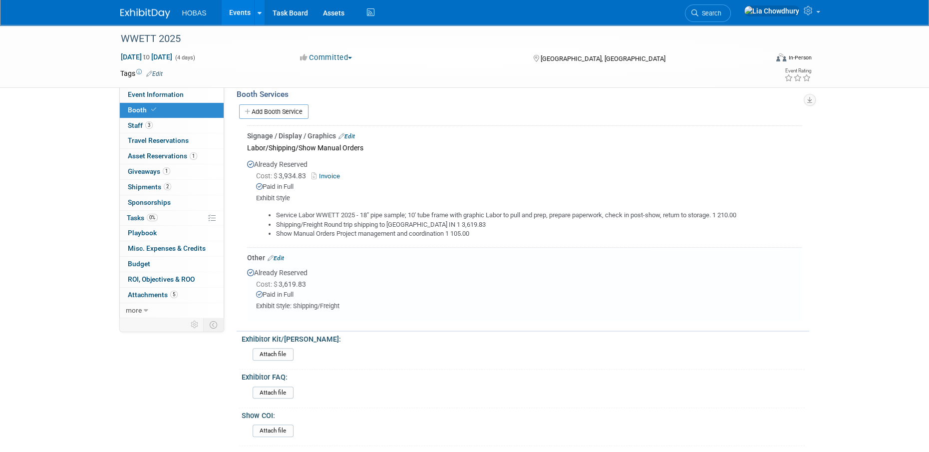
scroll to position [304, 0]
click at [283, 257] on link "Edit" at bounding box center [276, 258] width 16 height 7
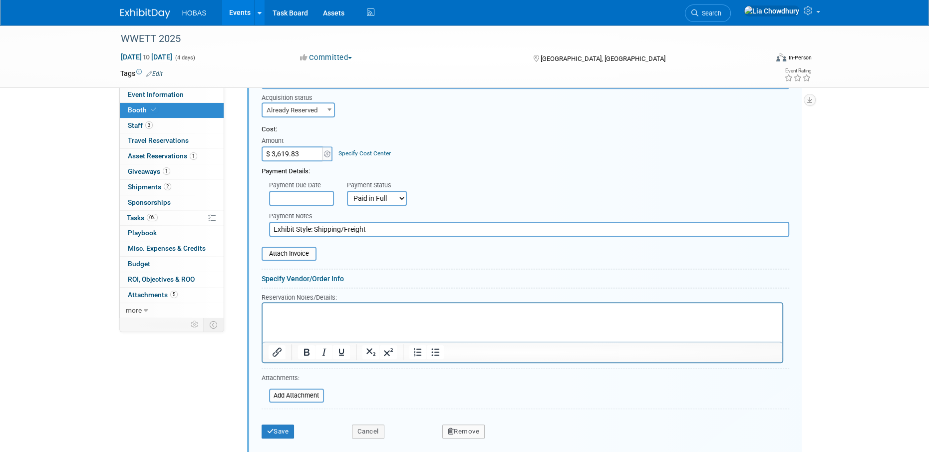
scroll to position [536, 0]
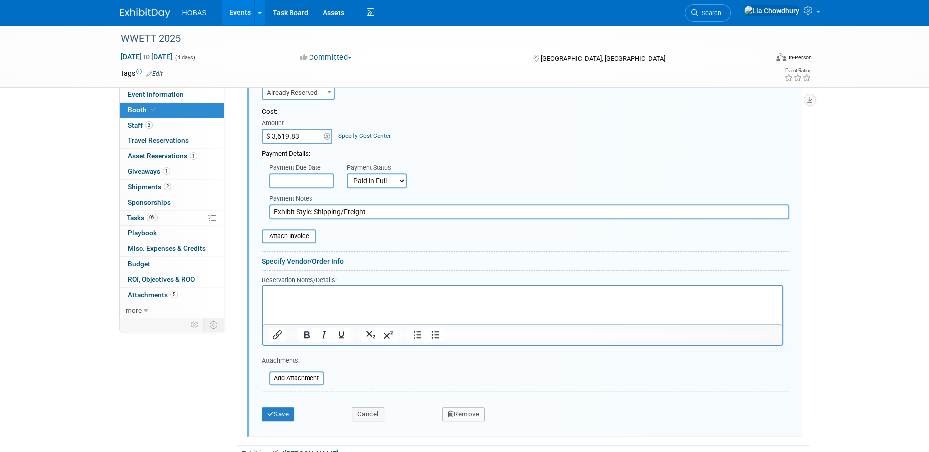
click at [468, 407] on button "Remove" at bounding box center [463, 414] width 43 height 14
click at [521, 419] on link "Yes" at bounding box center [518, 422] width 29 height 16
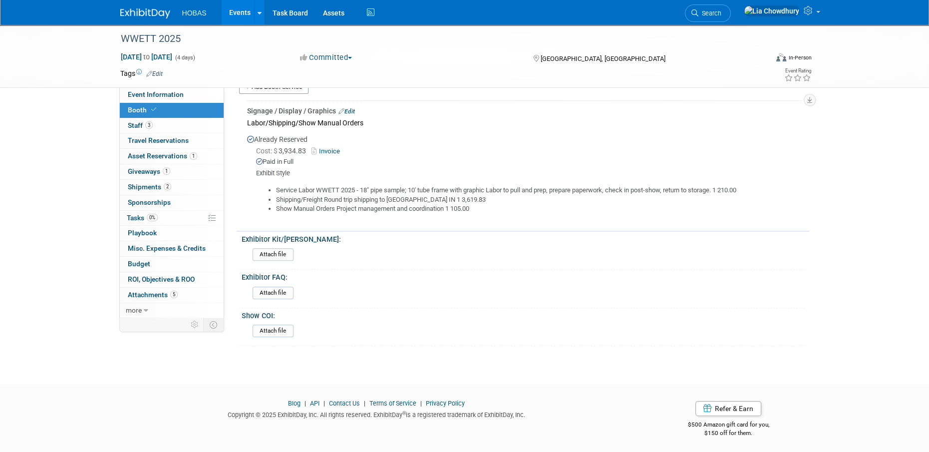
scroll to position [279, 0]
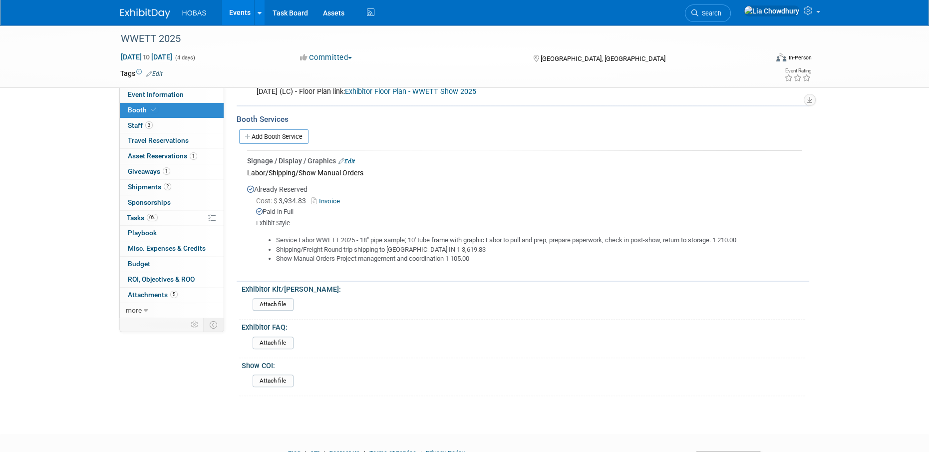
click at [353, 159] on link "Edit" at bounding box center [346, 161] width 16 height 7
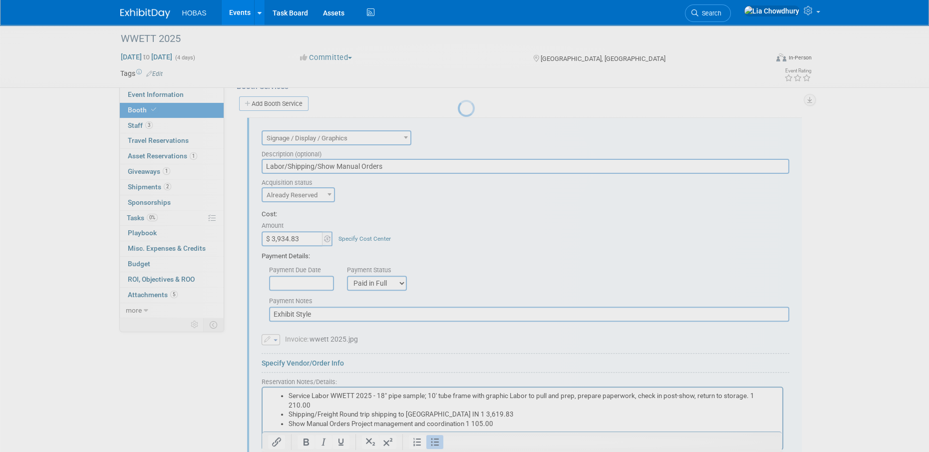
scroll to position [0, 0]
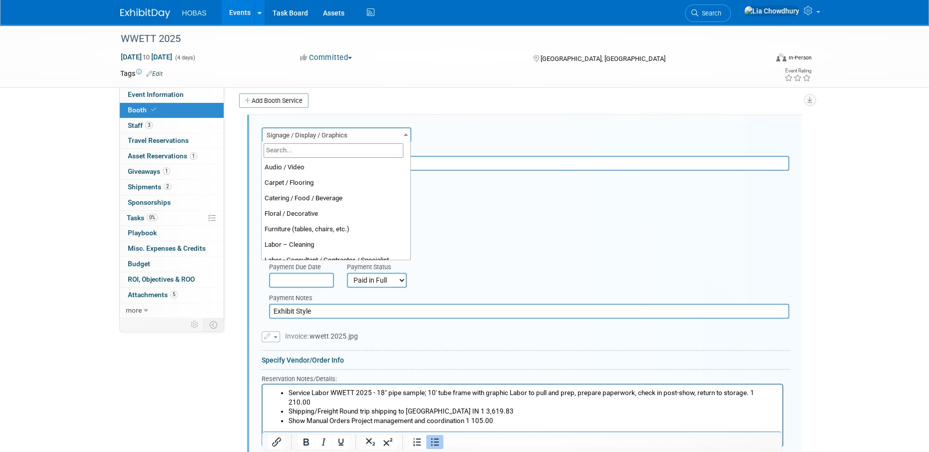
click at [305, 130] on span "Signage / Display / Graphics" at bounding box center [337, 135] width 148 height 14
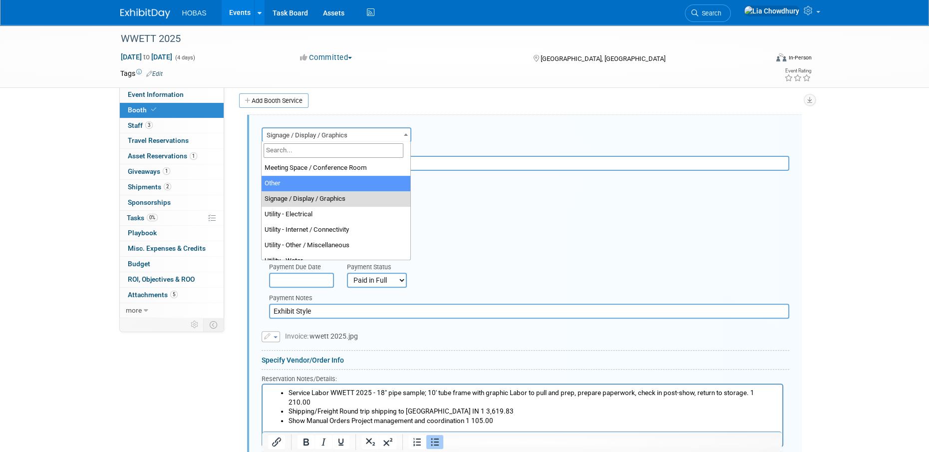
select select "1"
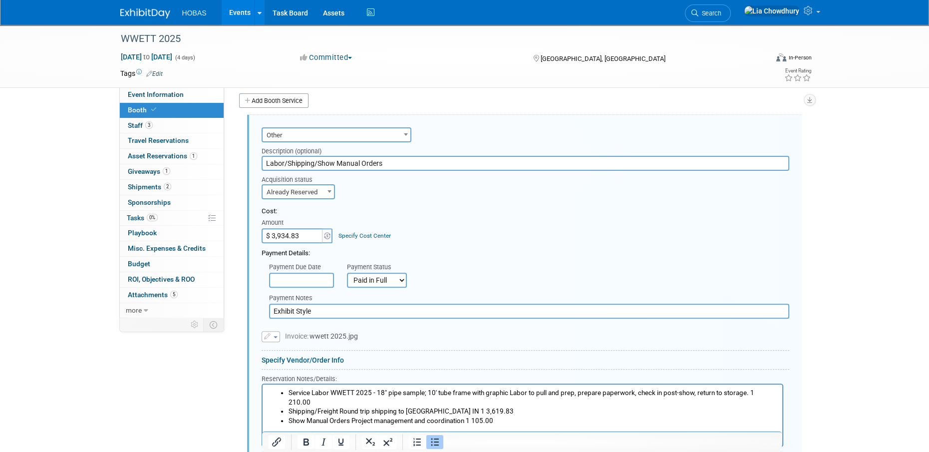
click at [305, 162] on input "Labor/Shipping/Show Manual Orders" at bounding box center [526, 163] width 528 height 15
click at [306, 162] on input "Labor/Shipping/Show Manual Orders" at bounding box center [526, 163] width 528 height 15
type input "j"
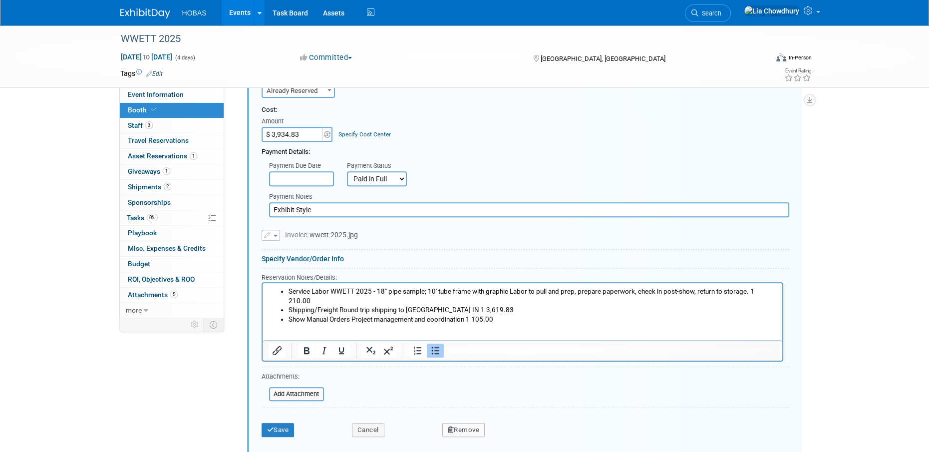
scroll to position [515, 0]
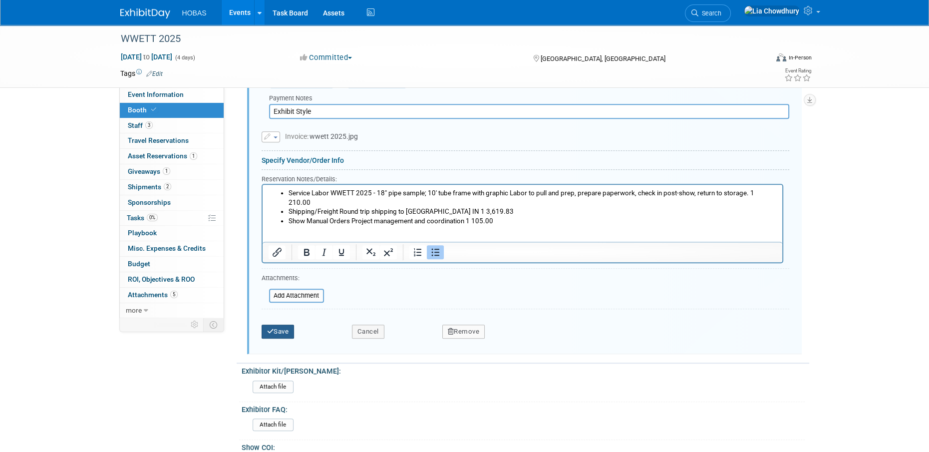
type input "Service Labor, Shipping/Freight, Show Manual Orders"
click at [285, 331] on button "Save" at bounding box center [278, 332] width 33 height 14
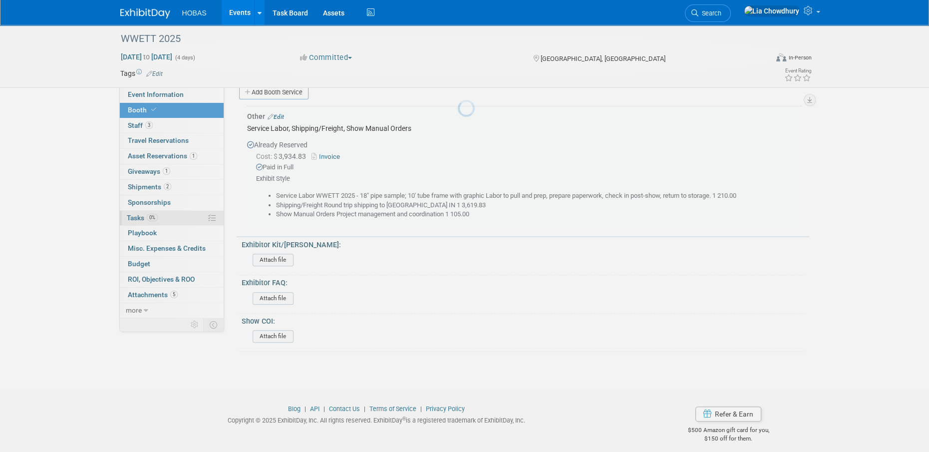
scroll to position [315, 0]
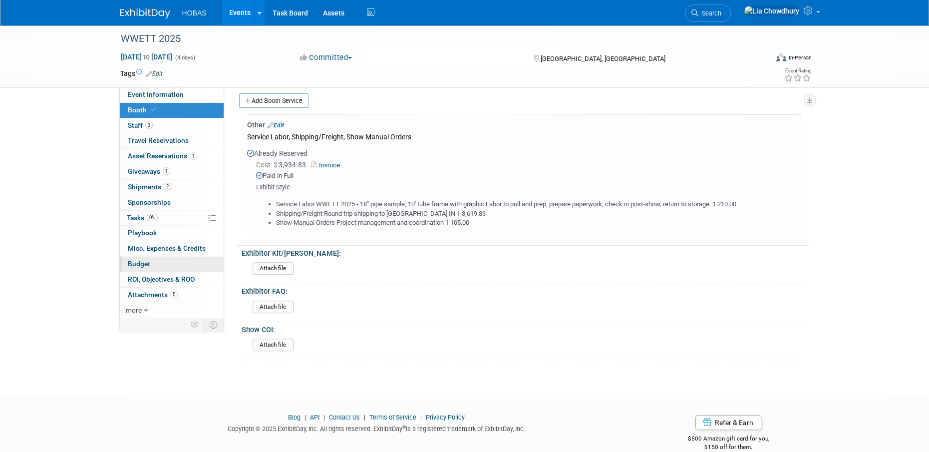
click at [146, 262] on span "Budget" at bounding box center [139, 264] width 22 height 8
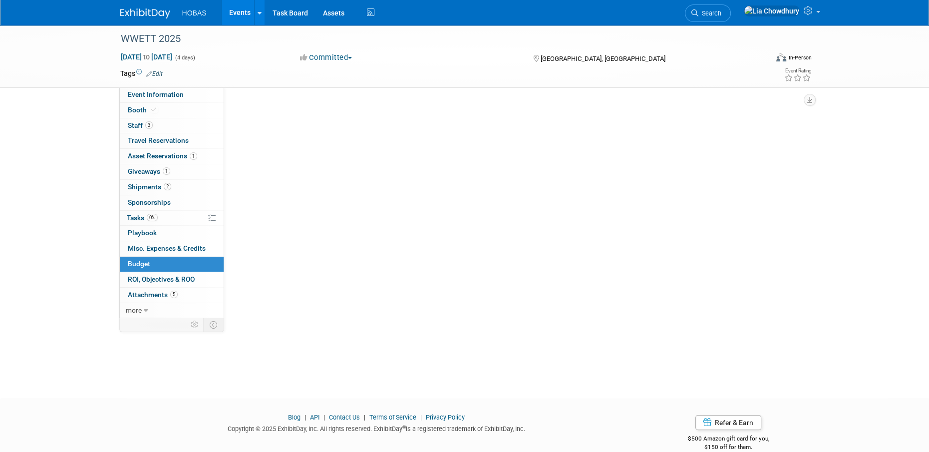
scroll to position [0, 0]
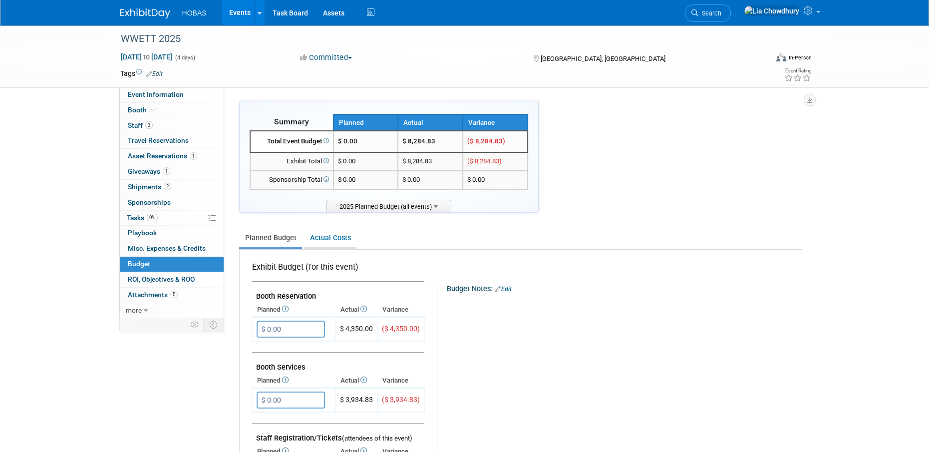
click at [320, 231] on link "Actual Costs" at bounding box center [330, 238] width 52 height 18
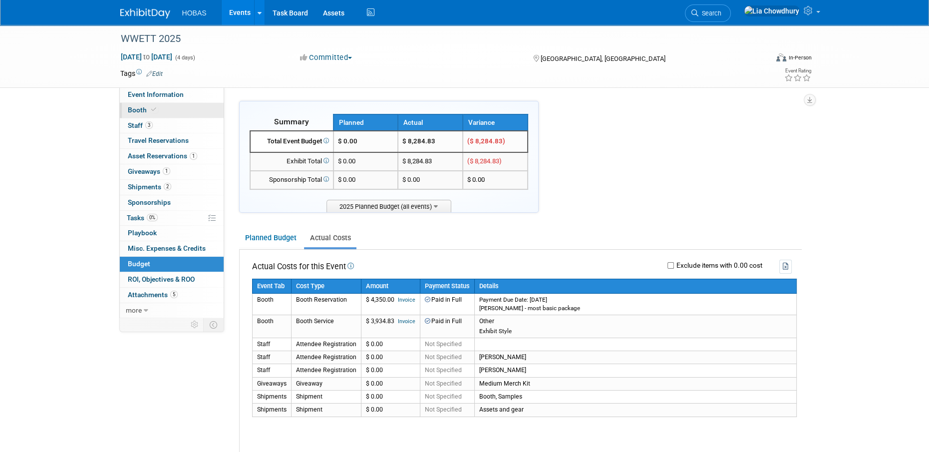
click at [140, 108] on span "Booth" at bounding box center [143, 110] width 30 height 8
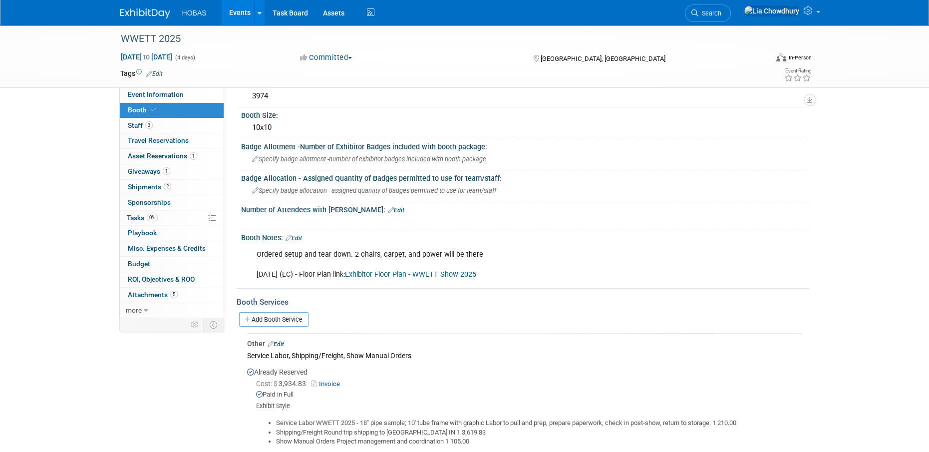
scroll to position [100, 0]
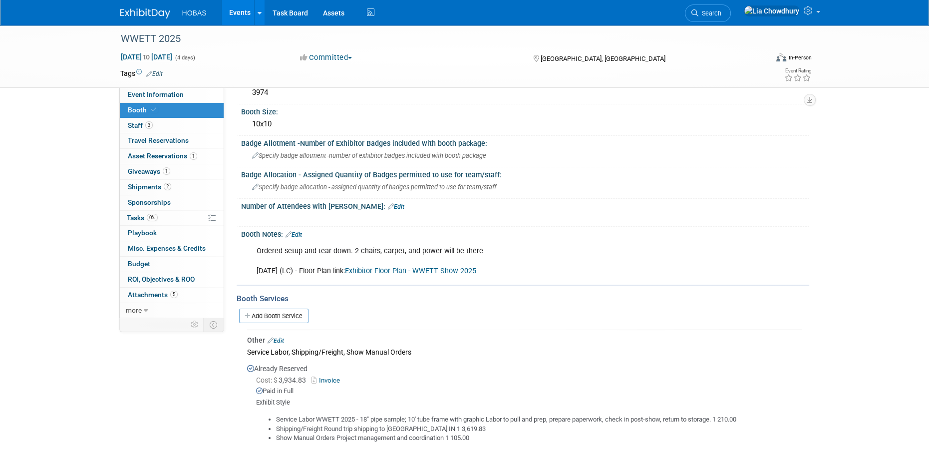
click at [284, 337] on link "Edit" at bounding box center [276, 340] width 16 height 7
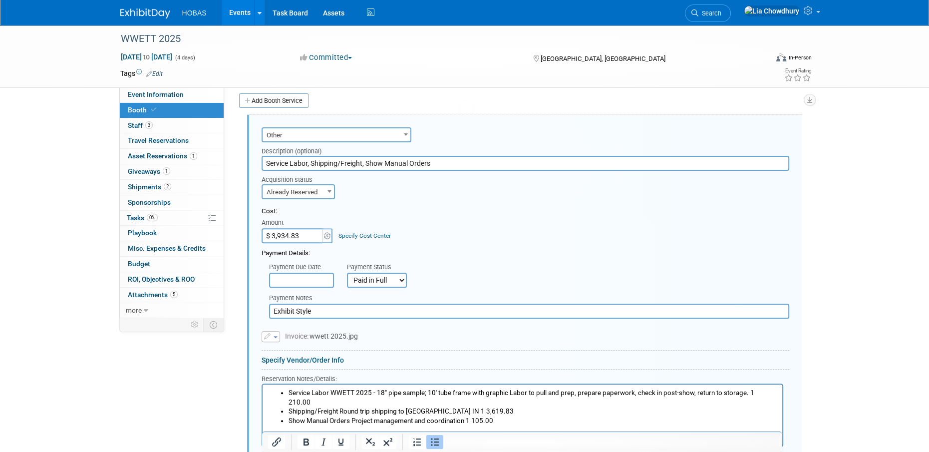
scroll to position [0, 0]
click at [339, 162] on input "Service Labor, Shipping/Freight, Show Manual Orders" at bounding box center [526, 163] width 528 height 15
click at [341, 312] on input "Exhibit Style" at bounding box center [529, 311] width 520 height 15
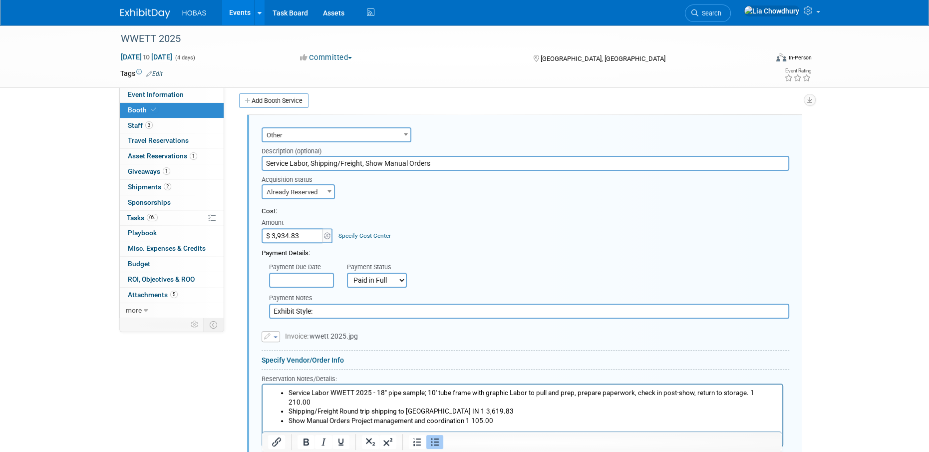
paste input "Service Labor, Shipping/Freight, Show Manual Orders"
type input "Exhibit Style: Service Labor, Shipping/Freight, Show Manual Orders"
click at [331, 165] on input "Service Labor, Shipping/Freight, Show Manual Orders" at bounding box center [526, 163] width 528 height 15
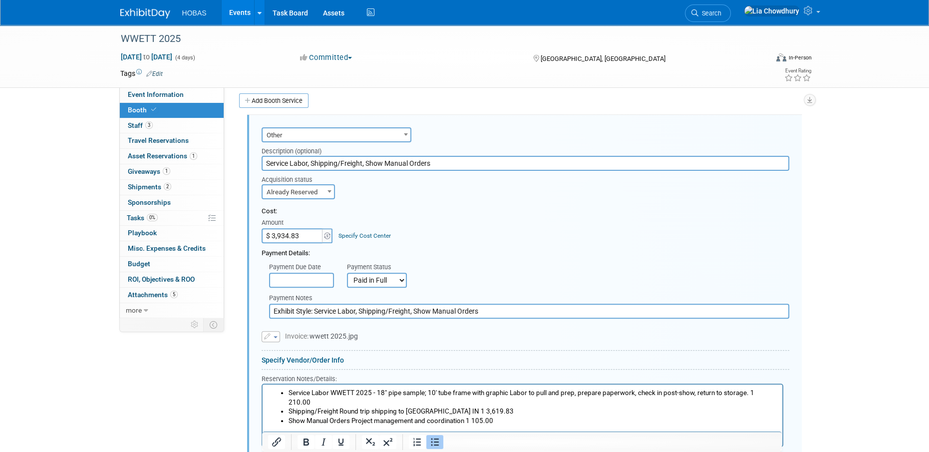
click at [458, 159] on input "Service Labor, Shipping/Freight, Show Manual Orders" at bounding box center [526, 163] width 528 height 15
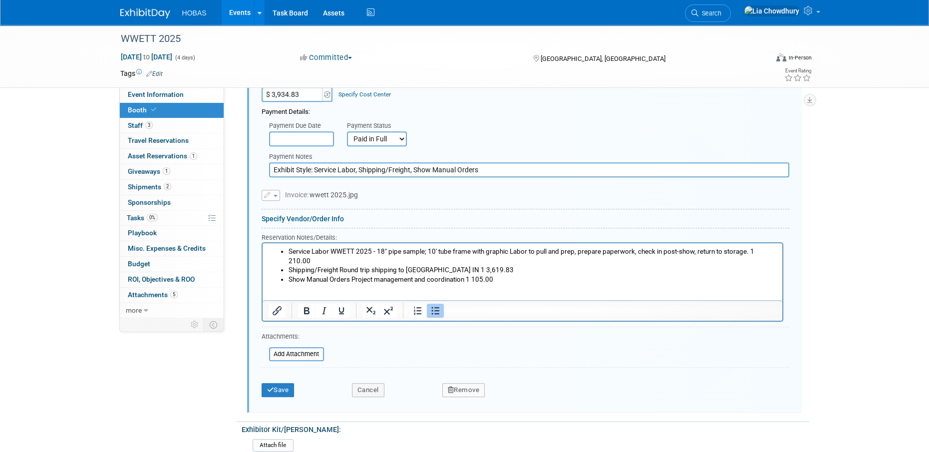
scroll to position [465, 0]
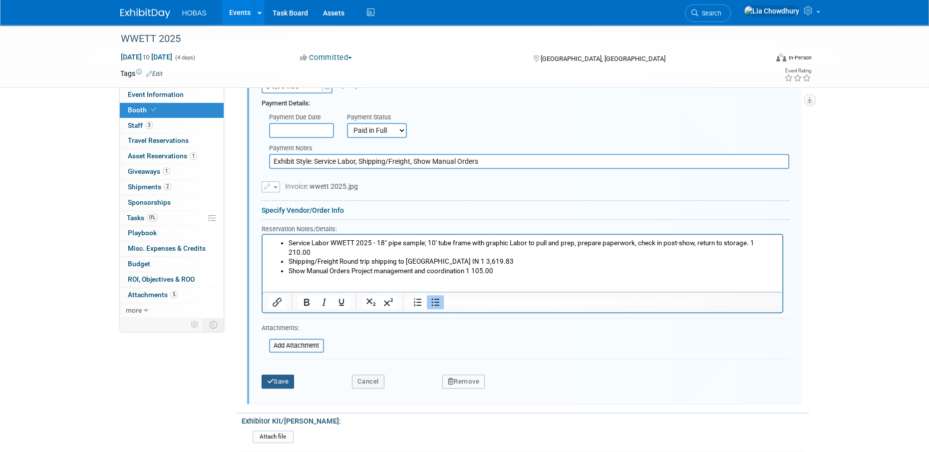
type input "Service Labor, Shipping/Freight, Show Manual Orders - Q1 Reconciliation with Ex…"
click at [275, 381] on button "Save" at bounding box center [278, 381] width 33 height 14
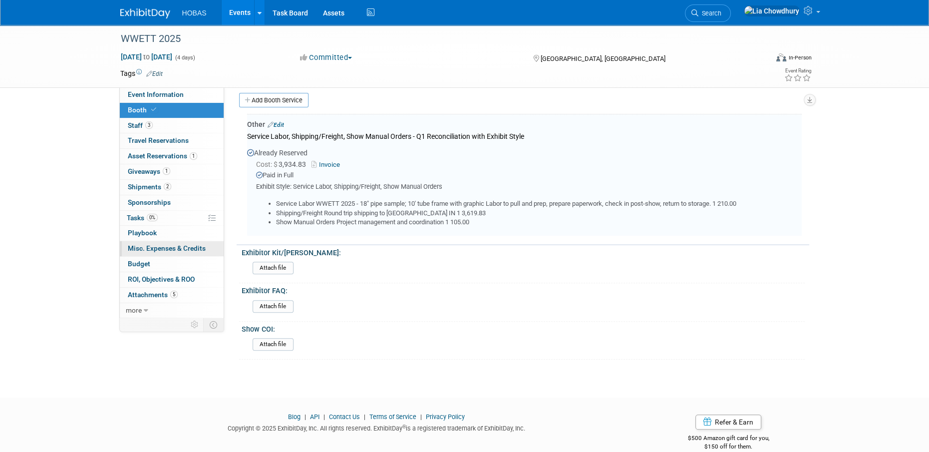
scroll to position [315, 0]
click at [139, 263] on span "Budget" at bounding box center [139, 264] width 22 height 8
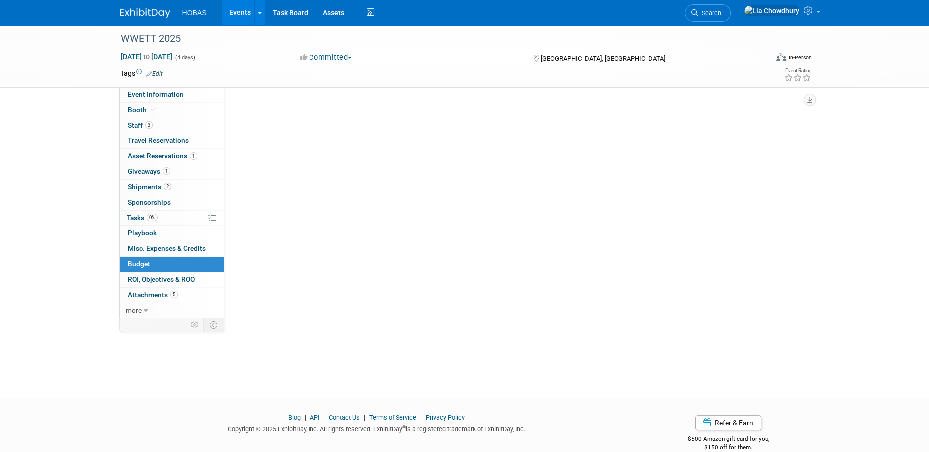
scroll to position [0, 0]
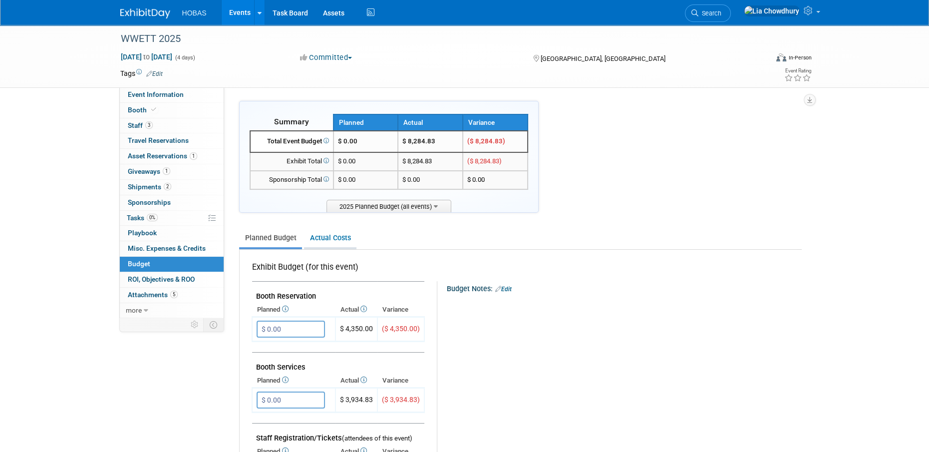
click at [336, 235] on link "Actual Costs" at bounding box center [330, 238] width 52 height 18
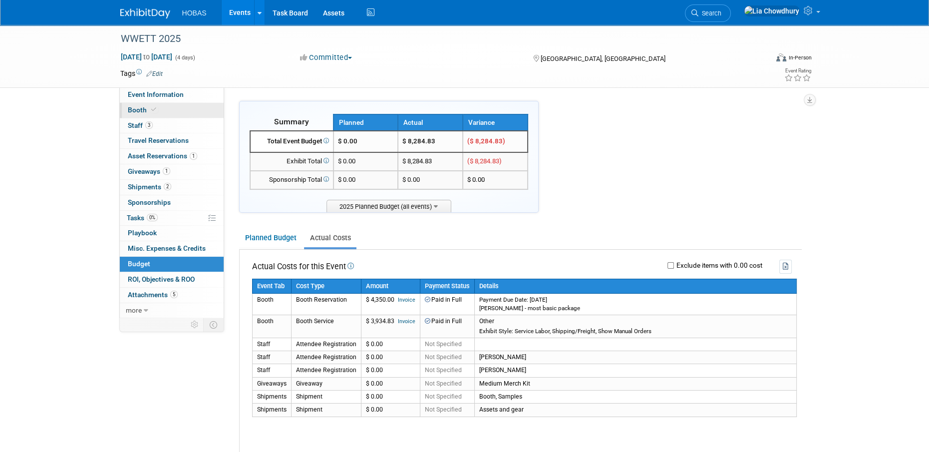
click at [133, 109] on span "Booth" at bounding box center [143, 110] width 30 height 8
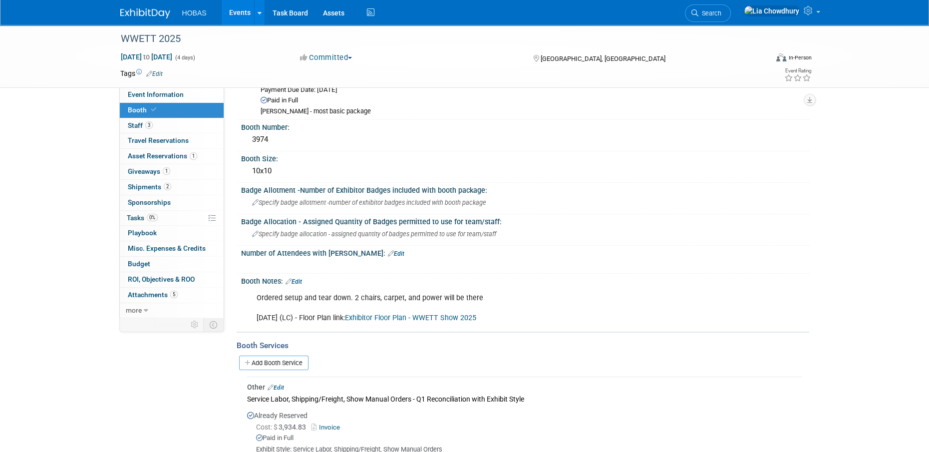
scroll to position [150, 0]
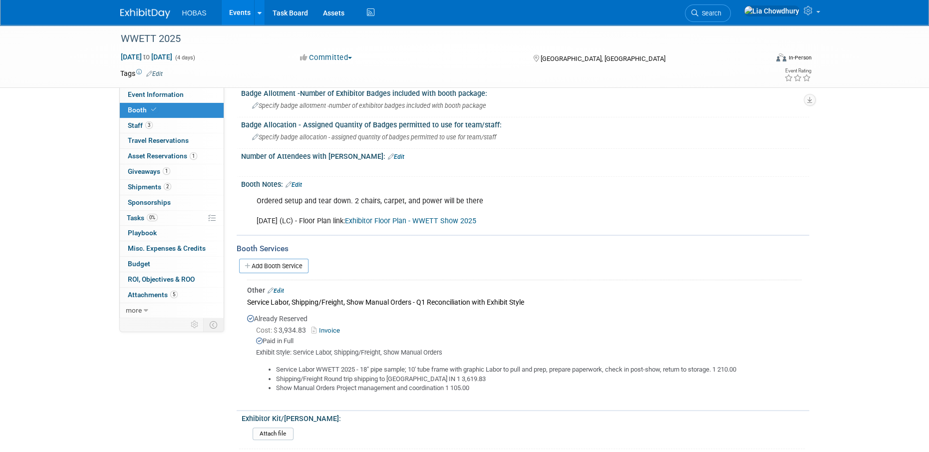
click at [281, 288] on link "Edit" at bounding box center [276, 290] width 16 height 7
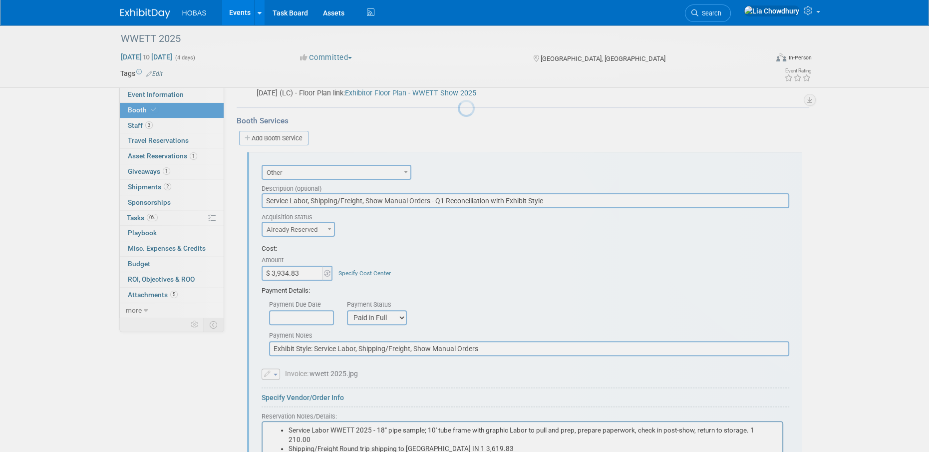
scroll to position [315, 0]
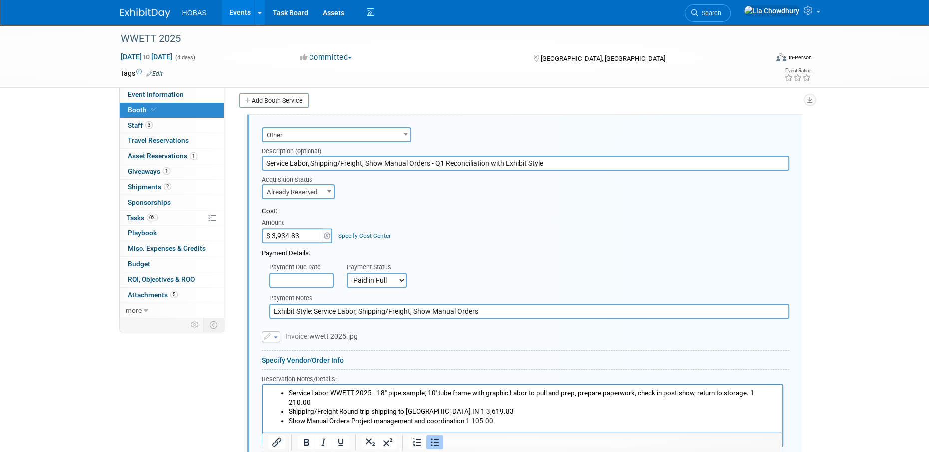
click at [547, 165] on input "Service Labor, Shipping/Freight, Show Manual Orders - Q1 Reconciliation with Ex…" at bounding box center [526, 163] width 528 height 15
type input "Service Labor, Shipping/Freight, Show Manual Orders - Q1 Reconciliation with Ex…"
click at [308, 310] on input "Exhibit Style: Service Labor, Shipping/Freight, Show Manual Orders" at bounding box center [529, 311] width 520 height 15
click at [310, 310] on input "Exhibit Style: Service Labor, Shipping/Freight, Show Manual Orders" at bounding box center [529, 311] width 520 height 15
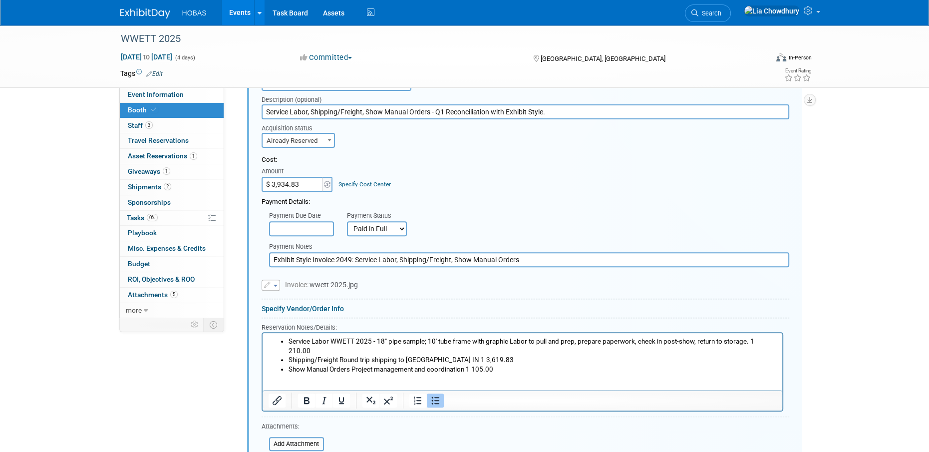
scroll to position [415, 0]
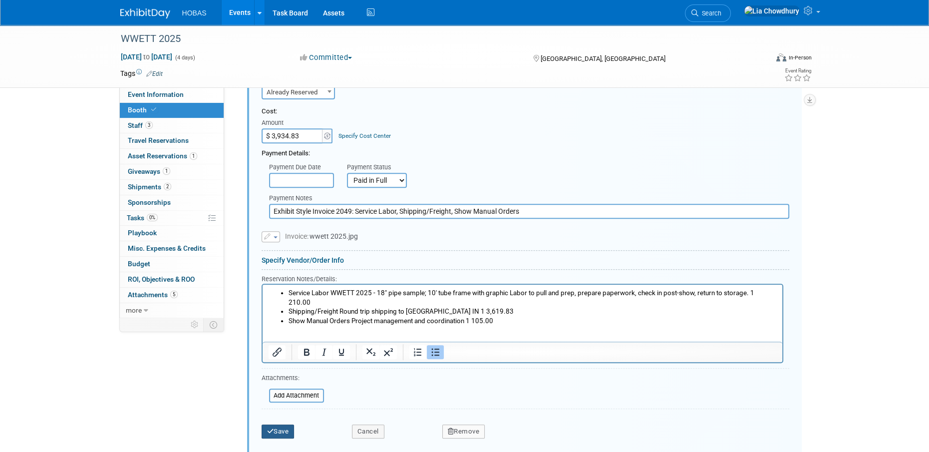
type input "Exhibit Style Invoice 2049: Service Labor, Shipping/Freight, Show Manual Orders"
click at [277, 430] on button "Save" at bounding box center [278, 431] width 33 height 14
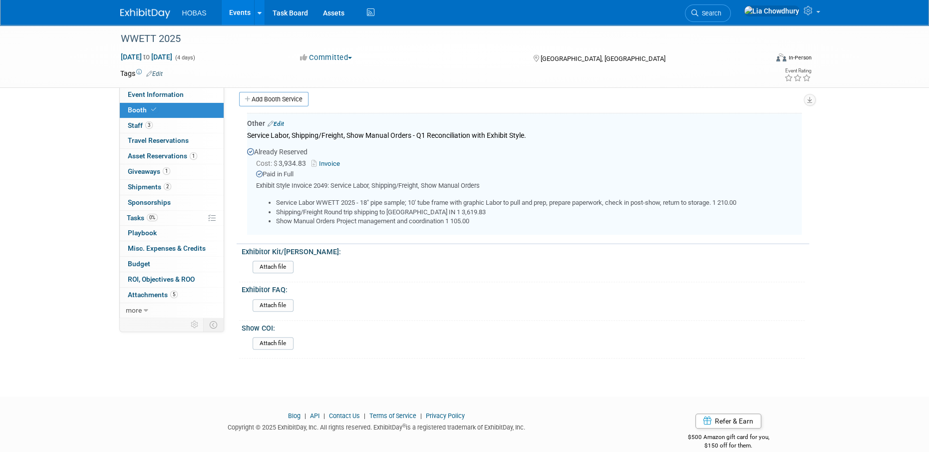
scroll to position [315, 0]
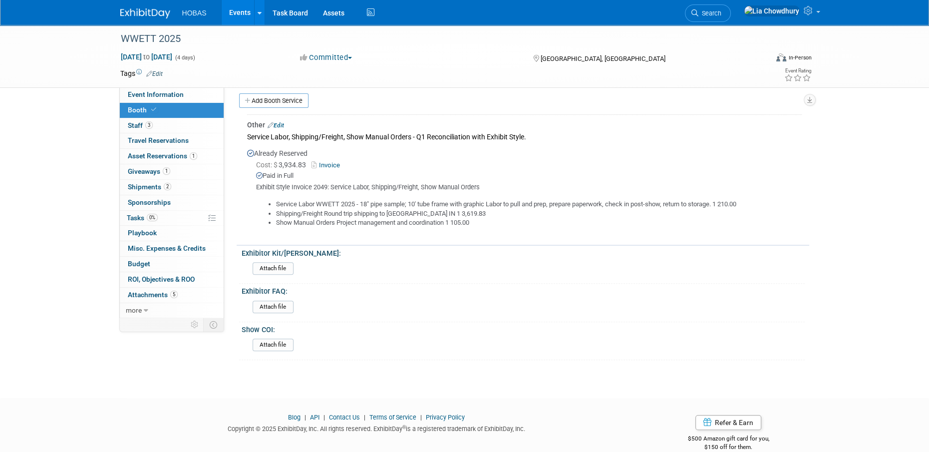
click at [325, 163] on link "Invoice" at bounding box center [328, 164] width 32 height 7
click at [284, 122] on link "Edit" at bounding box center [276, 125] width 16 height 7
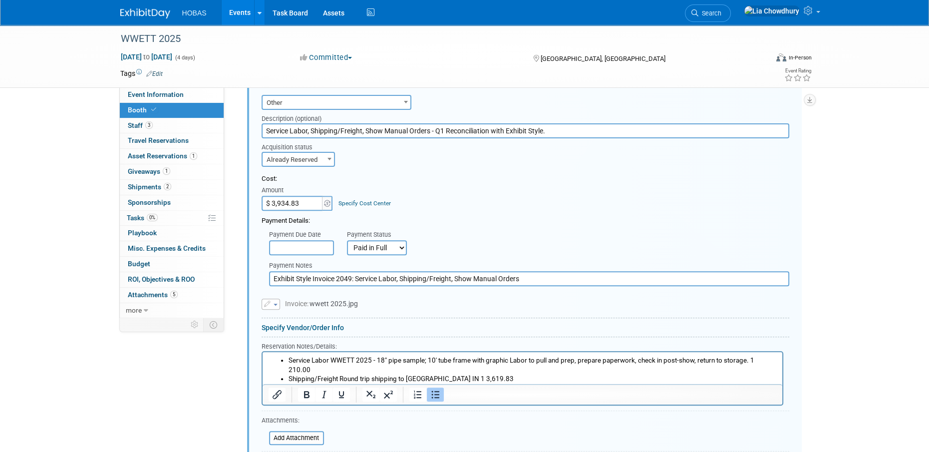
scroll to position [365, 0]
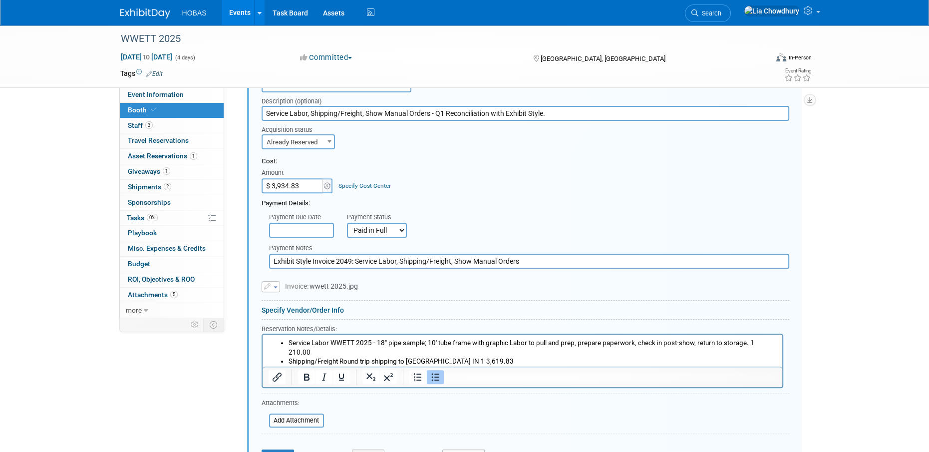
click at [279, 284] on button "button" at bounding box center [271, 286] width 18 height 11
click at [284, 312] on link "Remove attachment" at bounding box center [312, 316] width 100 height 14
click at [274, 284] on input "file" at bounding box center [256, 286] width 119 height 12
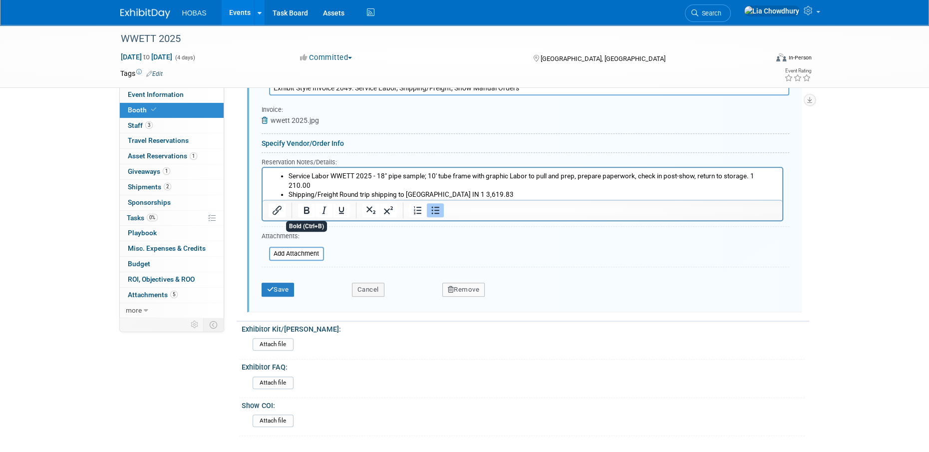
scroll to position [629, 0]
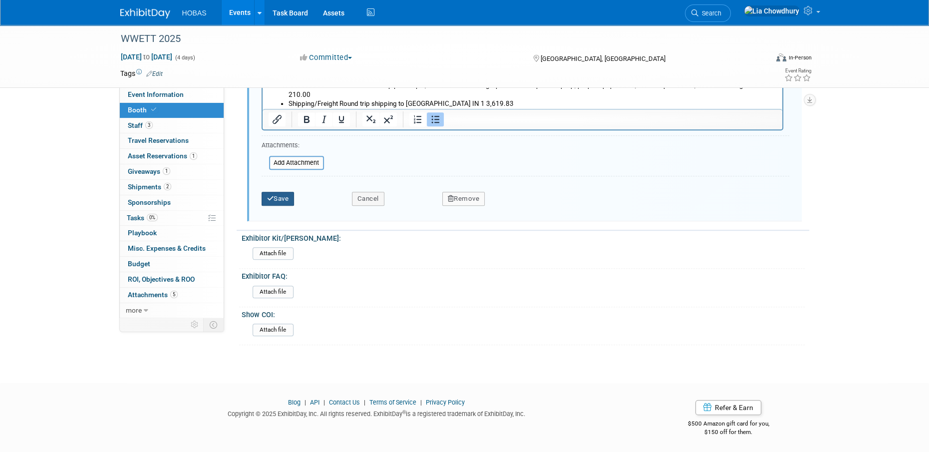
click at [282, 197] on button "Save" at bounding box center [278, 199] width 33 height 14
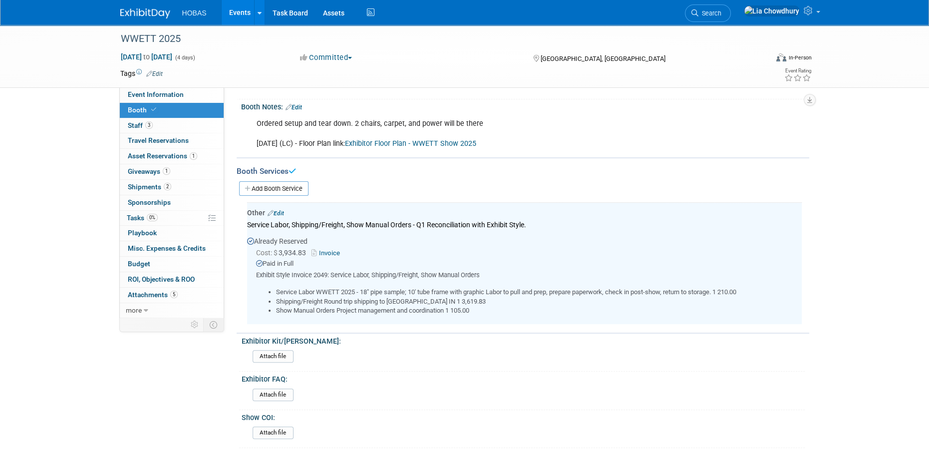
scroll to position [115, 0]
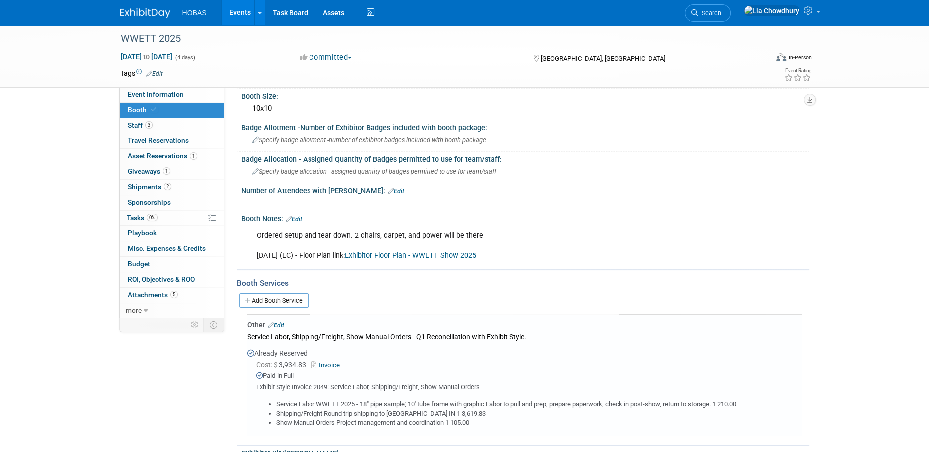
click at [324, 361] on link "Invoice" at bounding box center [328, 364] width 32 height 7
click at [504, 299] on div "Add Booth Service" at bounding box center [523, 300] width 573 height 15
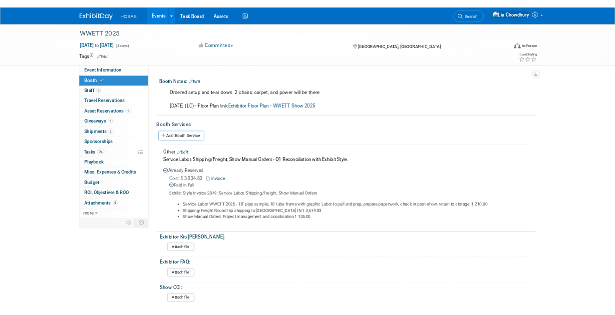
scroll to position [165, 0]
